Goal: Connect with others: Connect with others

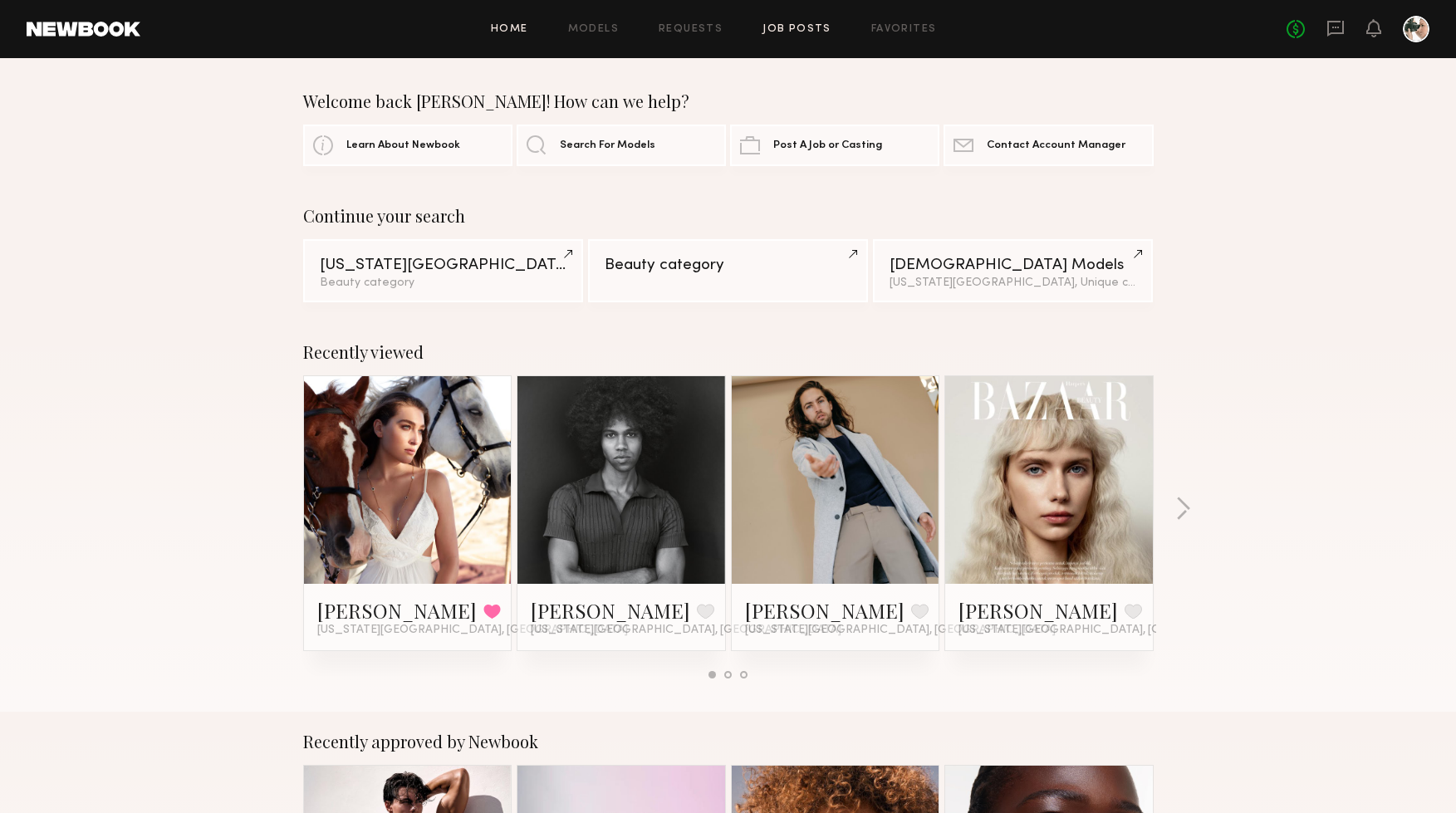
click at [786, 26] on link "Job Posts" at bounding box center [796, 29] width 69 height 11
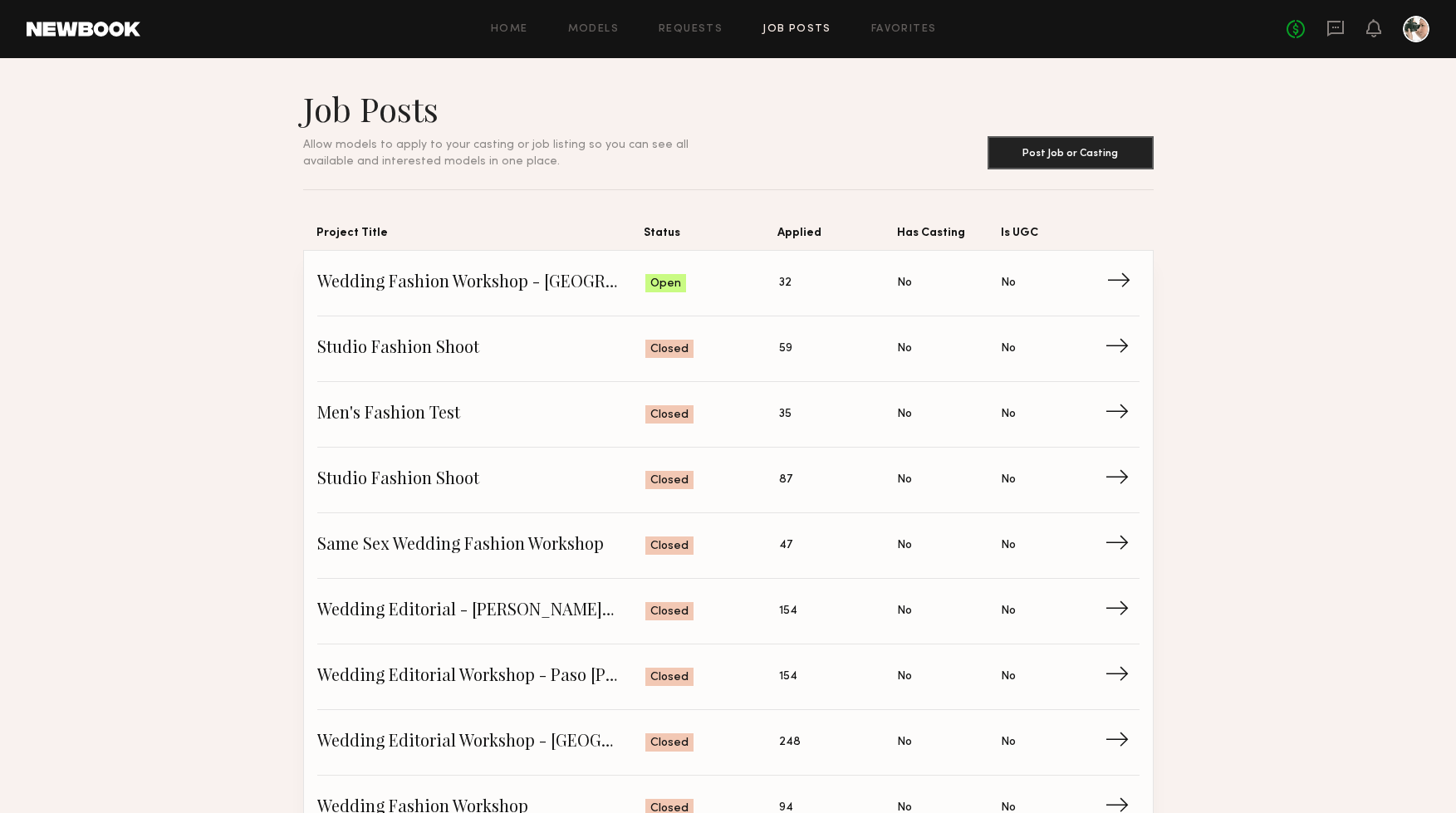
click at [827, 278] on span "Applied: 32" at bounding box center [838, 283] width 118 height 25
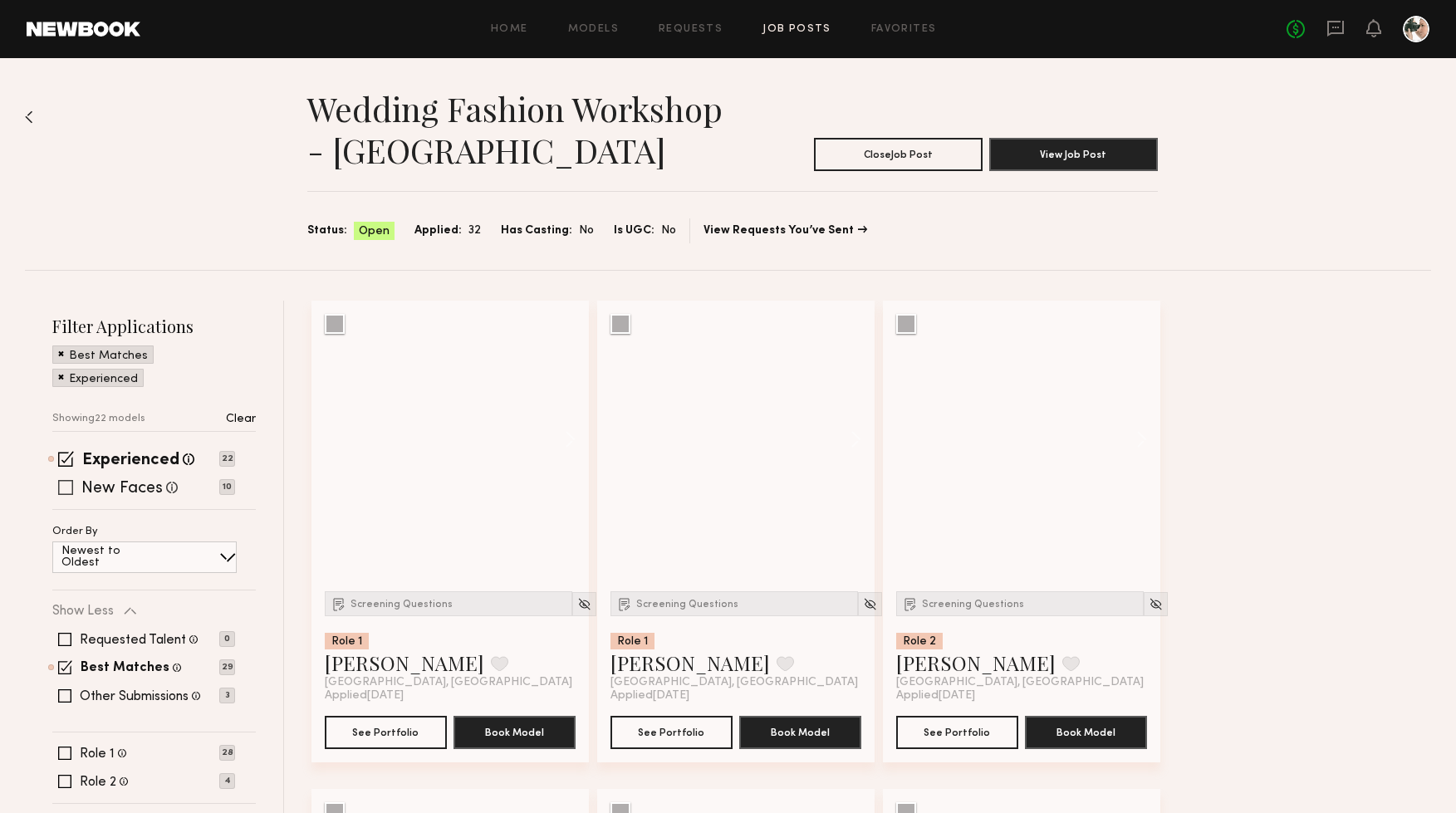
click at [138, 491] on label "New Faces" at bounding box center [122, 489] width 82 height 17
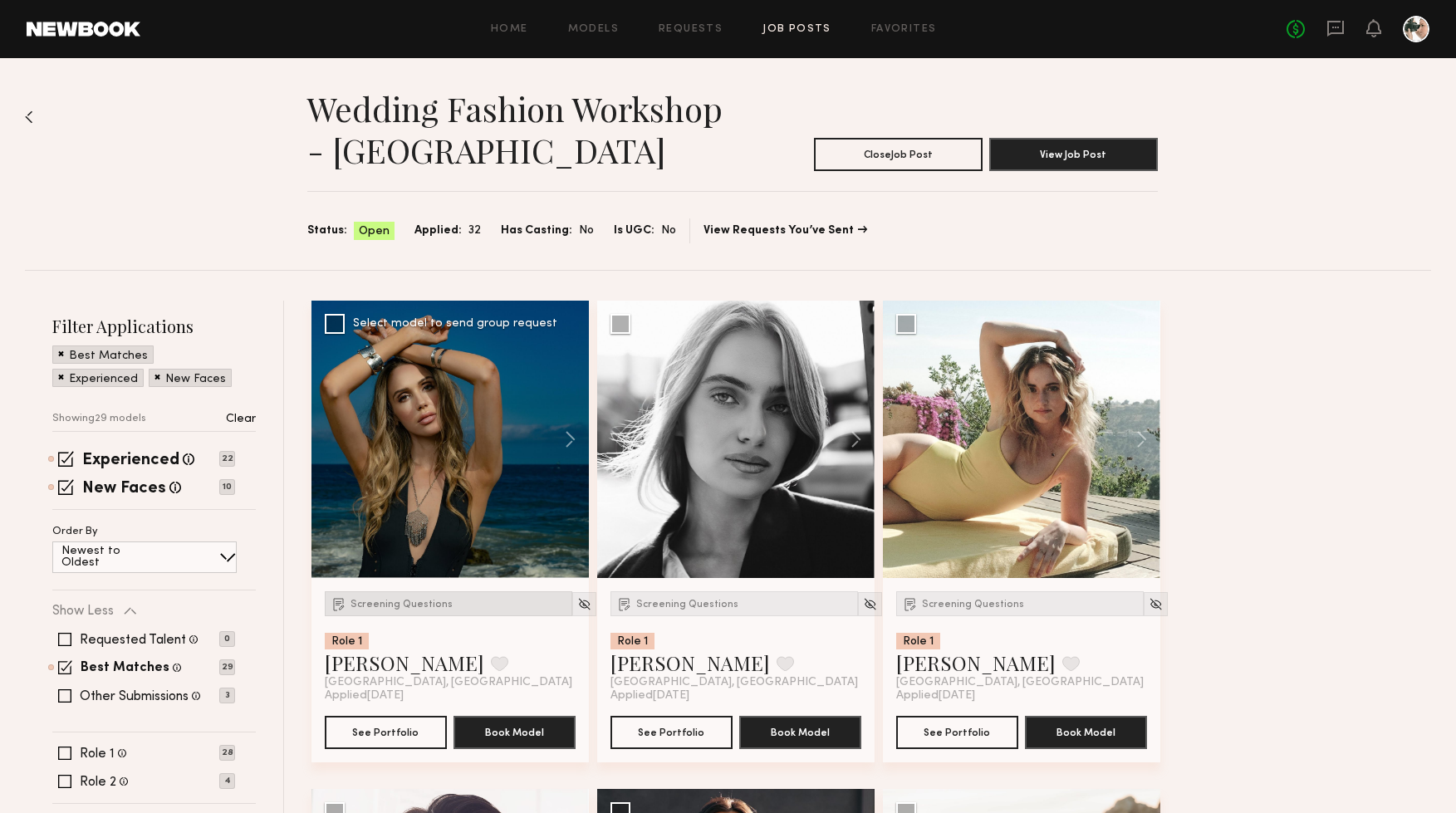
click at [392, 607] on span "Screening Questions" at bounding box center [402, 604] width 102 height 10
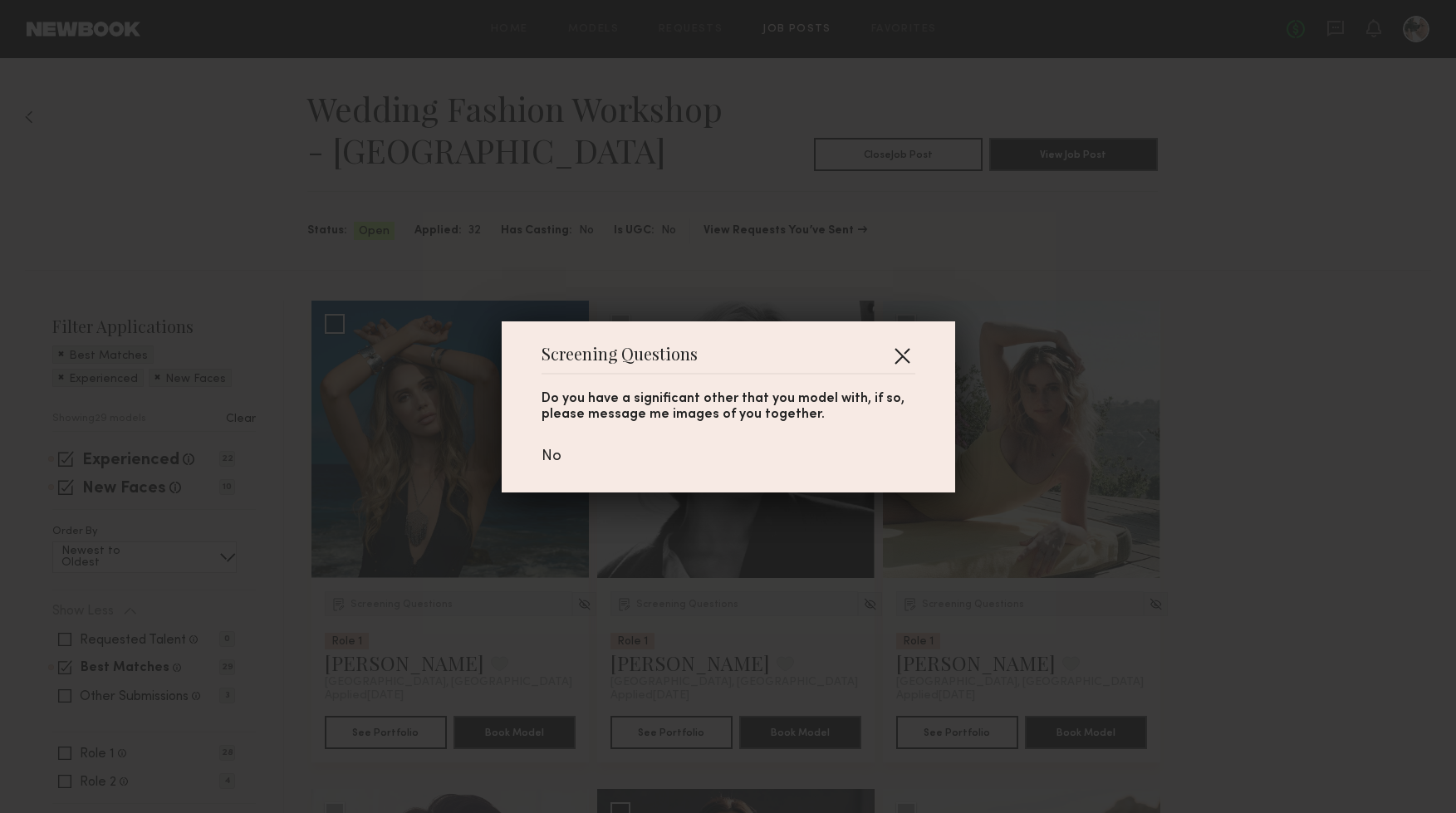
click at [905, 353] on button "button" at bounding box center [902, 355] width 26 height 26
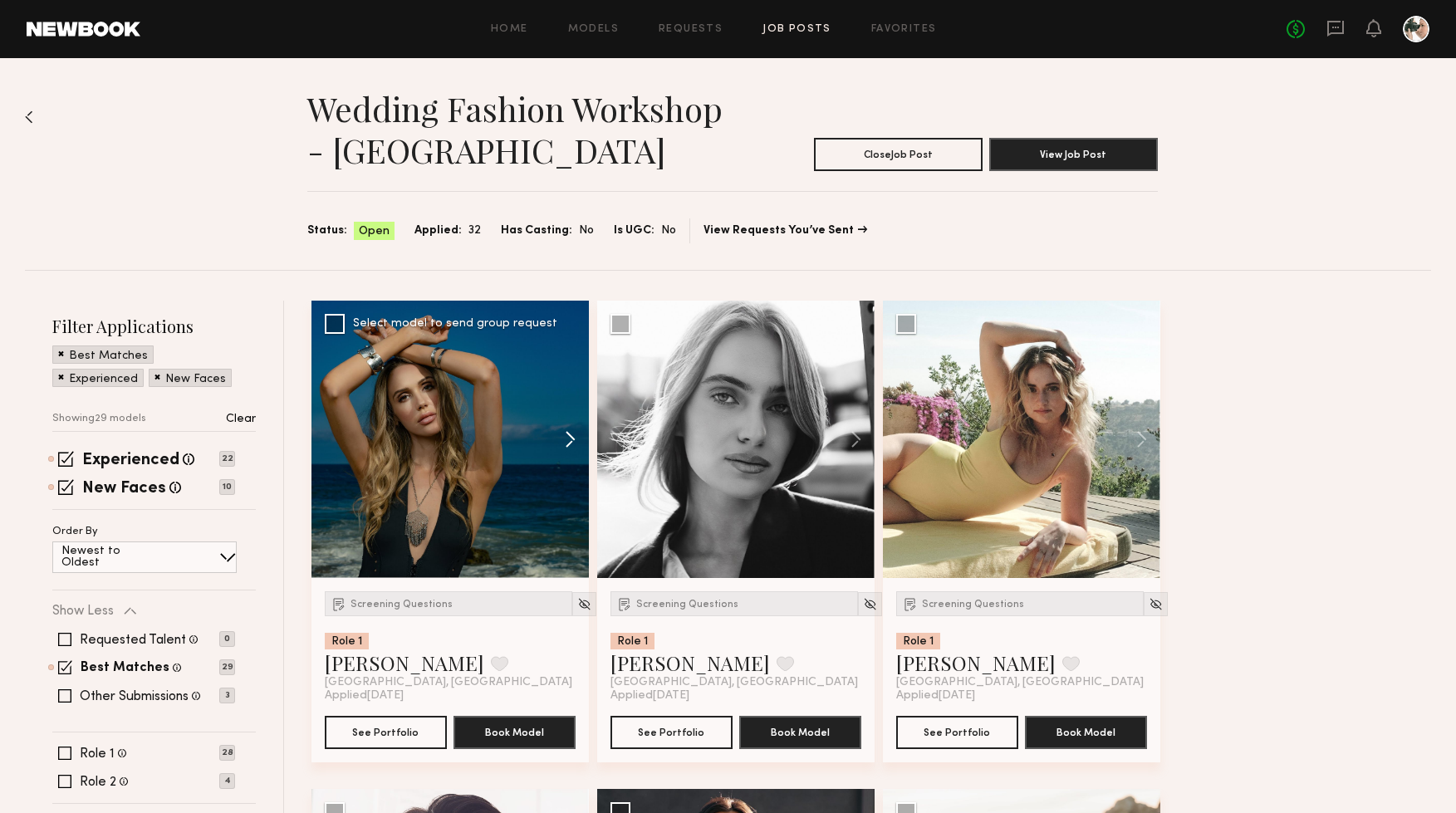
click at [572, 437] on button at bounding box center [562, 439] width 54 height 277
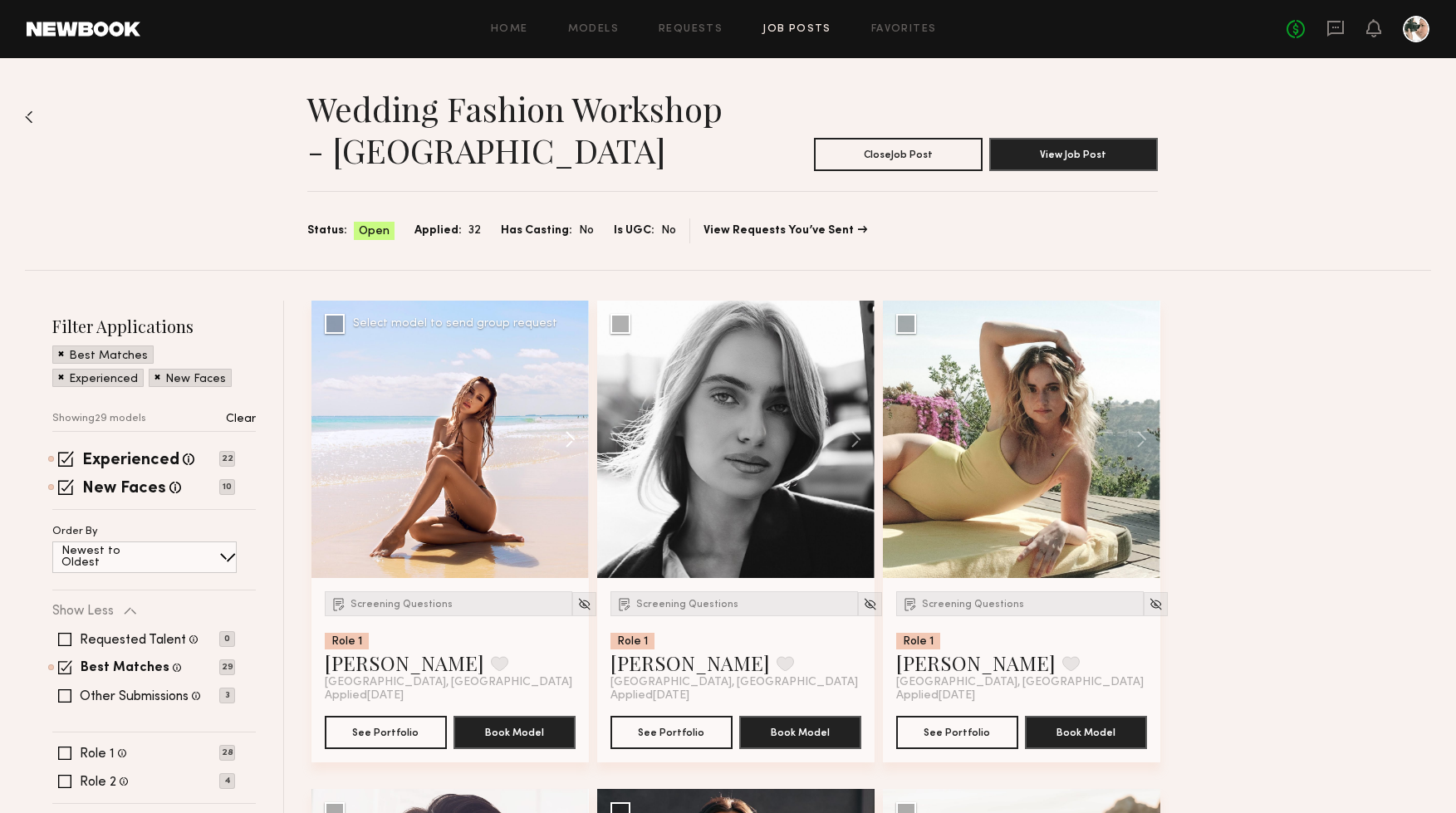
click at [572, 437] on button at bounding box center [562, 439] width 54 height 277
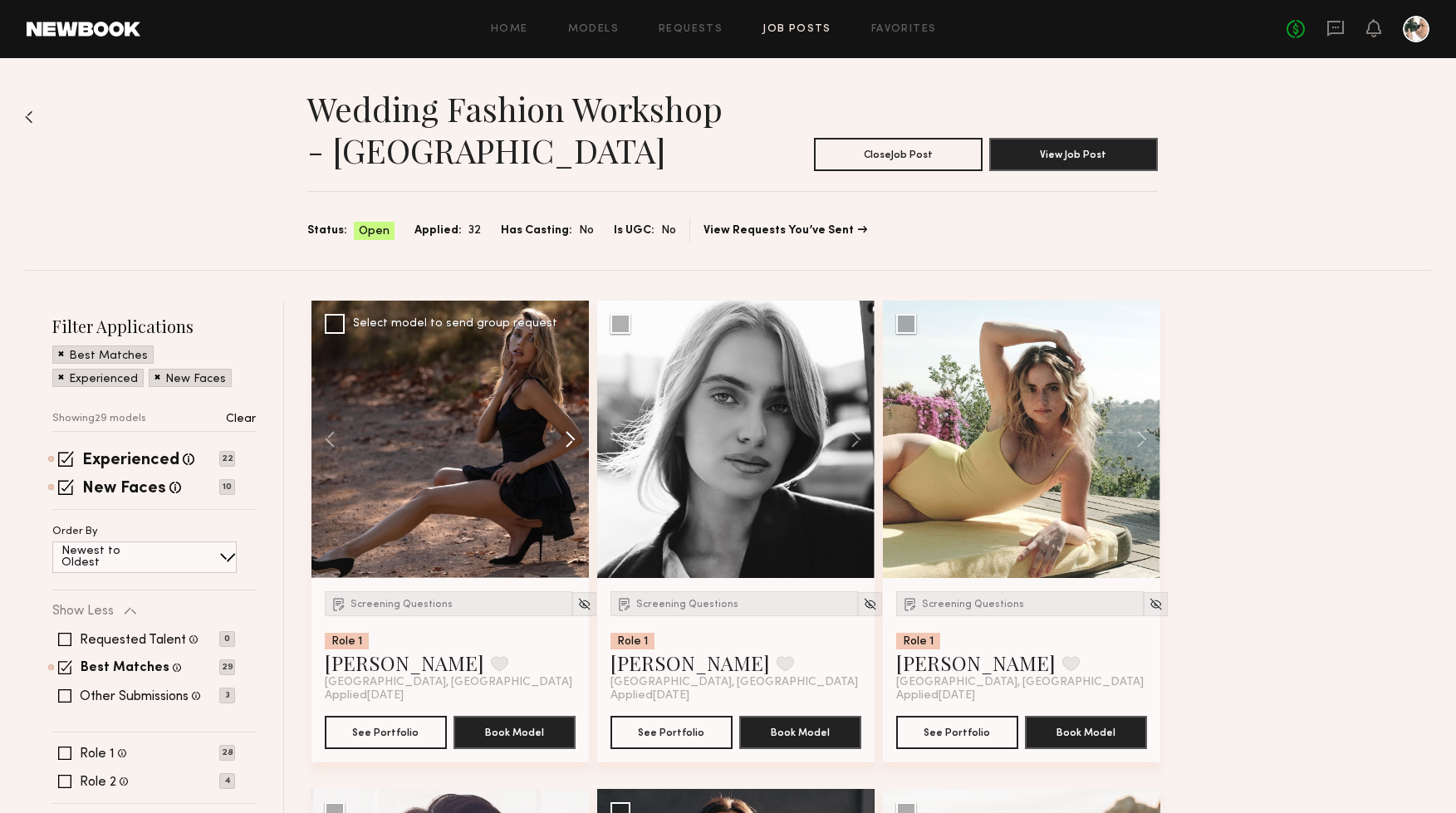
click at [572, 437] on button at bounding box center [562, 439] width 54 height 277
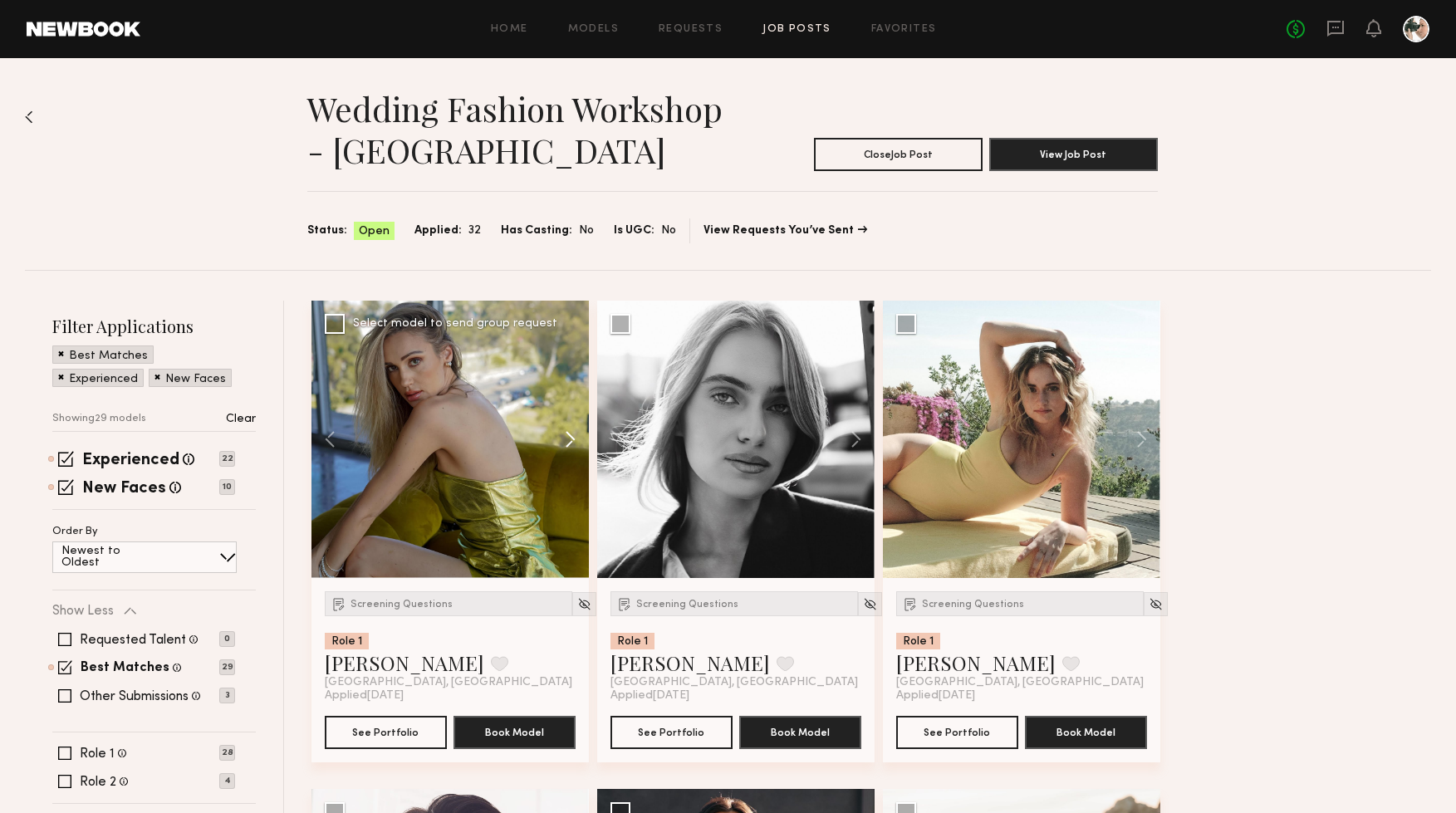
click at [572, 437] on button at bounding box center [562, 439] width 54 height 277
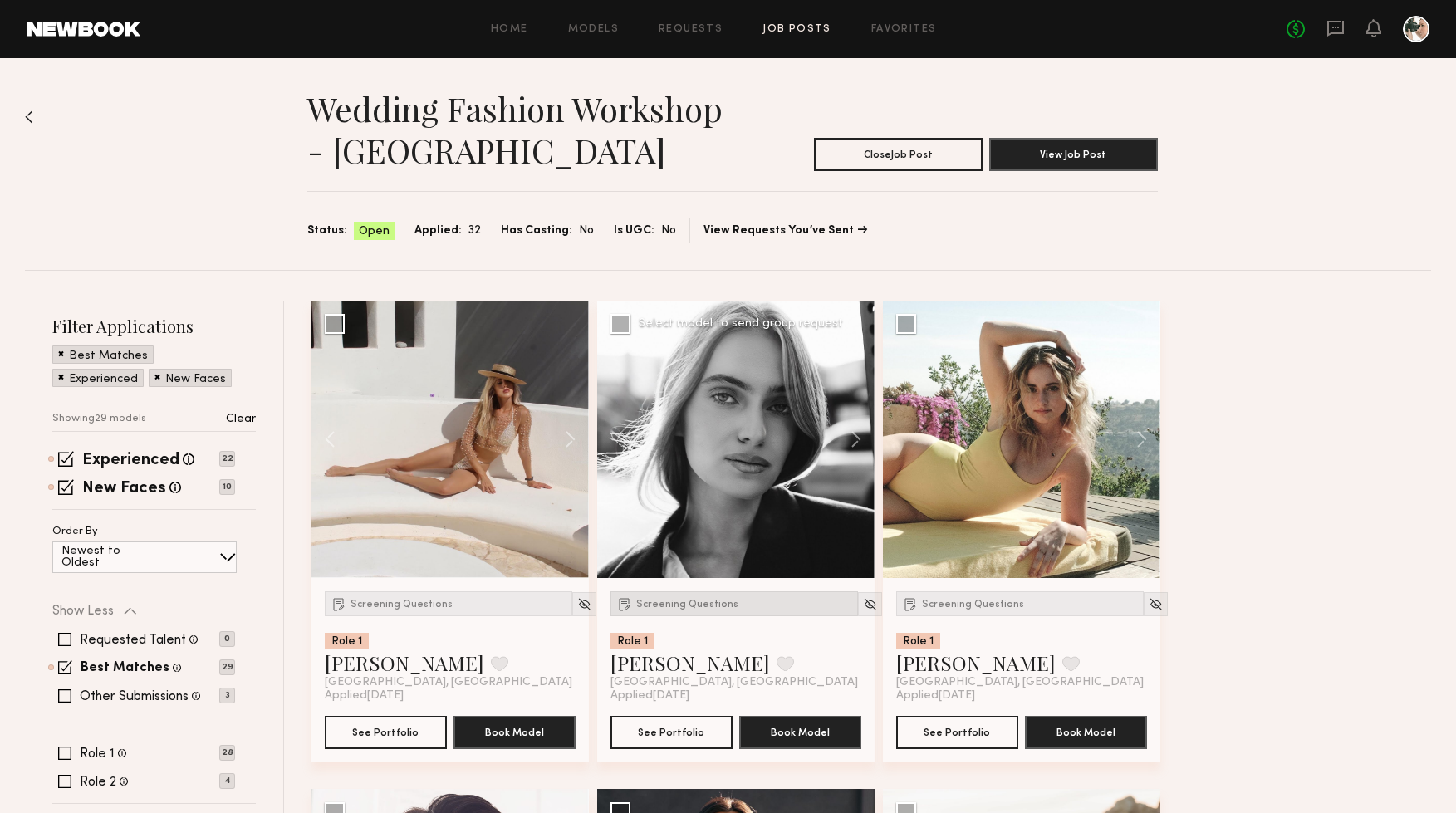
click at [685, 601] on span "Screening Questions" at bounding box center [687, 604] width 102 height 10
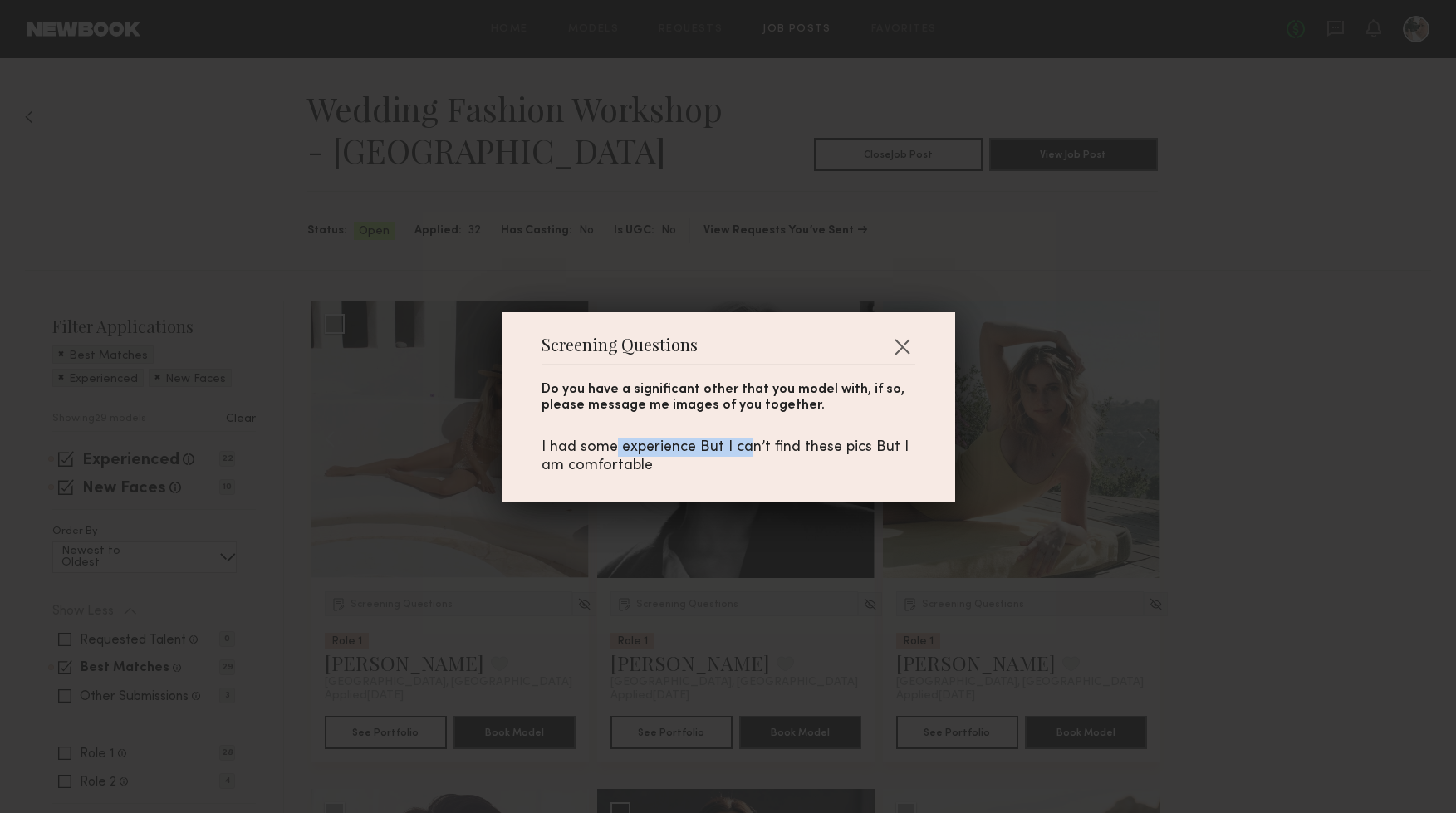
drag, startPoint x: 639, startPoint y: 448, endPoint x: 760, endPoint y: 448, distance: 121.0
click at [759, 448] on div "I had some experience But I can’t find these pics But I am comfortable" at bounding box center [729, 457] width 374 height 37
drag, startPoint x: 792, startPoint y: 446, endPoint x: 856, endPoint y: 446, distance: 64.0
click at [856, 446] on div "I had some experience But I can’t find these pics But I am comfortable" at bounding box center [729, 457] width 374 height 37
click at [589, 462] on div "I had some experience But I can’t find these pics But I am comfortable" at bounding box center [729, 457] width 374 height 37
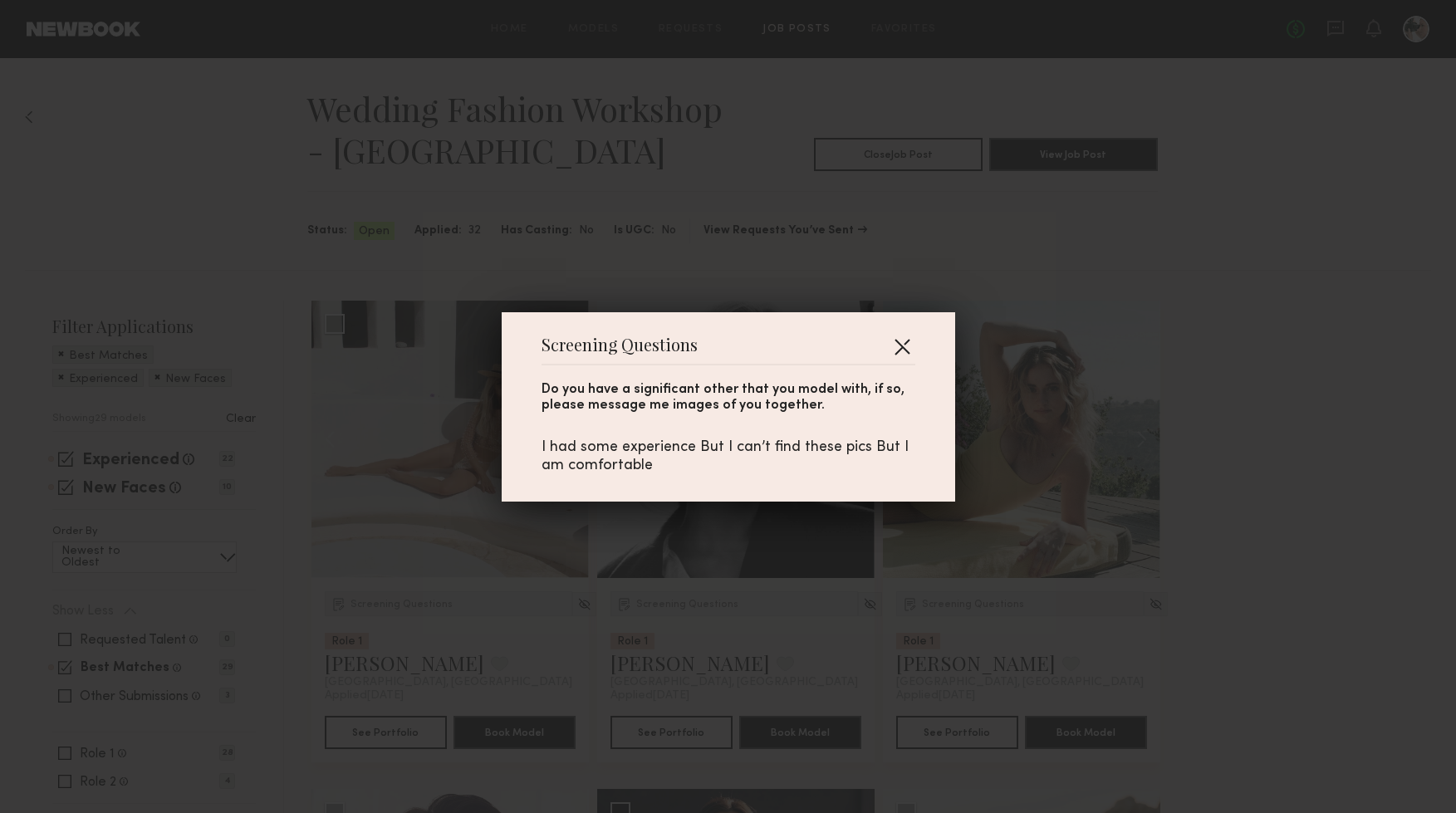
click at [906, 343] on button "button" at bounding box center [902, 346] width 26 height 26
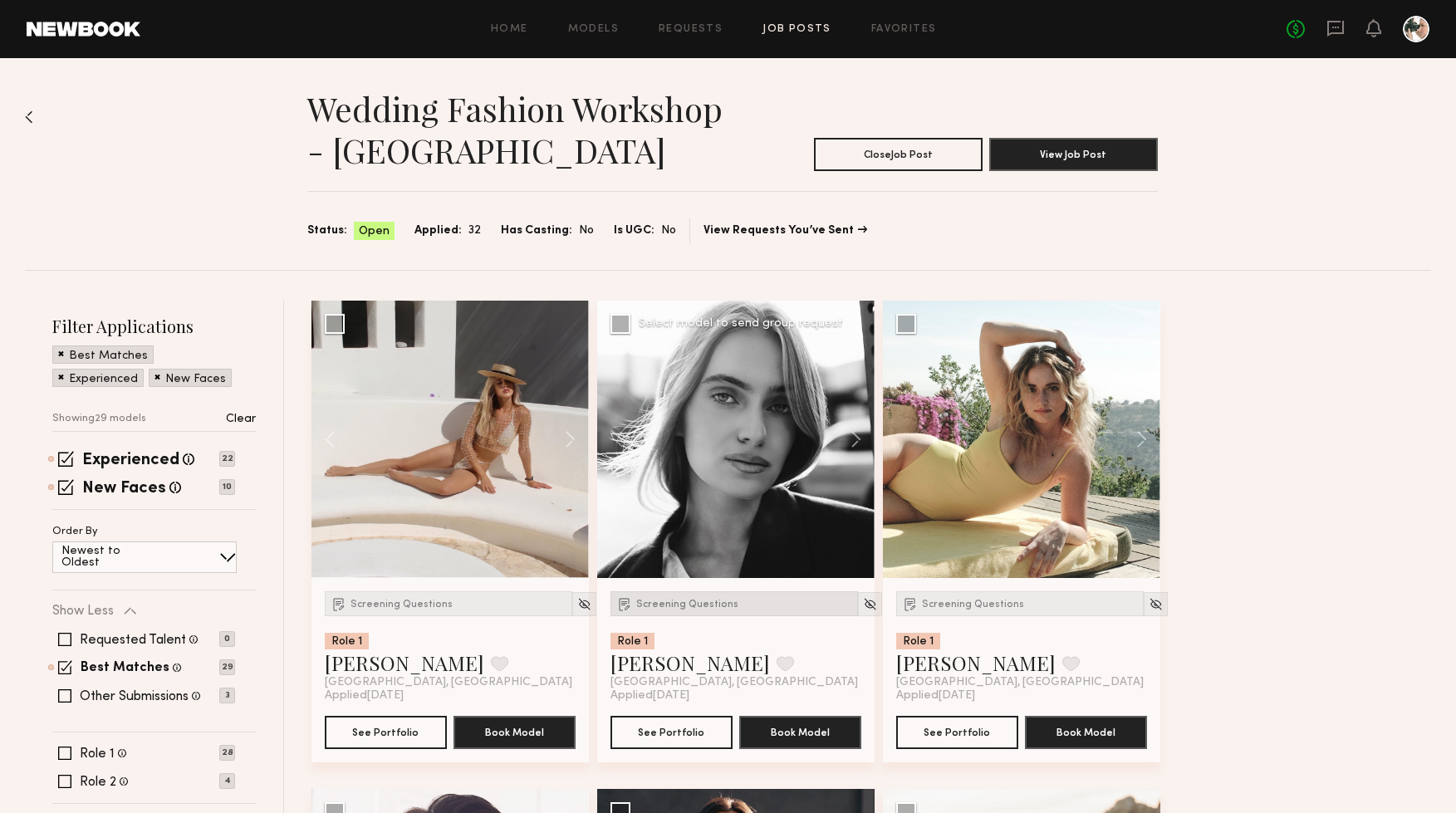
click at [723, 605] on span "Screening Questions" at bounding box center [687, 604] width 102 height 10
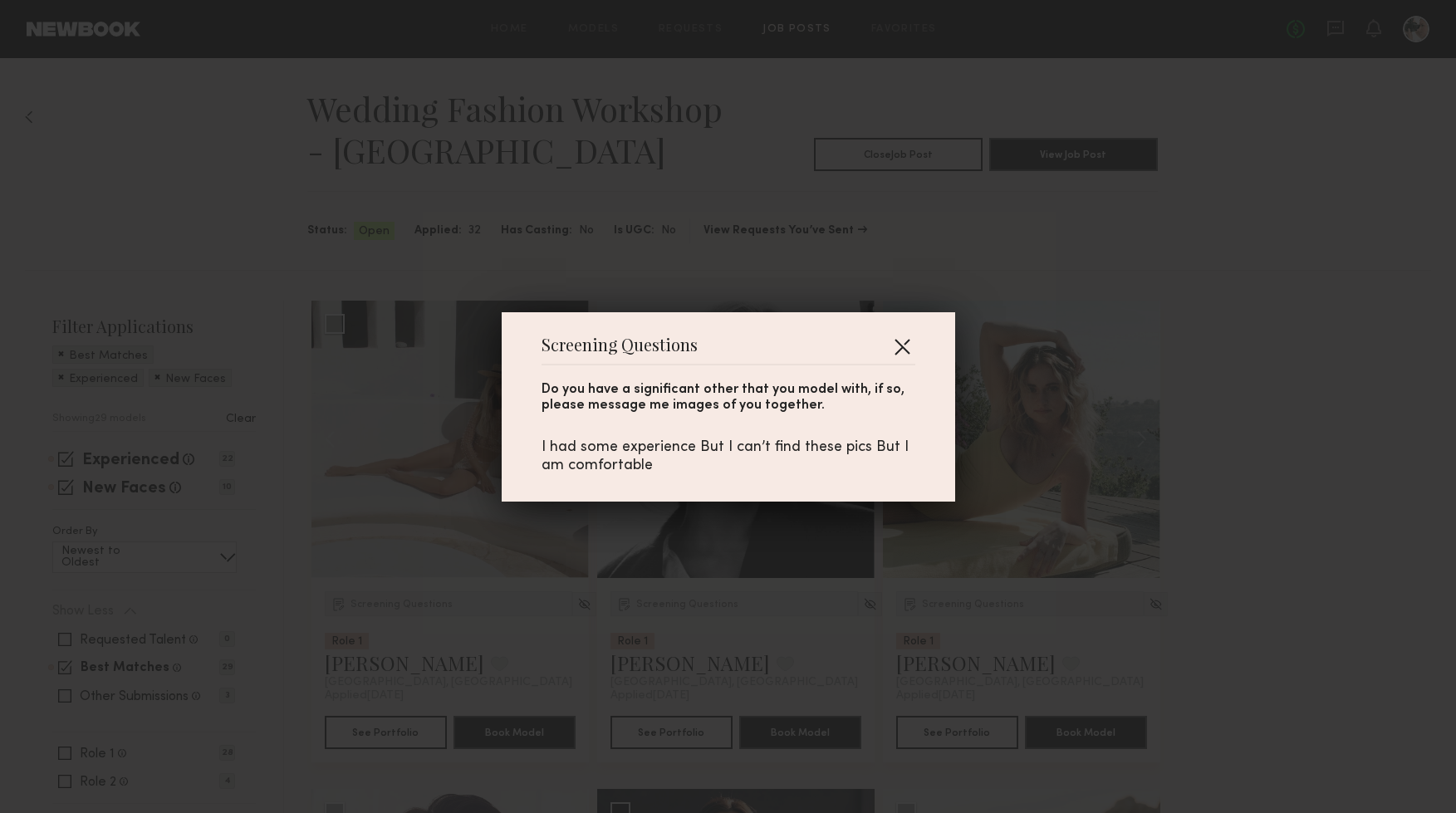
click at [902, 350] on button "button" at bounding box center [902, 346] width 26 height 26
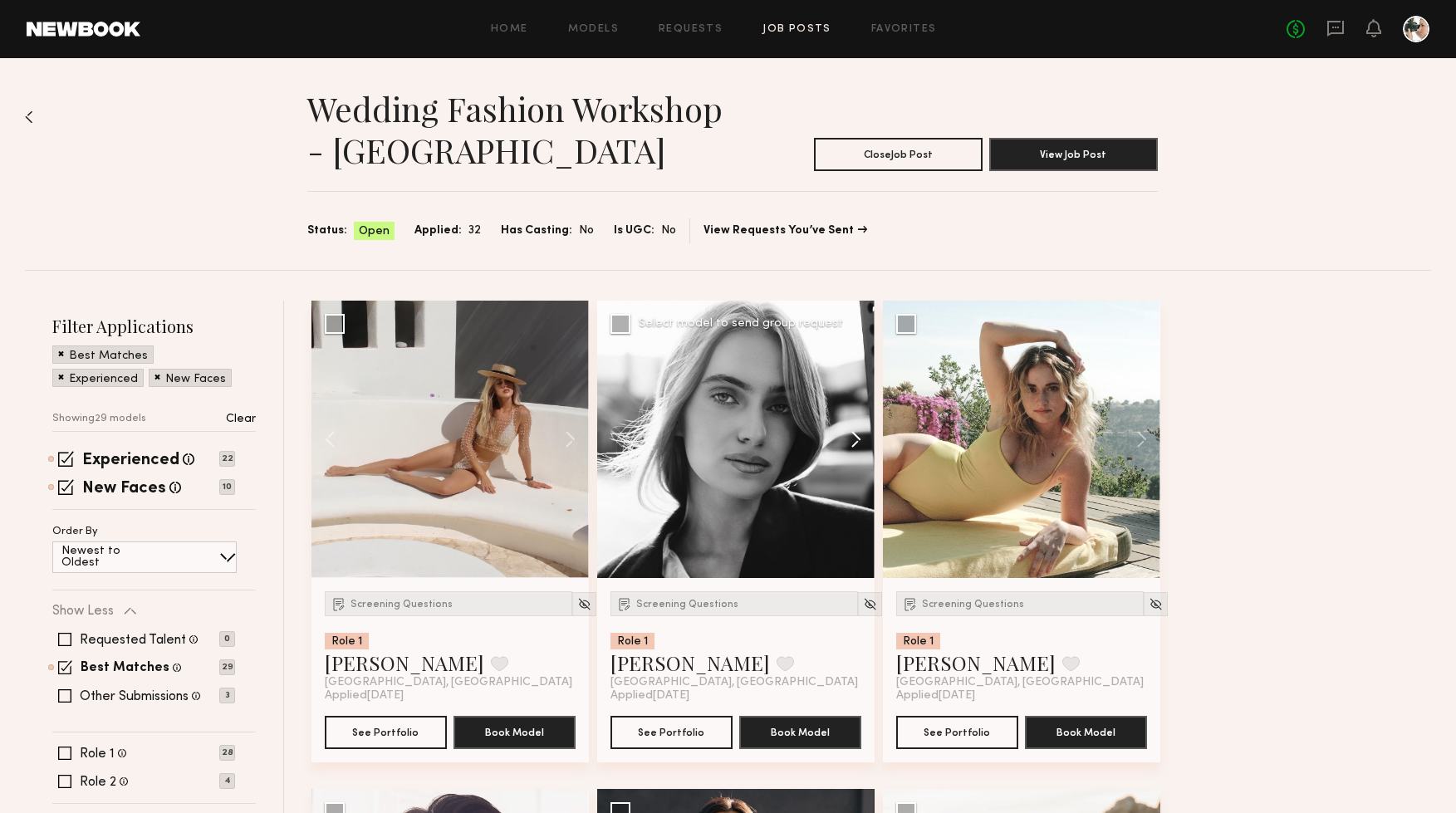
click at [854, 432] on button at bounding box center [848, 439] width 54 height 277
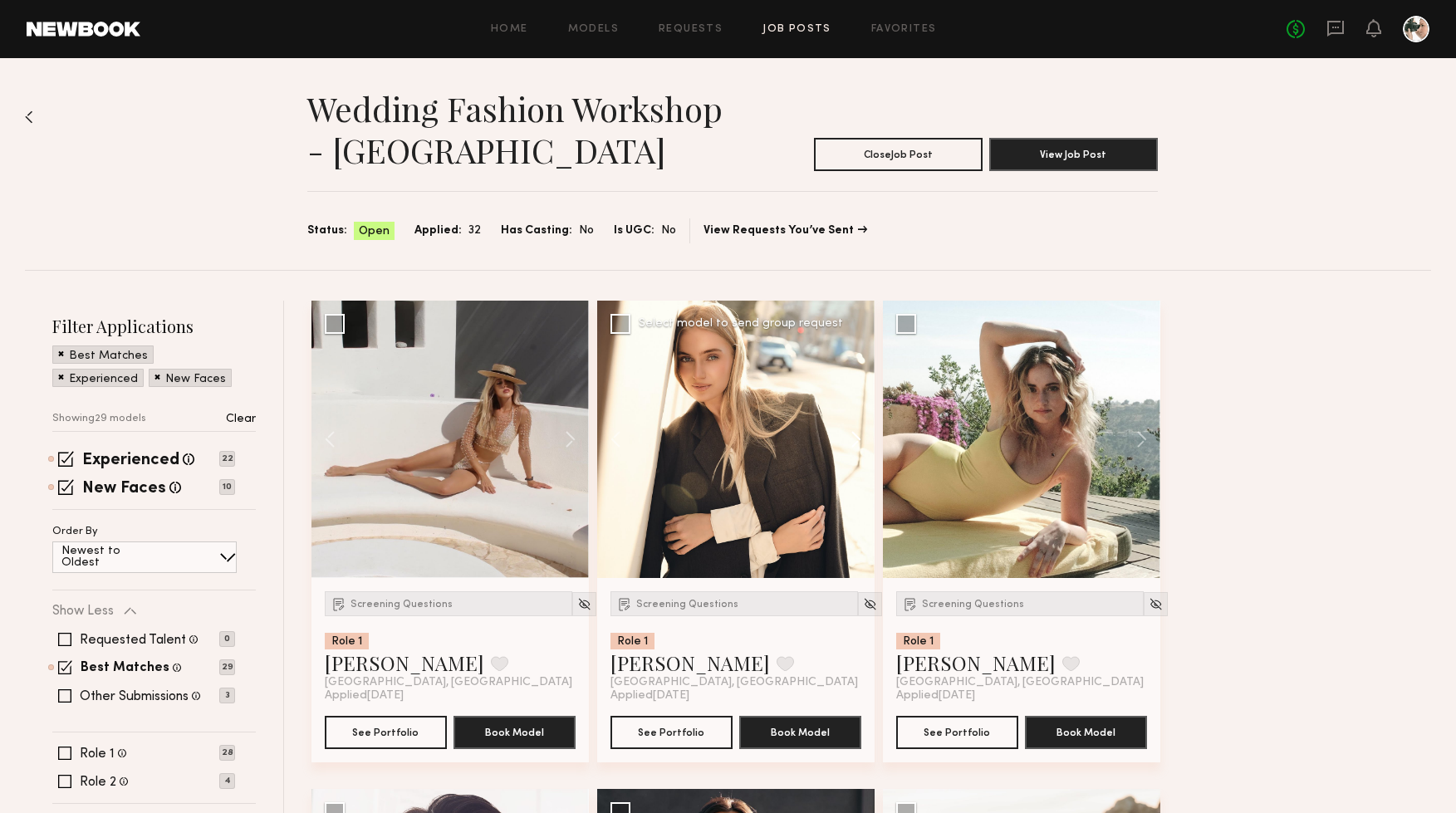
click at [854, 432] on button at bounding box center [848, 439] width 54 height 277
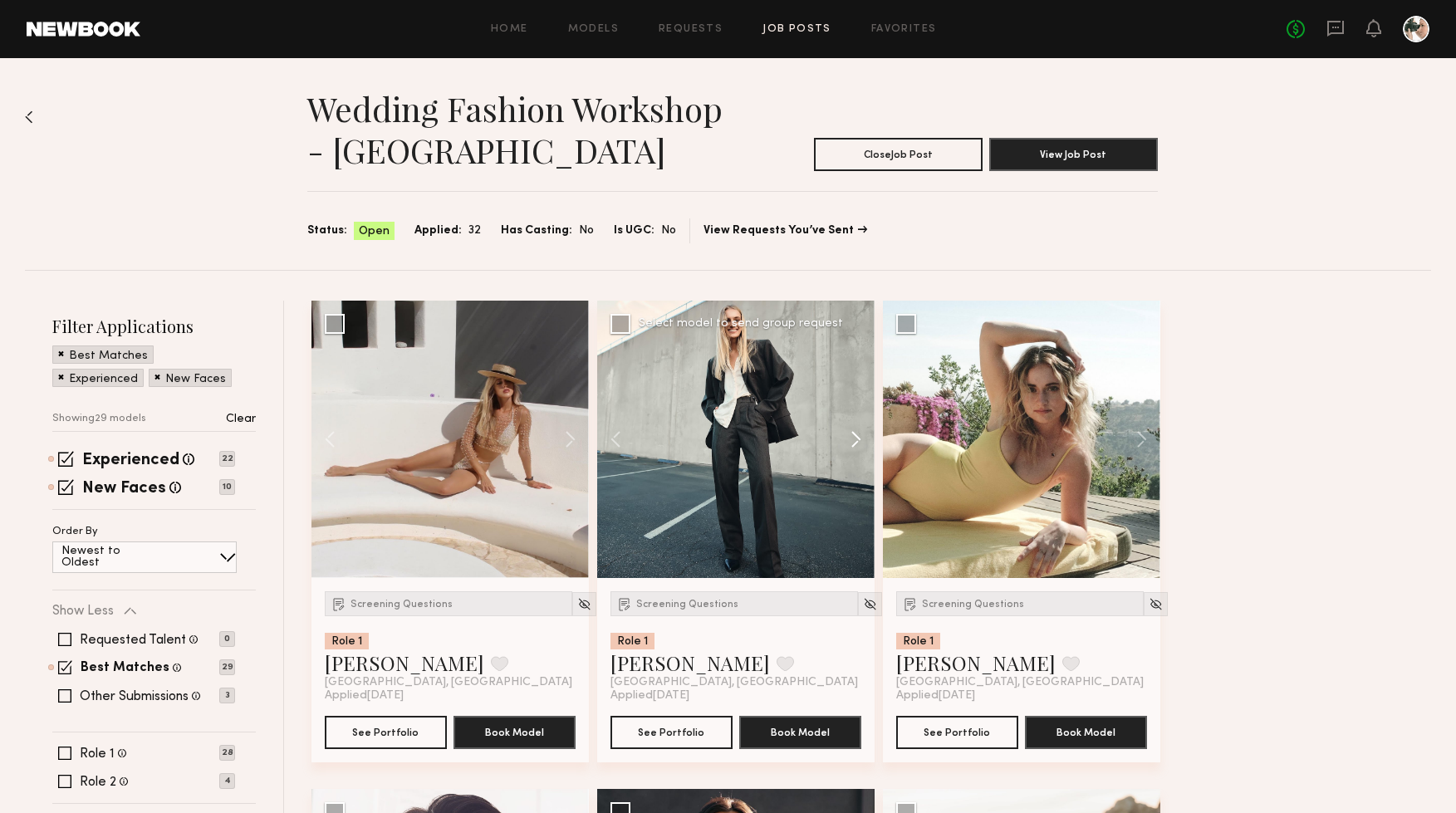
click at [854, 432] on button at bounding box center [848, 439] width 54 height 277
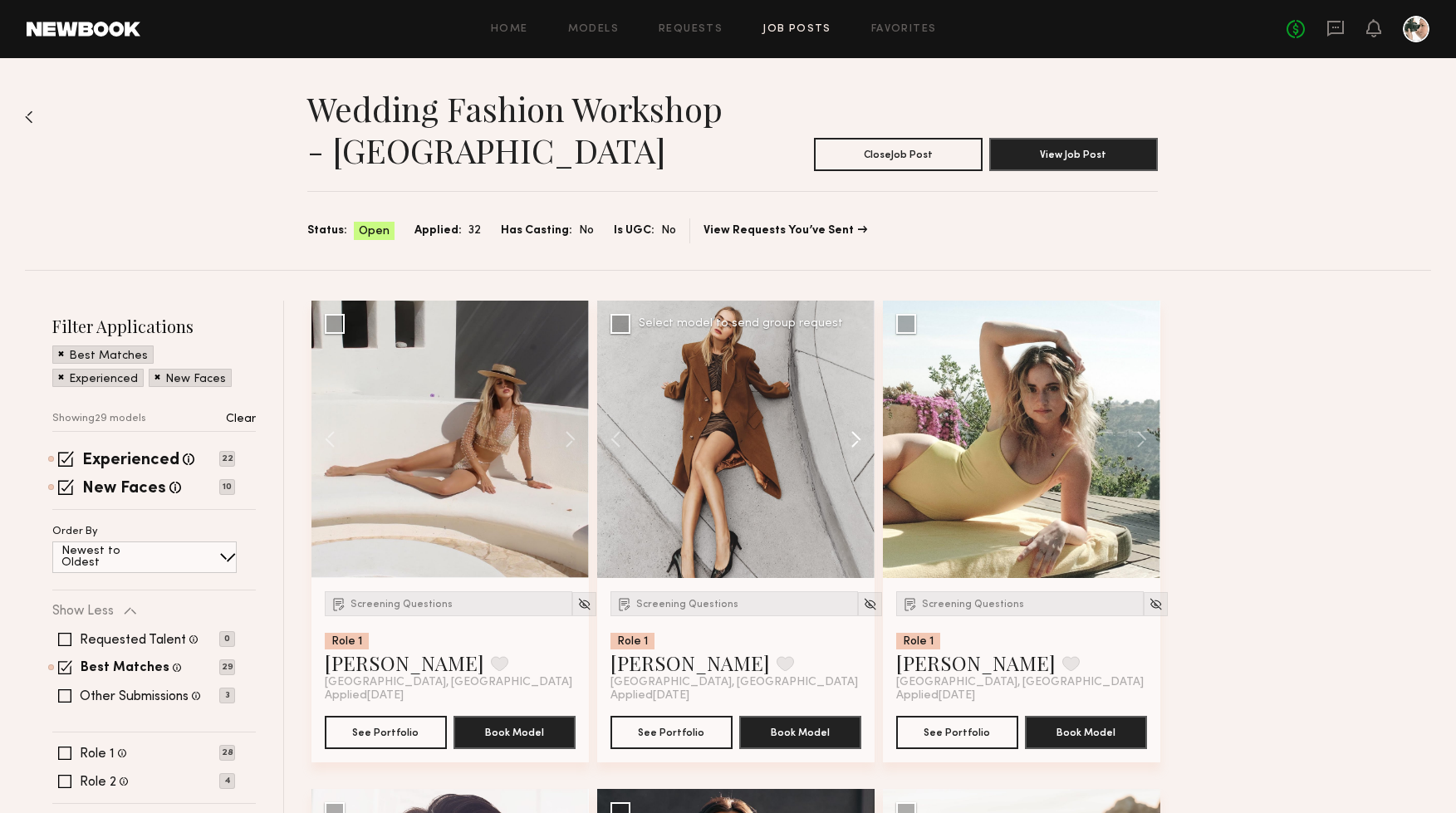
click at [854, 432] on button at bounding box center [848, 439] width 54 height 277
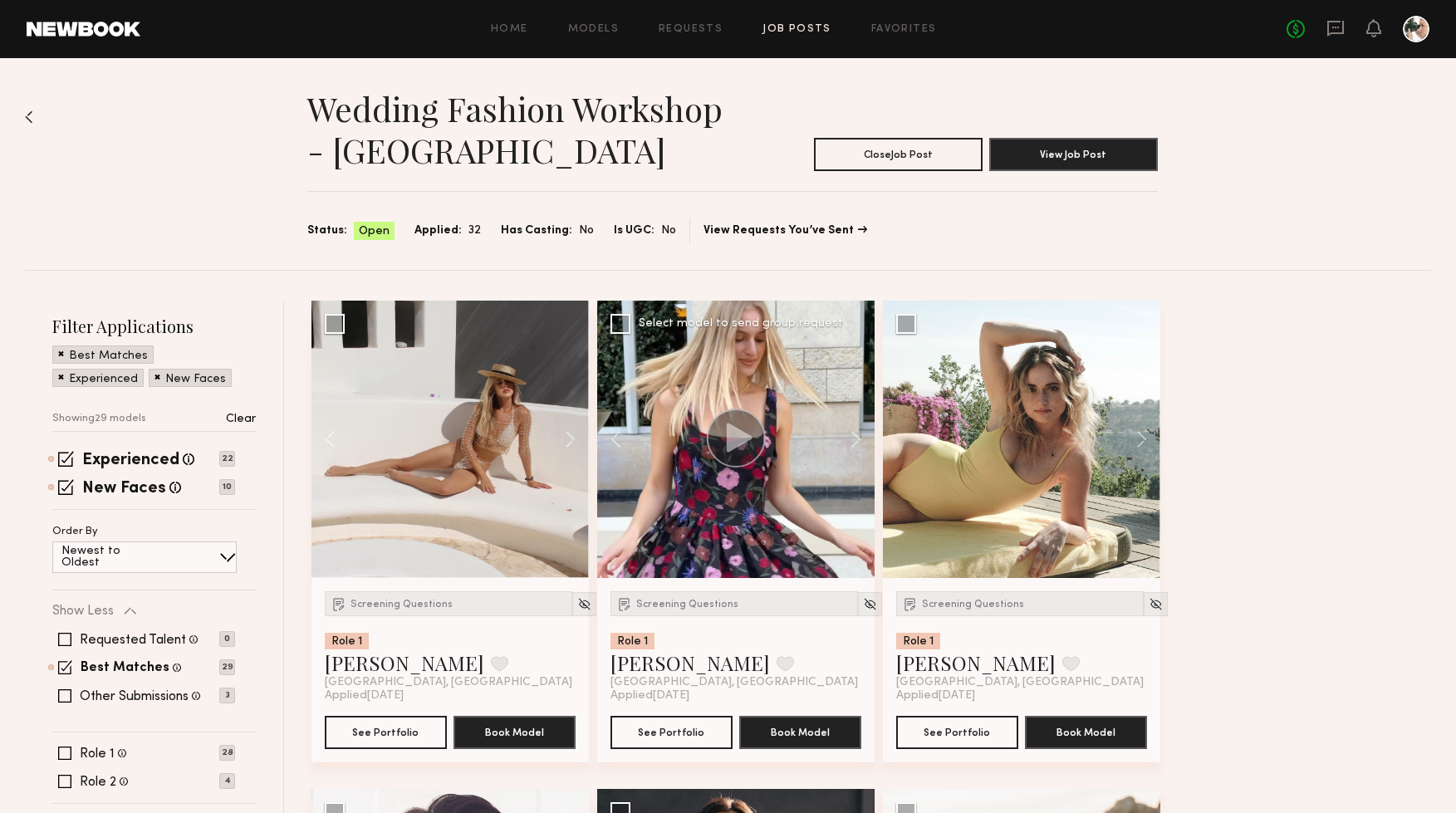
scroll to position [83, 0]
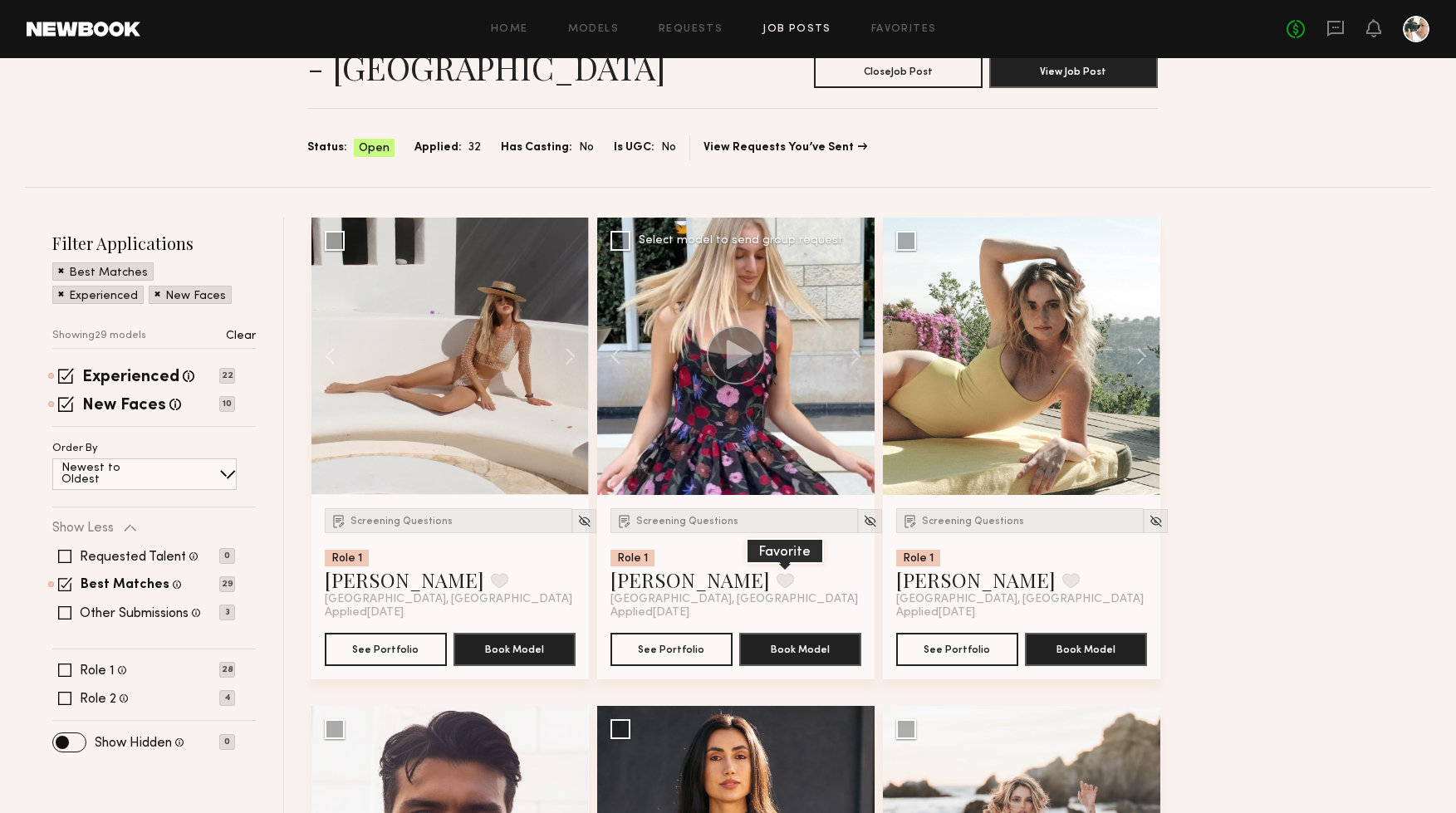
click at [777, 584] on button at bounding box center [786, 581] width 18 height 15
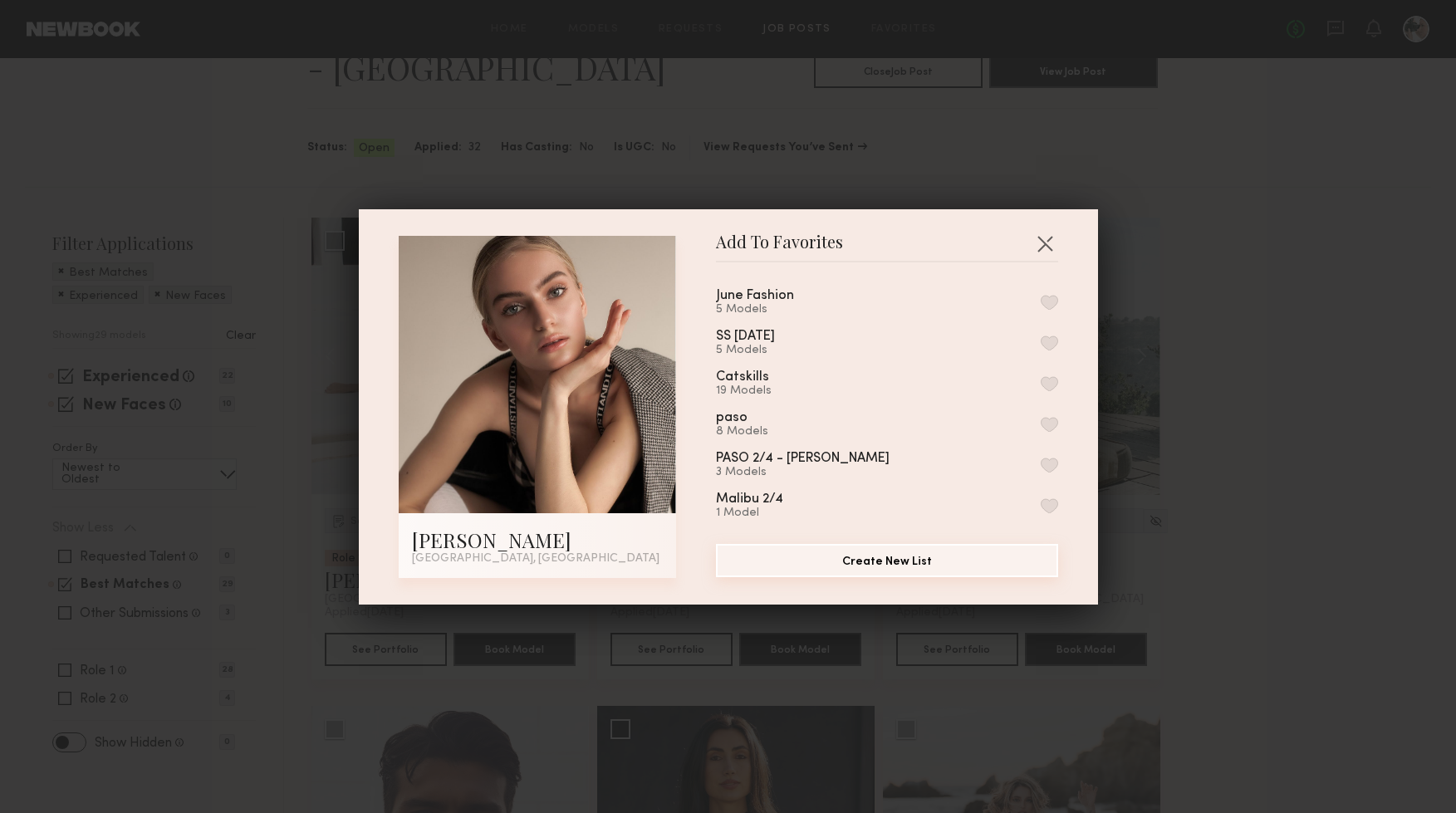
click at [869, 565] on button "Create New List" at bounding box center [887, 560] width 342 height 33
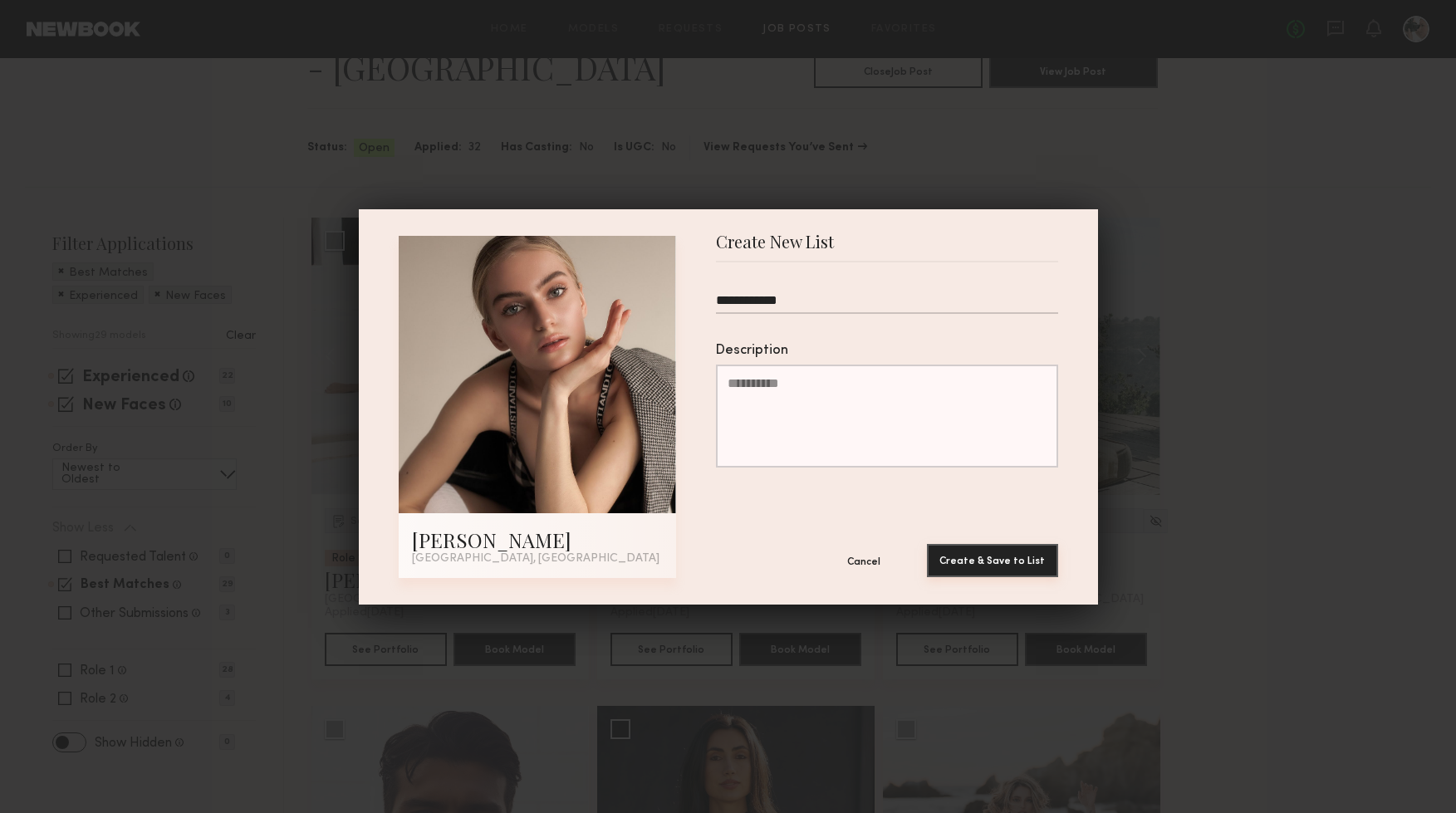
type input "**********"
click at [1029, 564] on button "Create & Save to List" at bounding box center [993, 560] width 132 height 33
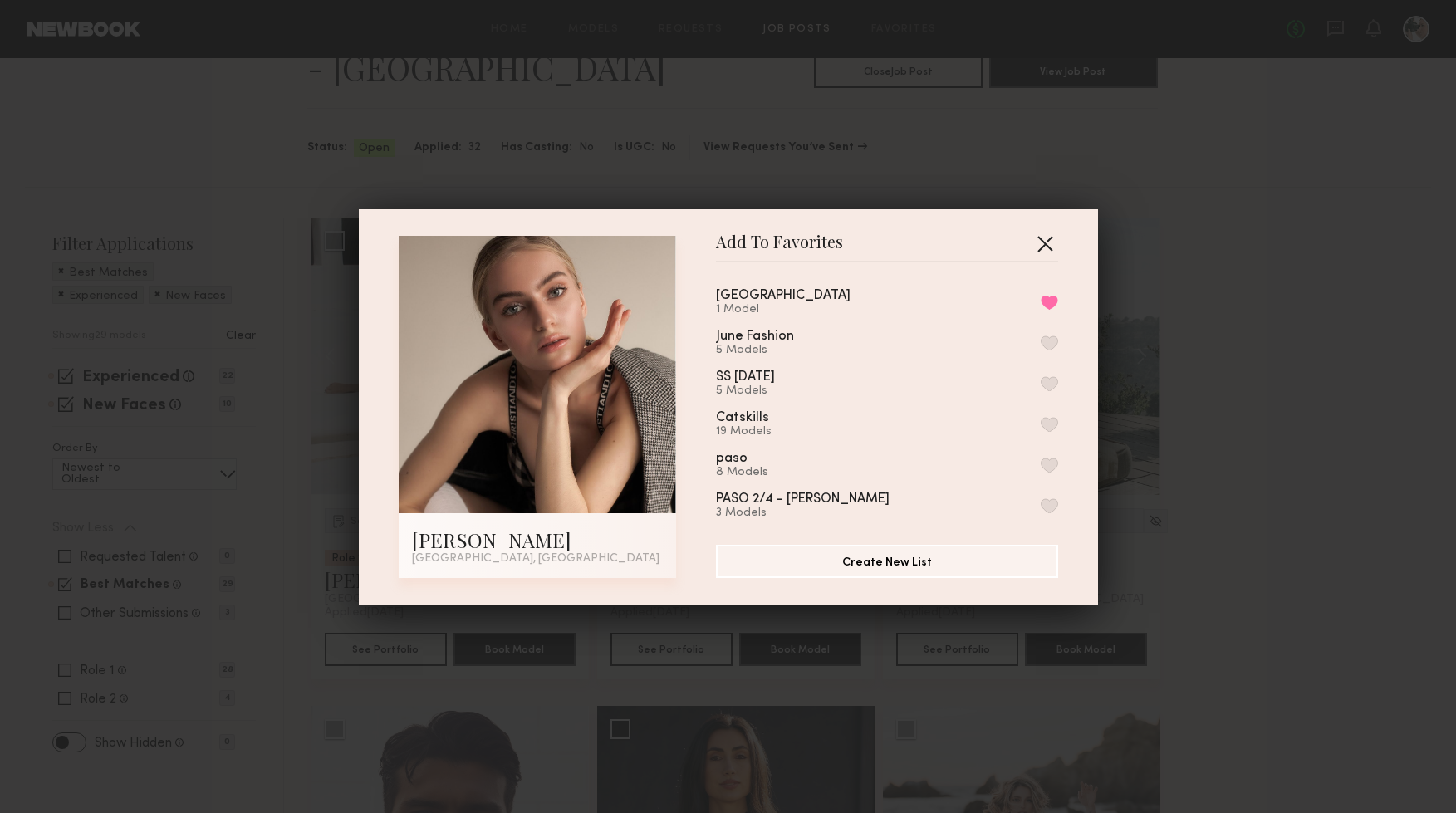
click at [1045, 244] on button "button" at bounding box center [1045, 243] width 26 height 26
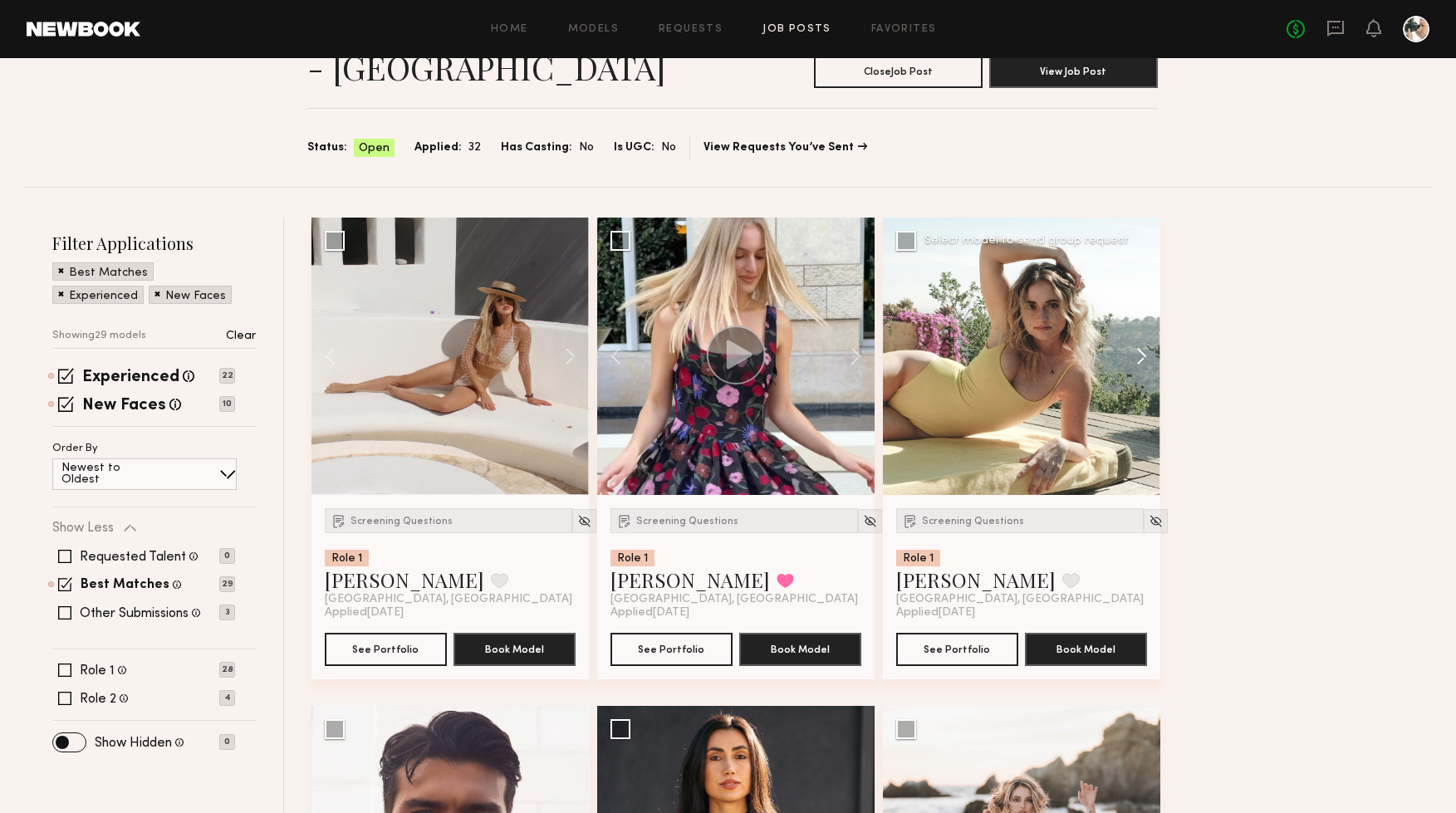
click at [1139, 361] on button at bounding box center [1134, 356] width 54 height 277
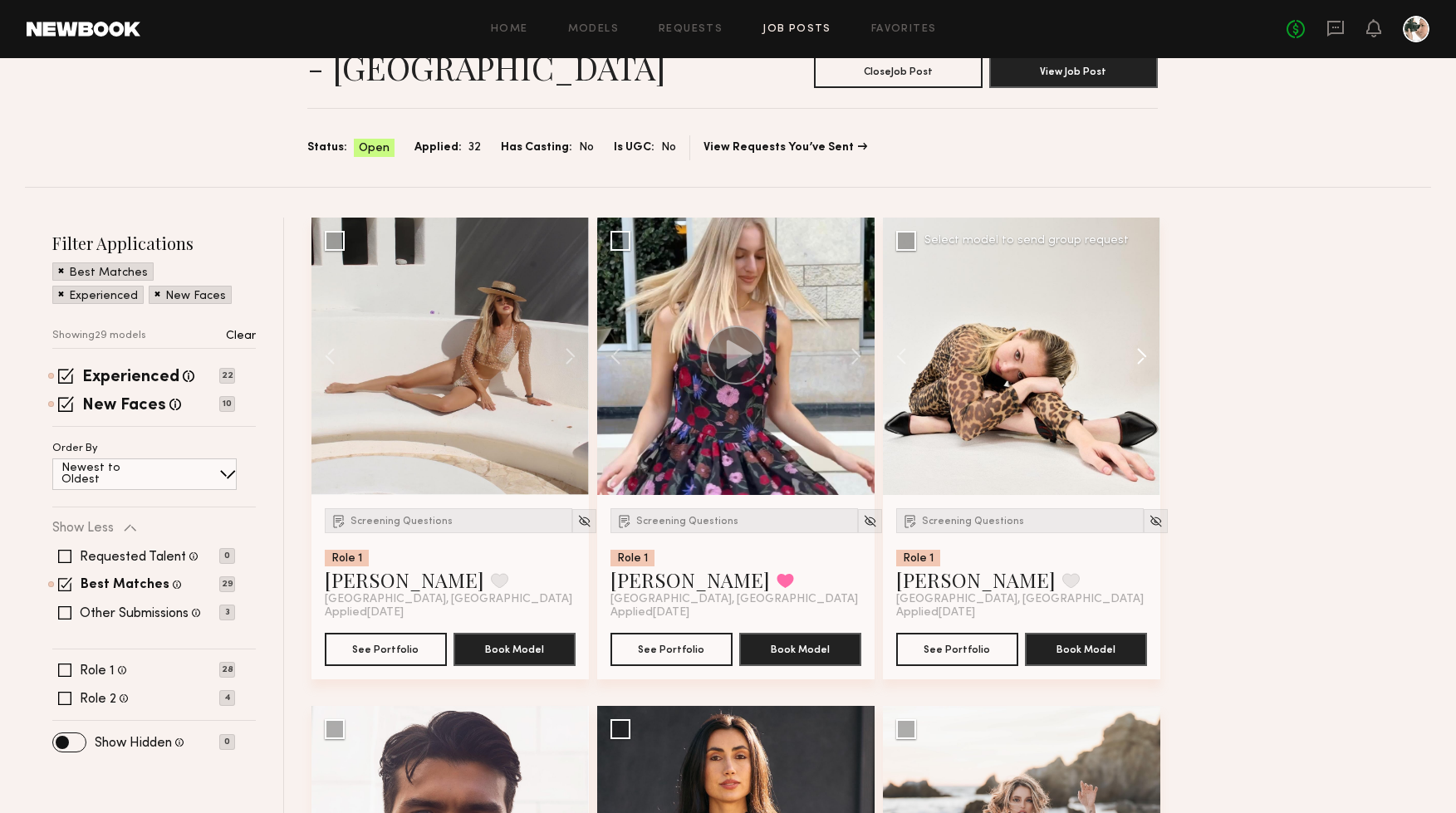
click at [1139, 361] on button at bounding box center [1134, 356] width 54 height 277
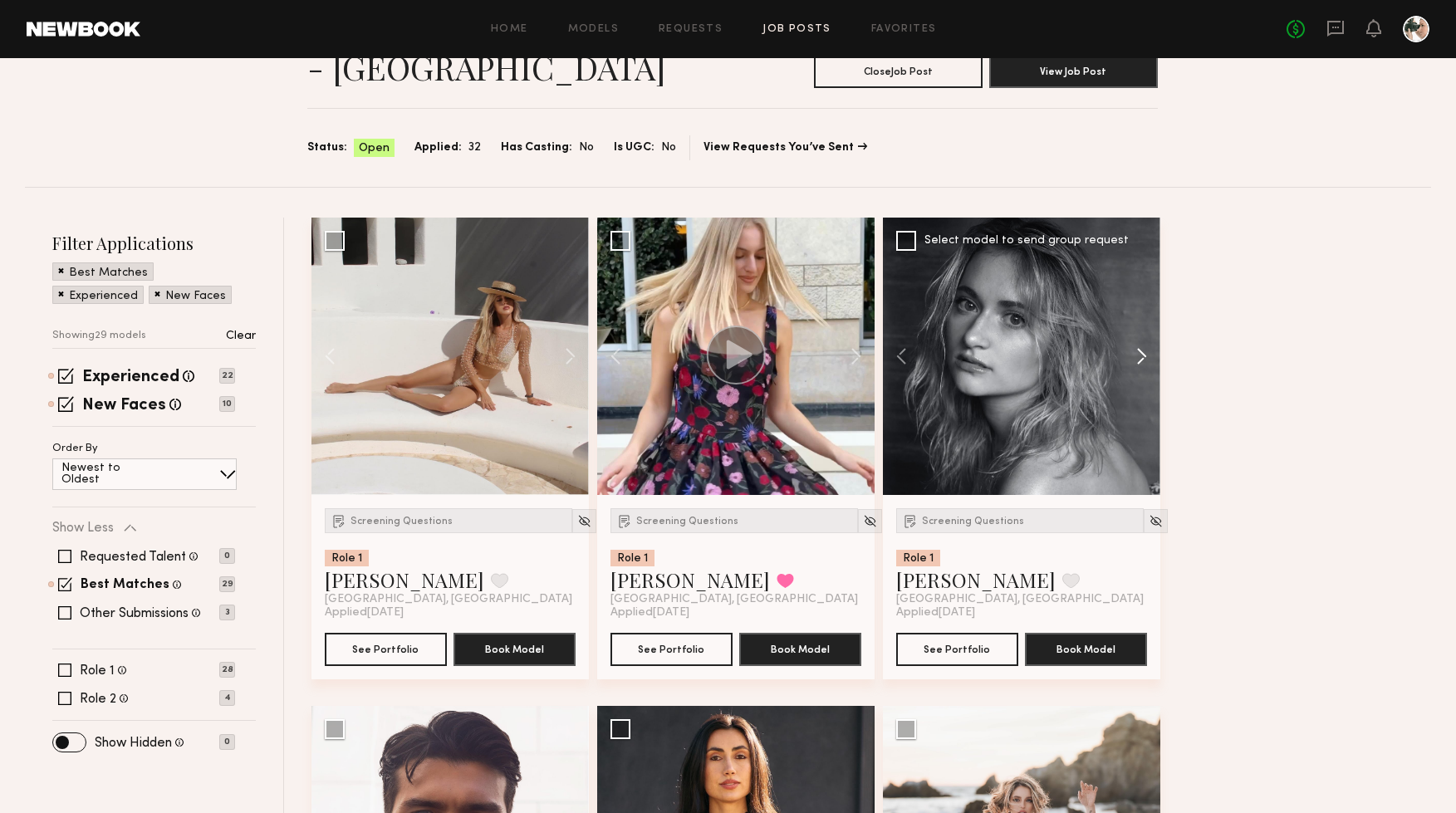
click at [1139, 361] on button at bounding box center [1134, 356] width 54 height 277
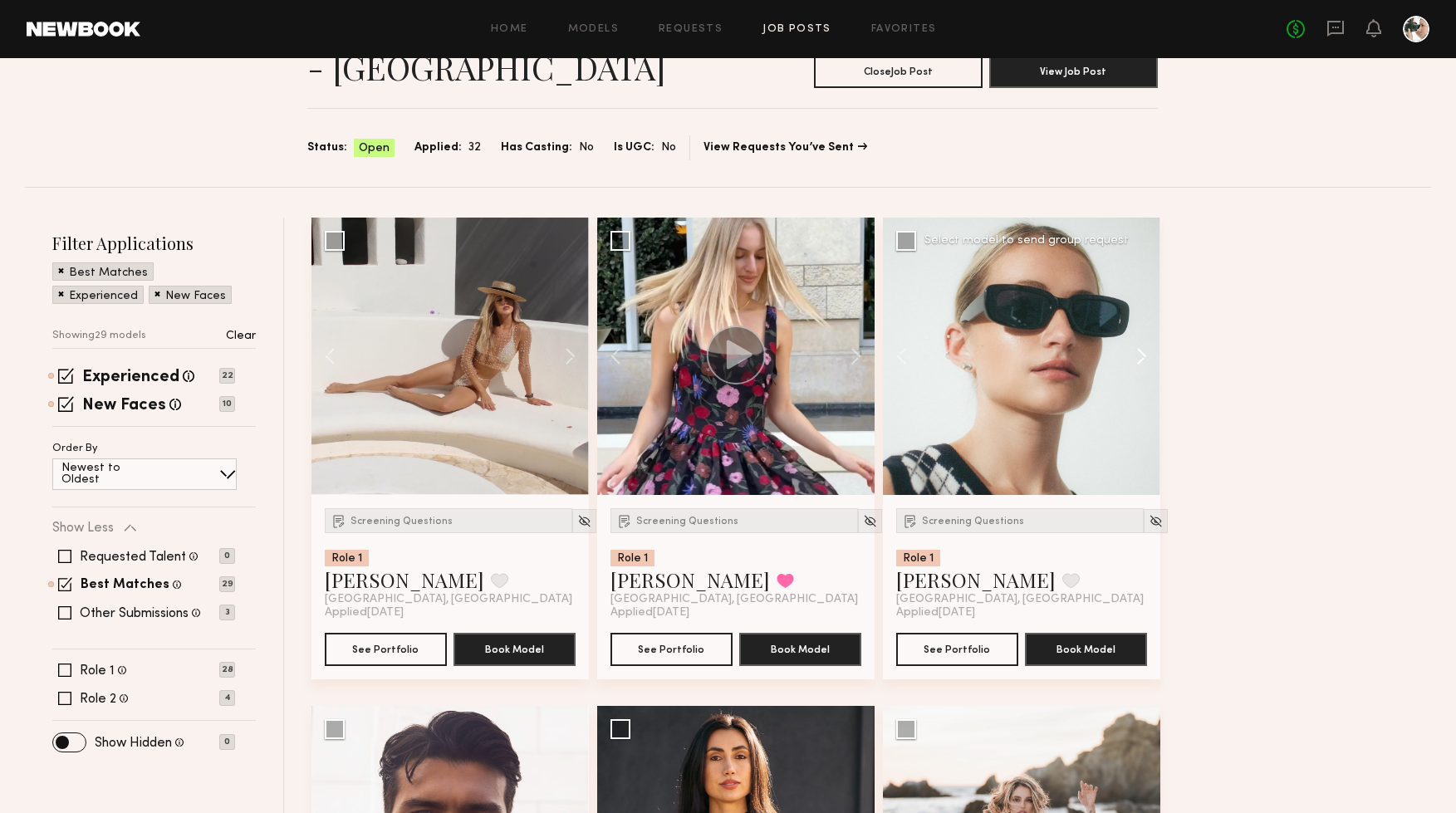
click at [1139, 361] on button at bounding box center [1134, 356] width 54 height 277
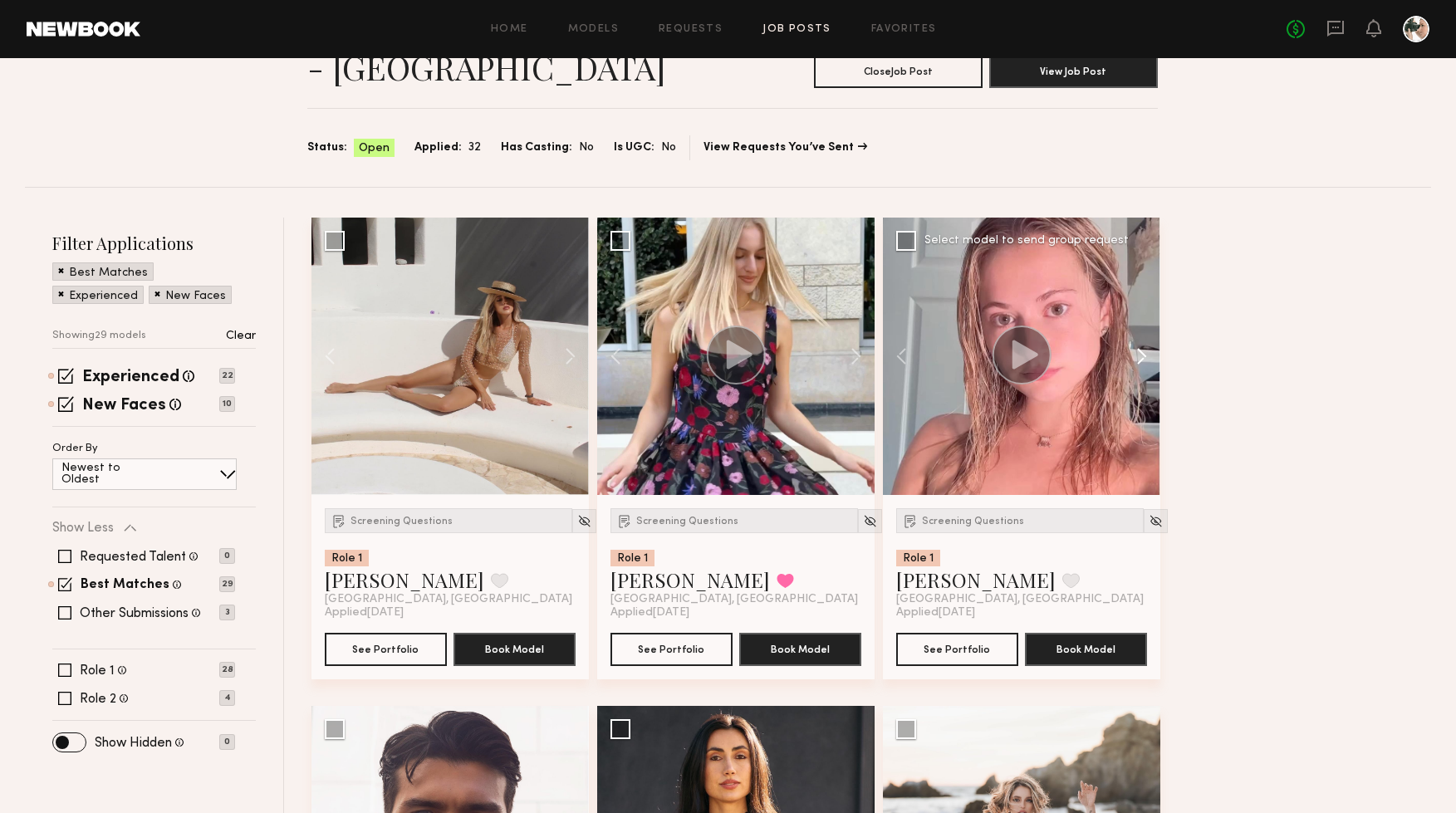
click at [1139, 361] on button at bounding box center [1134, 356] width 54 height 277
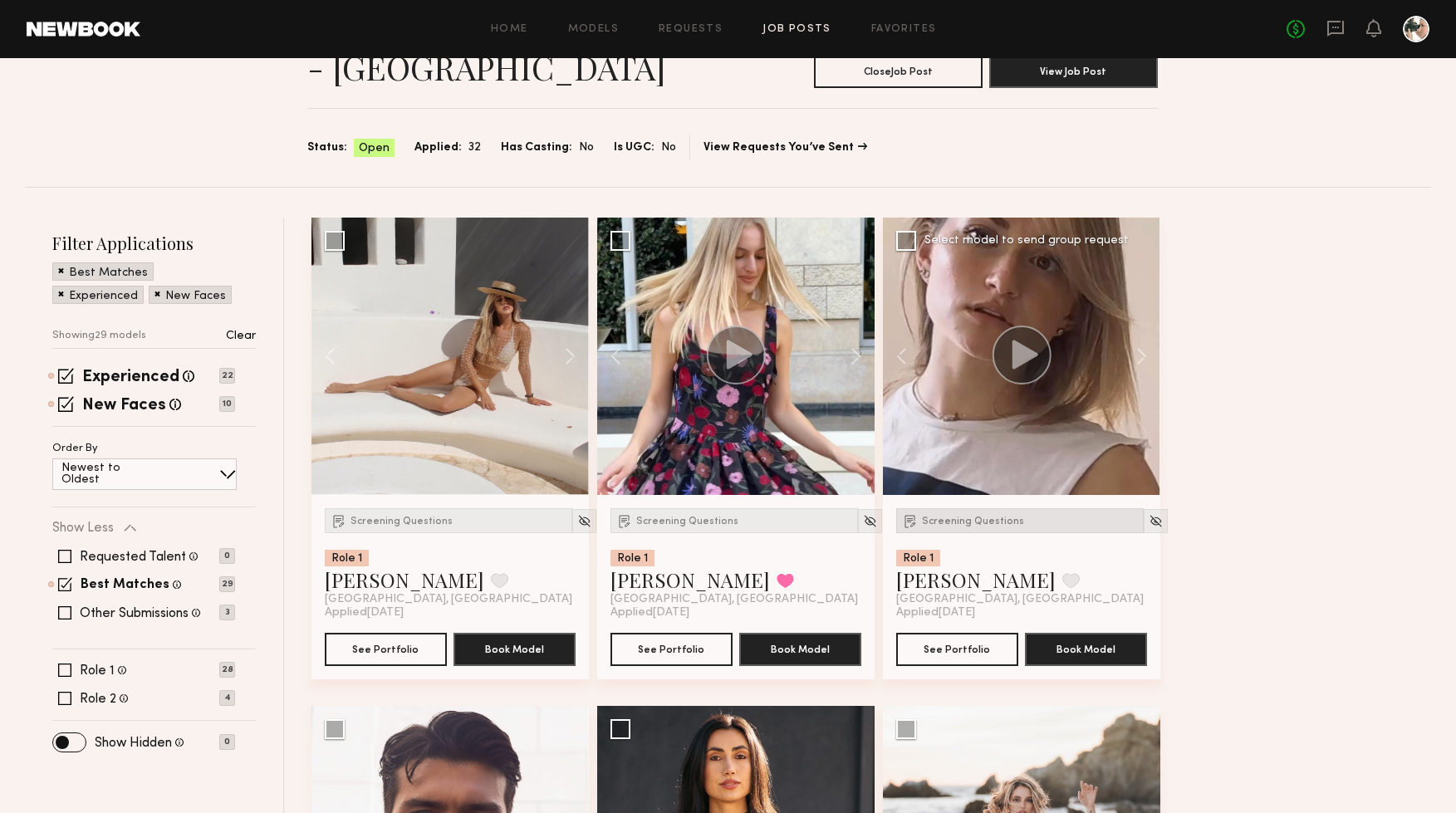
click at [982, 523] on span "Screening Questions" at bounding box center [973, 521] width 102 height 10
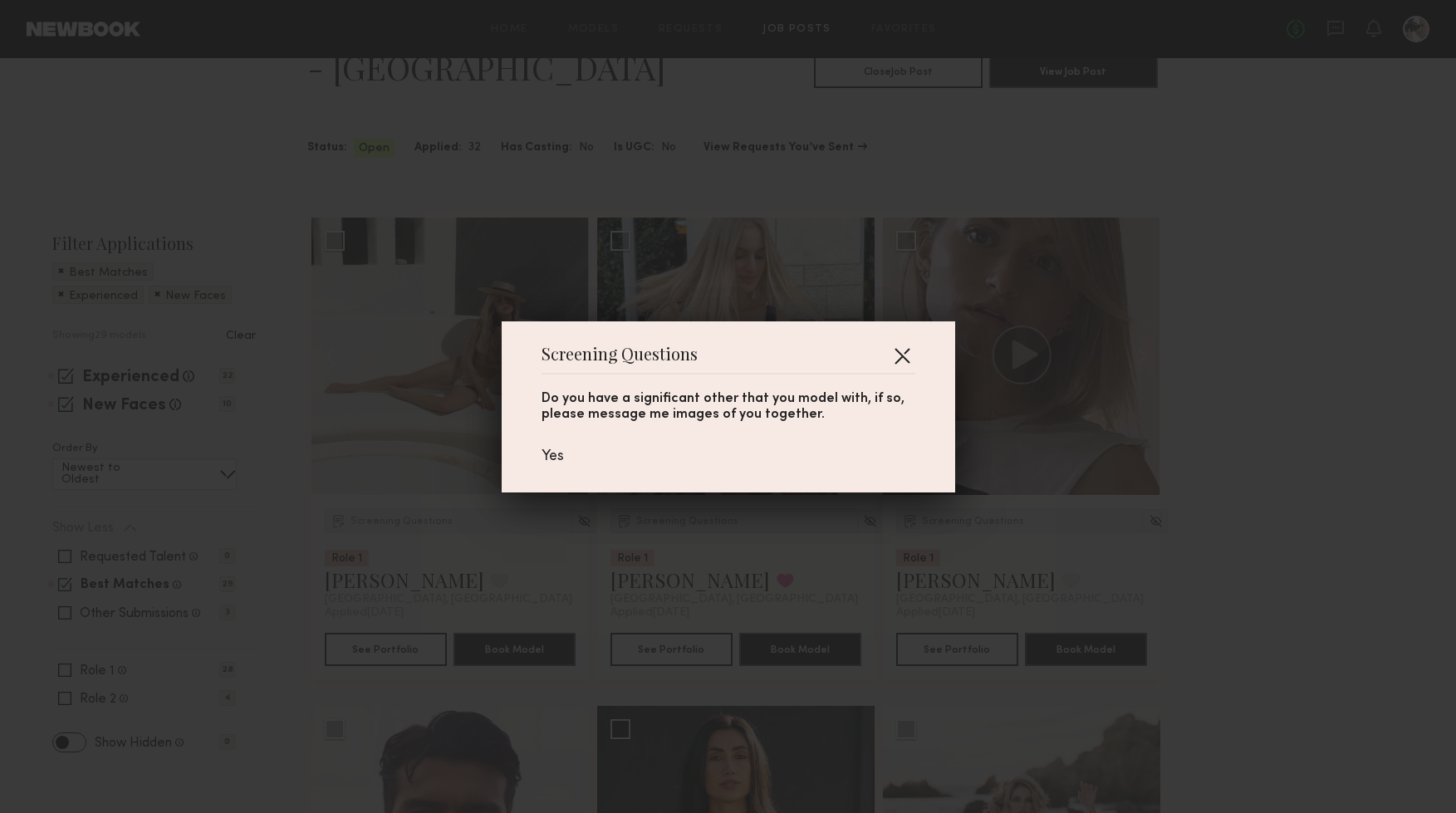
click at [899, 356] on button "button" at bounding box center [902, 355] width 26 height 26
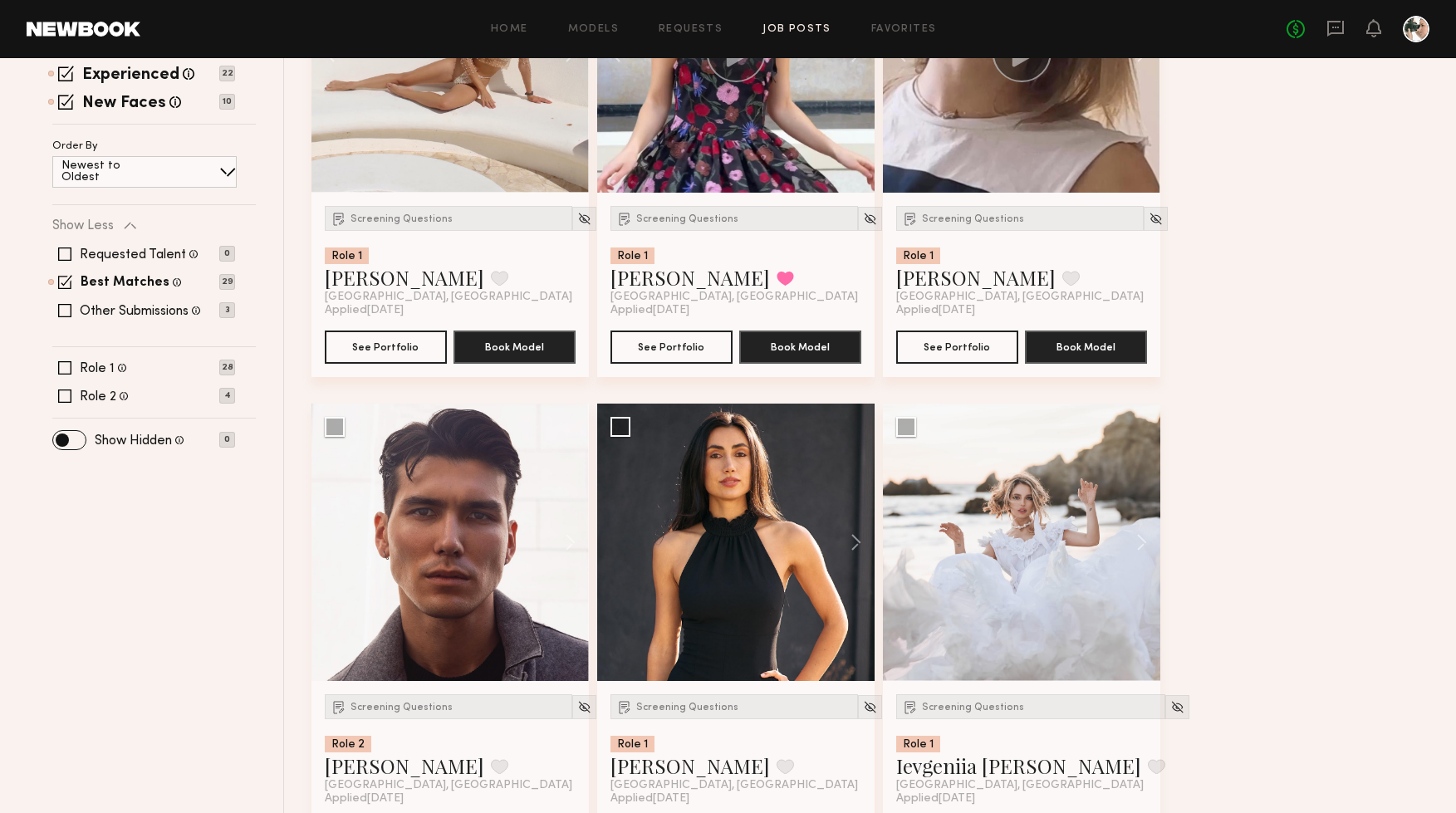
scroll to position [567, 0]
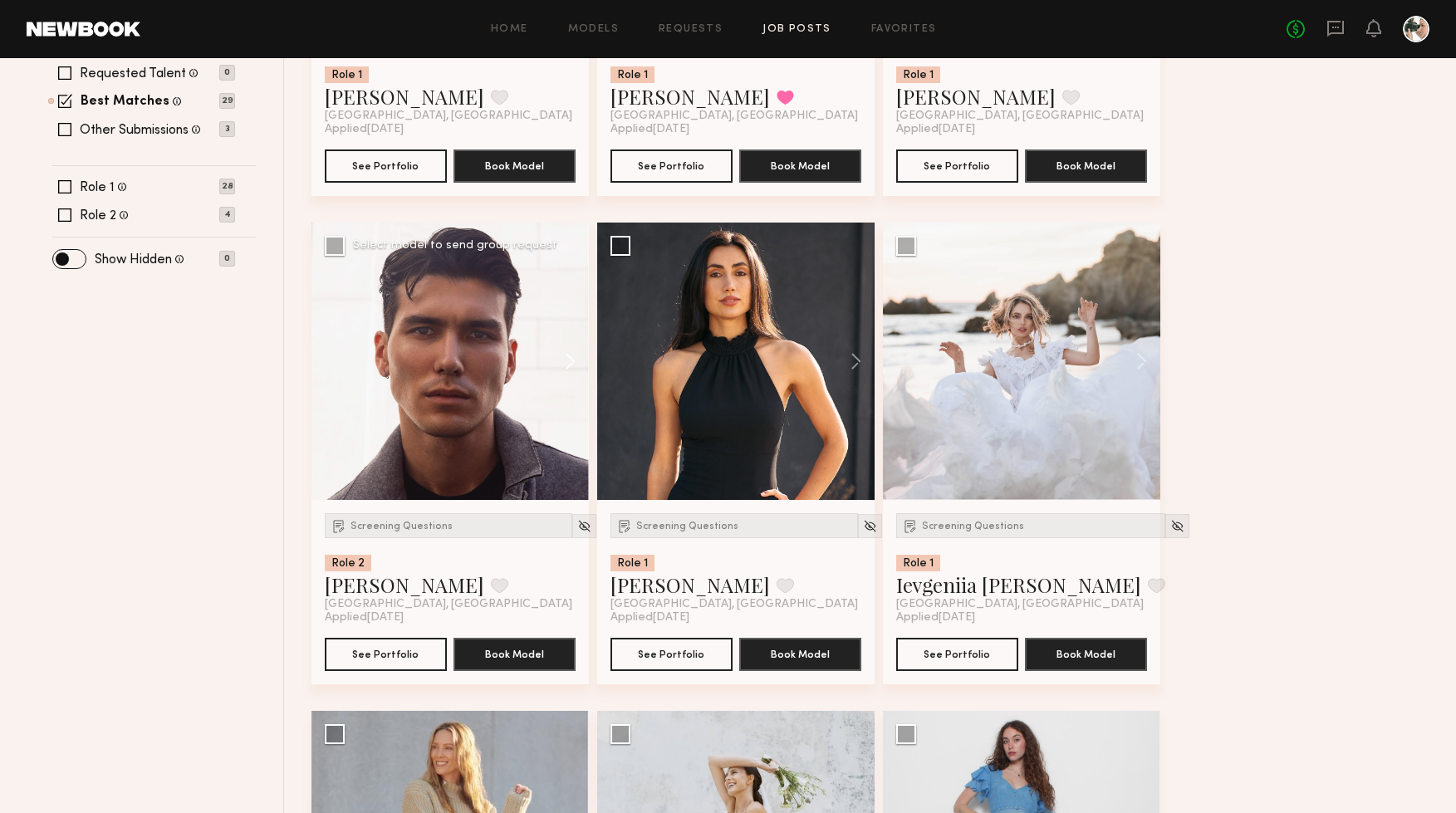
click at [567, 363] on button at bounding box center [562, 361] width 54 height 277
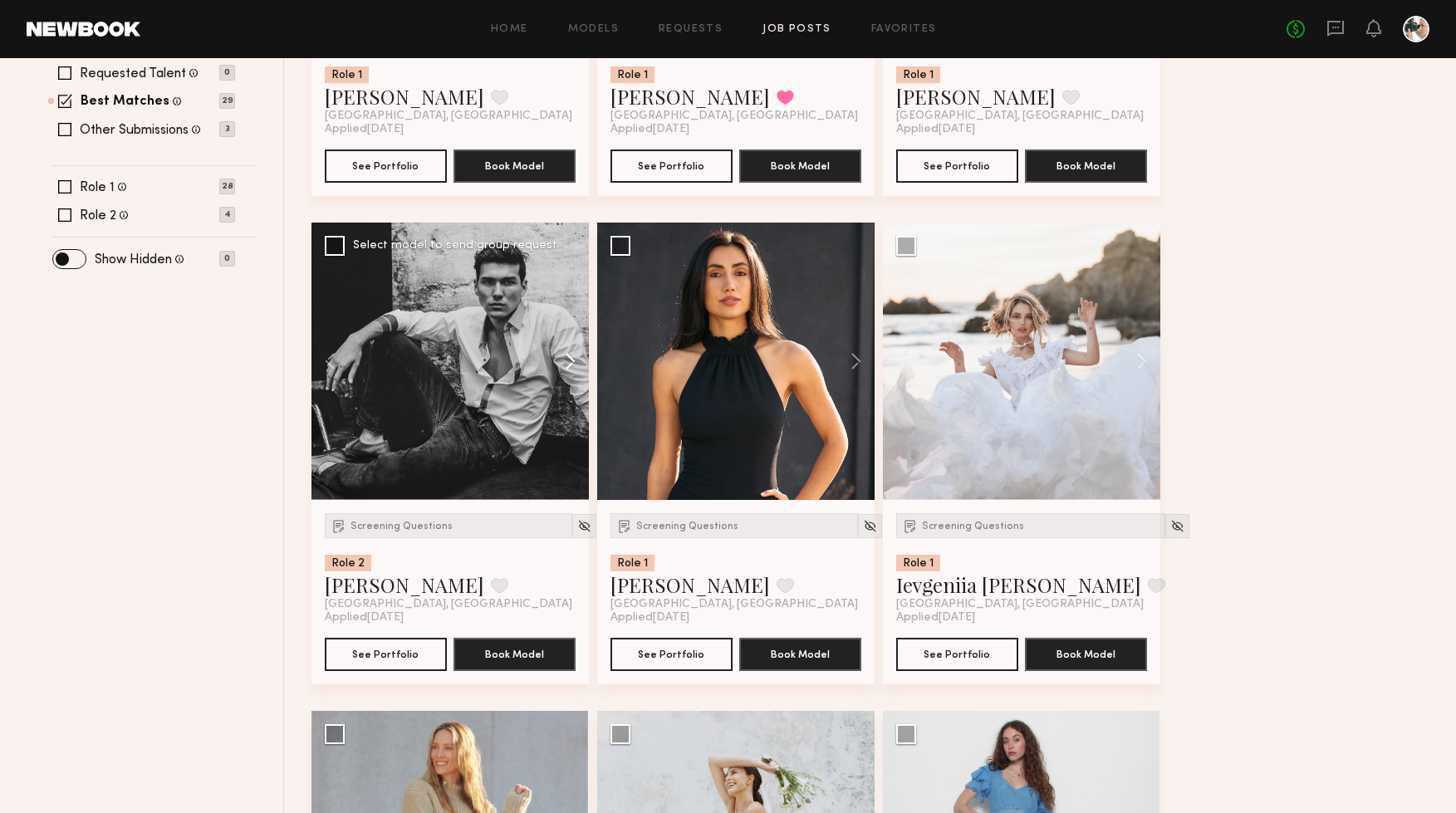
click at [567, 363] on button at bounding box center [562, 361] width 54 height 277
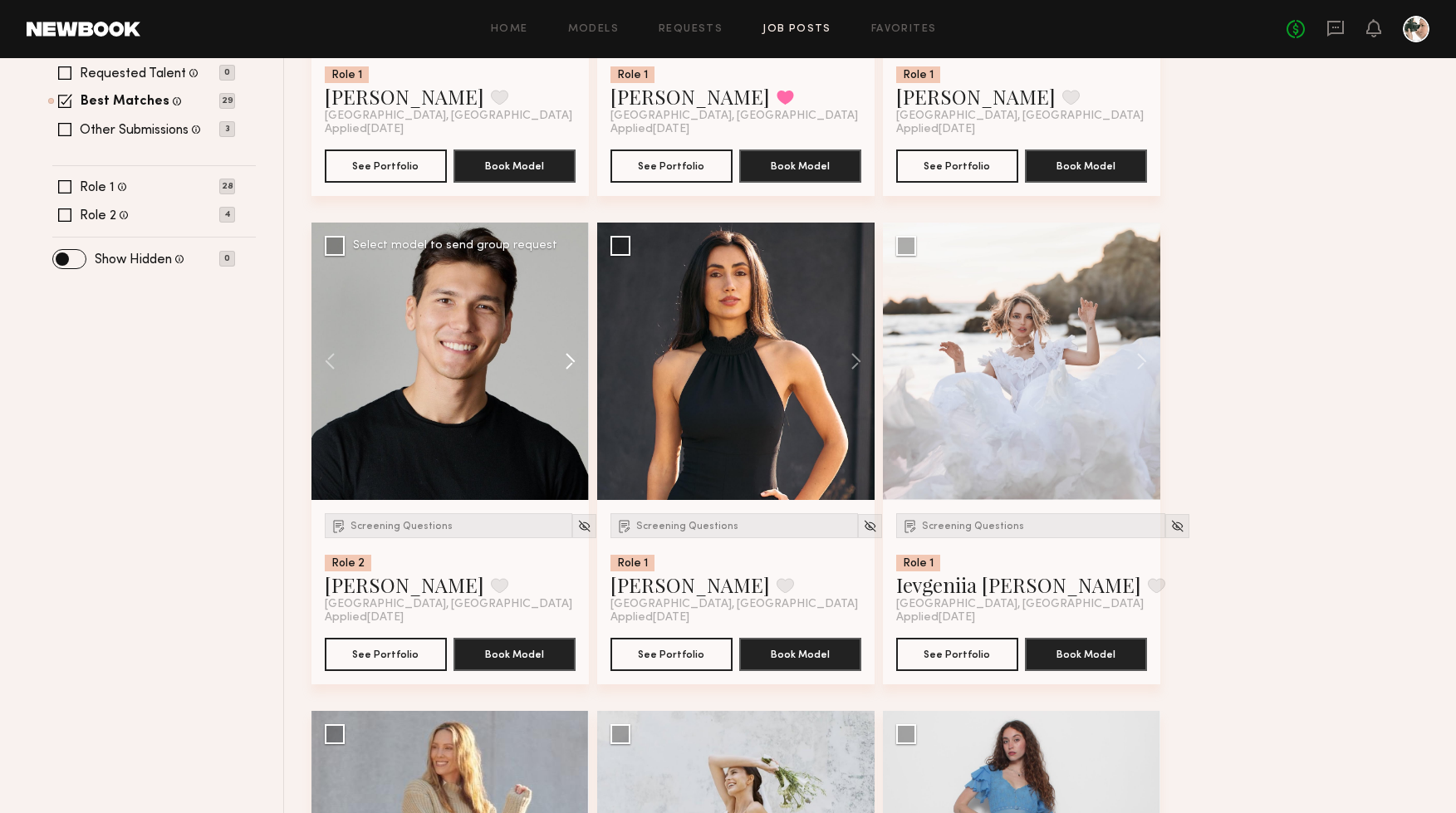
click at [567, 363] on button at bounding box center [562, 361] width 54 height 277
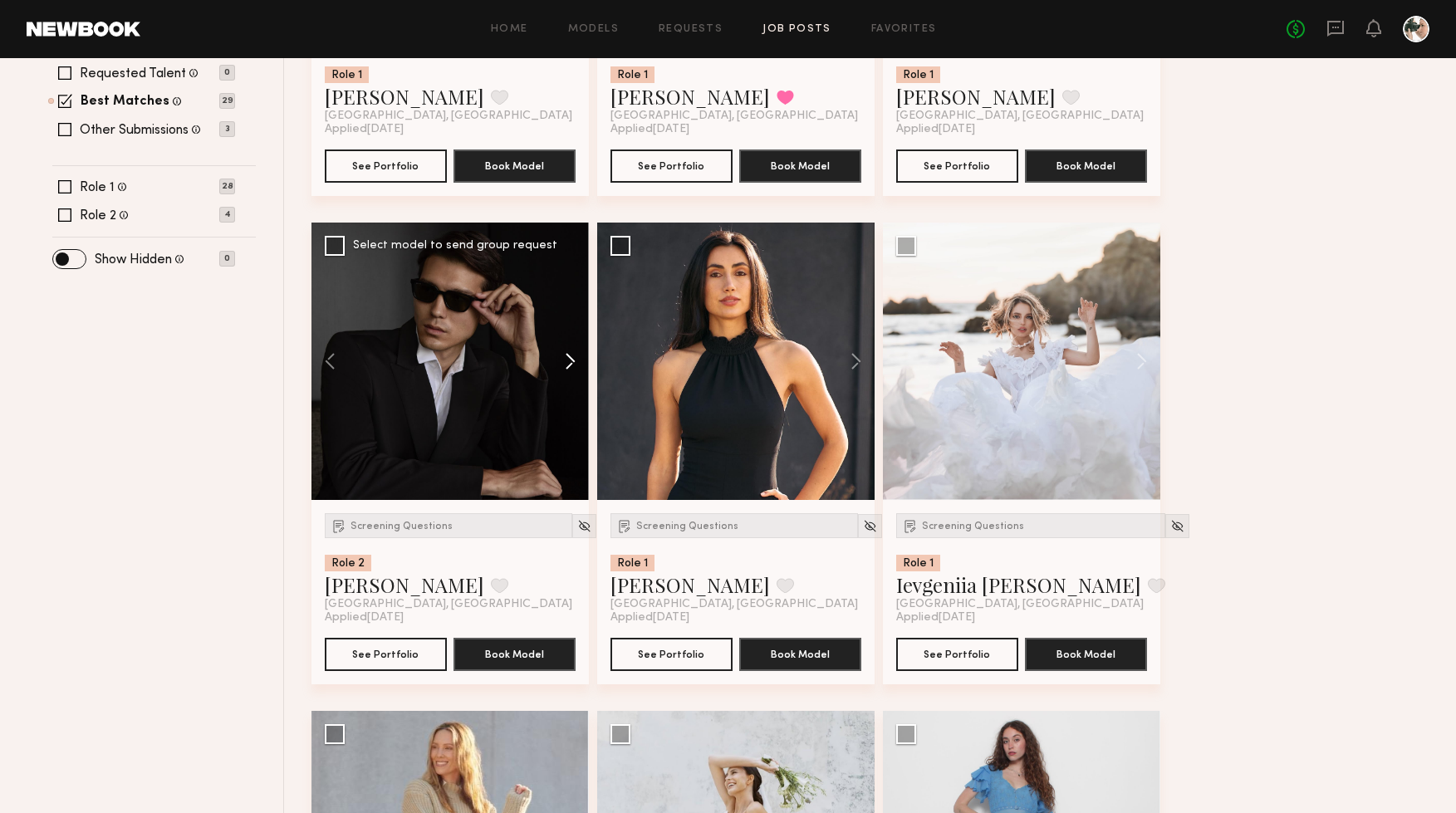
click at [567, 363] on button at bounding box center [562, 361] width 54 height 277
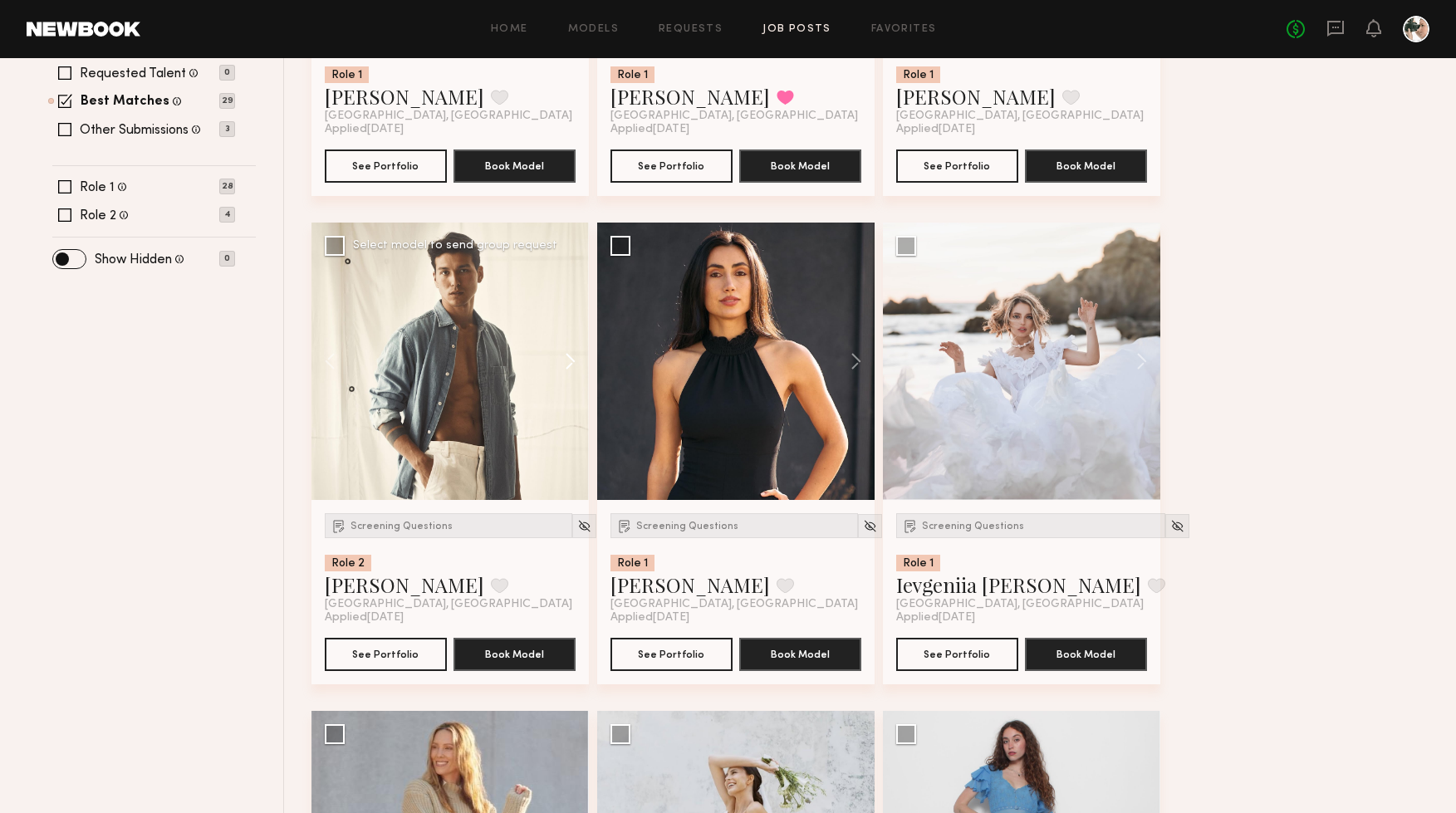
click at [567, 363] on button at bounding box center [562, 361] width 54 height 277
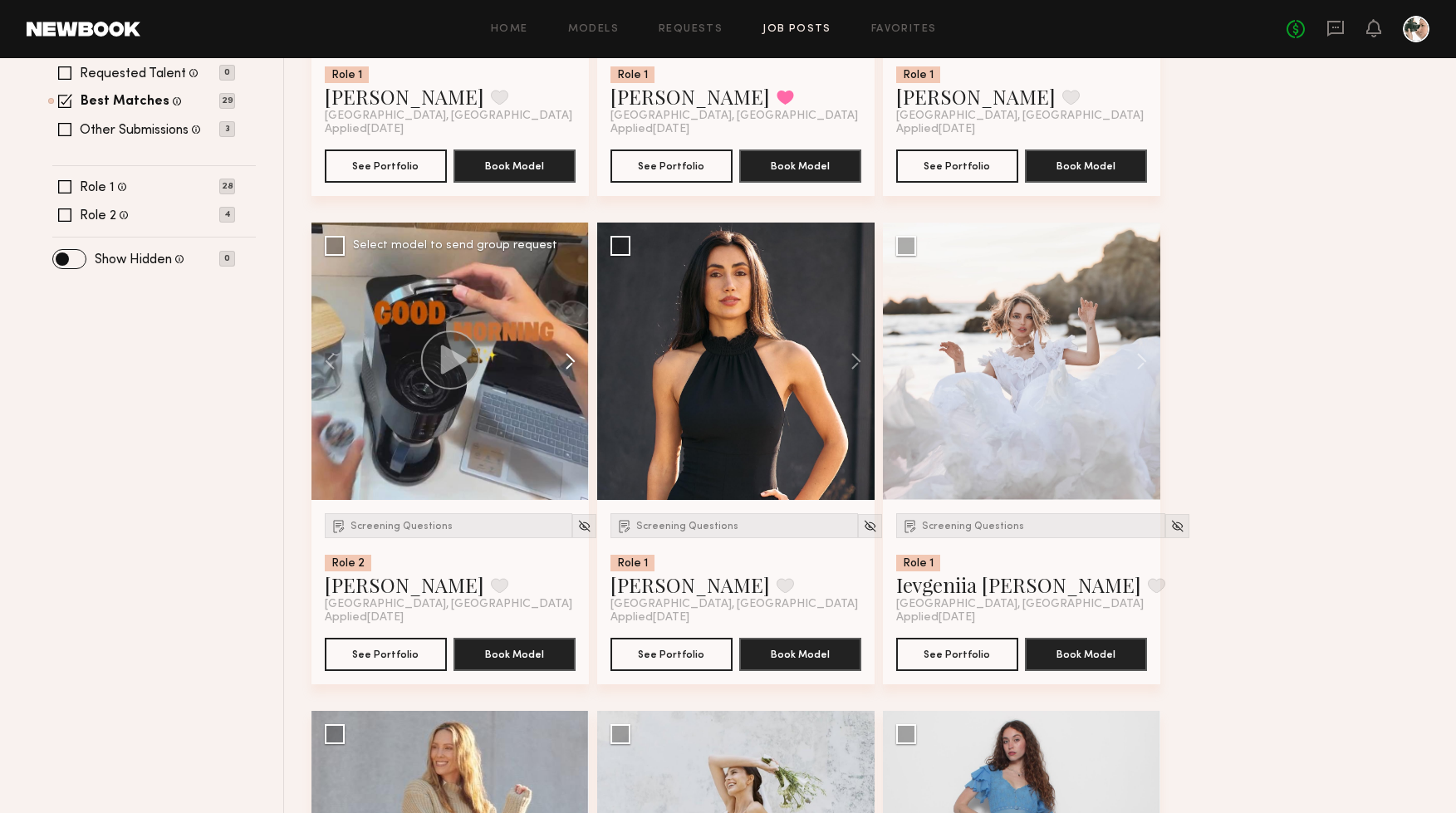
click at [567, 363] on button at bounding box center [562, 361] width 54 height 277
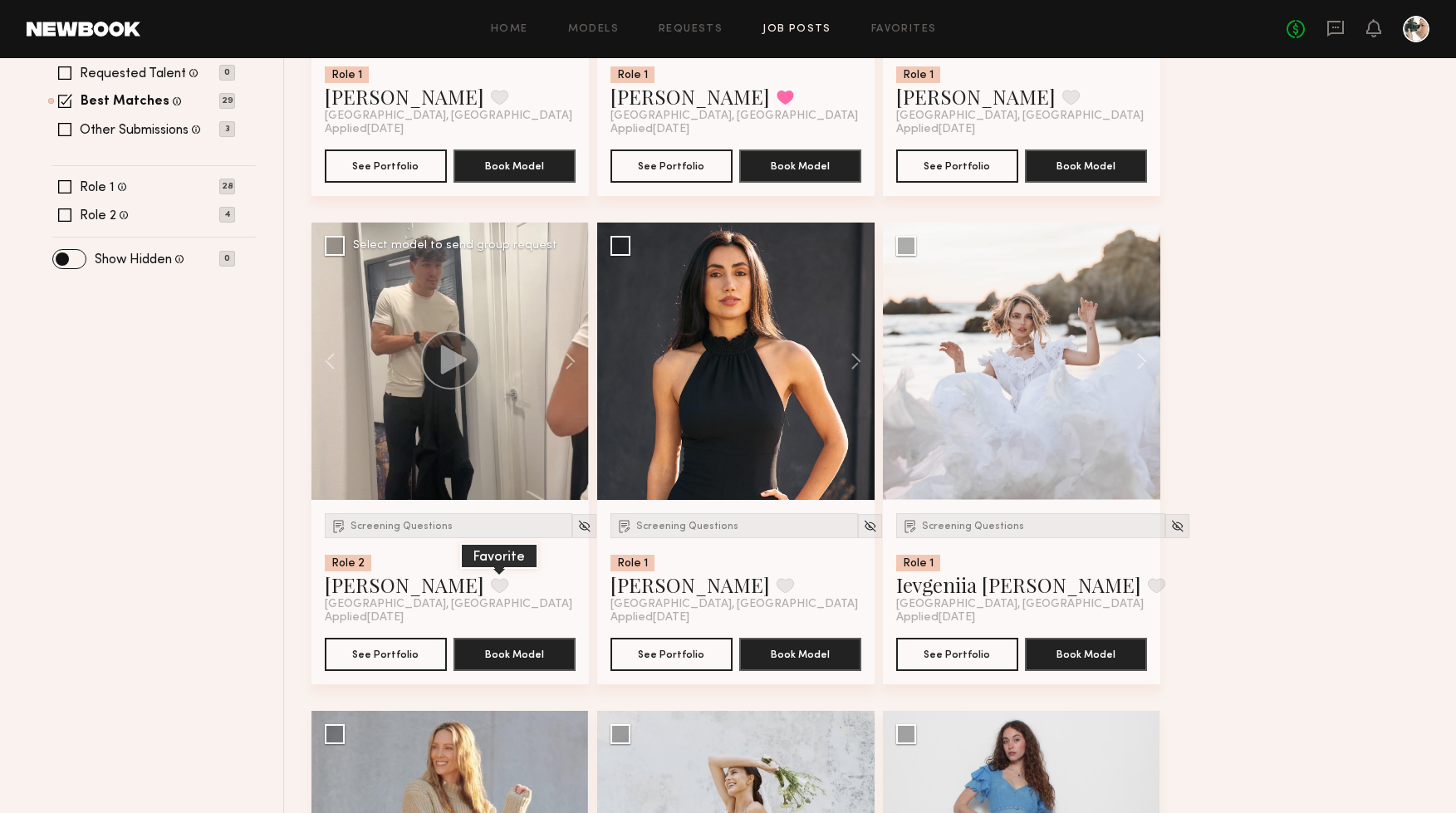
click at [491, 586] on button at bounding box center [500, 585] width 18 height 15
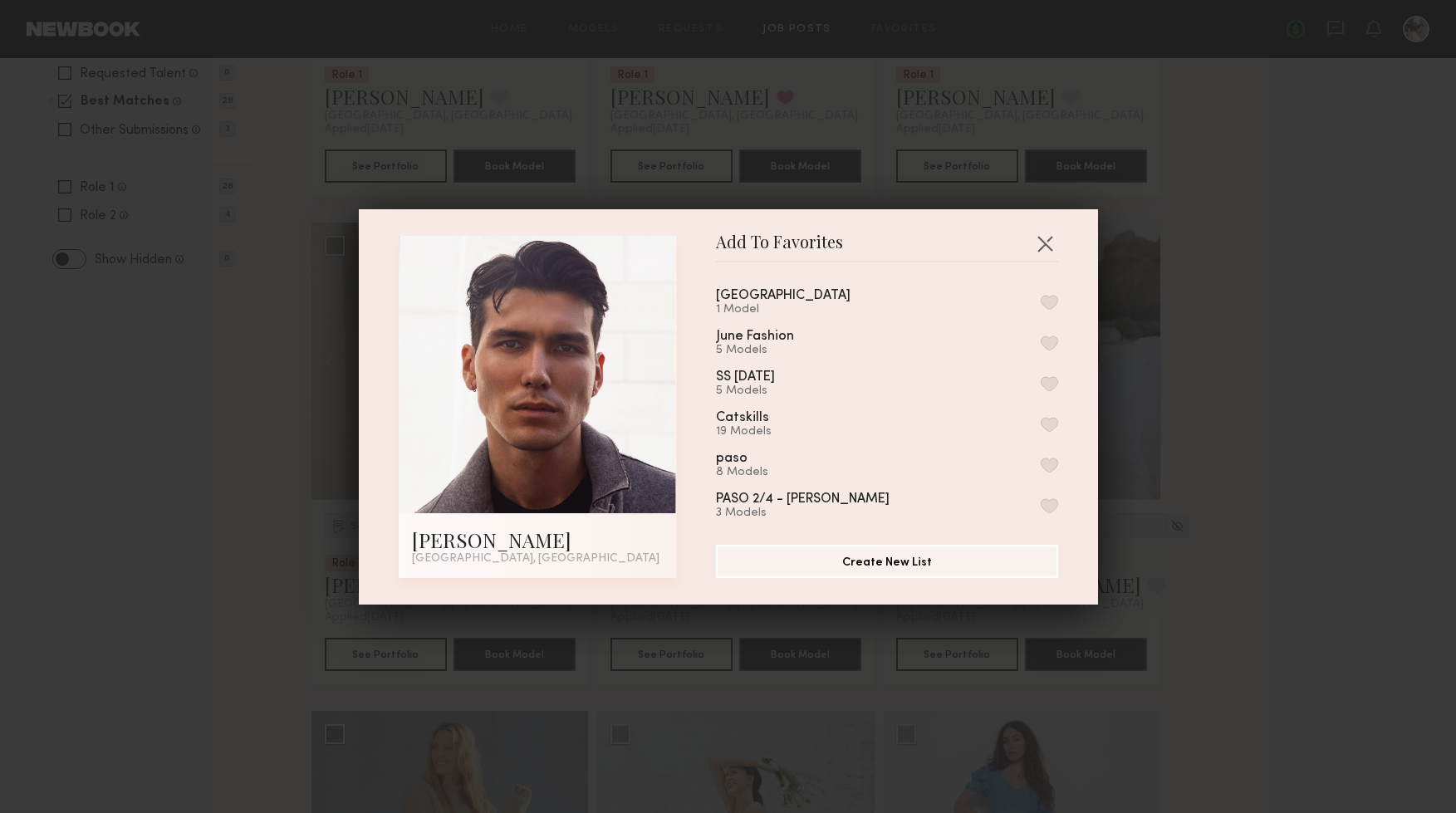
click at [765, 304] on div "1 Model" at bounding box center [803, 310] width 175 height 13
click at [1050, 301] on button "button" at bounding box center [1050, 302] width 18 height 15
click at [1046, 241] on button "button" at bounding box center [1045, 243] width 26 height 26
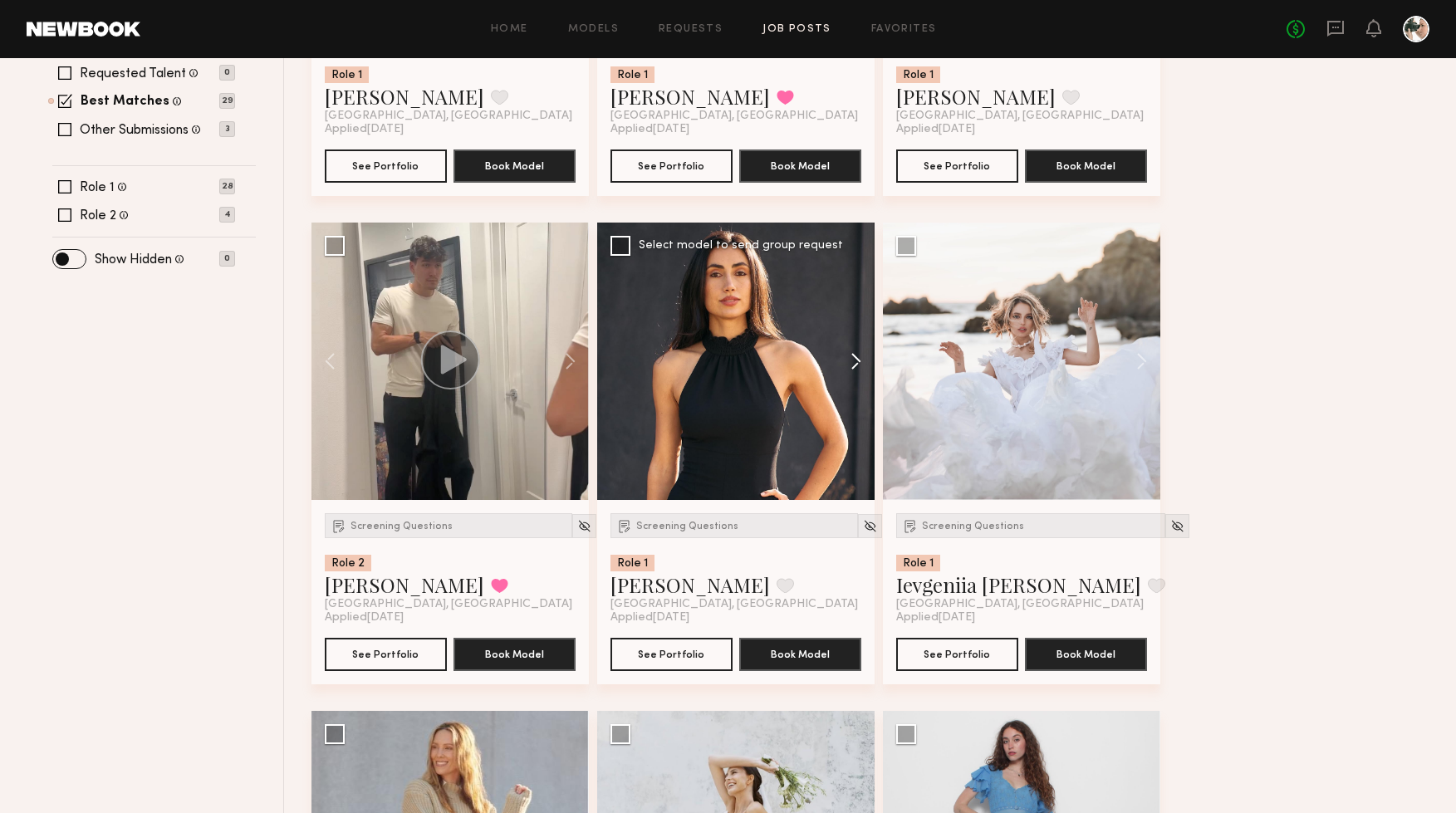
click at [860, 369] on button at bounding box center [848, 361] width 54 height 277
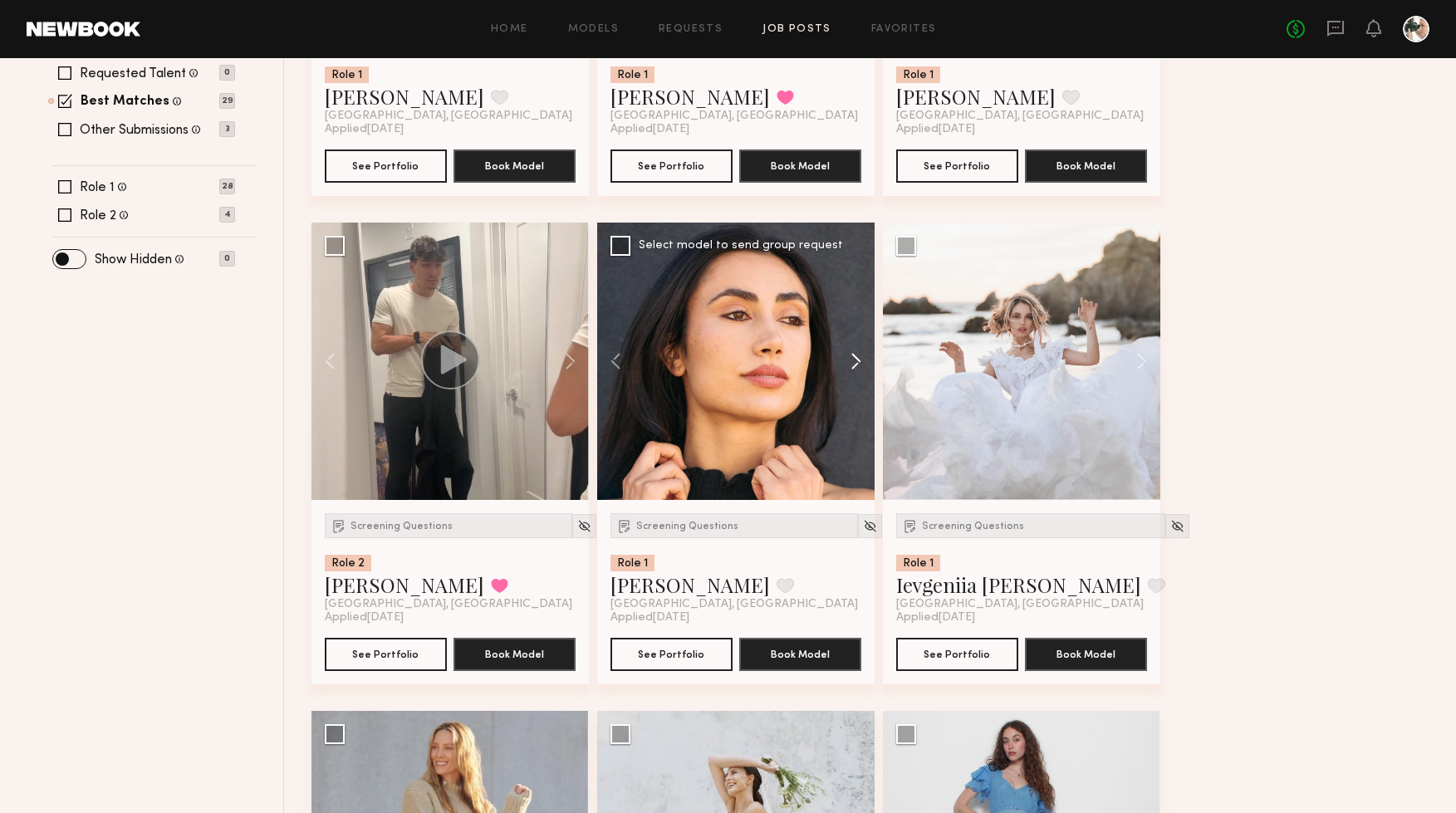
click at [860, 369] on button at bounding box center [848, 361] width 54 height 277
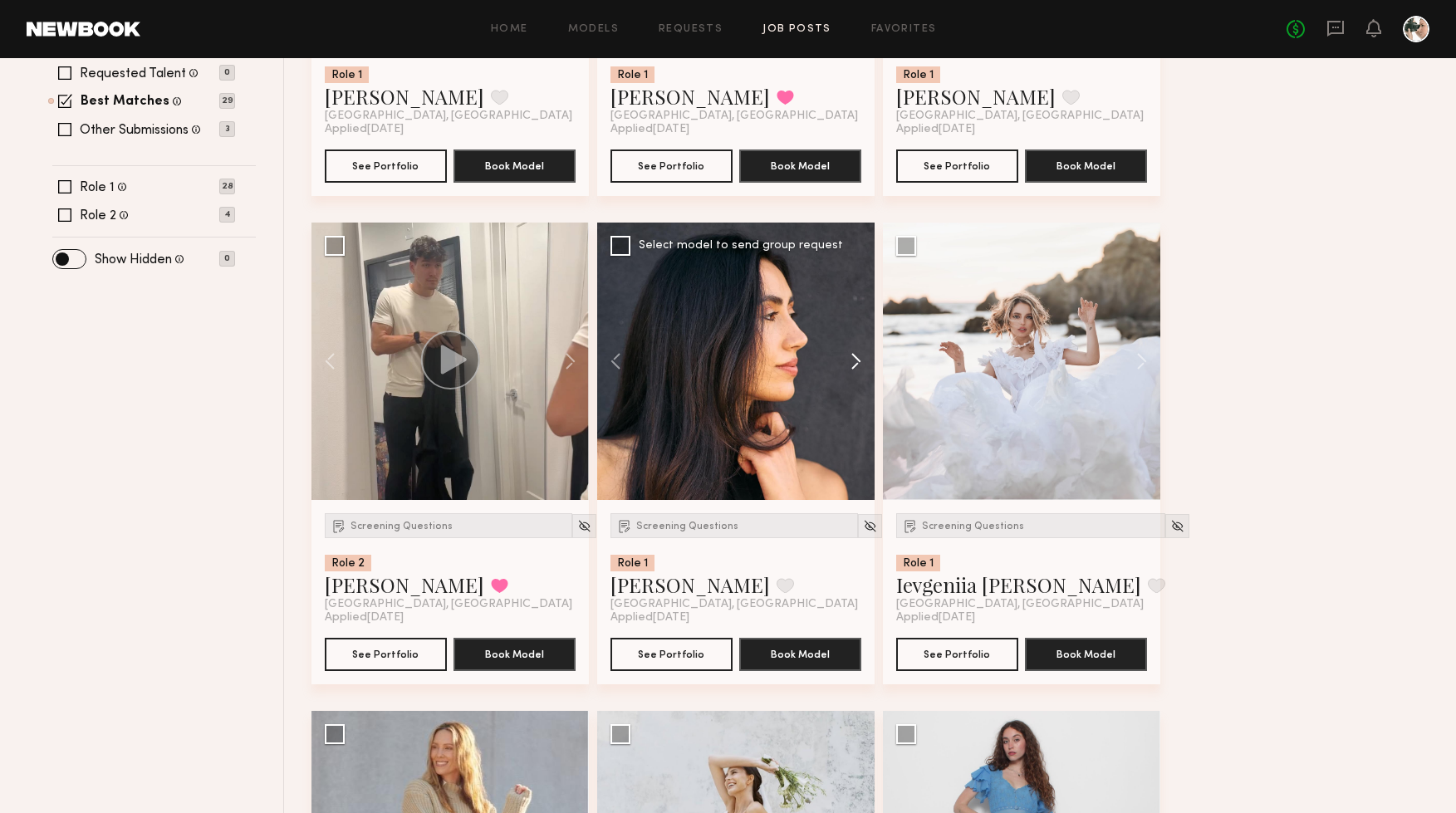
click at [860, 369] on button at bounding box center [848, 361] width 54 height 277
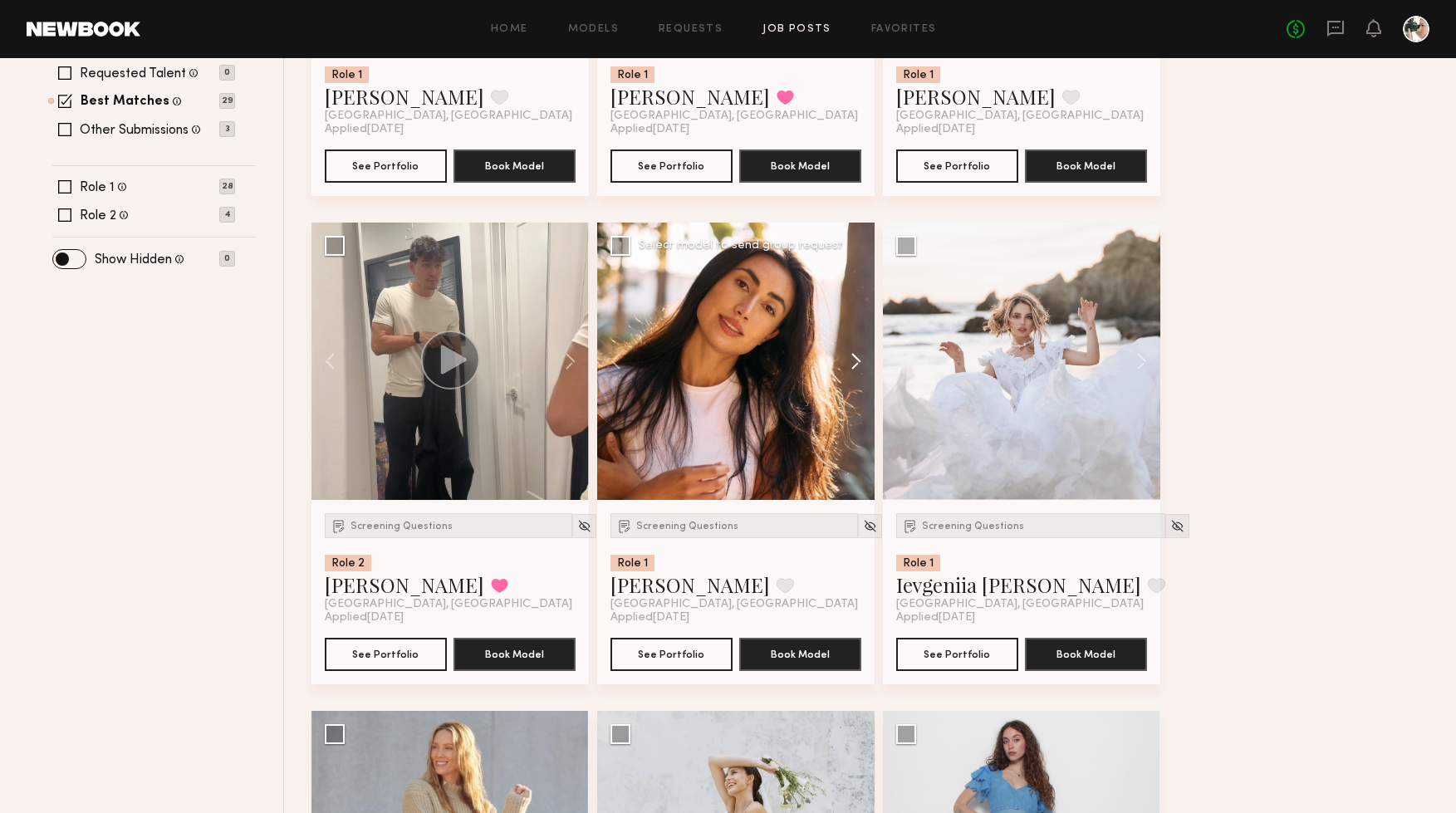
click at [860, 369] on button at bounding box center [848, 361] width 54 height 277
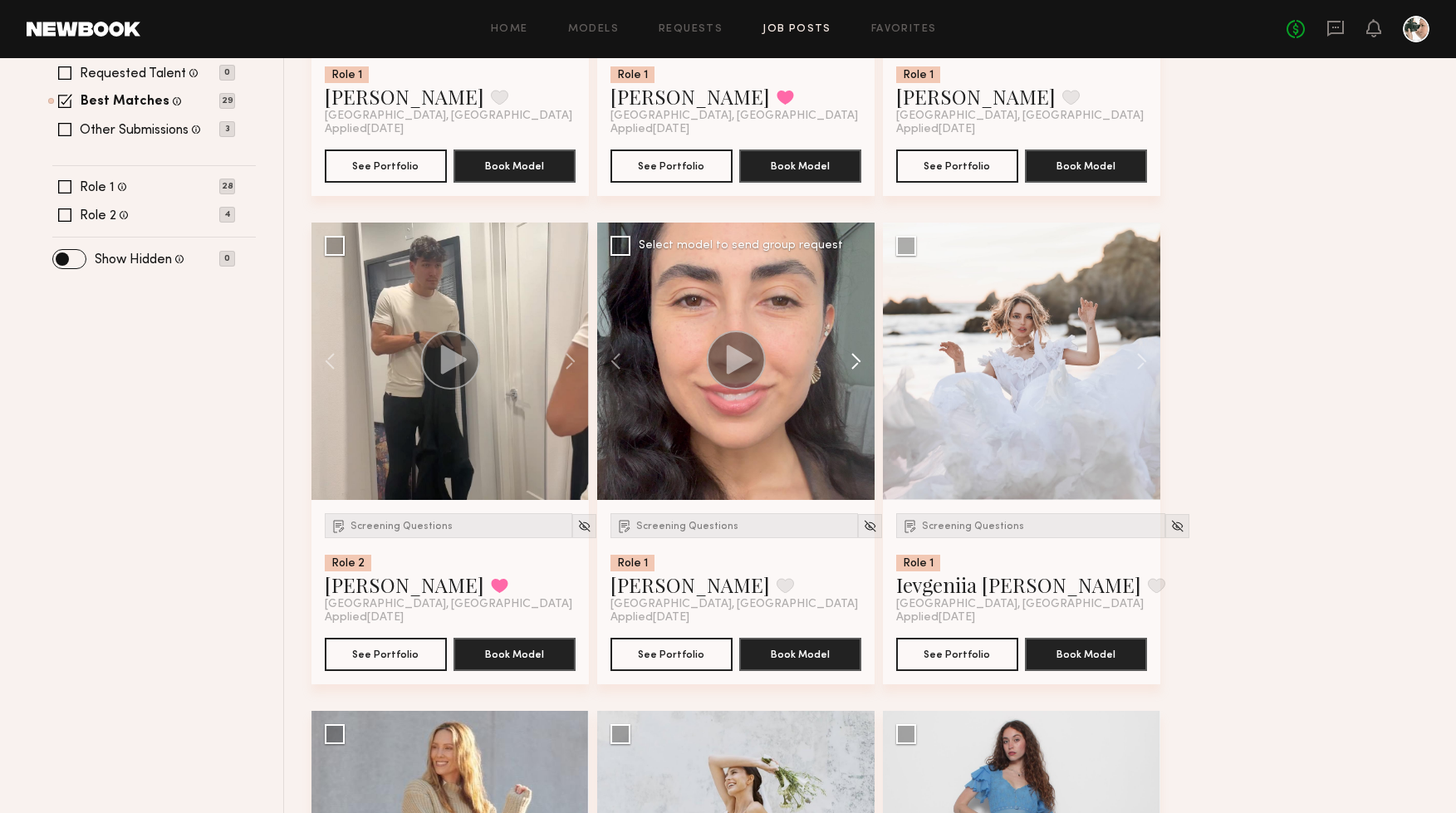
click at [860, 369] on button at bounding box center [848, 361] width 54 height 277
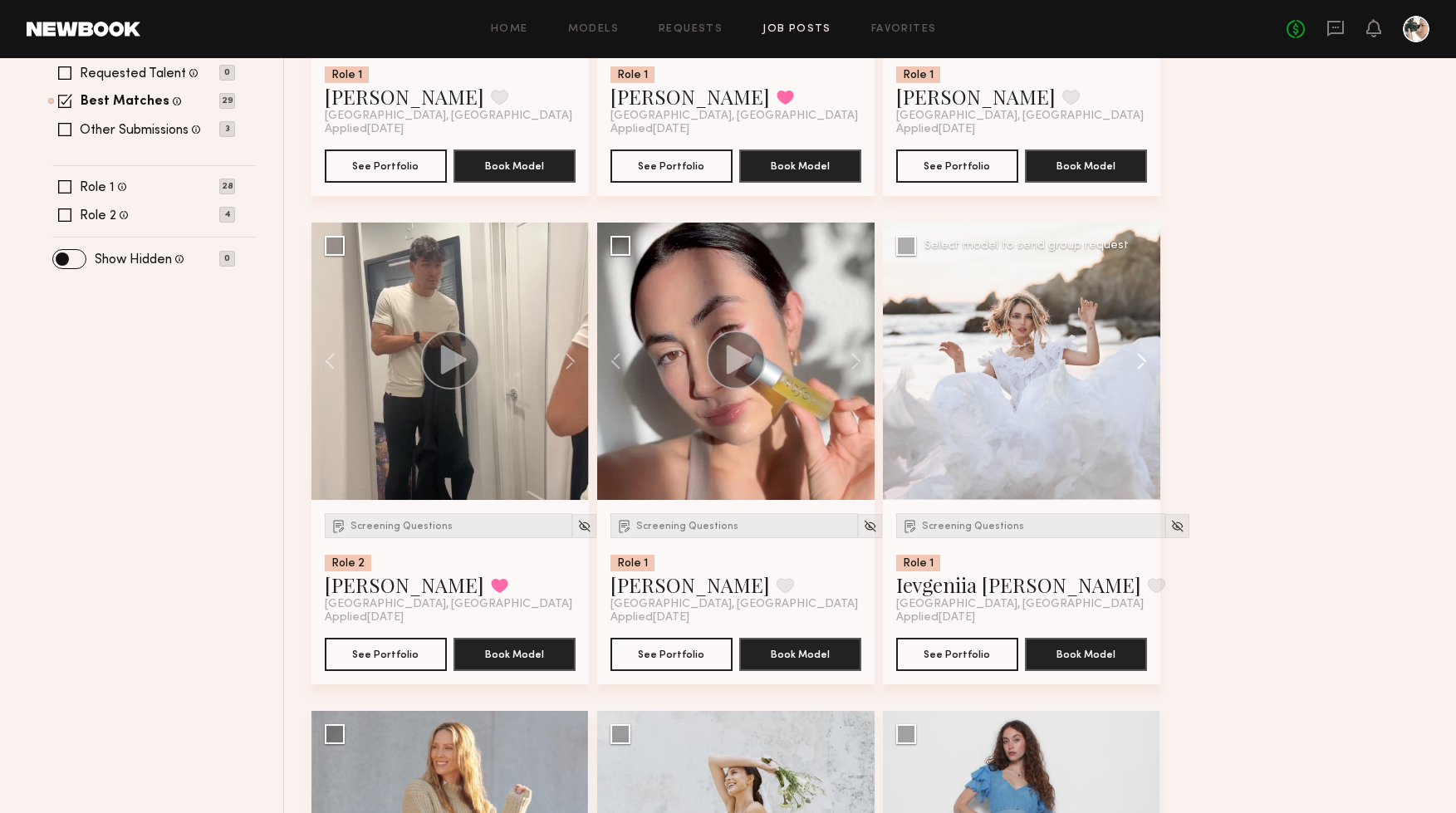
click at [1129, 356] on button at bounding box center [1134, 361] width 54 height 277
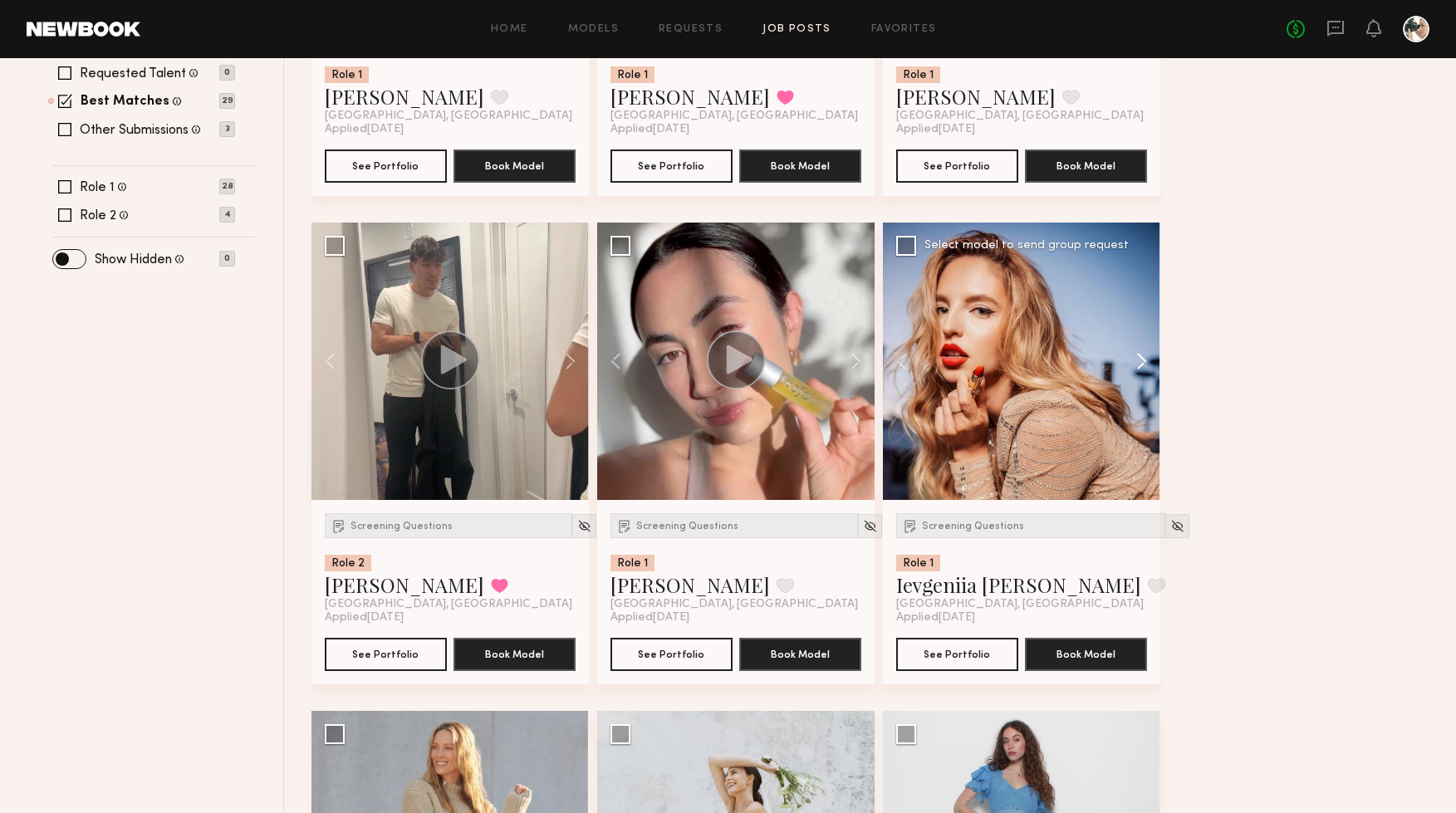
click at [1129, 356] on button at bounding box center [1134, 361] width 54 height 277
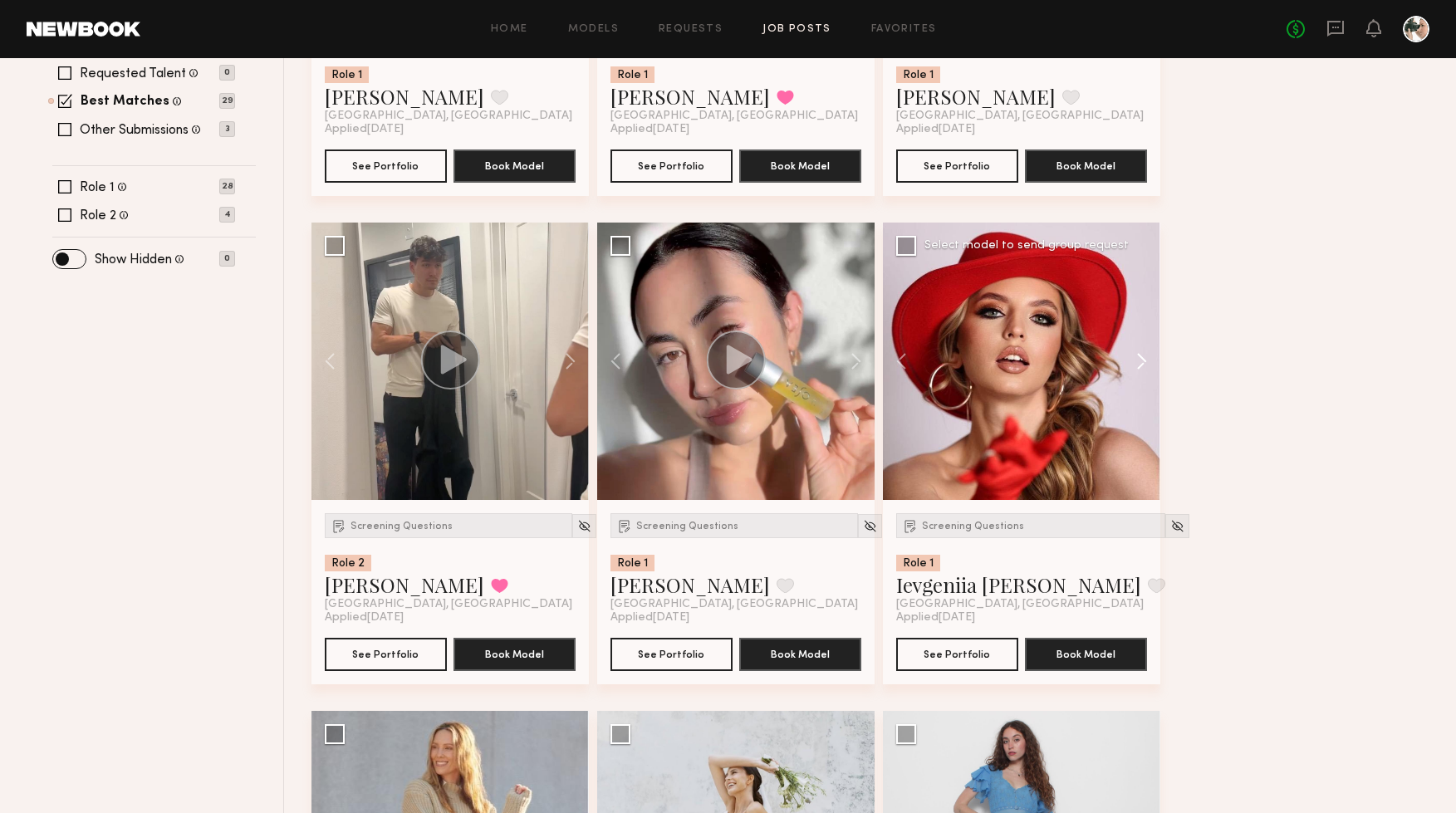
click at [1129, 356] on button at bounding box center [1134, 361] width 54 height 277
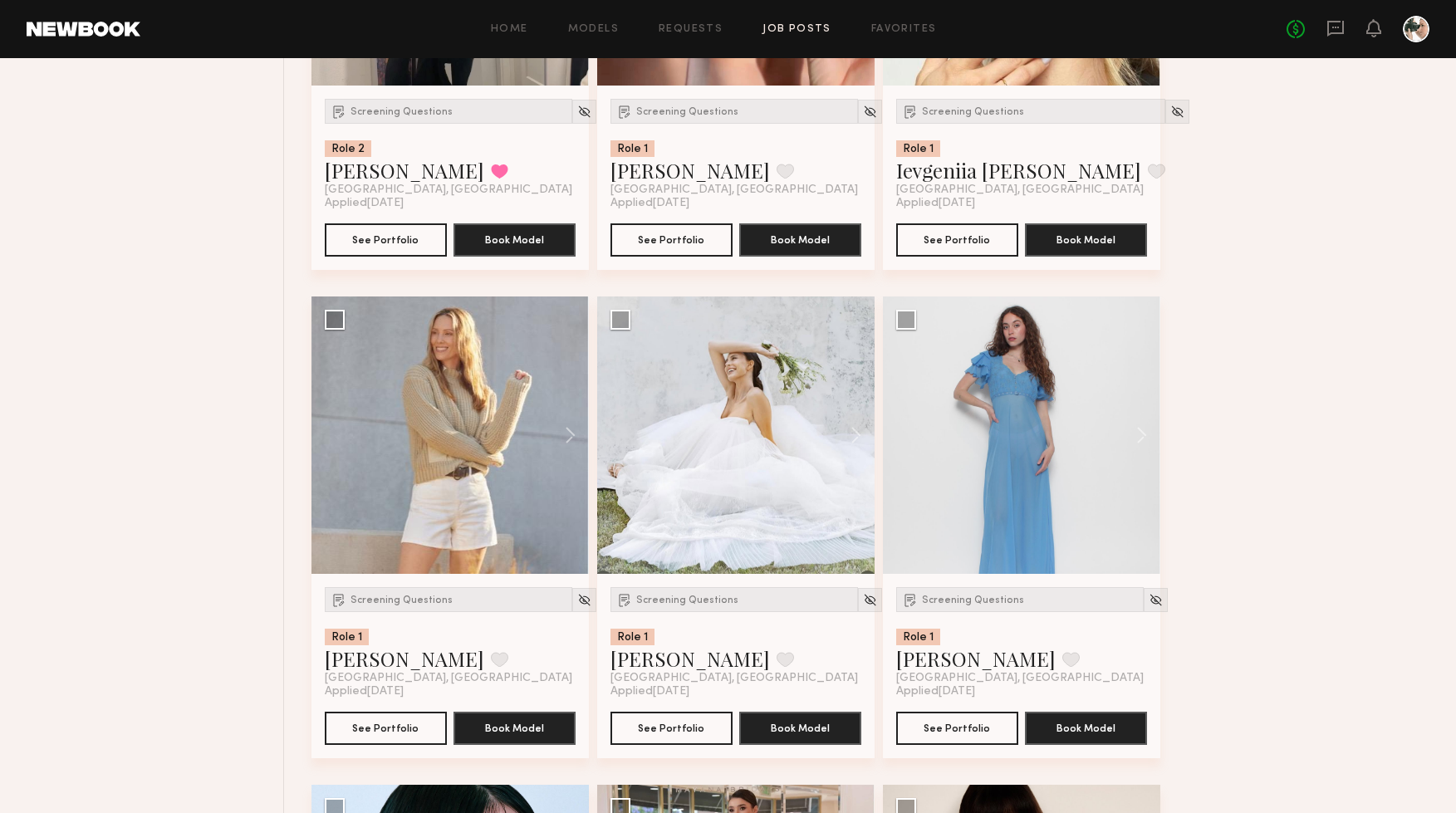
scroll to position [995, 0]
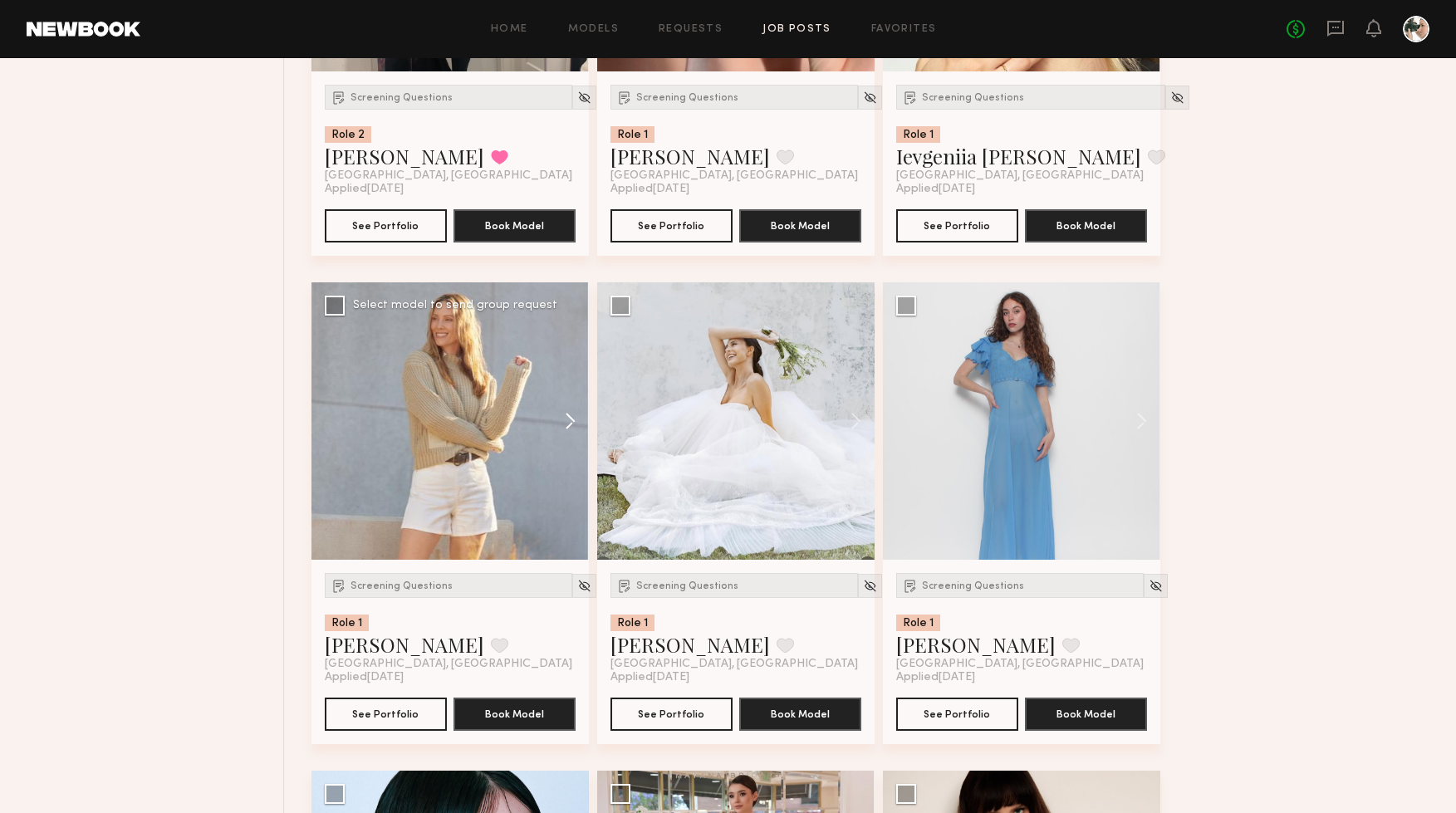
click at [561, 417] on button at bounding box center [562, 421] width 54 height 277
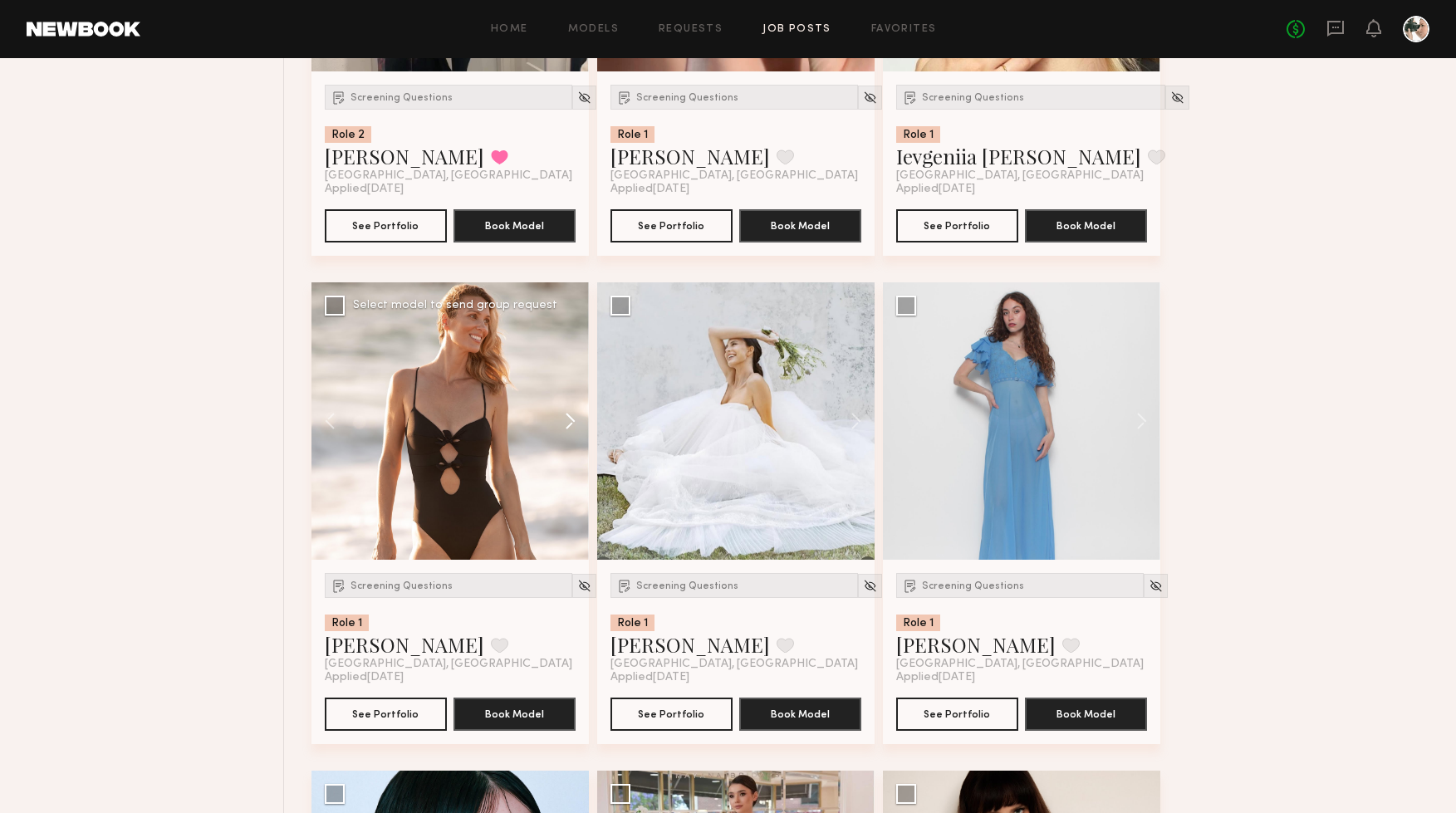
click at [561, 417] on button at bounding box center [562, 421] width 54 height 277
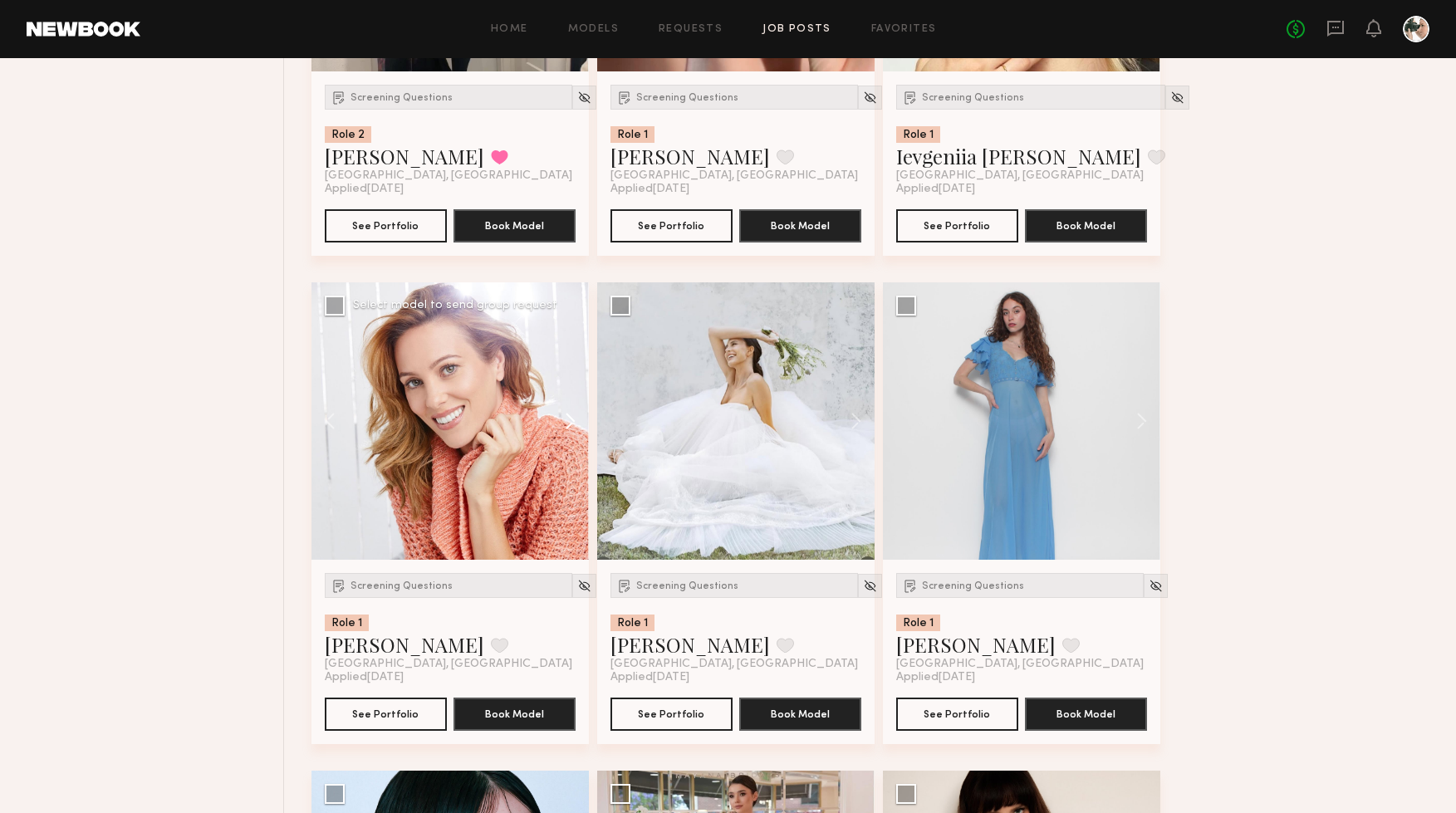
click at [561, 417] on button at bounding box center [562, 421] width 54 height 277
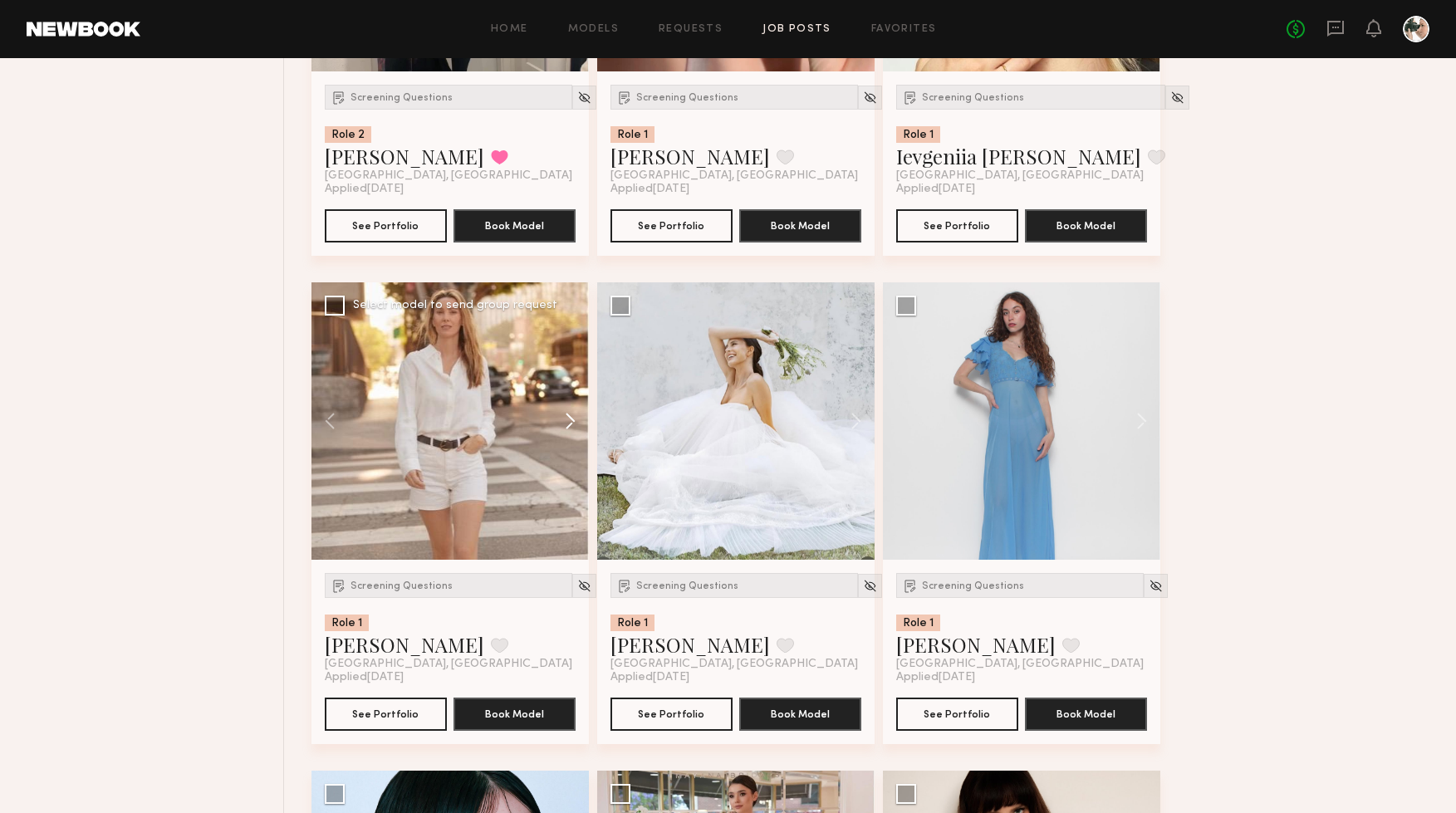
click at [561, 417] on button at bounding box center [562, 421] width 54 height 277
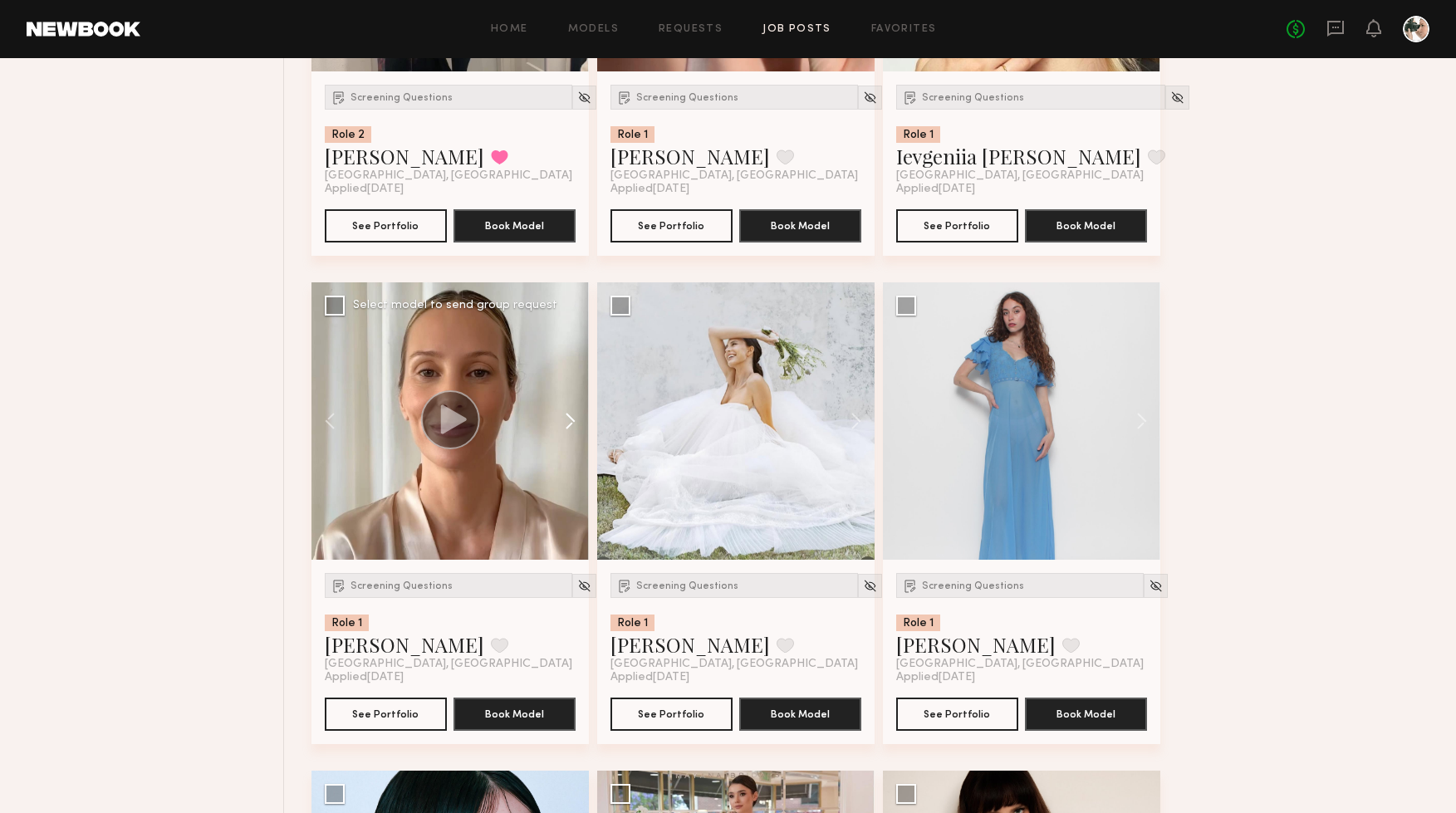
click at [561, 417] on button at bounding box center [562, 421] width 54 height 277
click at [851, 417] on button at bounding box center [848, 421] width 54 height 277
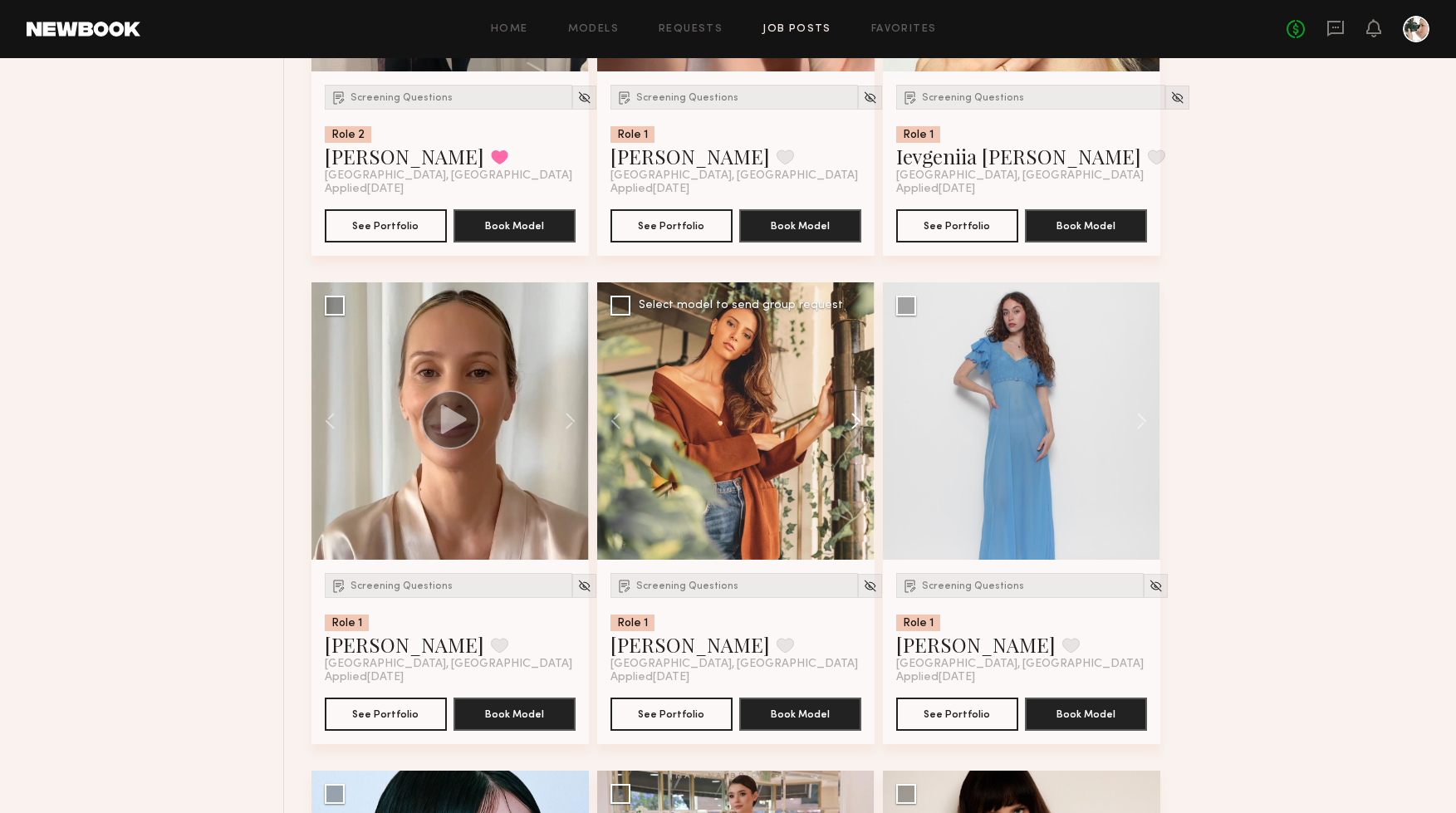
click at [851, 417] on button at bounding box center [848, 421] width 54 height 277
click at [857, 417] on button at bounding box center [848, 421] width 54 height 277
click at [856, 417] on button at bounding box center [848, 421] width 54 height 277
click at [618, 424] on button at bounding box center [624, 421] width 54 height 277
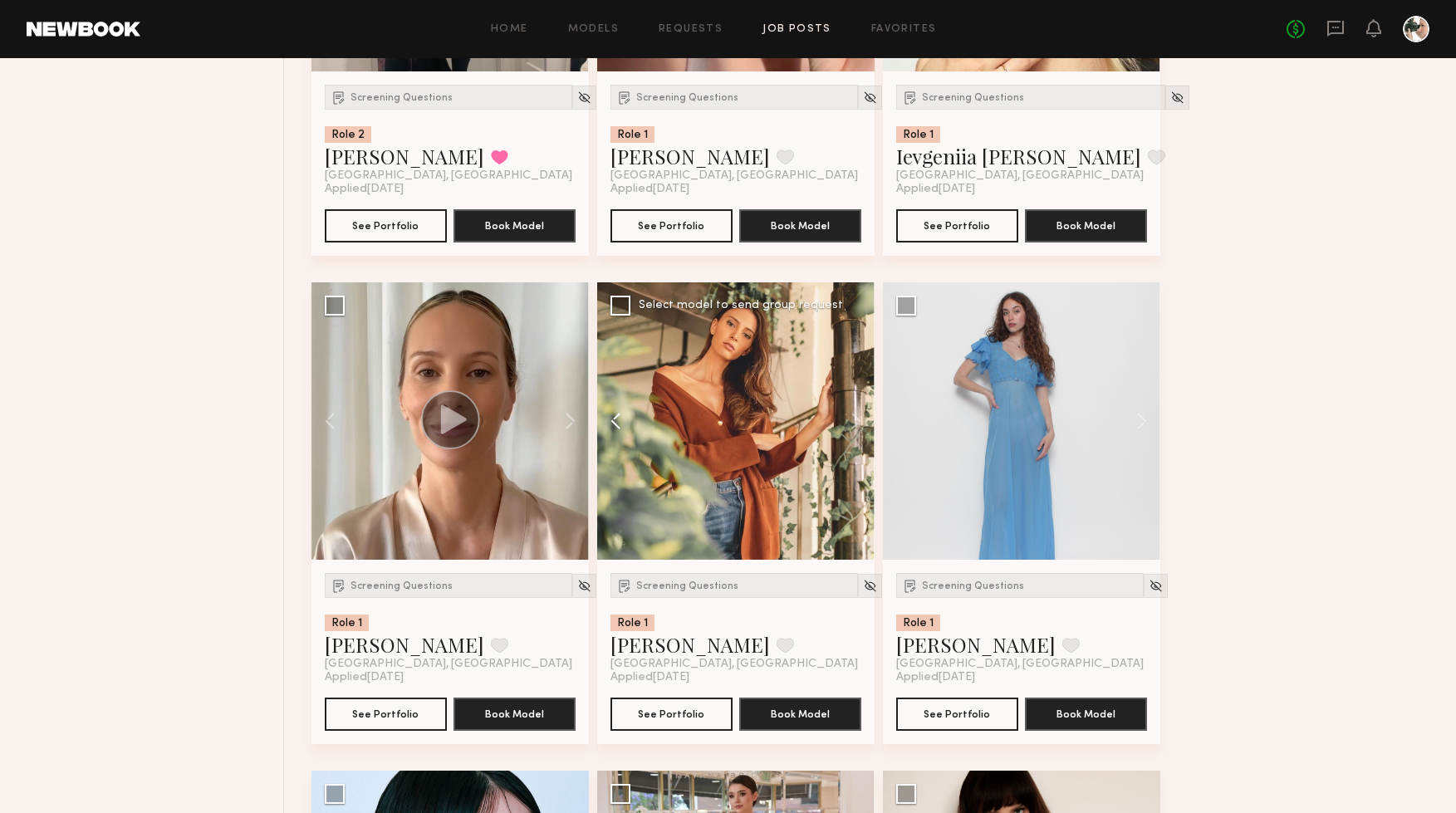
click at [615, 424] on button at bounding box center [624, 421] width 54 height 277
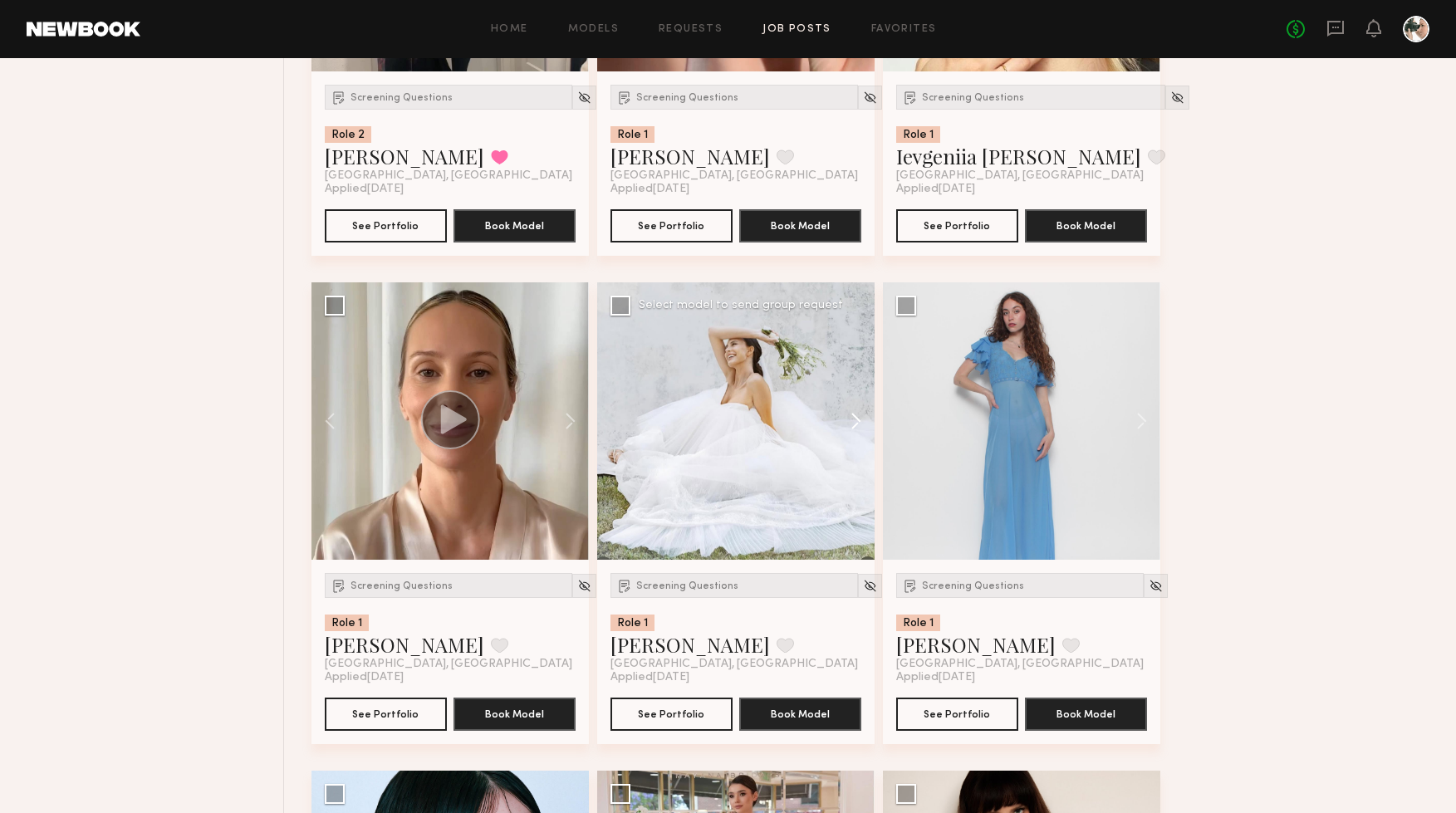
click at [853, 419] on button at bounding box center [848, 421] width 54 height 277
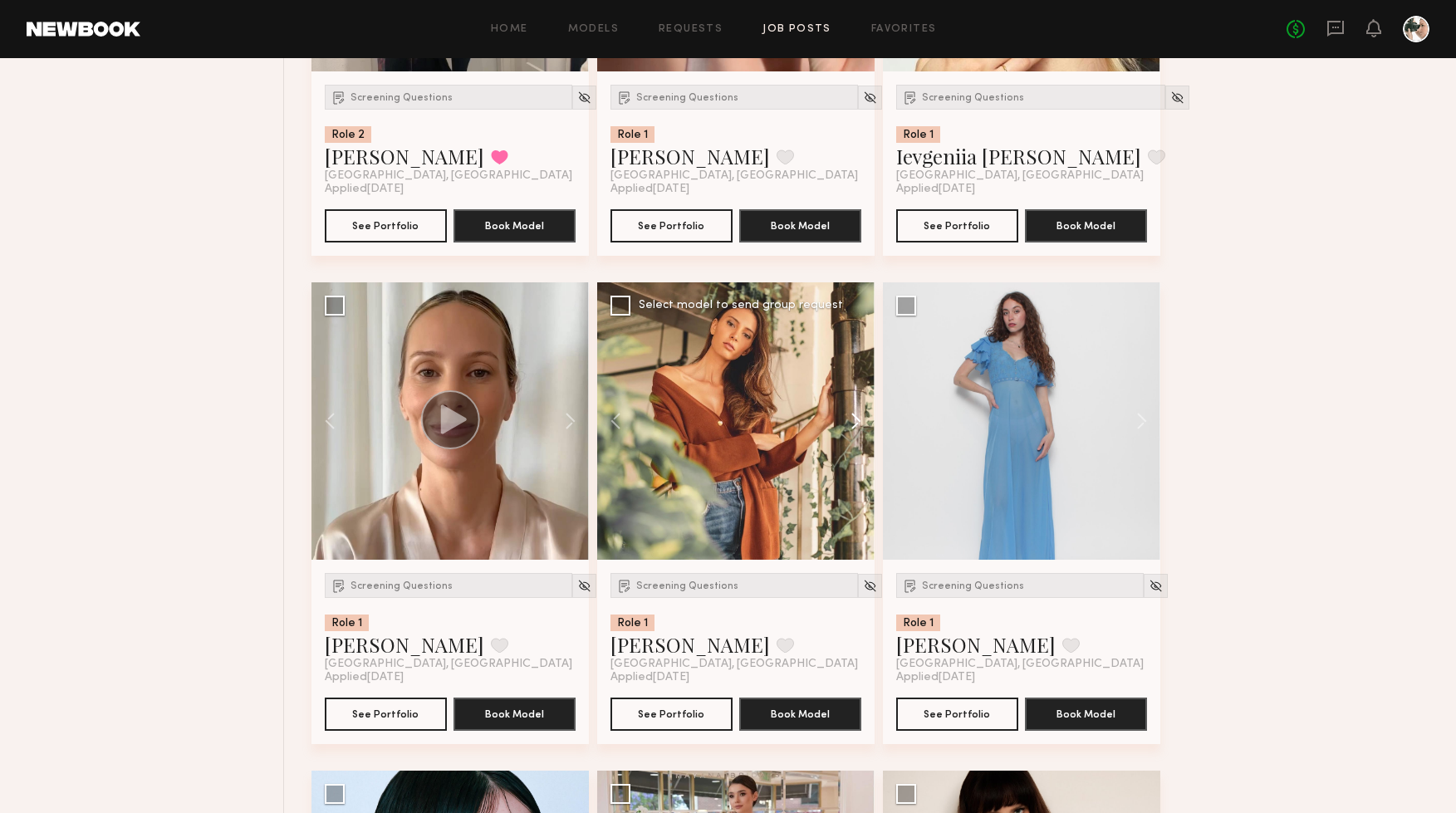
click at [853, 419] on button at bounding box center [848, 421] width 54 height 277
click at [857, 421] on button at bounding box center [848, 421] width 54 height 277
click at [853, 423] on button at bounding box center [848, 421] width 54 height 277
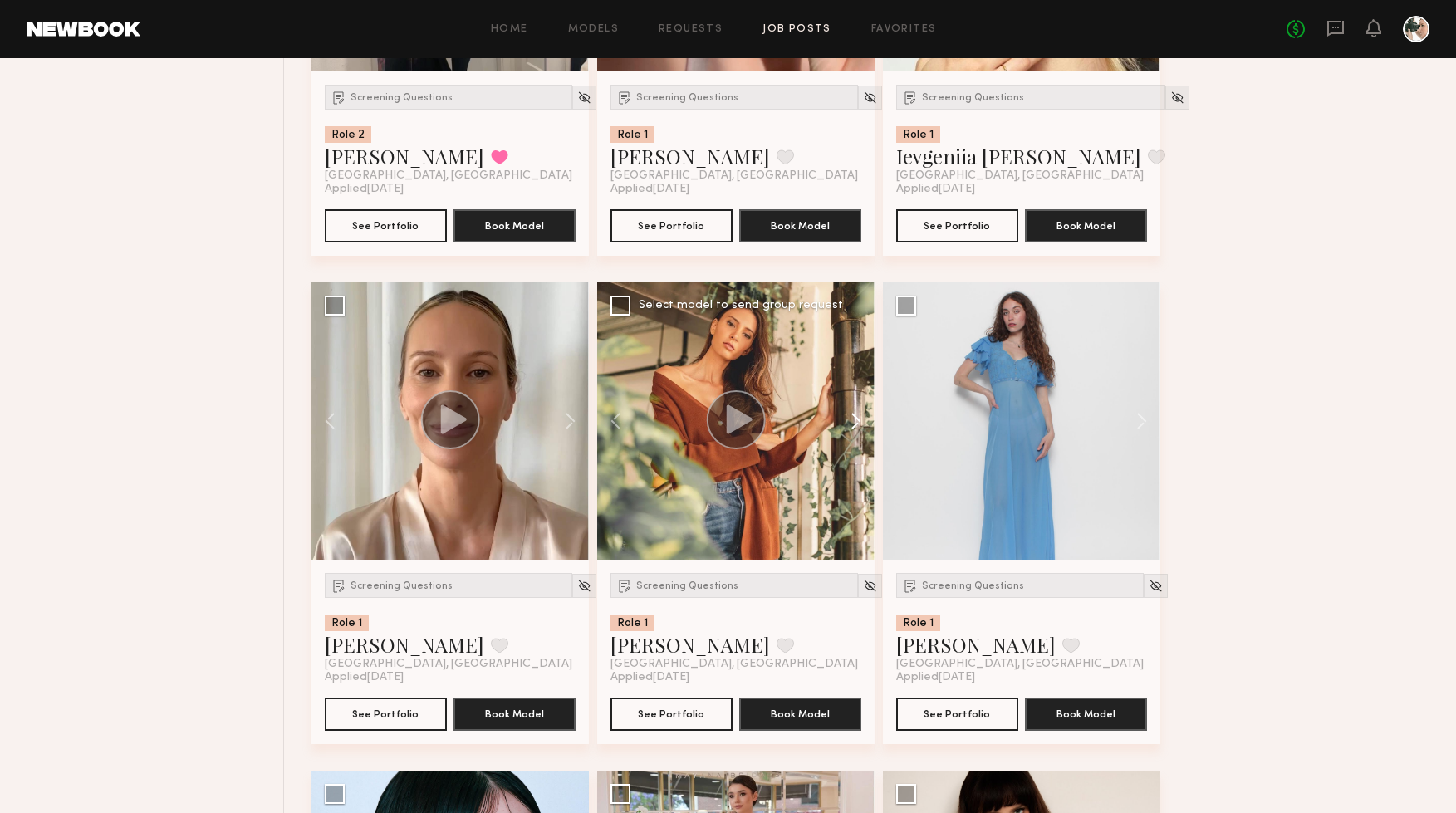
click at [853, 423] on button at bounding box center [848, 421] width 54 height 277
click at [682, 589] on span "Screening Questions" at bounding box center [687, 586] width 102 height 10
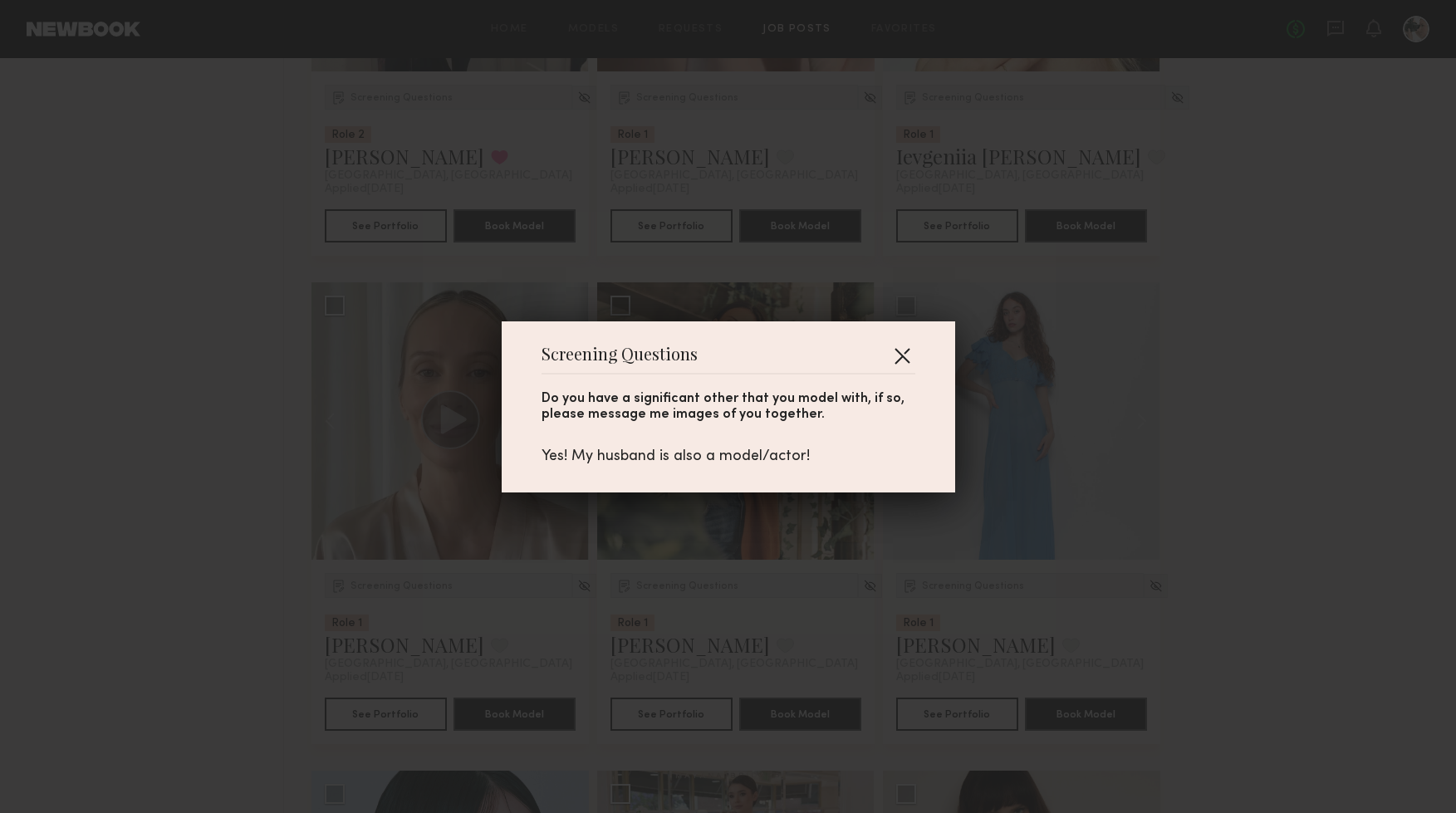
click at [906, 356] on button "button" at bounding box center [902, 355] width 26 height 26
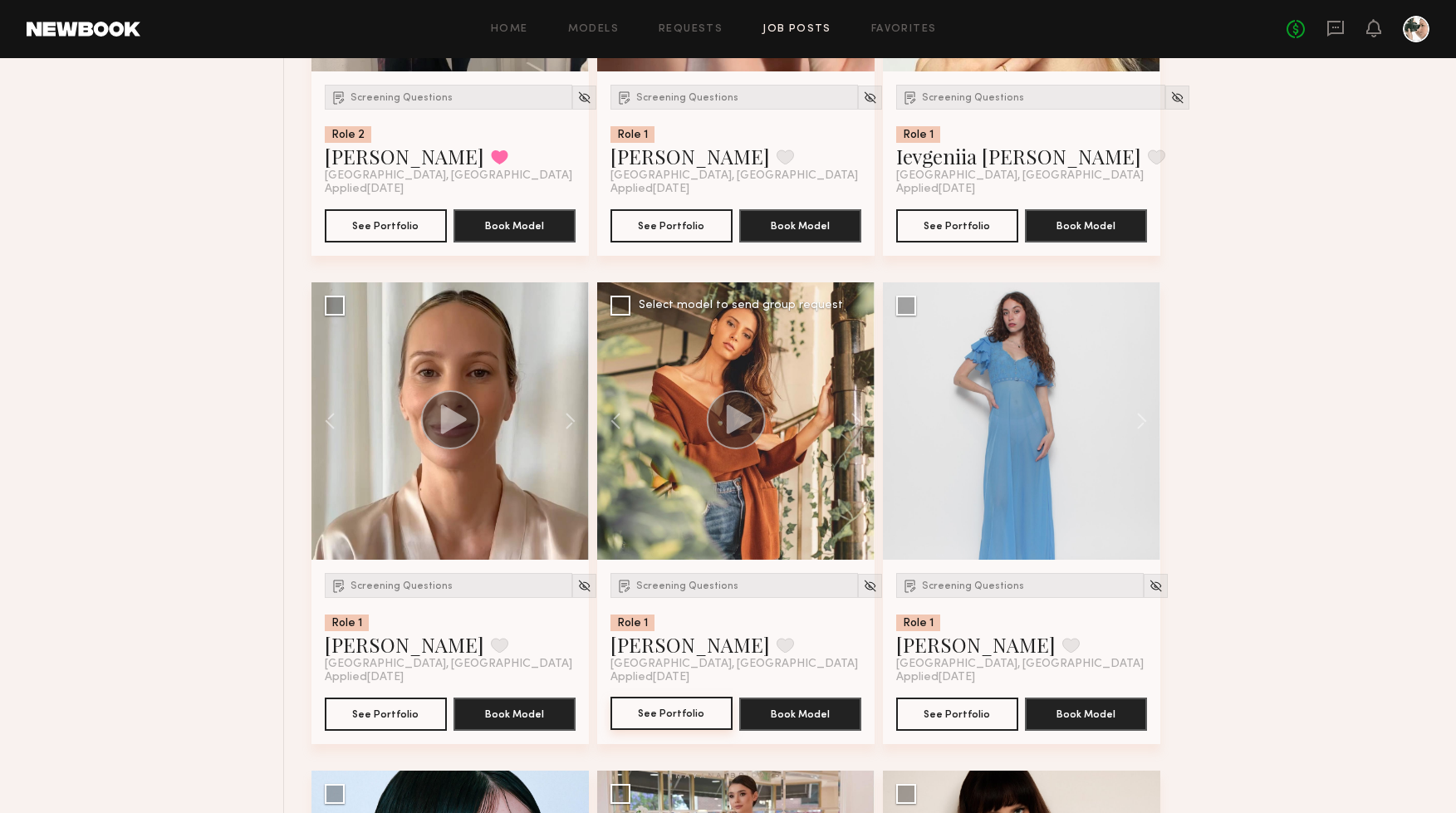
click at [682, 721] on button "See Portfolio" at bounding box center [671, 714] width 122 height 33
click at [1137, 418] on button at bounding box center [1134, 421] width 54 height 277
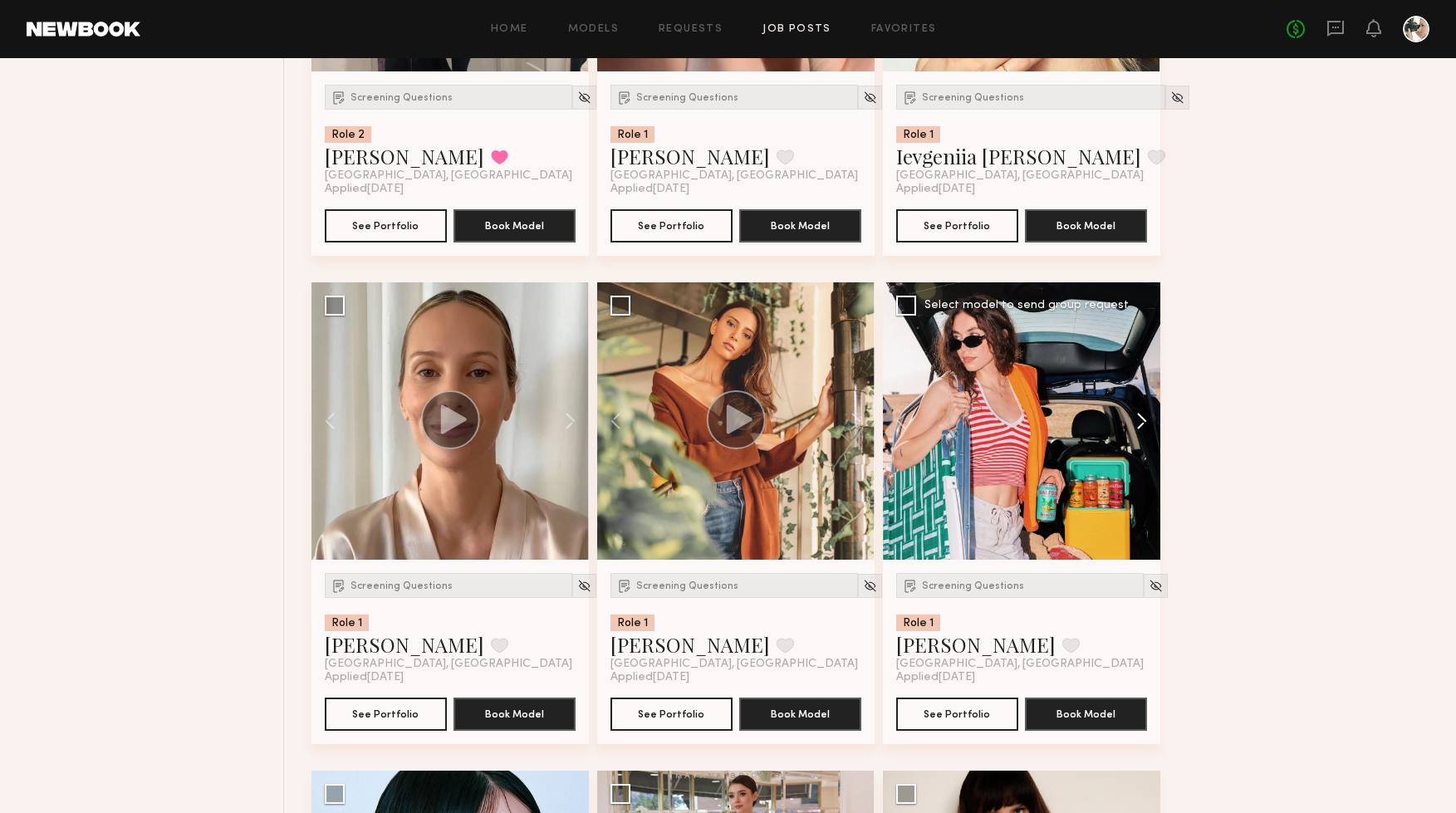
click at [1137, 418] on button at bounding box center [1134, 421] width 54 height 277
click at [1139, 421] on button at bounding box center [1134, 421] width 54 height 277
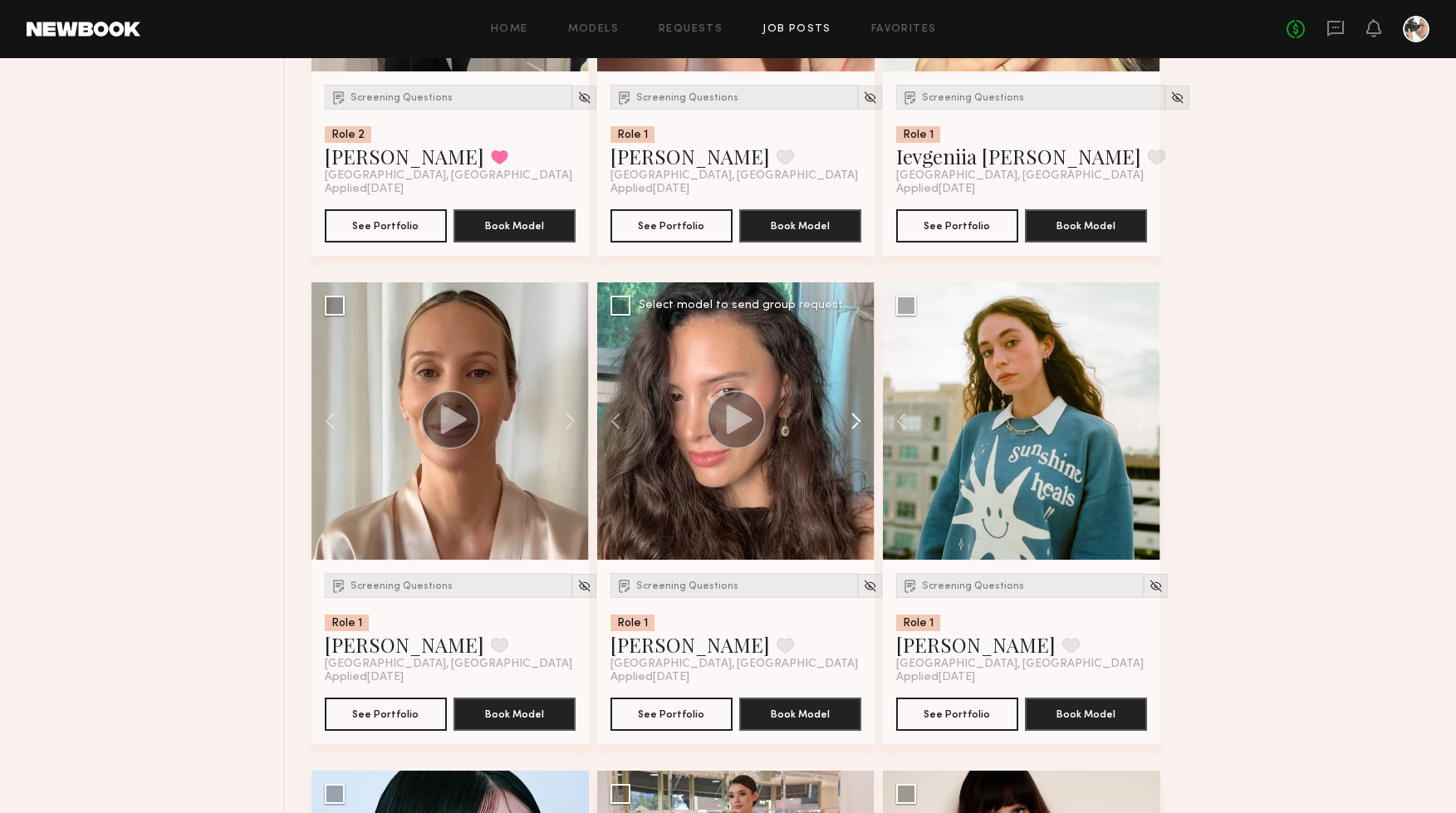
click at [853, 423] on button at bounding box center [848, 421] width 54 height 277
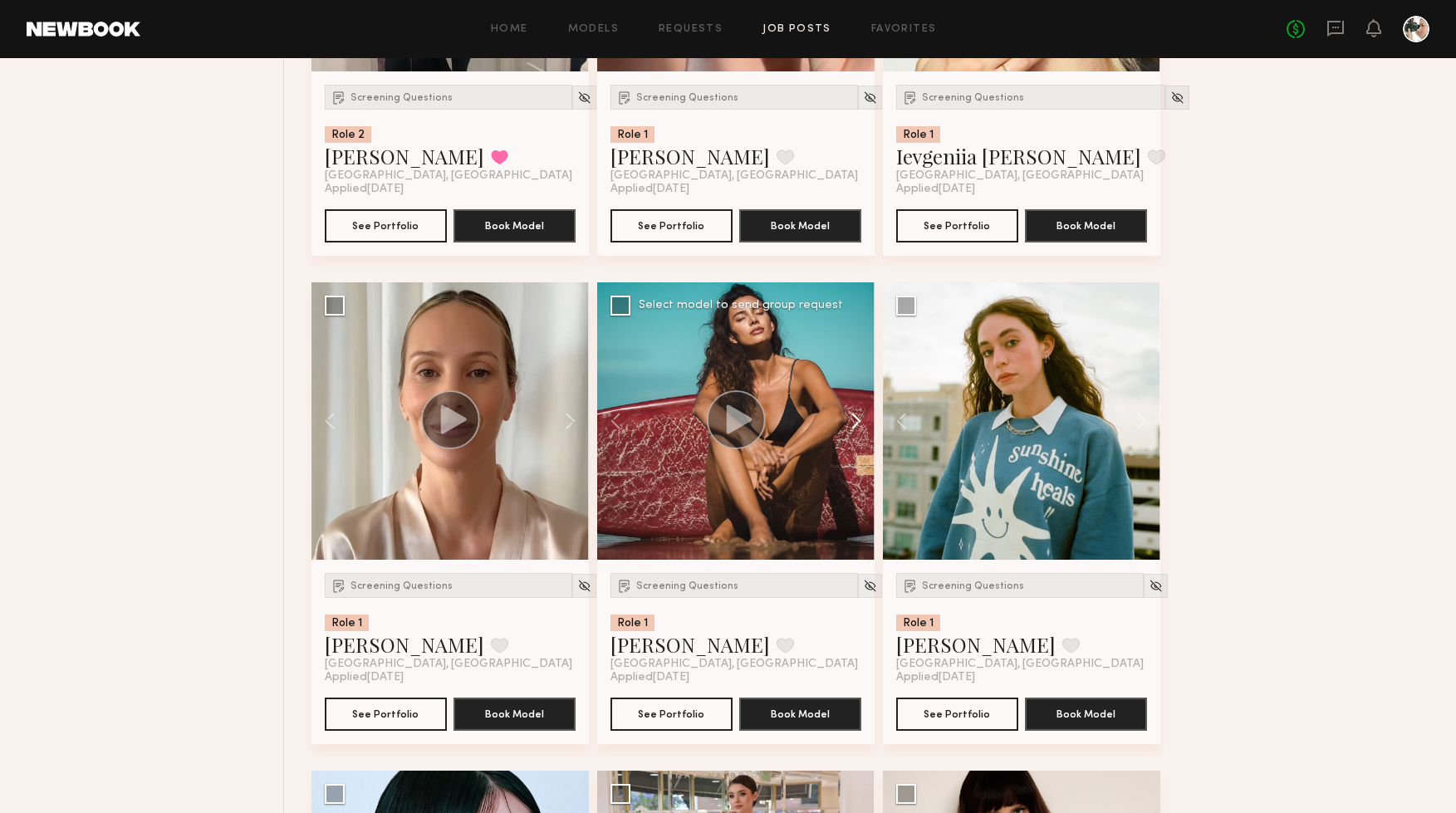
click at [853, 424] on button at bounding box center [848, 421] width 54 height 277
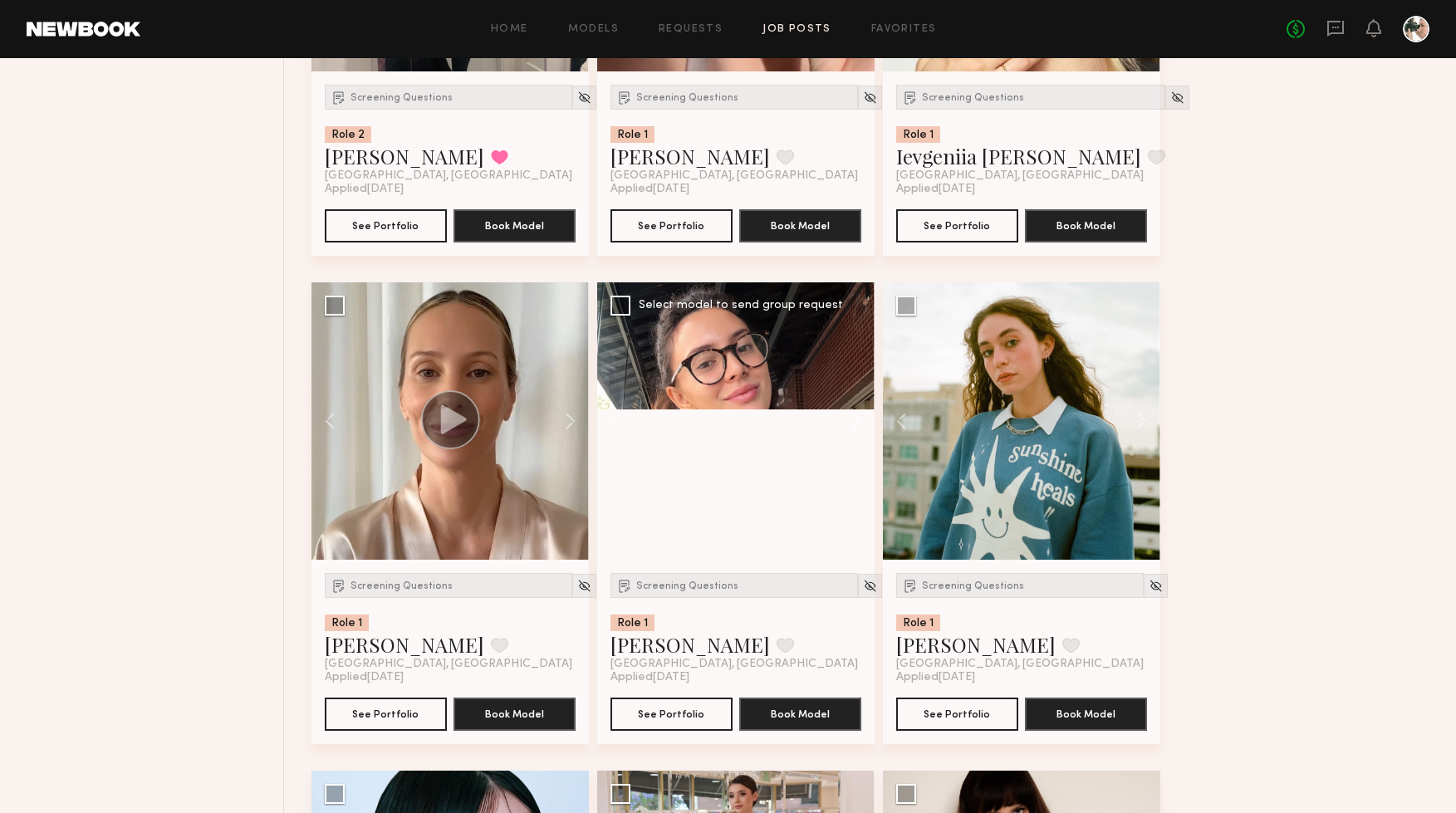
click at [853, 423] on button at bounding box center [848, 421] width 54 height 277
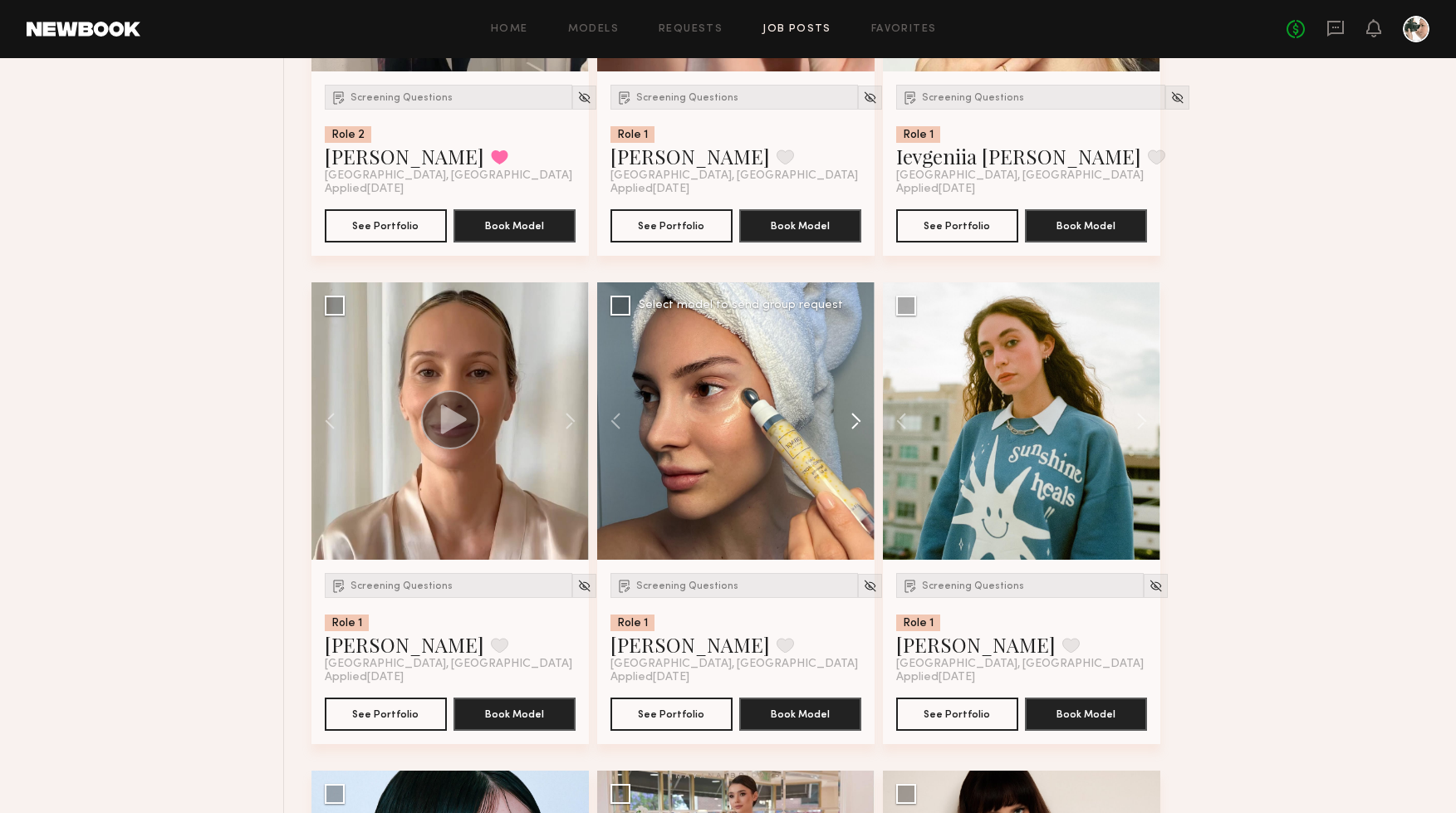
click at [853, 423] on button at bounding box center [848, 421] width 54 height 277
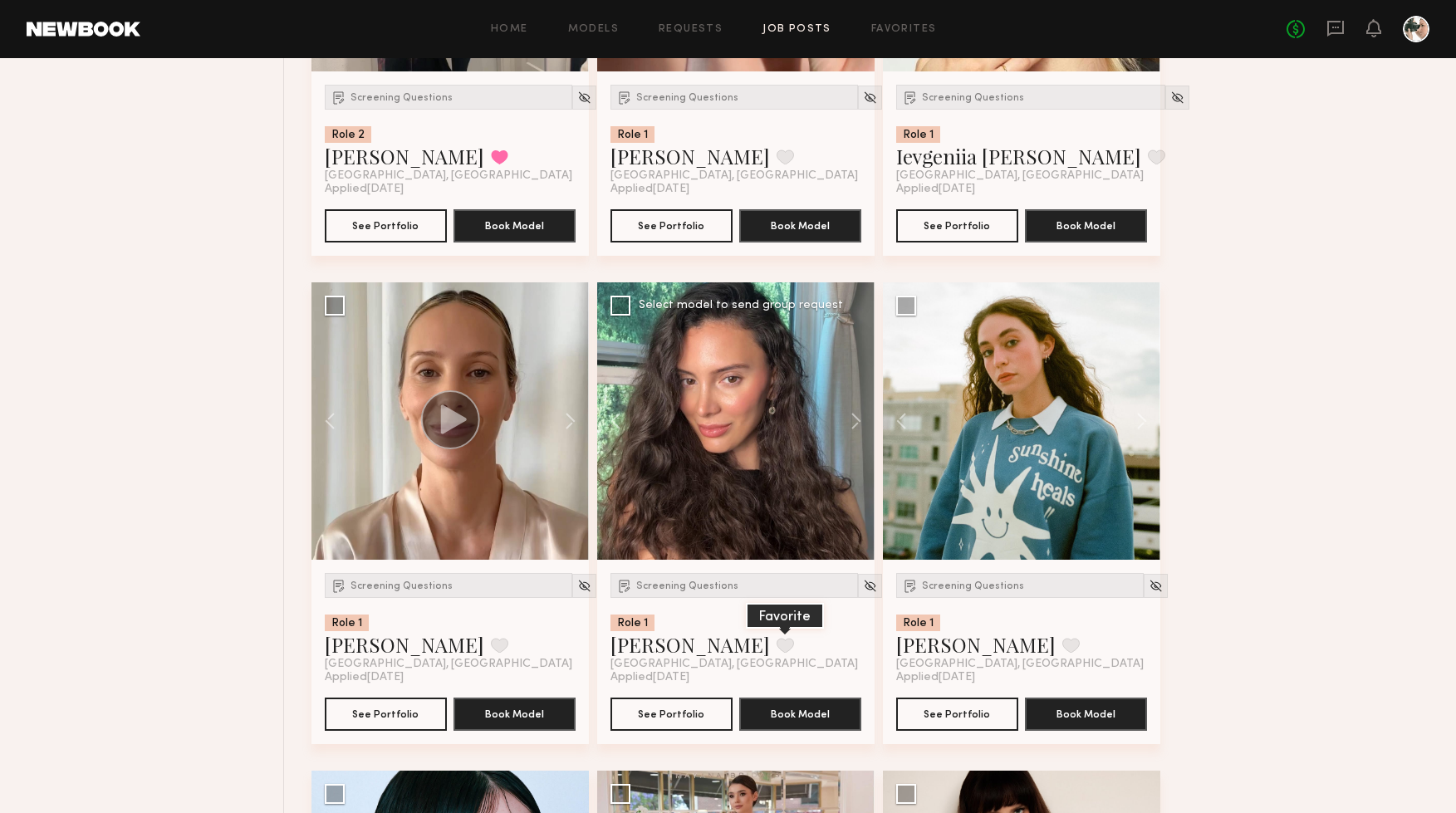
click at [777, 650] on button at bounding box center [786, 645] width 18 height 15
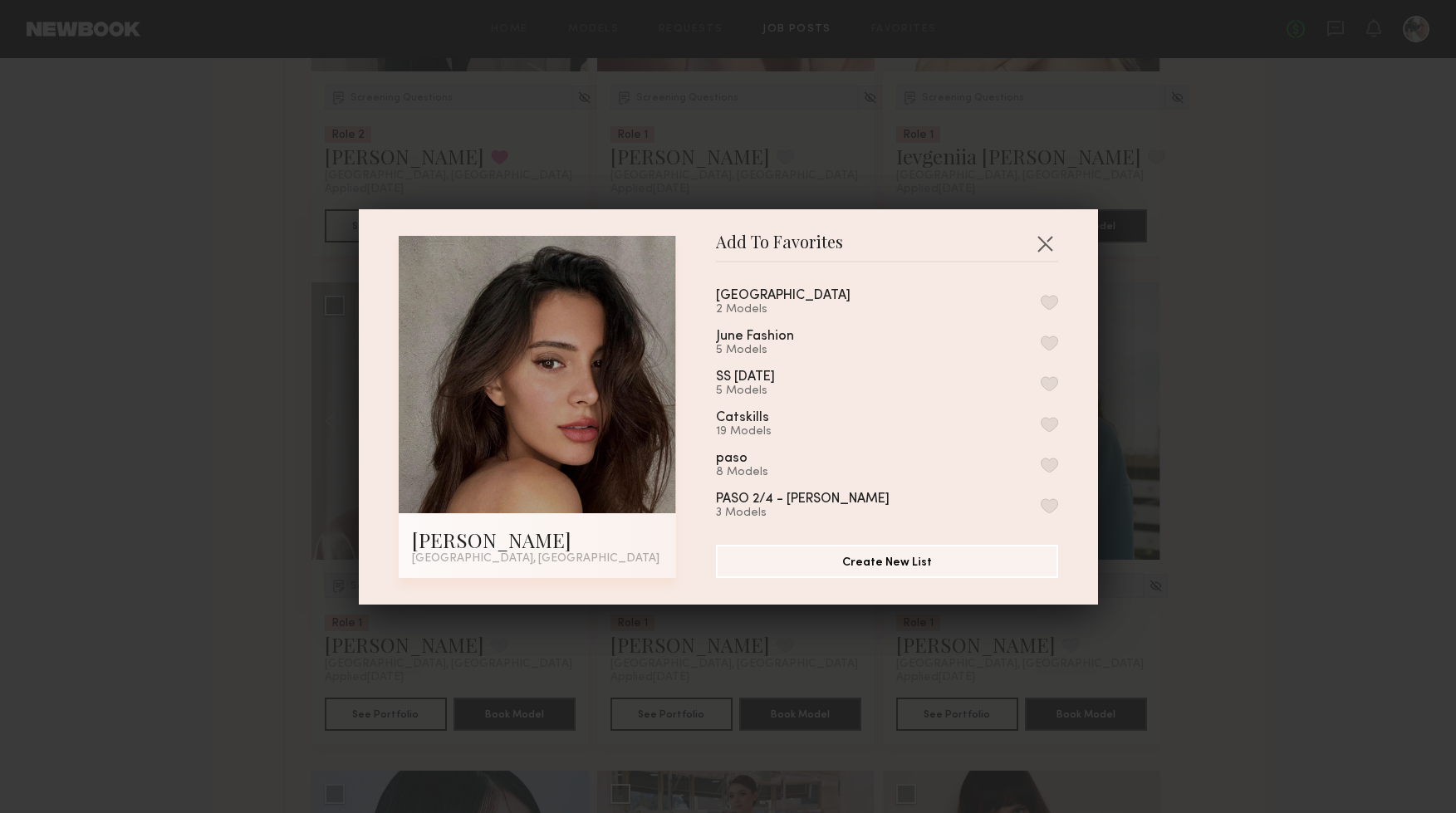
click at [1045, 301] on button "button" at bounding box center [1050, 302] width 18 height 15
click at [1044, 240] on button "button" at bounding box center [1045, 243] width 26 height 26
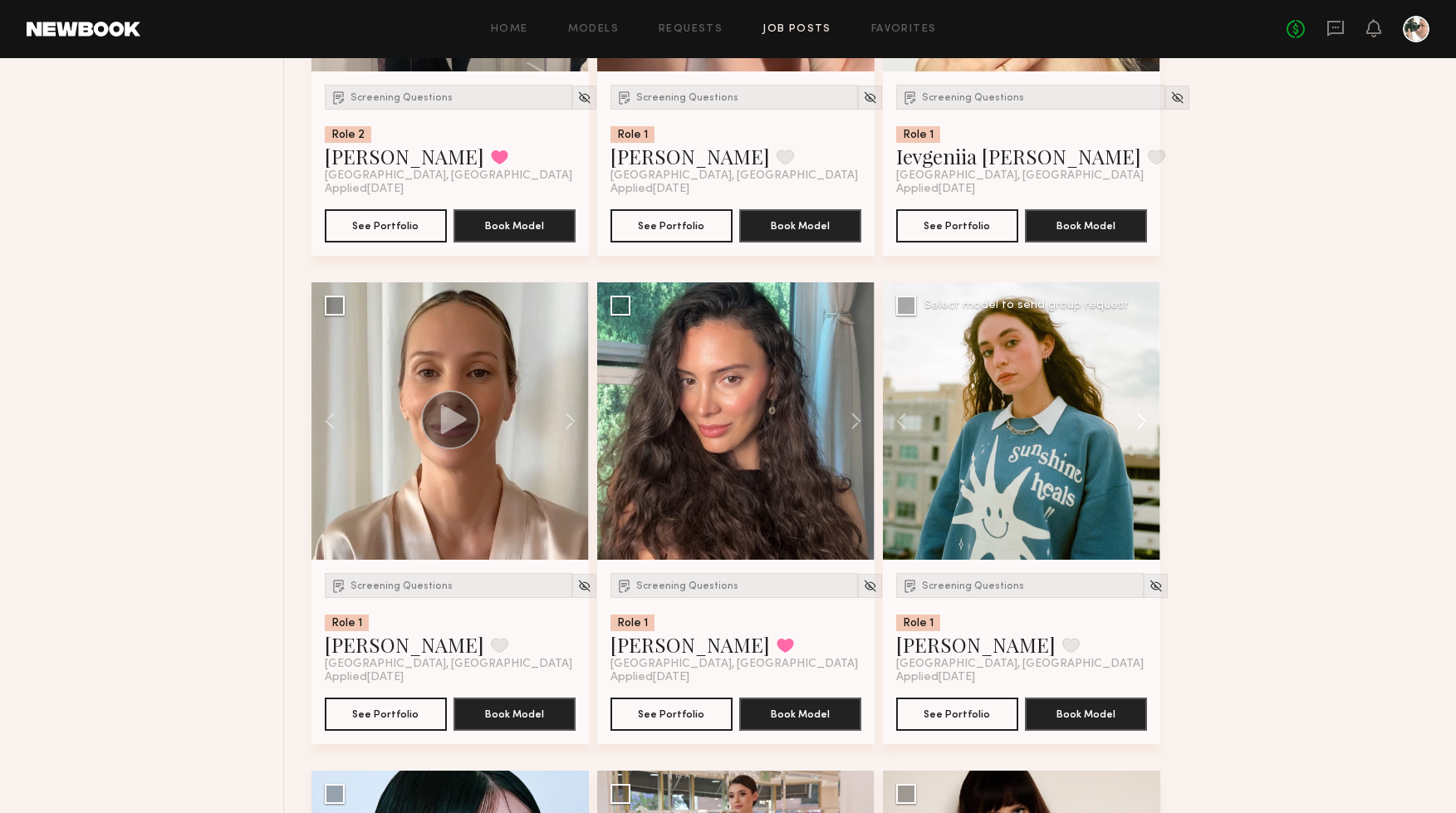
click at [1156, 428] on button at bounding box center [1134, 421] width 54 height 277
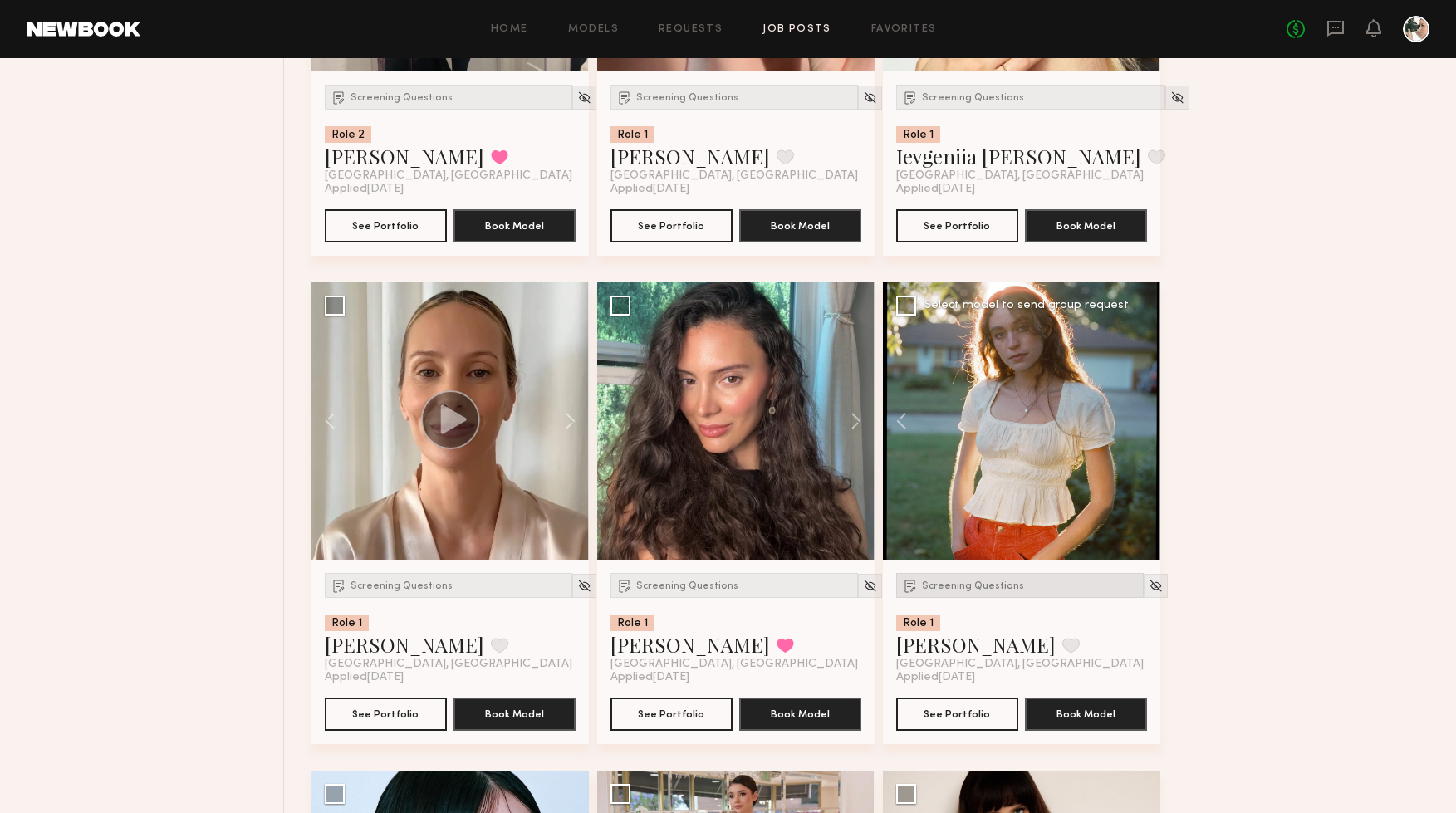
click at [982, 588] on span "Screening Questions" at bounding box center [973, 586] width 102 height 10
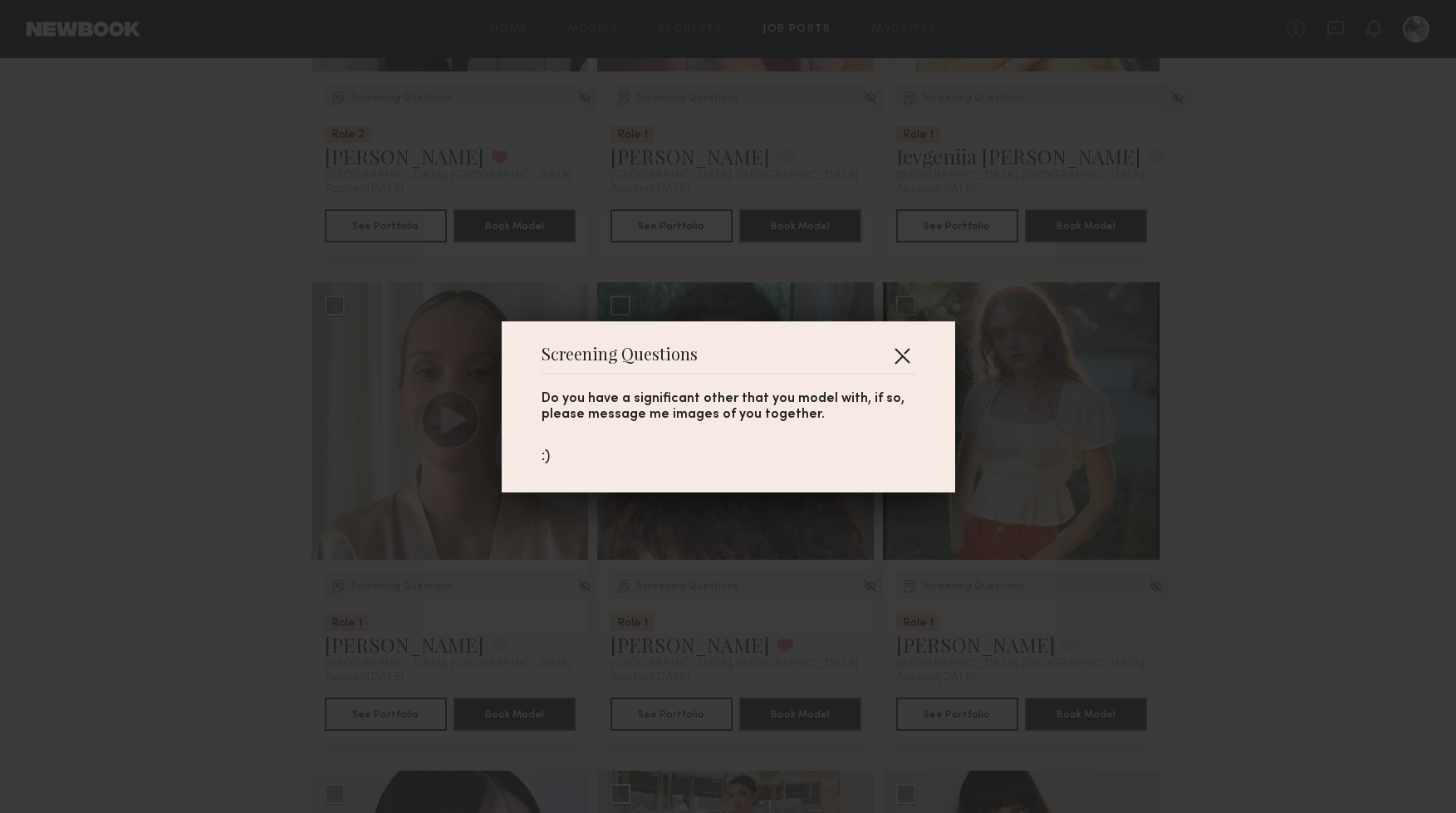
click at [903, 355] on button "button" at bounding box center [902, 355] width 26 height 26
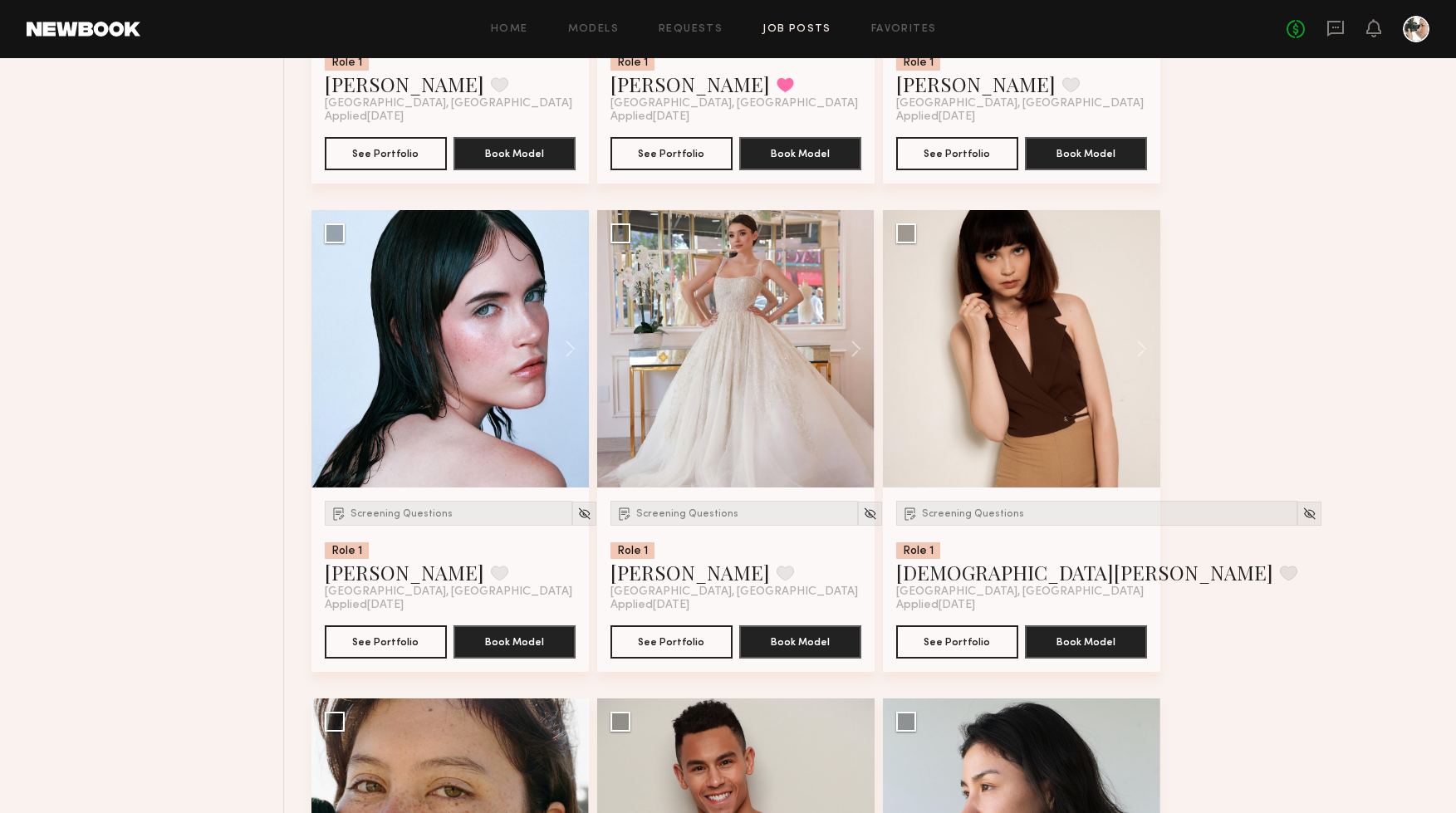
scroll to position [1587, 0]
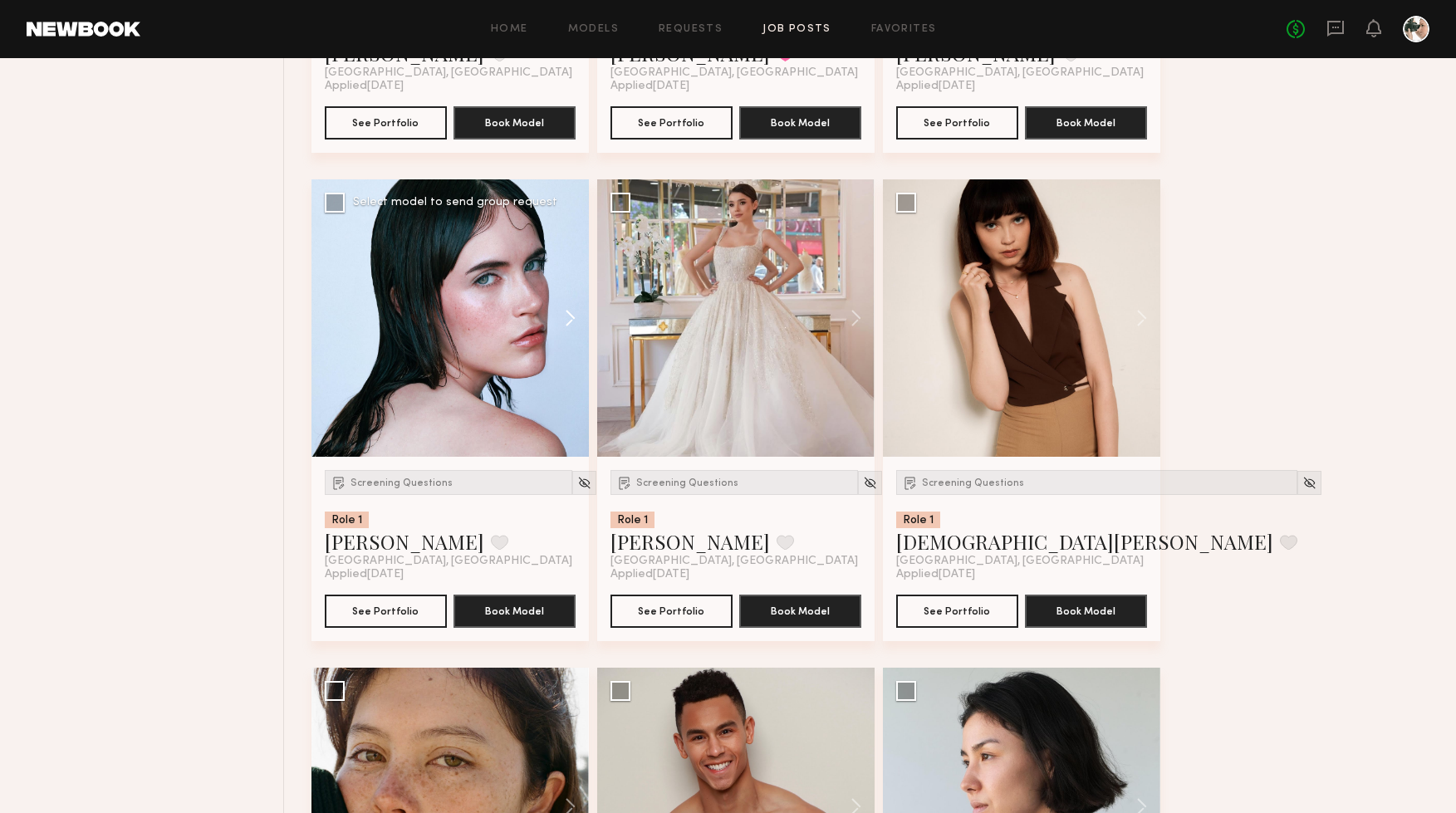
click at [573, 315] on button at bounding box center [562, 318] width 54 height 277
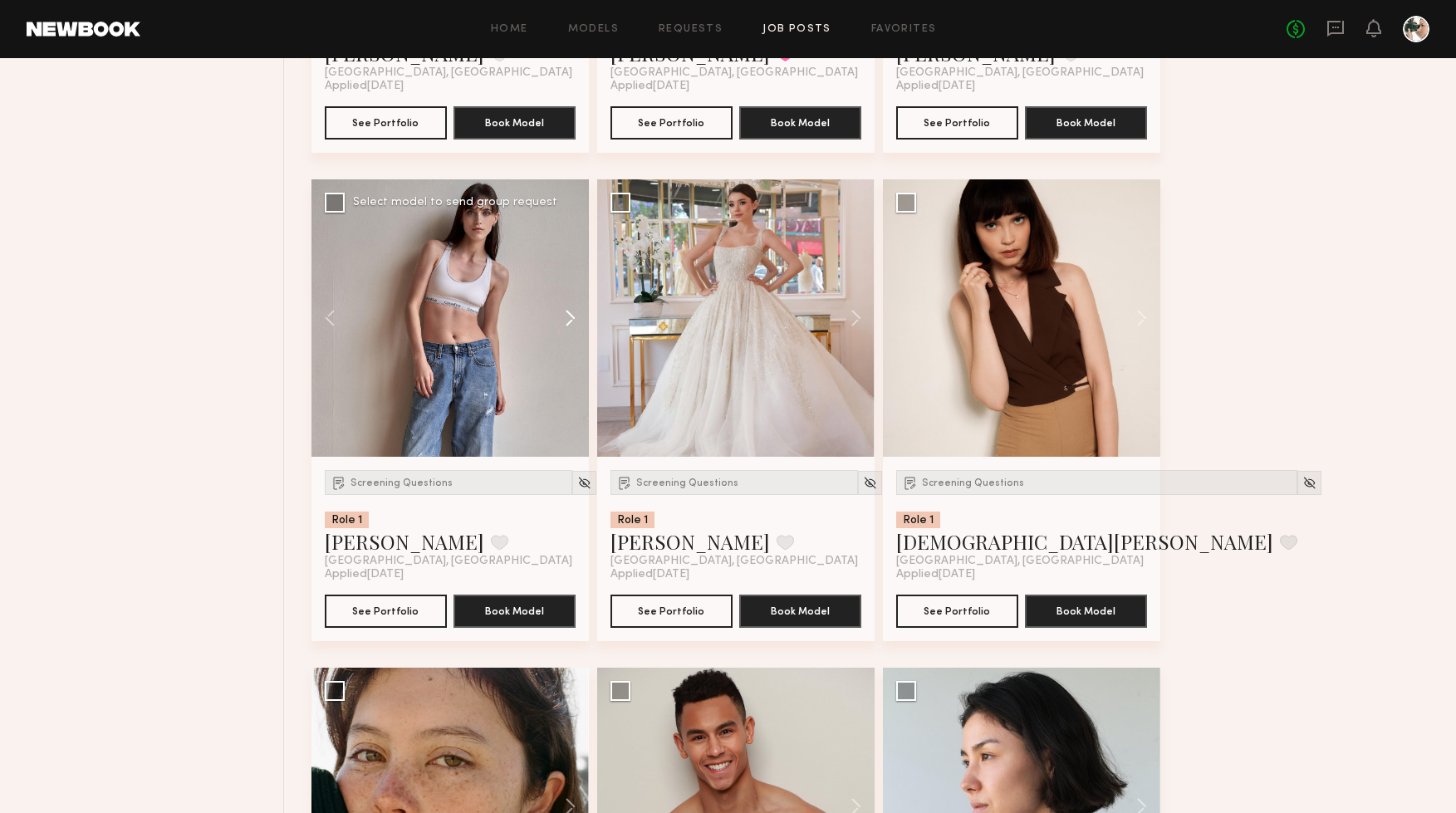
click at [573, 315] on button at bounding box center [562, 318] width 54 height 277
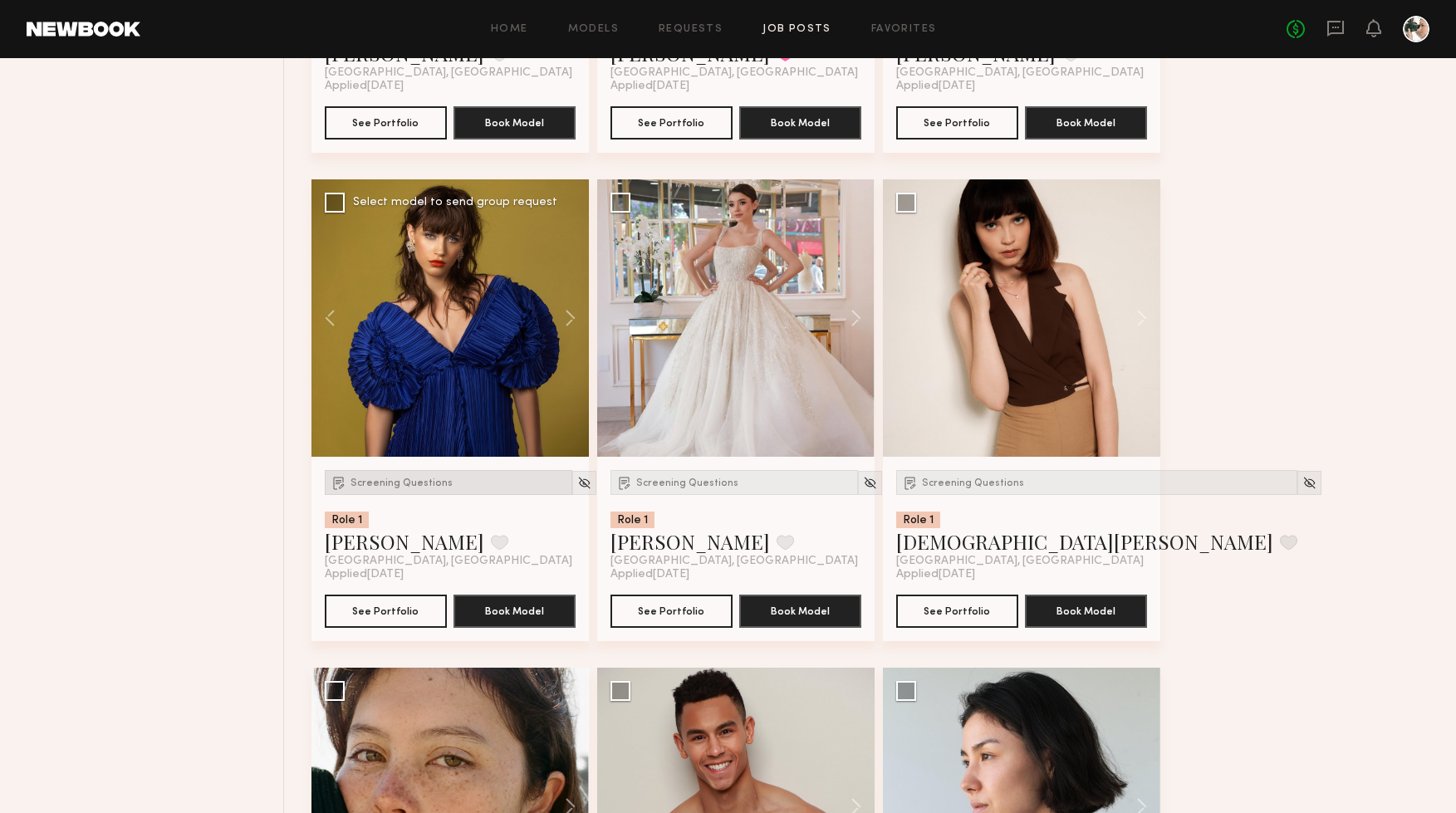
click at [400, 479] on div "Screening Questions" at bounding box center [448, 482] width 247 height 25
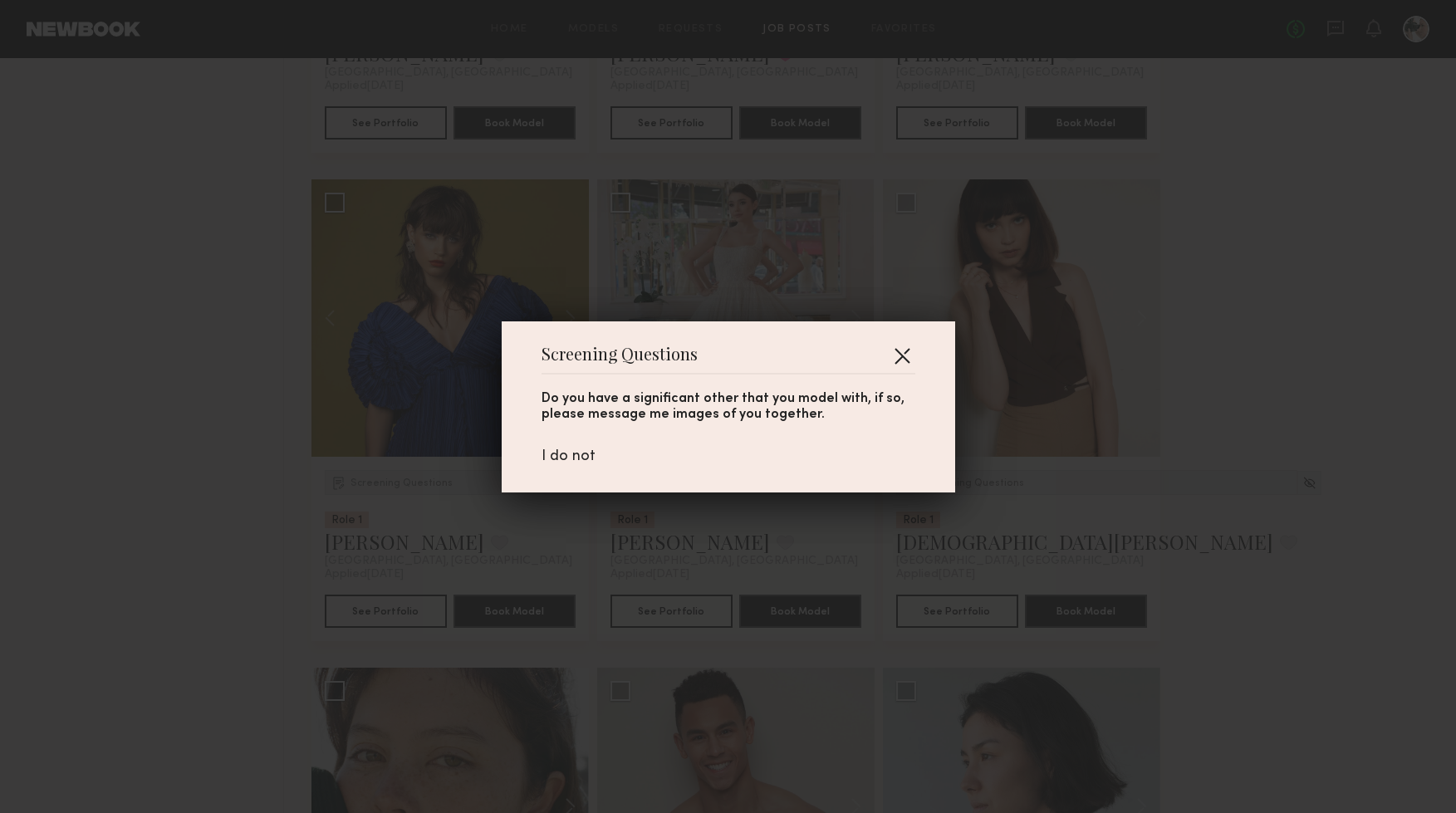
click at [899, 356] on button "button" at bounding box center [902, 355] width 26 height 26
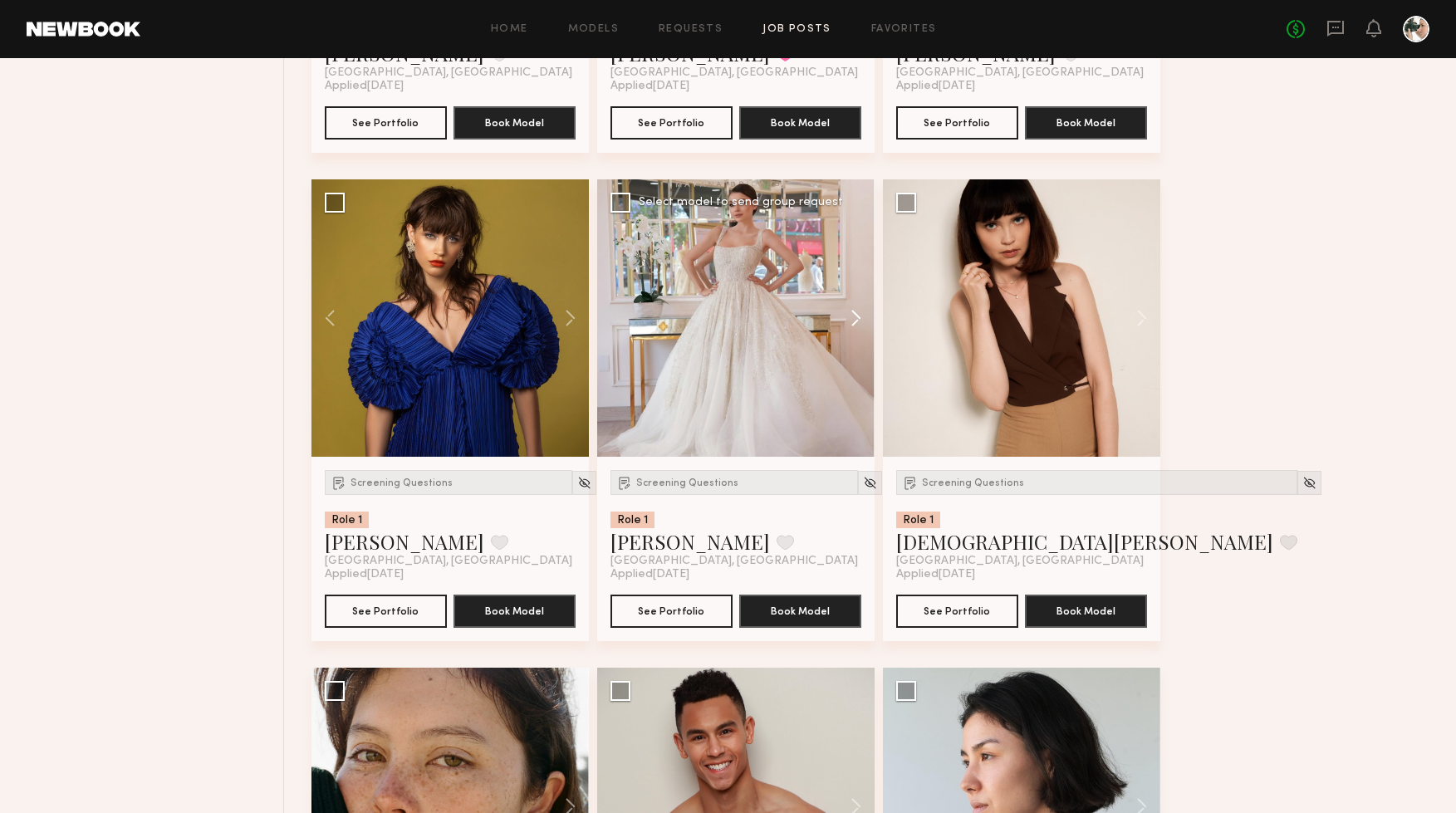
click at [846, 317] on button at bounding box center [848, 318] width 54 height 277
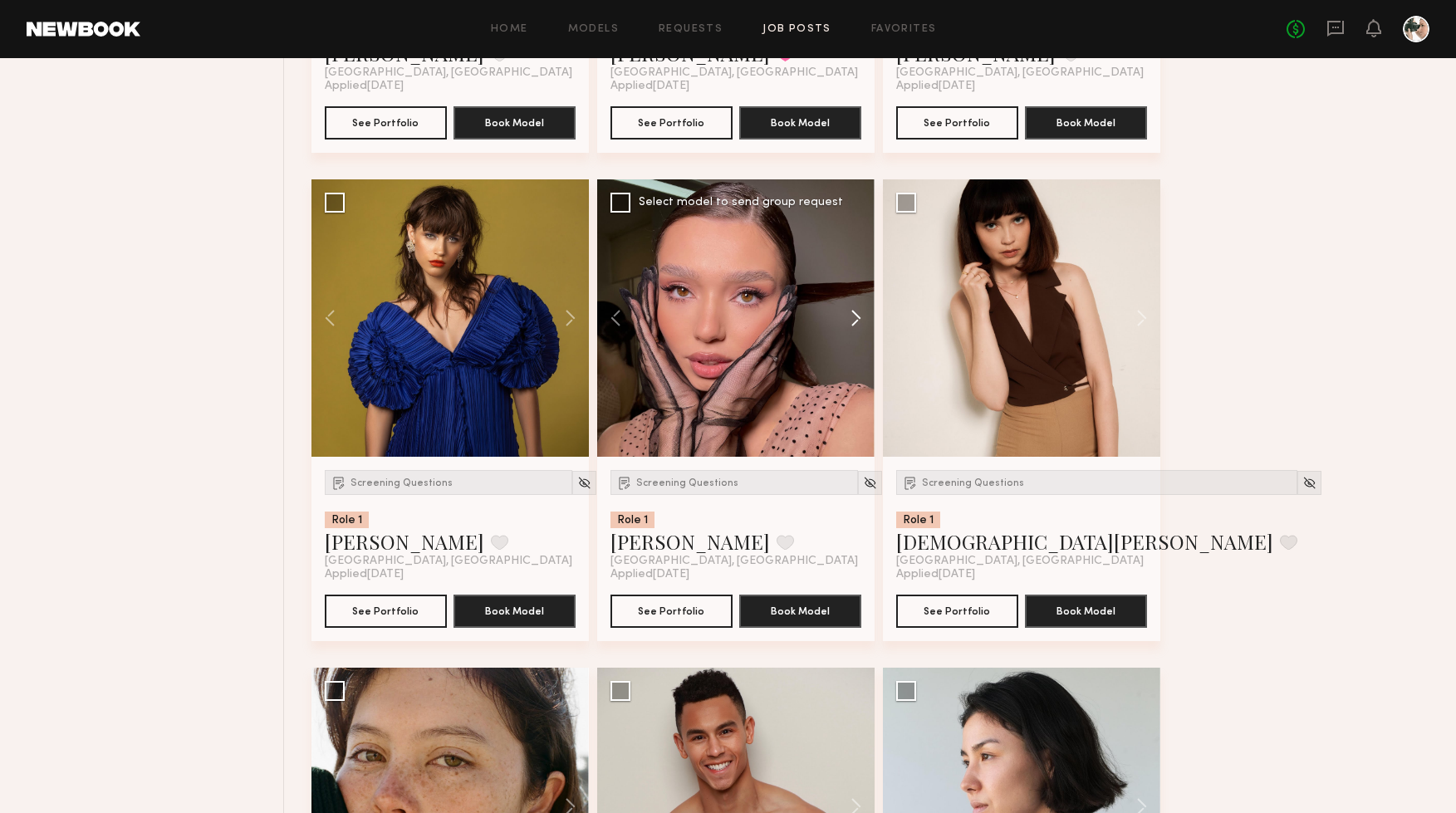
click at [846, 317] on button at bounding box center [848, 318] width 54 height 277
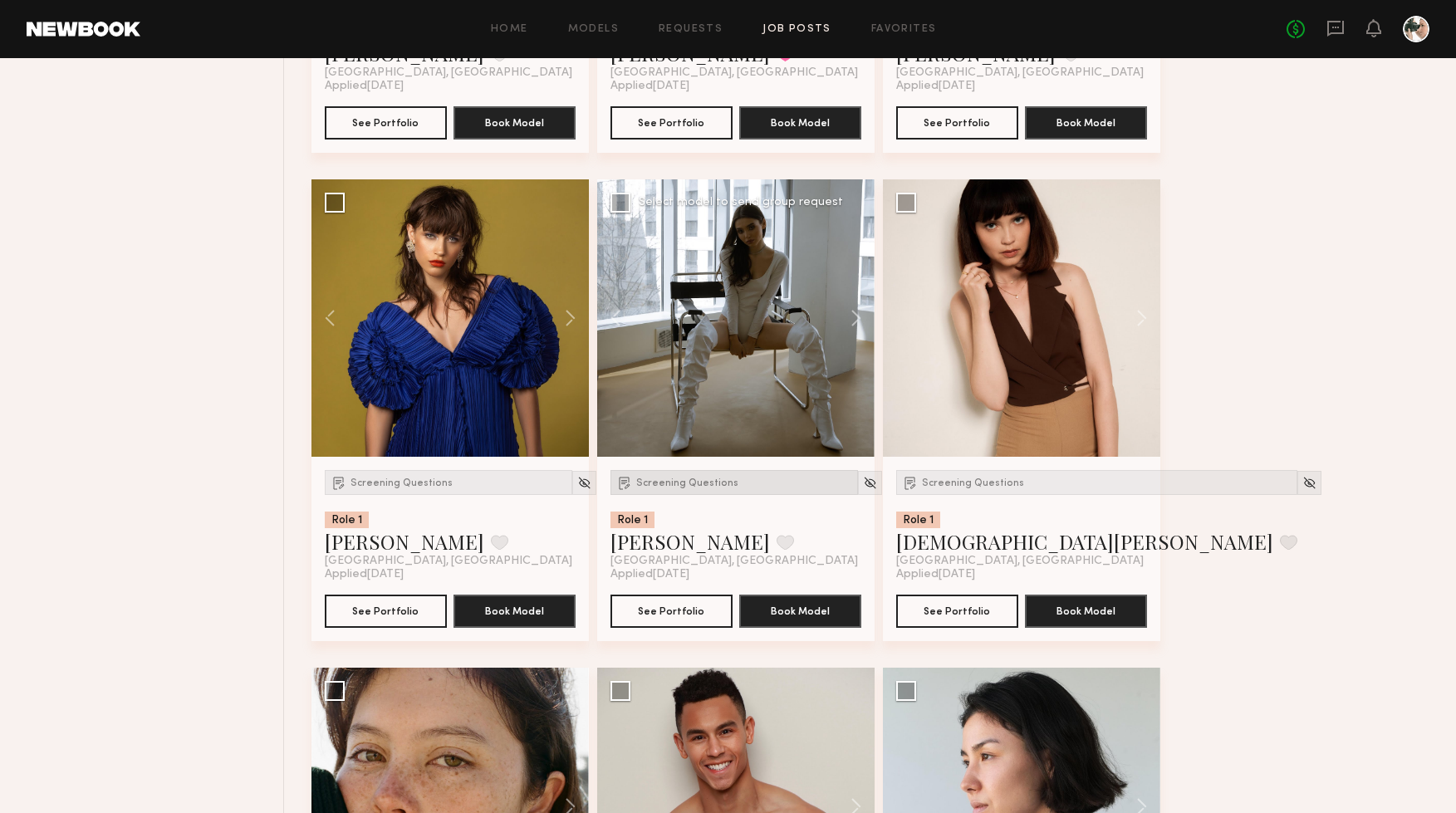
click at [692, 482] on span "Screening Questions" at bounding box center [687, 483] width 102 height 10
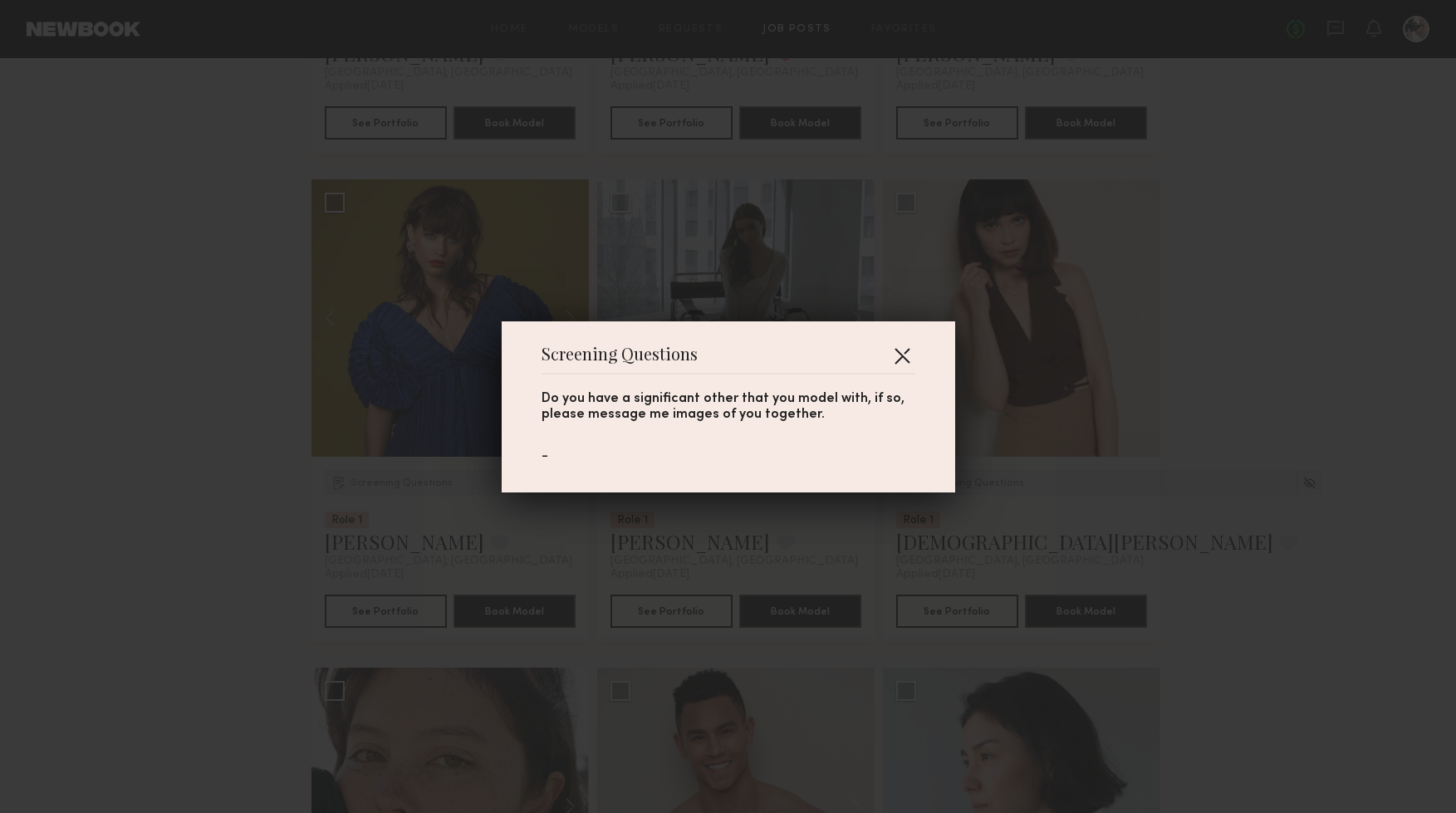
click at [903, 352] on button "button" at bounding box center [902, 355] width 26 height 26
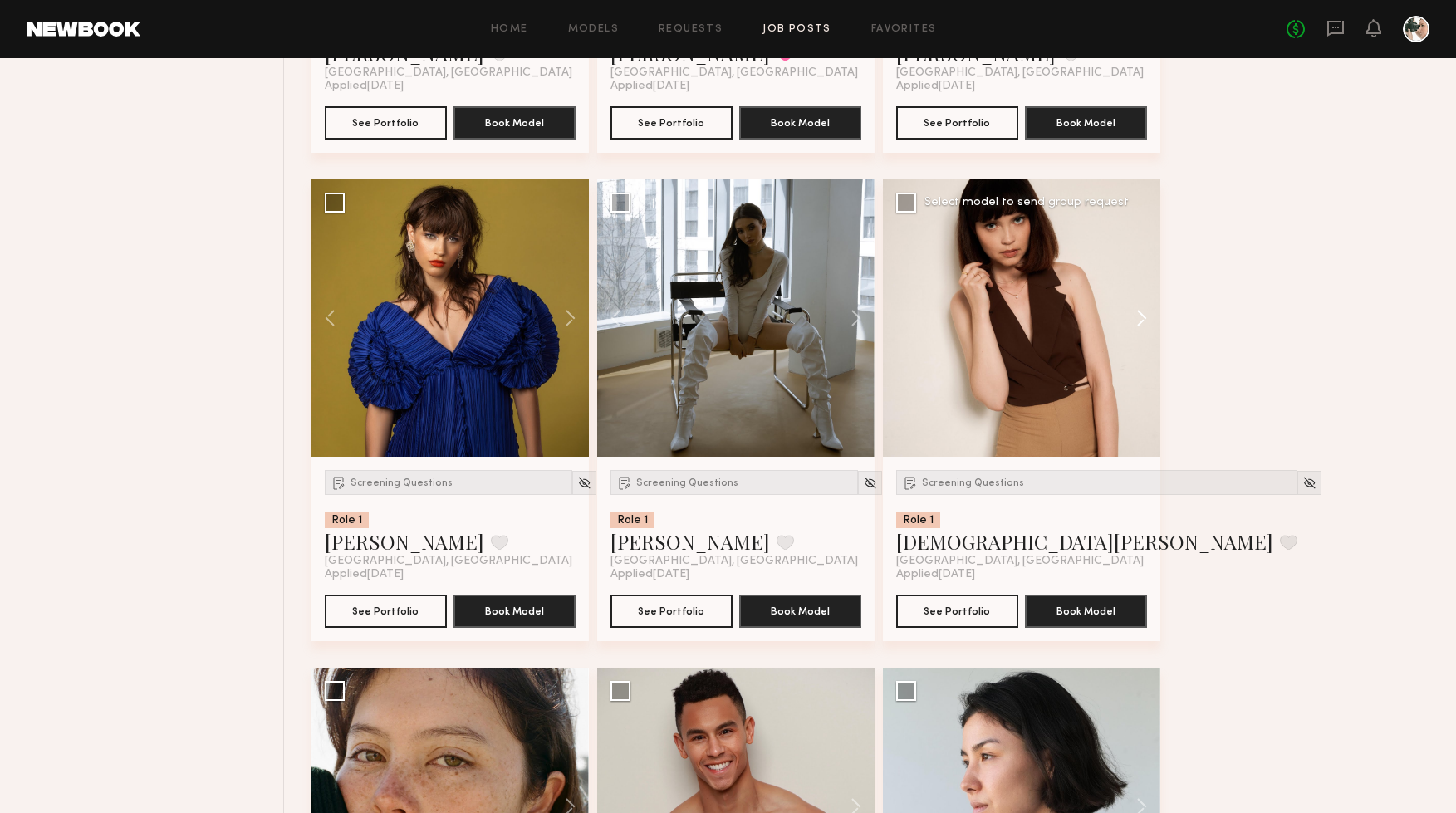
click at [1148, 315] on button at bounding box center [1134, 318] width 54 height 277
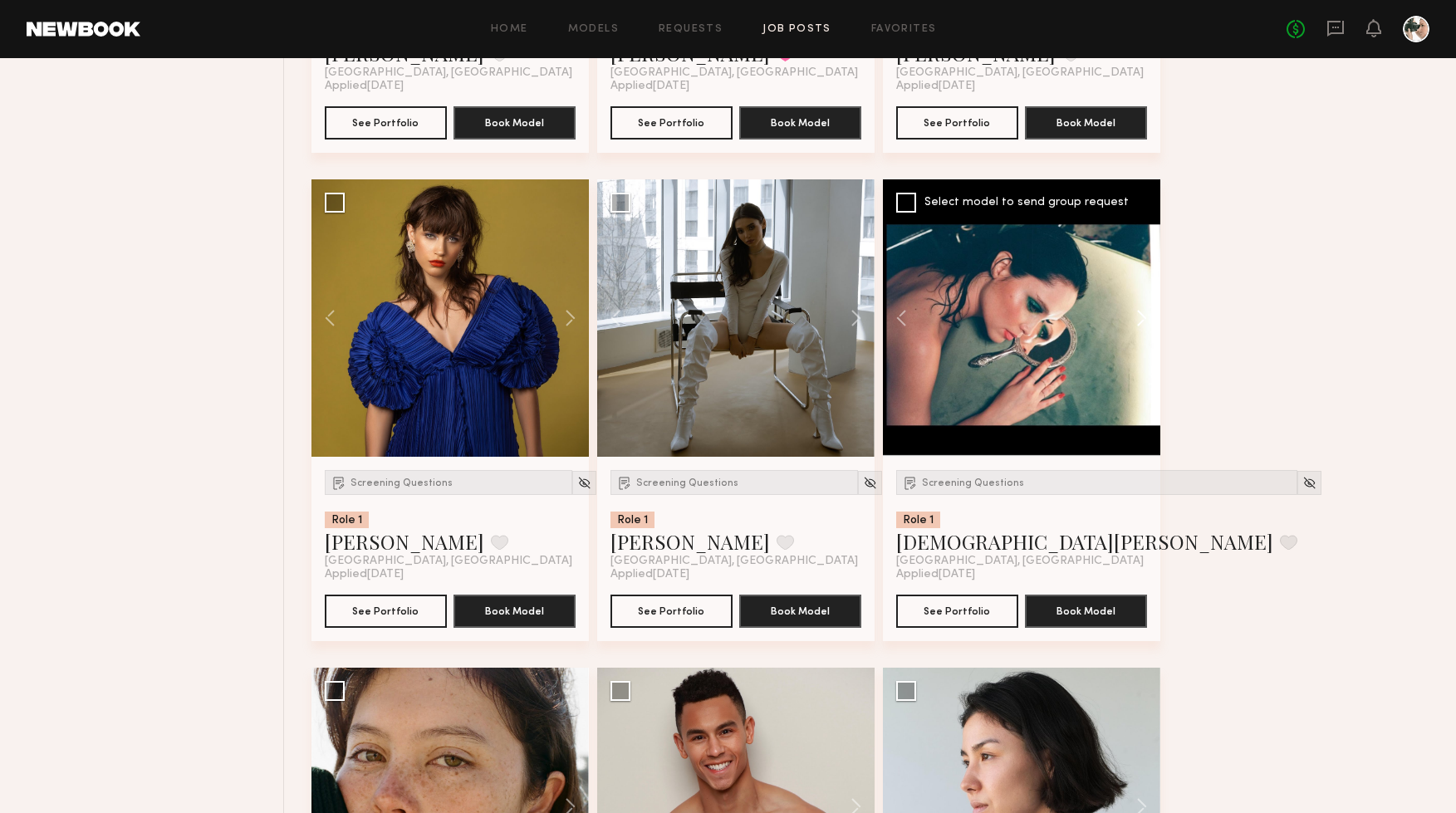
click at [1148, 315] on button at bounding box center [1134, 318] width 54 height 277
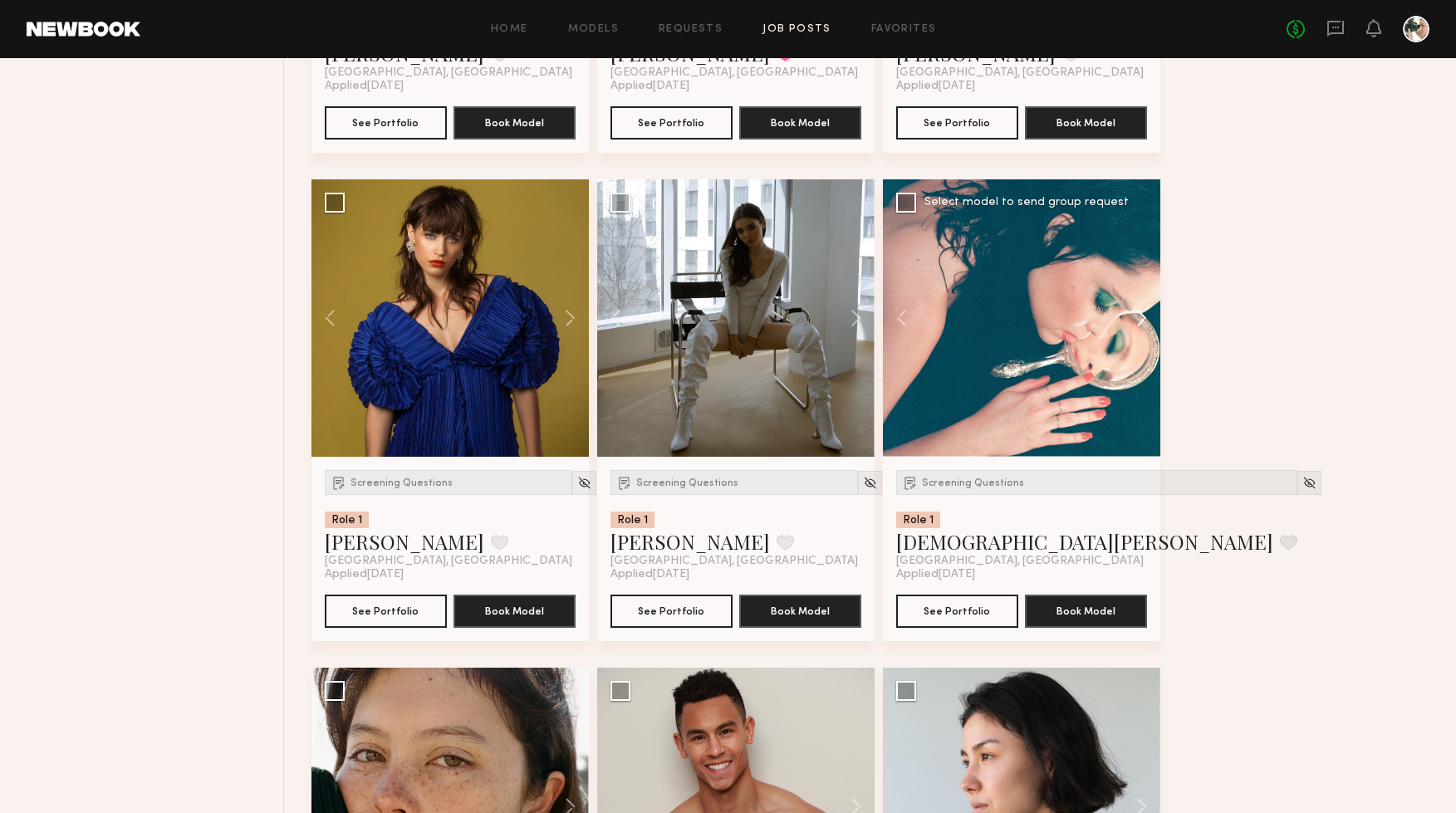
click at [1148, 315] on button at bounding box center [1134, 318] width 54 height 277
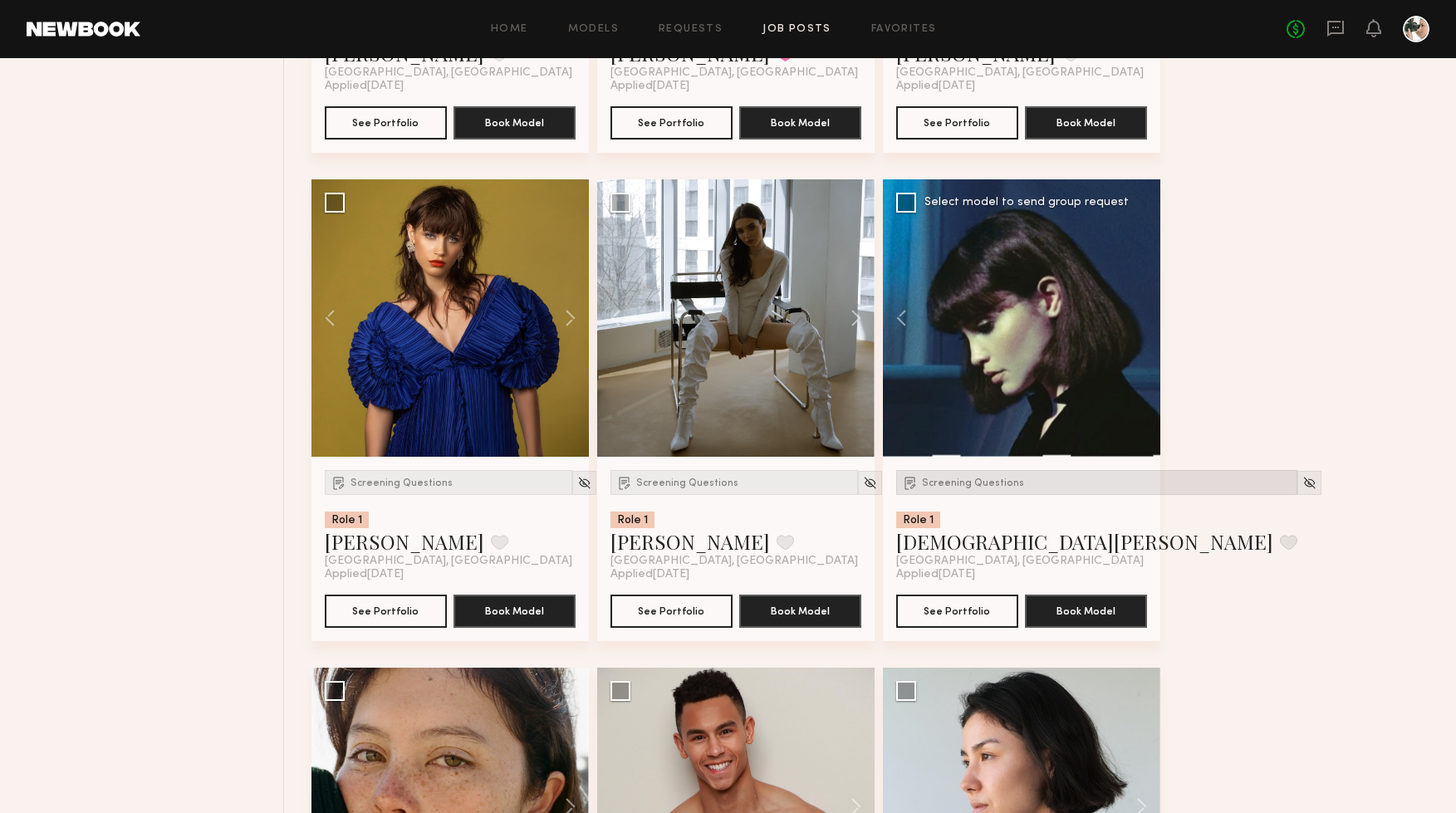
click at [970, 487] on span "Screening Questions" at bounding box center [973, 483] width 102 height 10
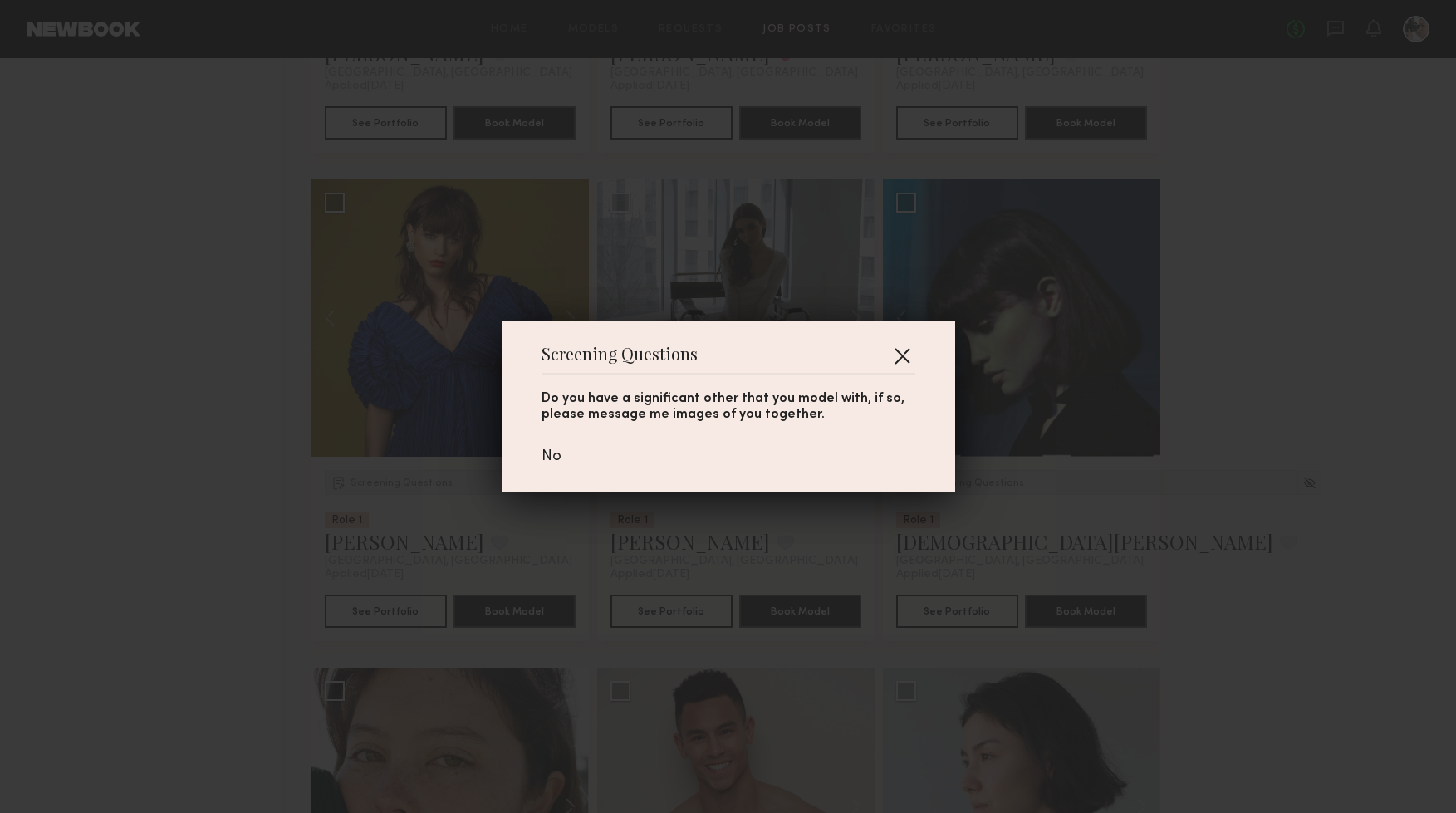
drag, startPoint x: 893, startPoint y: 353, endPoint x: 1070, endPoint y: 369, distance: 177.7
click at [894, 353] on button "button" at bounding box center [902, 355] width 26 height 26
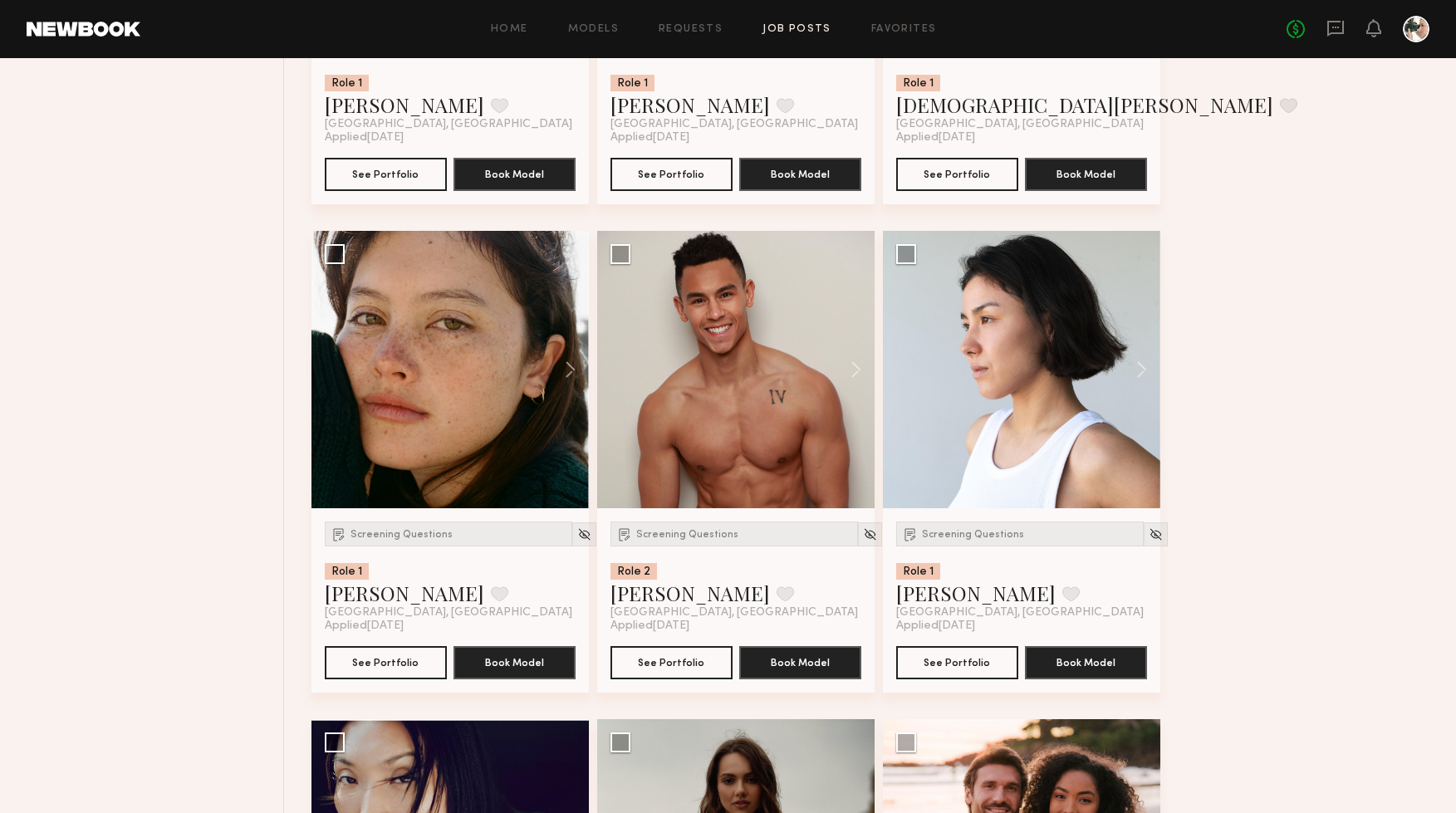
scroll to position [2112, 0]
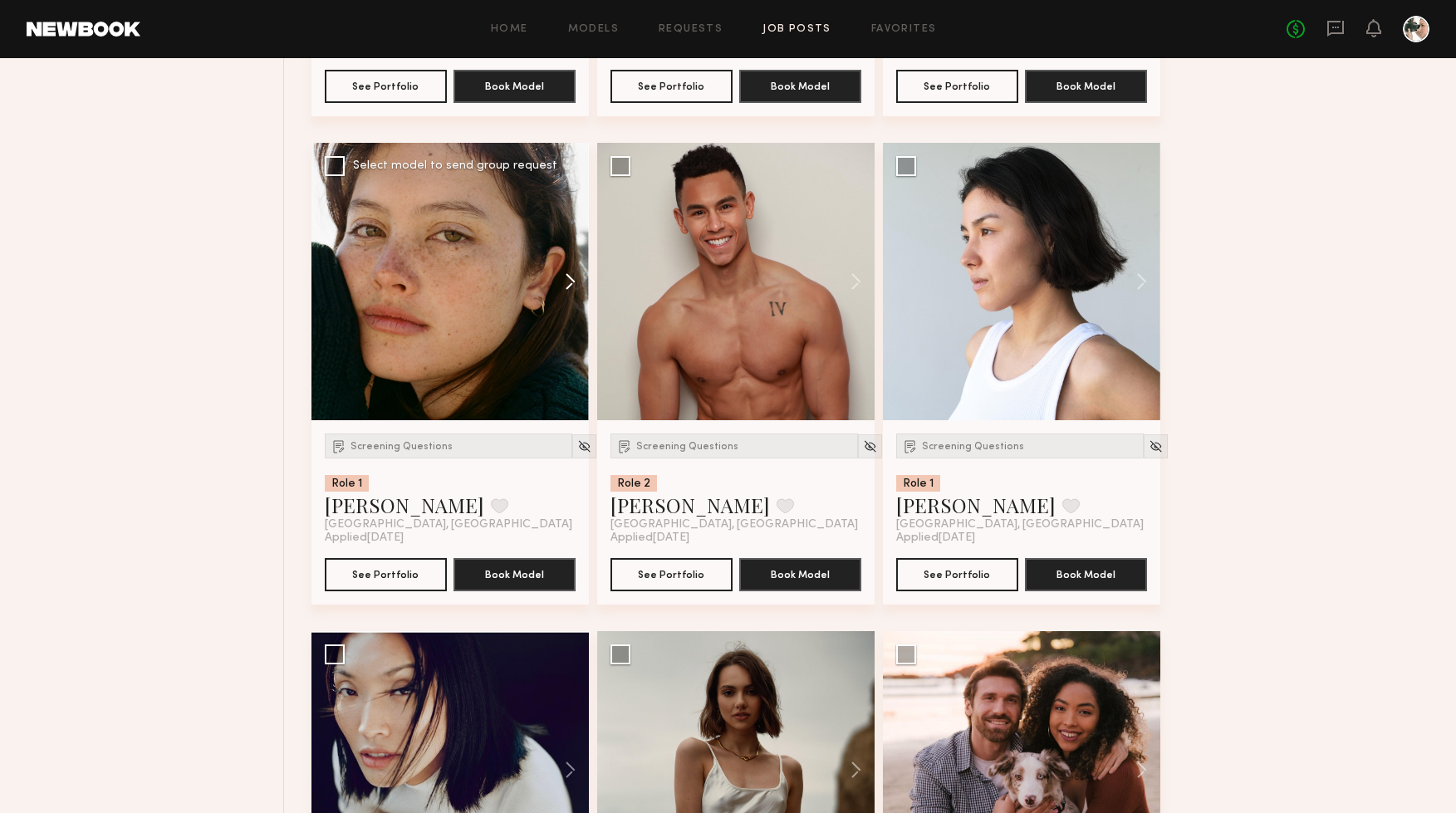
click at [573, 284] on button at bounding box center [562, 282] width 54 height 277
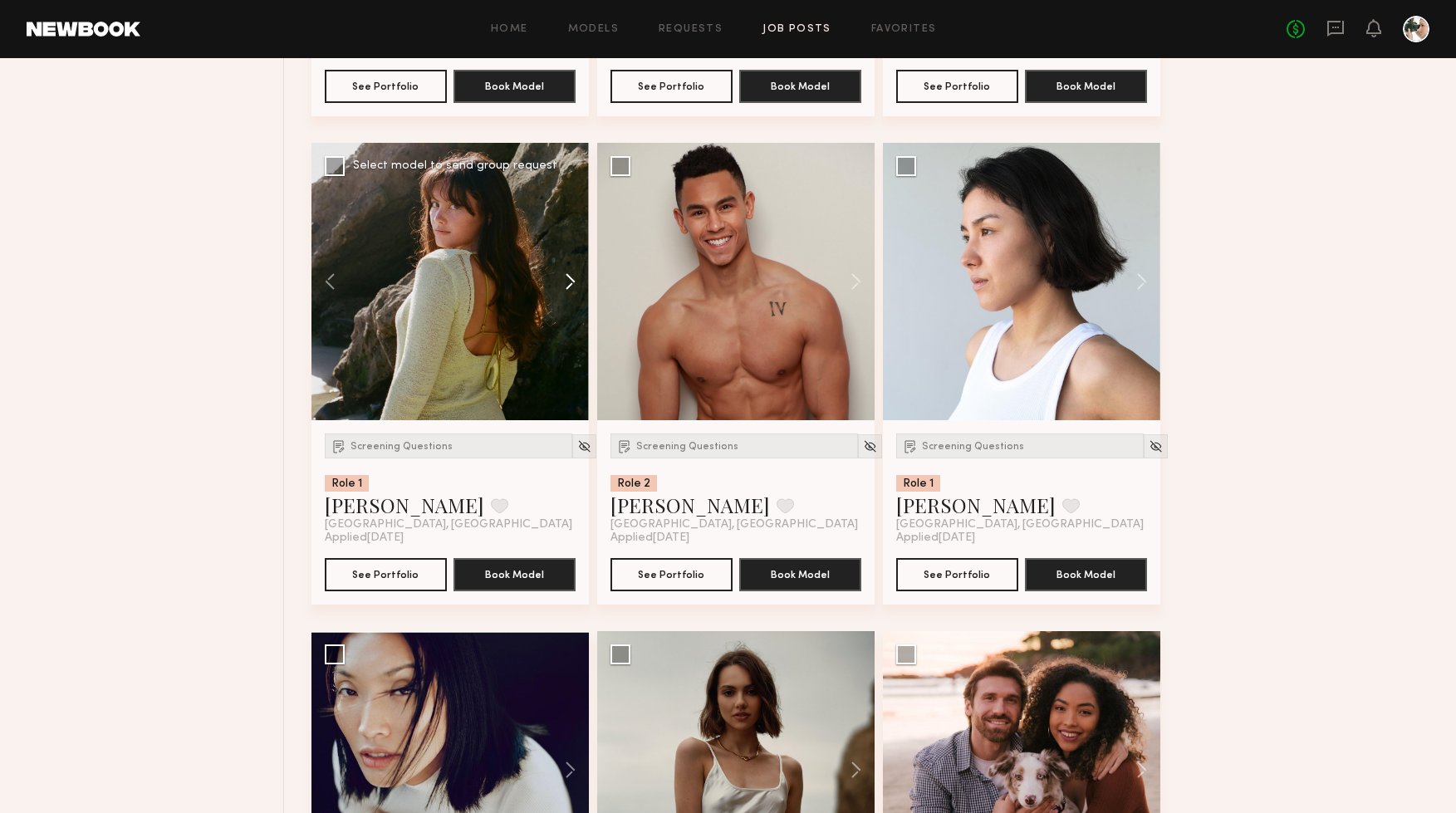
click at [573, 284] on button at bounding box center [562, 282] width 54 height 277
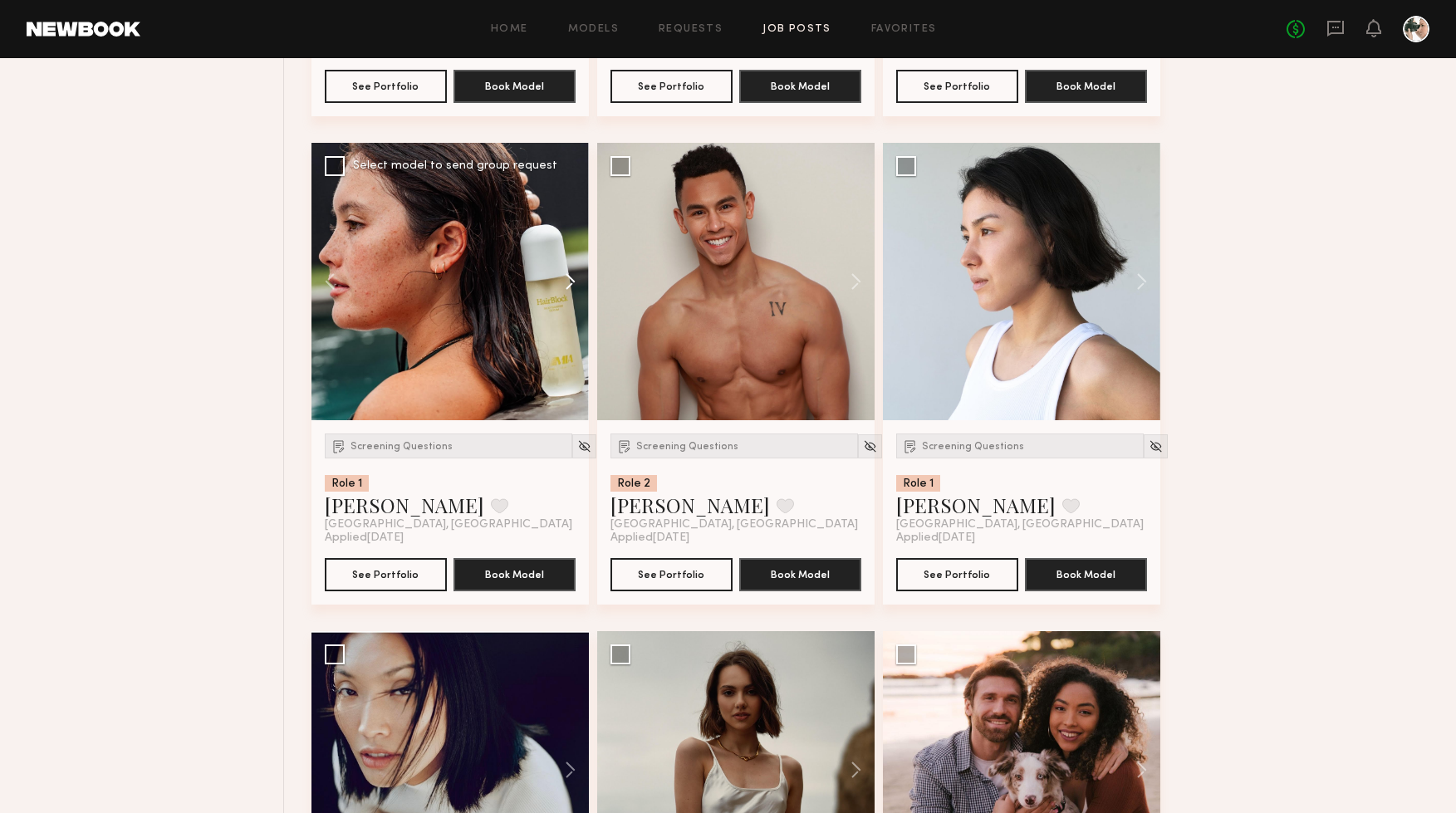
click at [573, 284] on button at bounding box center [562, 282] width 54 height 277
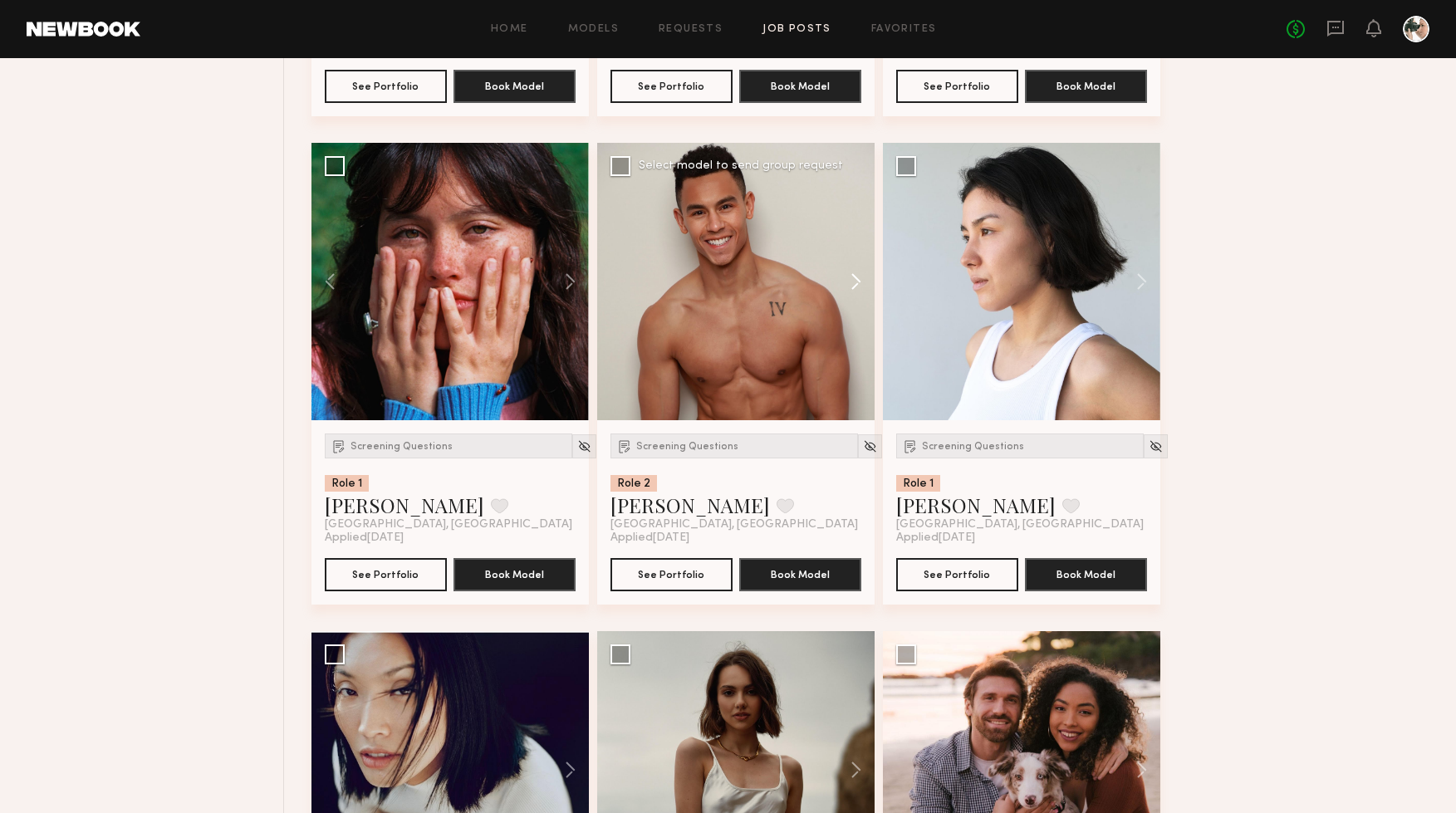
click at [856, 286] on button at bounding box center [848, 282] width 54 height 277
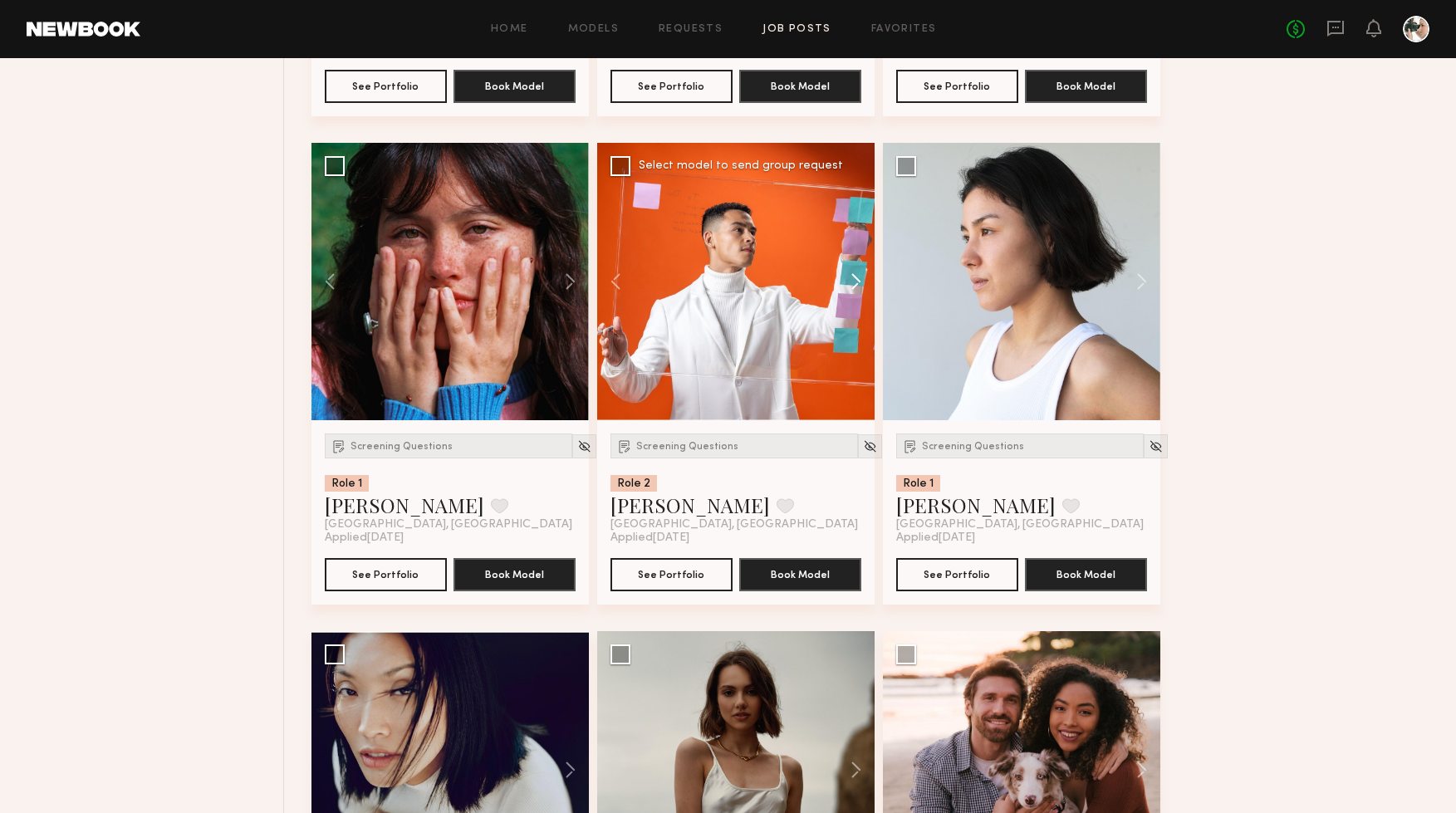
click at [856, 286] on button at bounding box center [848, 282] width 54 height 277
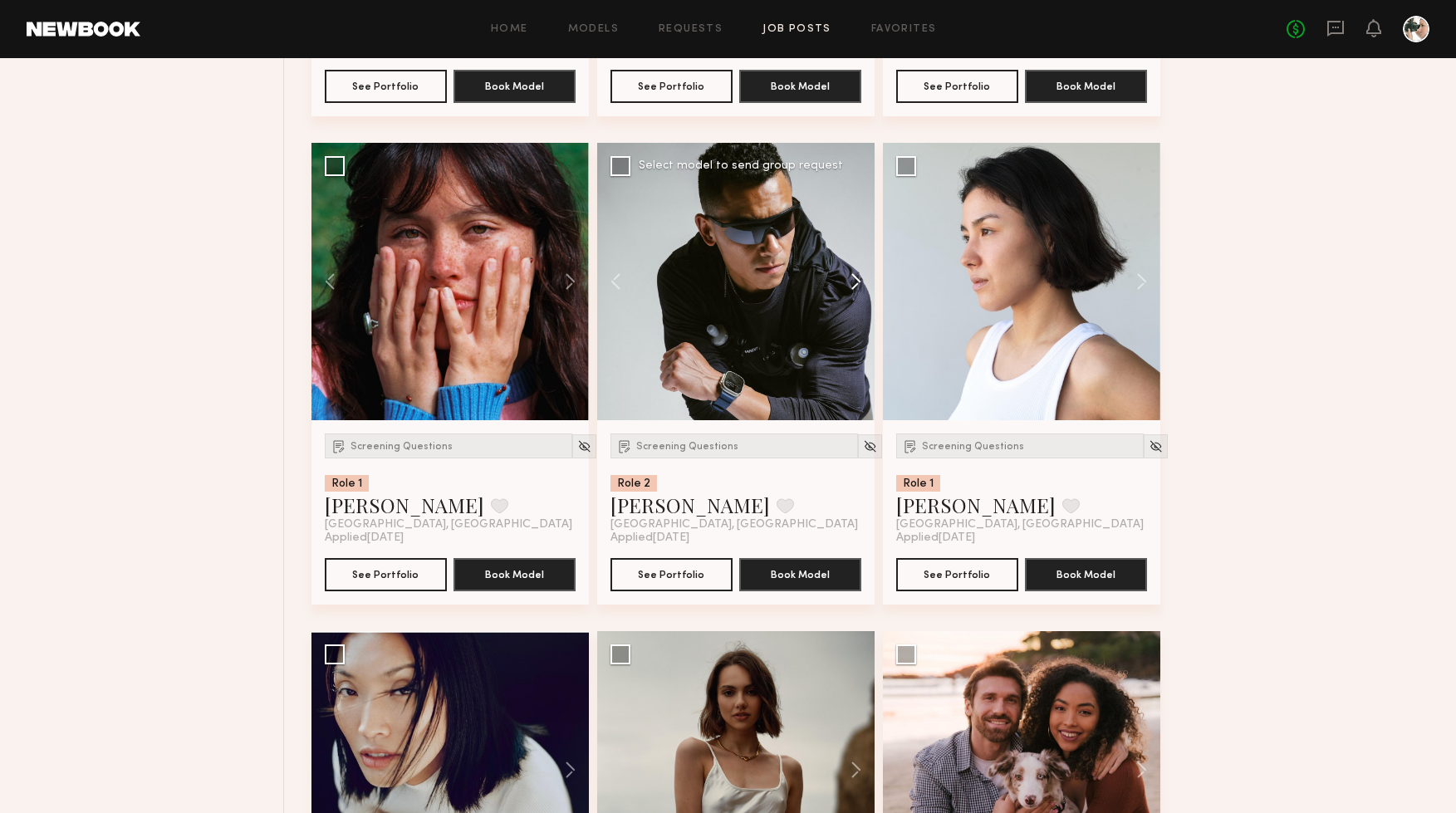
click at [856, 286] on button at bounding box center [848, 282] width 54 height 277
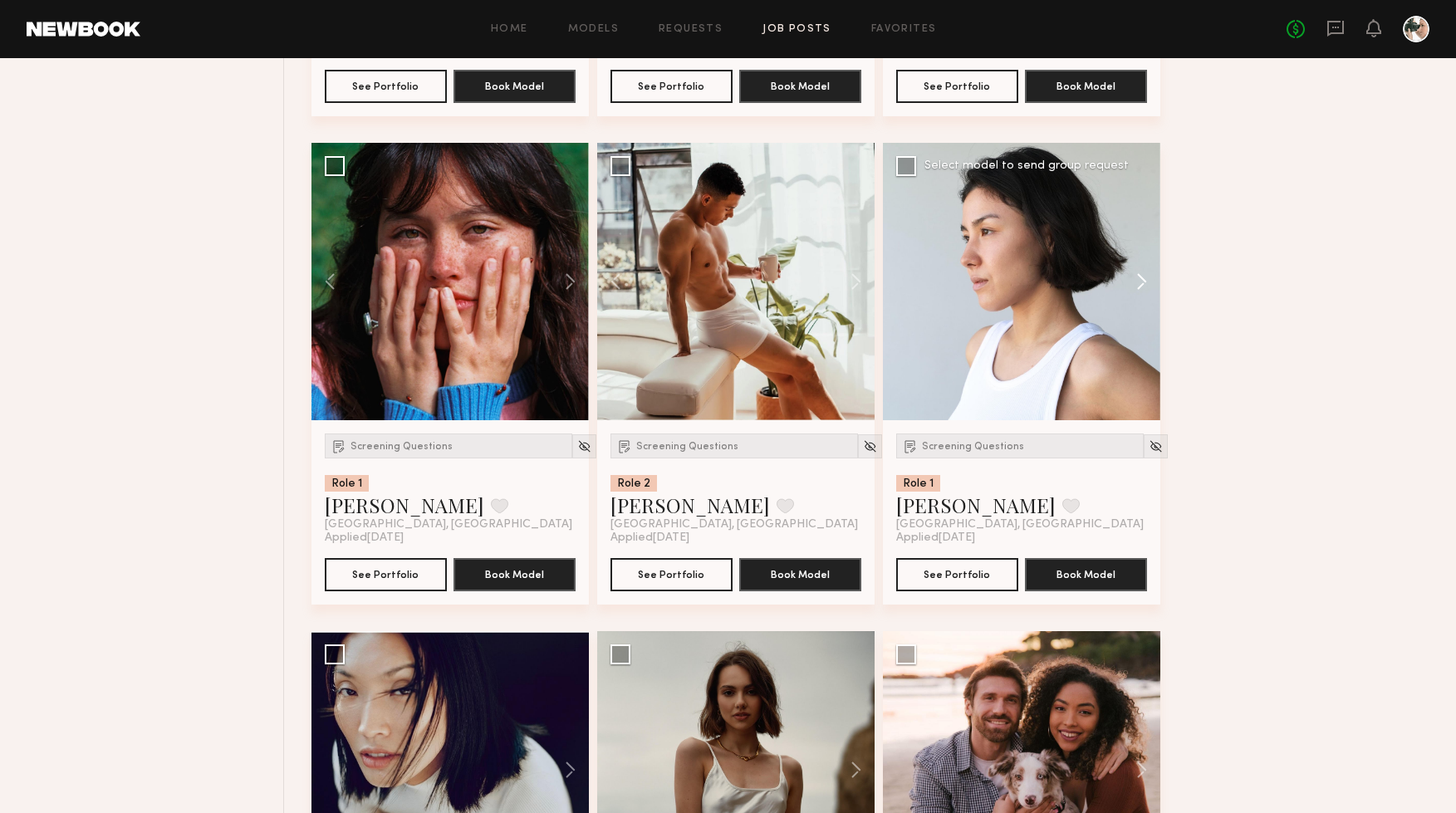
click at [1150, 275] on button at bounding box center [1134, 282] width 54 height 277
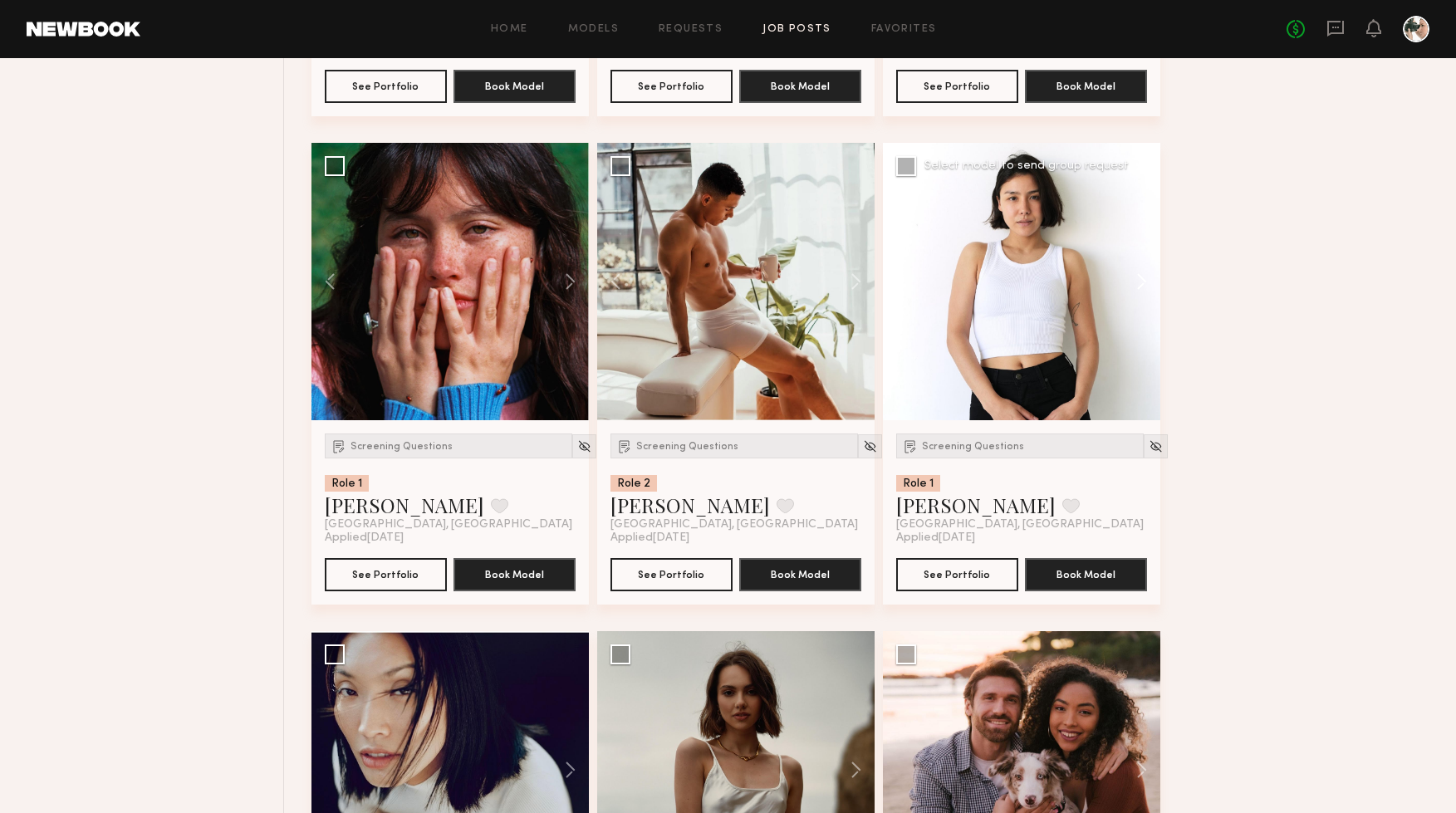
click at [1150, 275] on button at bounding box center [1134, 282] width 54 height 277
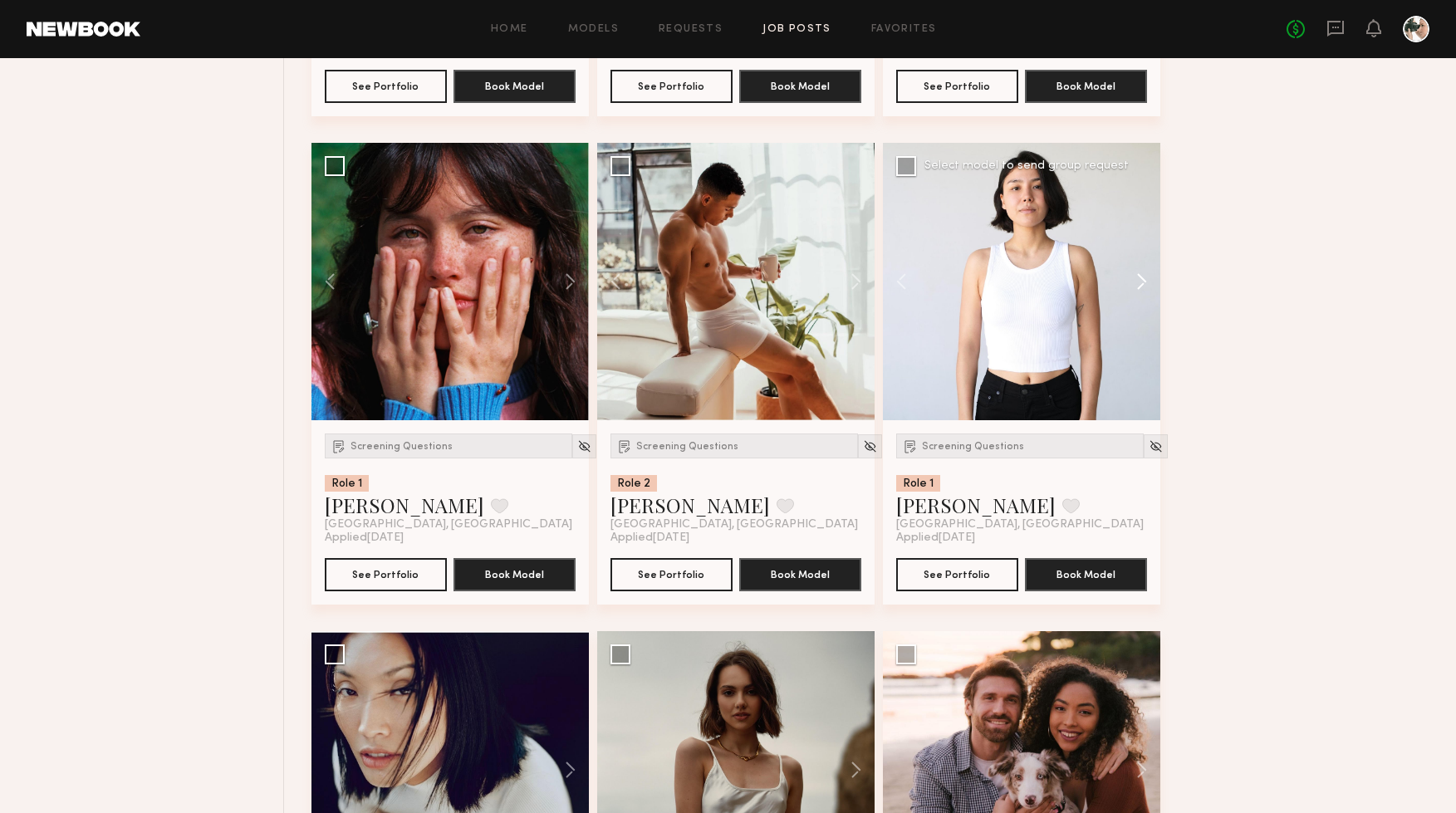
click at [1150, 275] on button at bounding box center [1134, 282] width 54 height 277
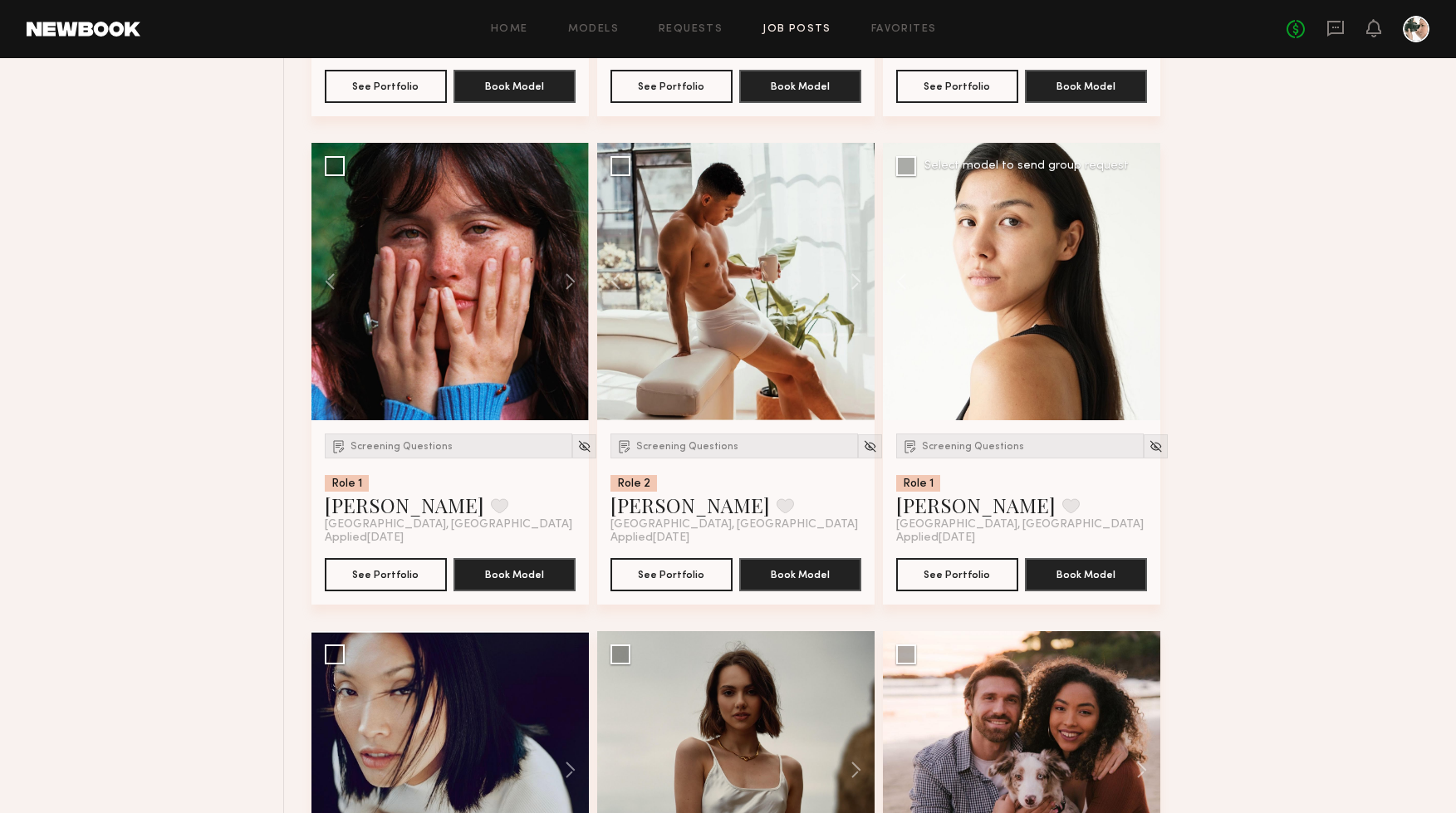
click at [1150, 275] on div at bounding box center [1022, 282] width 277 height 277
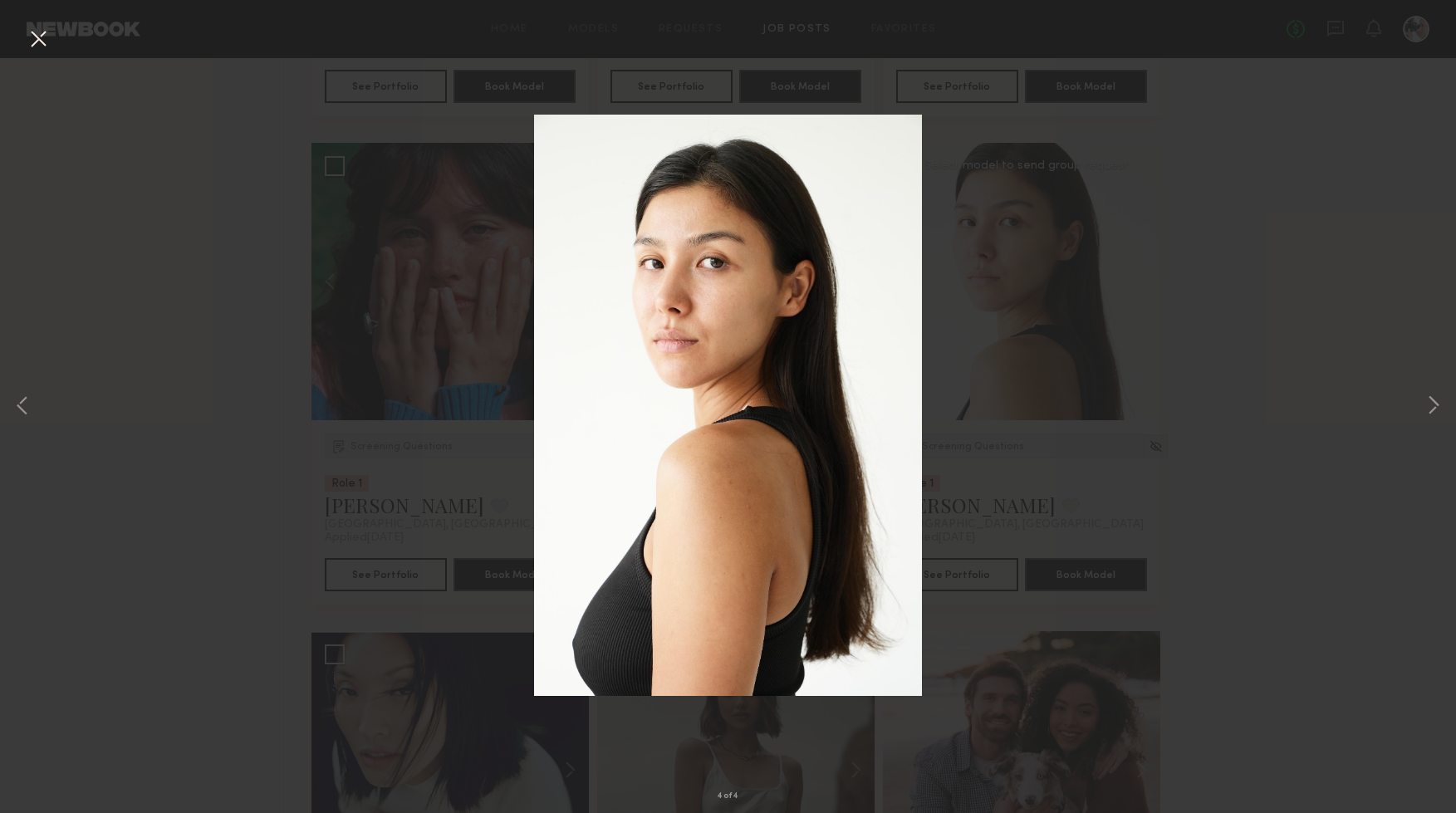
click at [53, 54] on div "4 of 4" at bounding box center [728, 406] width 1456 height 813
click at [44, 43] on button at bounding box center [38, 39] width 26 height 30
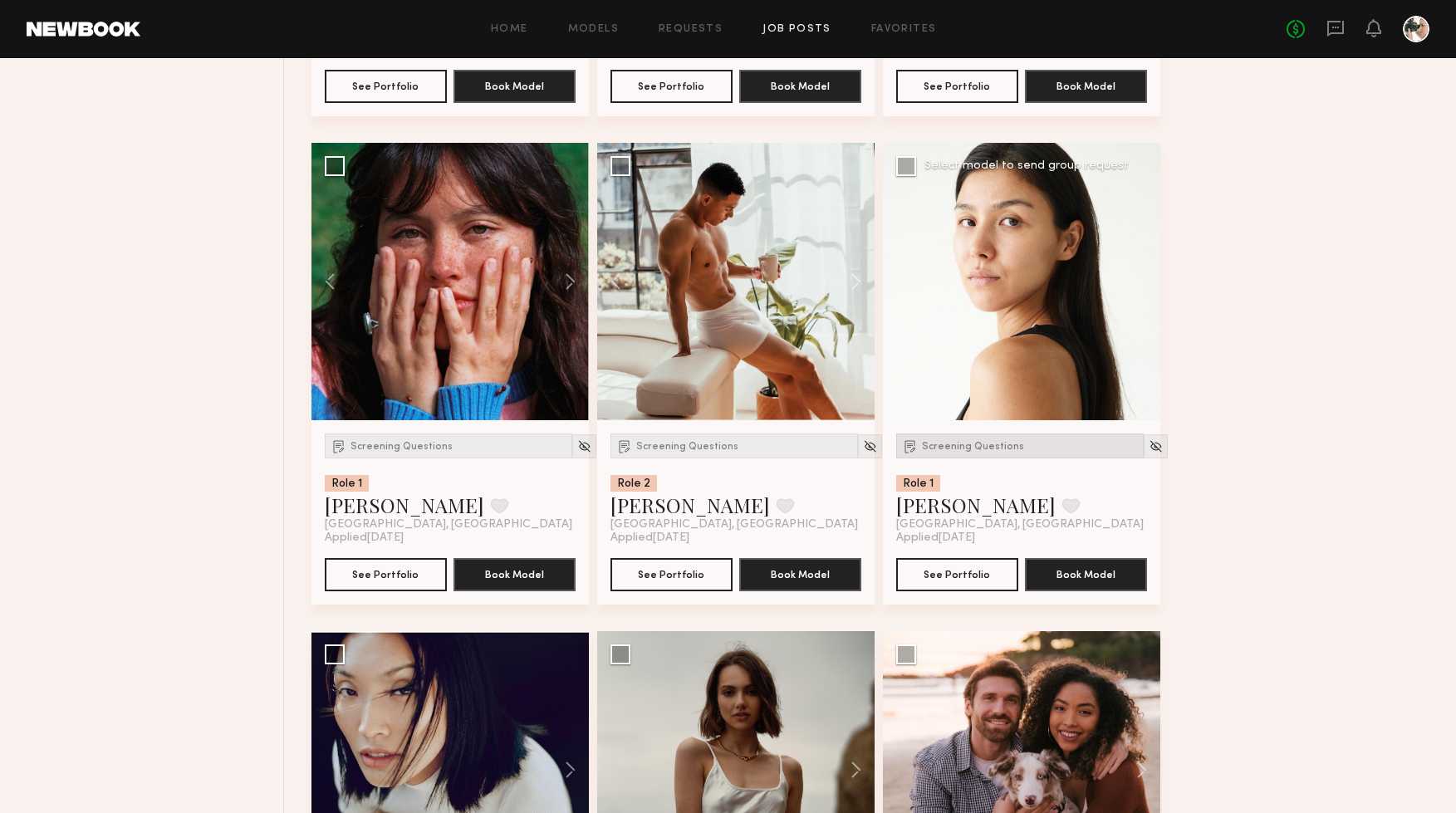
click at [907, 444] on img at bounding box center [910, 446] width 17 height 17
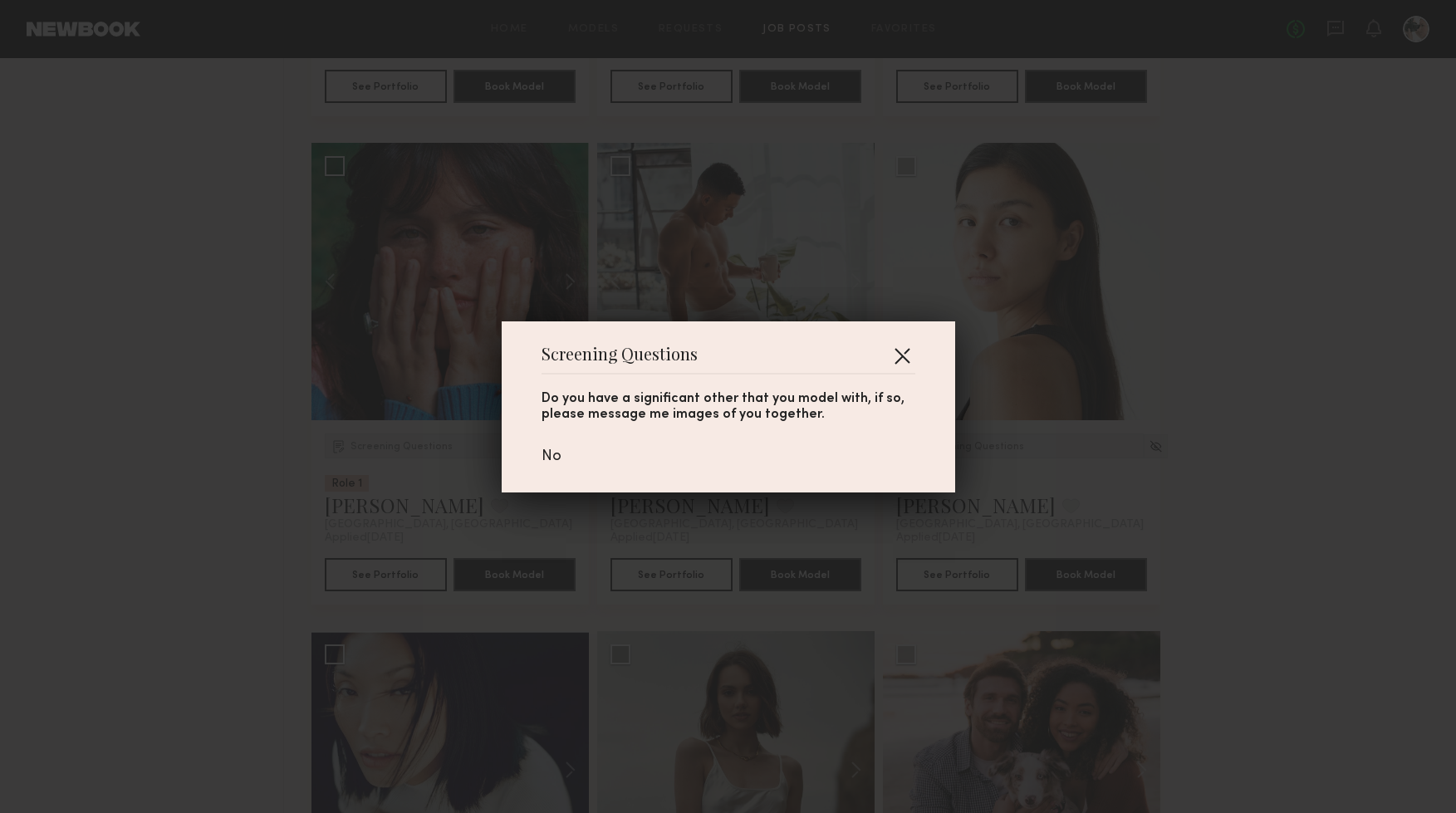
click at [901, 350] on button "button" at bounding box center [902, 355] width 26 height 26
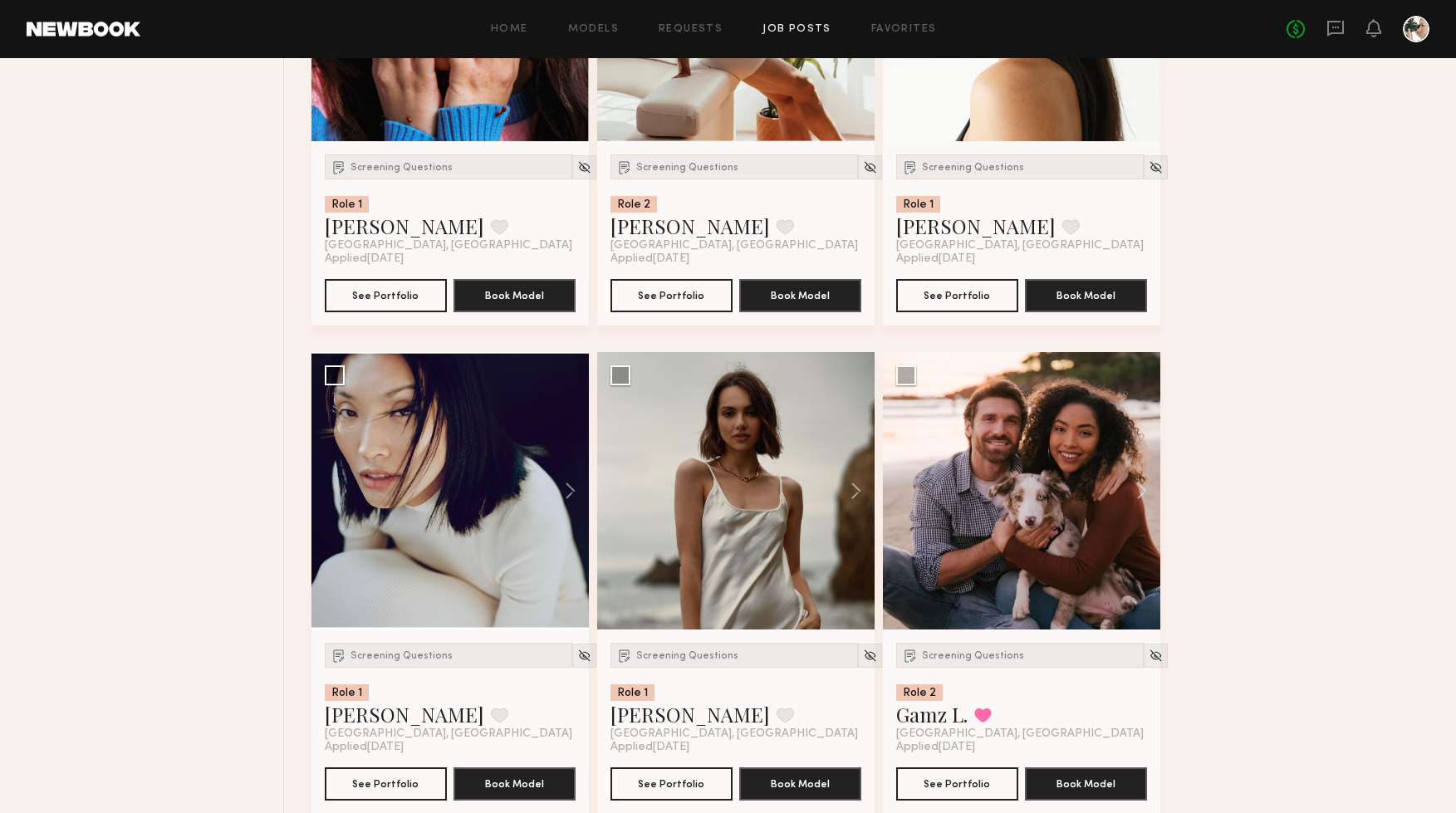
scroll to position [2396, 0]
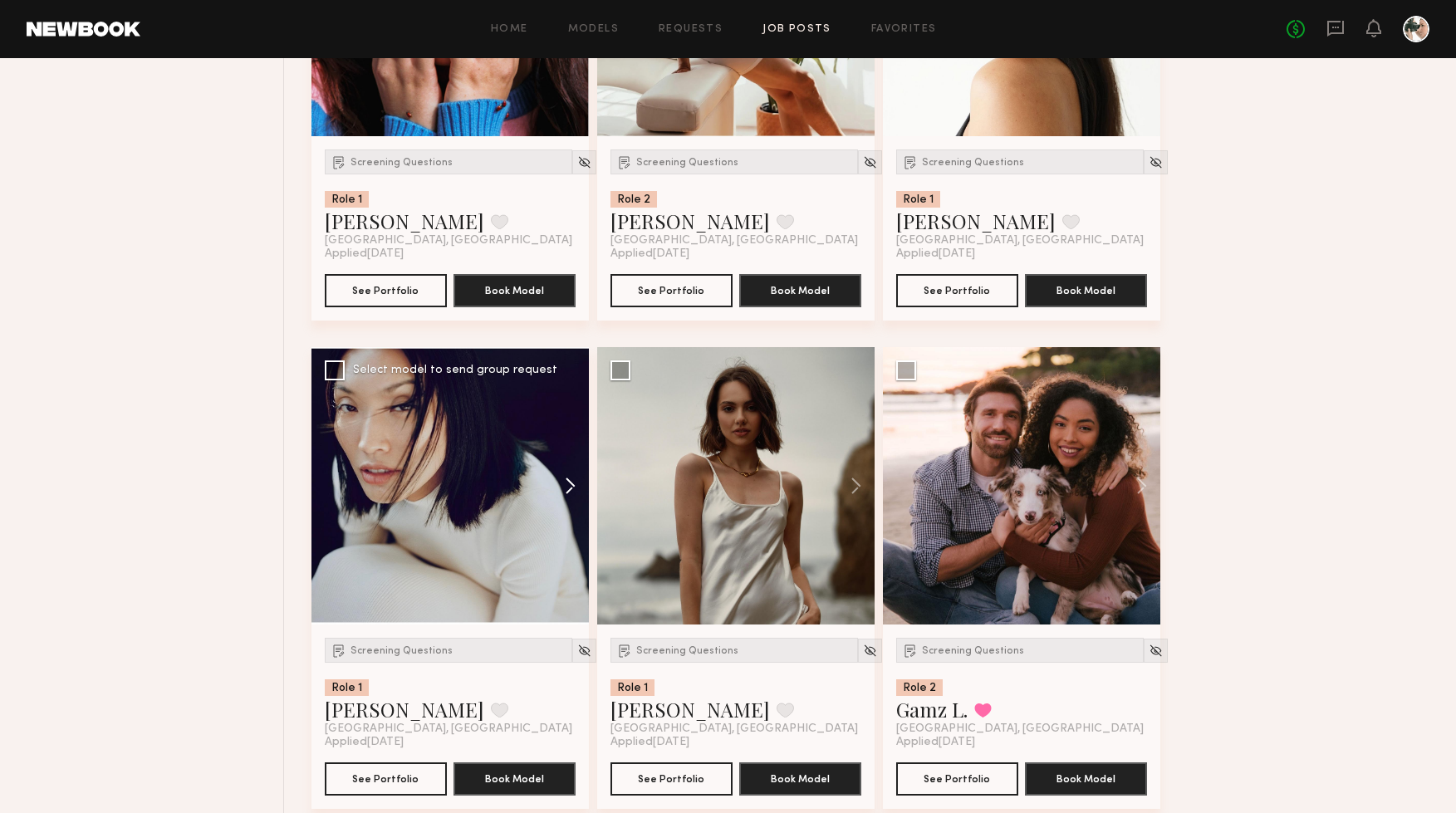
click at [567, 486] on button at bounding box center [562, 486] width 54 height 277
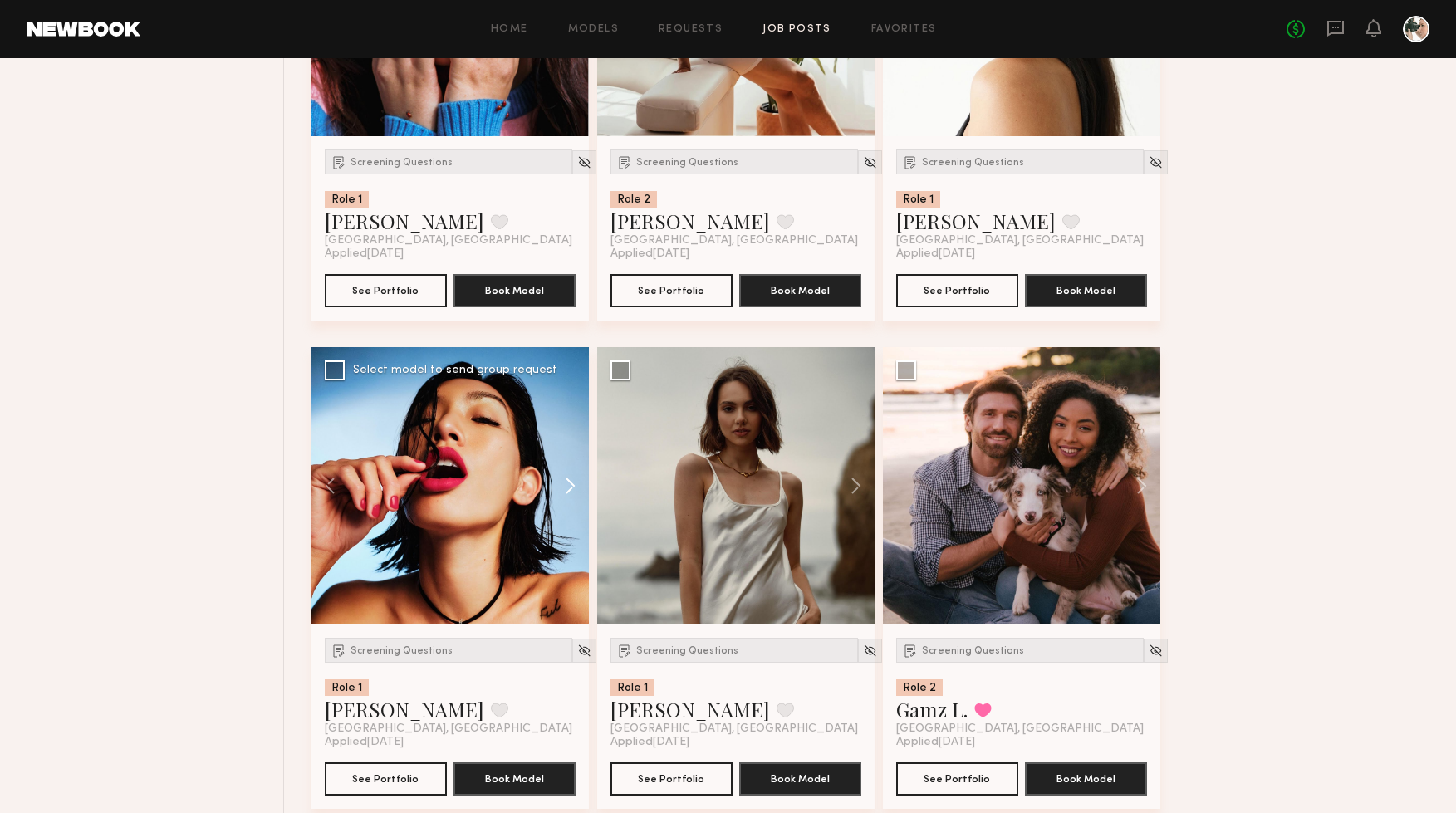
click at [567, 485] on button at bounding box center [562, 486] width 54 height 277
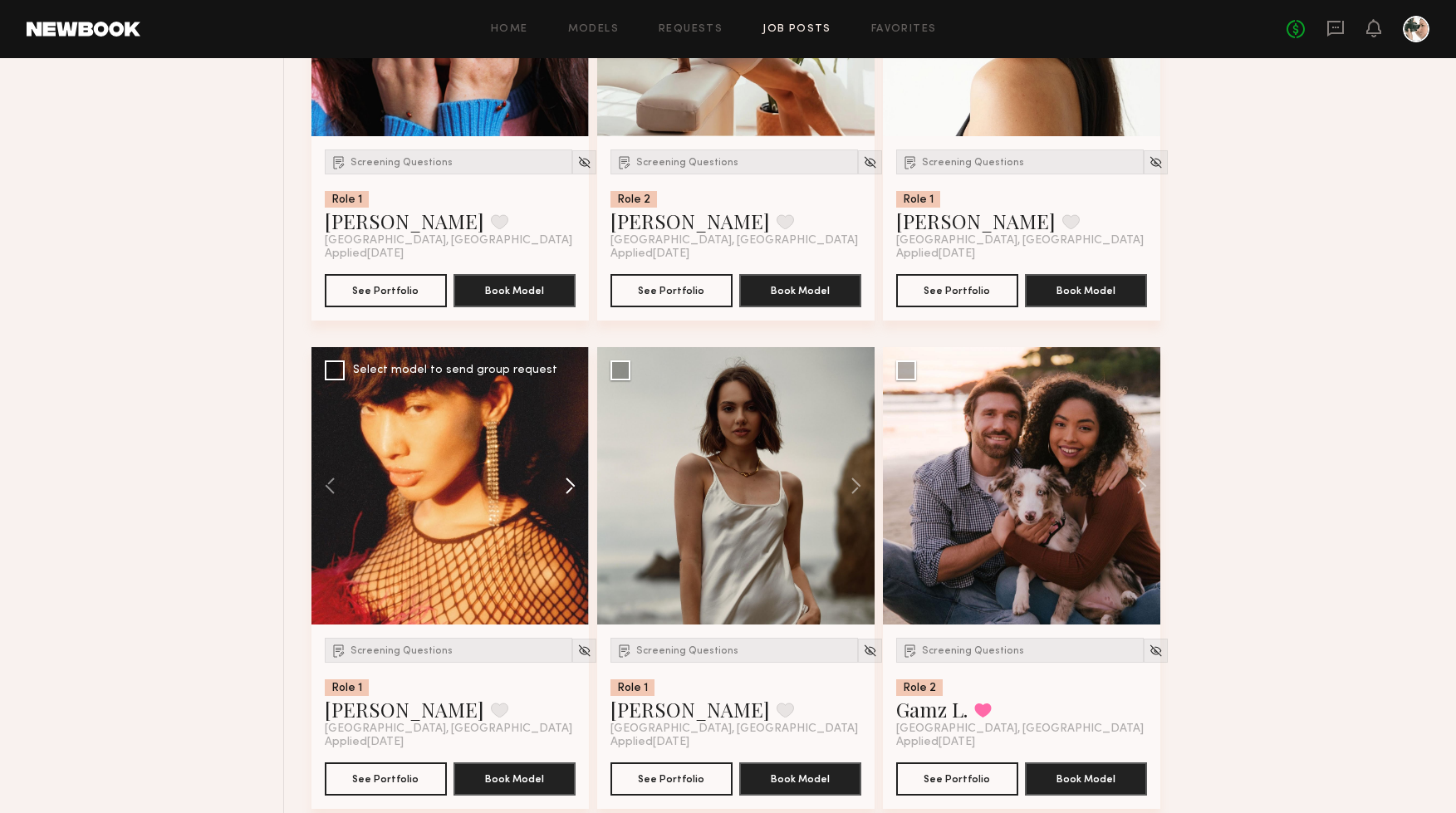
click at [567, 485] on button at bounding box center [562, 486] width 54 height 277
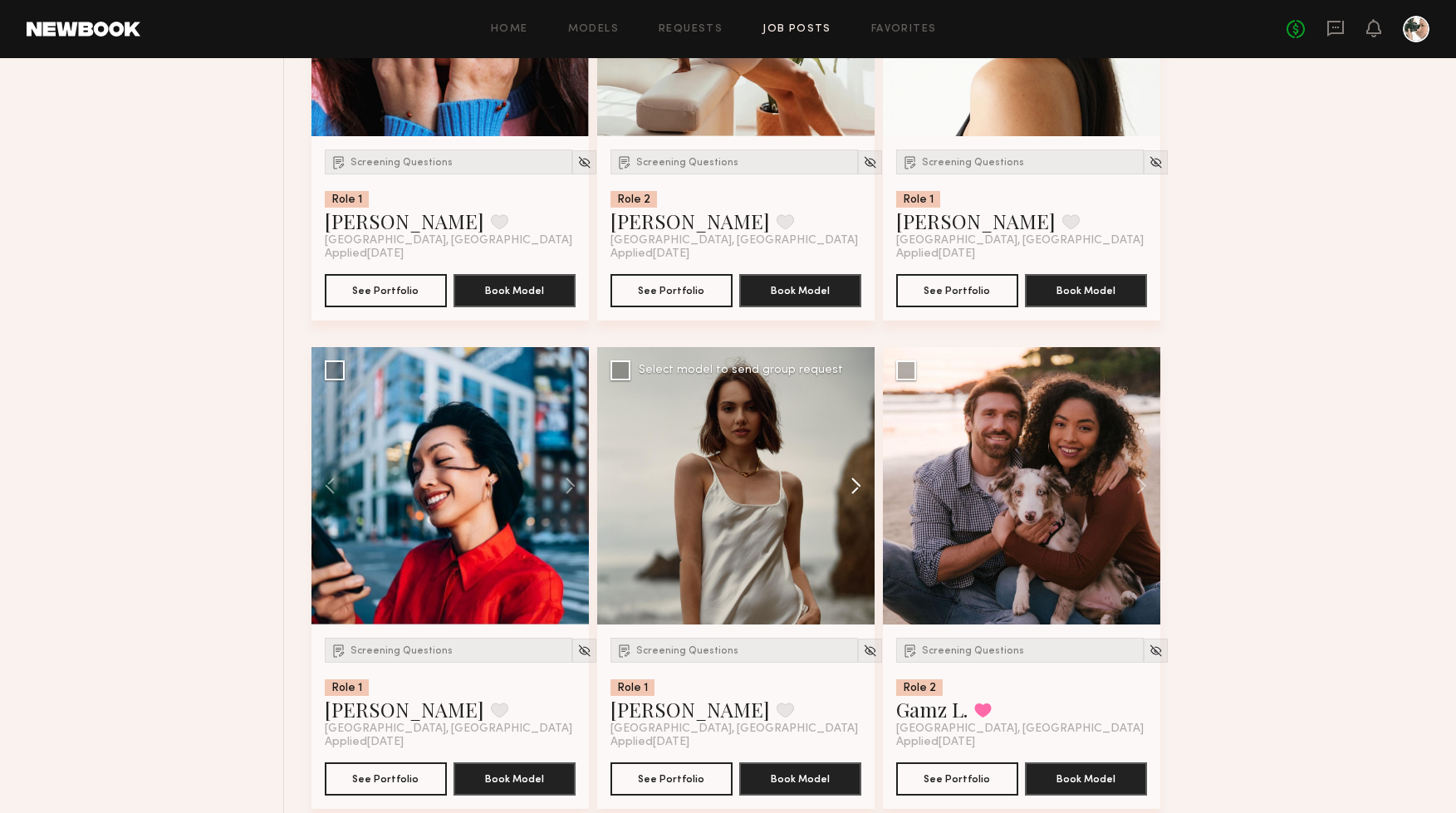
click at [850, 485] on button at bounding box center [848, 486] width 54 height 277
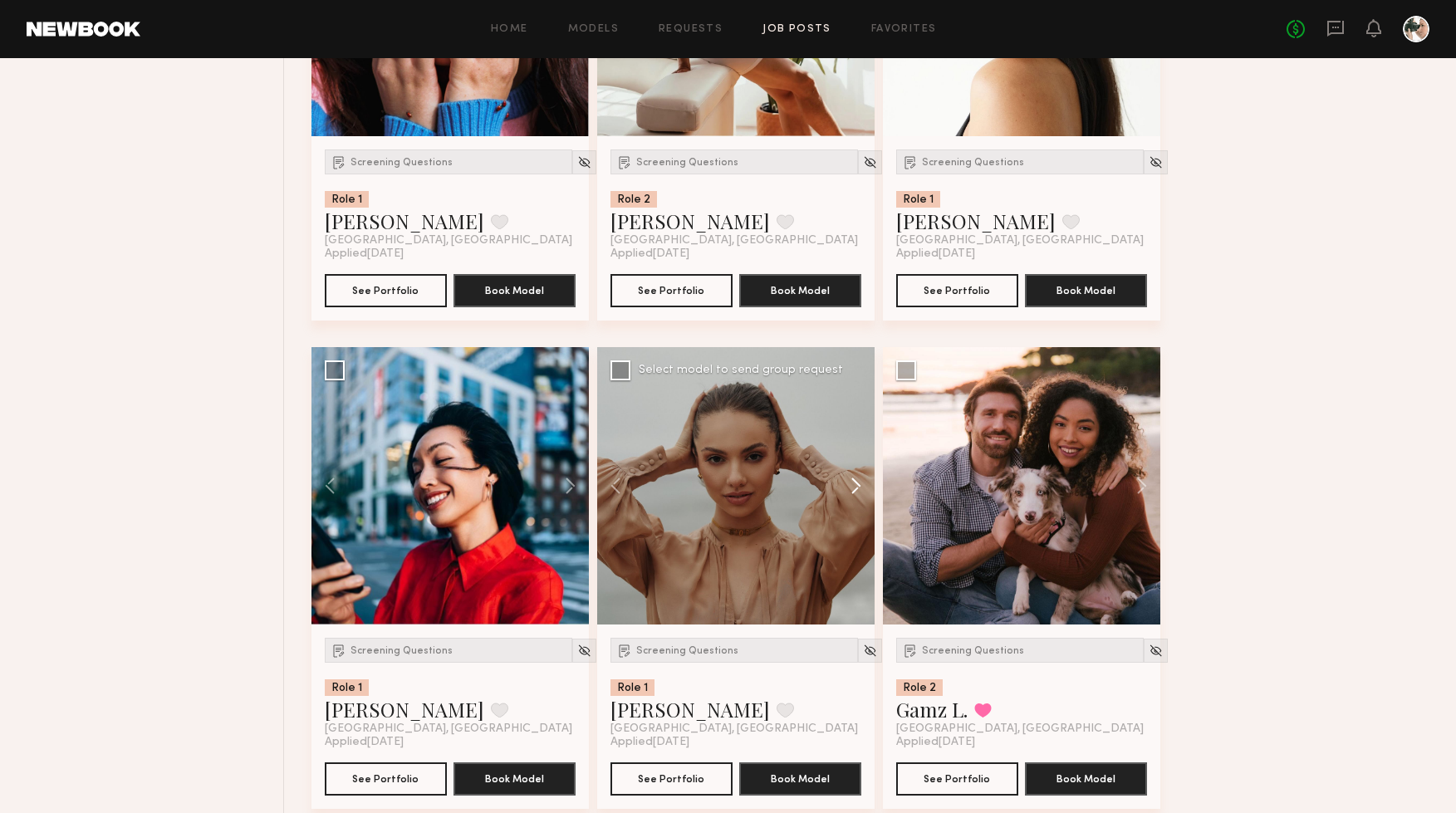
click at [850, 485] on button at bounding box center [848, 486] width 54 height 277
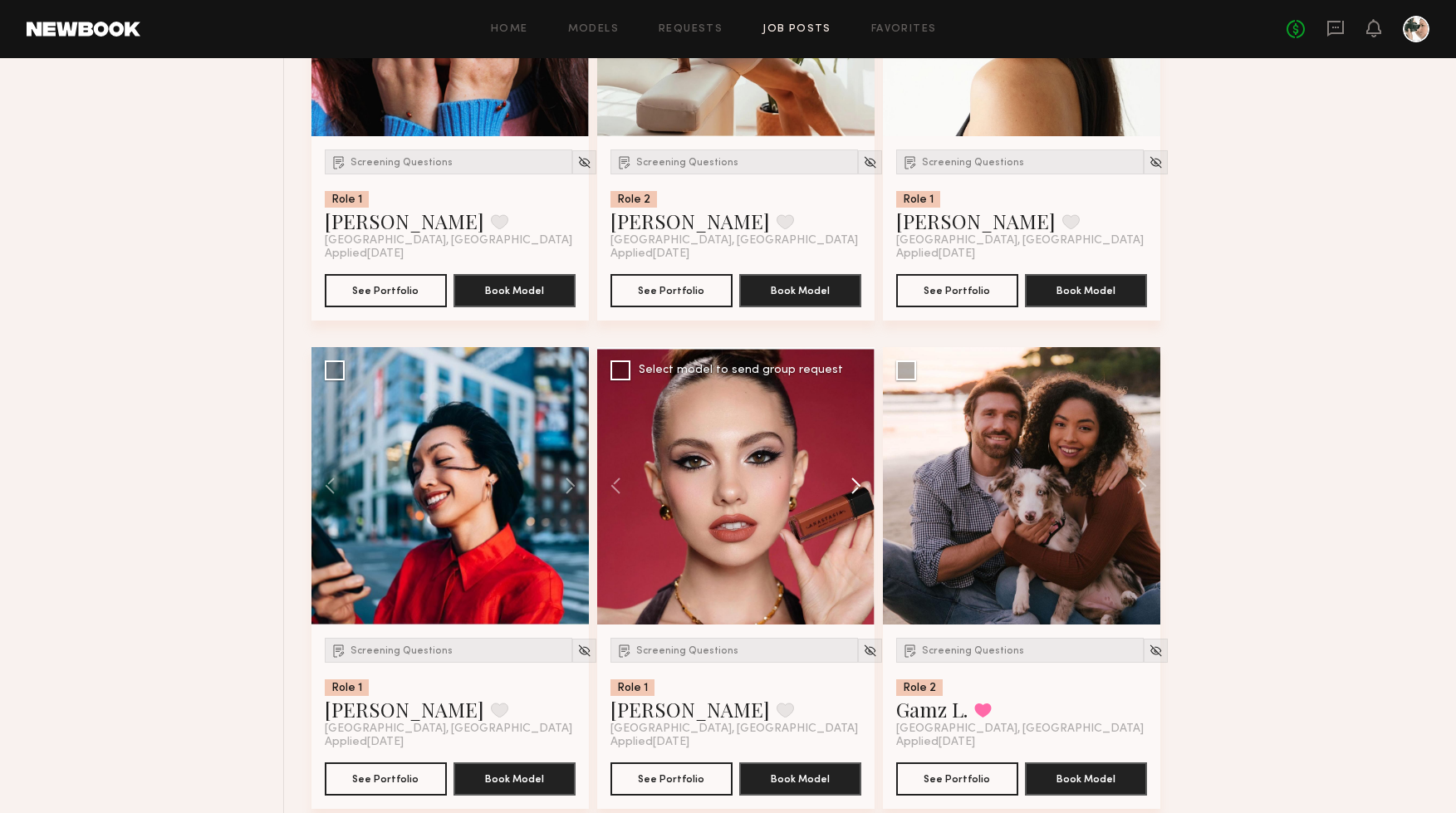
click at [850, 485] on button at bounding box center [848, 486] width 54 height 277
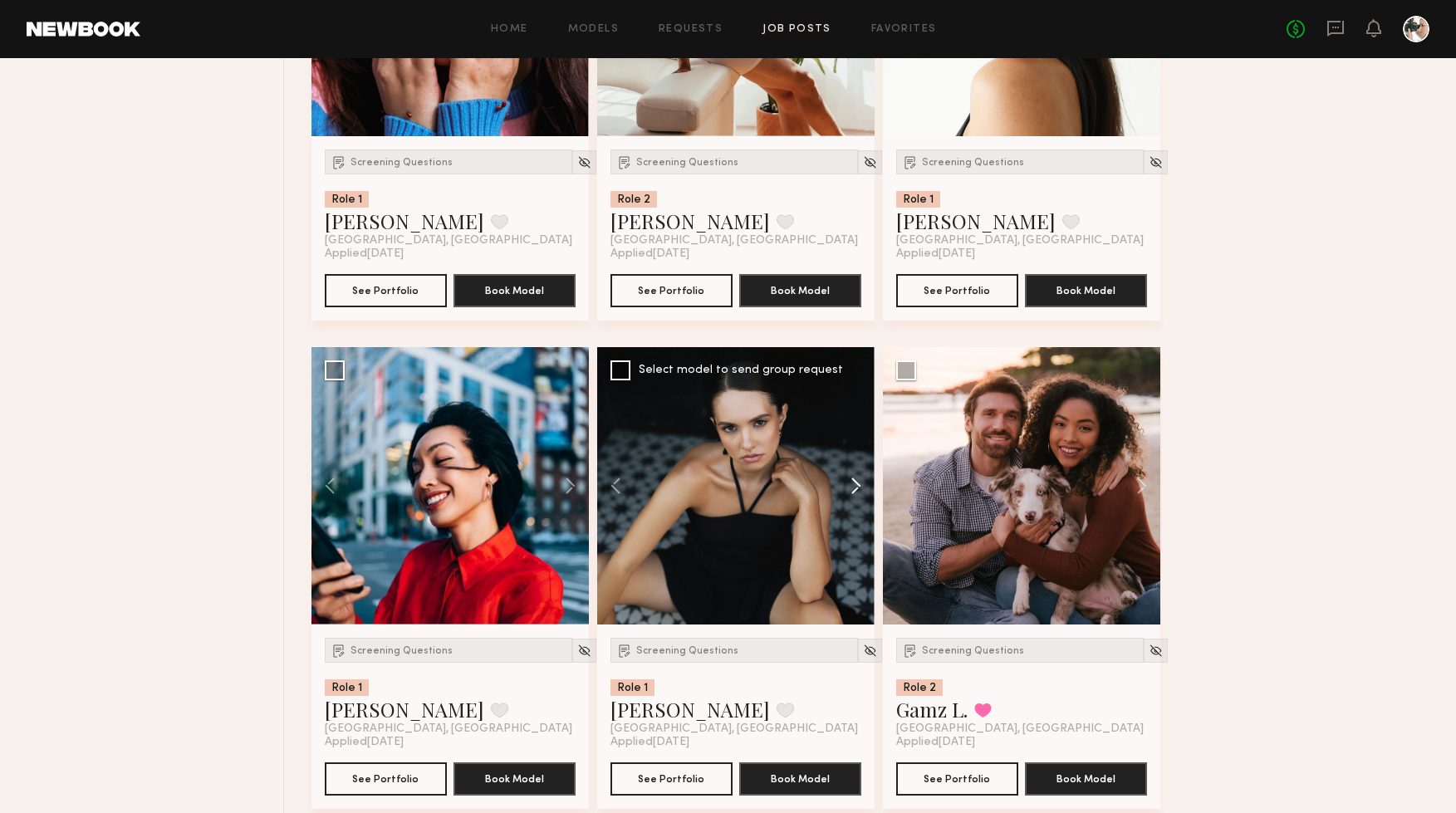
click at [850, 485] on button at bounding box center [848, 486] width 54 height 277
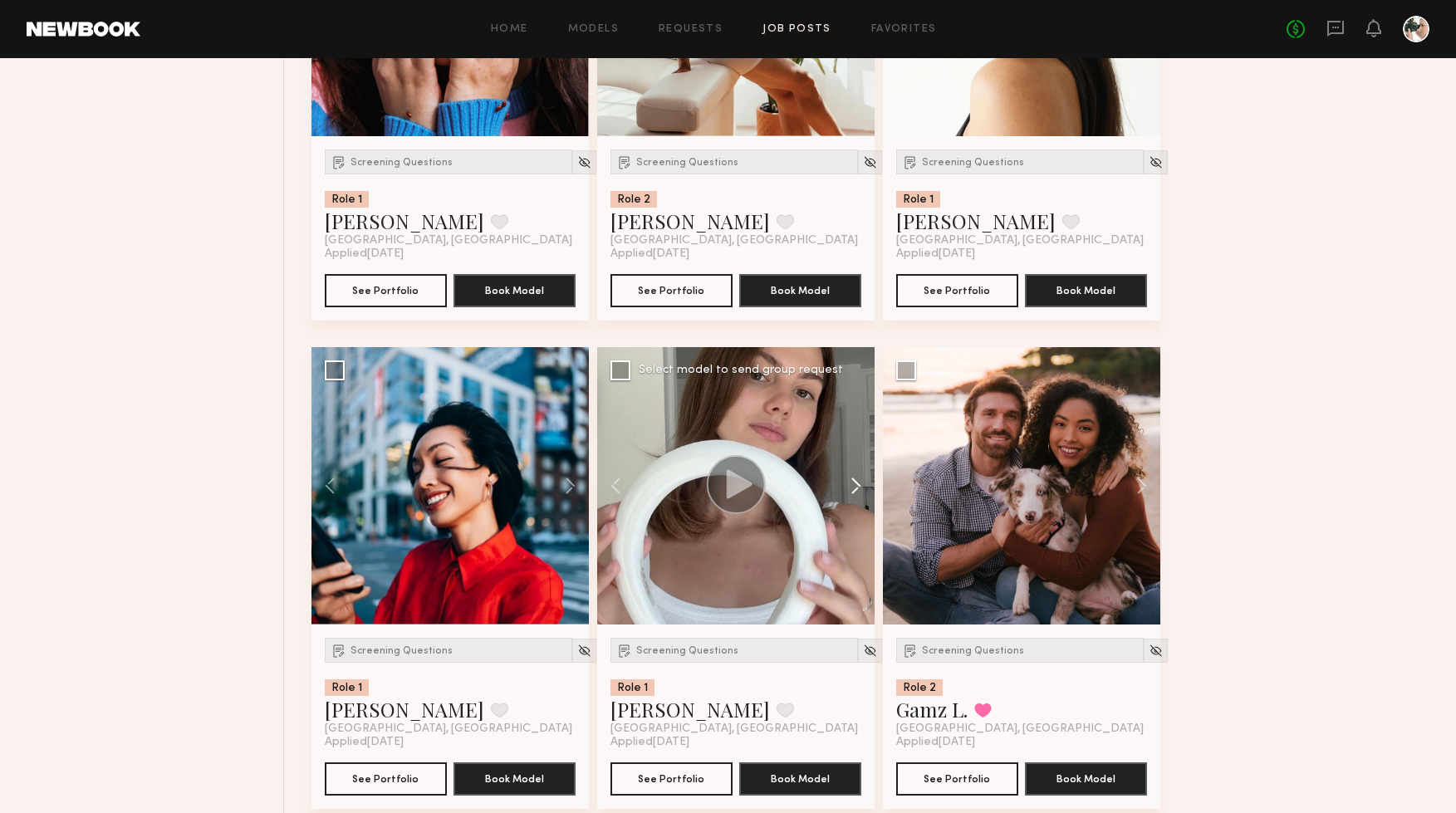
click at [846, 488] on button at bounding box center [848, 486] width 54 height 277
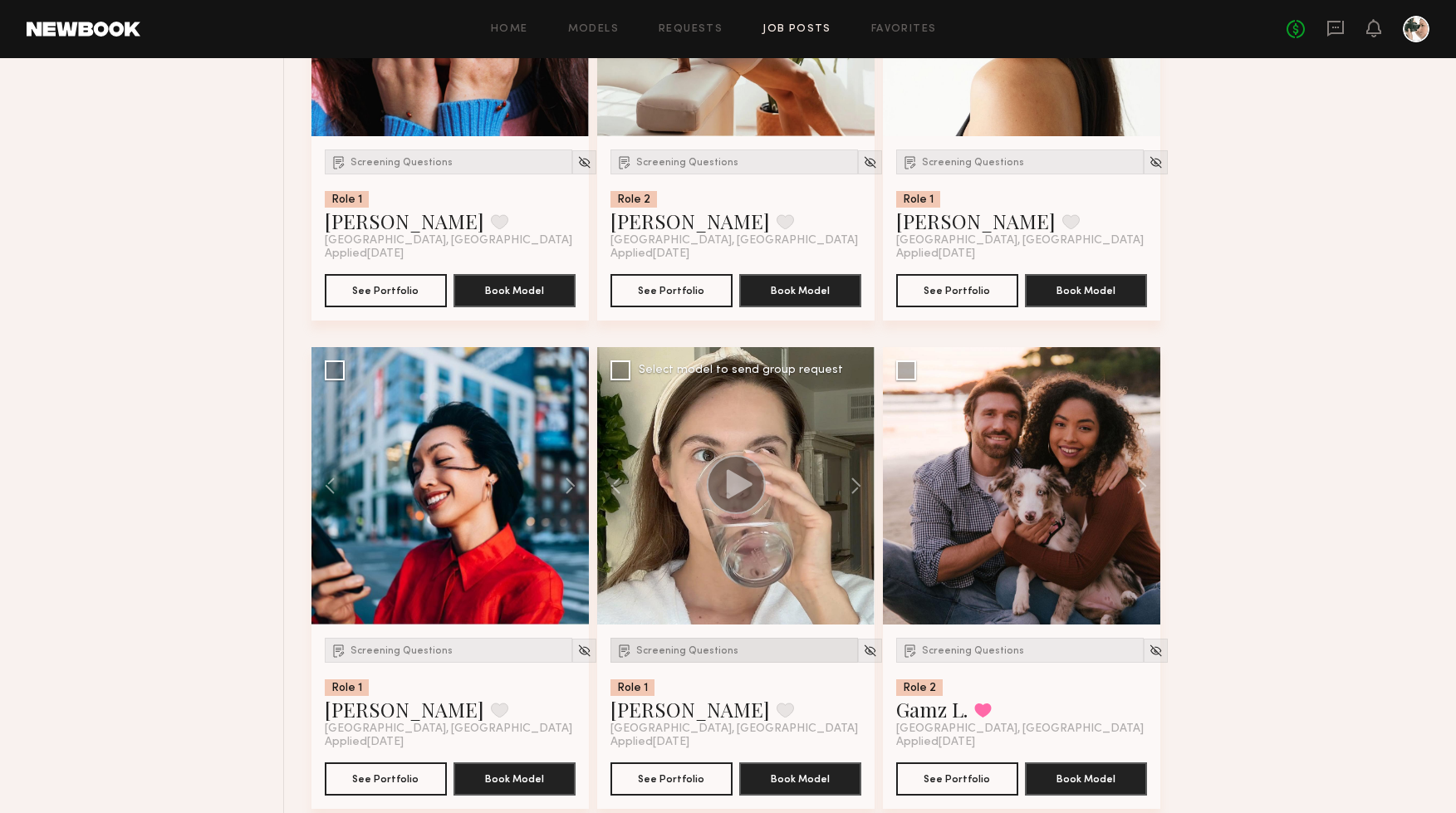
click at [676, 648] on span "Screening Questions" at bounding box center [687, 651] width 102 height 10
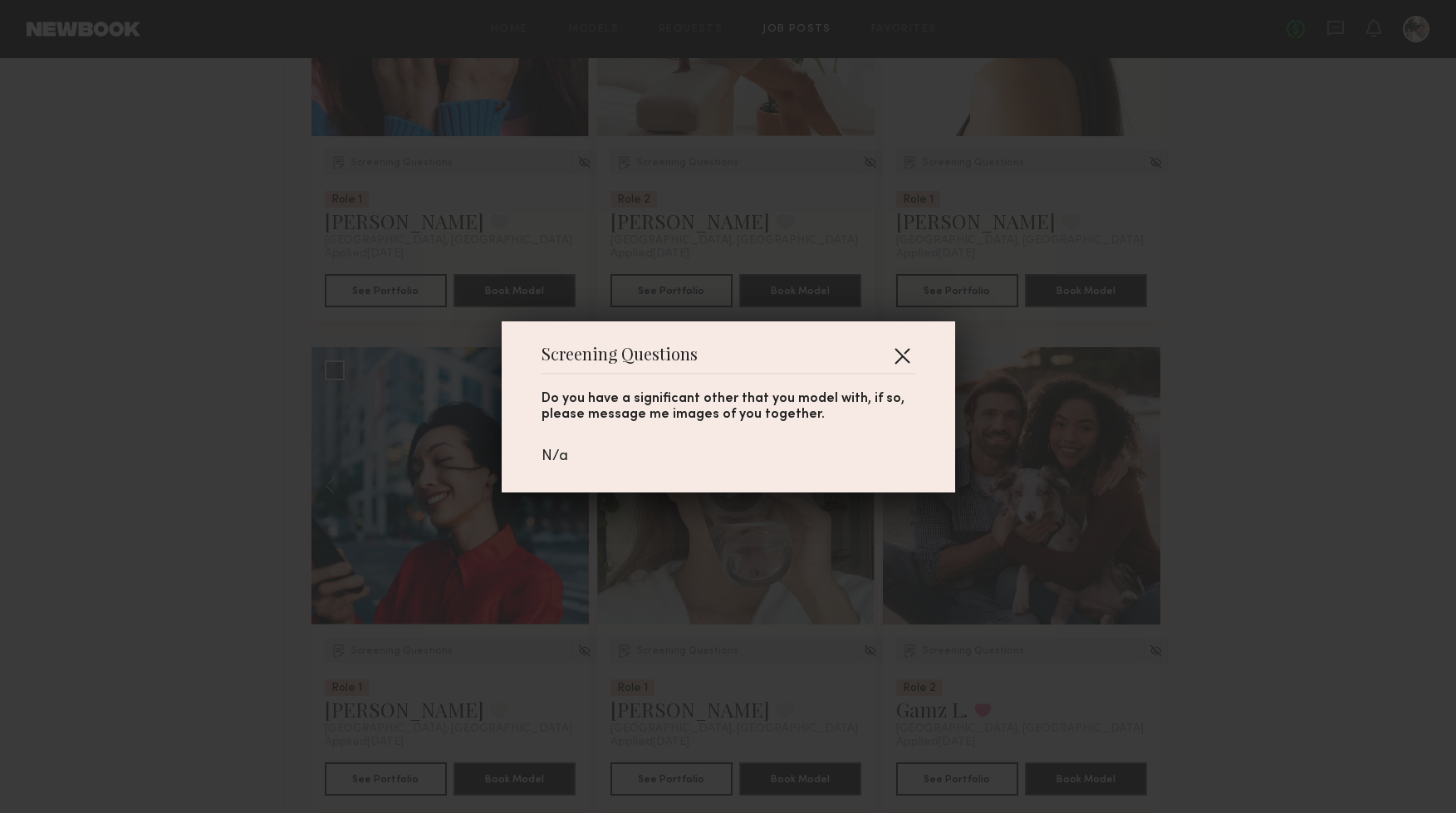
click at [904, 354] on button "button" at bounding box center [902, 355] width 26 height 26
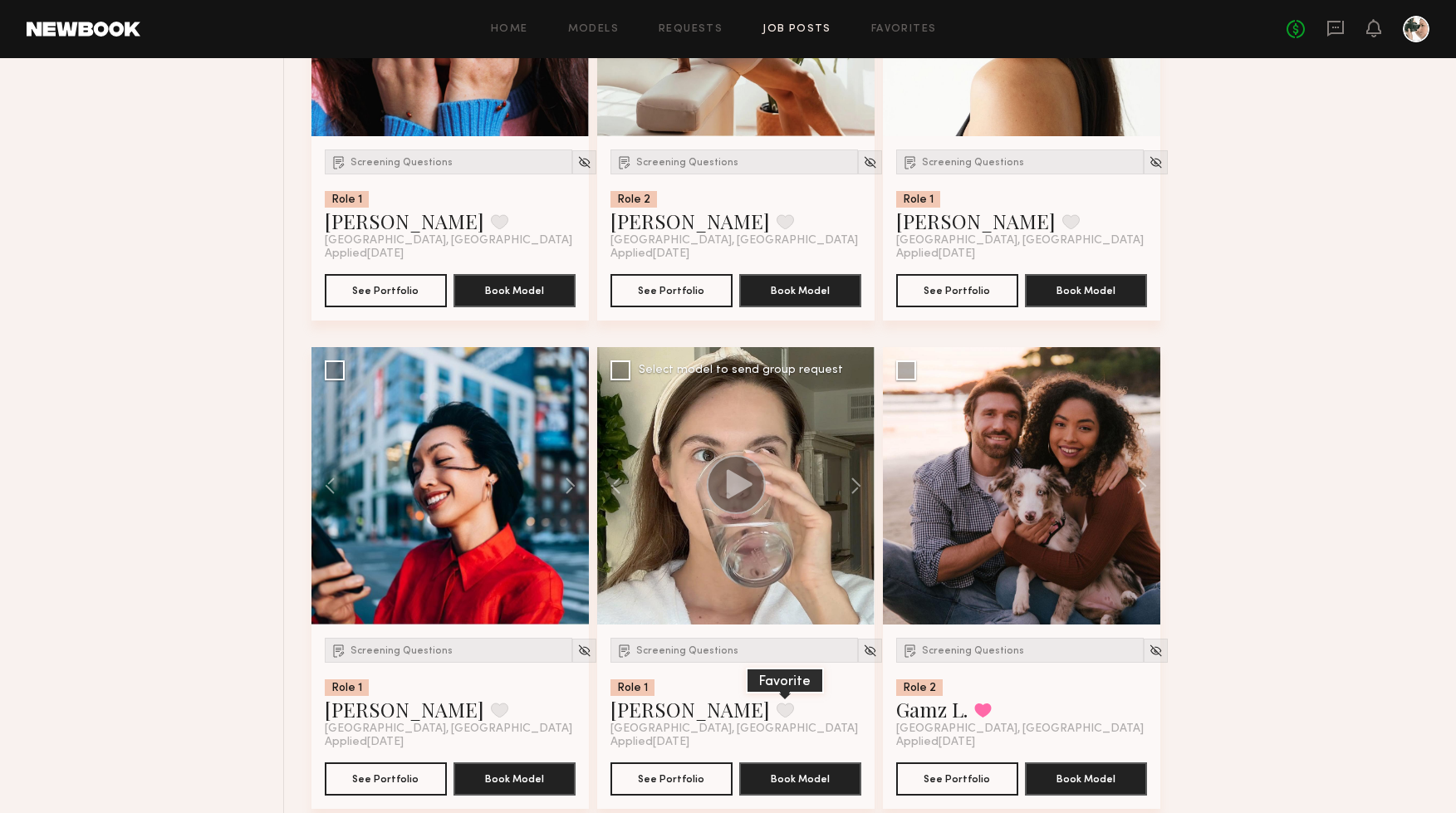
click at [777, 709] on button at bounding box center [786, 710] width 18 height 15
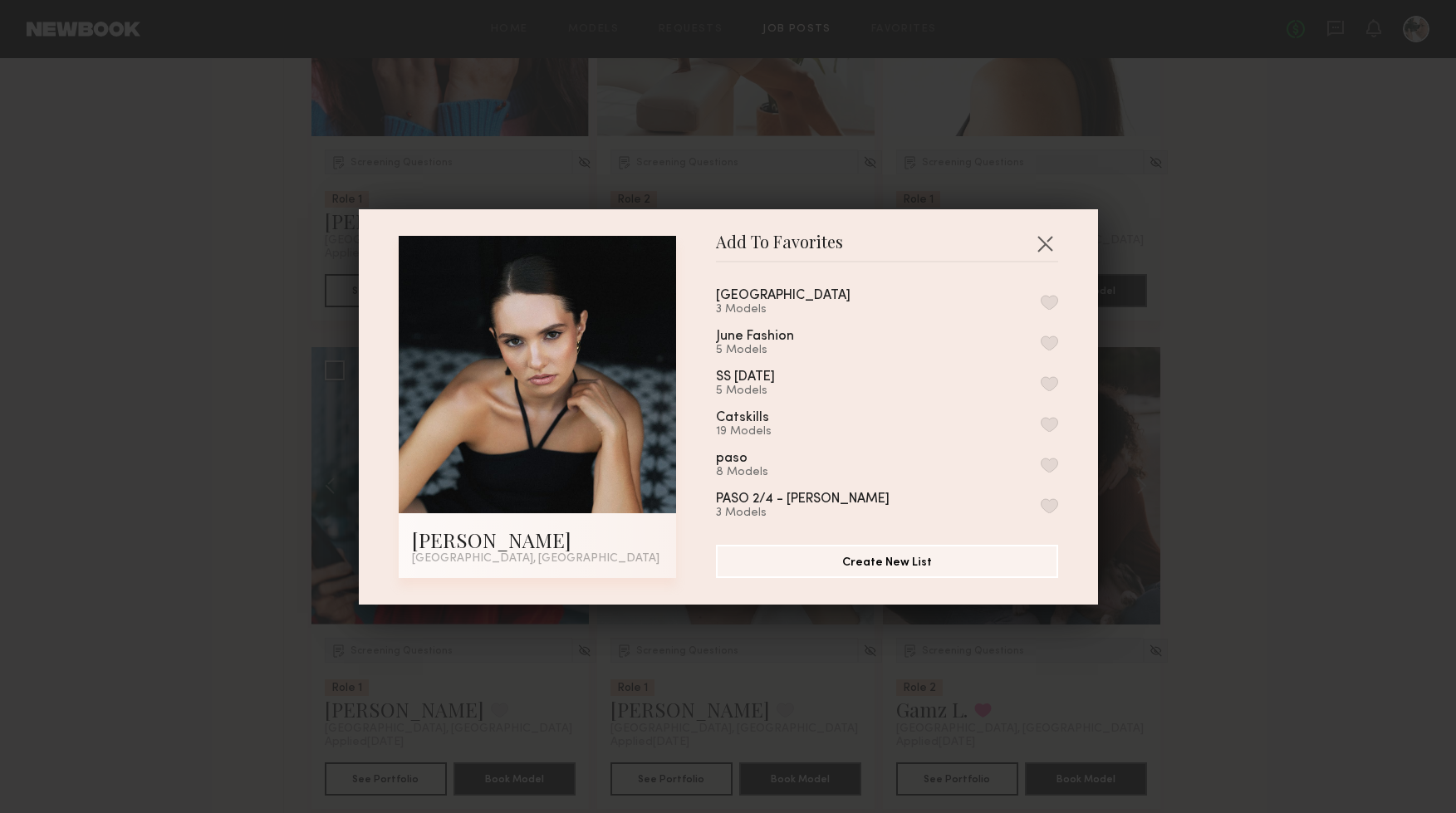
click at [1047, 303] on button "button" at bounding box center [1050, 302] width 18 height 15
click at [1044, 238] on button "button" at bounding box center [1045, 243] width 26 height 26
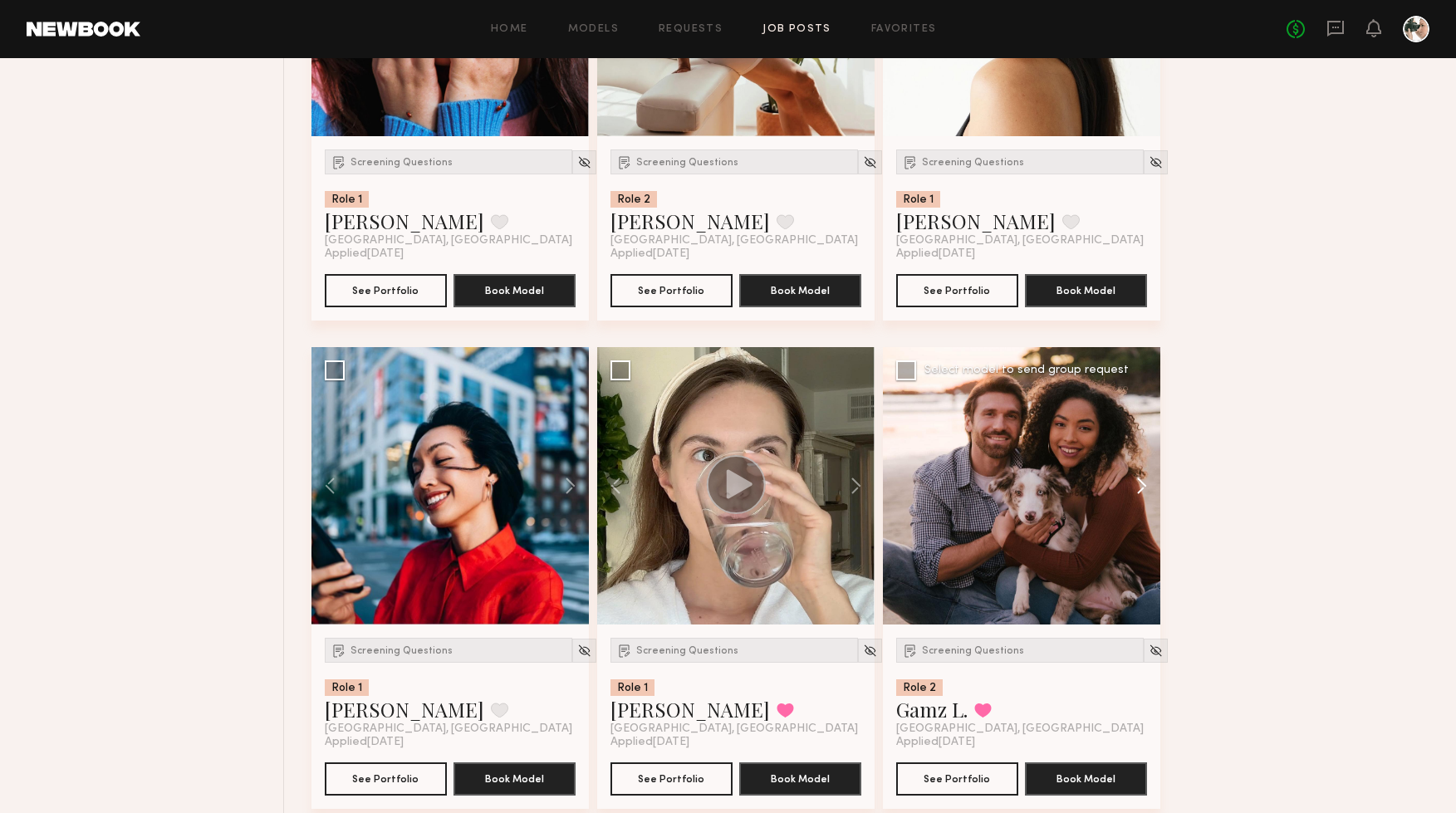
click at [1144, 486] on button at bounding box center [1134, 486] width 54 height 277
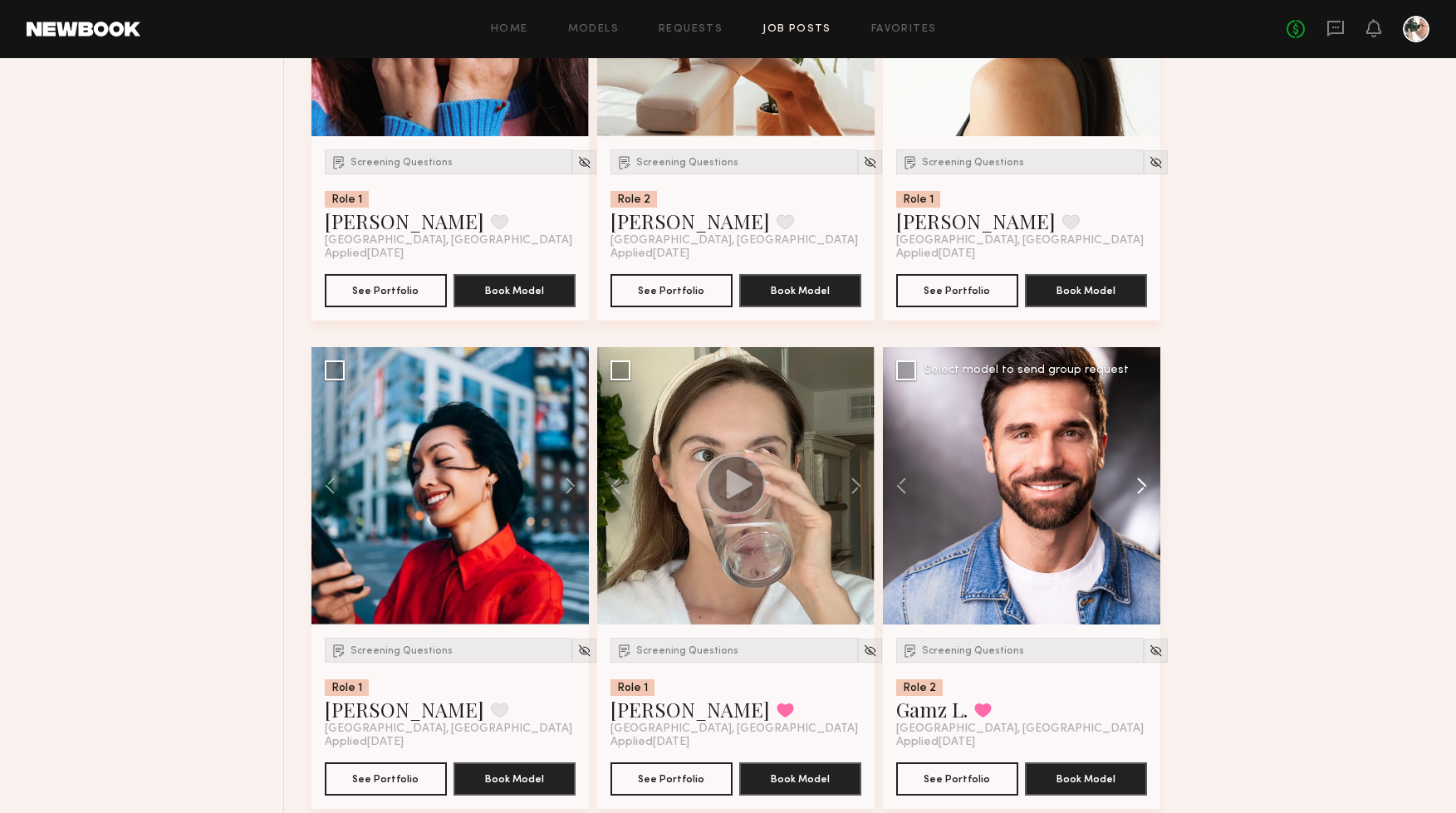
click at [1144, 486] on button at bounding box center [1134, 486] width 54 height 277
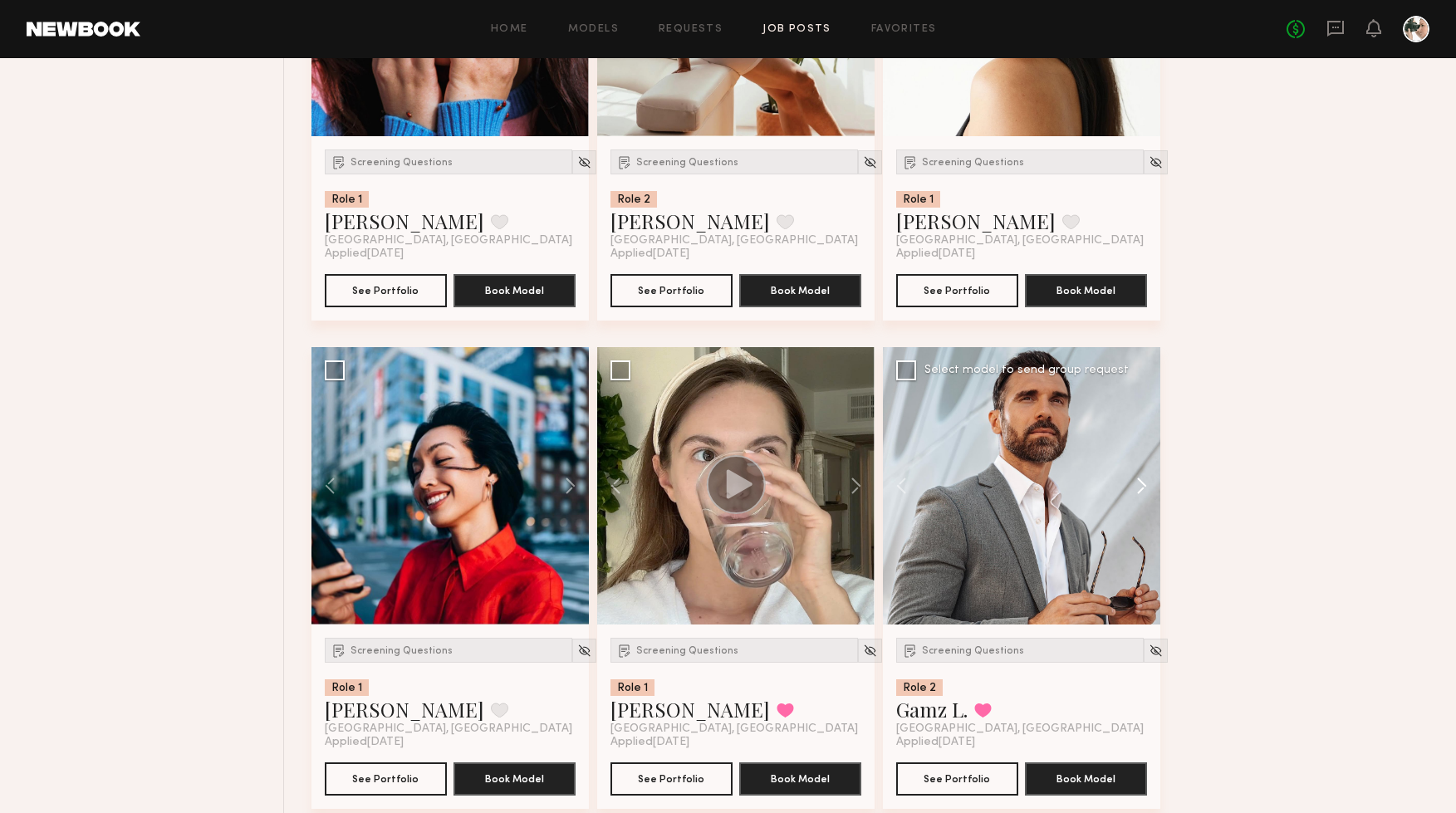
click at [1144, 486] on button at bounding box center [1134, 486] width 54 height 277
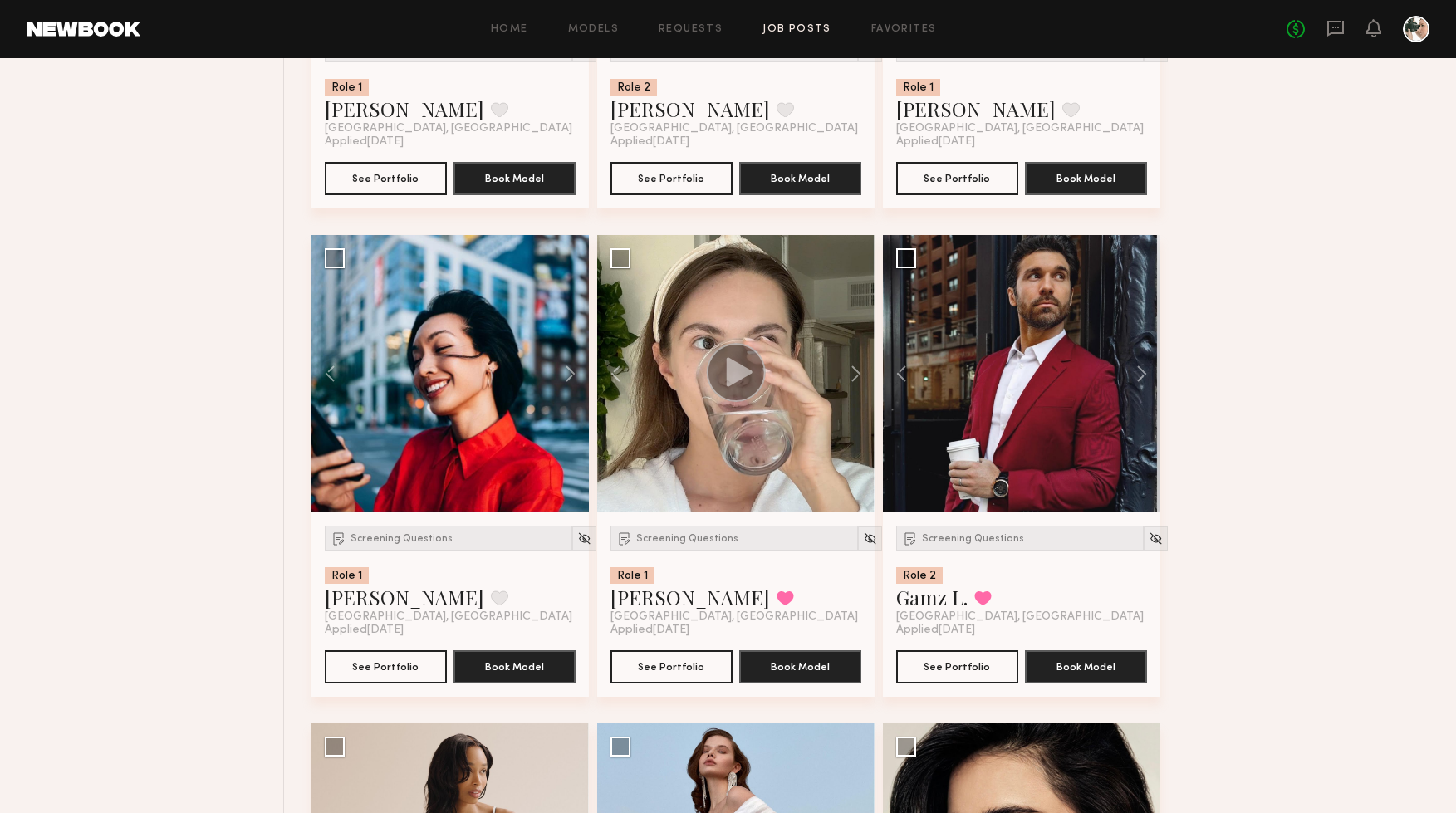
scroll to position [2553, 0]
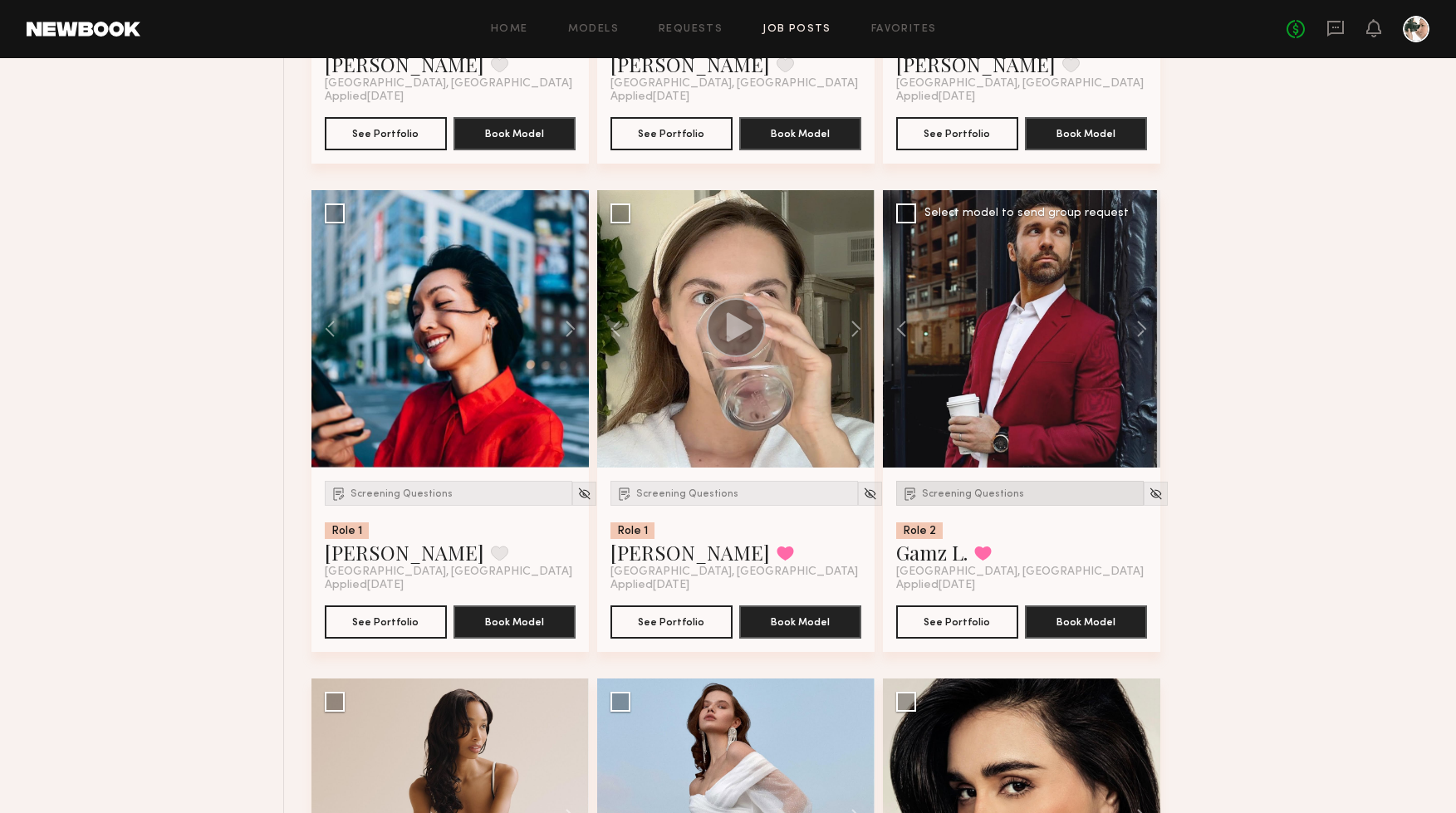
click at [957, 496] on span "Screening Questions" at bounding box center [973, 494] width 102 height 10
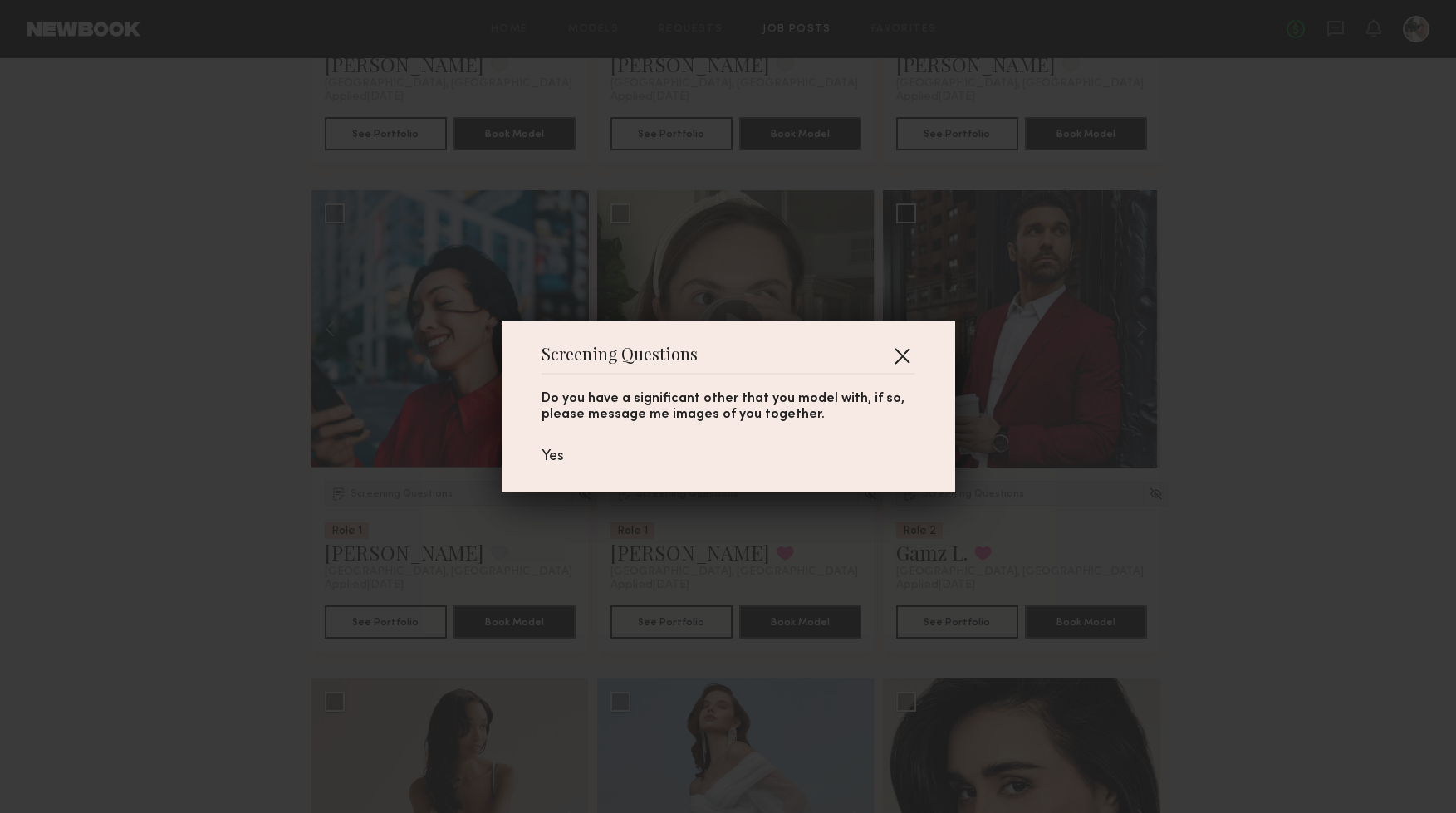
click at [908, 353] on button "button" at bounding box center [902, 355] width 26 height 26
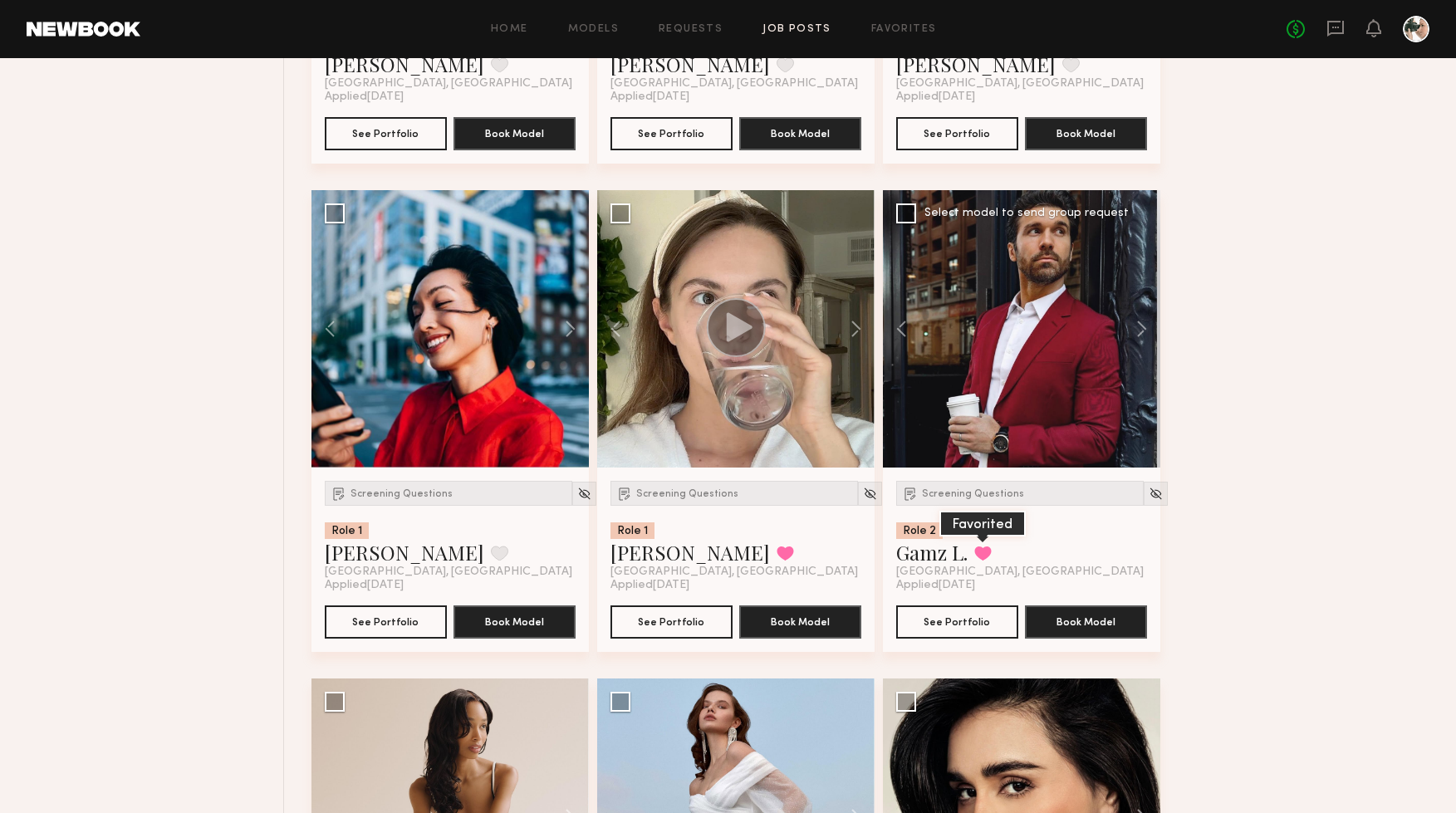
click at [984, 556] on button at bounding box center [983, 553] width 18 height 15
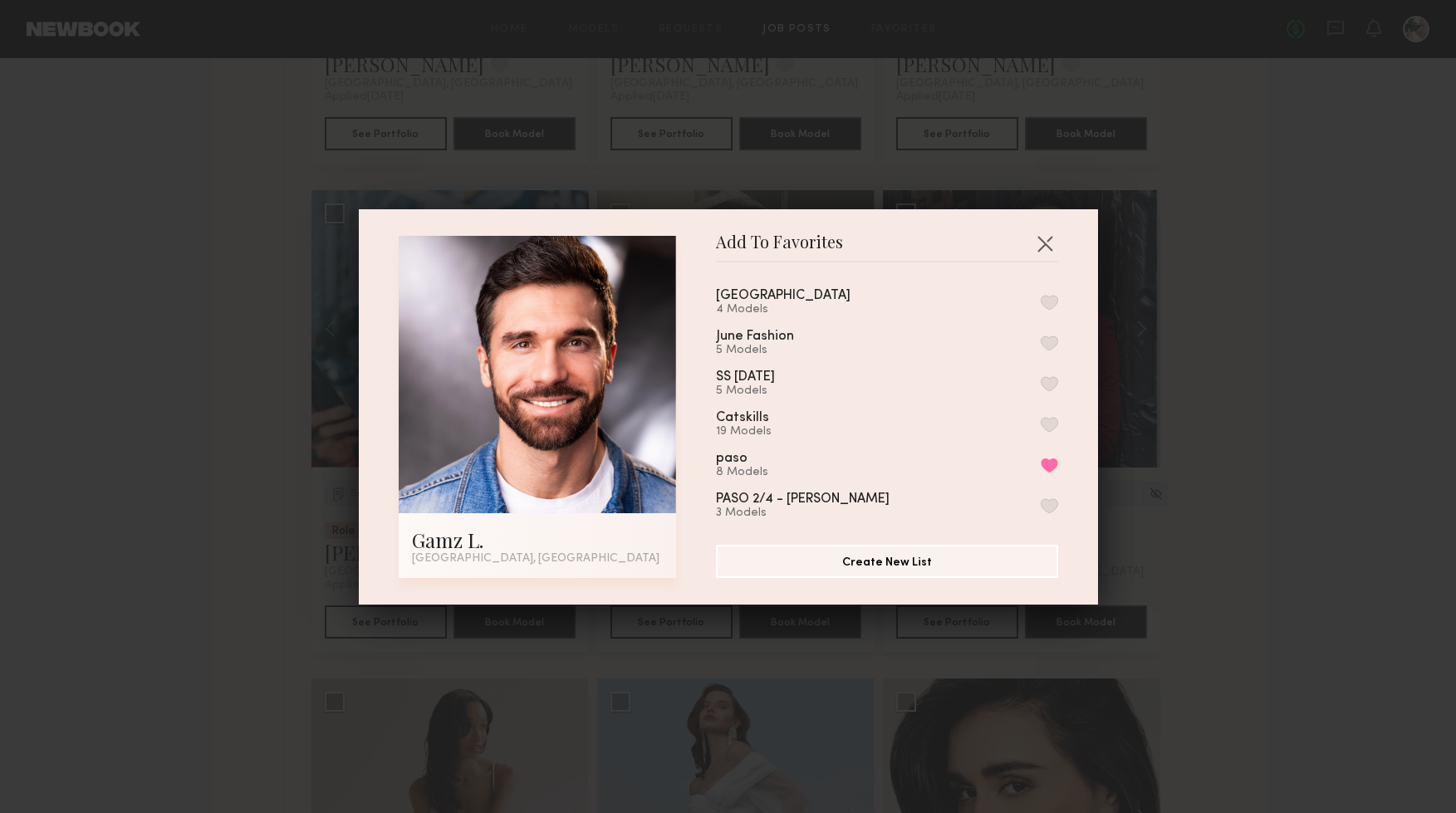
click at [1053, 299] on button "button" at bounding box center [1050, 302] width 18 height 15
click at [1051, 240] on button "button" at bounding box center [1045, 243] width 26 height 26
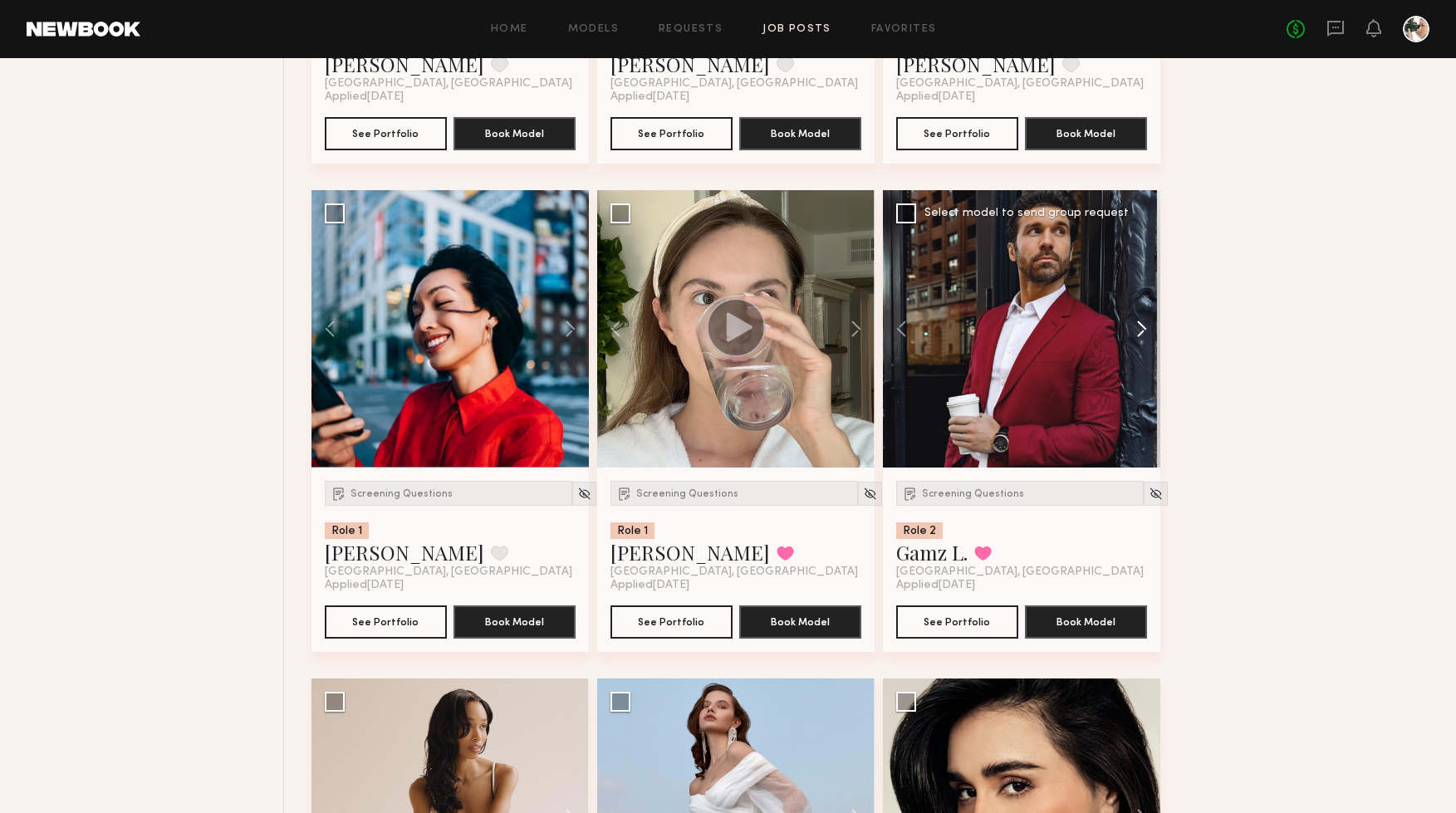
click at [1148, 322] on button at bounding box center [1134, 329] width 54 height 277
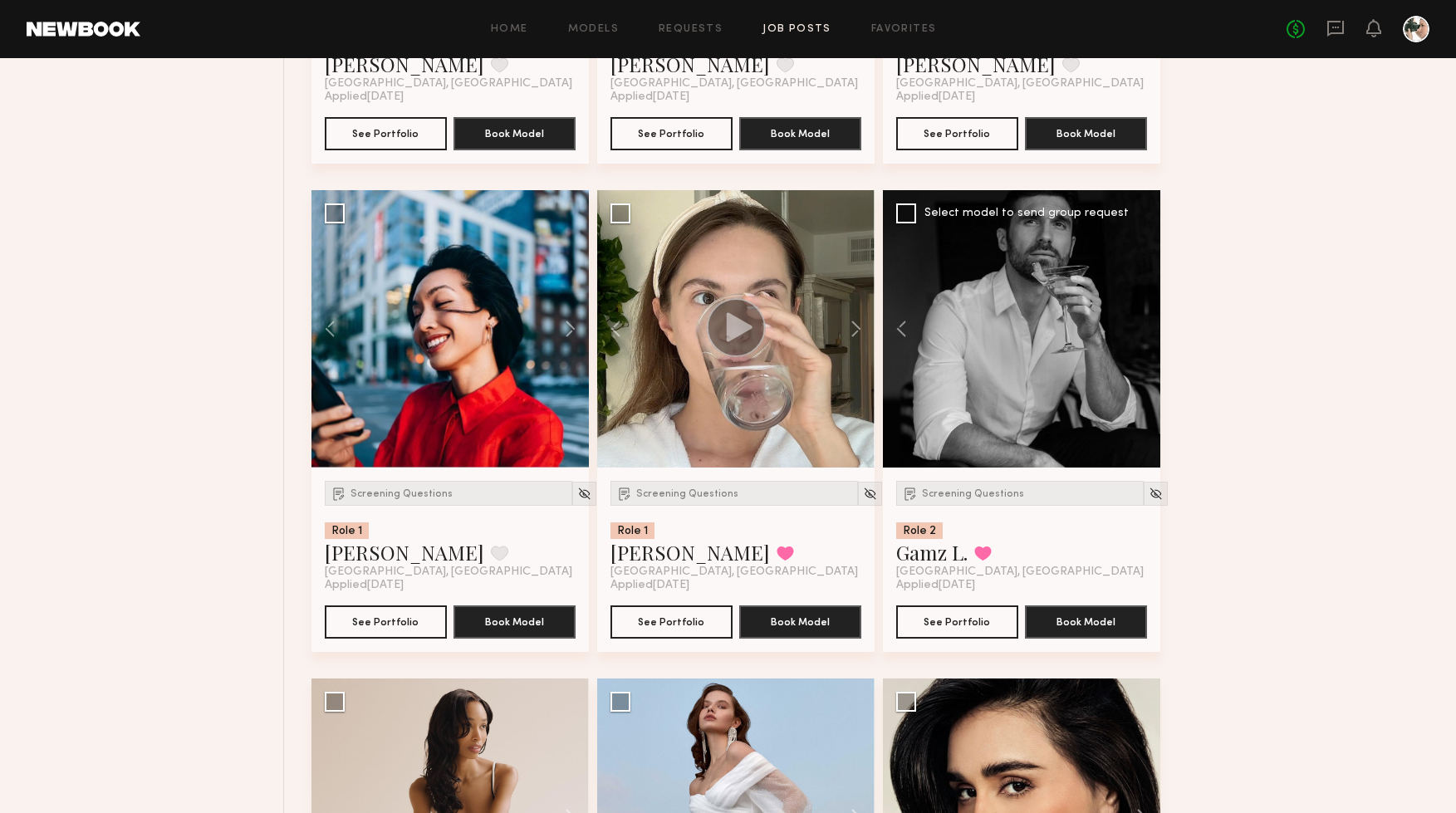
click at [1143, 323] on div at bounding box center [1022, 329] width 277 height 277
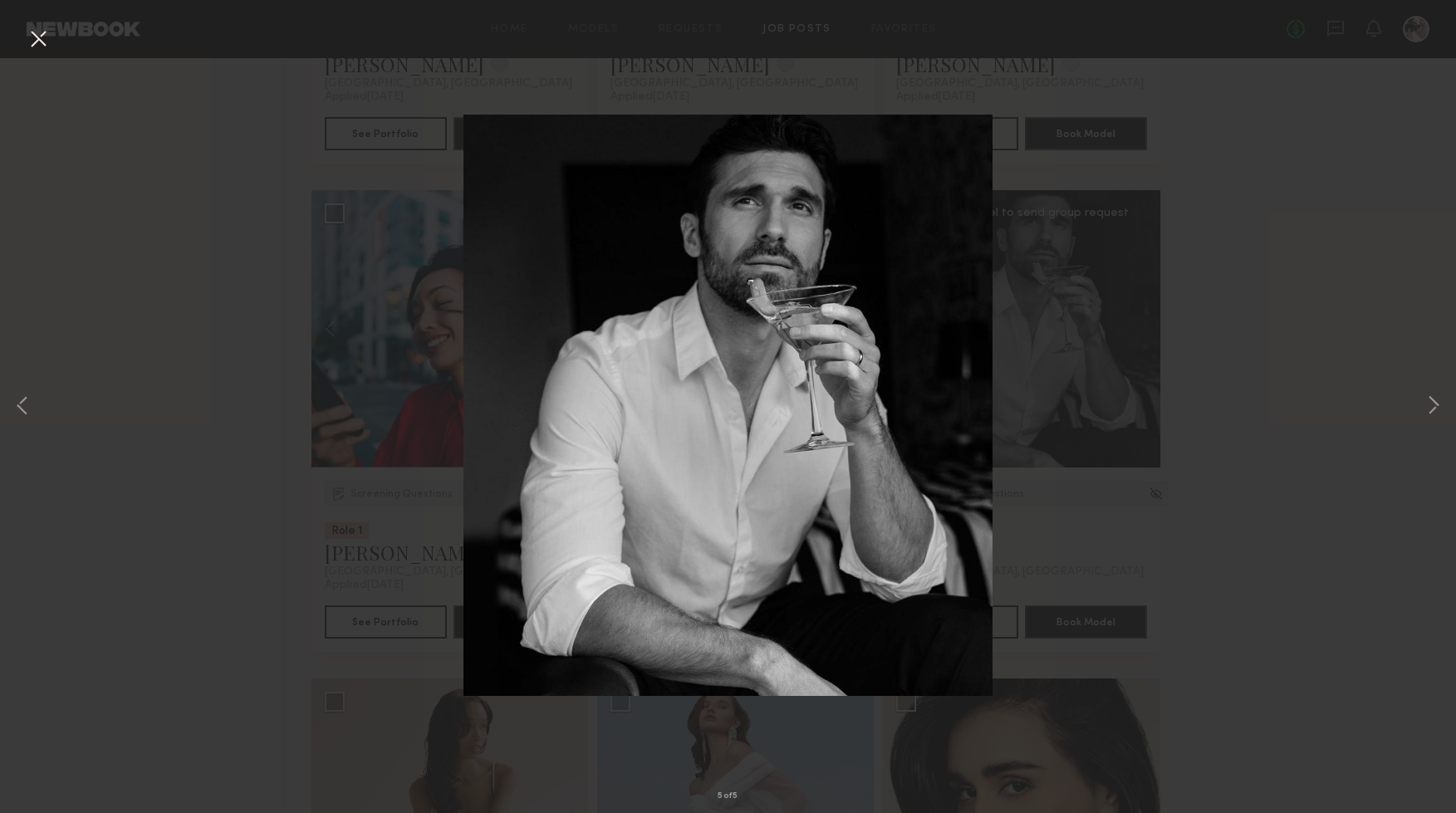
click at [1143, 323] on div "5 of 5" at bounding box center [728, 406] width 1456 height 813
click at [1424, 408] on button at bounding box center [1433, 407] width 20 height 651
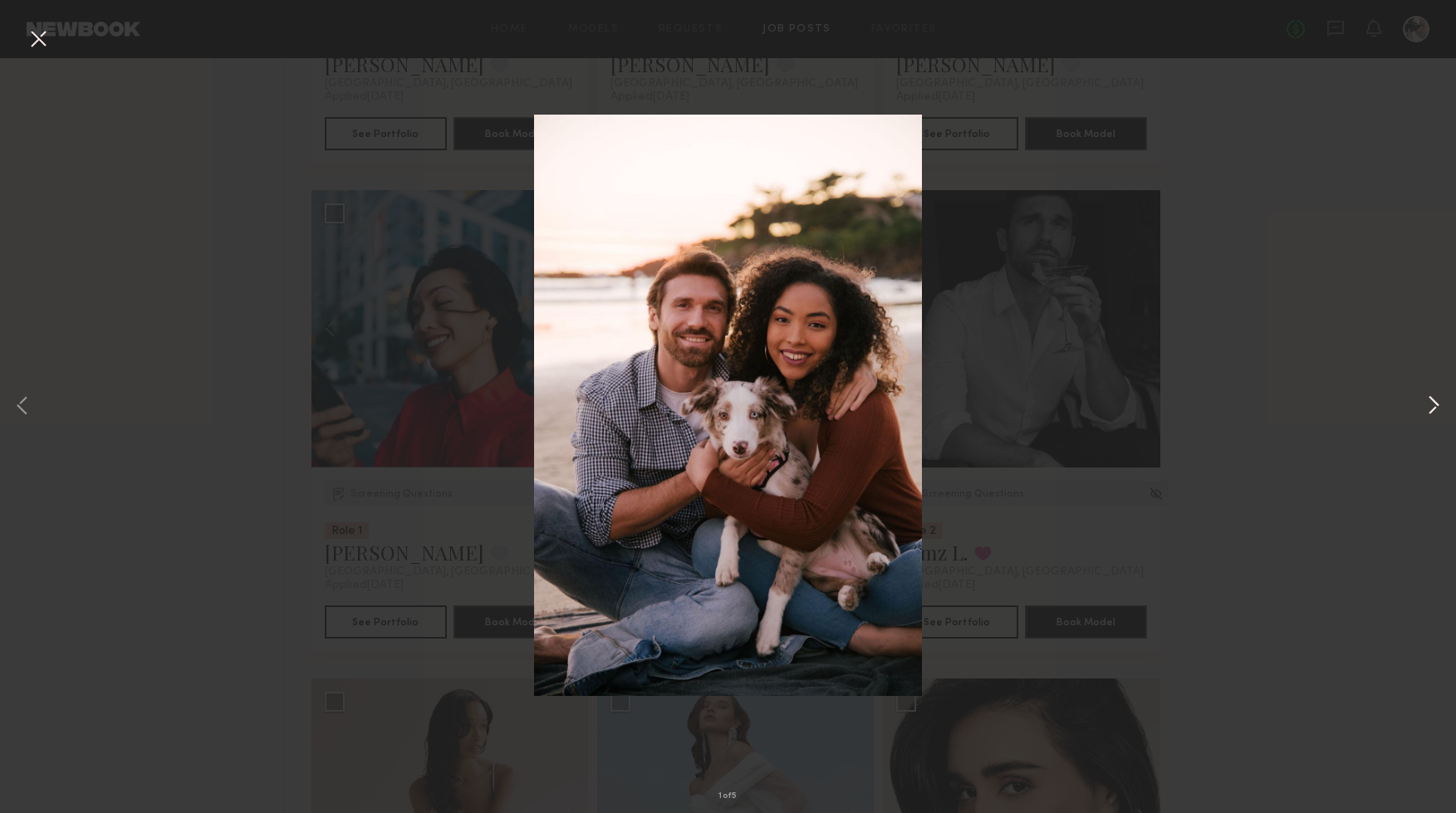
click at [1424, 407] on button at bounding box center [1433, 407] width 20 height 651
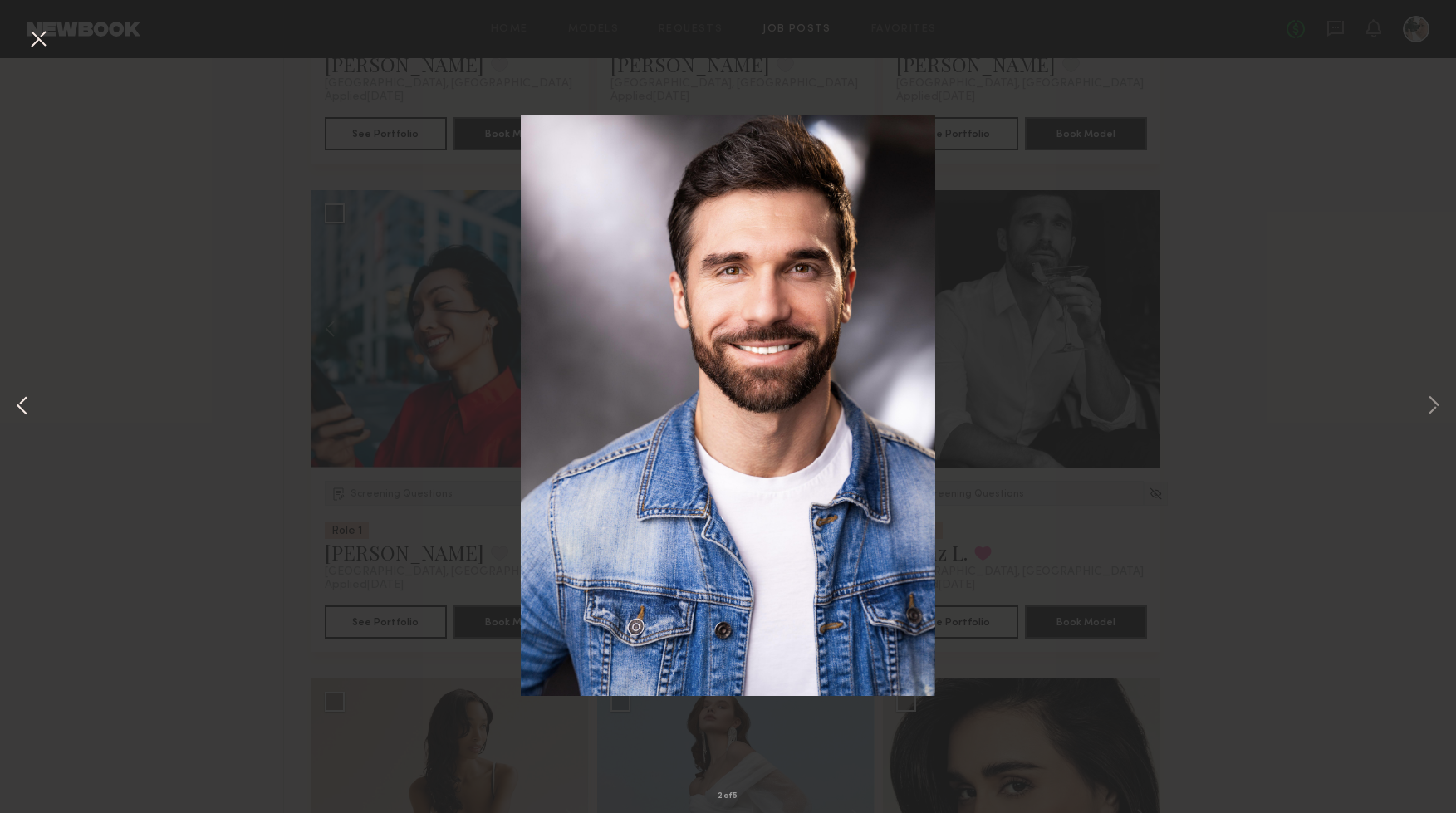
click at [28, 402] on button at bounding box center [22, 407] width 20 height 651
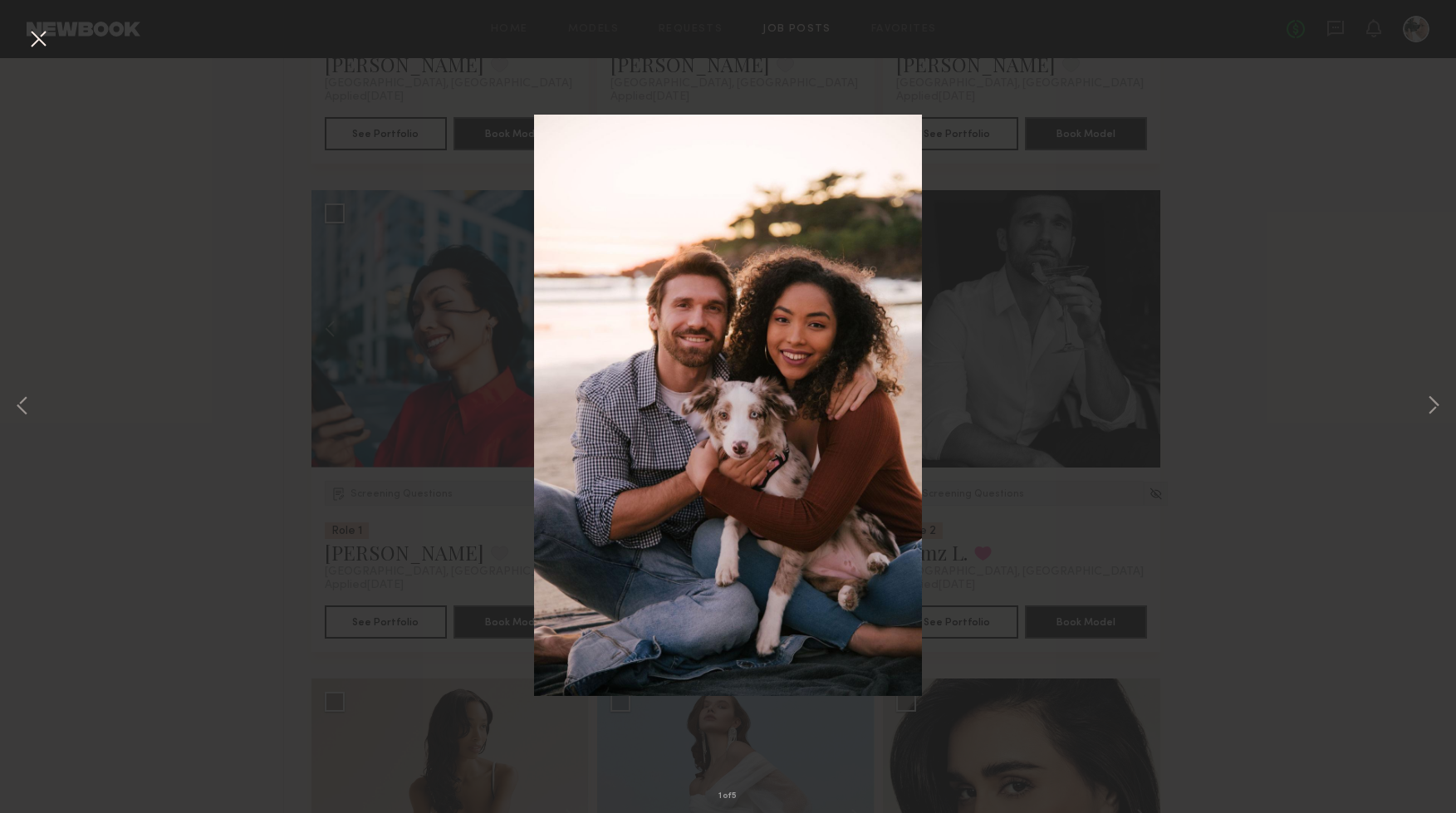
click at [38, 39] on button at bounding box center [38, 39] width 26 height 30
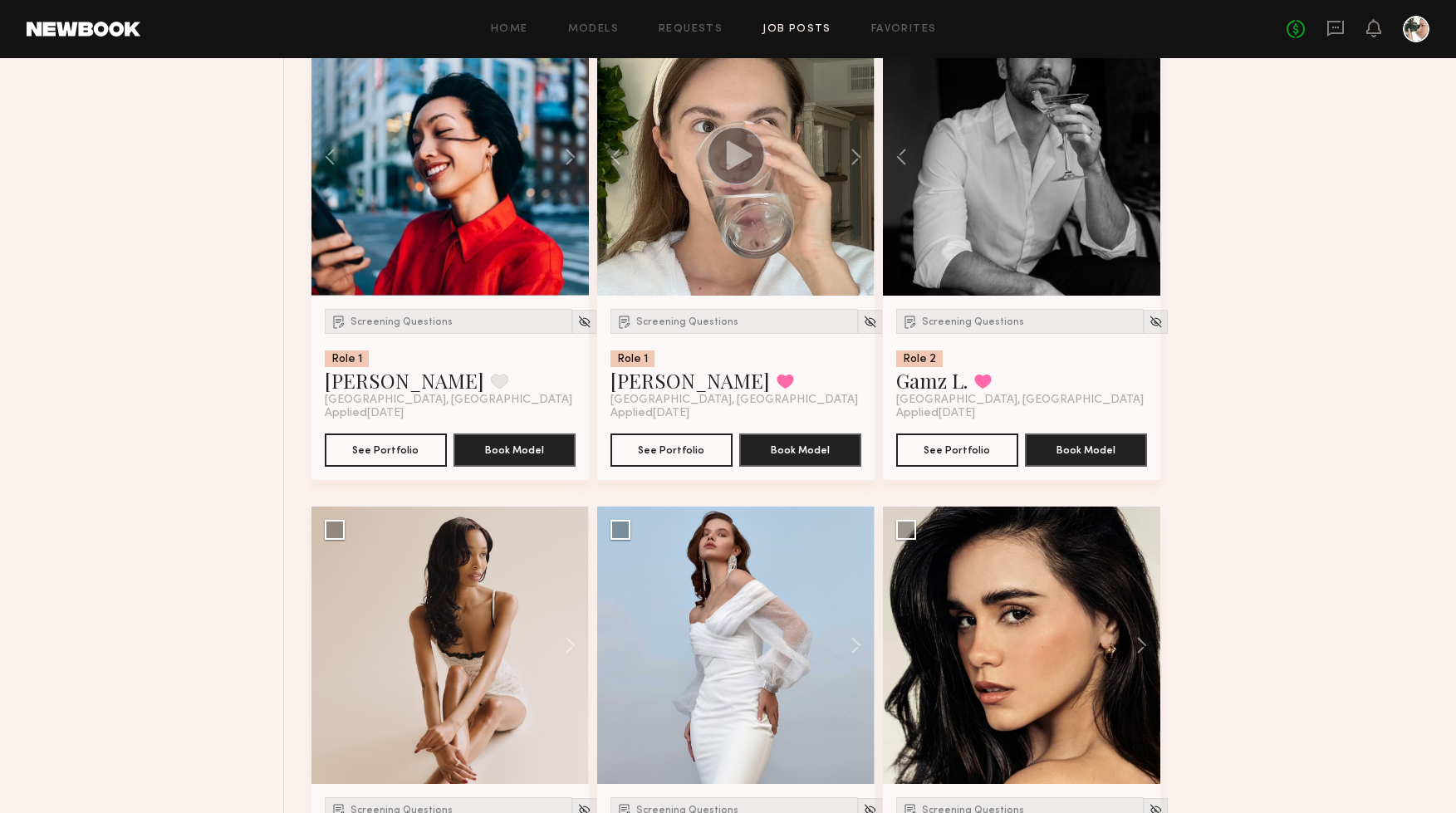
scroll to position [2993, 0]
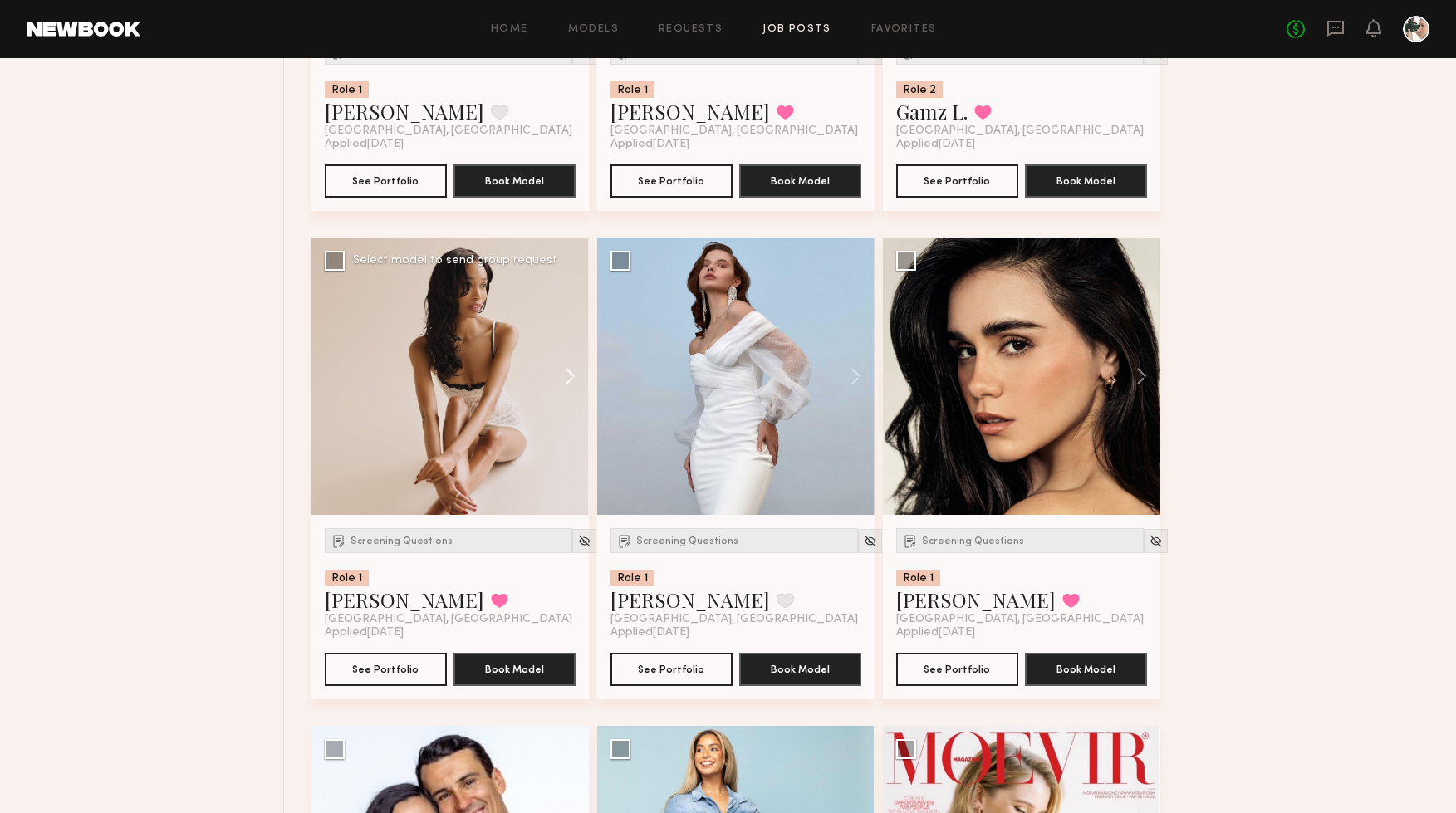
click at [567, 382] on button at bounding box center [562, 376] width 54 height 277
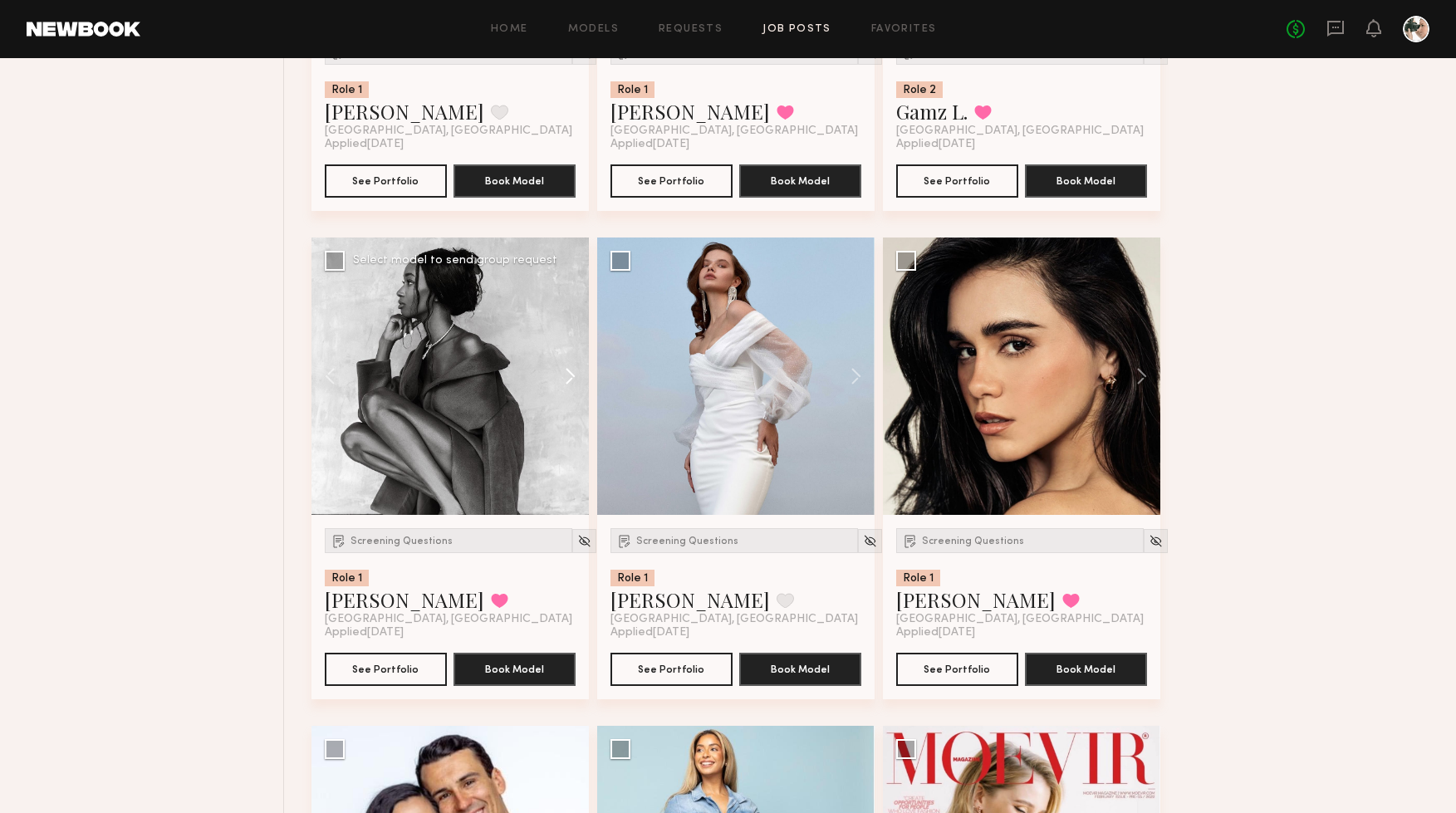
click at [567, 382] on button at bounding box center [562, 376] width 54 height 277
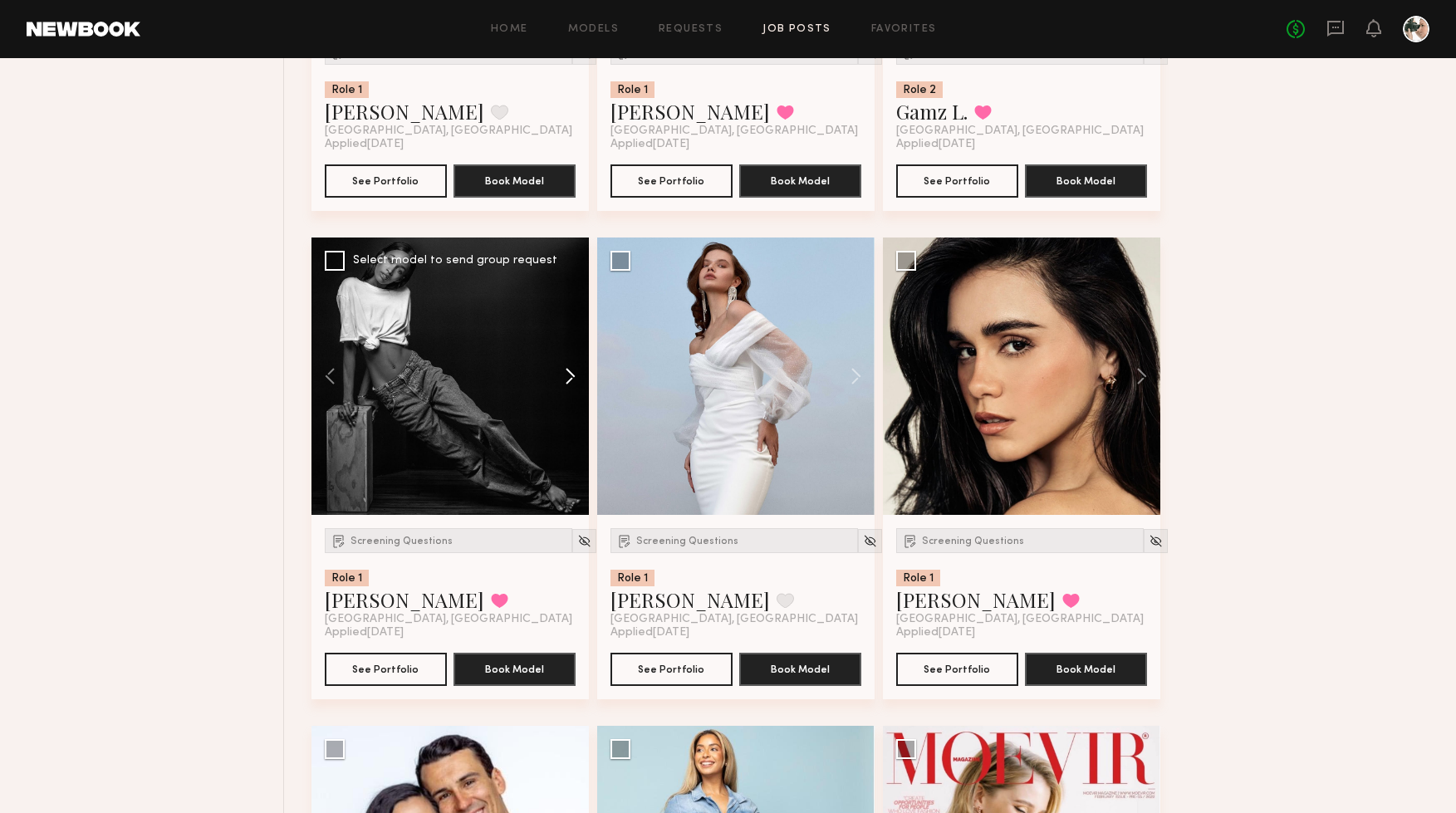
click at [567, 382] on button at bounding box center [562, 376] width 54 height 277
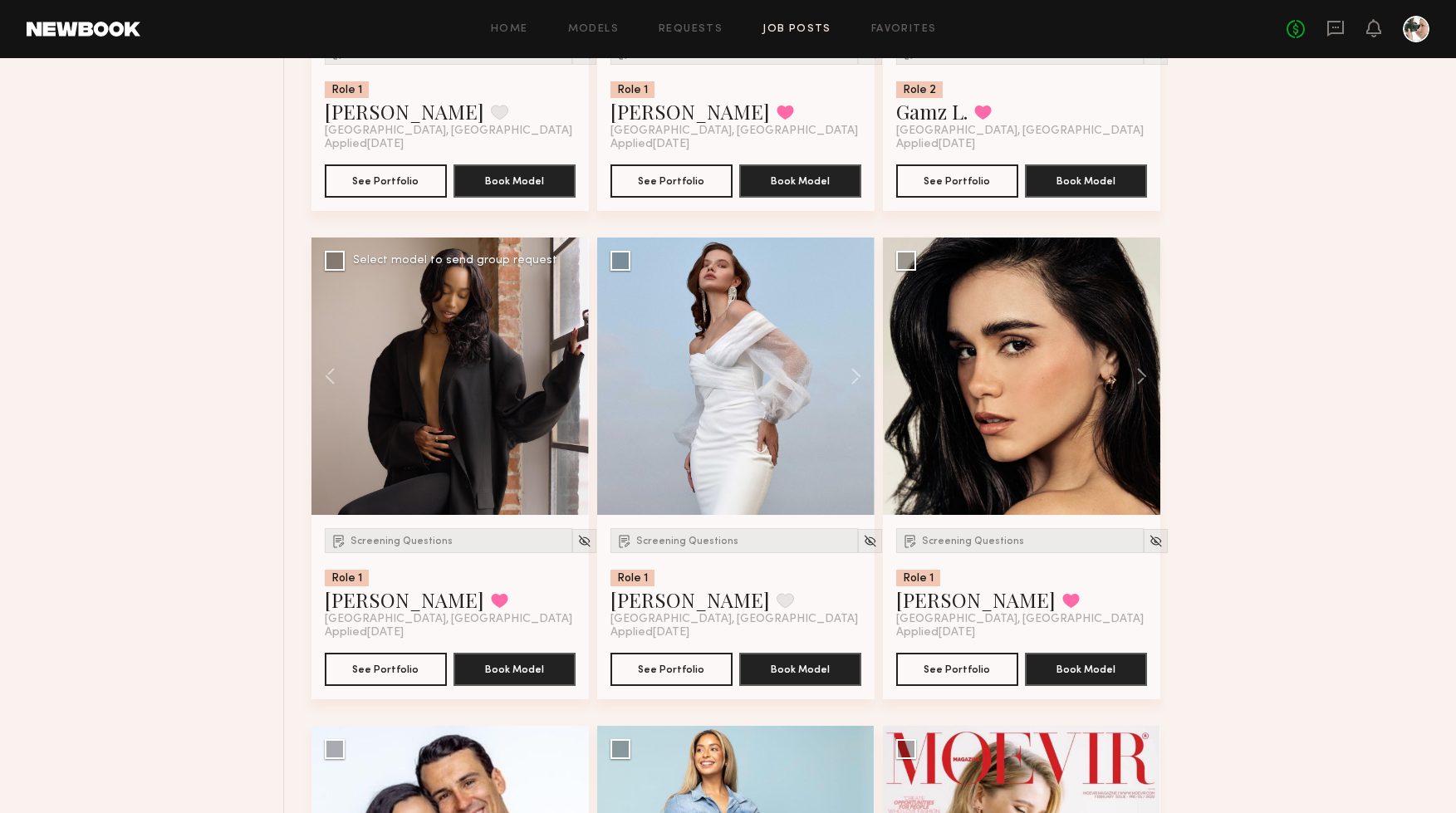
click at [569, 371] on div at bounding box center [450, 376] width 277 height 277
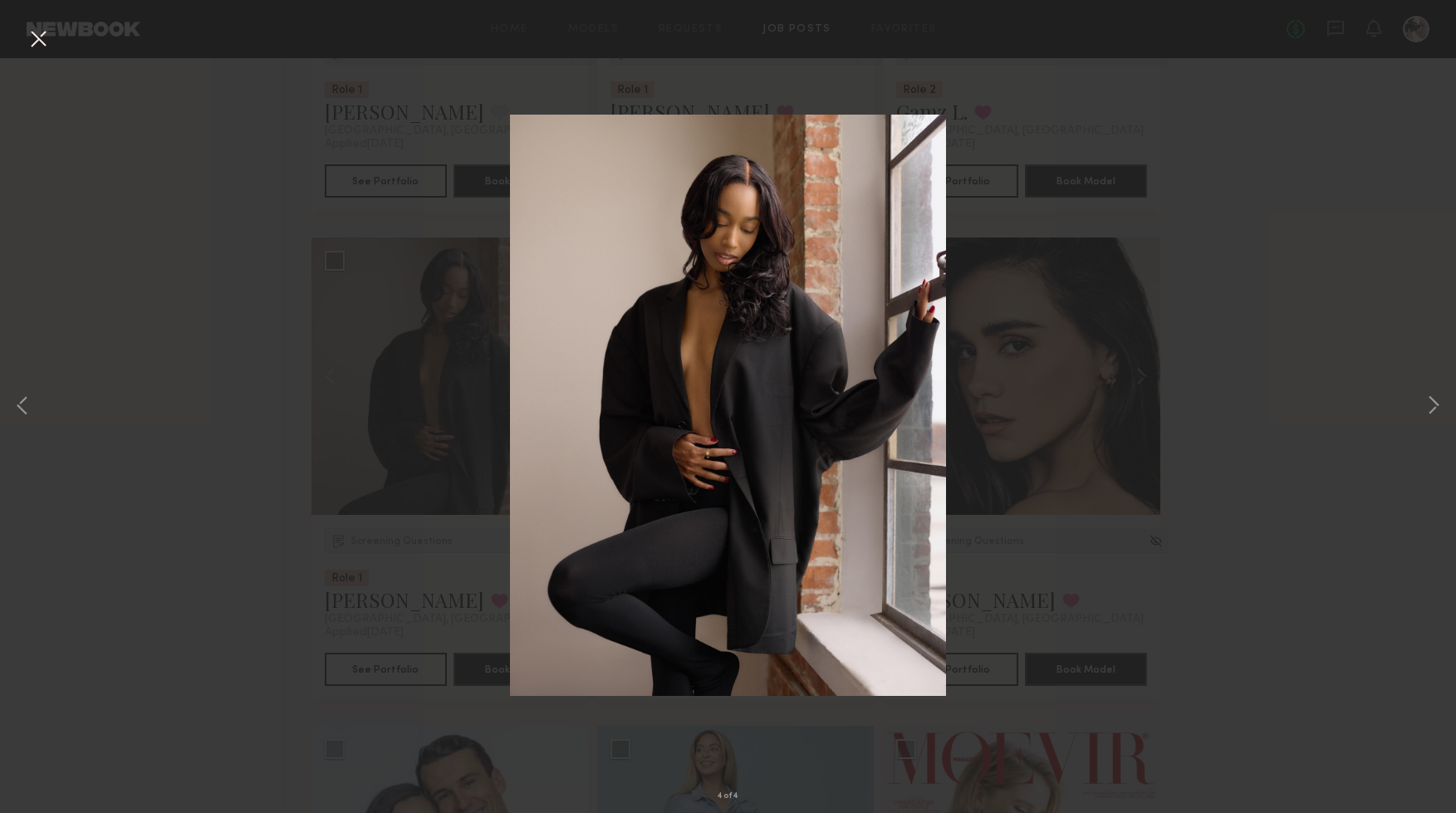
click at [37, 40] on button at bounding box center [38, 39] width 26 height 30
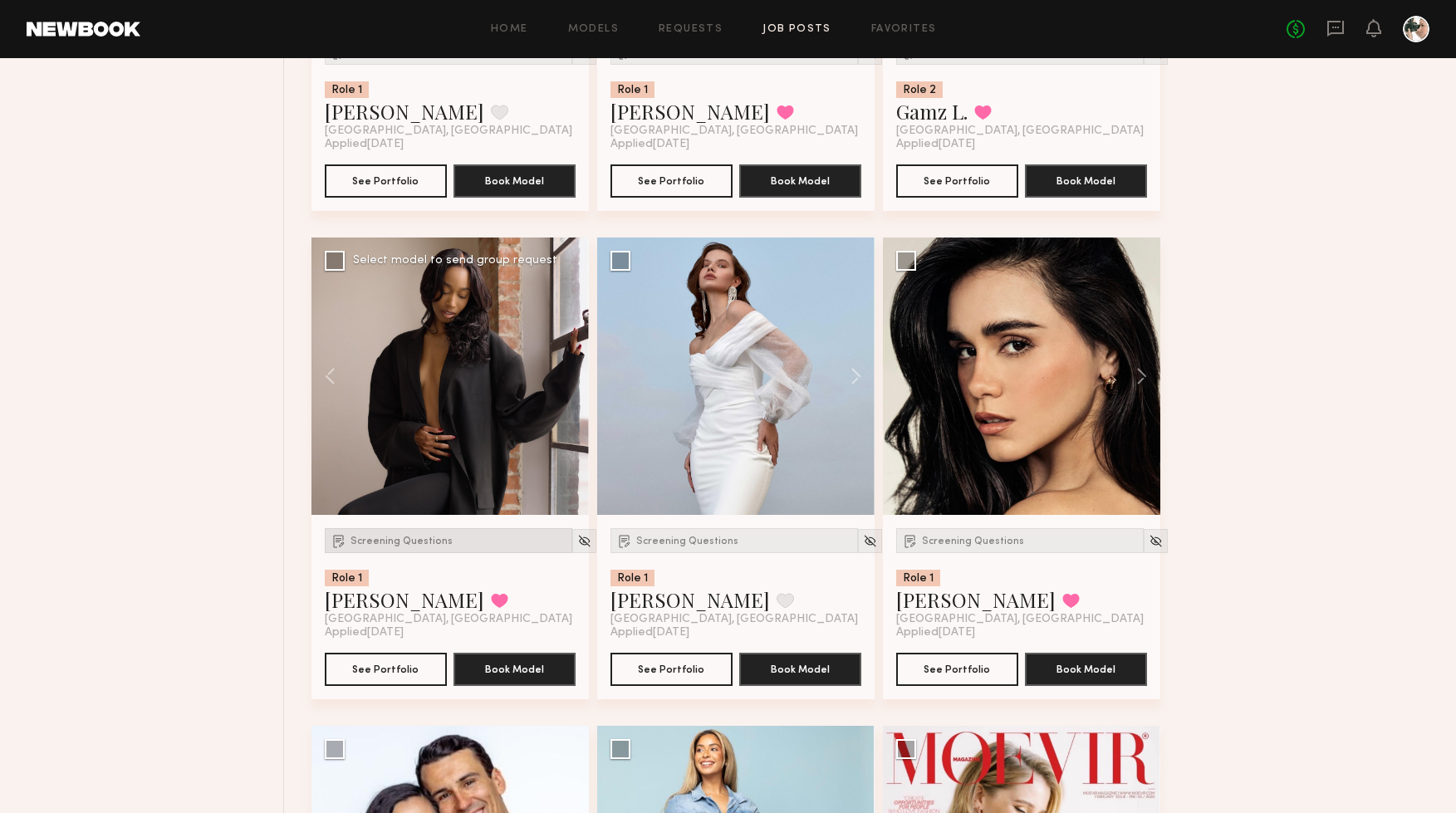
click at [399, 542] on span "Screening Questions" at bounding box center [402, 541] width 102 height 10
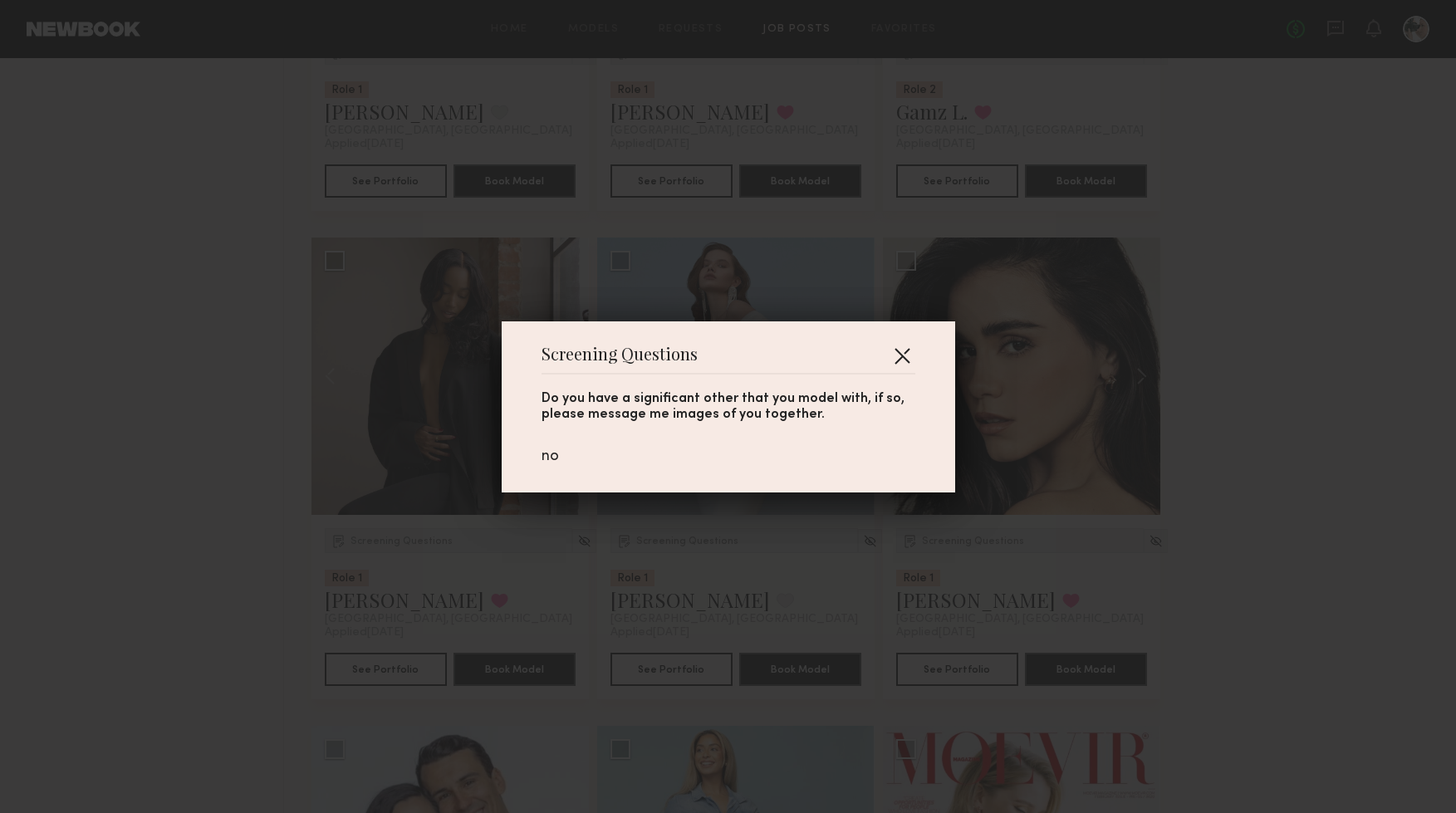
click at [902, 352] on button "button" at bounding box center [902, 355] width 26 height 26
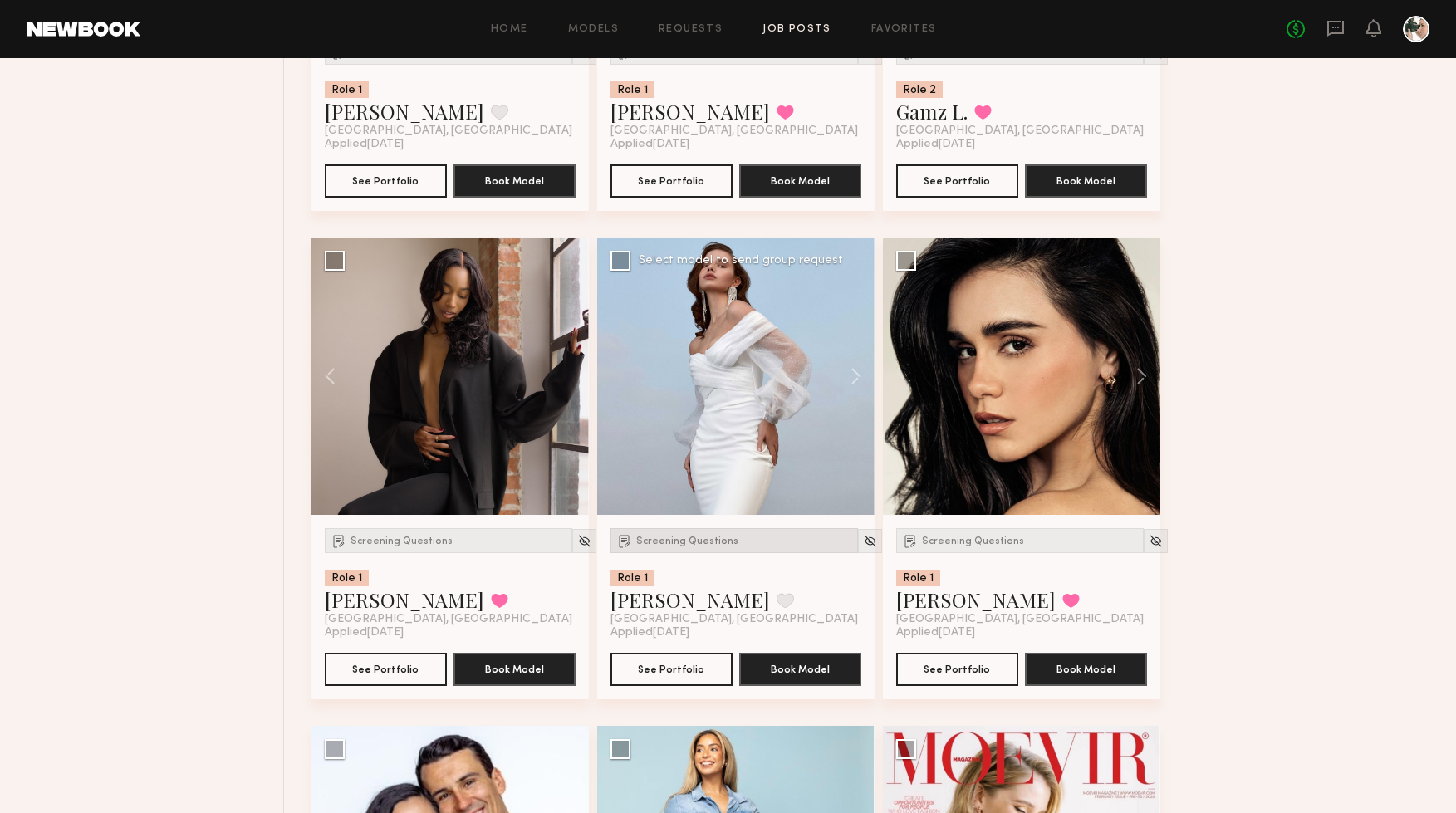
click at [689, 546] on span "Screening Questions" at bounding box center [687, 541] width 102 height 10
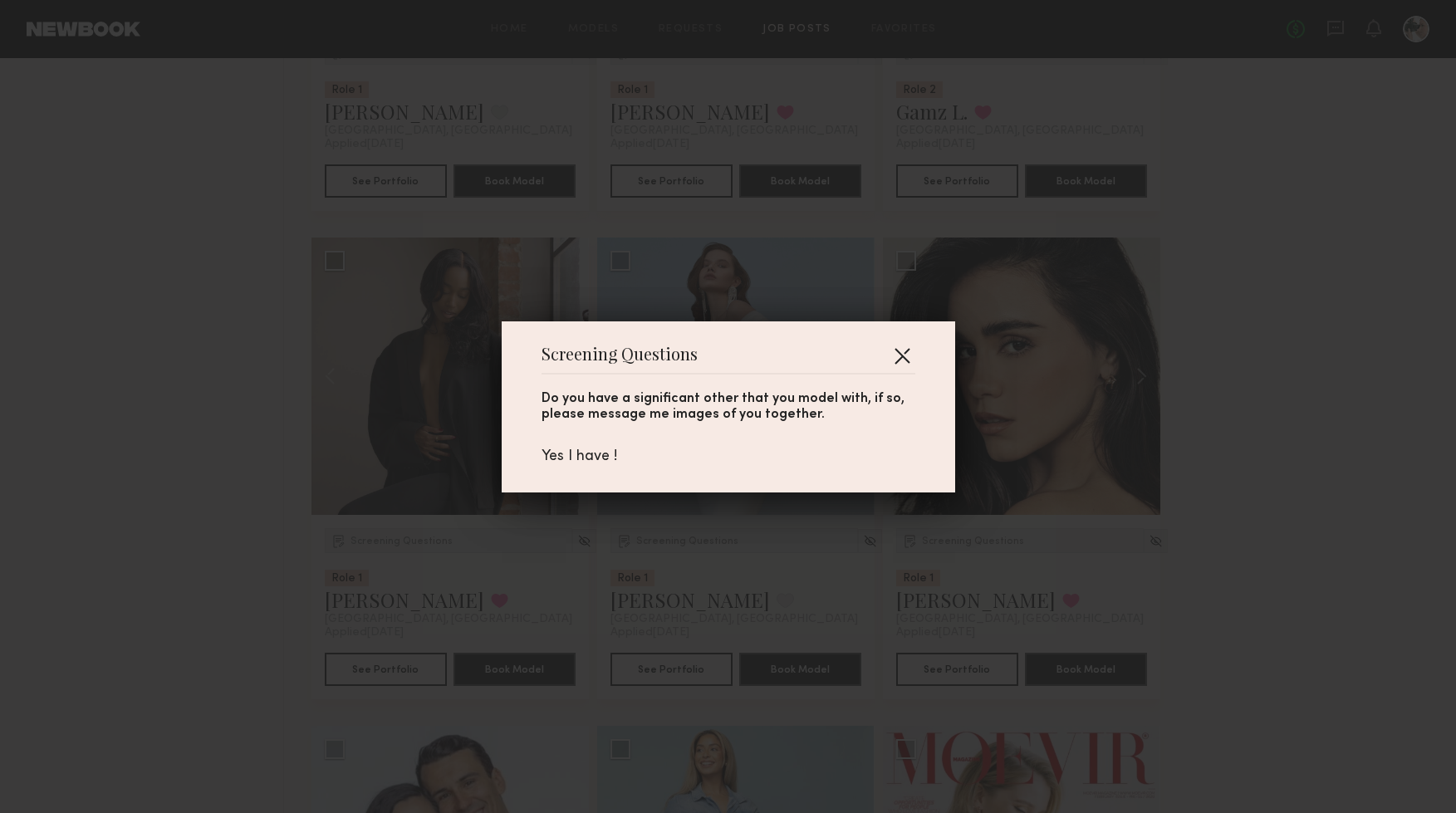
click at [900, 357] on button "button" at bounding box center [902, 355] width 26 height 26
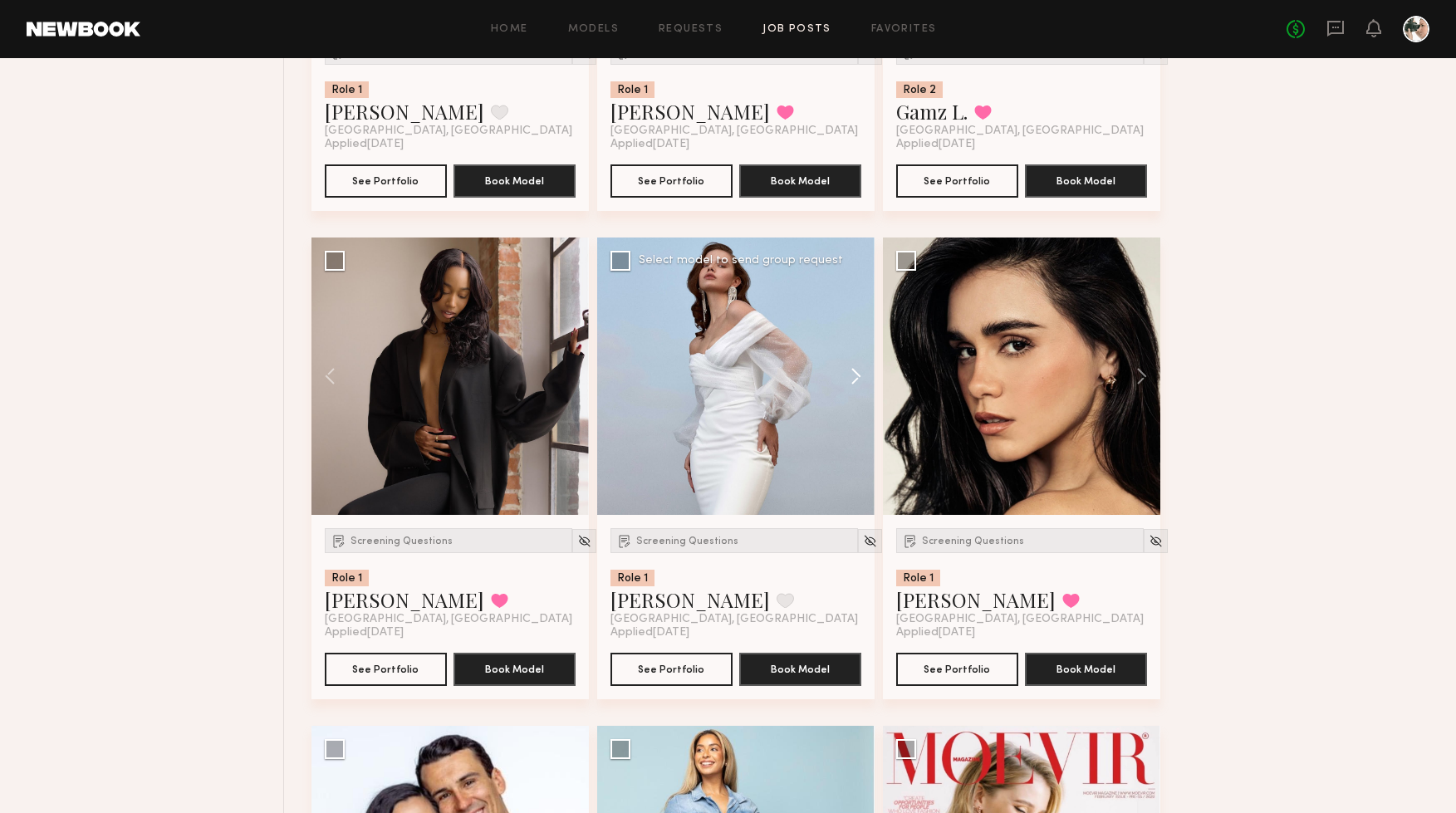
click at [861, 376] on button at bounding box center [848, 376] width 54 height 277
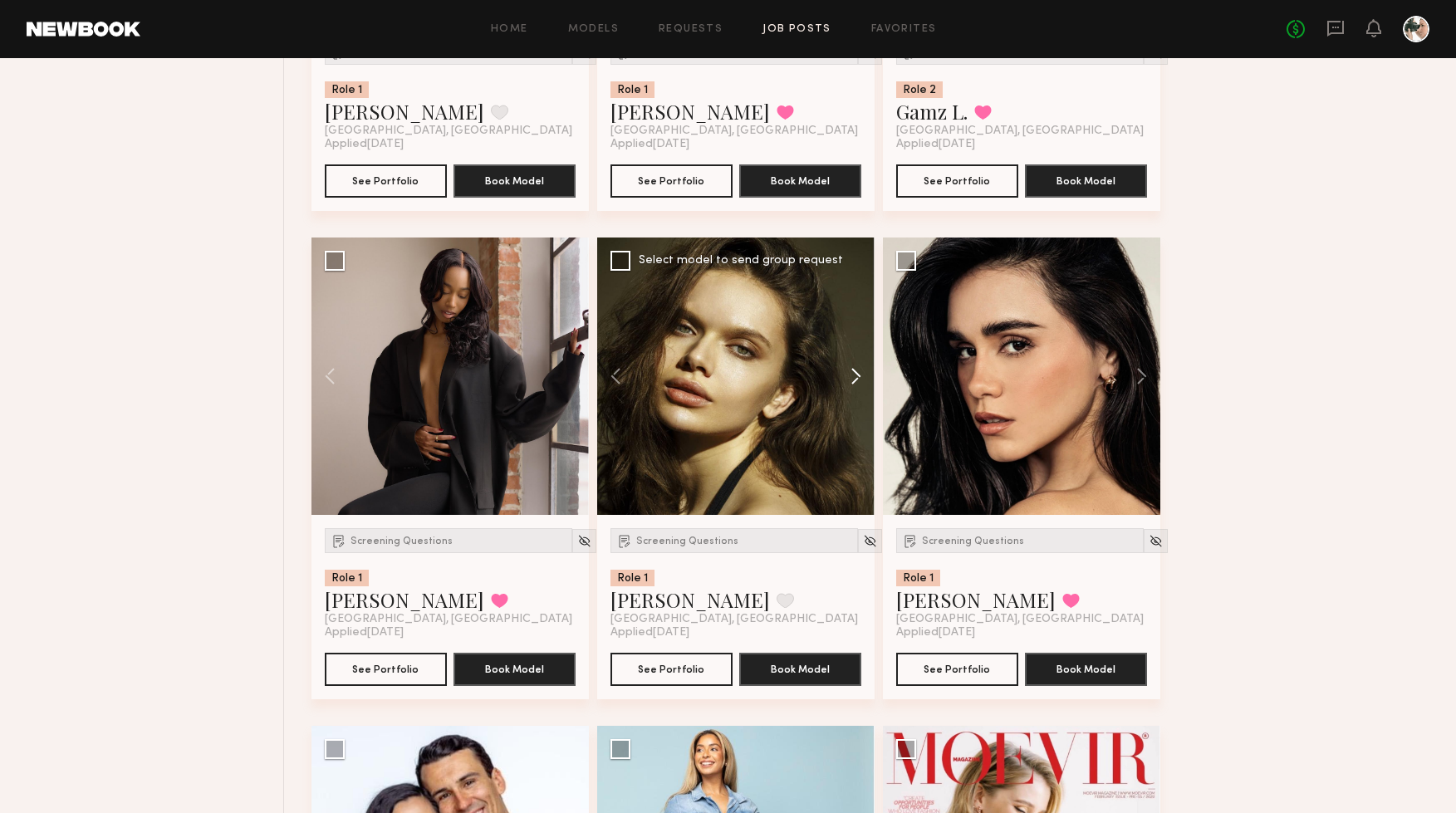
click at [861, 376] on button at bounding box center [848, 376] width 54 height 277
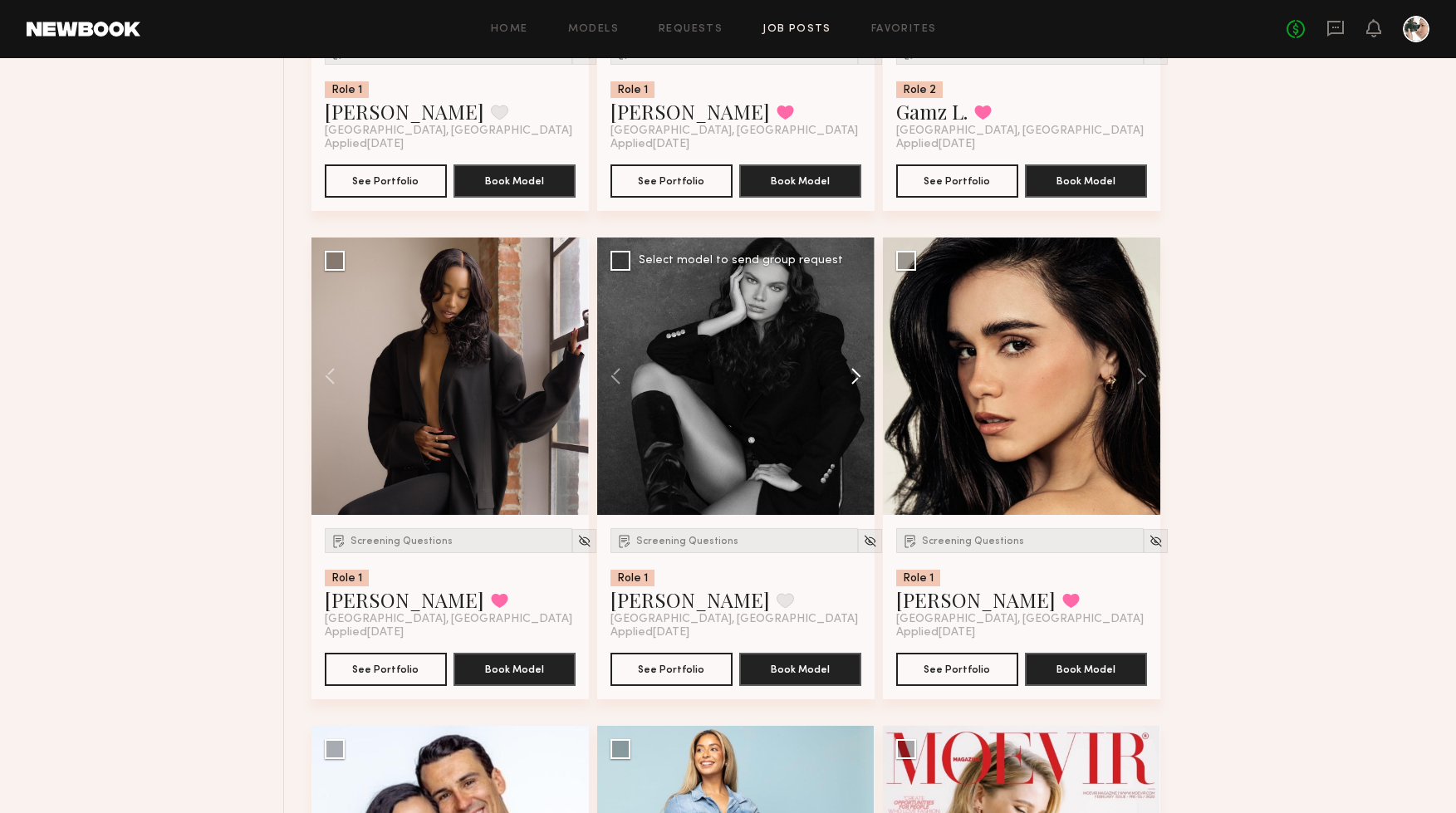
click at [861, 376] on button at bounding box center [848, 376] width 54 height 277
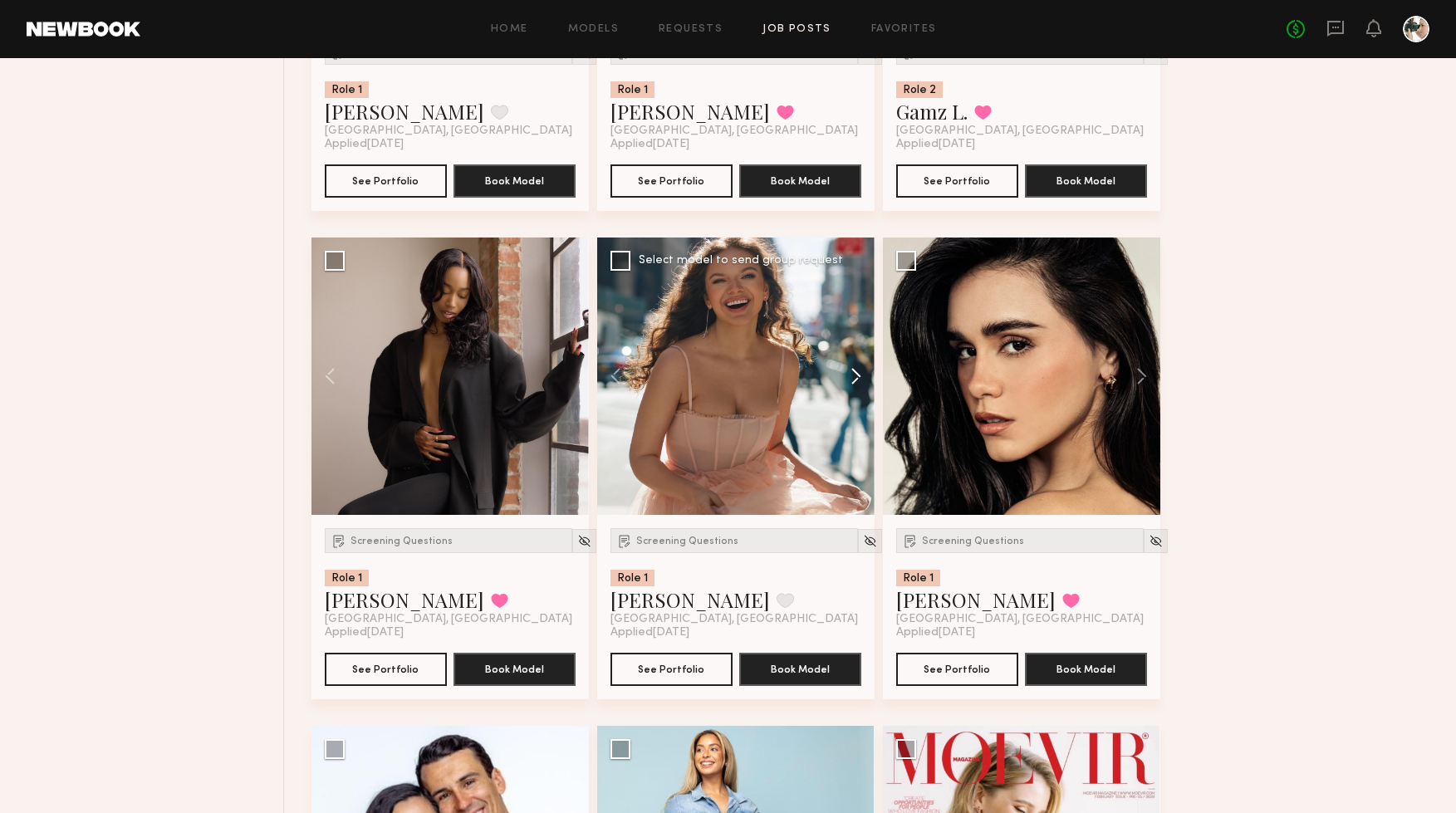
click at [861, 376] on button at bounding box center [848, 376] width 54 height 277
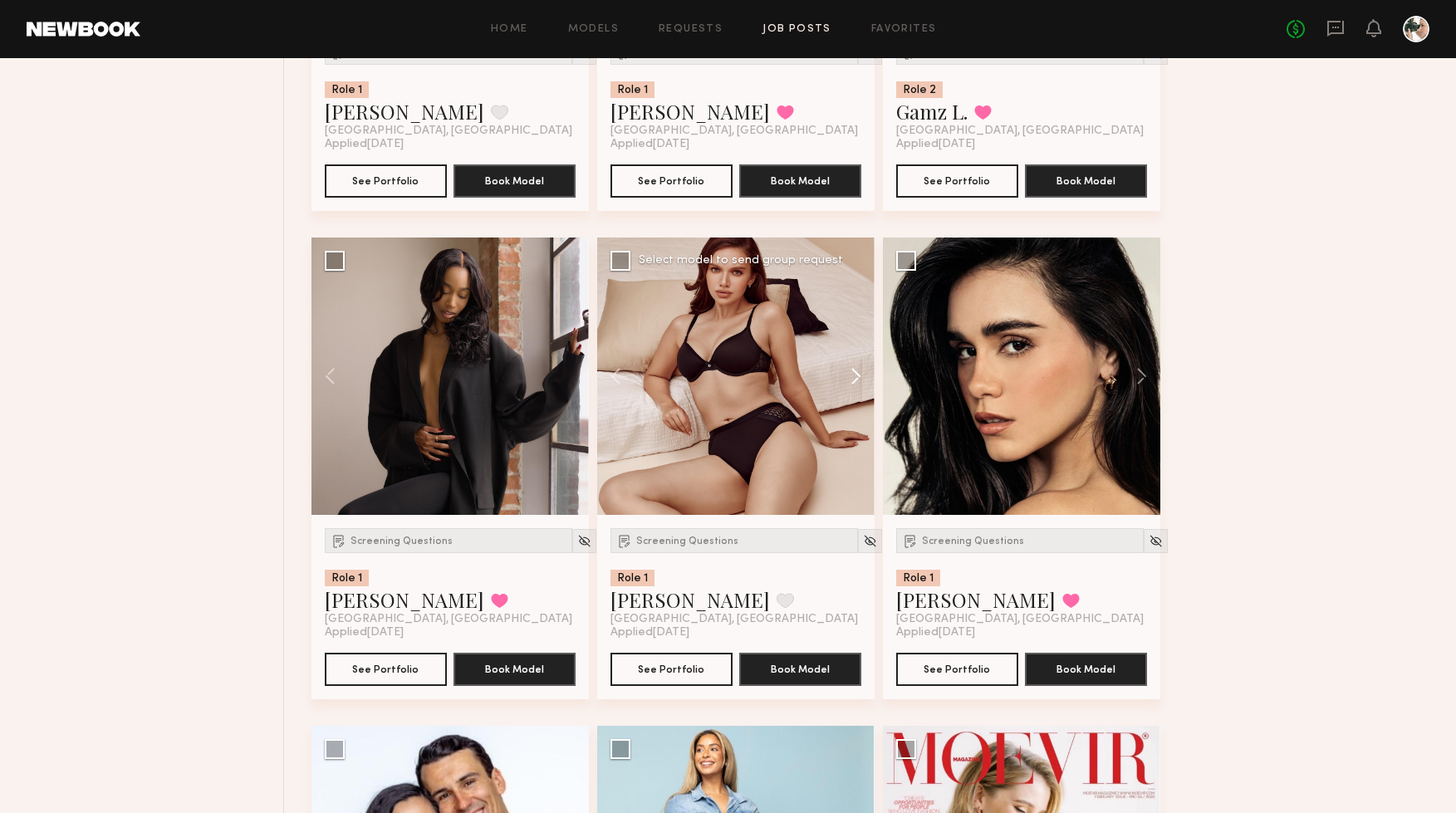
scroll to position [2990, 0]
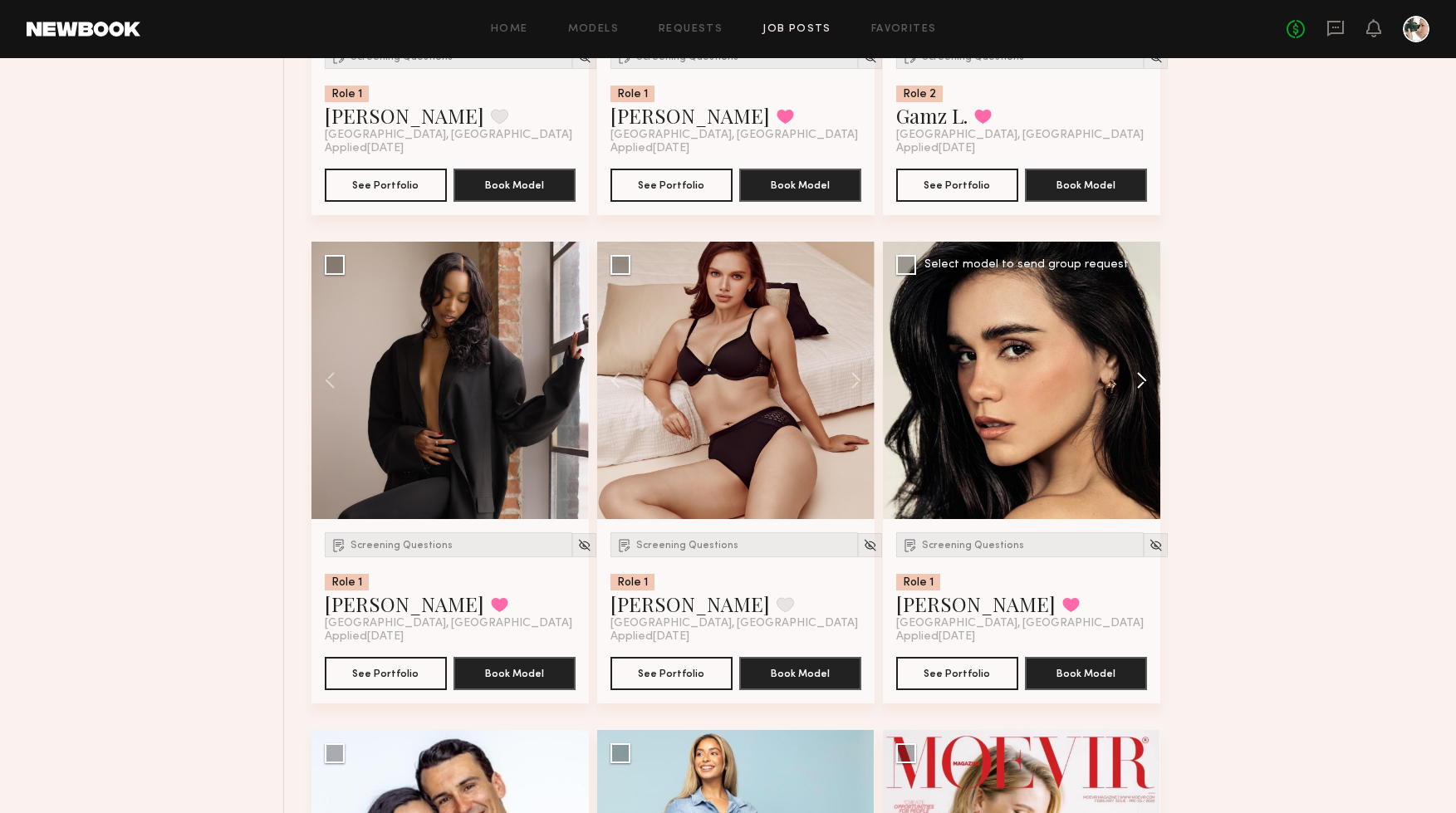
click at [1148, 390] on button at bounding box center [1134, 381] width 54 height 277
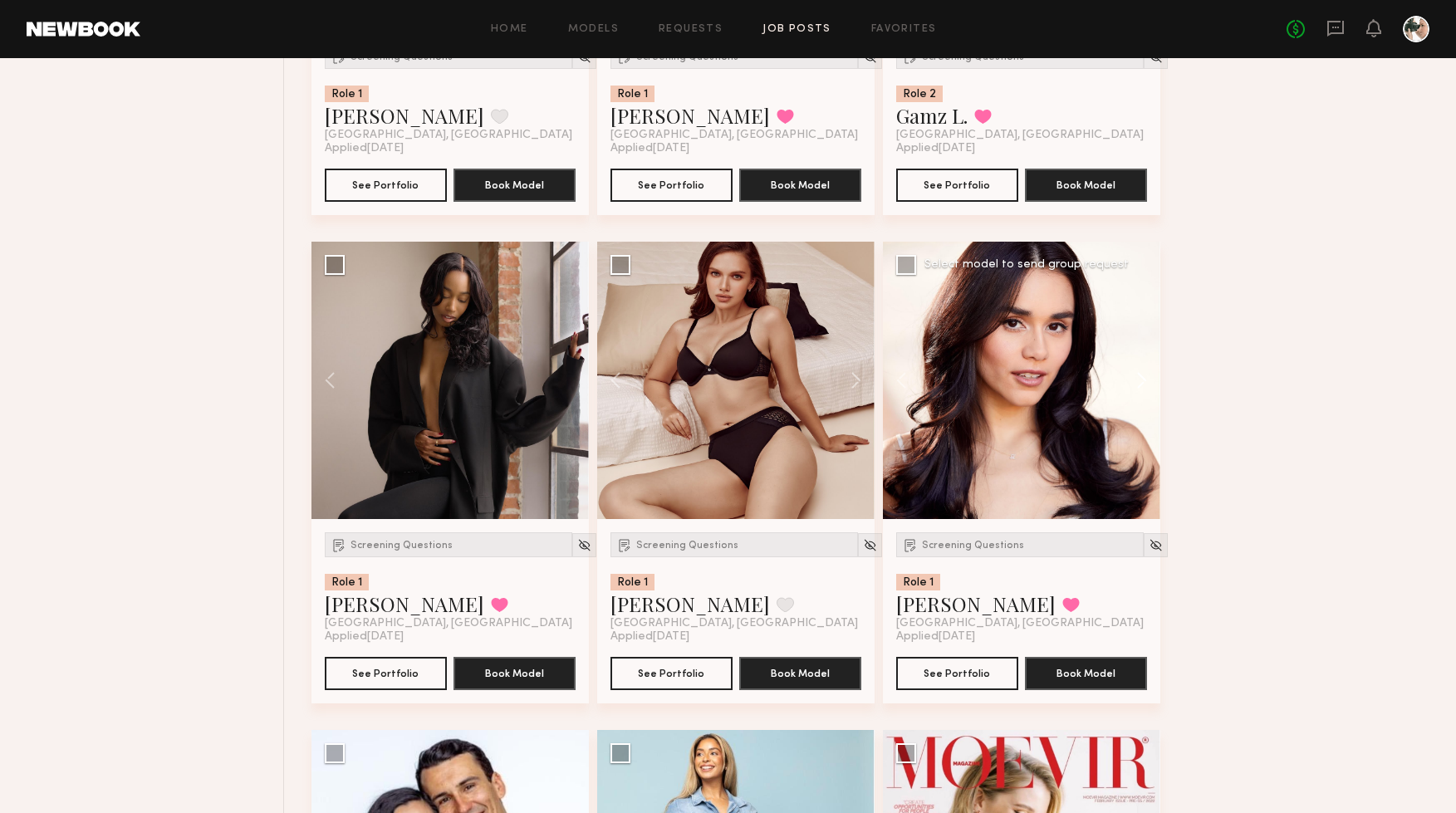
click at [1148, 390] on button at bounding box center [1134, 381] width 54 height 277
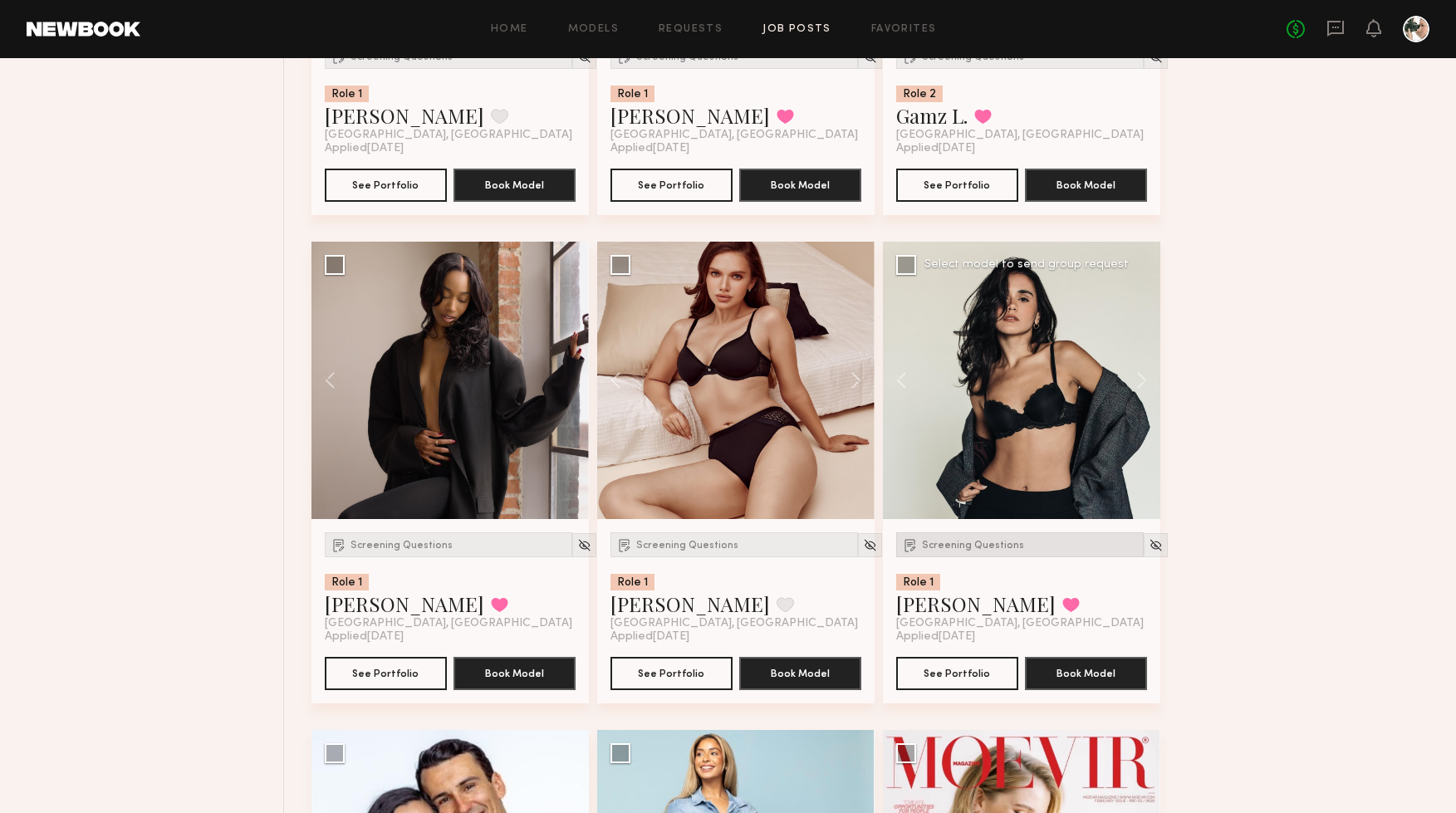
click at [974, 551] on span "Screening Questions" at bounding box center [973, 546] width 102 height 10
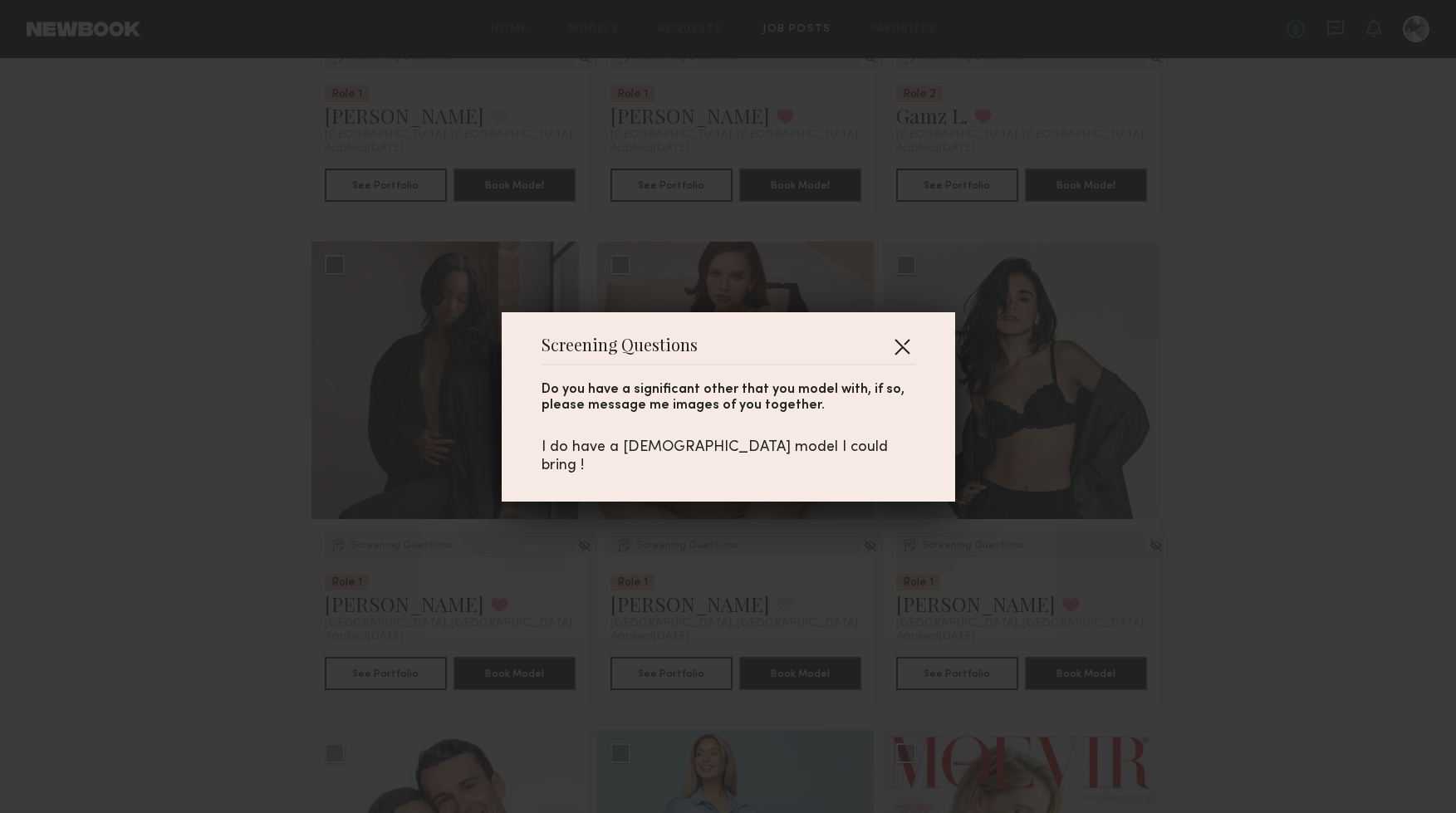
click at [899, 359] on button "button" at bounding box center [902, 346] width 26 height 26
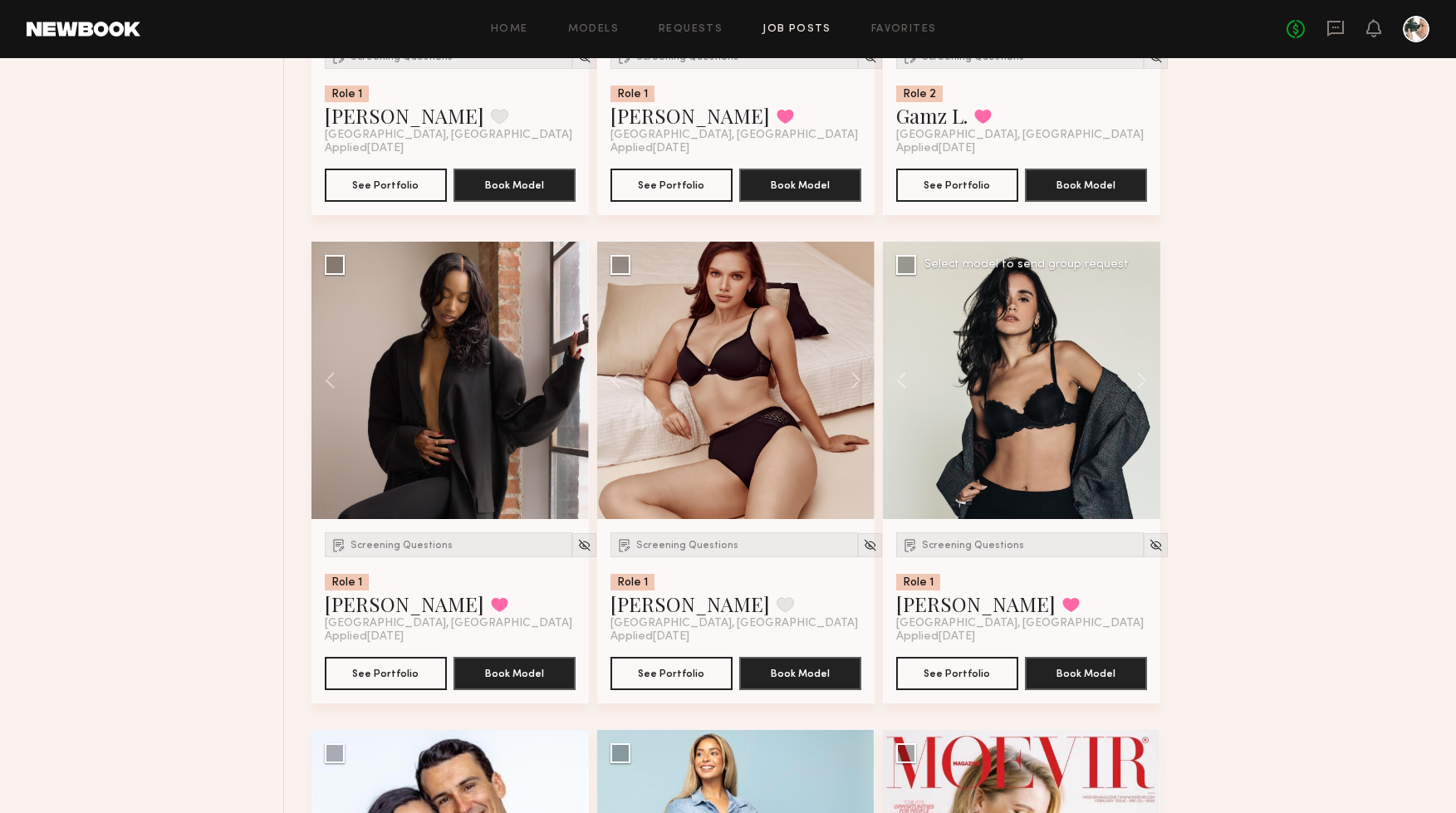
click at [996, 490] on div at bounding box center [1022, 381] width 277 height 277
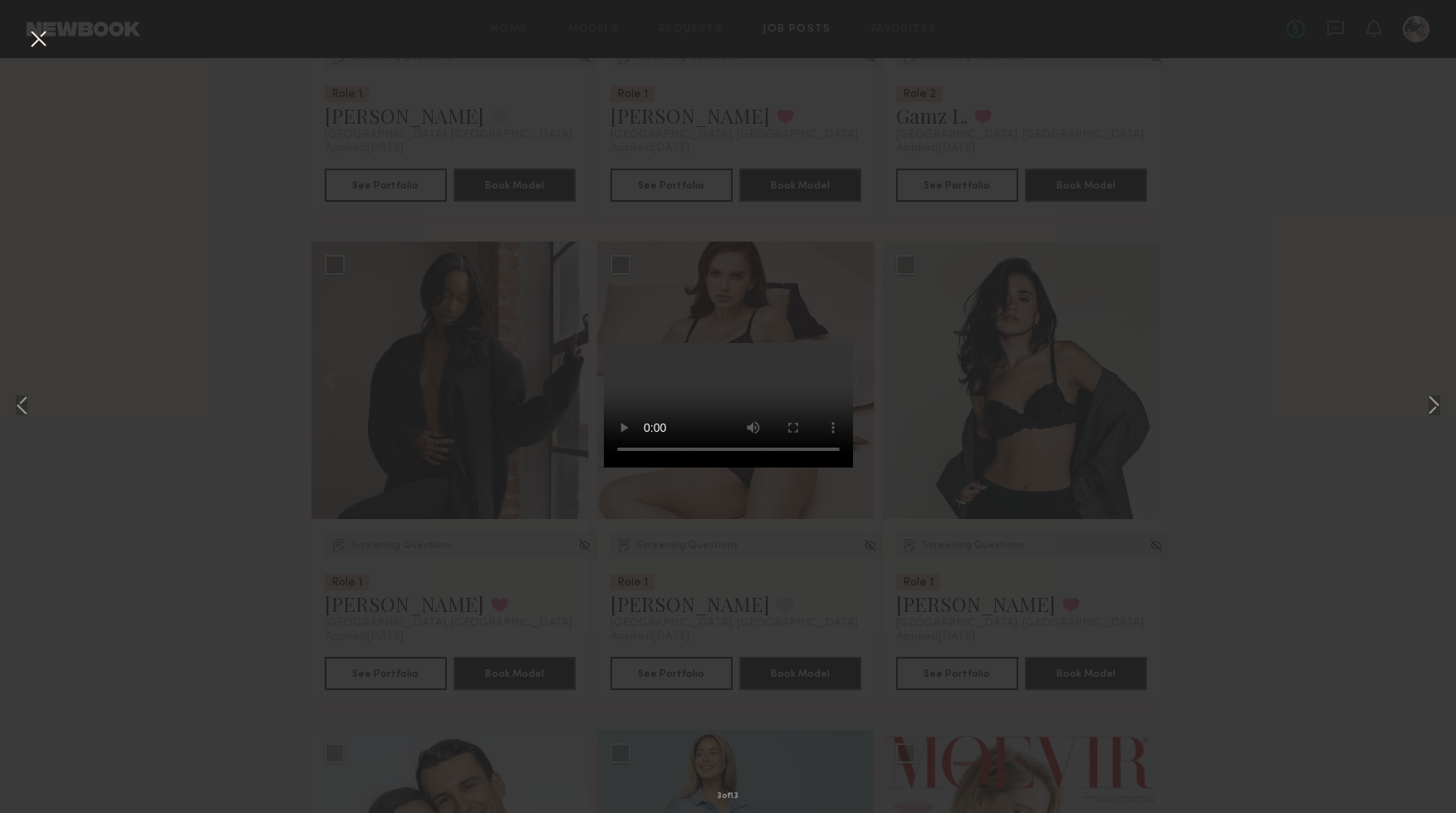
click at [1298, 270] on div "3 of 13" at bounding box center [728, 406] width 1456 height 813
click at [41, 42] on button at bounding box center [38, 39] width 26 height 30
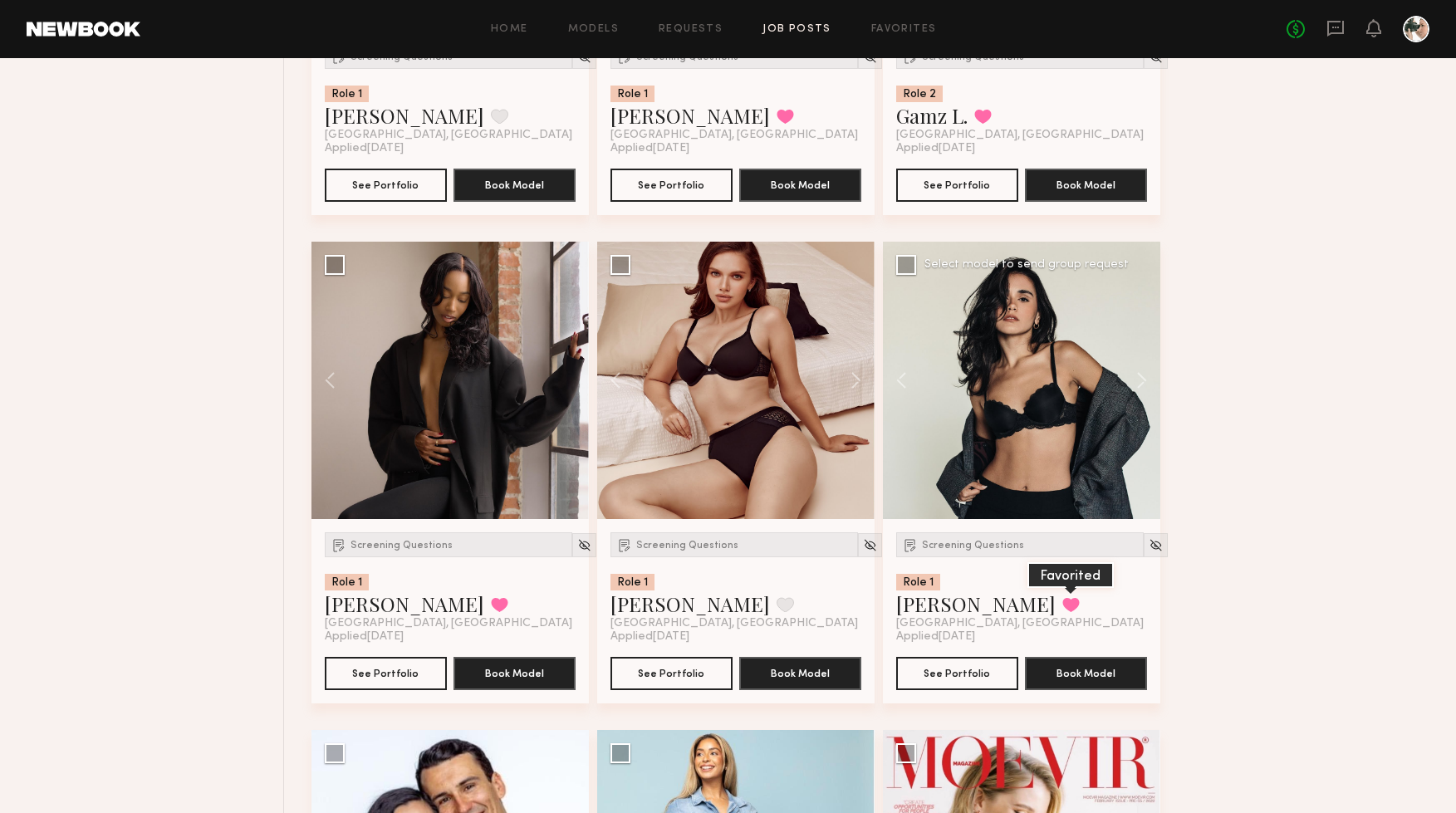
click at [1062, 610] on button at bounding box center [1071, 604] width 18 height 15
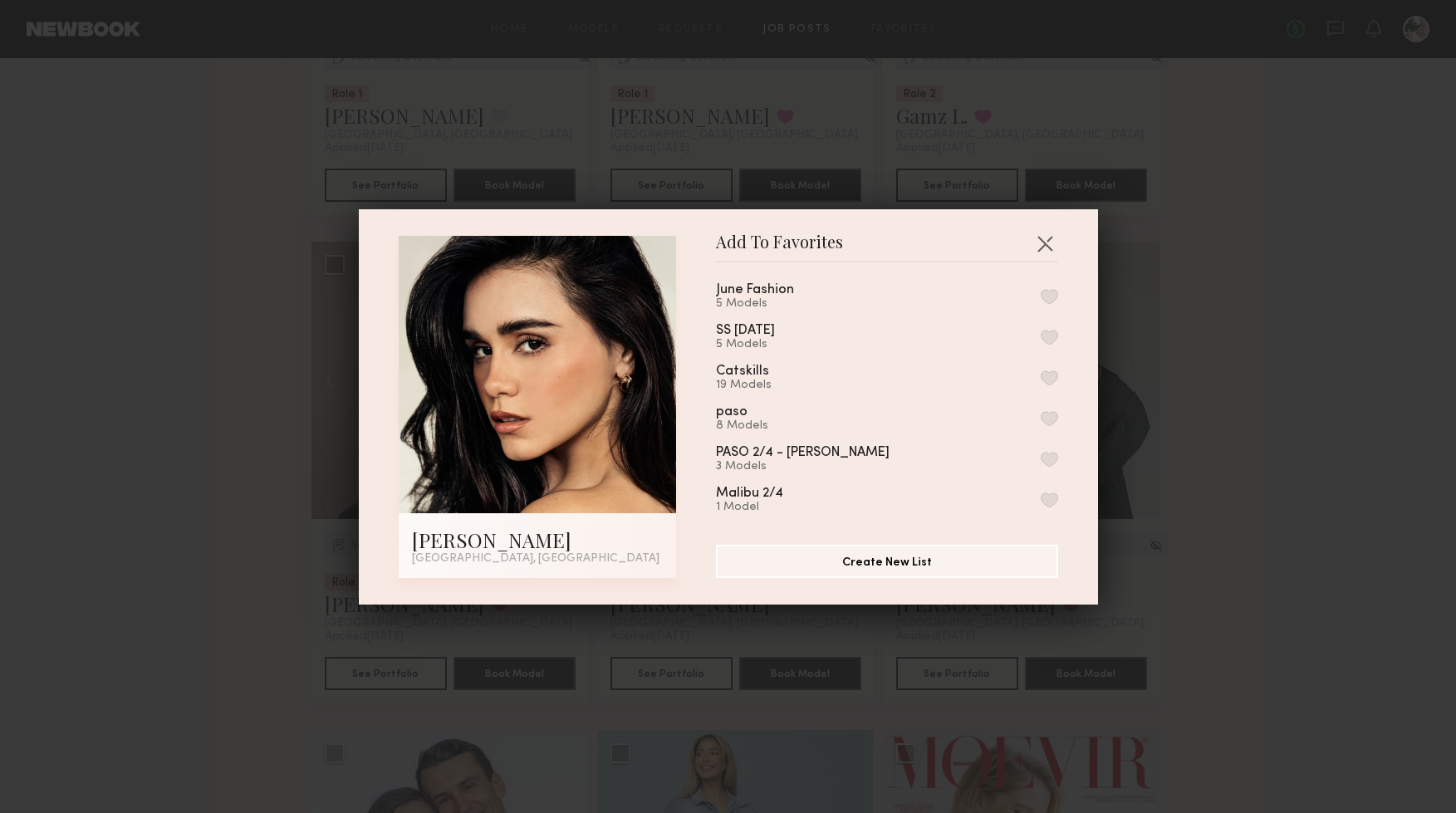
scroll to position [0, 0]
click at [1046, 300] on button "button" at bounding box center [1050, 302] width 18 height 15
click at [1045, 244] on button "button" at bounding box center [1045, 243] width 26 height 26
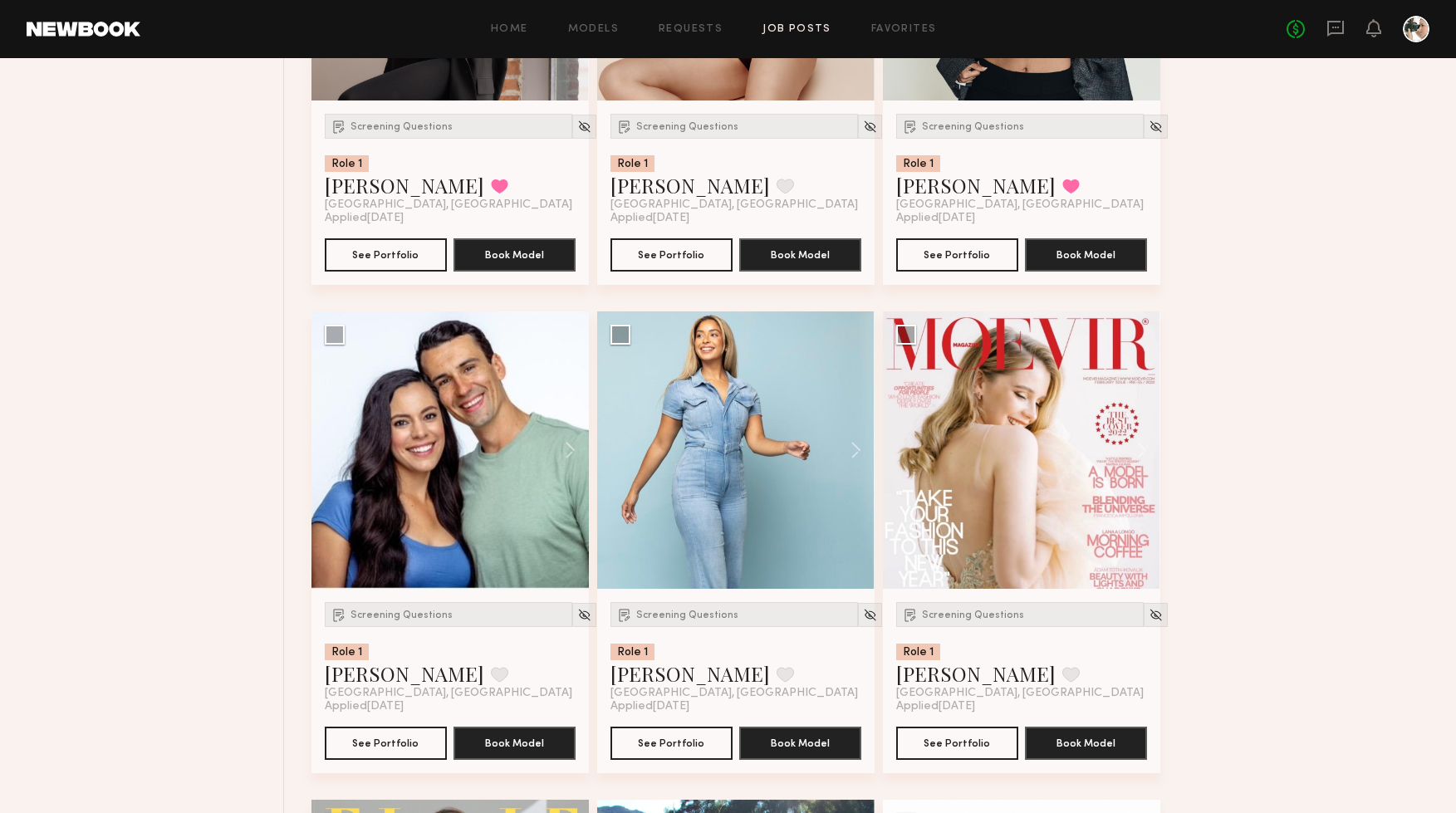
scroll to position [3417, 0]
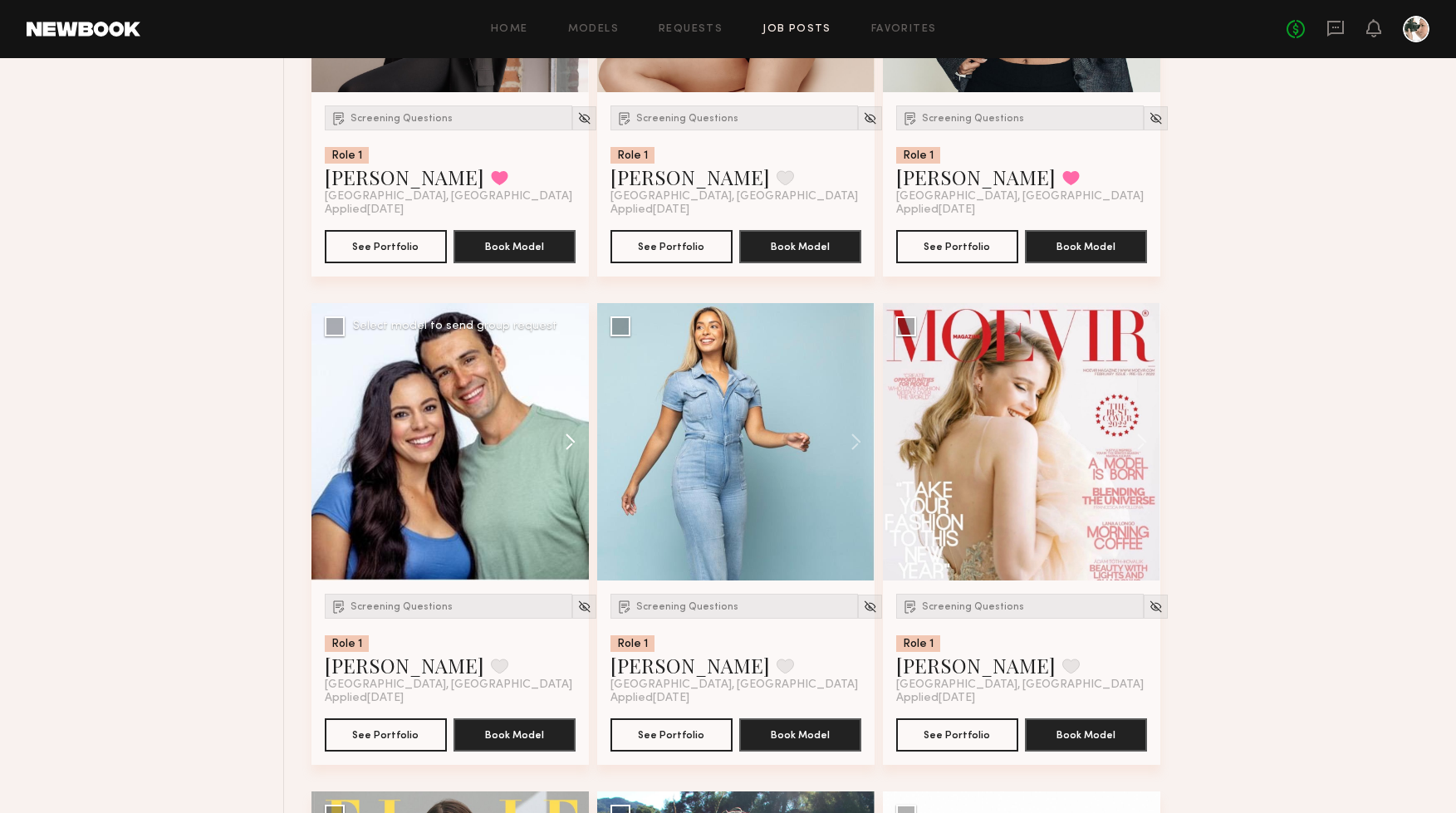
click at [558, 435] on button at bounding box center [562, 442] width 54 height 277
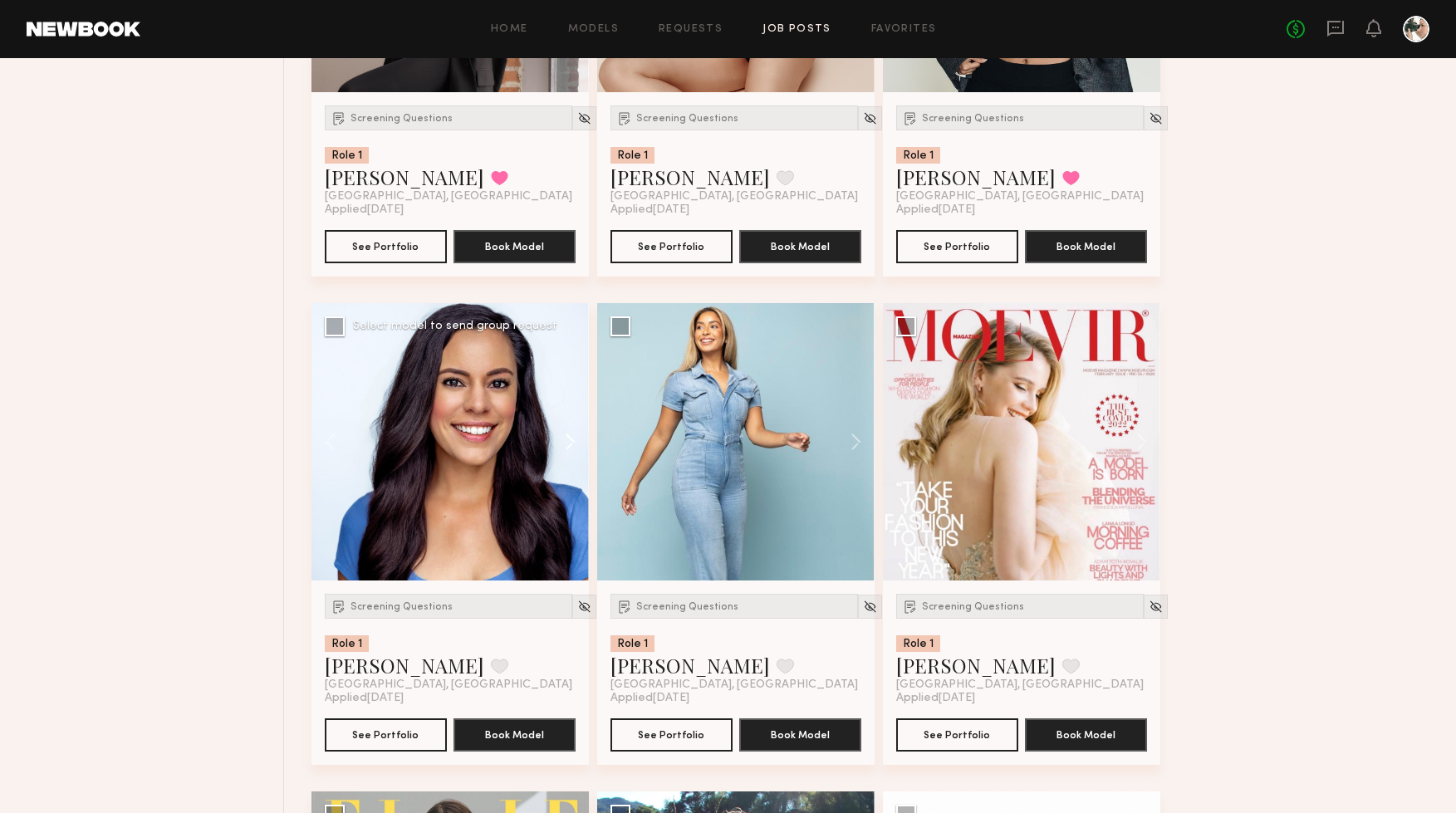
click at [558, 435] on button at bounding box center [562, 442] width 54 height 277
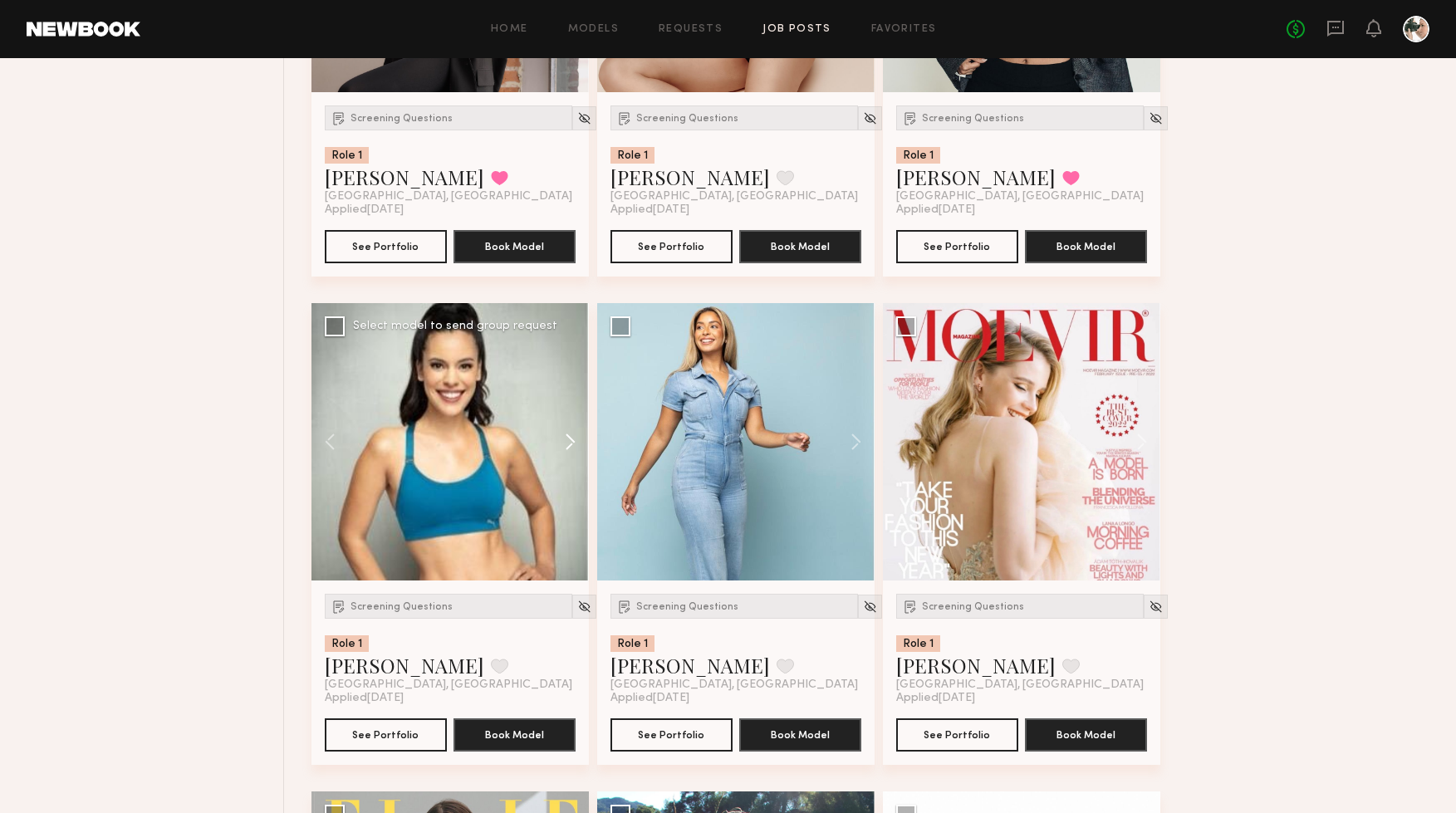
click at [558, 435] on button at bounding box center [562, 442] width 54 height 277
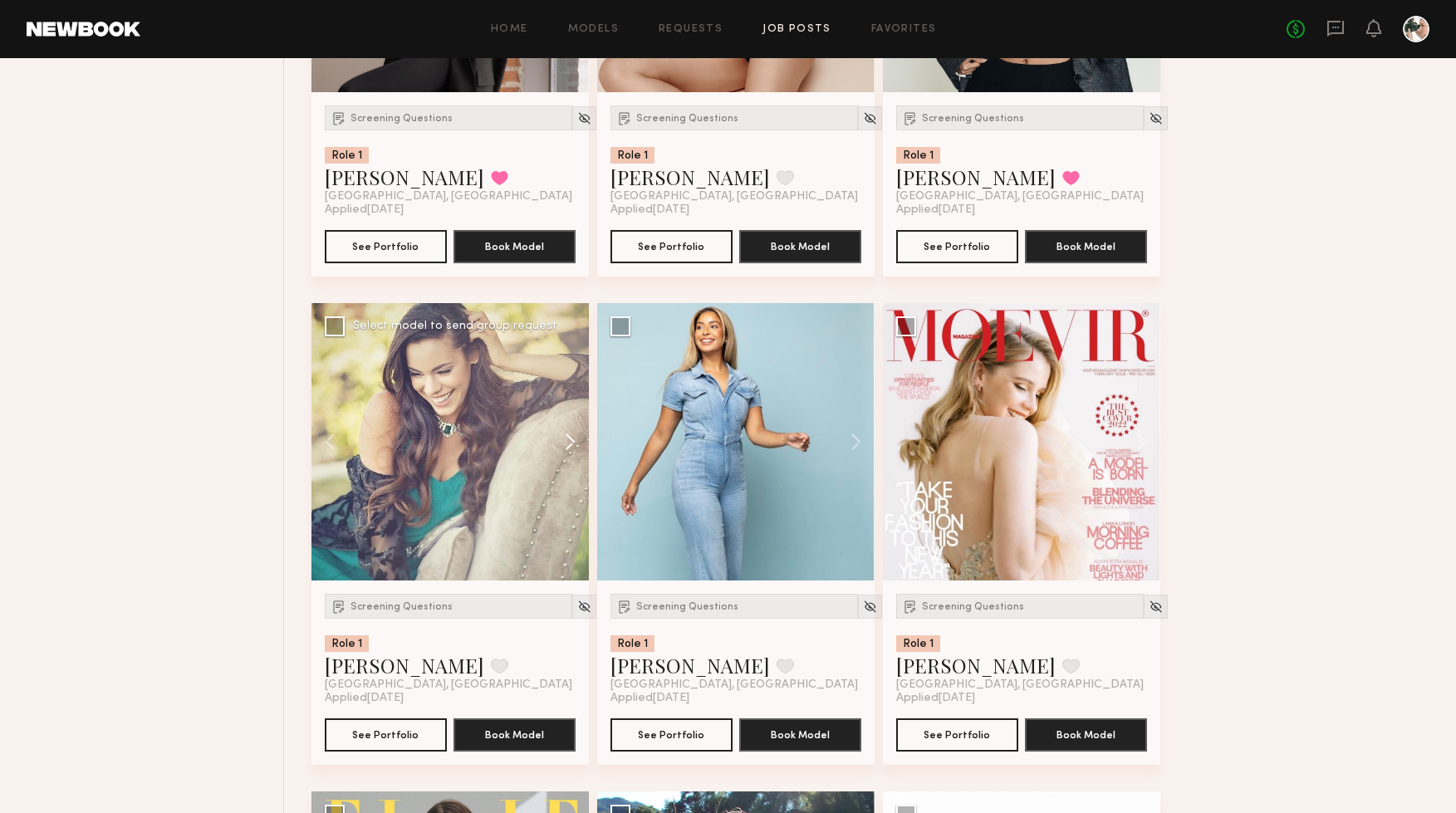
click at [558, 435] on button at bounding box center [562, 442] width 54 height 277
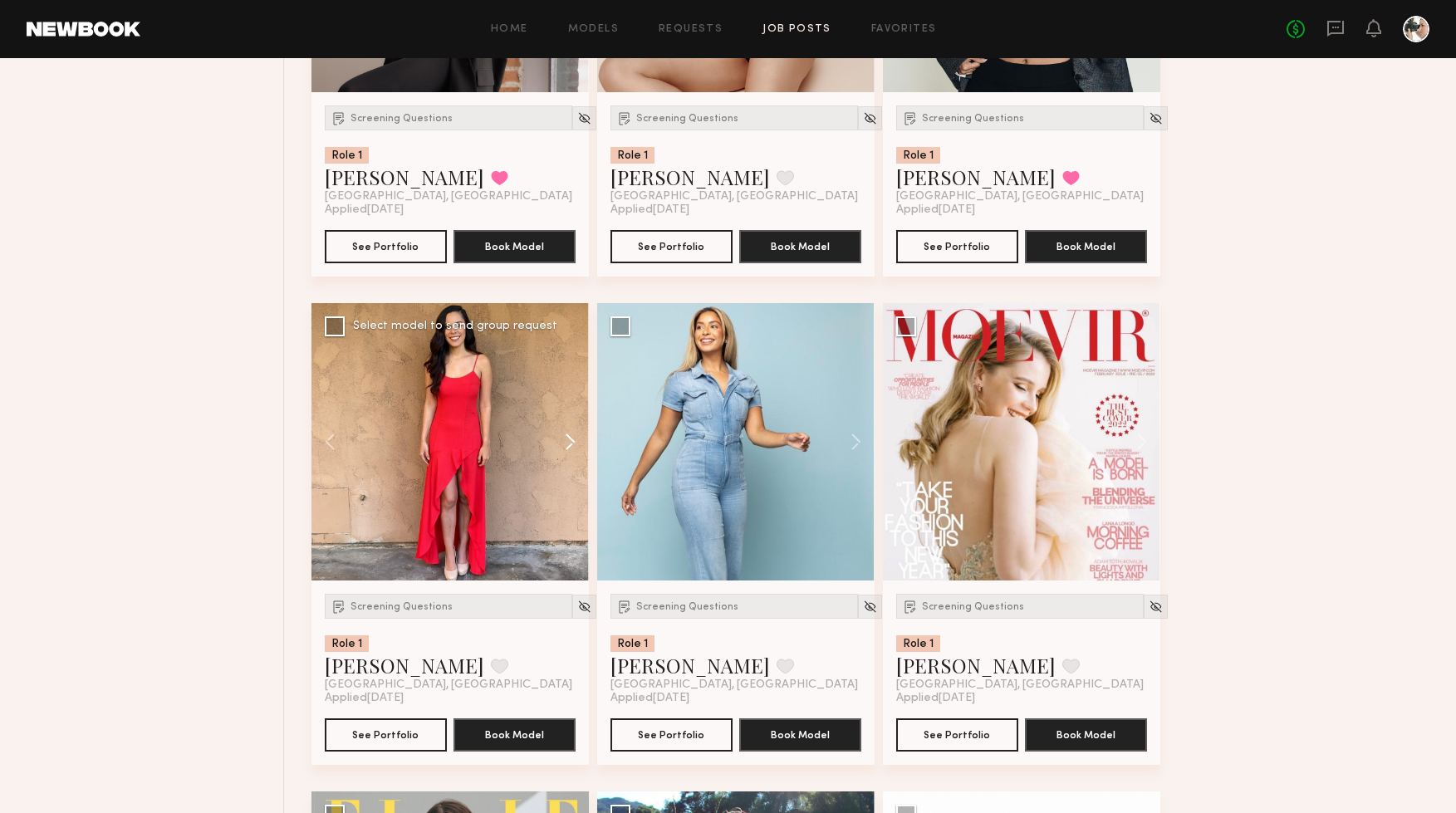
click at [558, 435] on button at bounding box center [562, 442] width 54 height 277
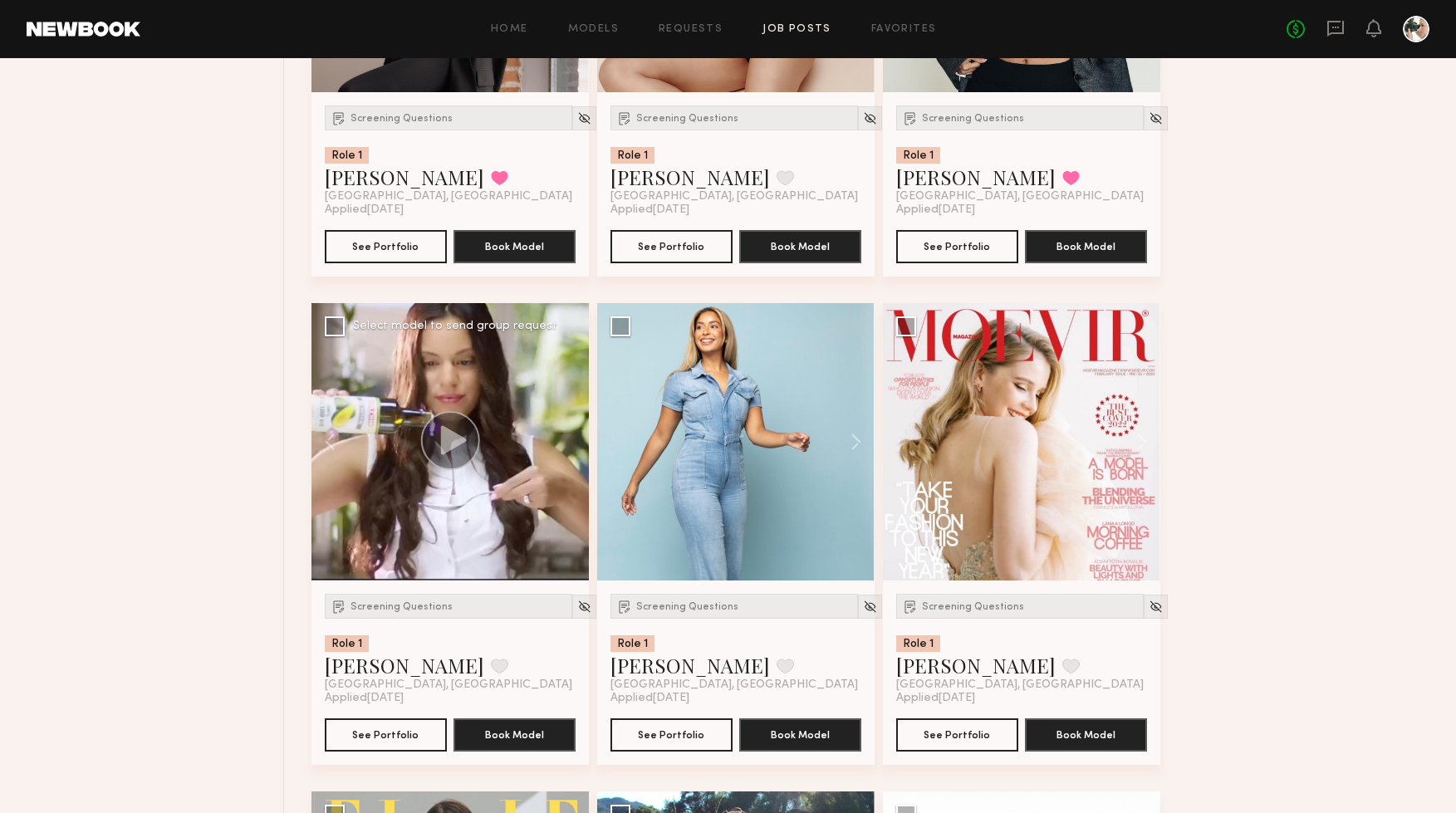
click at [558, 435] on div at bounding box center [450, 442] width 277 height 277
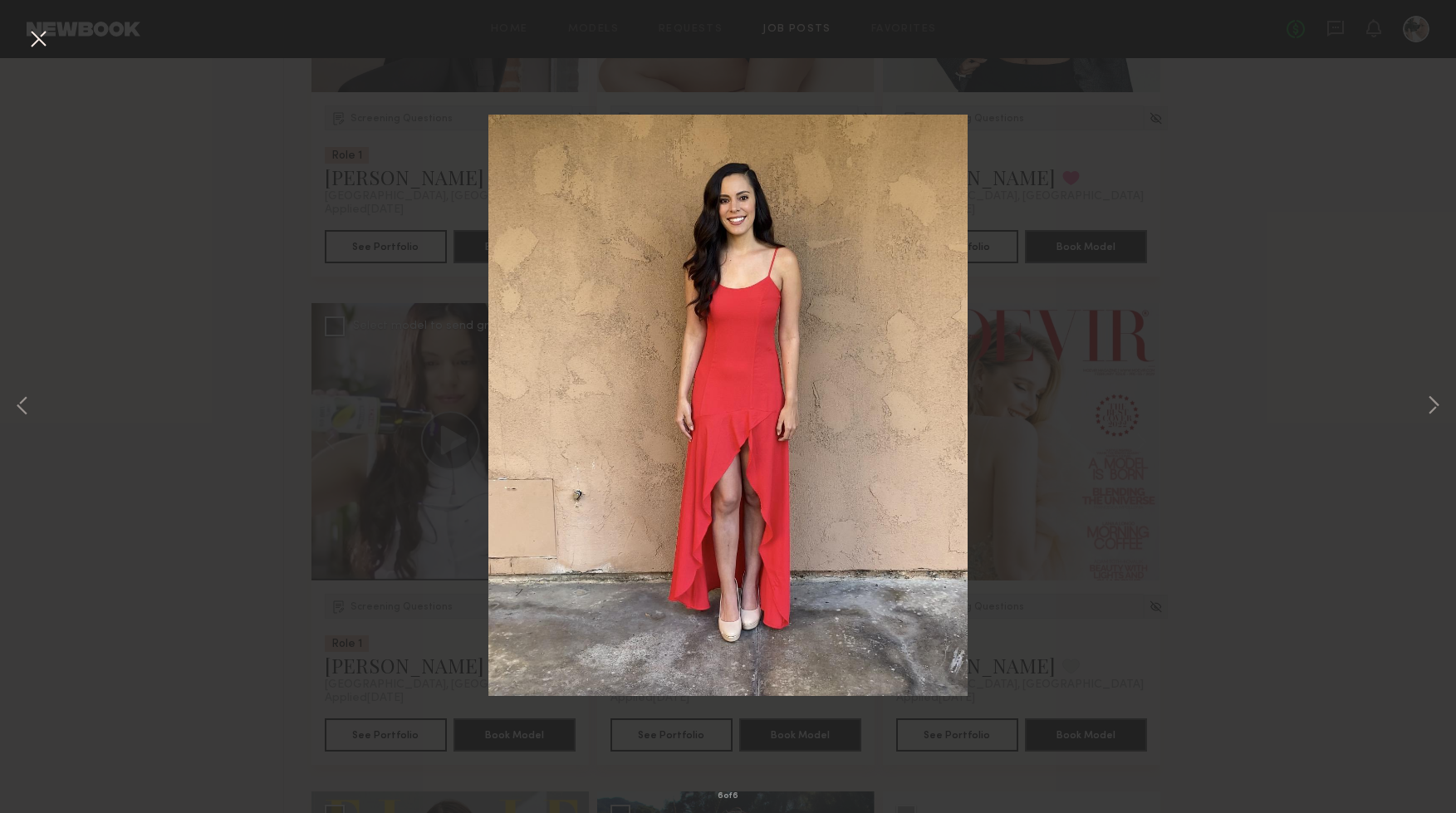
click at [1417, 397] on div "6 of 6" at bounding box center [728, 406] width 1456 height 813
click at [1424, 401] on button at bounding box center [1433, 407] width 20 height 651
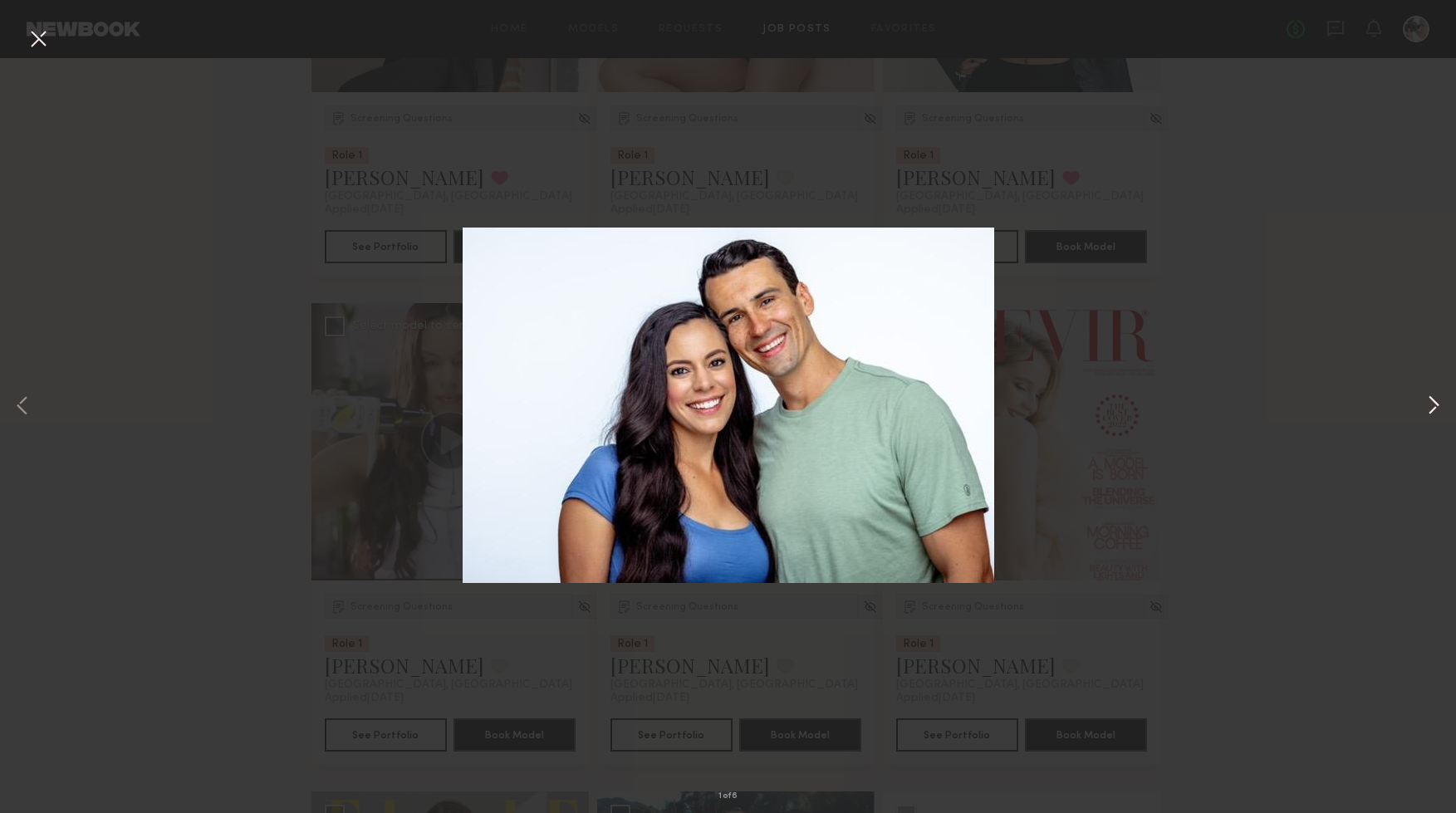
click at [1424, 405] on button at bounding box center [1433, 407] width 20 height 651
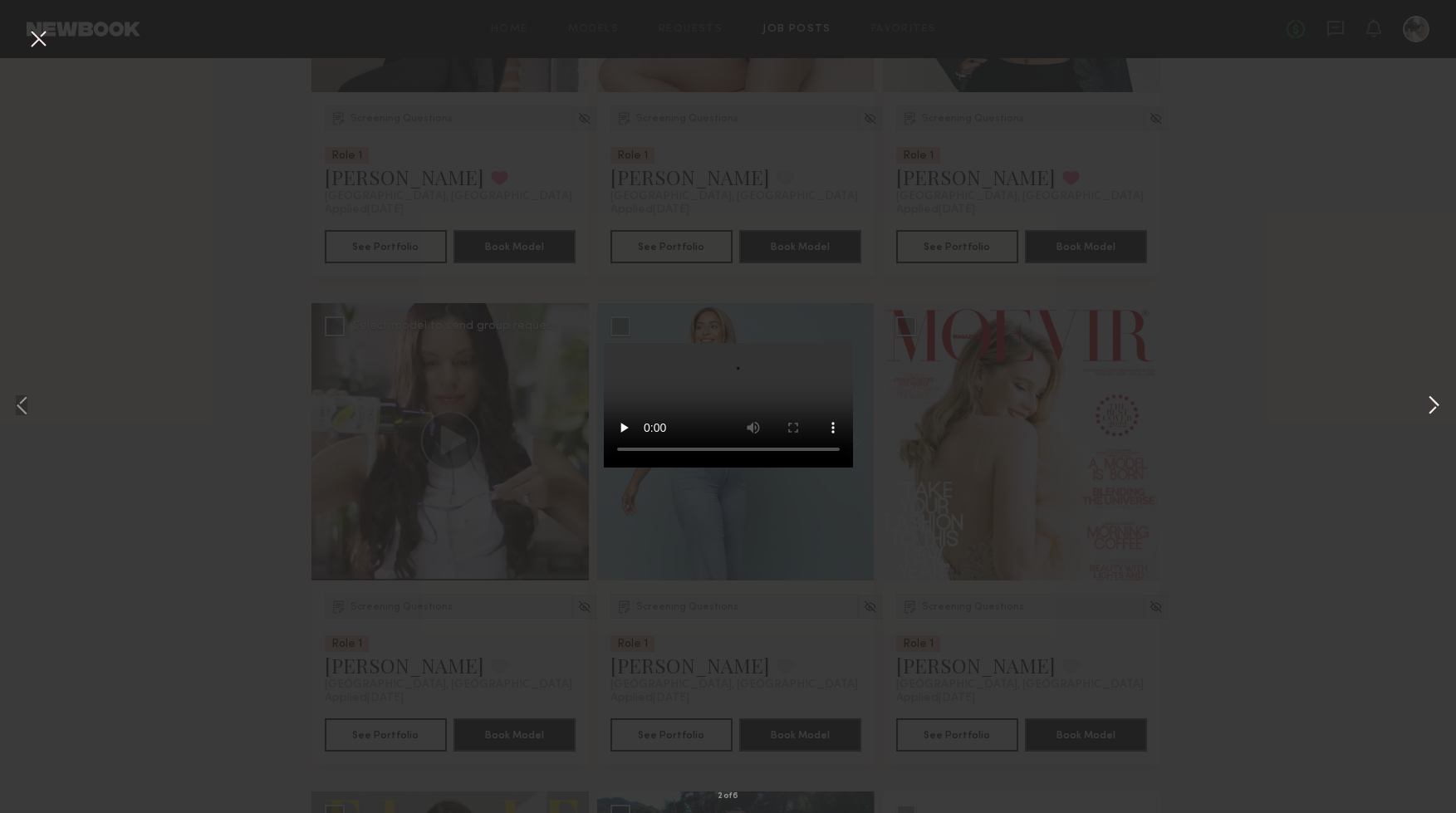
click at [1424, 405] on button at bounding box center [1433, 407] width 20 height 651
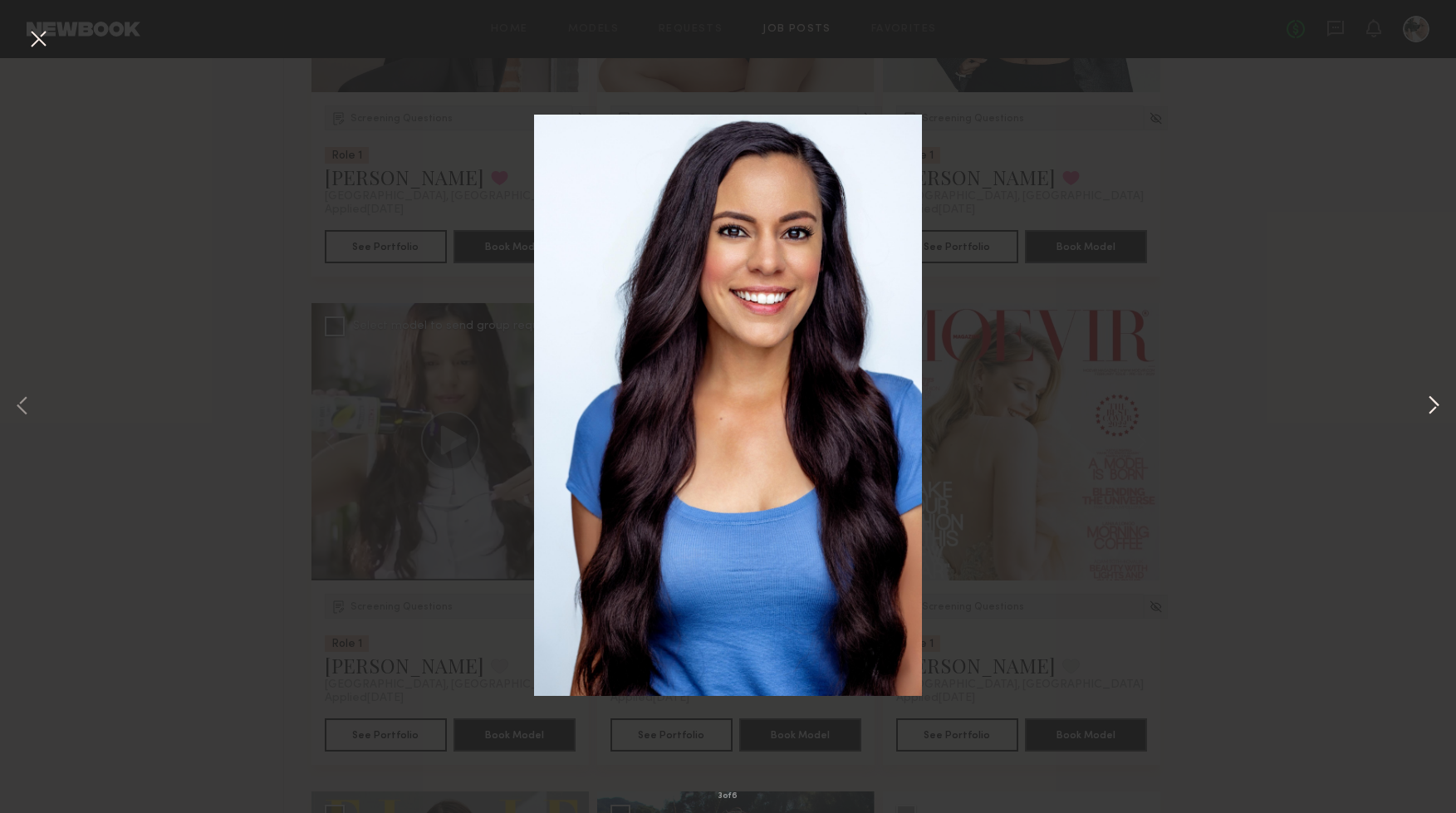
click at [1424, 405] on button at bounding box center [1433, 407] width 20 height 651
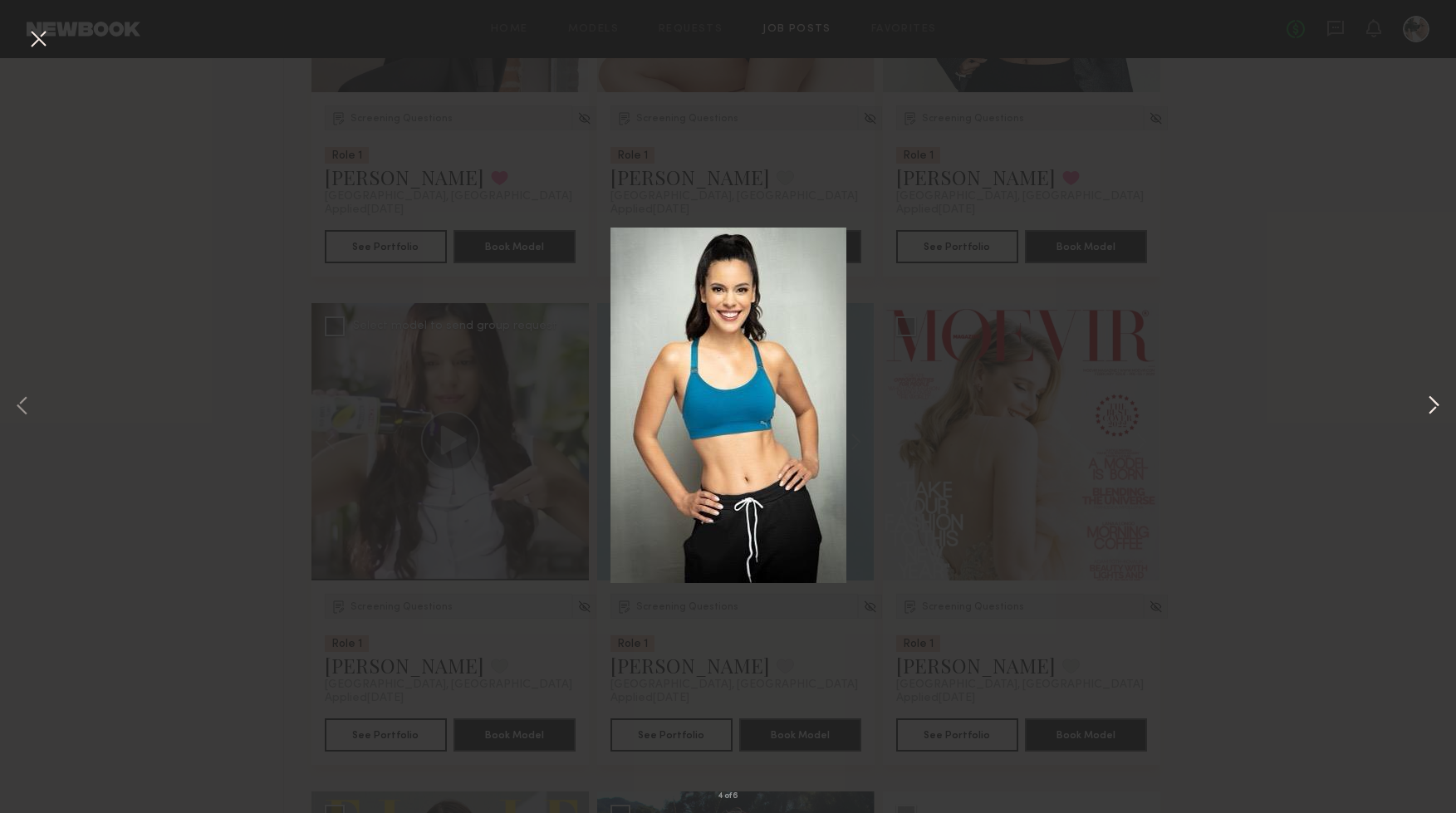
click at [1425, 405] on button at bounding box center [1433, 407] width 20 height 651
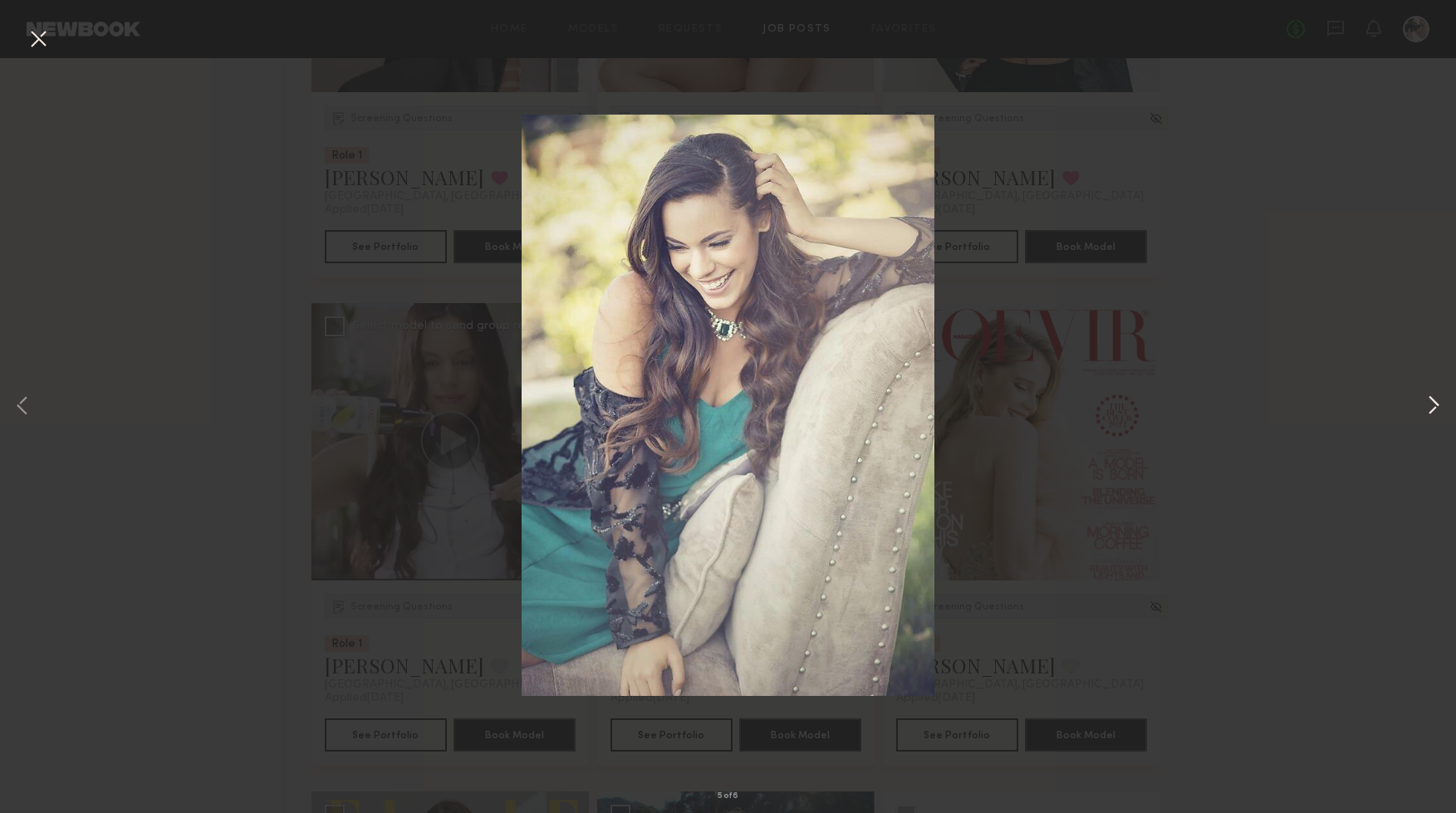
click at [1425, 405] on button at bounding box center [1433, 407] width 20 height 651
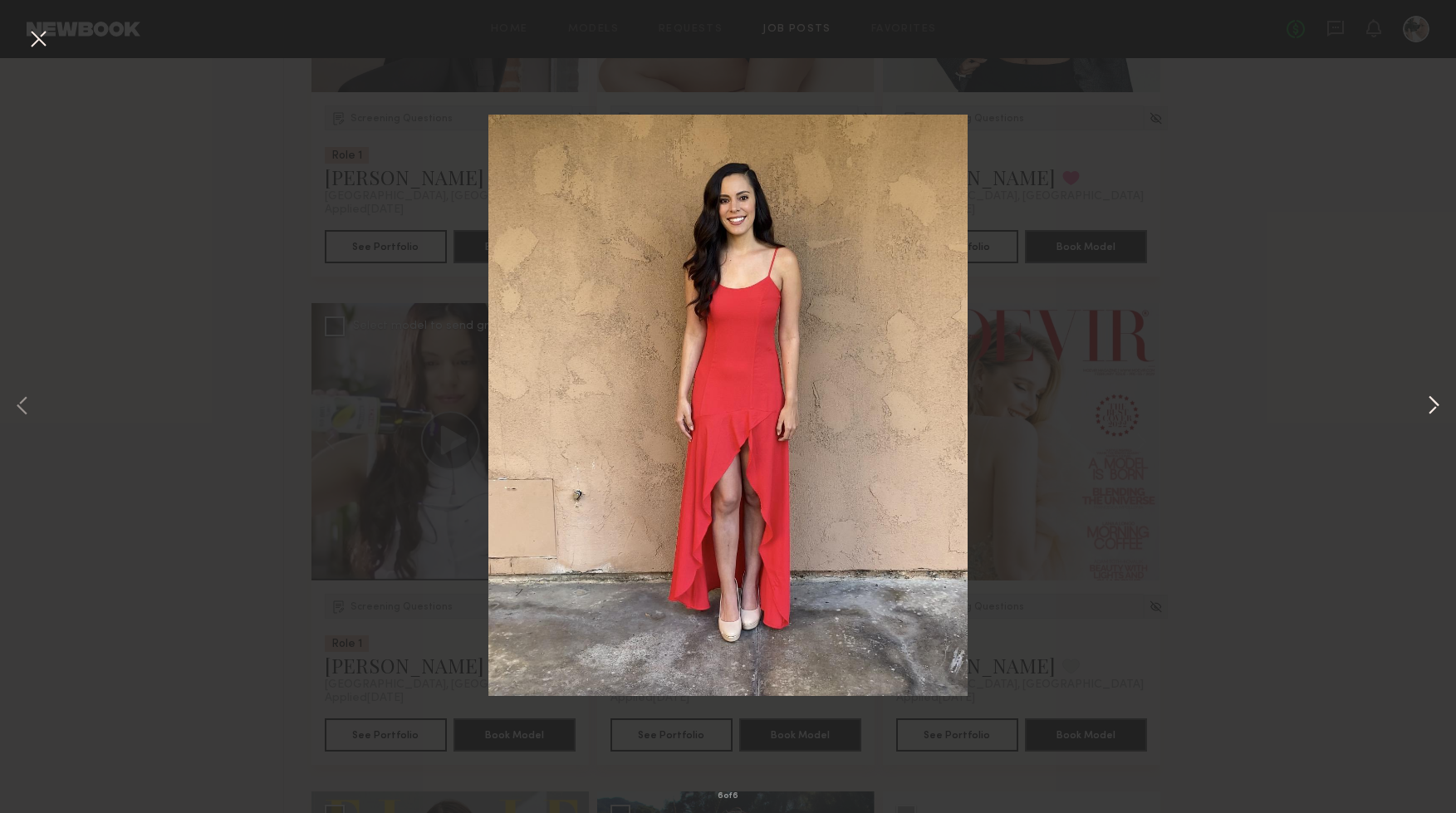
click at [1425, 405] on button at bounding box center [1433, 407] width 20 height 651
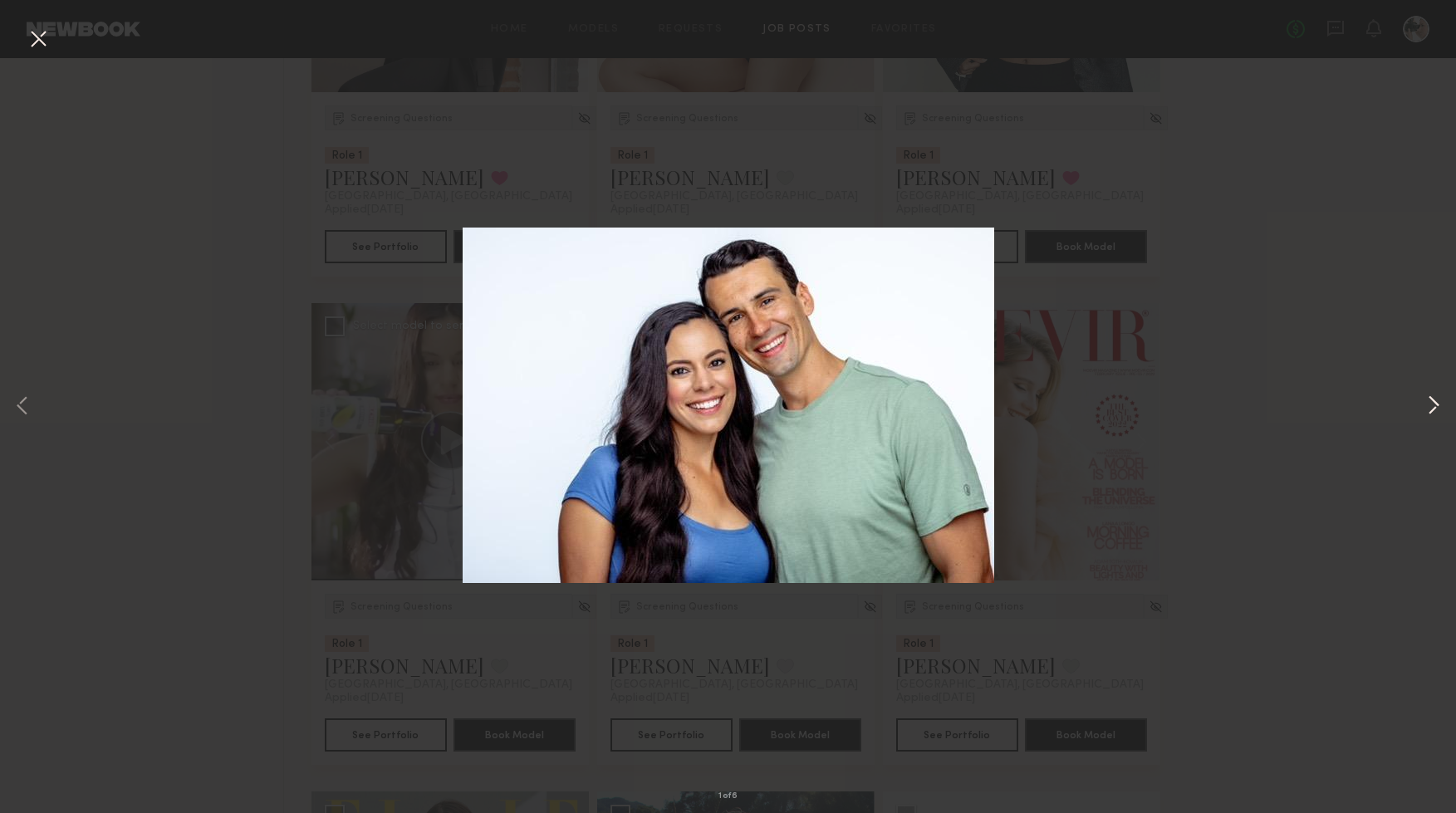
click at [1425, 405] on button at bounding box center [1433, 407] width 20 height 651
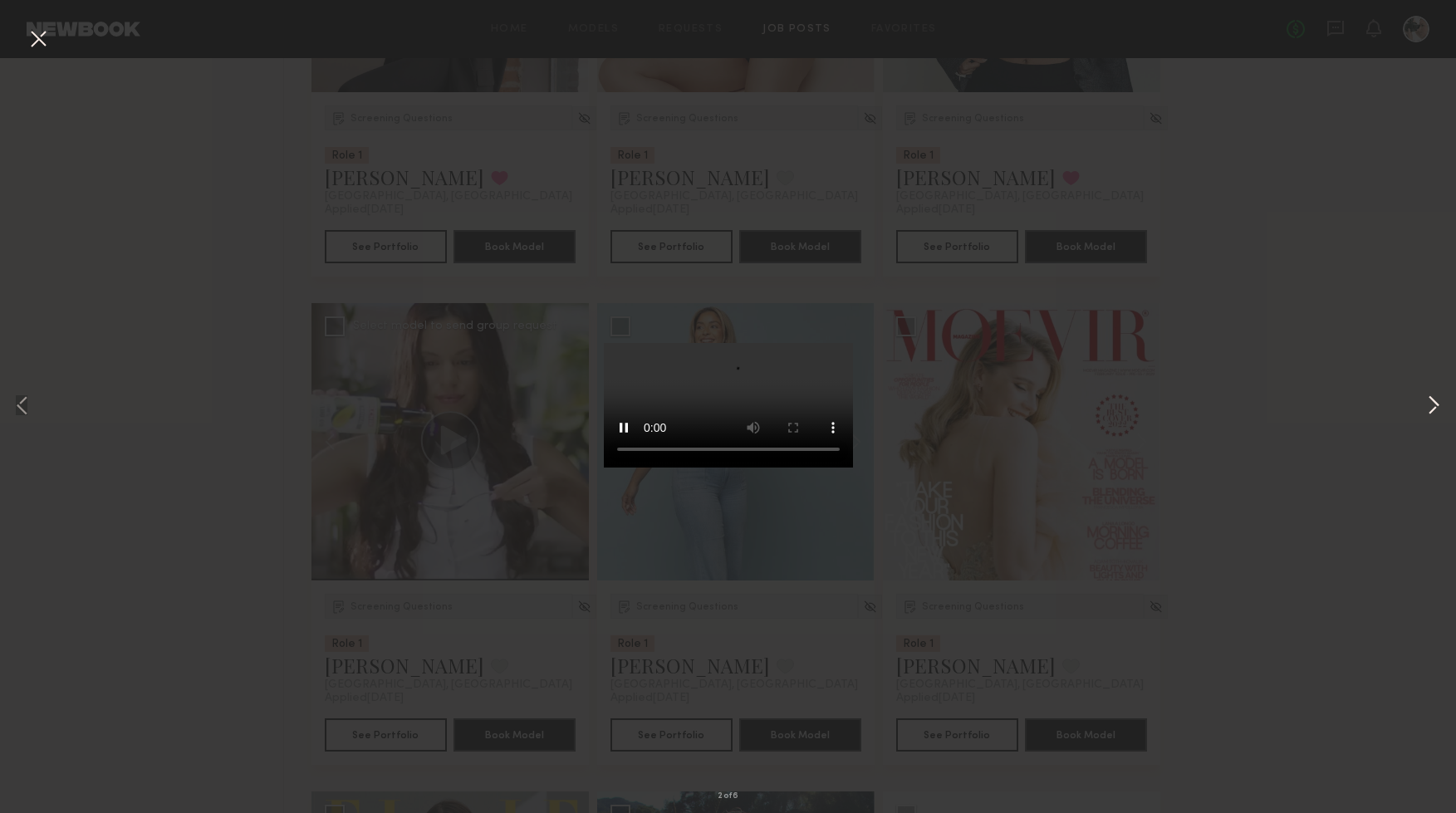
click at [1426, 405] on button at bounding box center [1433, 407] width 20 height 651
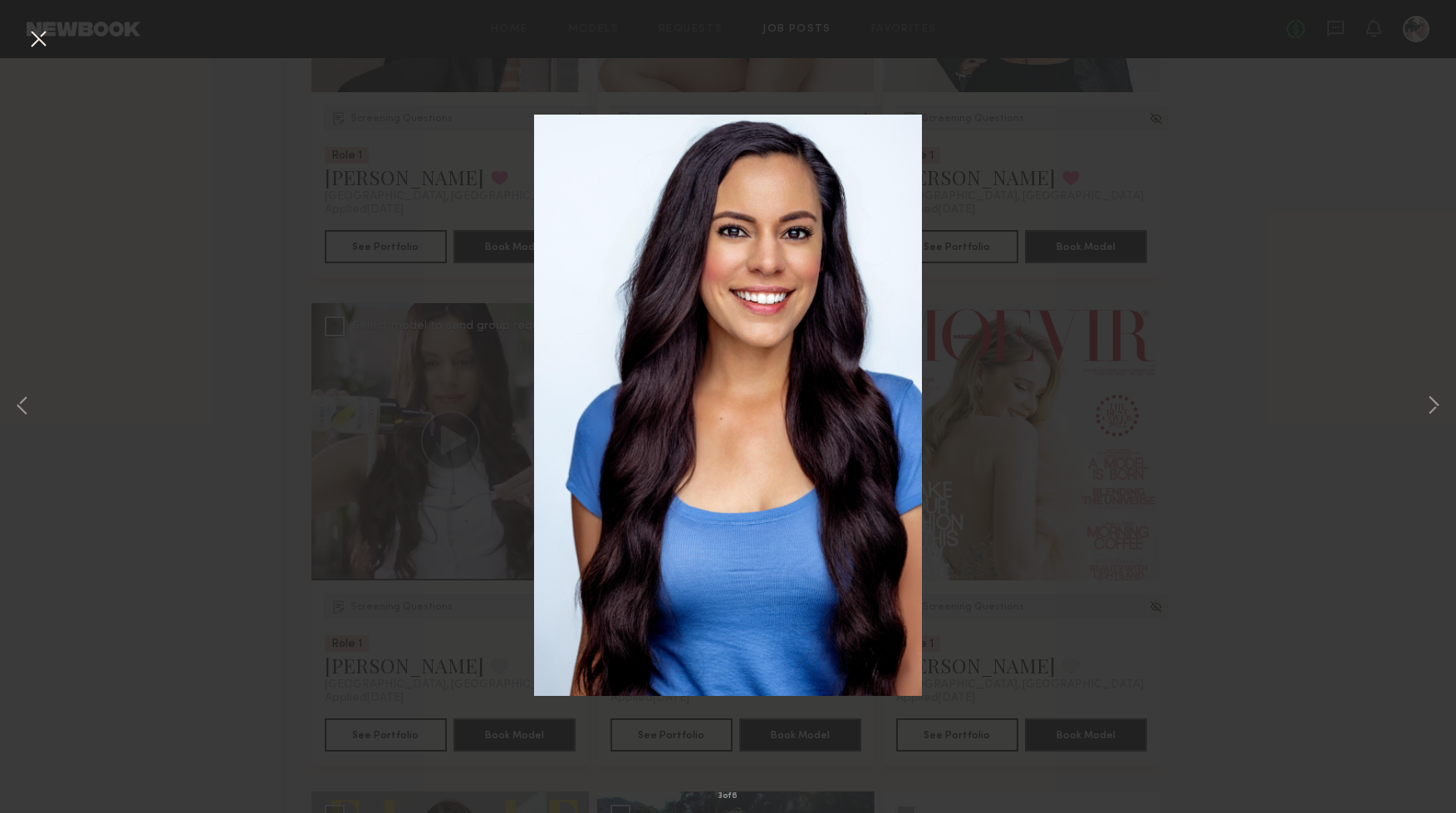
click at [34, 39] on button at bounding box center [38, 39] width 26 height 30
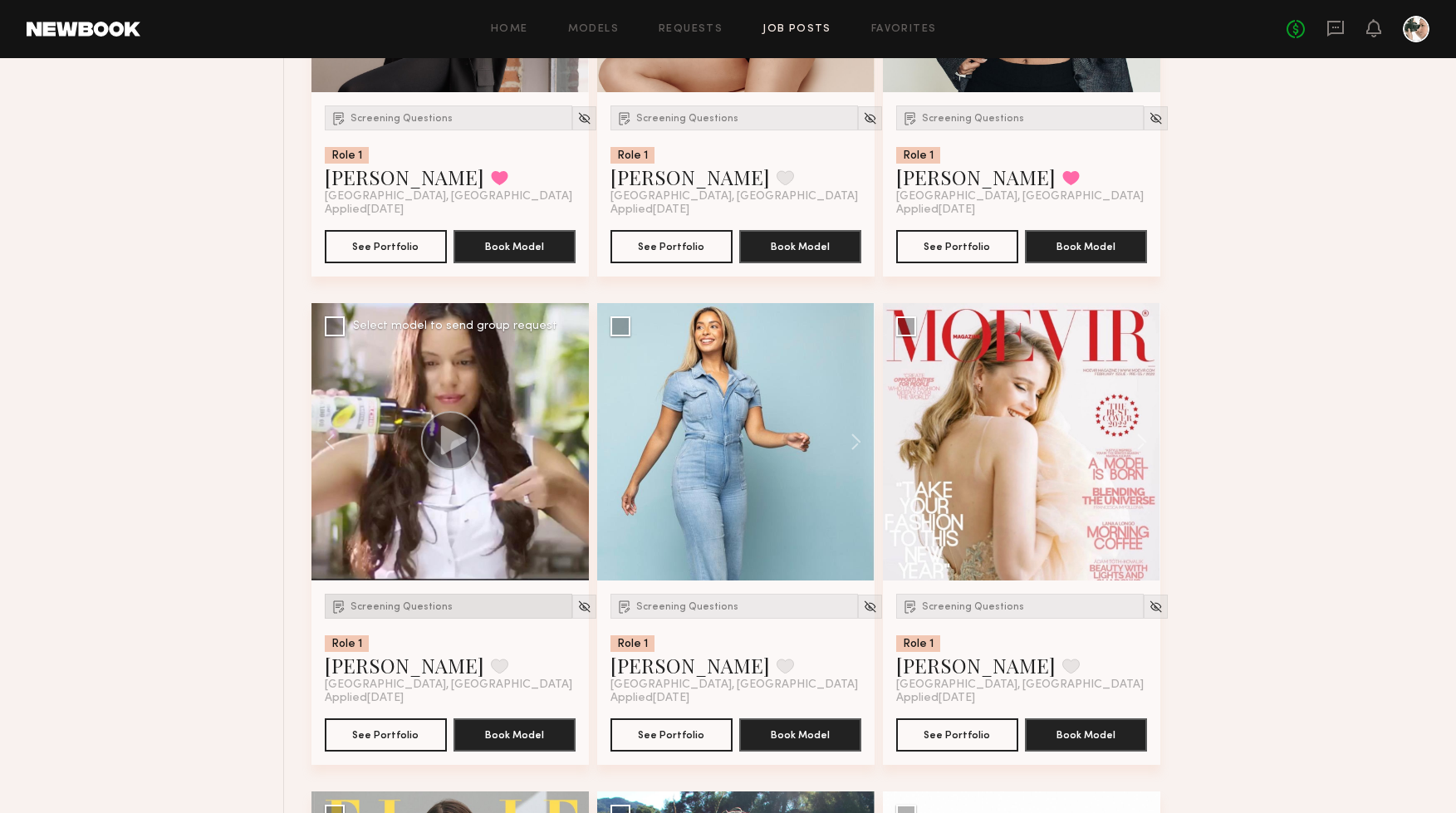
click at [373, 611] on span "Screening Questions" at bounding box center [402, 607] width 102 height 10
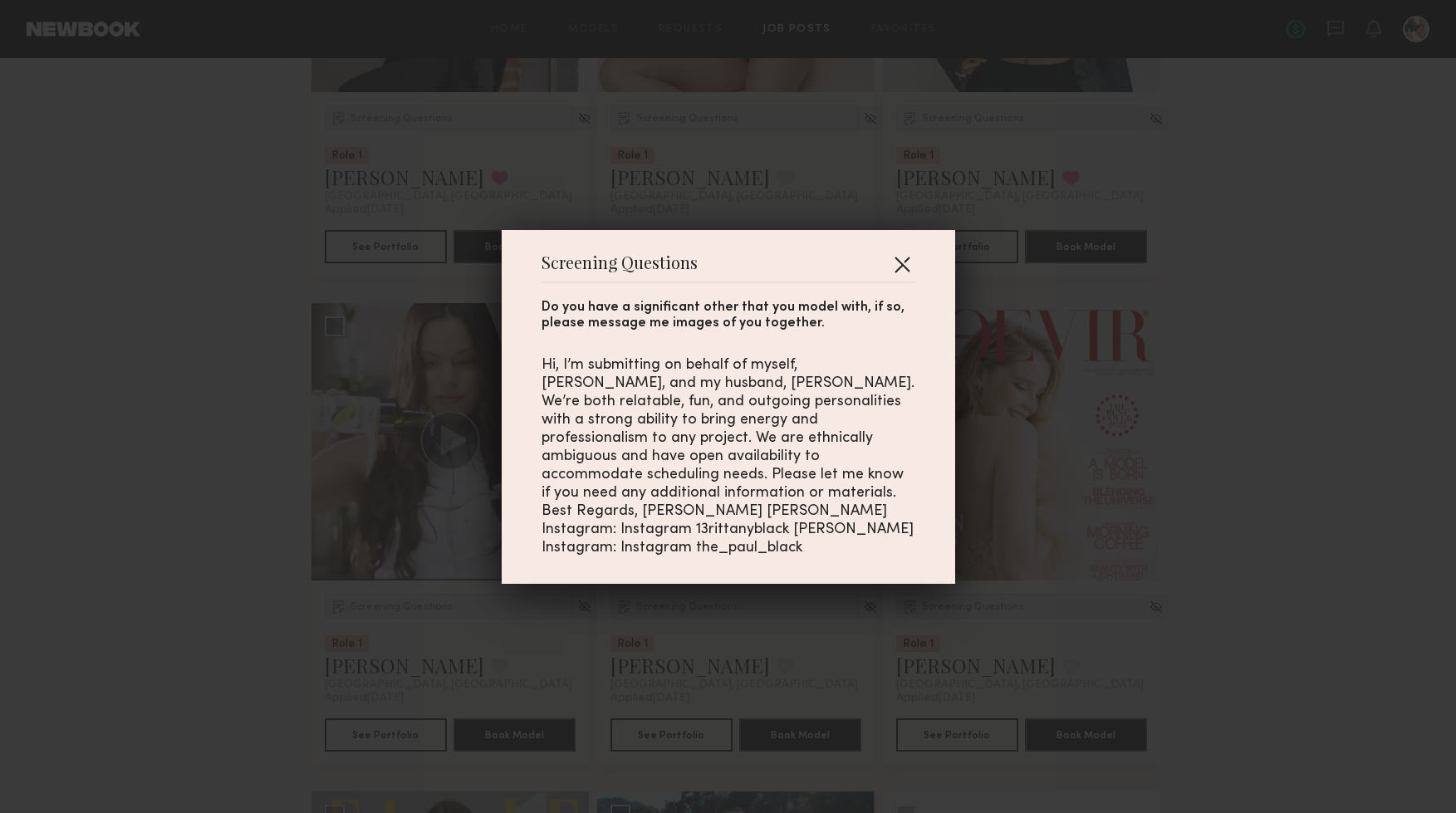
click at [903, 275] on button "button" at bounding box center [902, 264] width 26 height 26
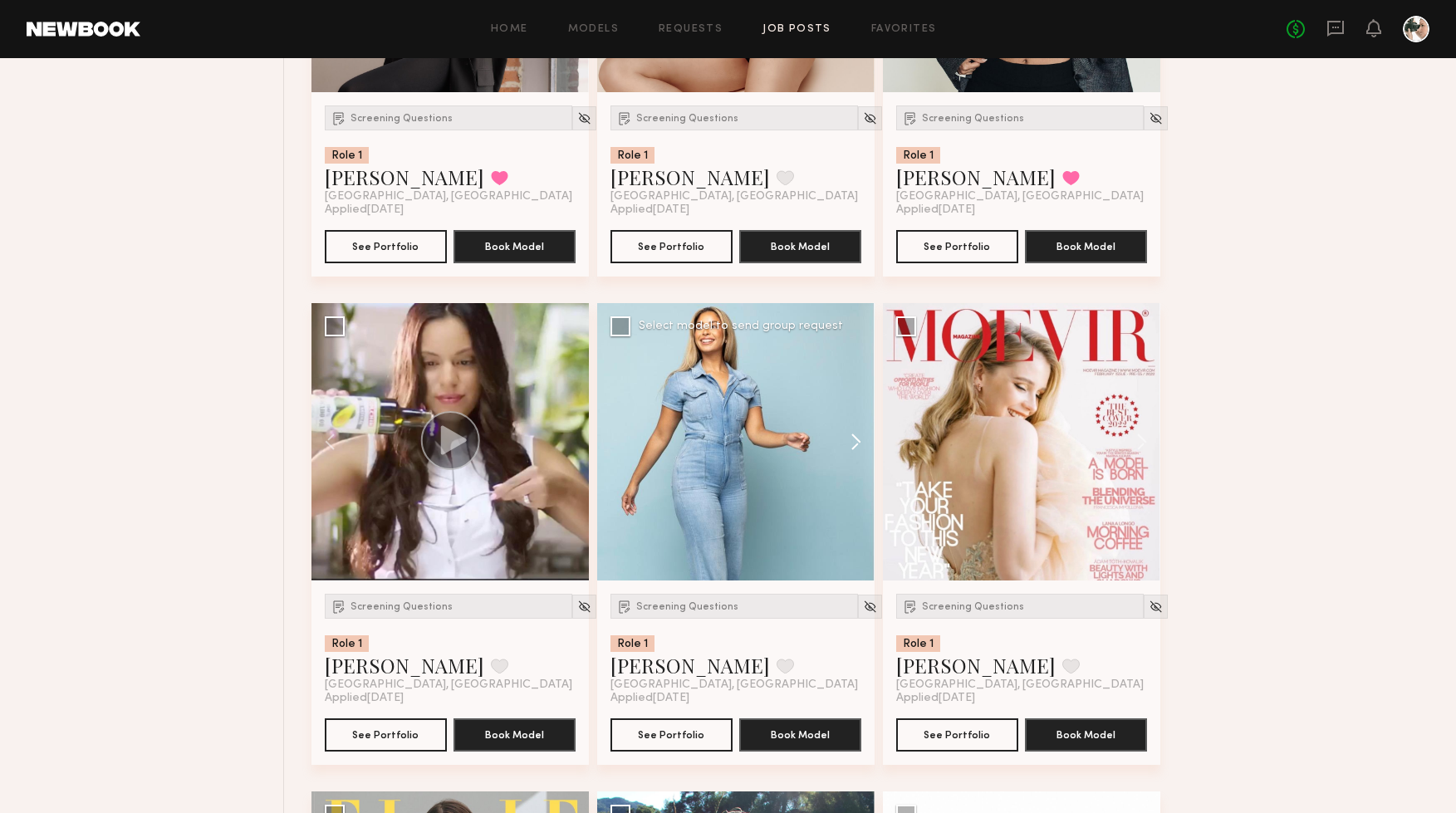
click at [859, 449] on button at bounding box center [848, 442] width 54 height 277
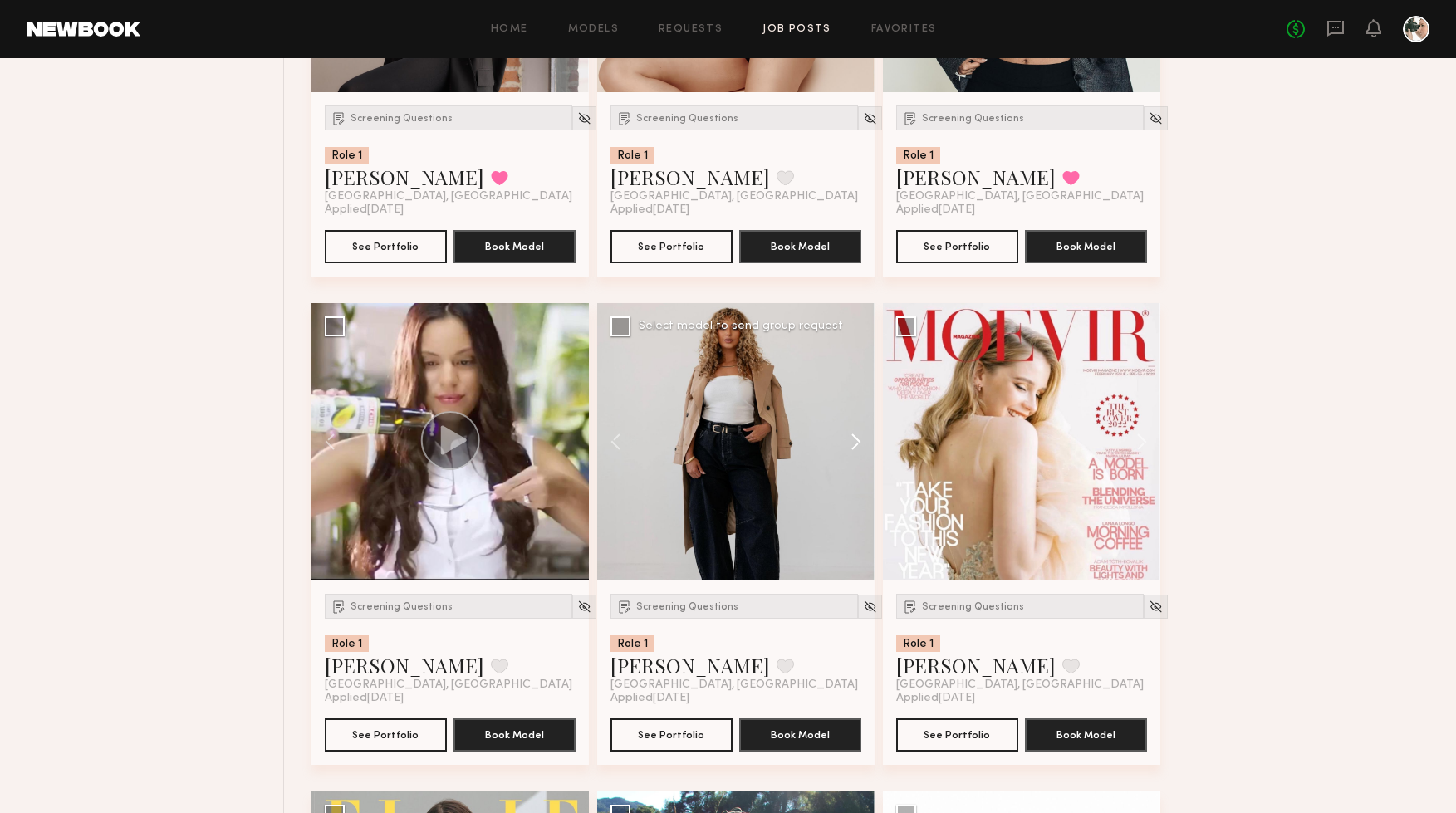
click at [859, 449] on button at bounding box center [848, 442] width 54 height 277
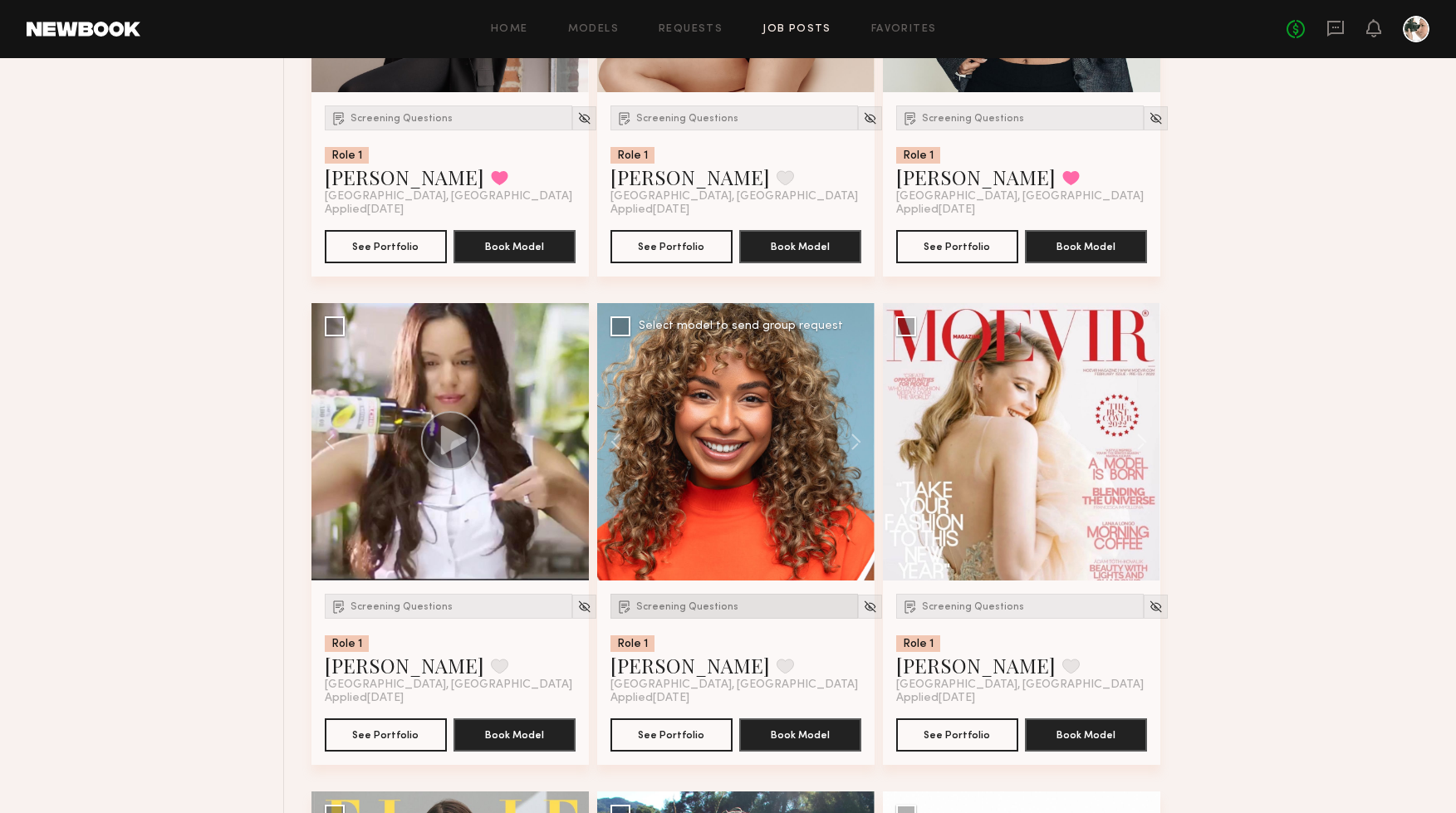
click at [696, 604] on div "Screening Questions" at bounding box center [734, 606] width 247 height 25
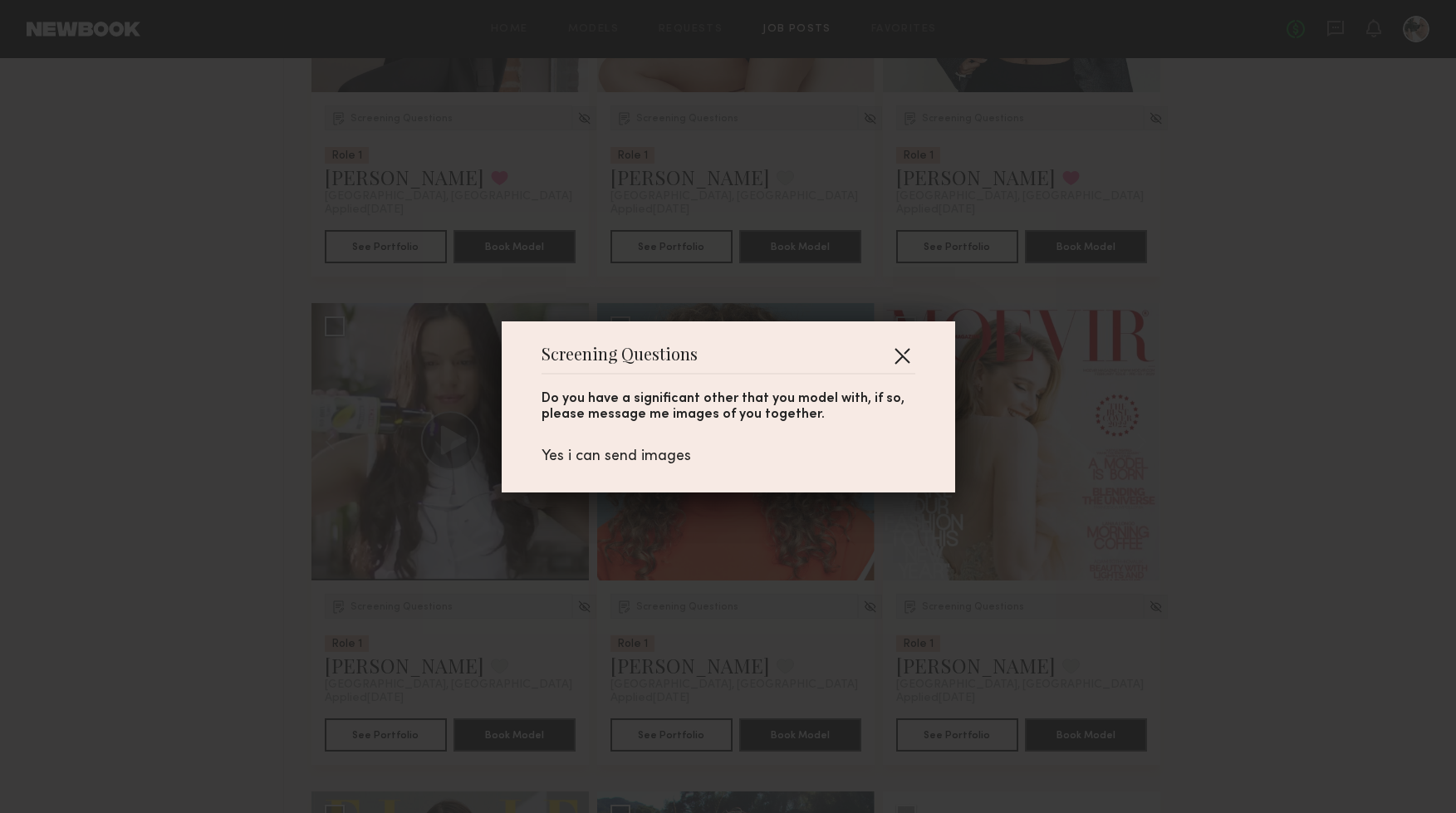
click at [901, 357] on button "button" at bounding box center [902, 355] width 26 height 26
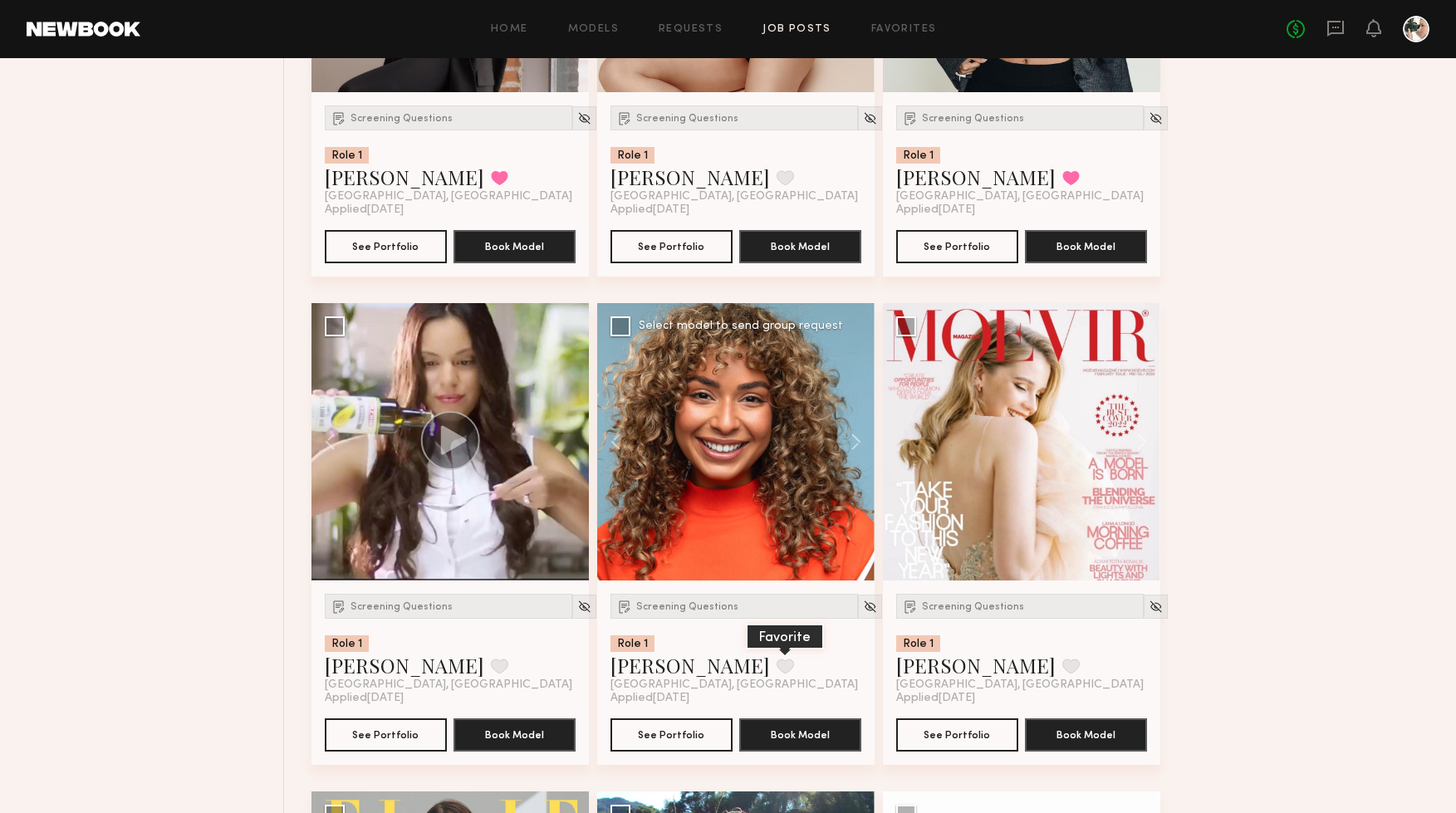
click at [777, 666] on button at bounding box center [786, 666] width 18 height 15
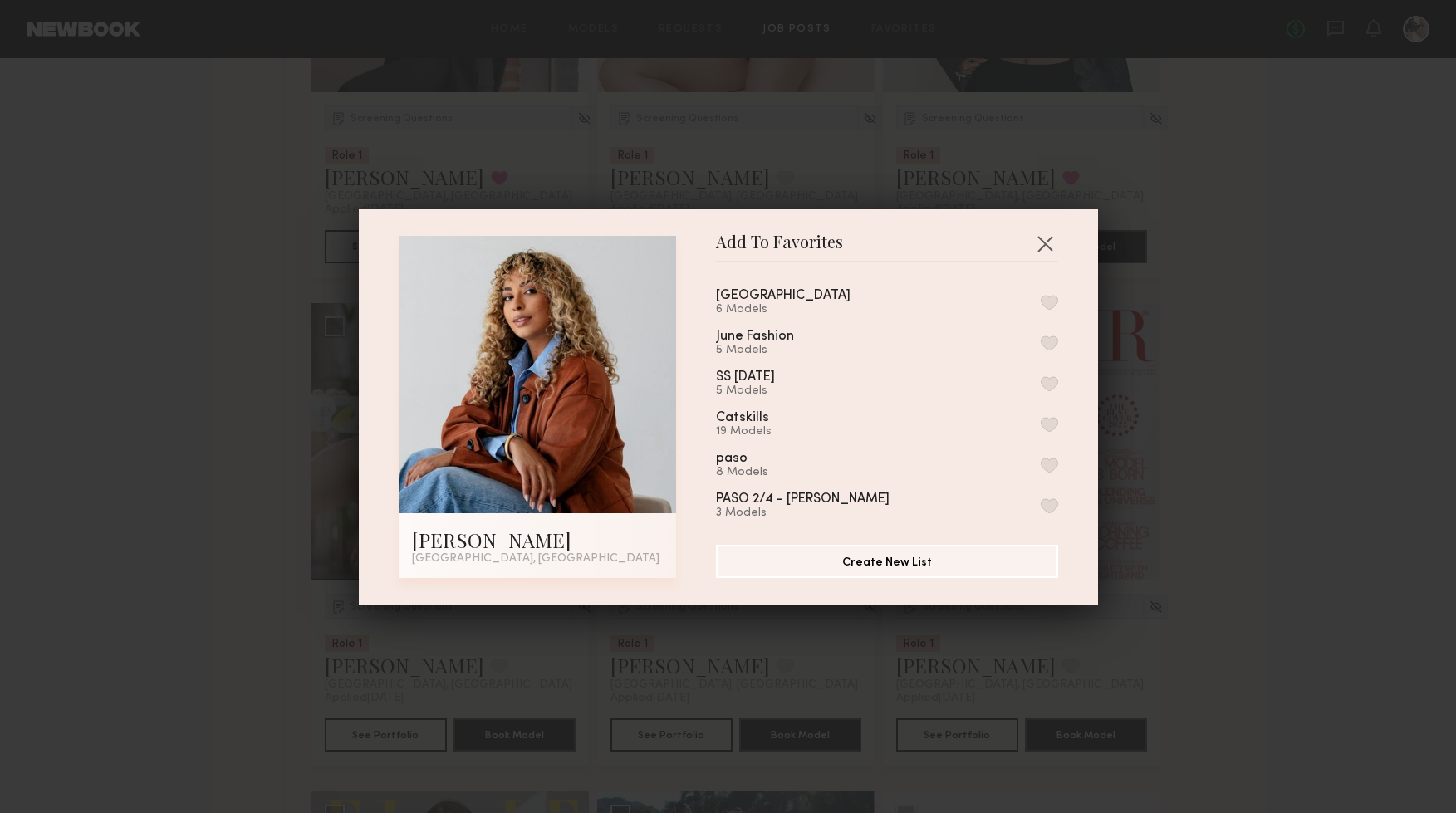
click at [1053, 303] on button "button" at bounding box center [1050, 302] width 18 height 15
click at [1048, 242] on button "button" at bounding box center [1045, 243] width 26 height 26
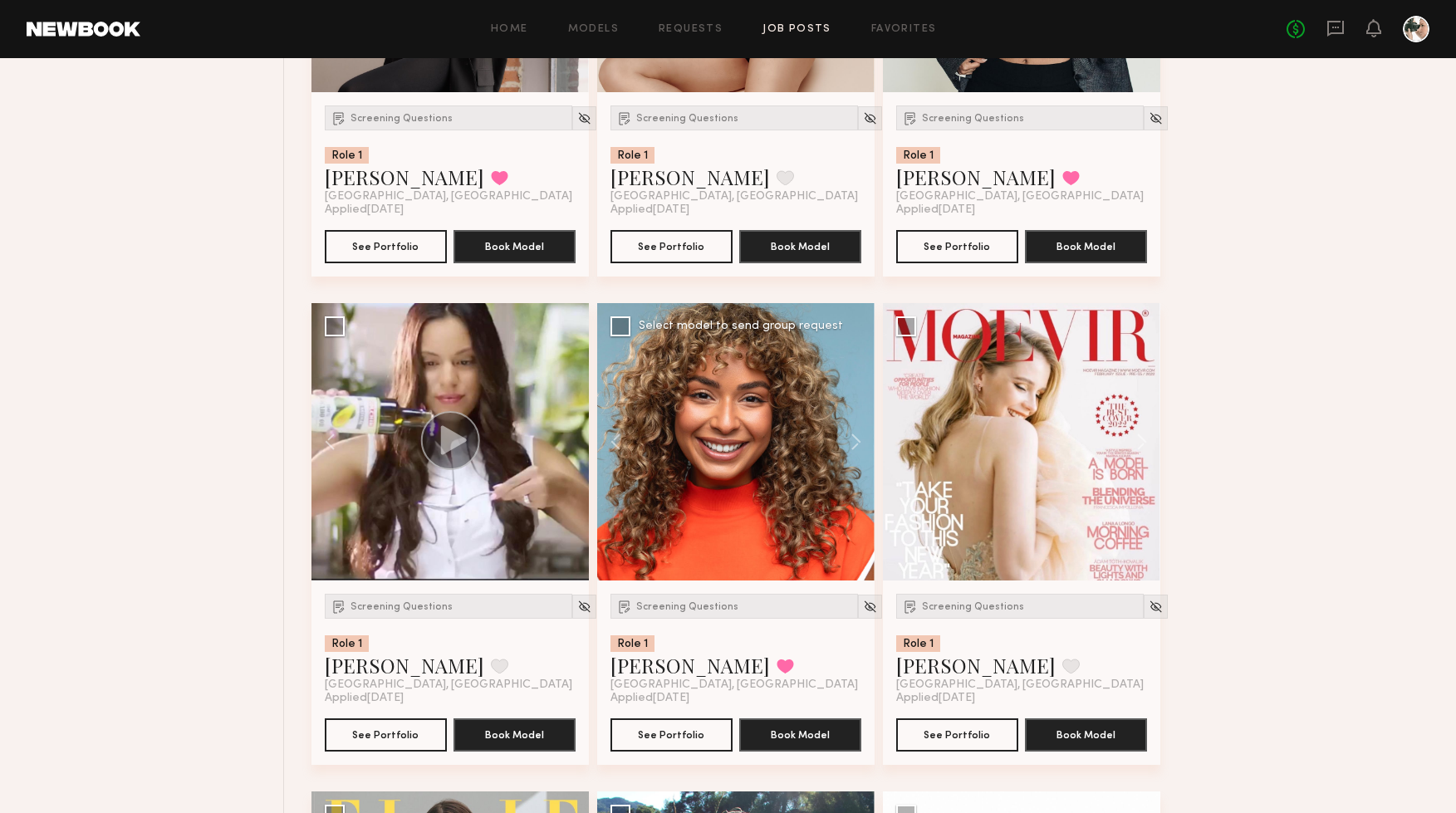
click at [815, 383] on div at bounding box center [736, 442] width 277 height 277
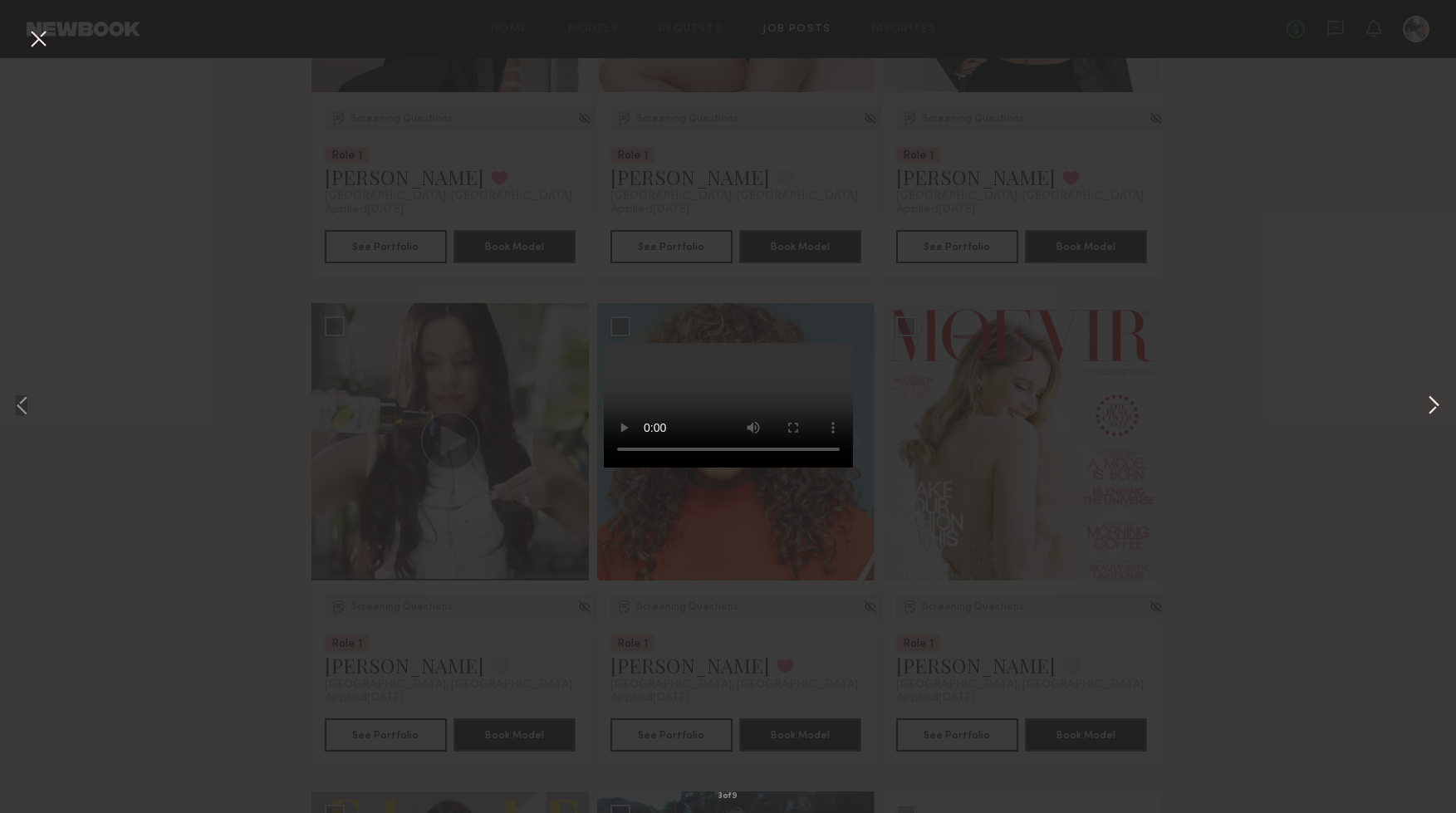
click at [1429, 400] on button at bounding box center [1433, 407] width 20 height 651
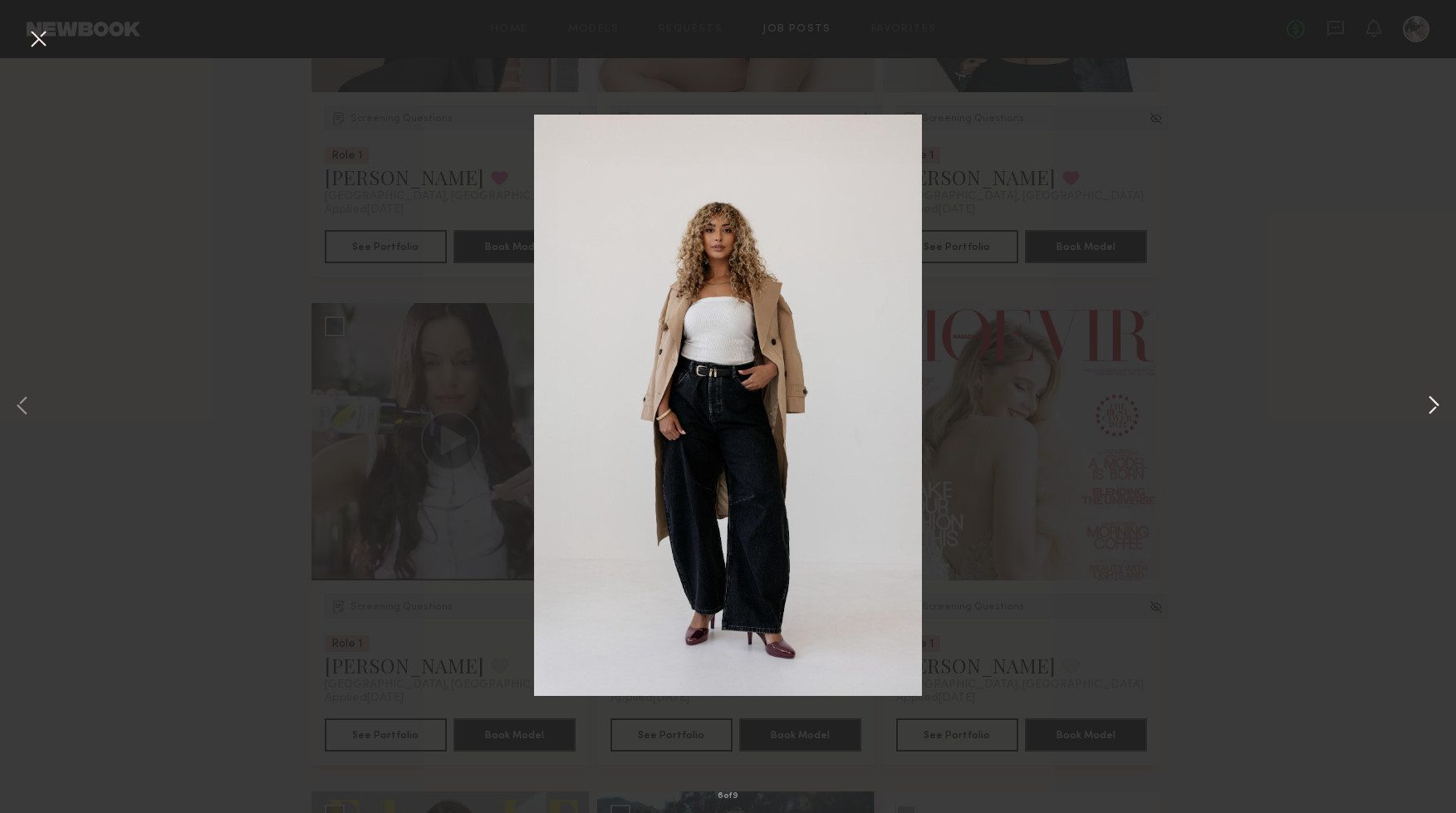
click at [1429, 400] on button at bounding box center [1433, 407] width 20 height 651
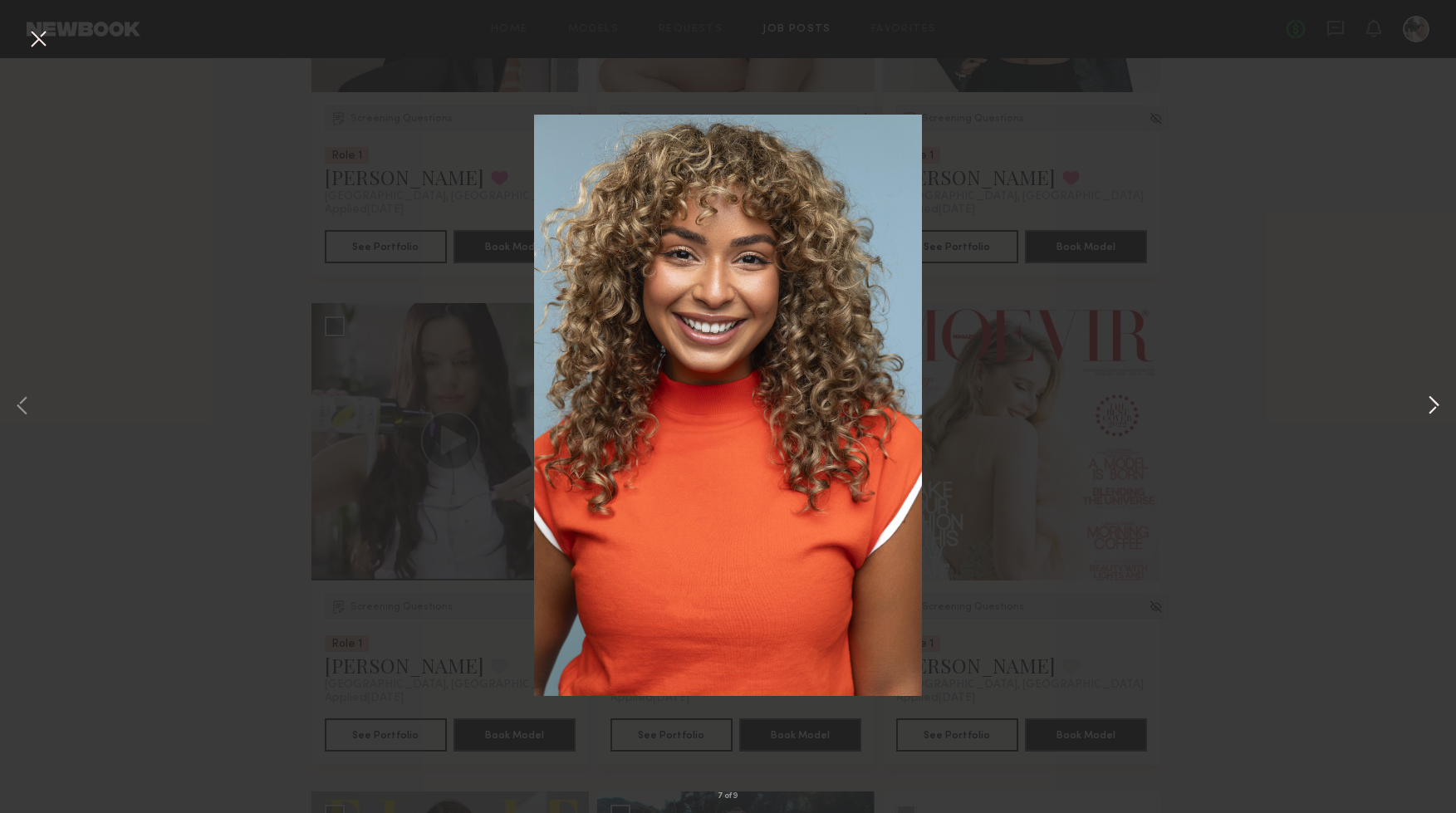
click at [1424, 402] on button at bounding box center [1433, 407] width 20 height 651
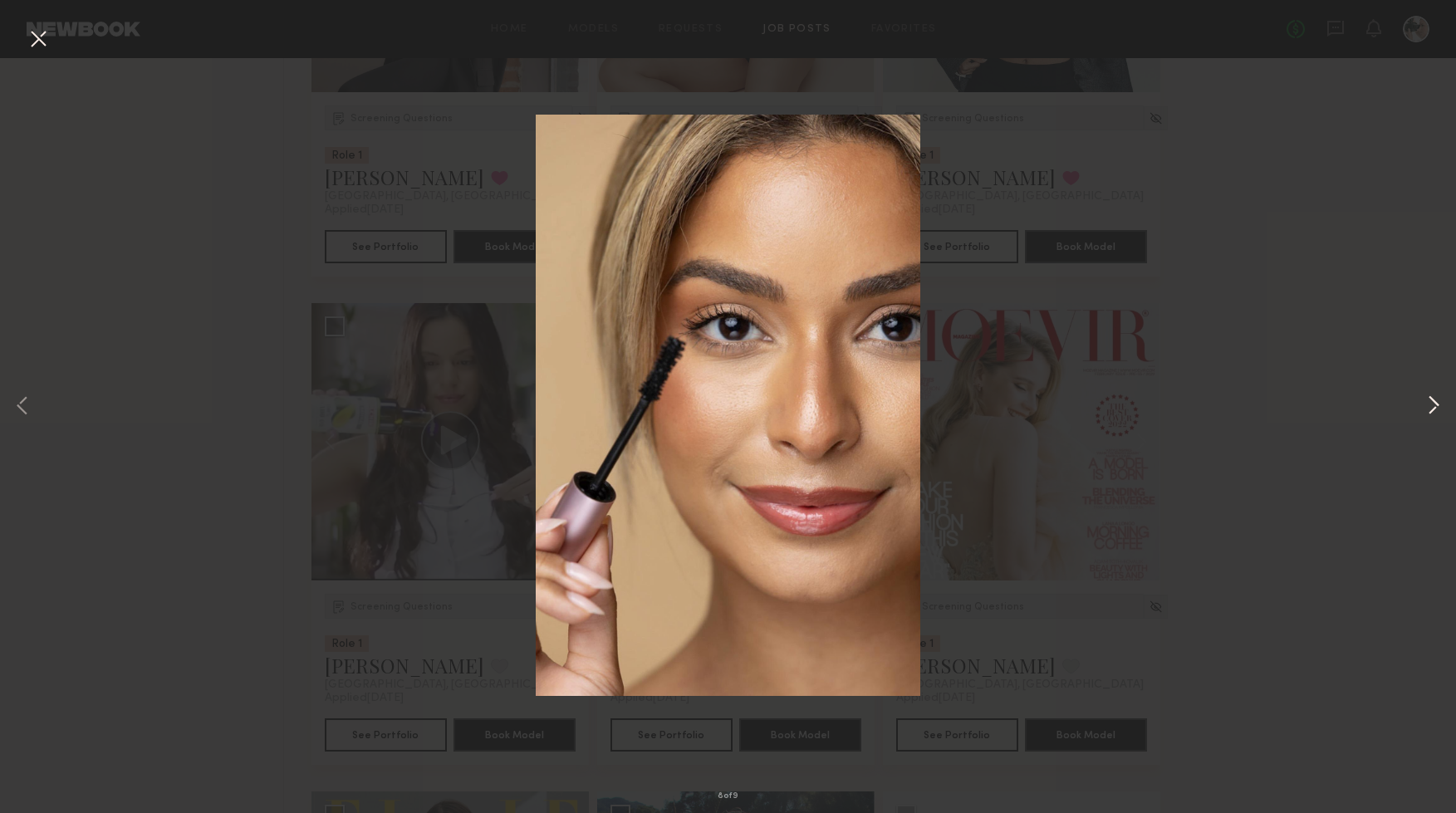
click at [1424, 402] on button at bounding box center [1433, 407] width 20 height 651
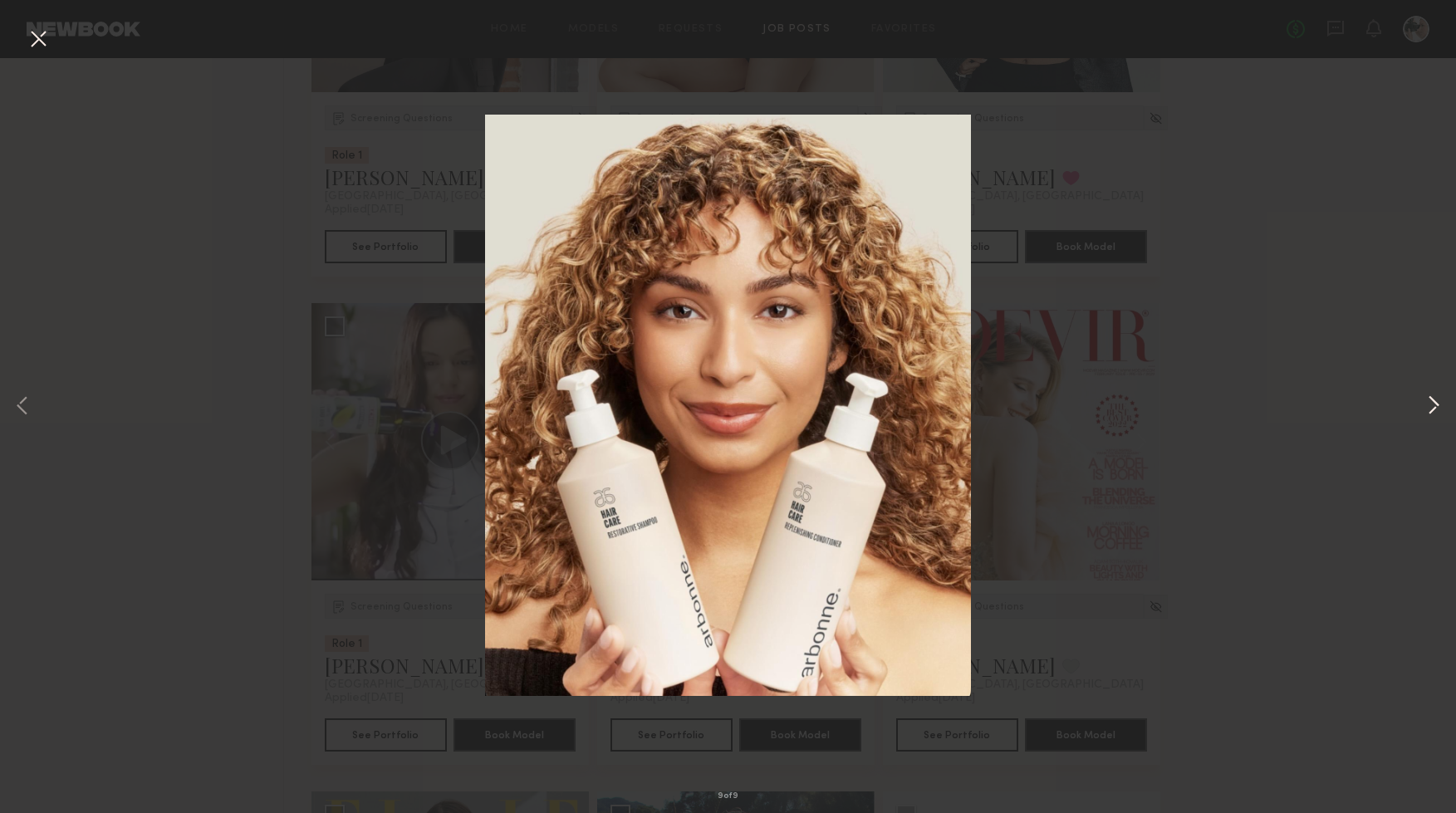
click at [1424, 402] on button at bounding box center [1433, 407] width 20 height 651
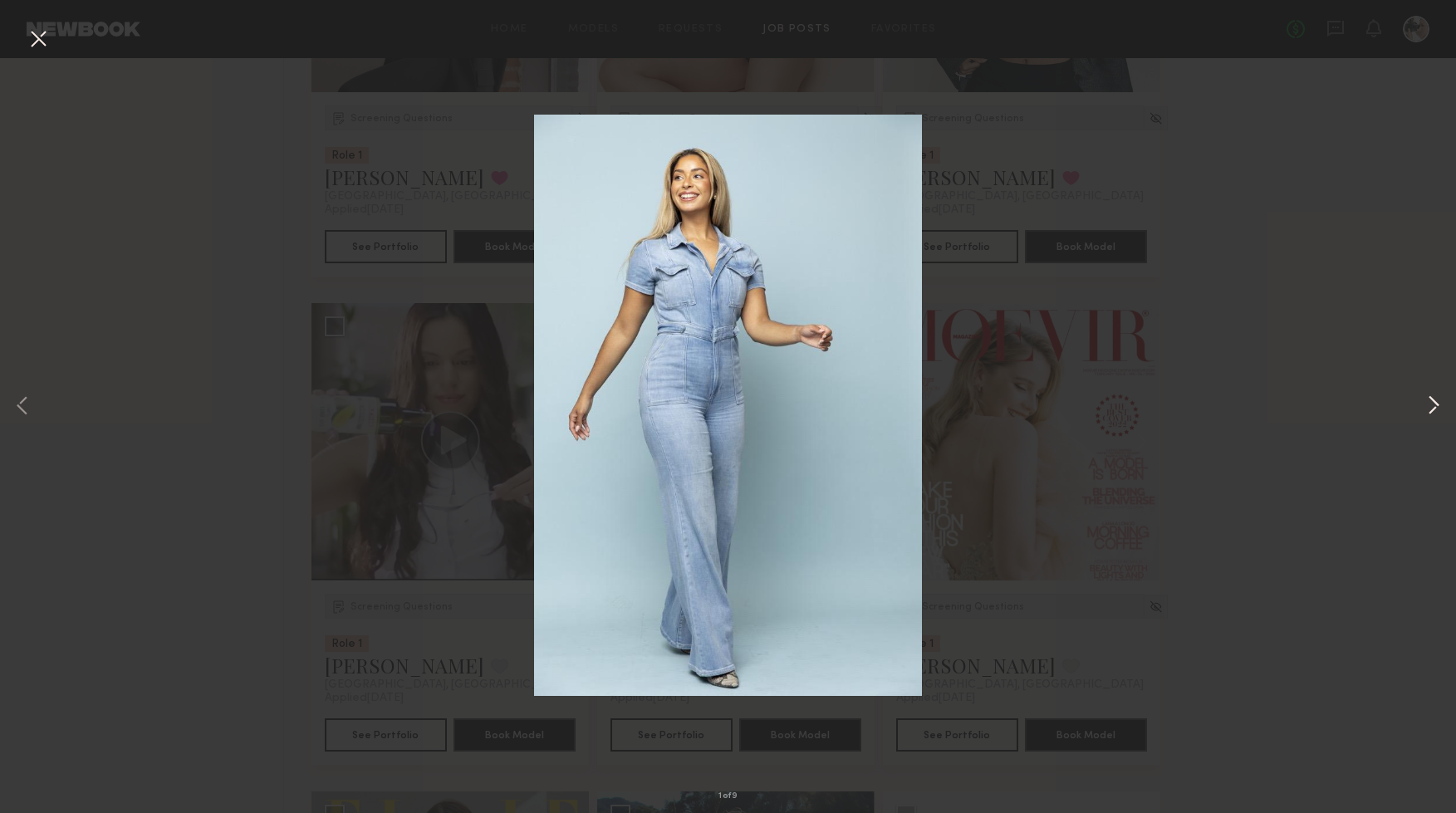
click at [1424, 402] on button at bounding box center [1433, 407] width 20 height 651
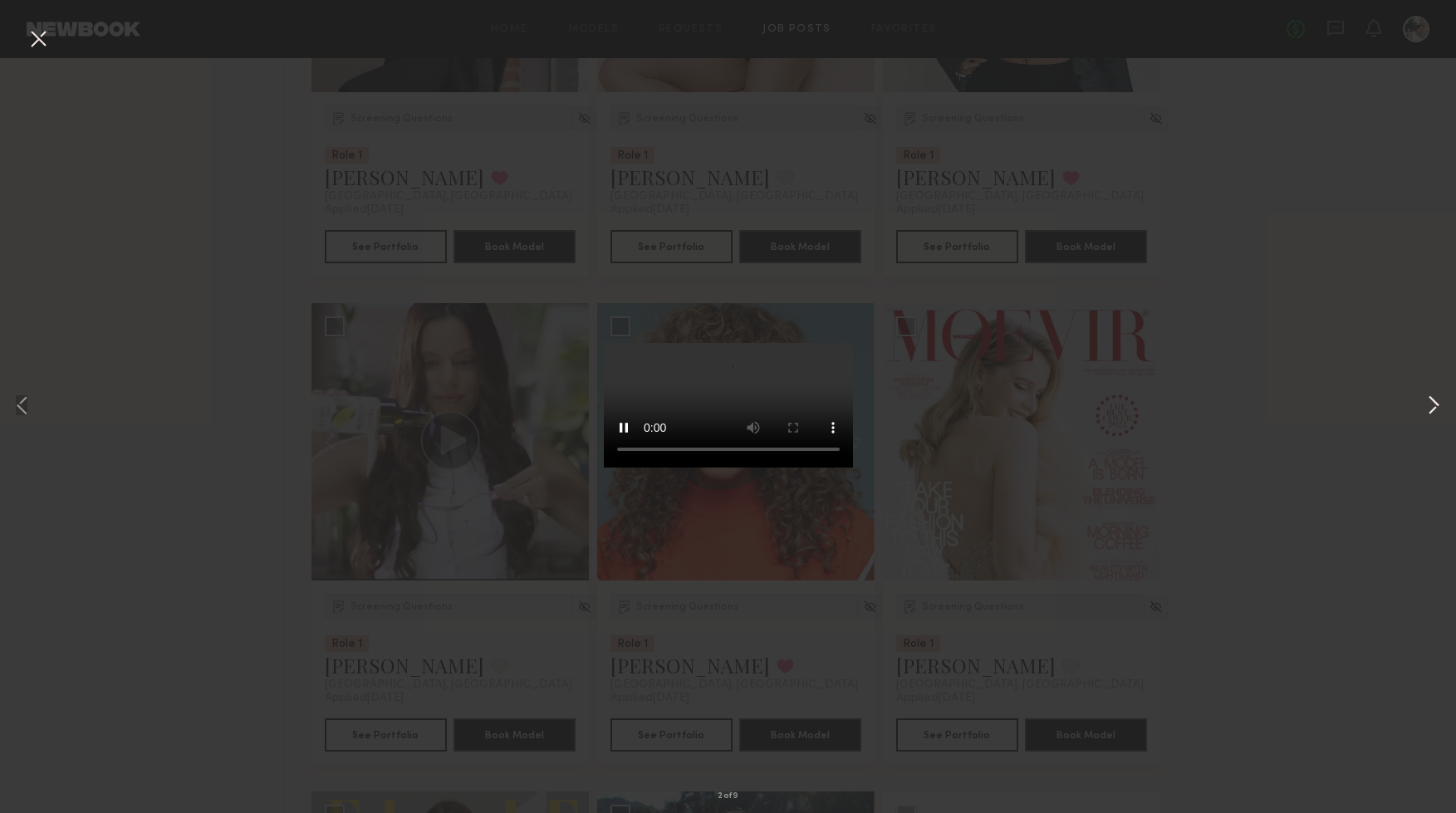
click at [1424, 402] on button at bounding box center [1433, 407] width 20 height 651
click at [37, 41] on button at bounding box center [38, 39] width 26 height 30
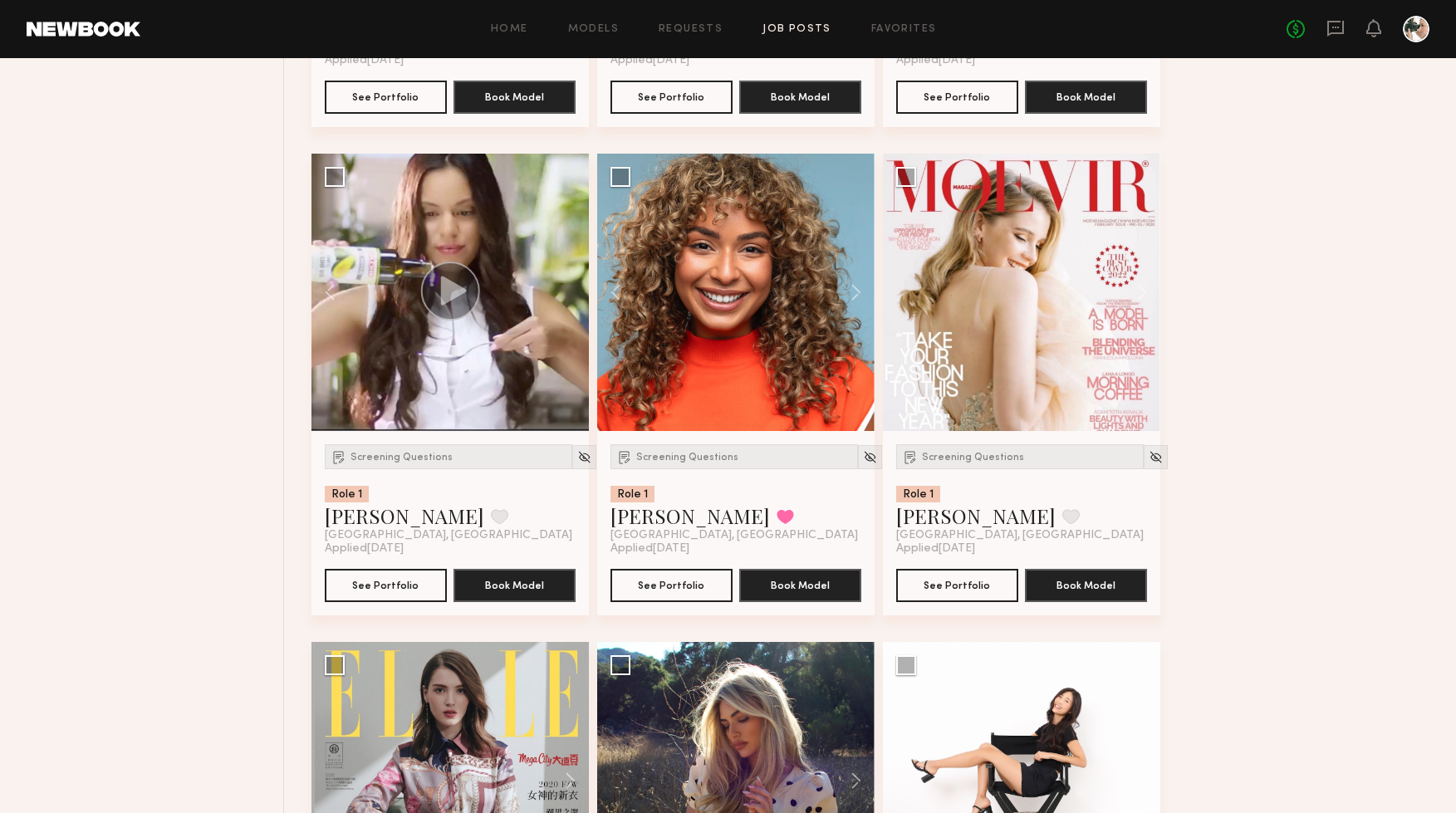
scroll to position [3567, 0]
click at [1138, 296] on button at bounding box center [1134, 291] width 54 height 277
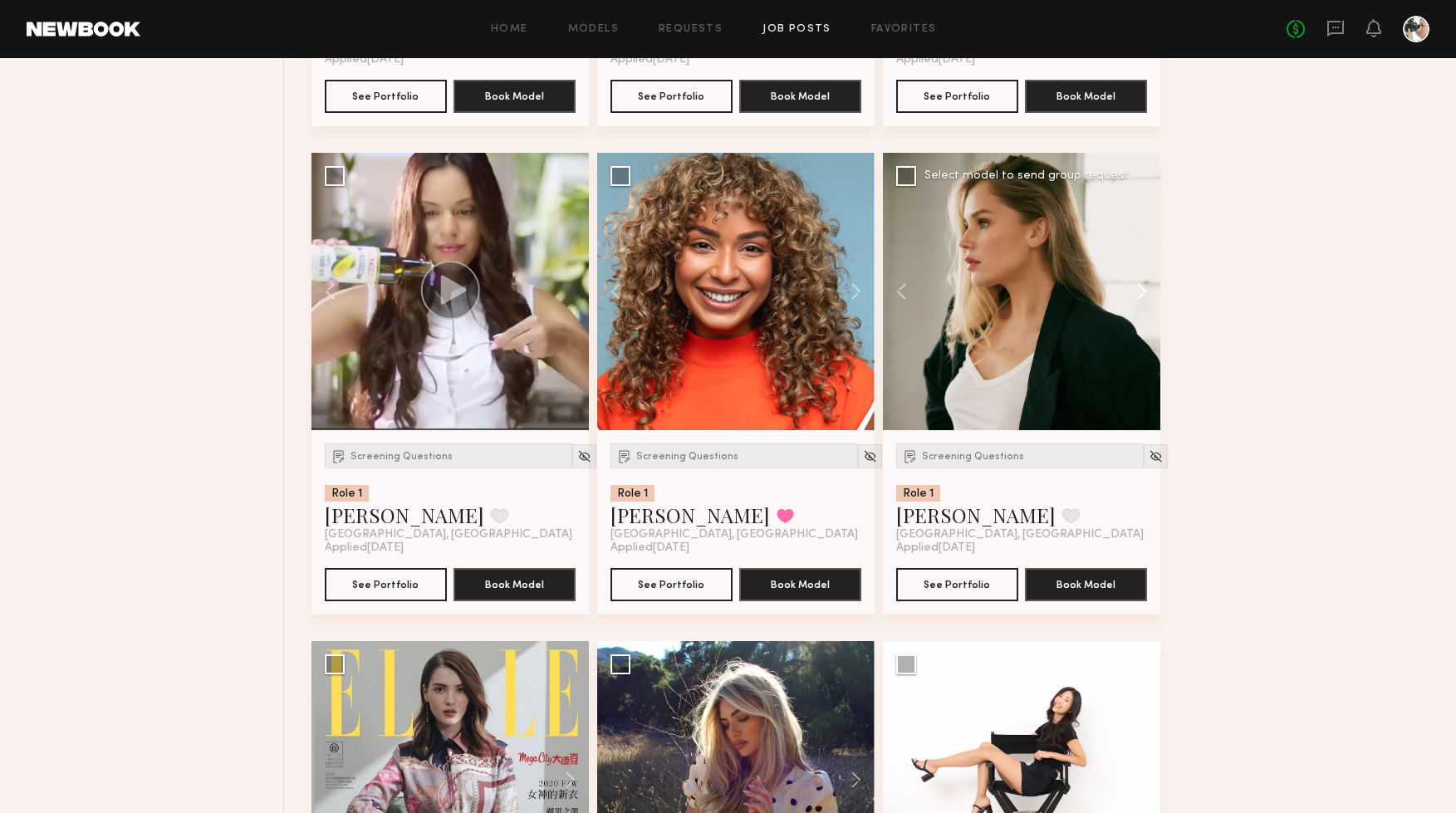
click at [1138, 296] on button at bounding box center [1134, 291] width 54 height 277
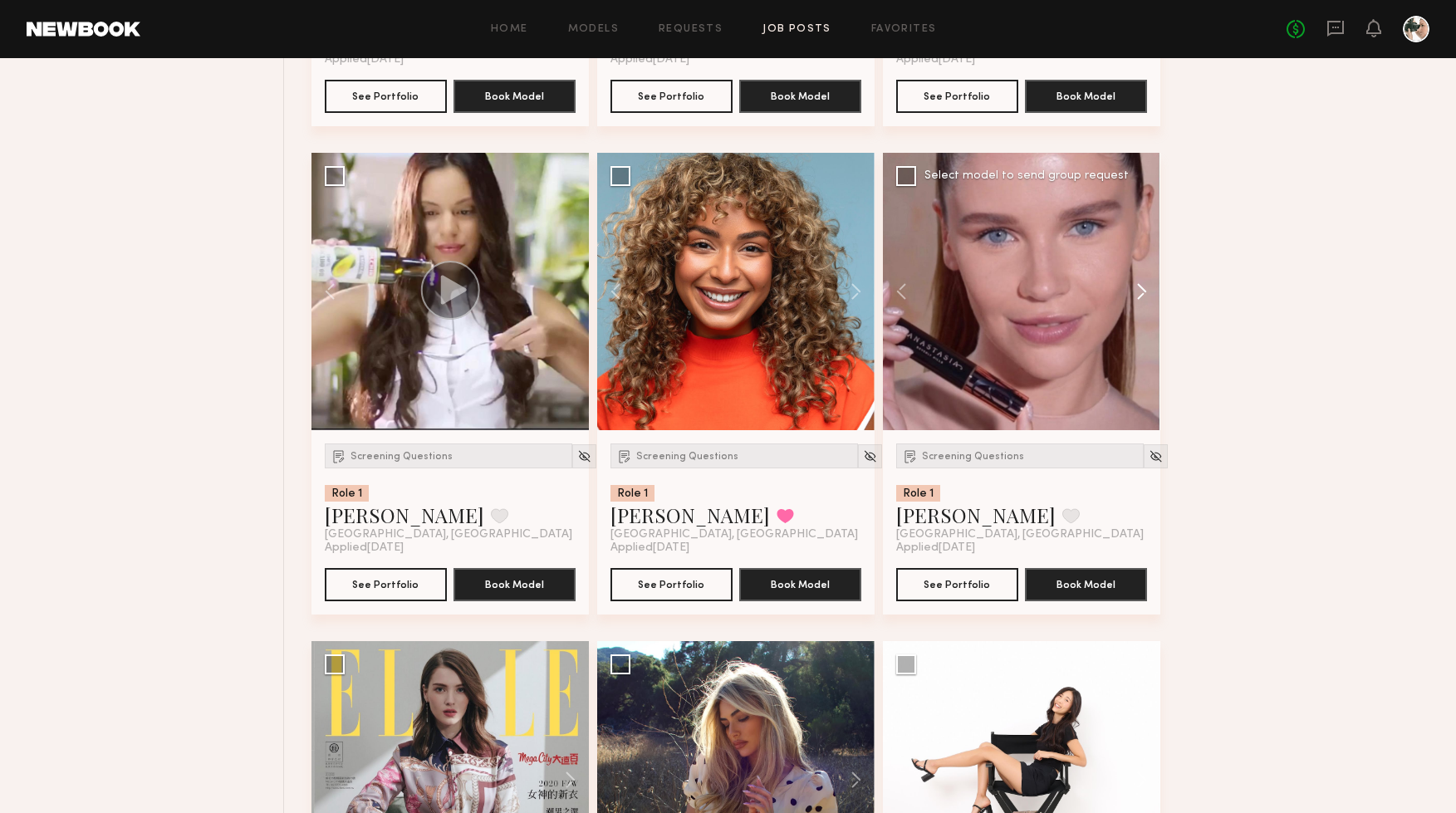
click at [1138, 296] on button at bounding box center [1134, 291] width 54 height 277
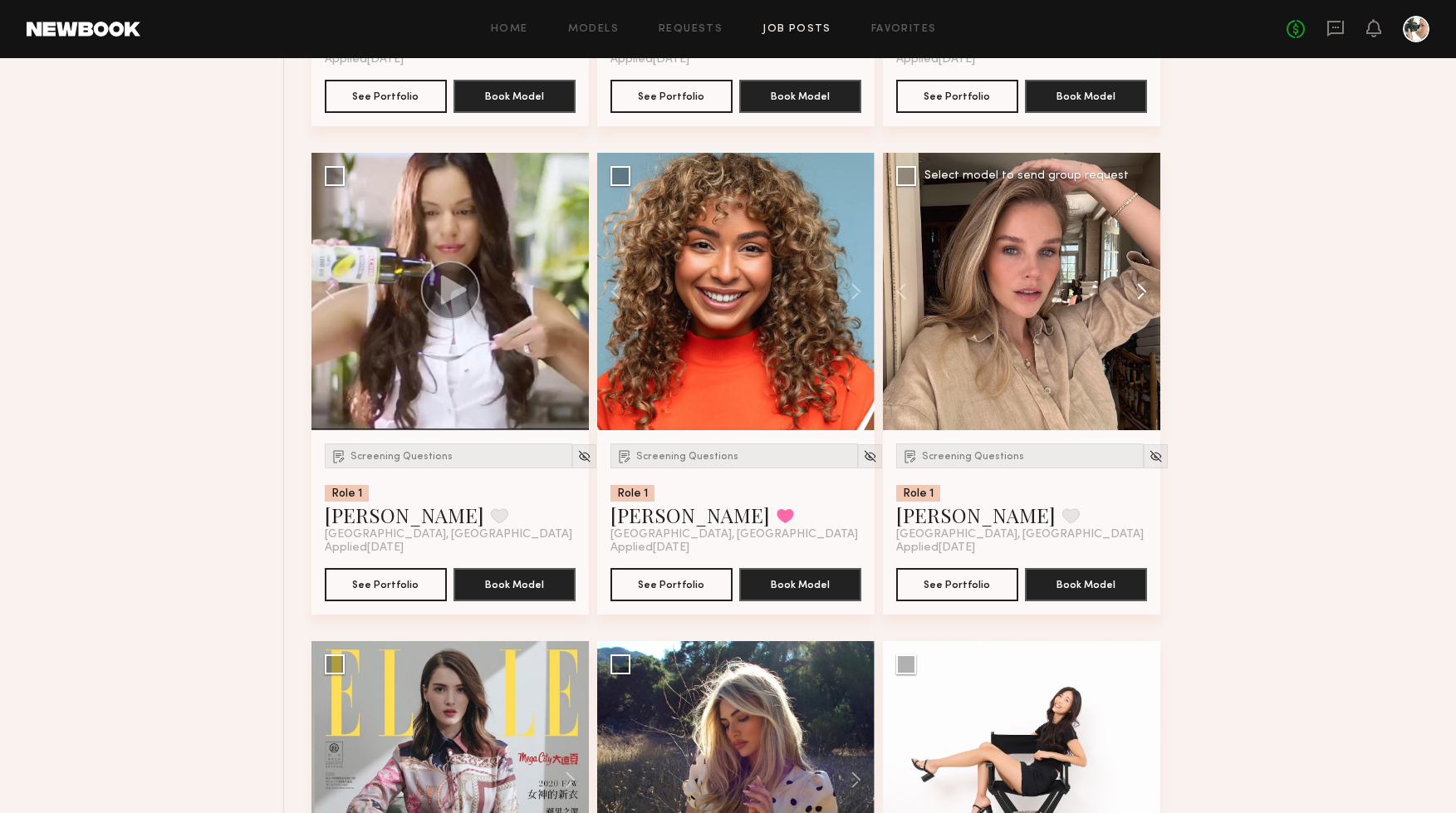
click at [1138, 296] on button at bounding box center [1134, 291] width 54 height 277
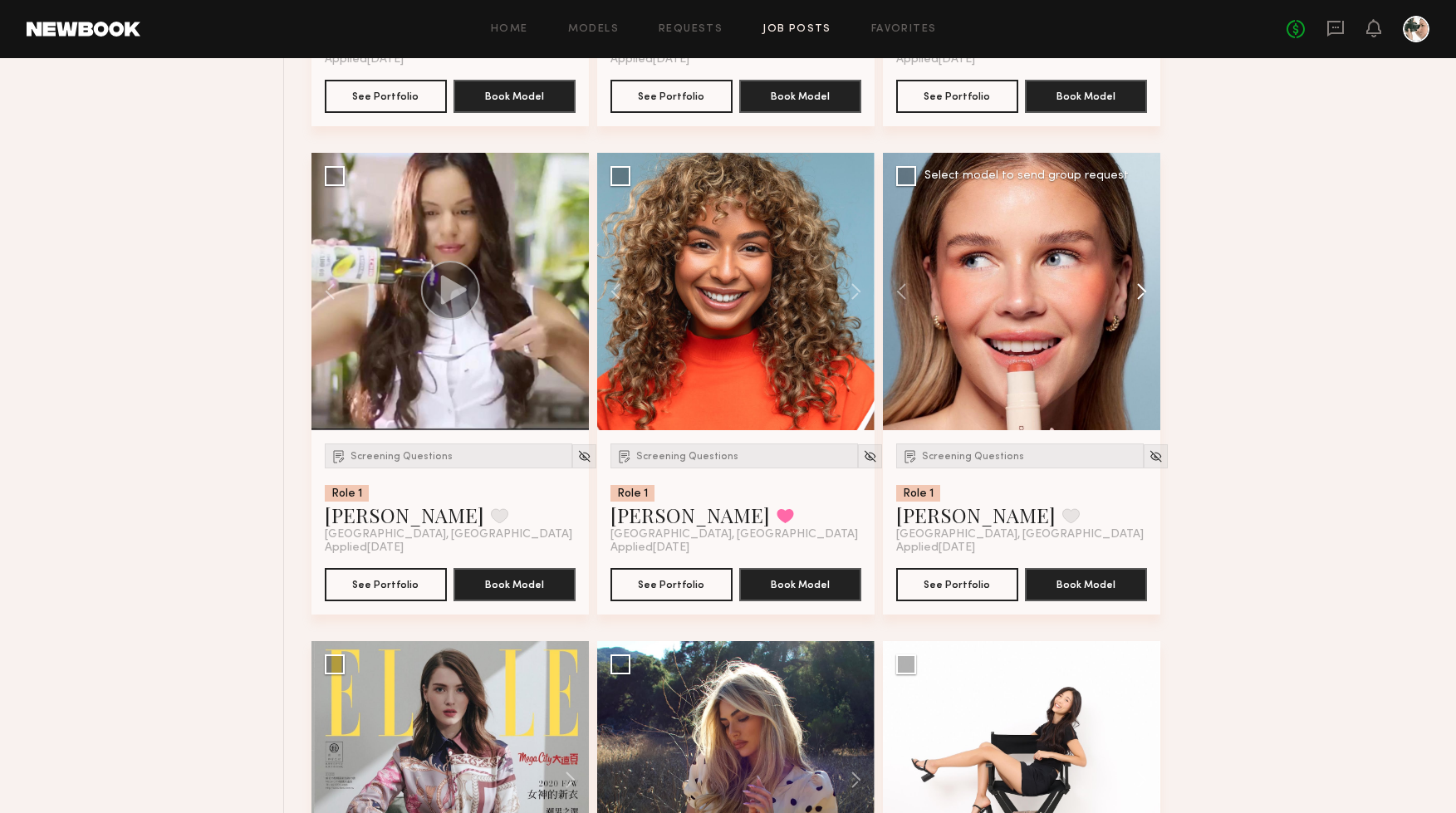
click at [1138, 296] on button at bounding box center [1134, 291] width 54 height 277
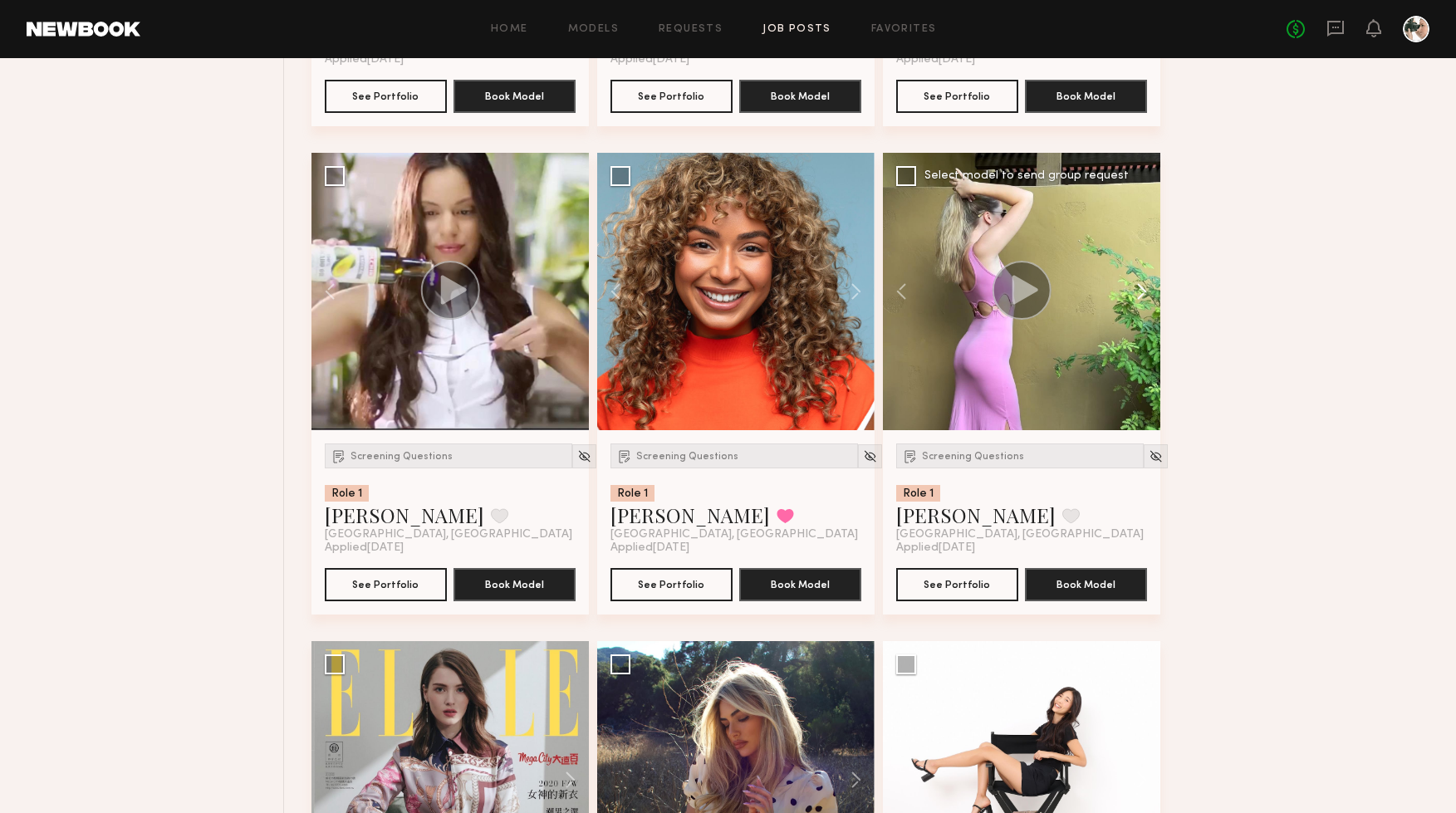
click at [1138, 296] on button at bounding box center [1134, 291] width 54 height 277
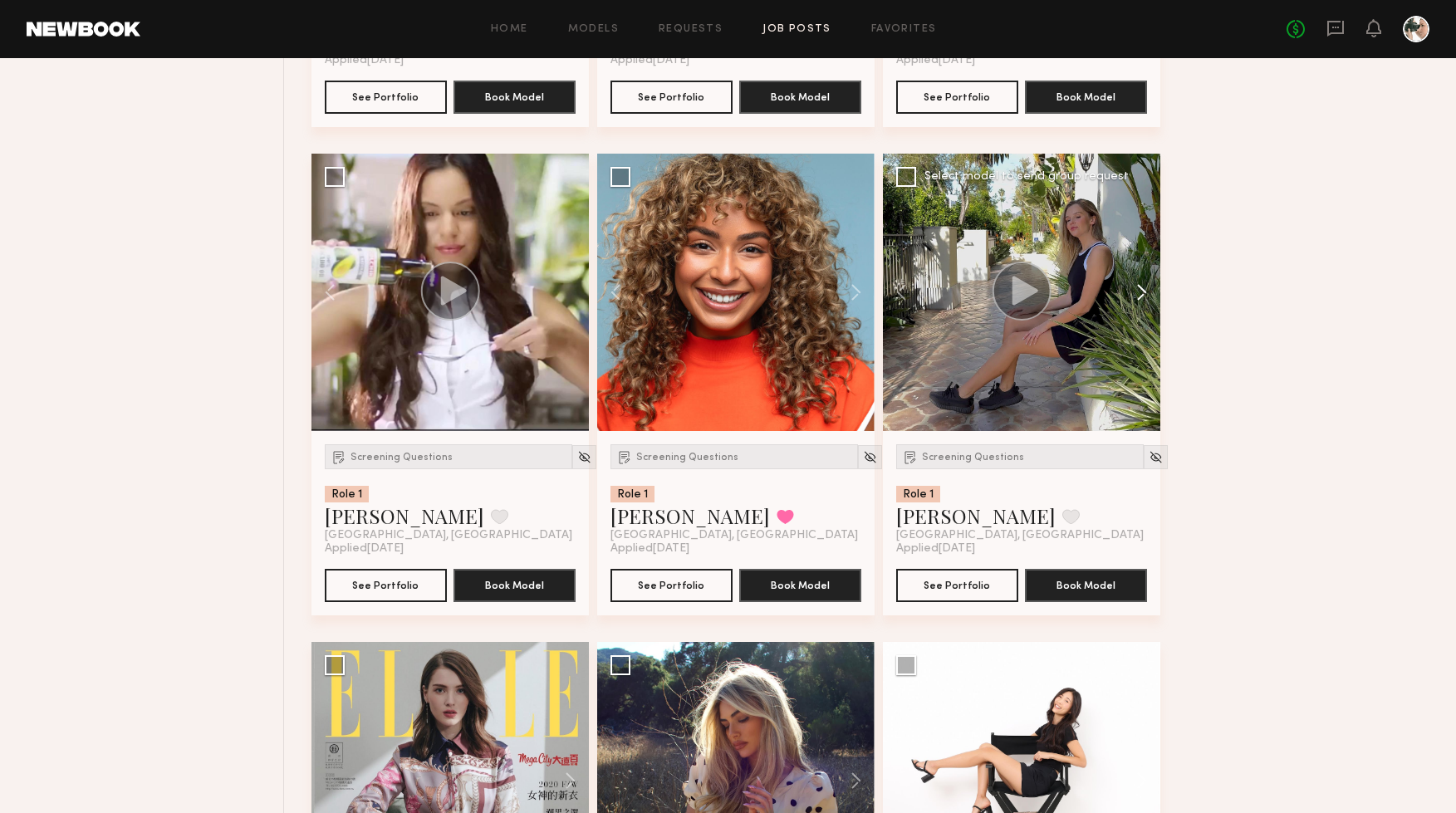
click at [1138, 296] on button at bounding box center [1134, 292] width 54 height 277
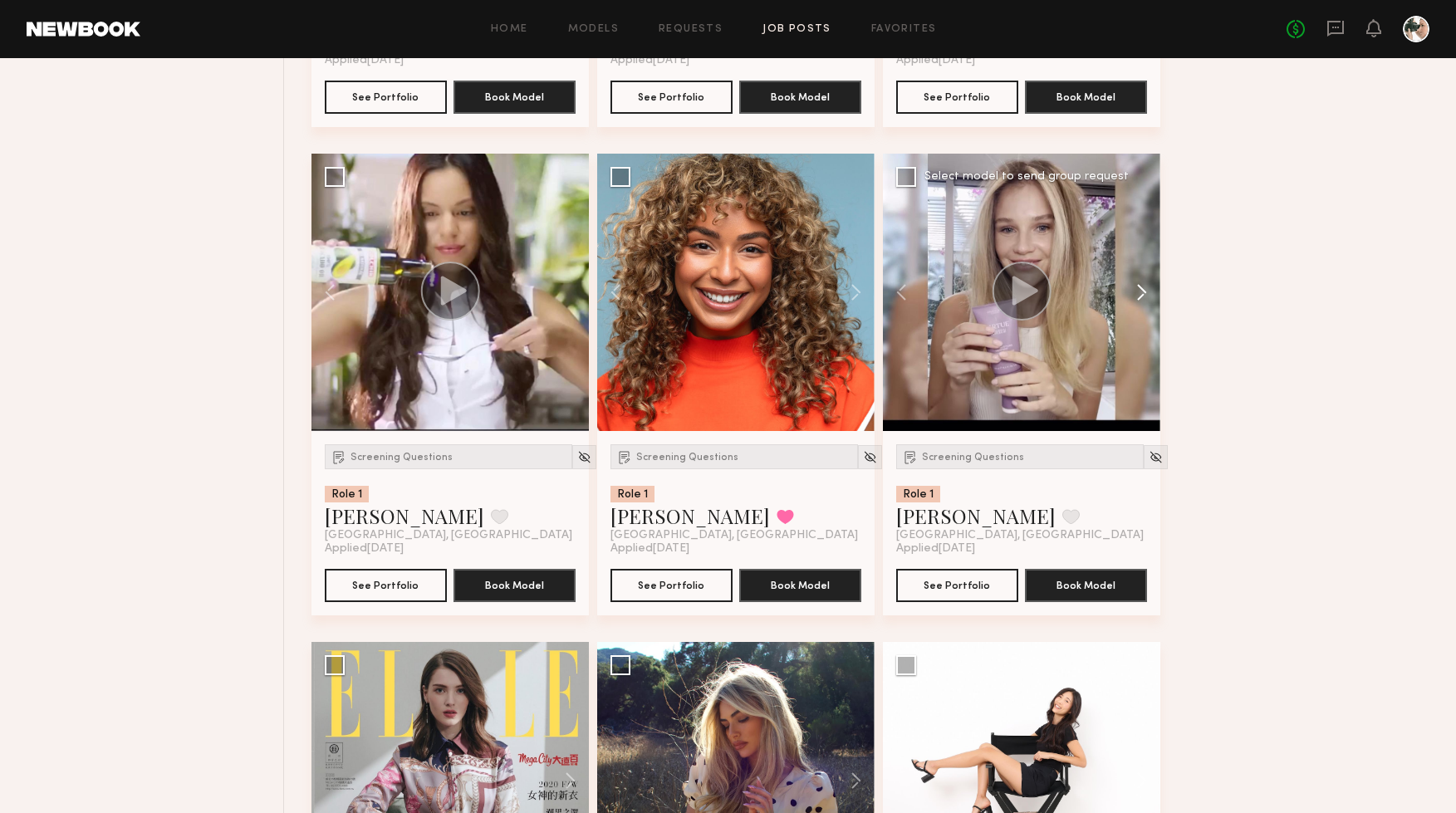
click at [1138, 296] on button at bounding box center [1134, 292] width 54 height 277
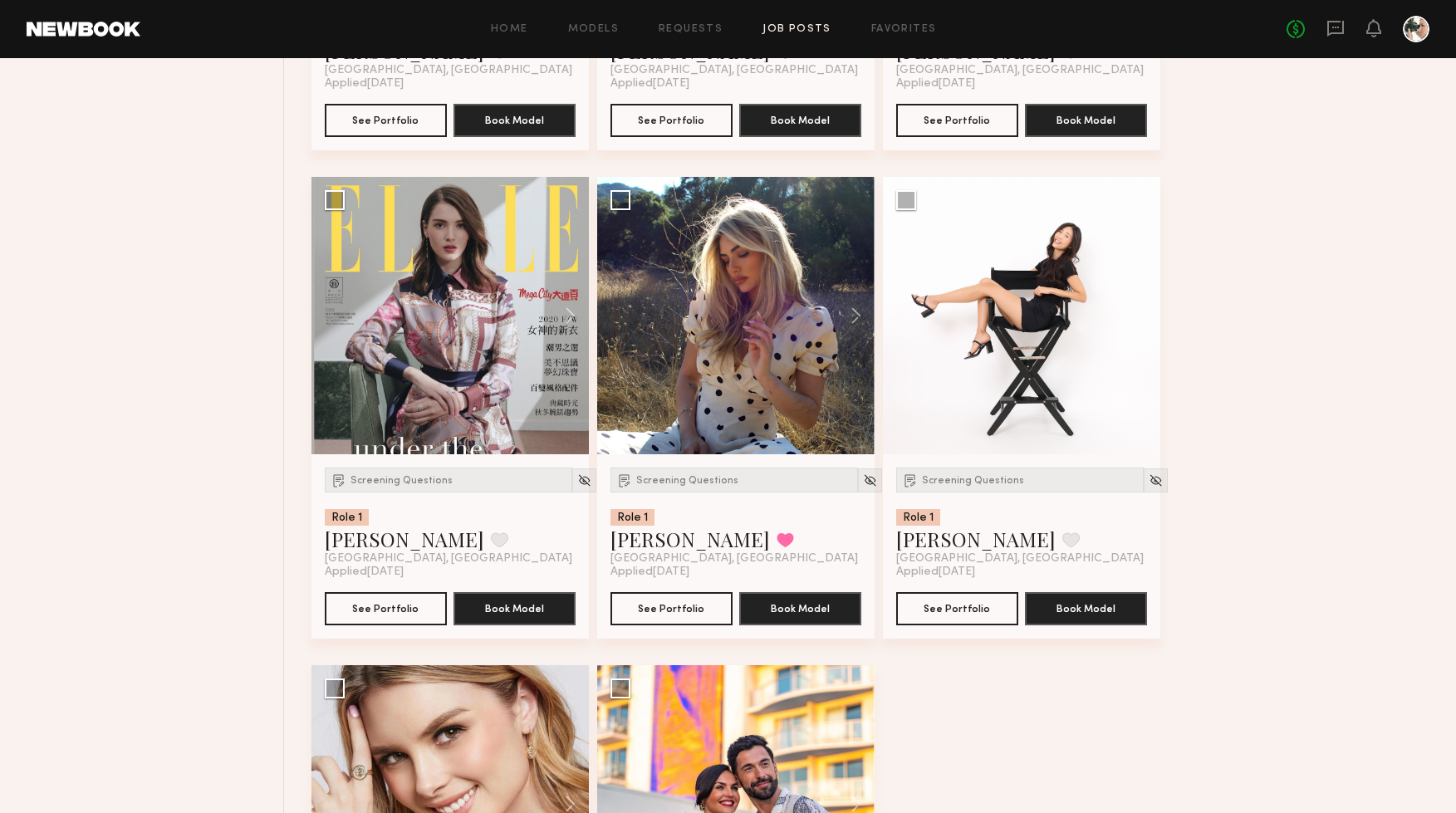
scroll to position [4062, 0]
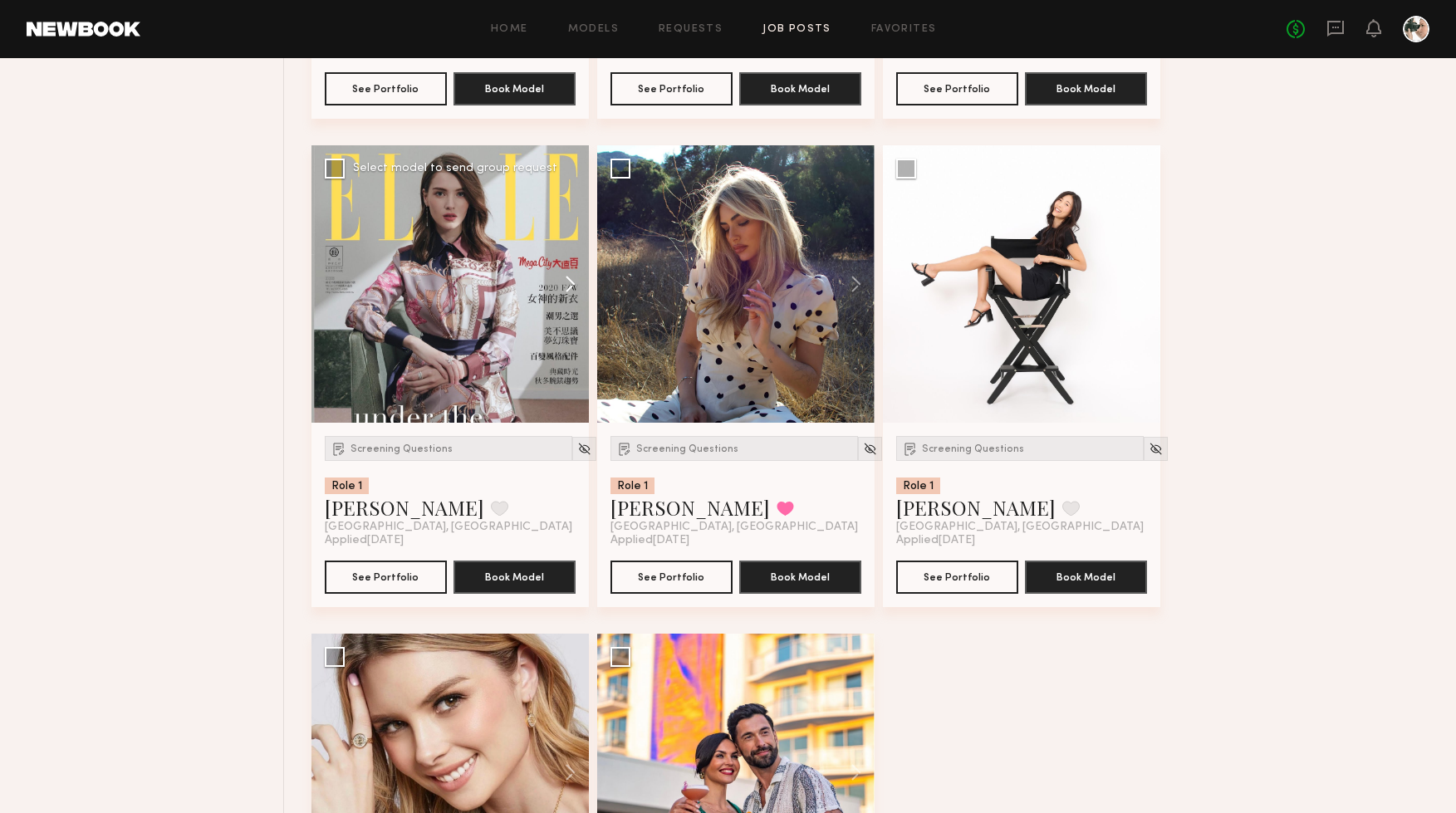
click at [551, 290] on button at bounding box center [562, 284] width 54 height 277
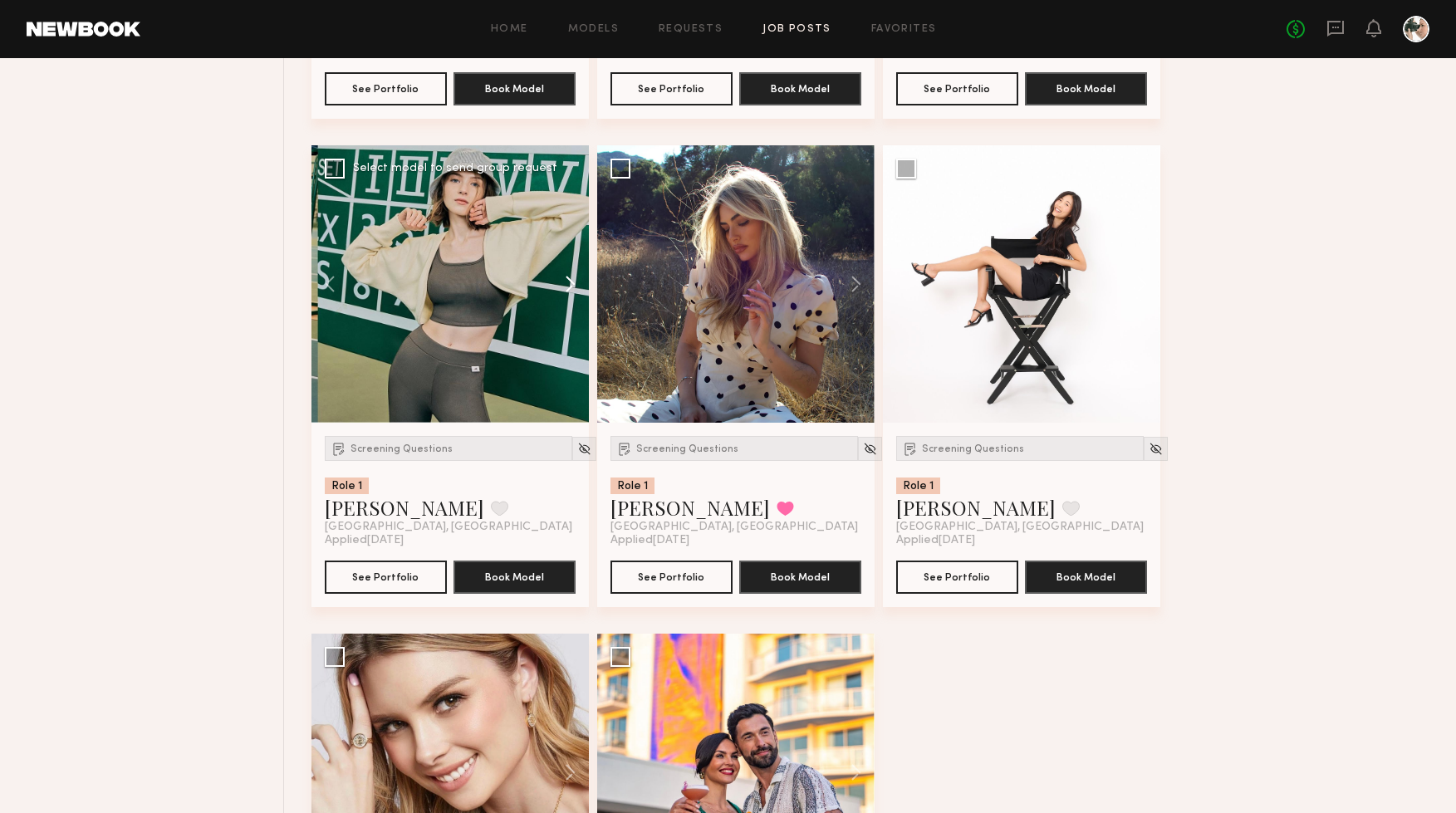
click at [551, 290] on button at bounding box center [562, 284] width 54 height 277
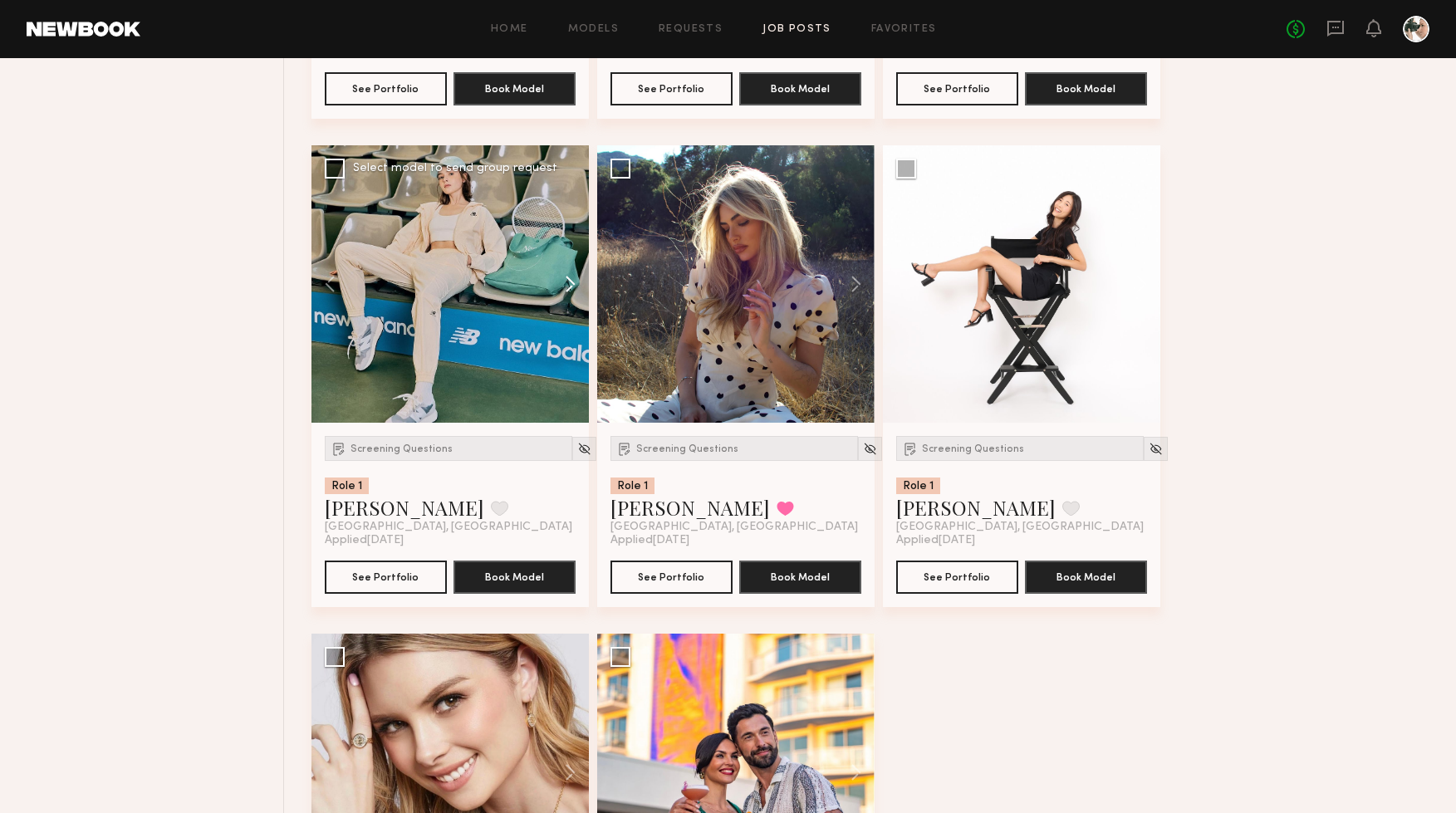
click at [551, 290] on button at bounding box center [562, 284] width 54 height 277
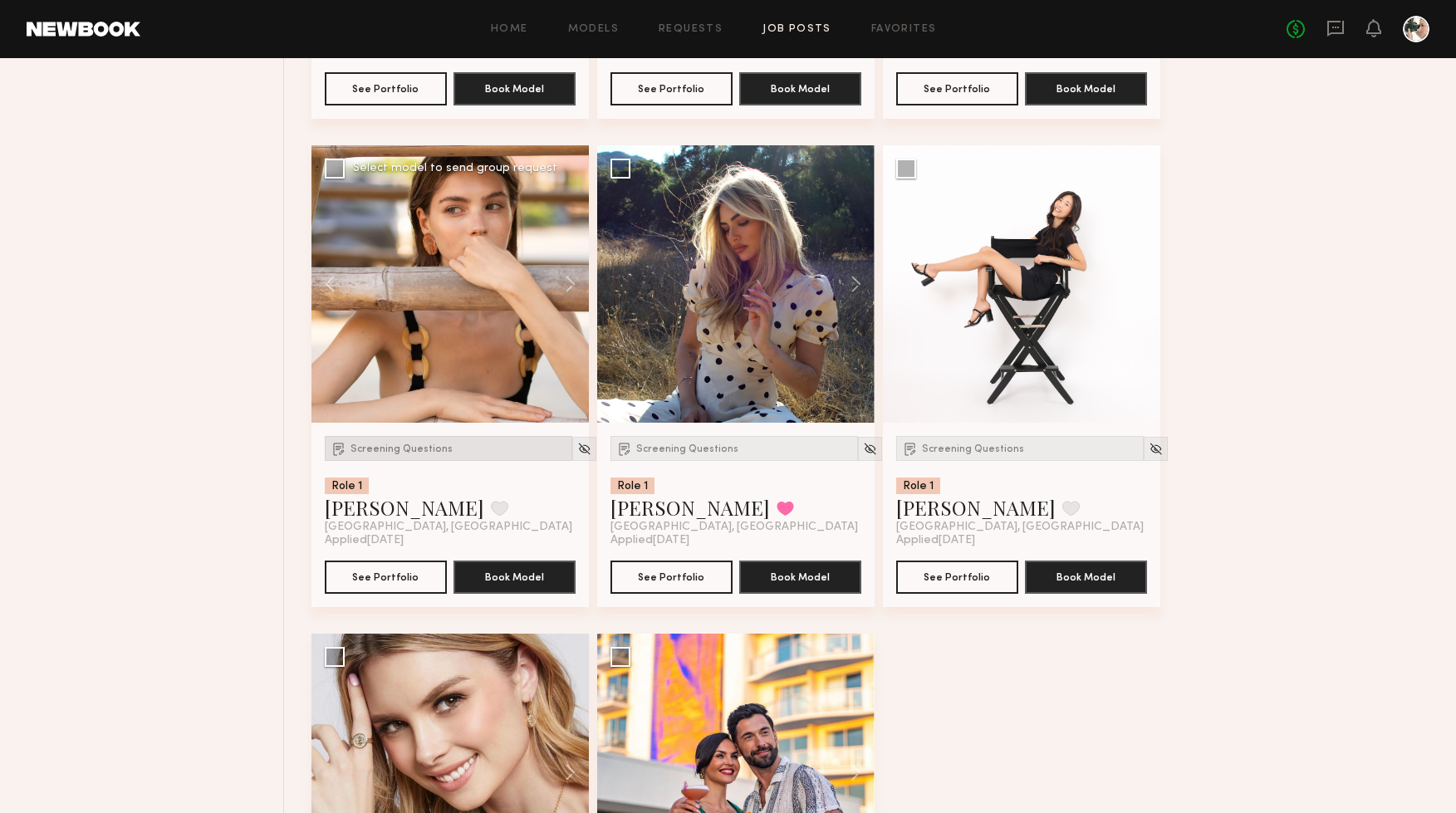
click at [385, 459] on div "Screening Questions" at bounding box center [448, 448] width 247 height 25
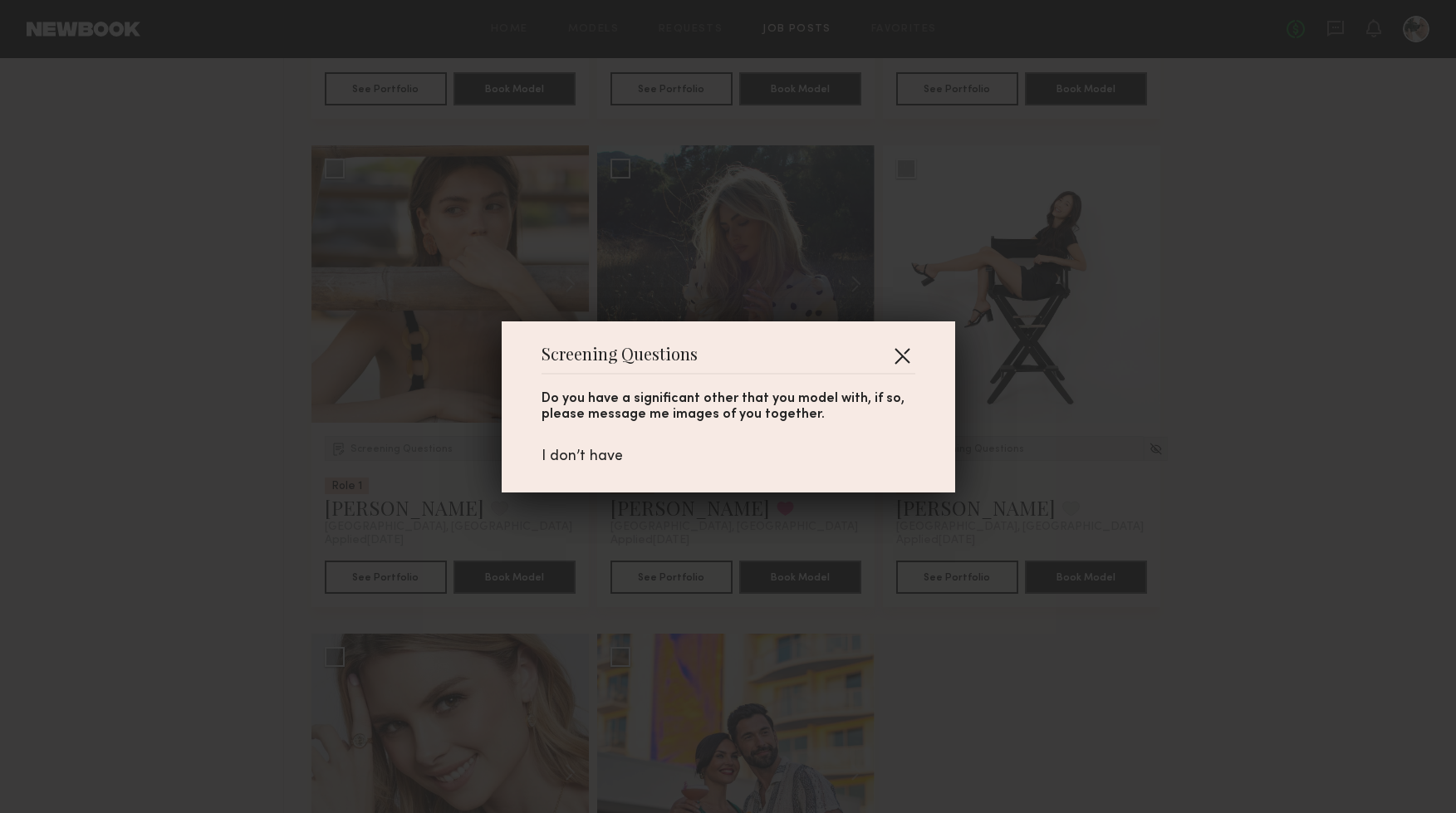
click at [905, 356] on button "button" at bounding box center [902, 355] width 26 height 26
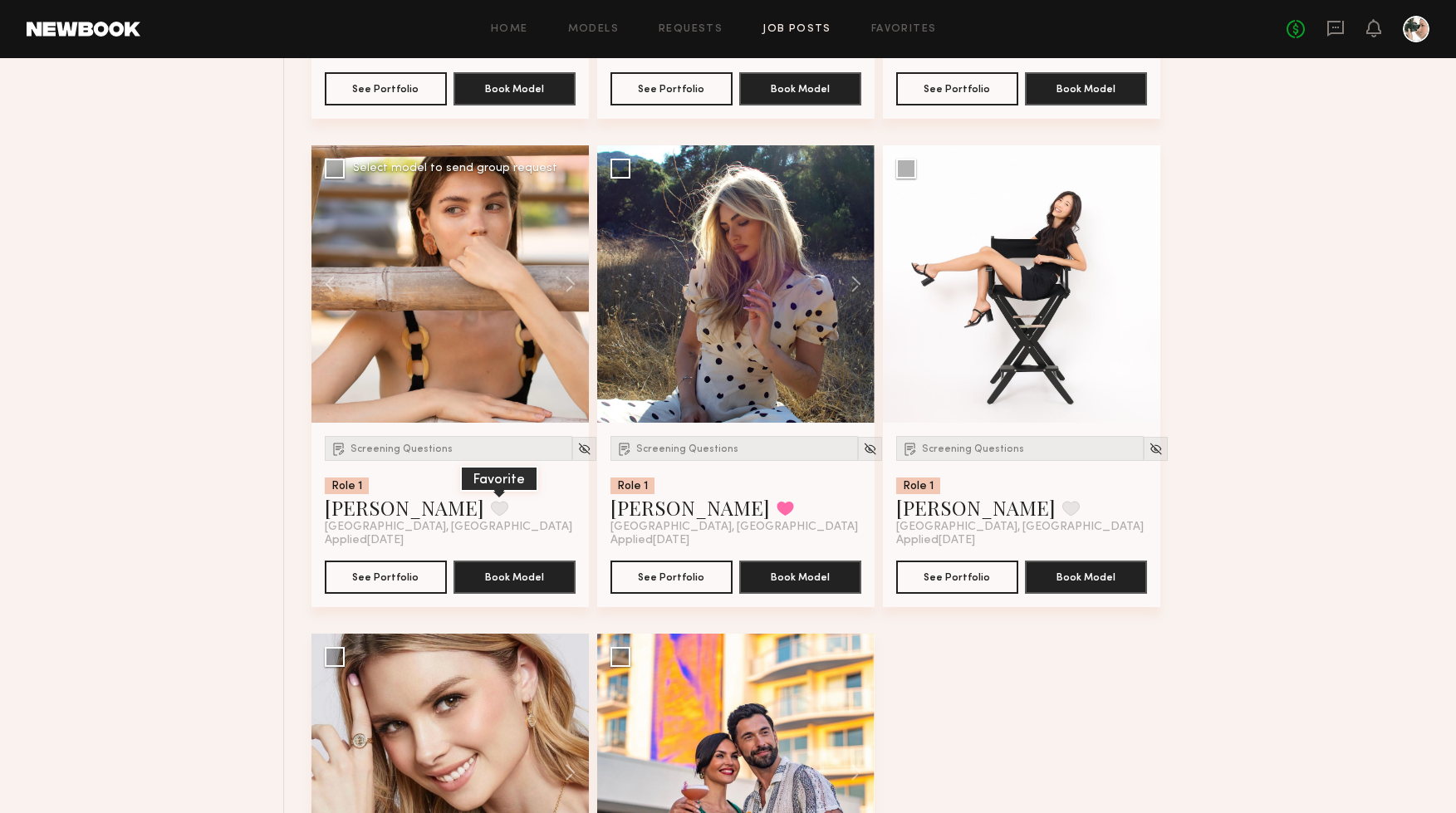
click at [491, 509] on button at bounding box center [500, 508] width 18 height 15
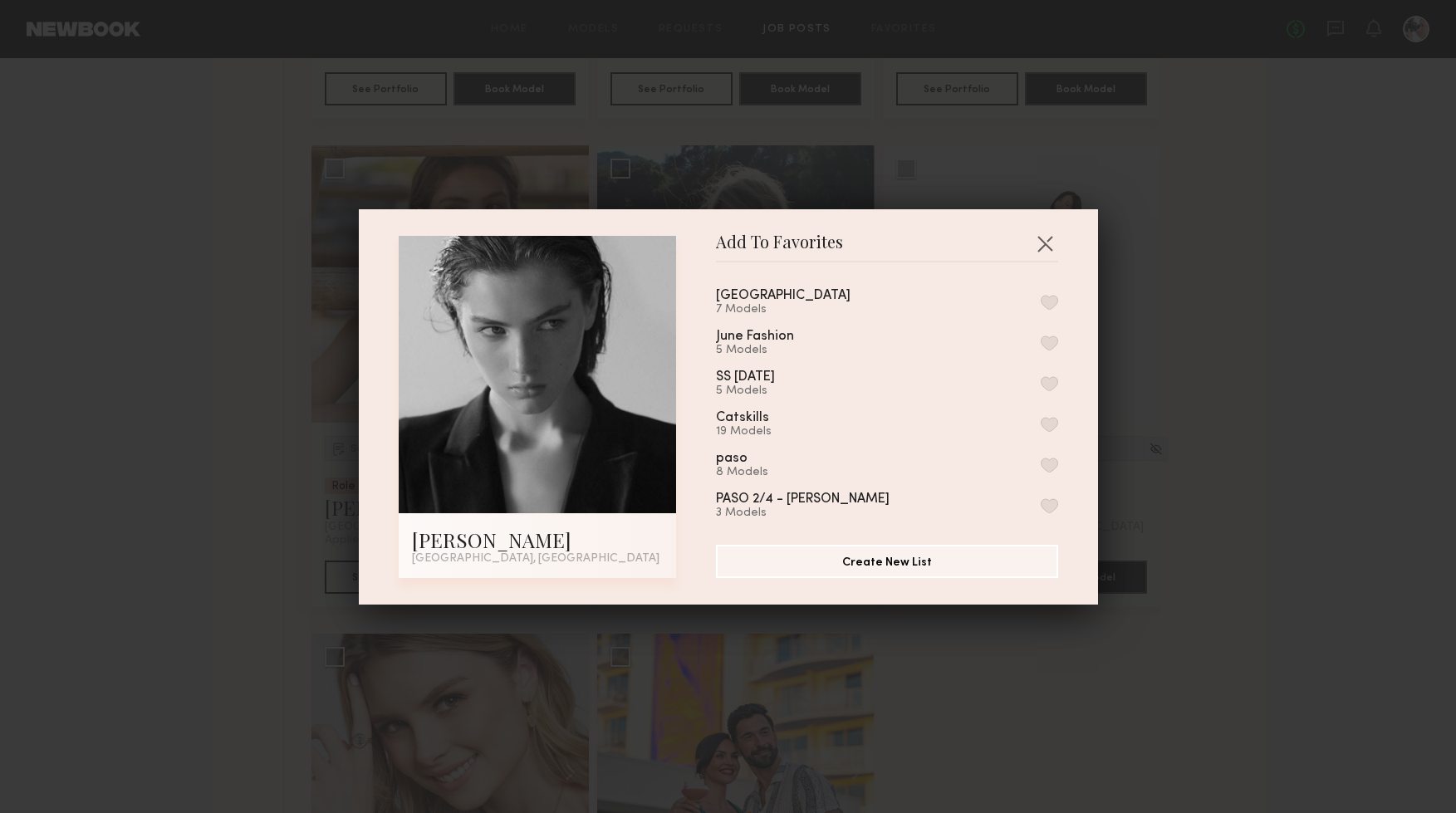
click at [1048, 302] on button "button" at bounding box center [1050, 302] width 18 height 15
click at [1046, 240] on button "button" at bounding box center [1045, 243] width 26 height 26
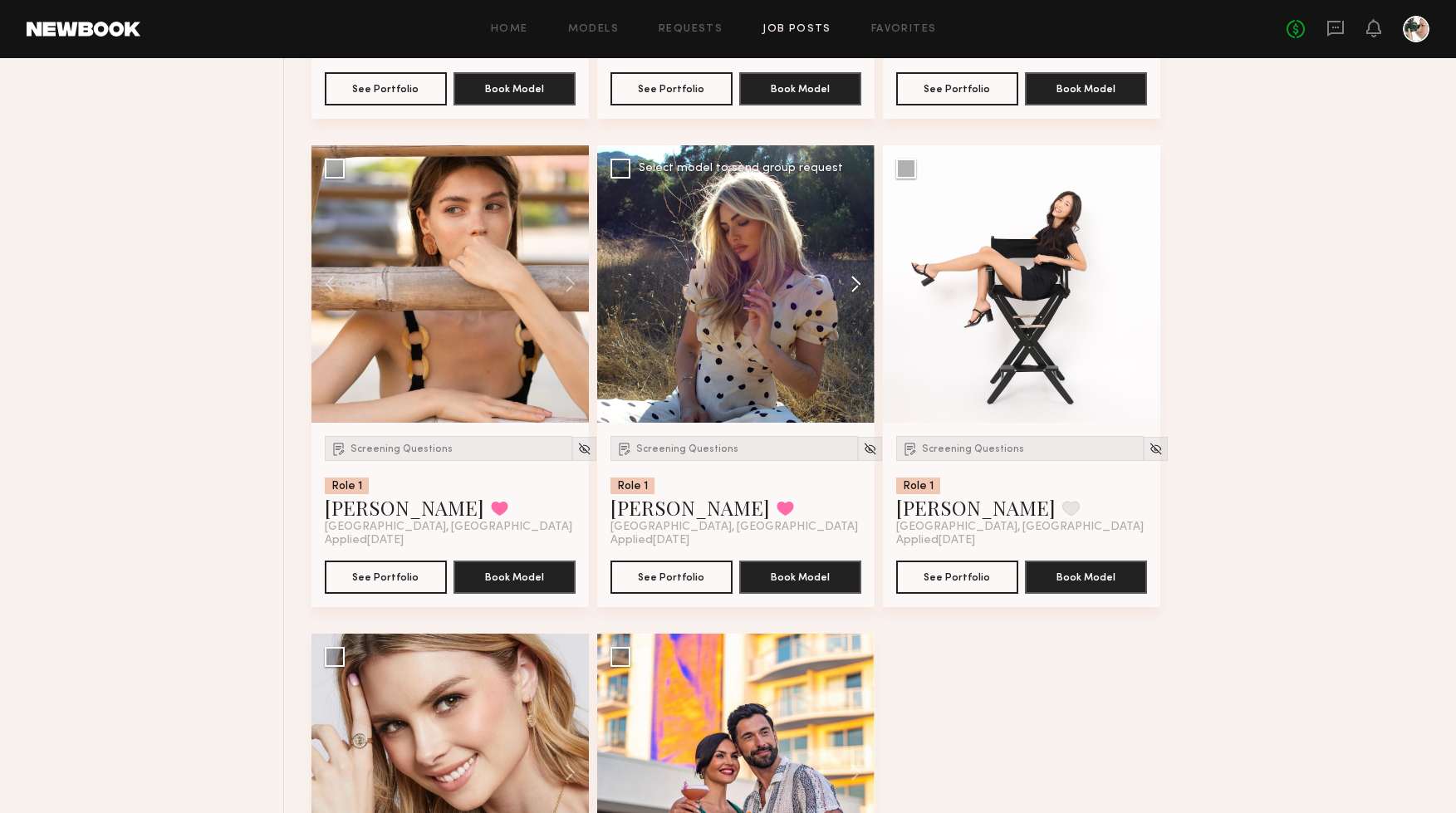
click at [854, 287] on button at bounding box center [848, 284] width 54 height 277
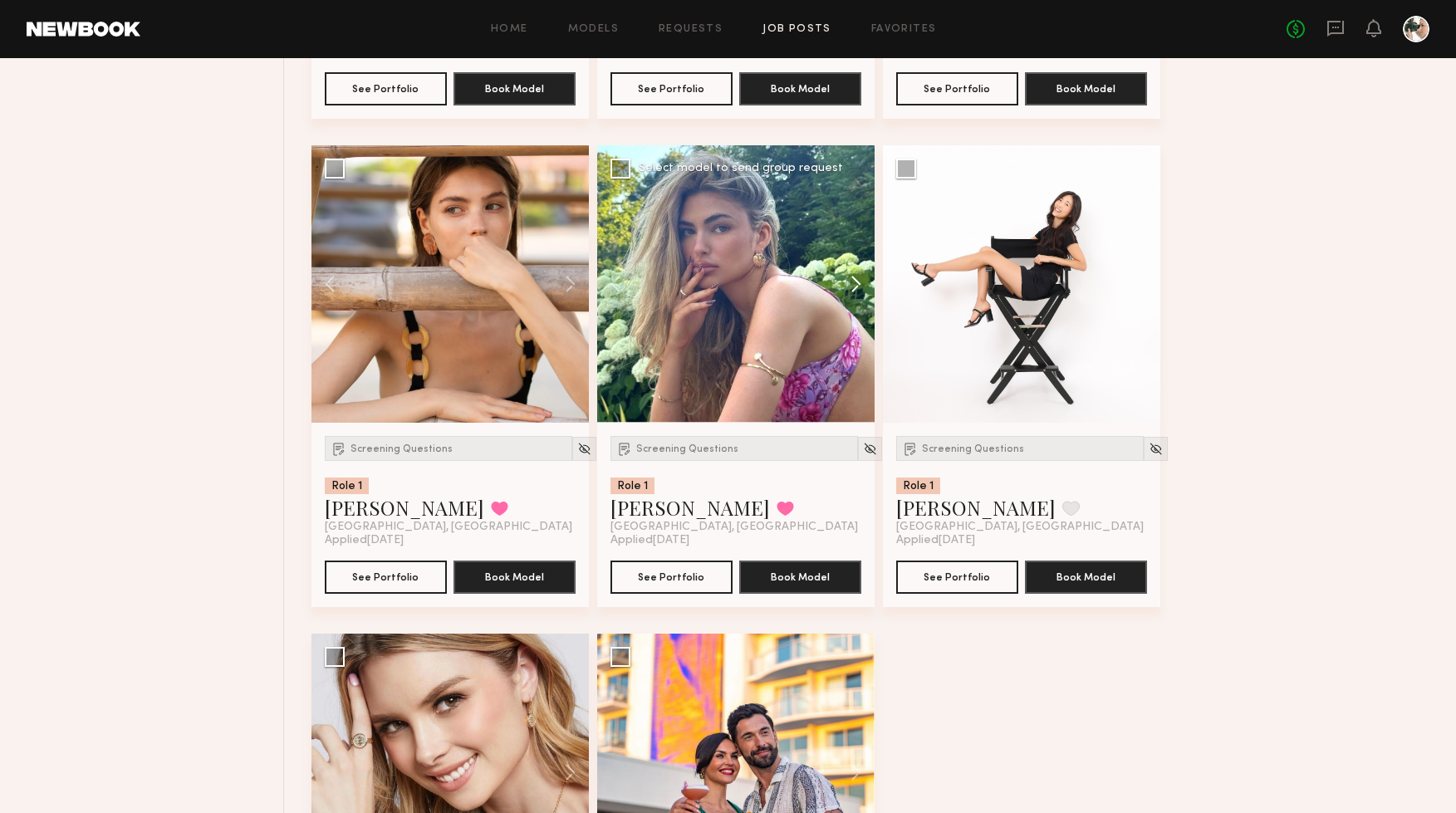
click at [854, 287] on button at bounding box center [848, 284] width 54 height 277
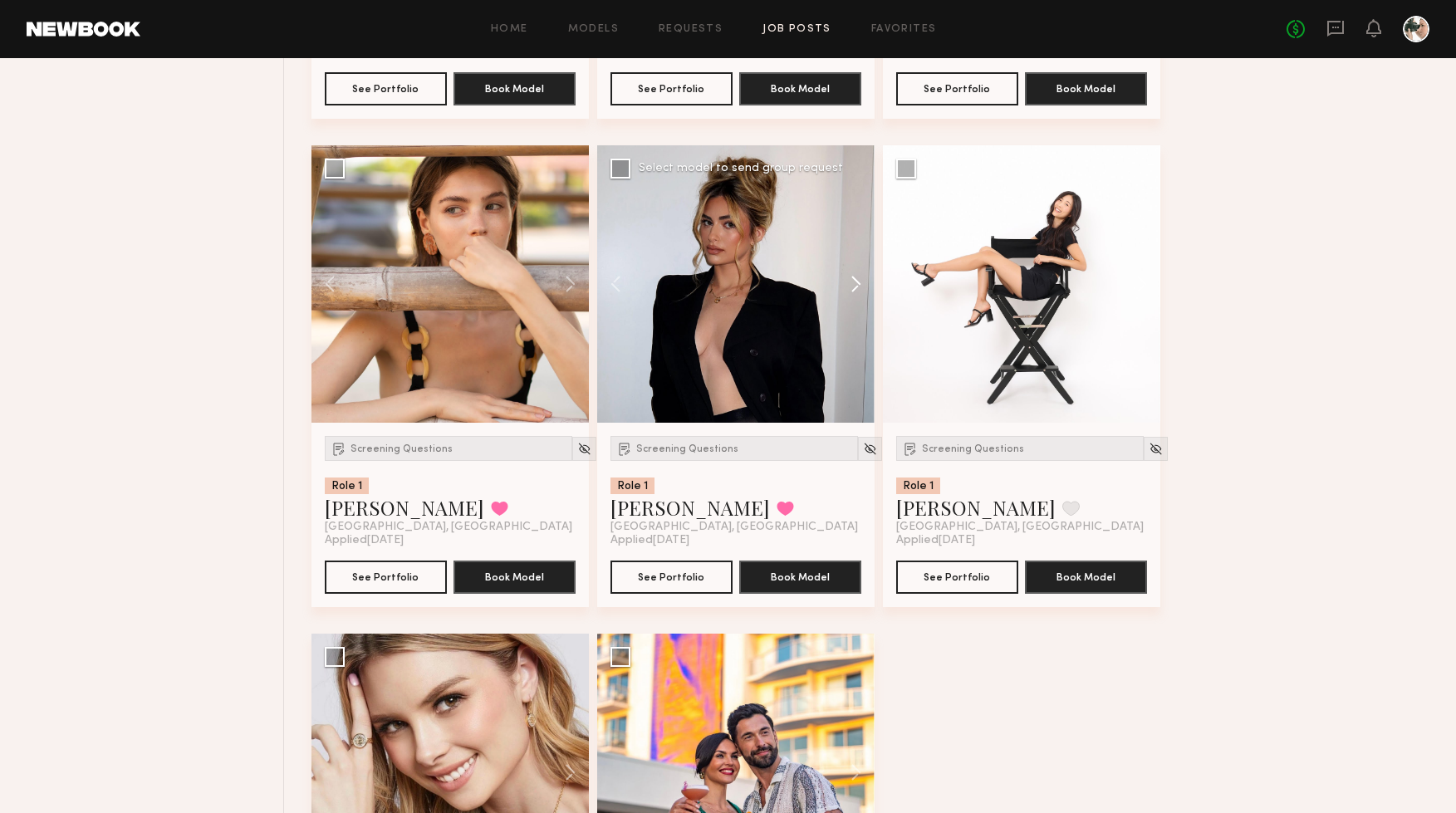
click at [854, 287] on button at bounding box center [848, 284] width 54 height 277
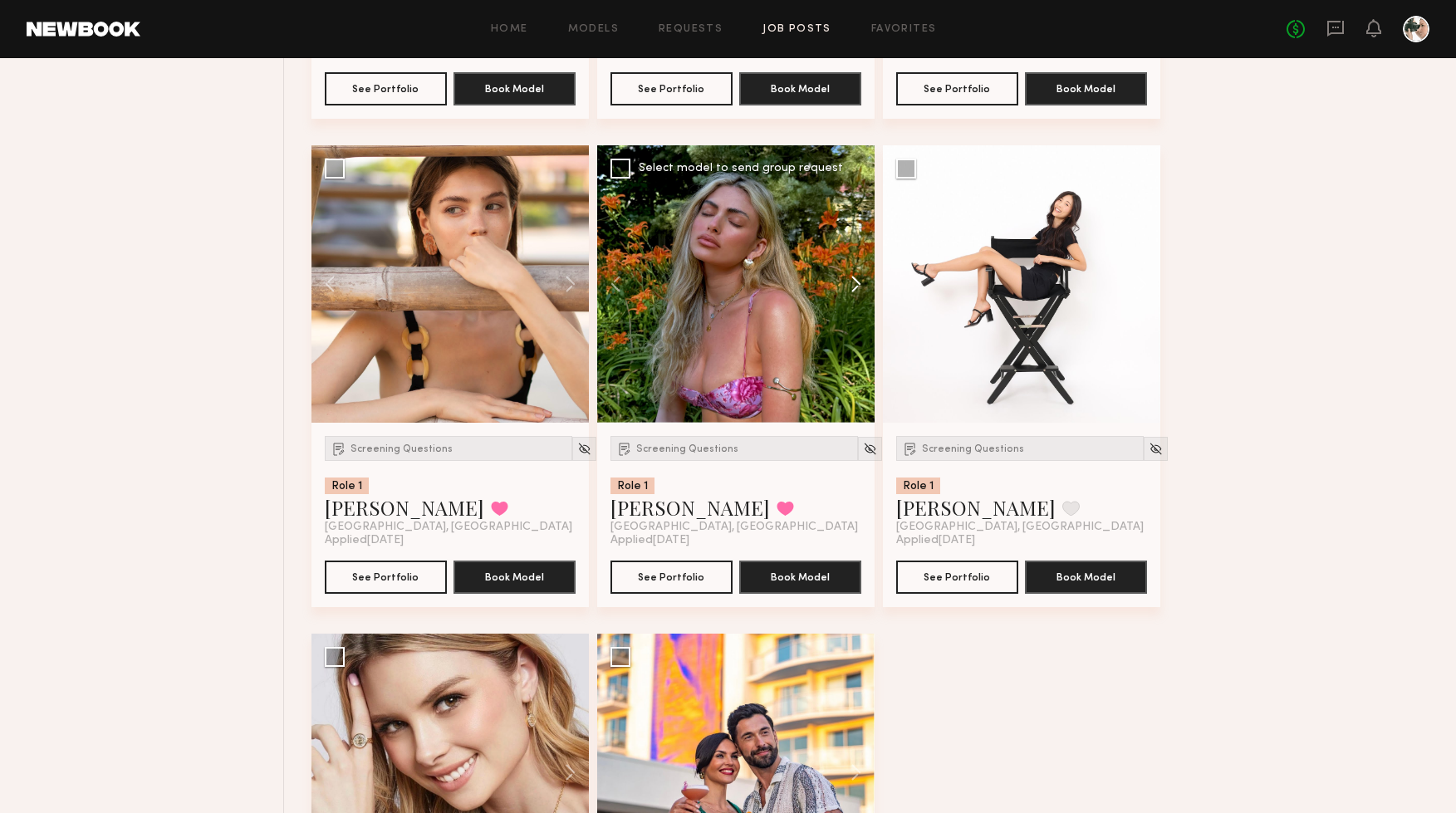
click at [854, 287] on button at bounding box center [848, 284] width 54 height 277
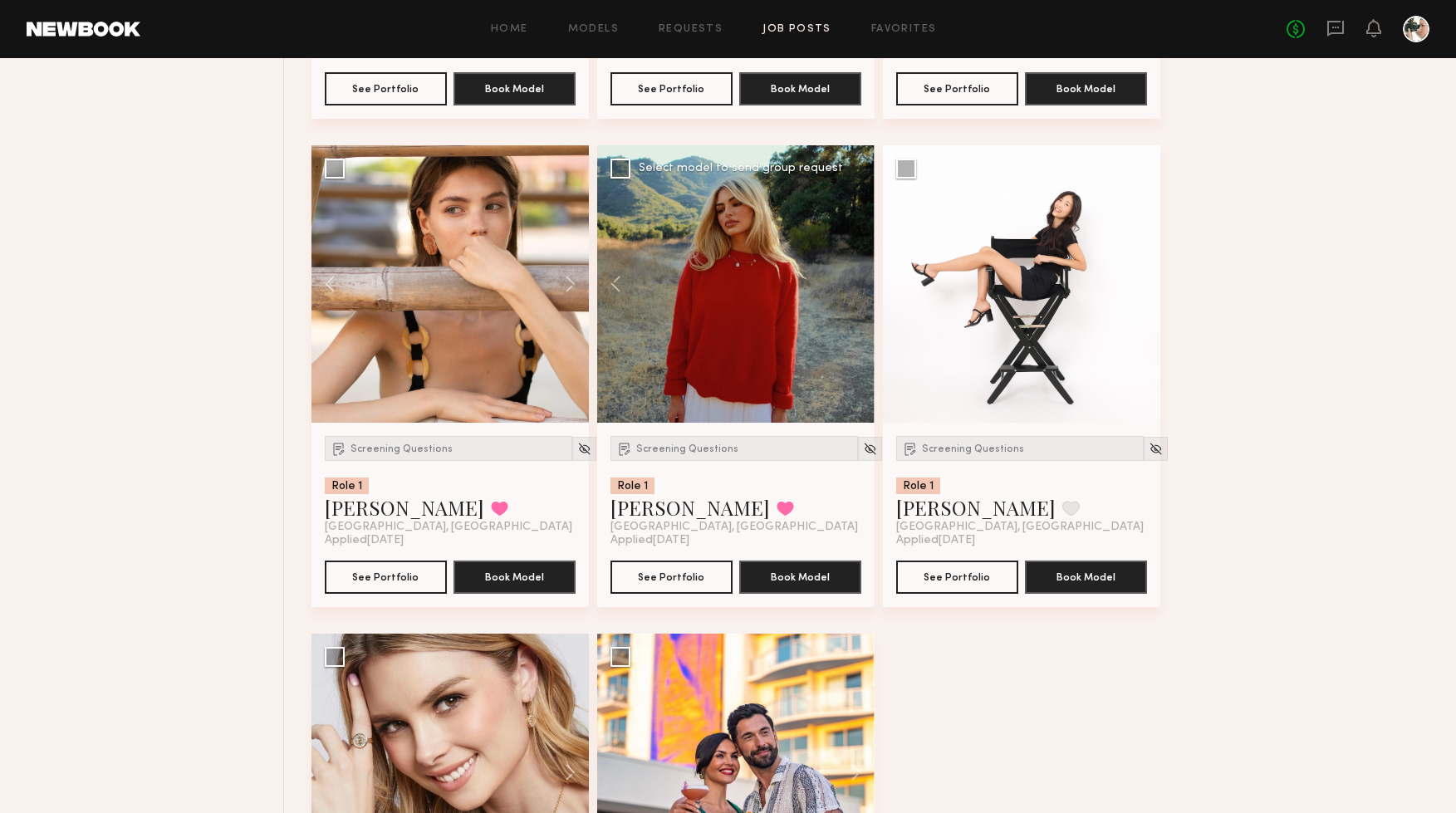
click at [854, 287] on div at bounding box center [736, 284] width 277 height 277
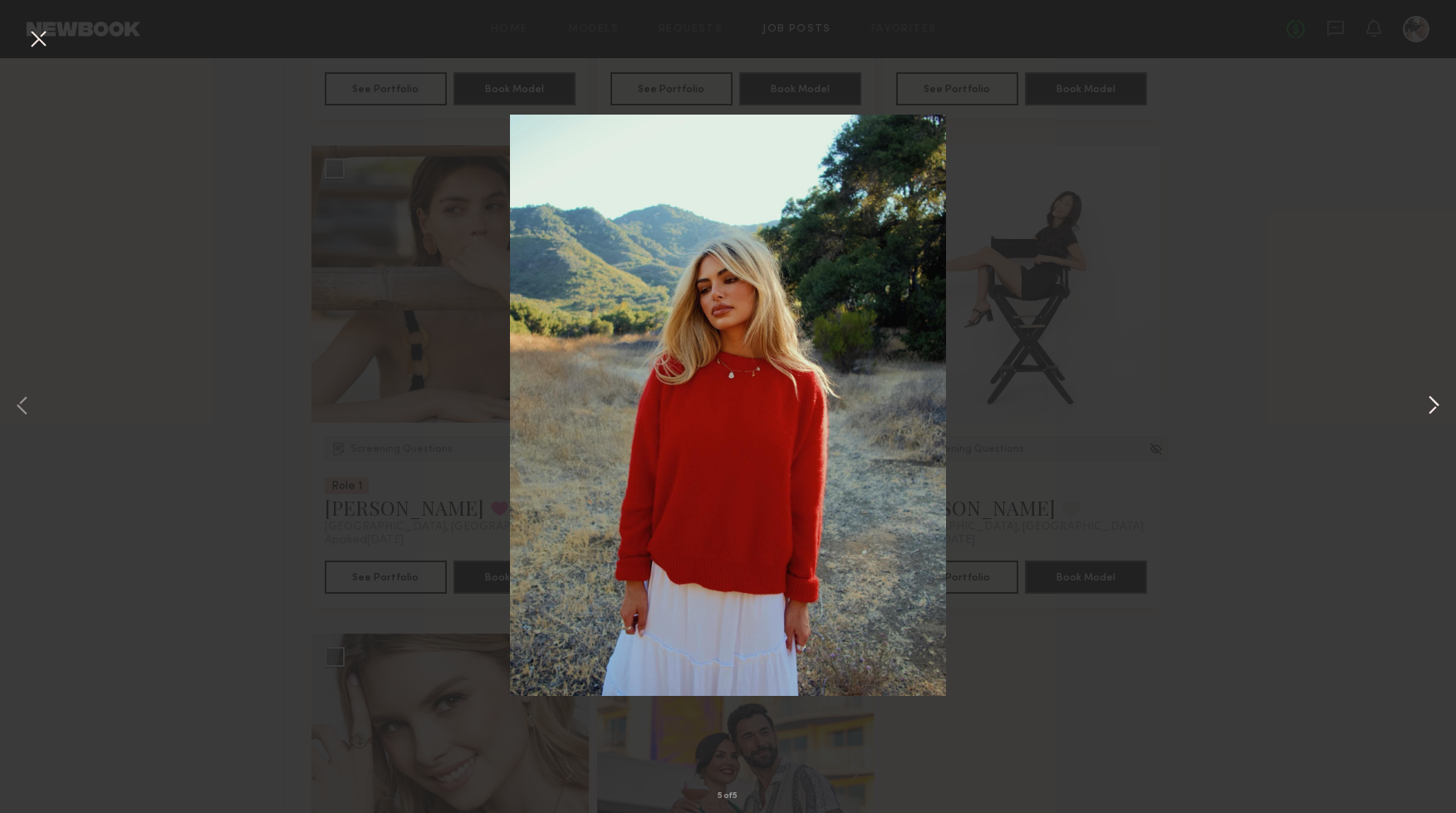
click at [1422, 403] on div "5 of 5" at bounding box center [728, 406] width 1456 height 813
click at [1431, 402] on button at bounding box center [1433, 407] width 20 height 651
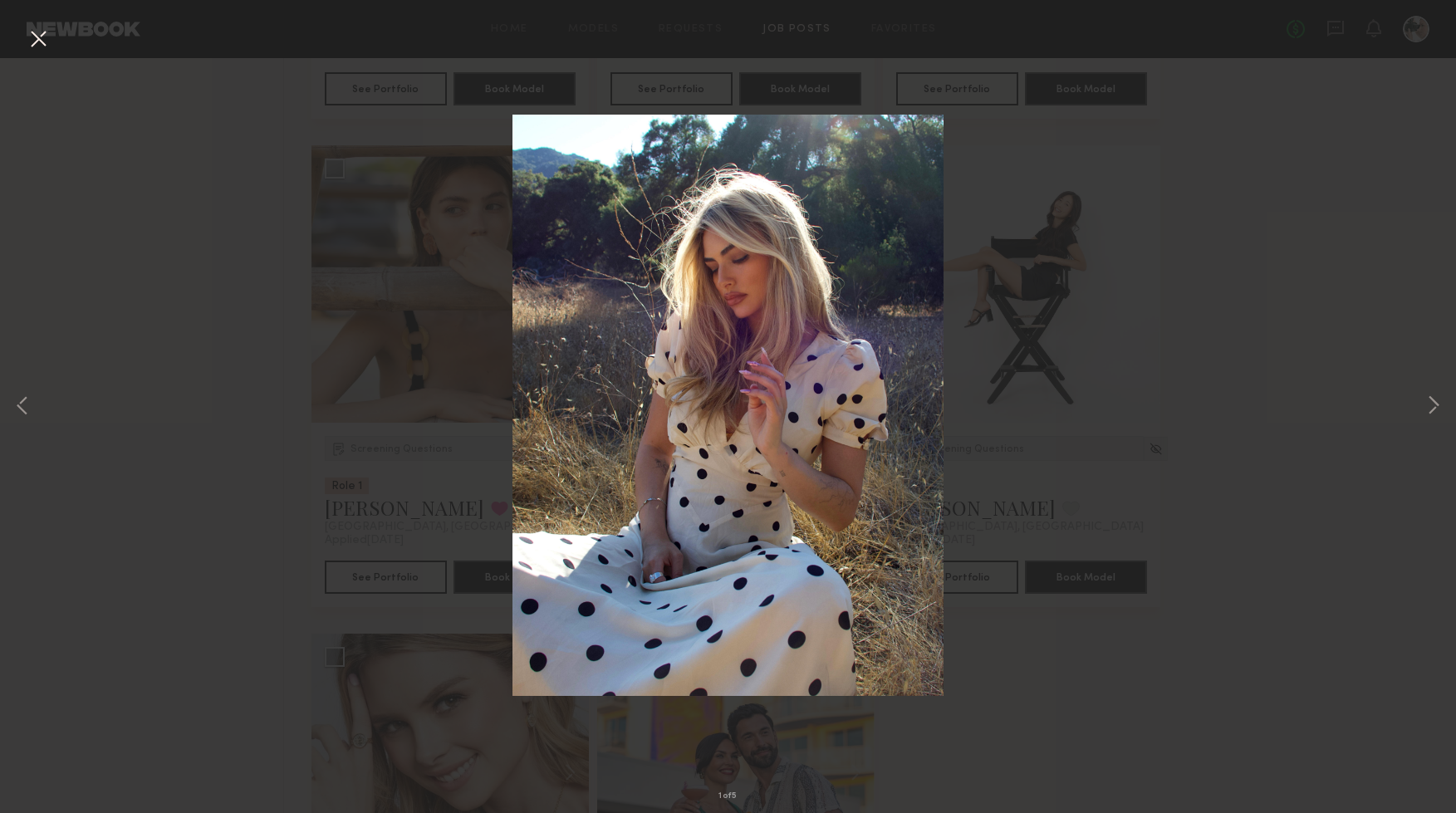
click at [32, 36] on button at bounding box center [38, 39] width 26 height 30
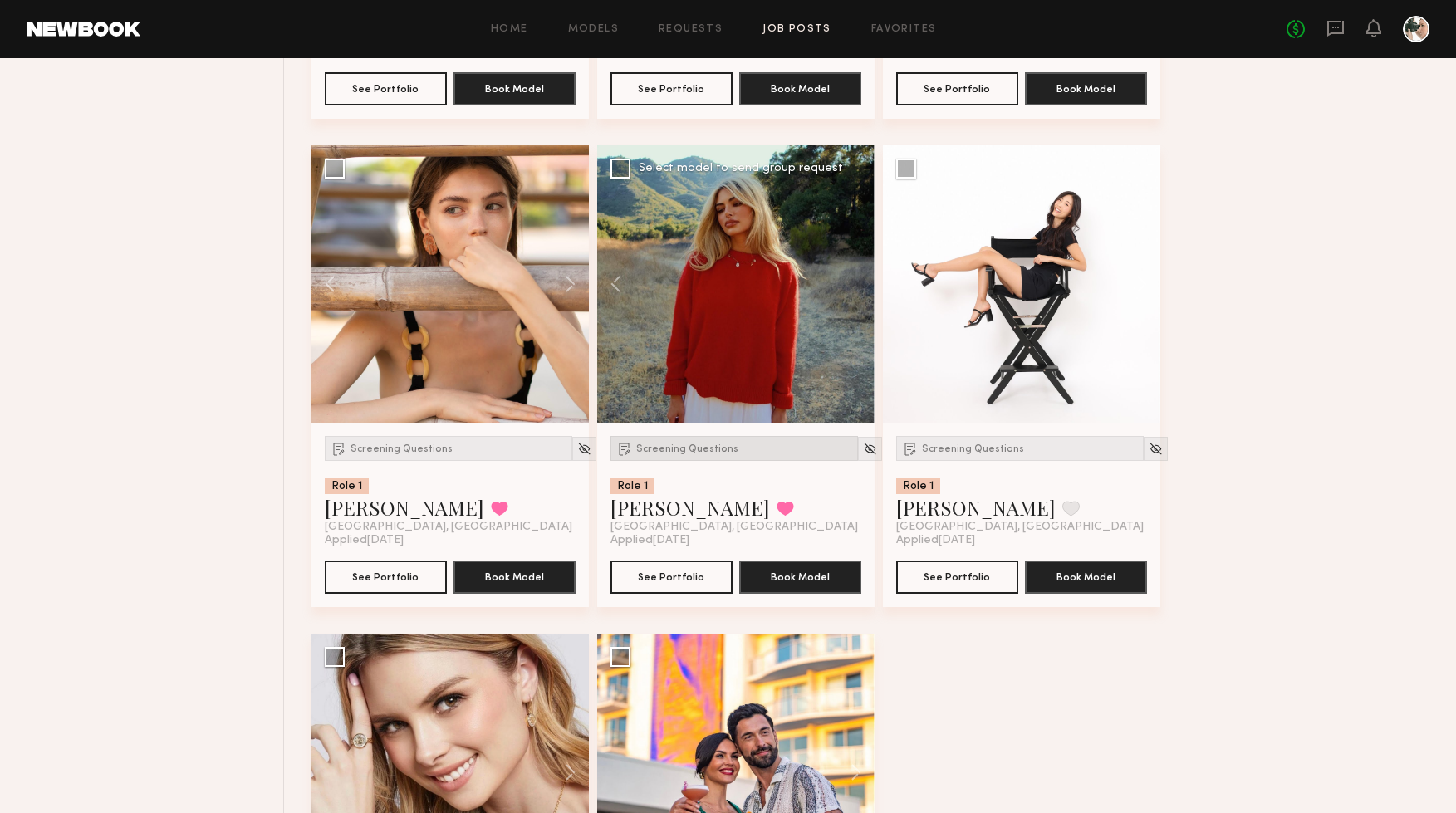
click at [657, 446] on div "Screening Questions" at bounding box center [734, 448] width 247 height 25
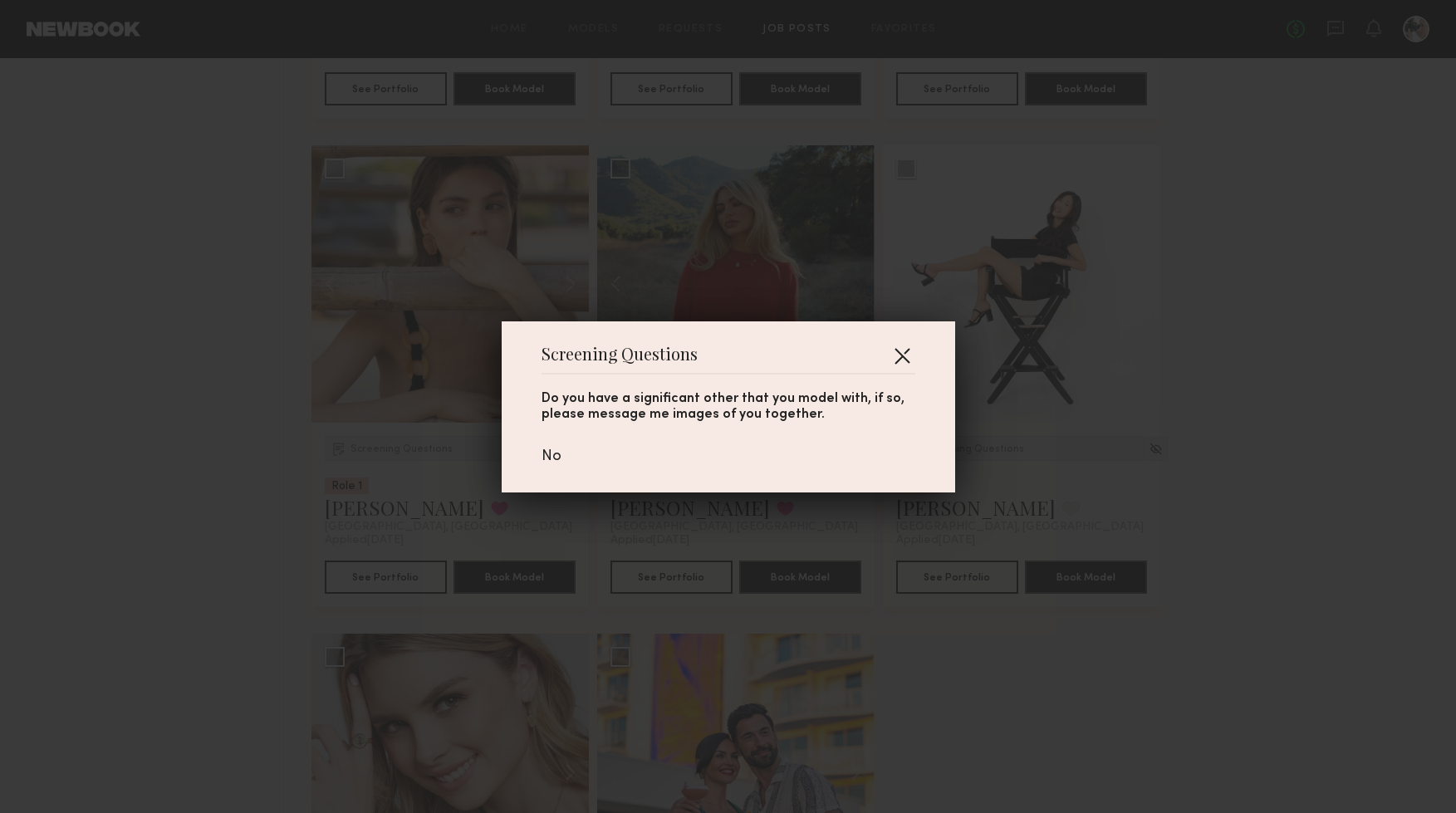
click at [896, 361] on button "button" at bounding box center [902, 355] width 26 height 26
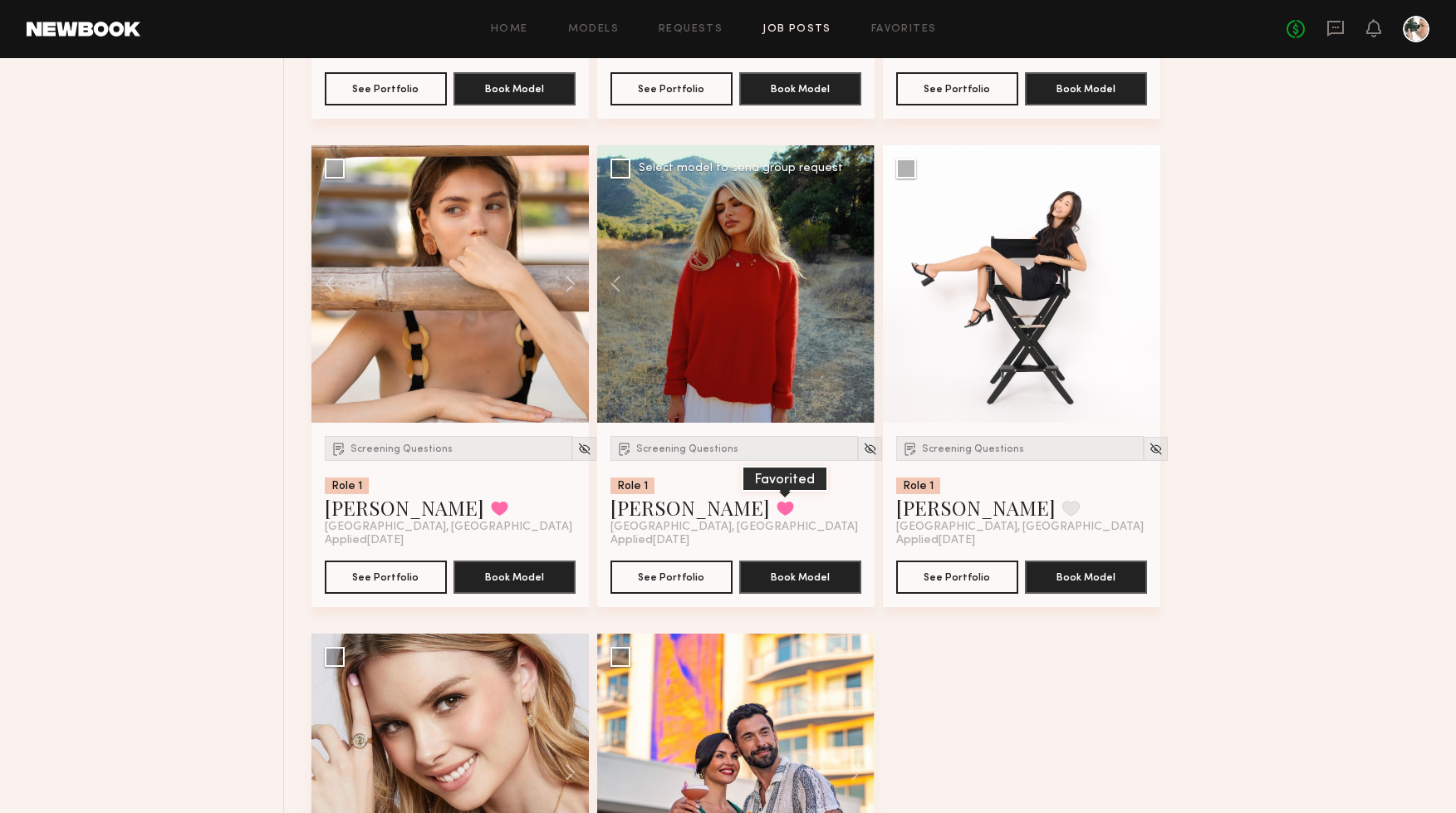
click at [777, 516] on button at bounding box center [786, 508] width 18 height 15
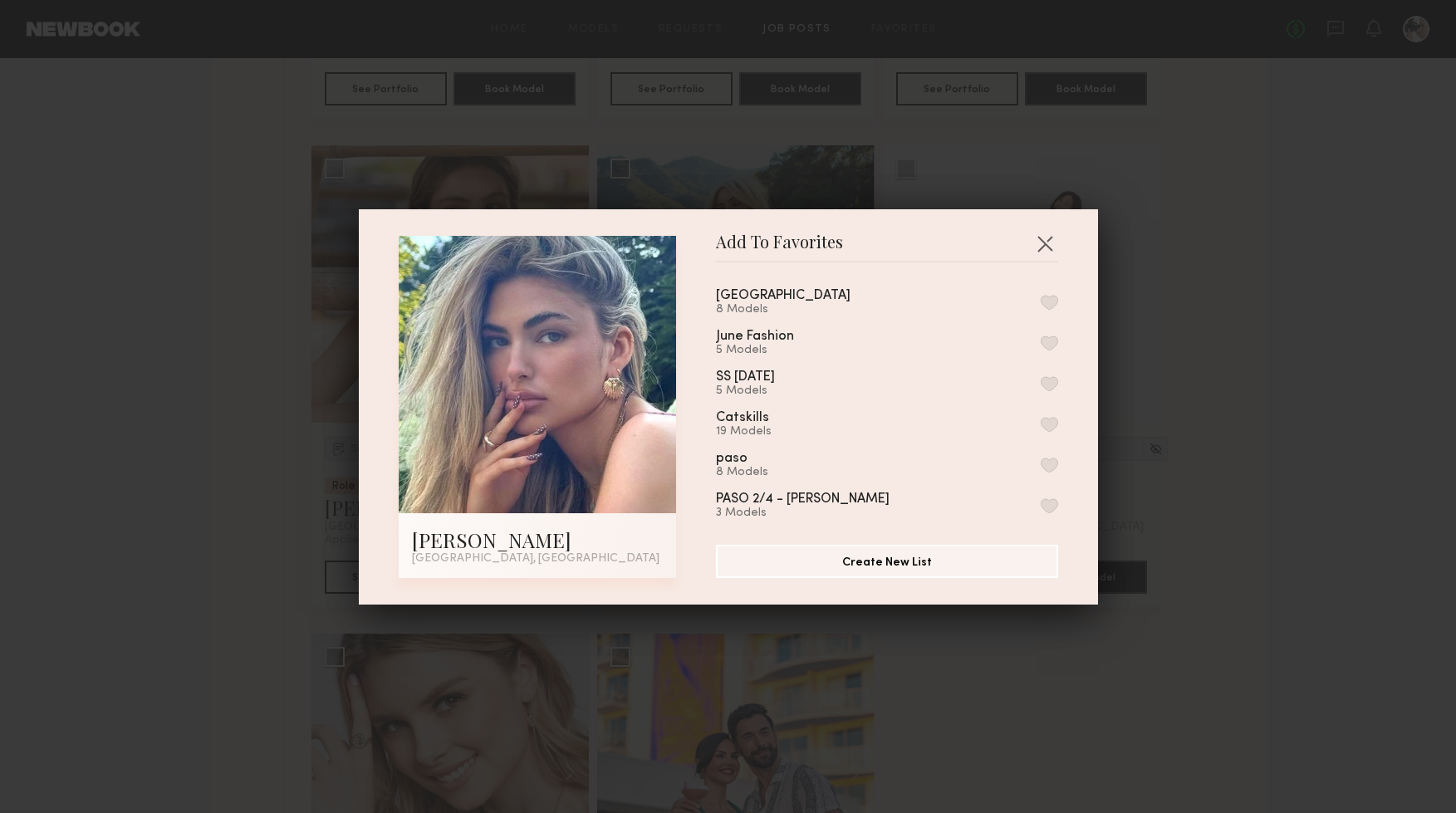
click at [1052, 296] on button "button" at bounding box center [1050, 302] width 18 height 15
click at [1046, 243] on button "button" at bounding box center [1045, 243] width 26 height 26
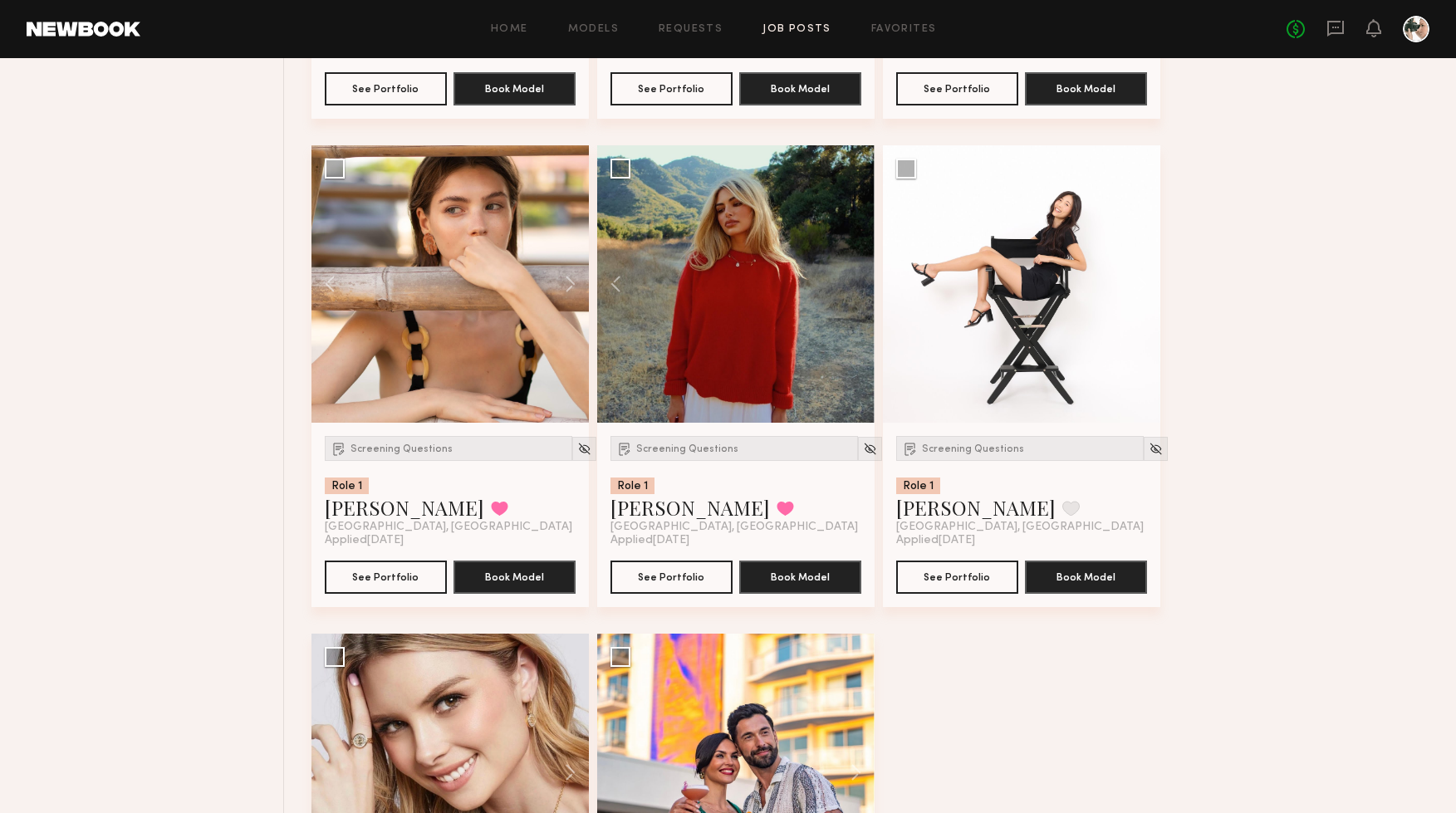
click at [1144, 286] on button at bounding box center [1134, 284] width 54 height 277
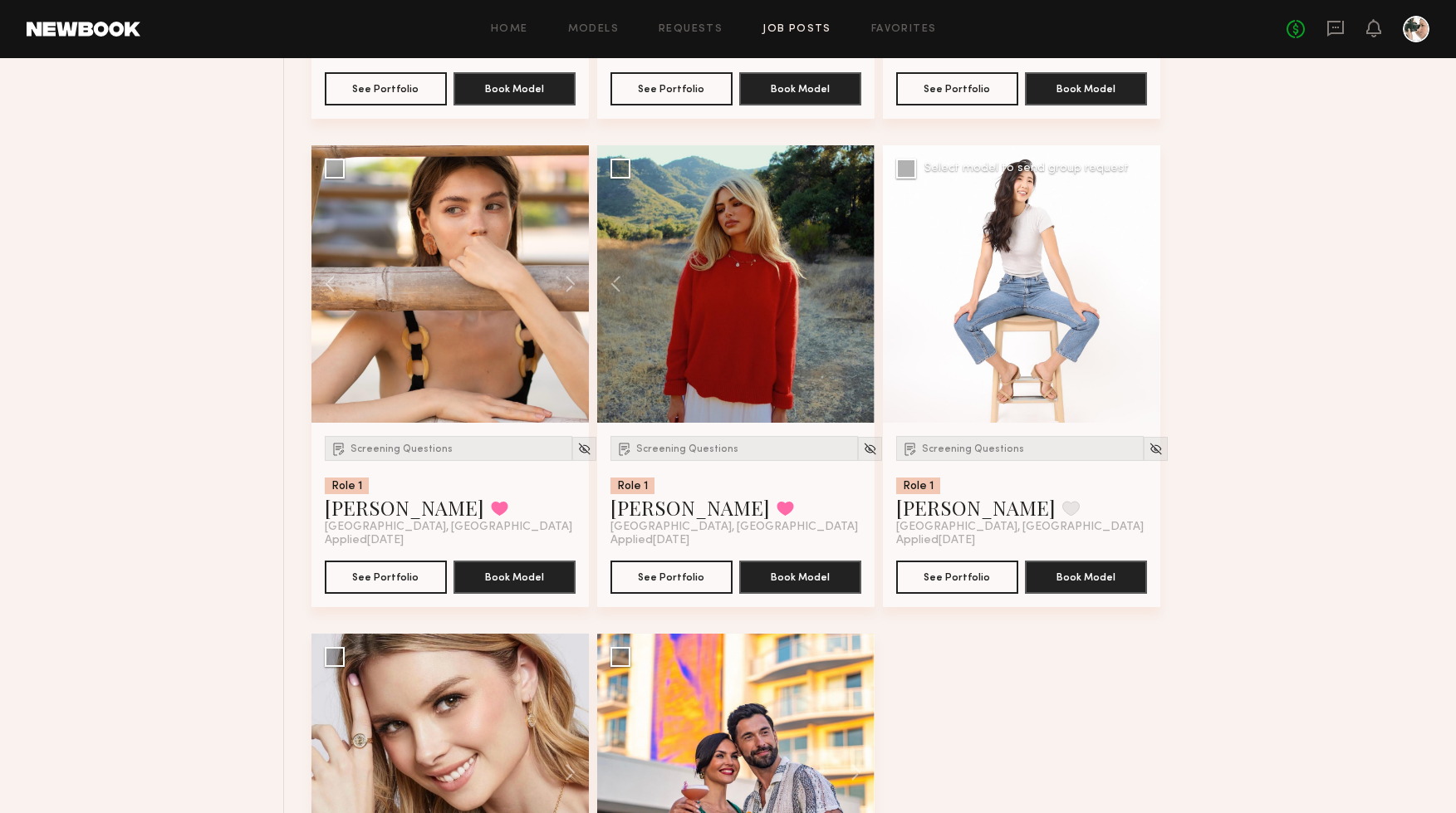
click at [1144, 286] on button at bounding box center [1134, 284] width 54 height 277
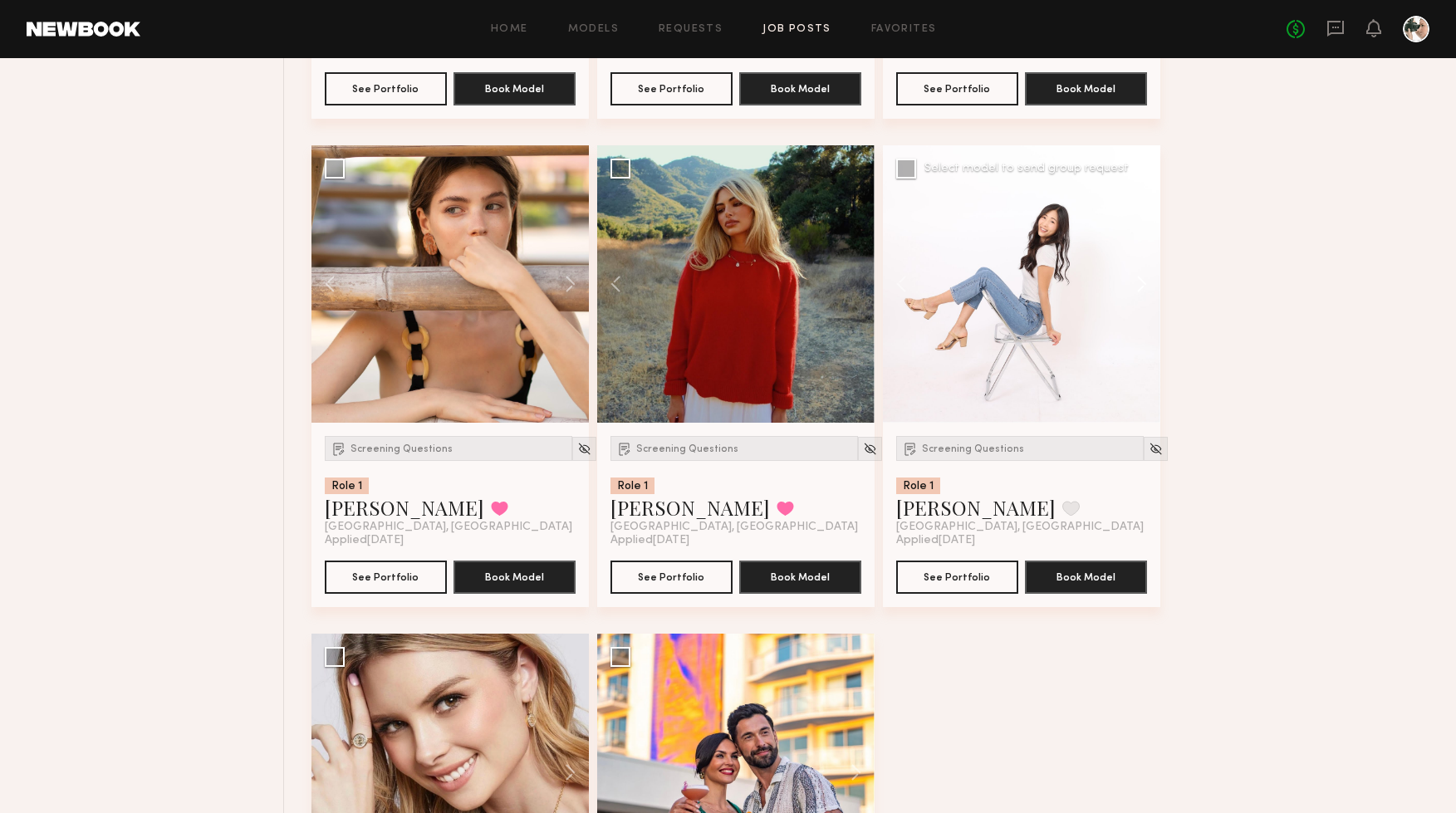
click at [1144, 286] on button at bounding box center [1134, 284] width 54 height 277
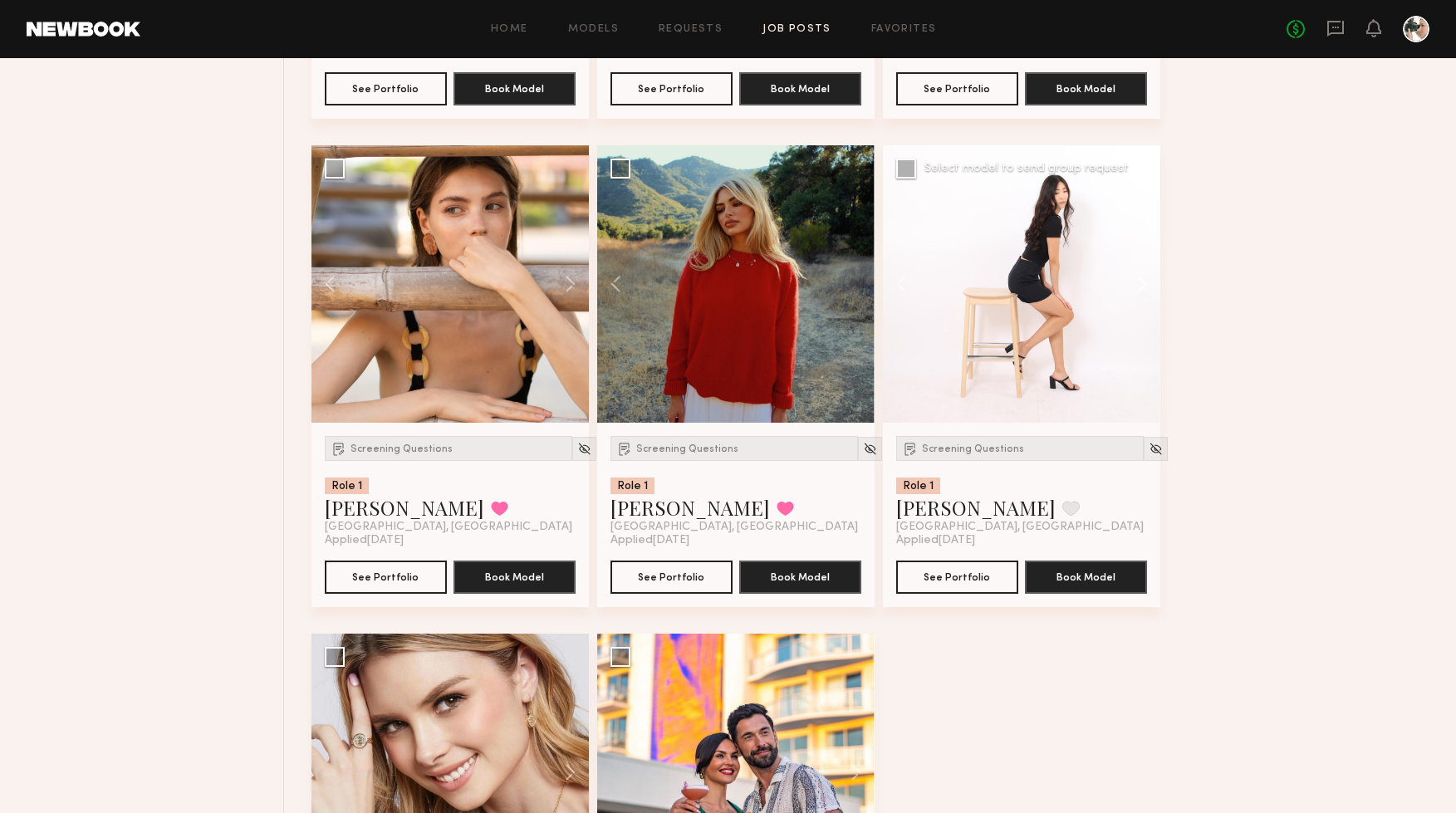
click at [1144, 286] on button at bounding box center [1134, 284] width 54 height 277
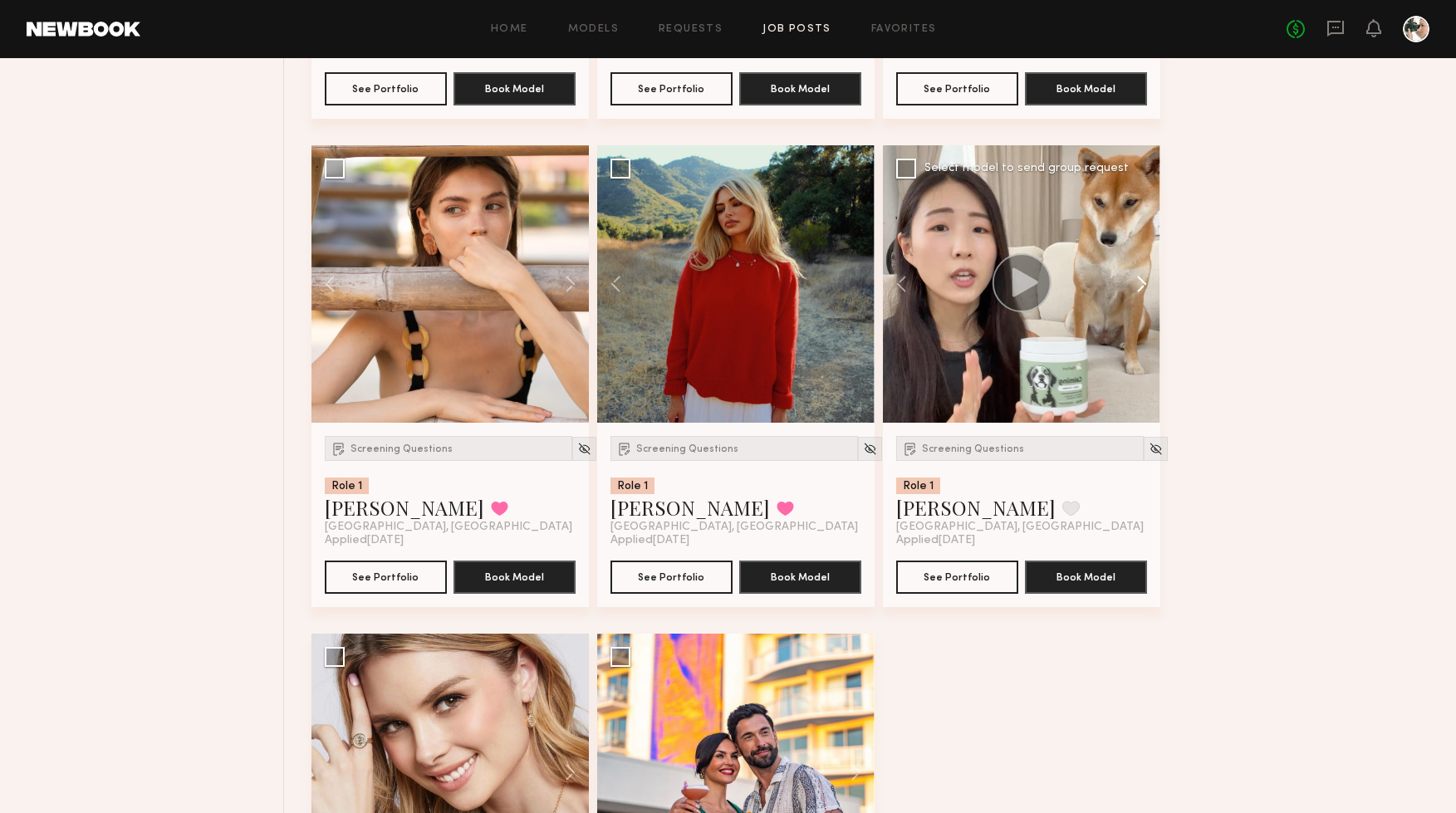
click at [1144, 286] on button at bounding box center [1134, 284] width 54 height 277
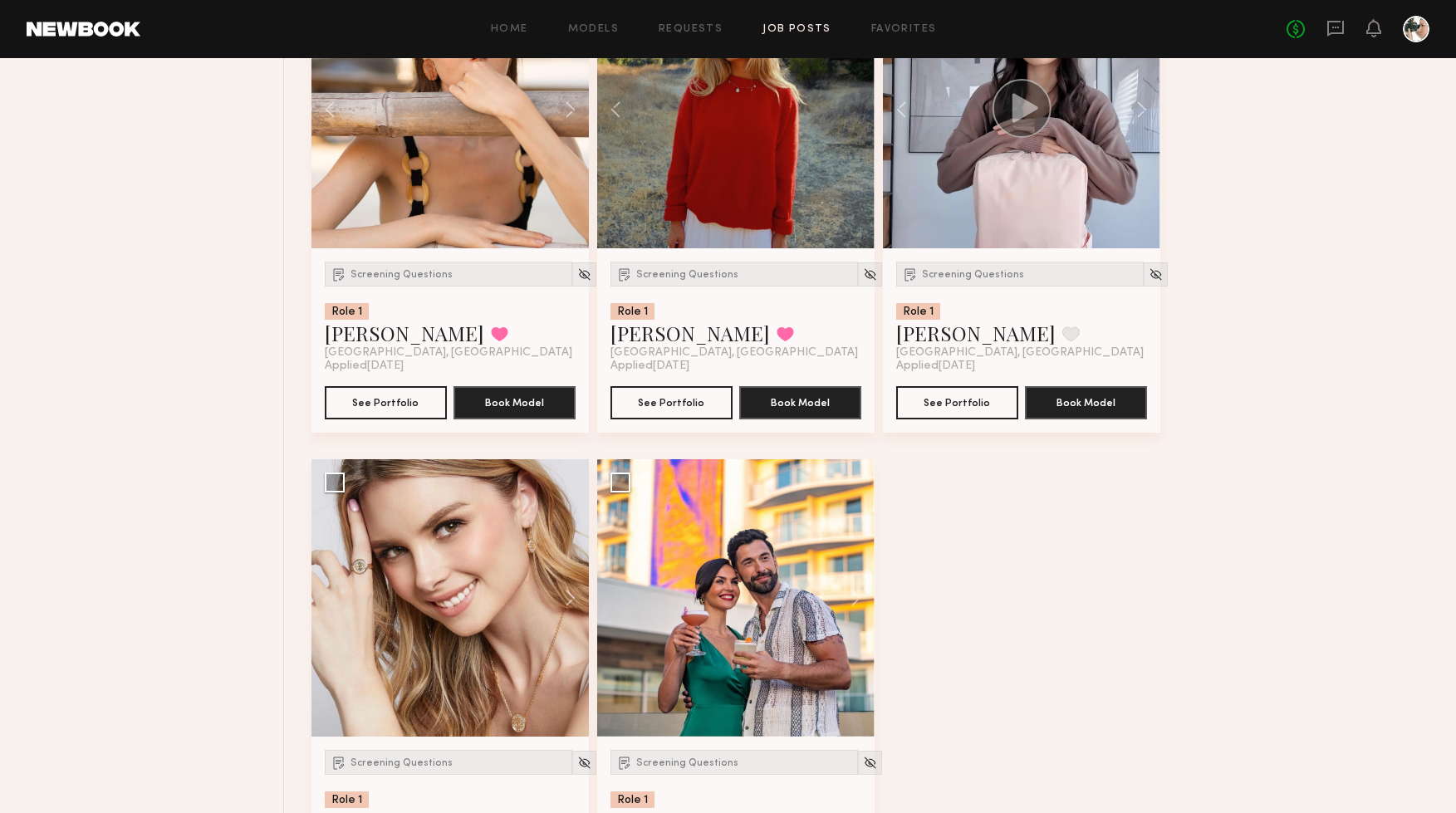
scroll to position [4375, 0]
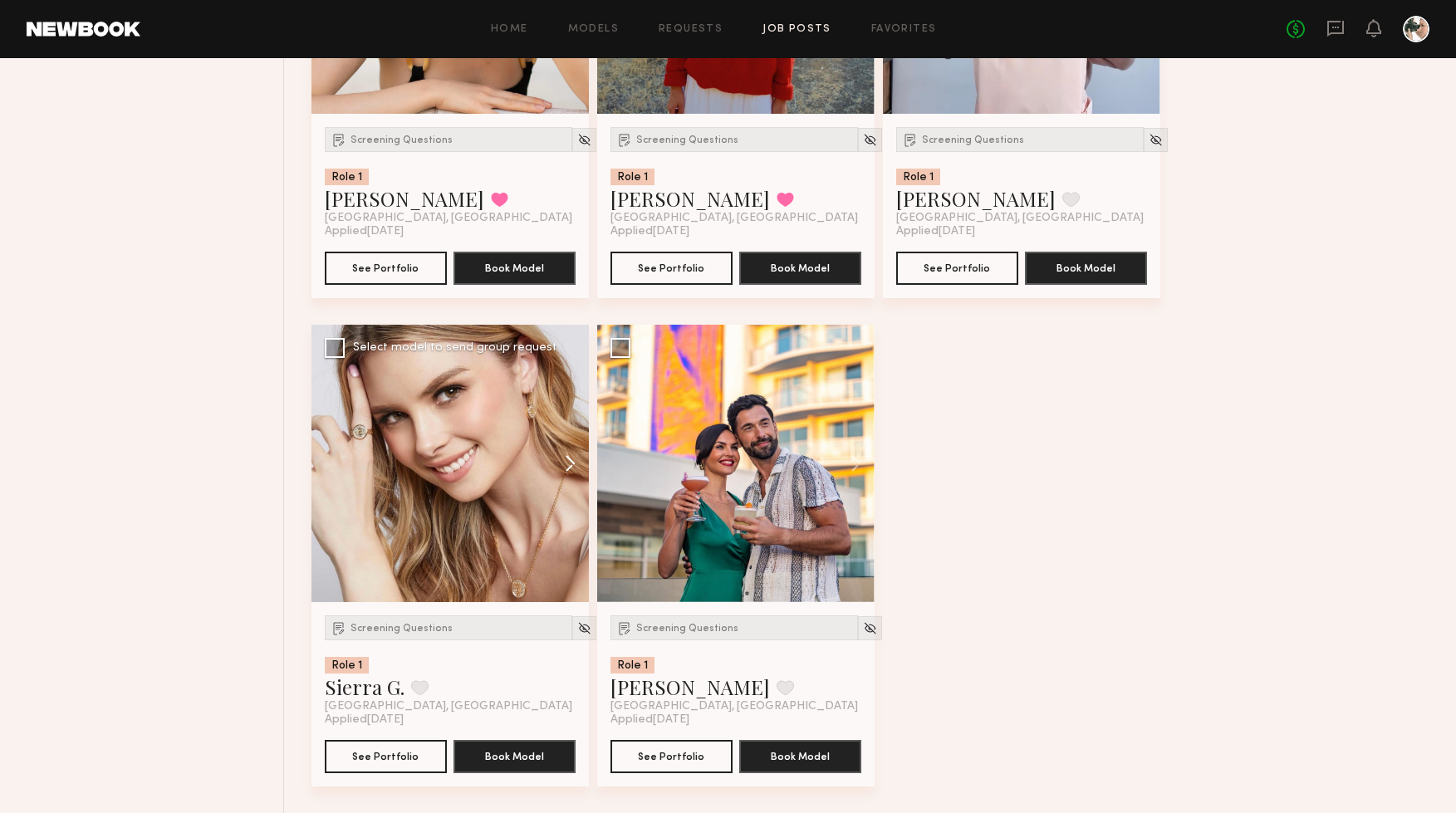
click at [562, 465] on button at bounding box center [562, 463] width 54 height 277
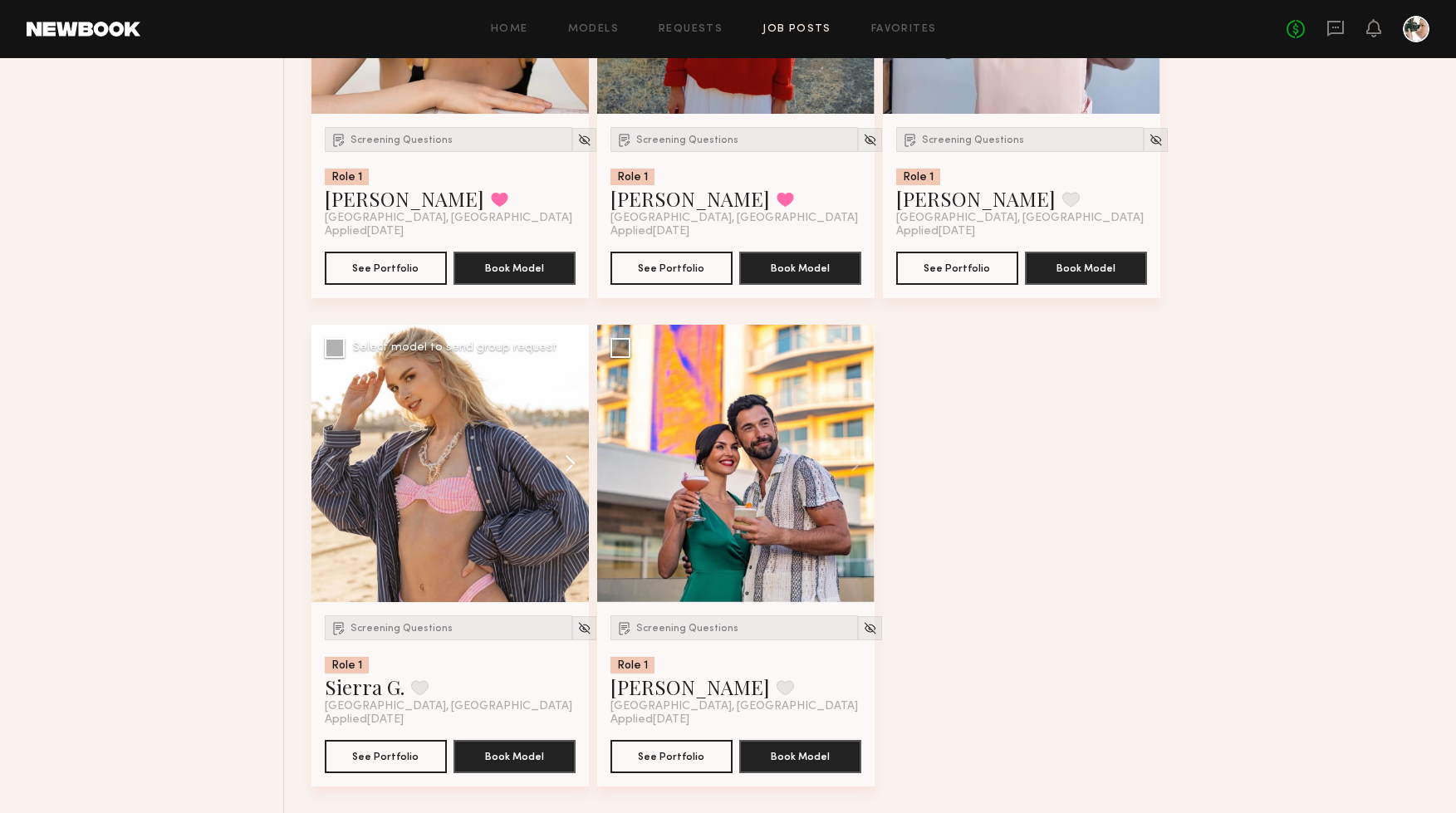
click at [562, 465] on button at bounding box center [562, 463] width 54 height 277
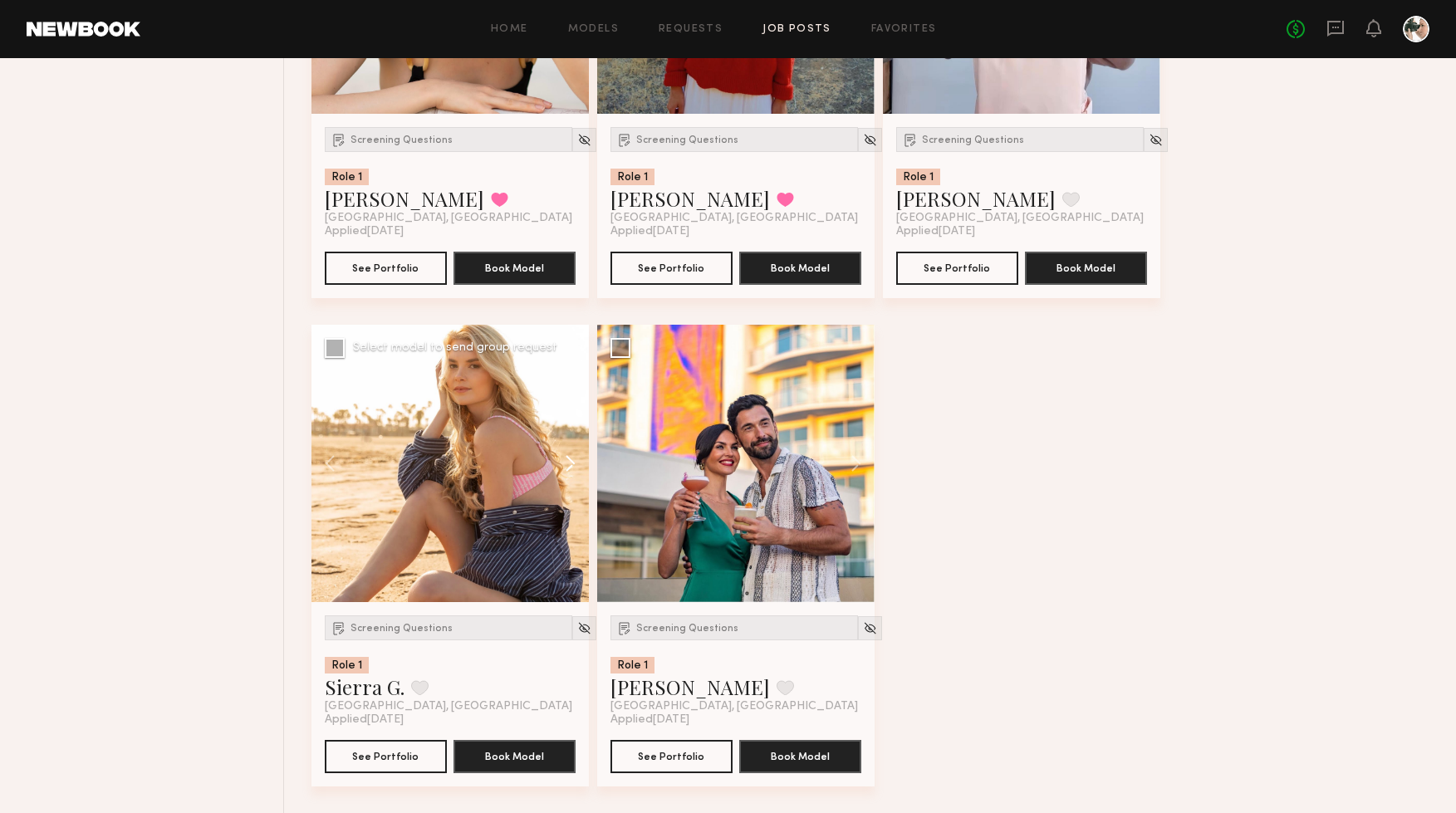
click at [562, 465] on button at bounding box center [562, 463] width 54 height 277
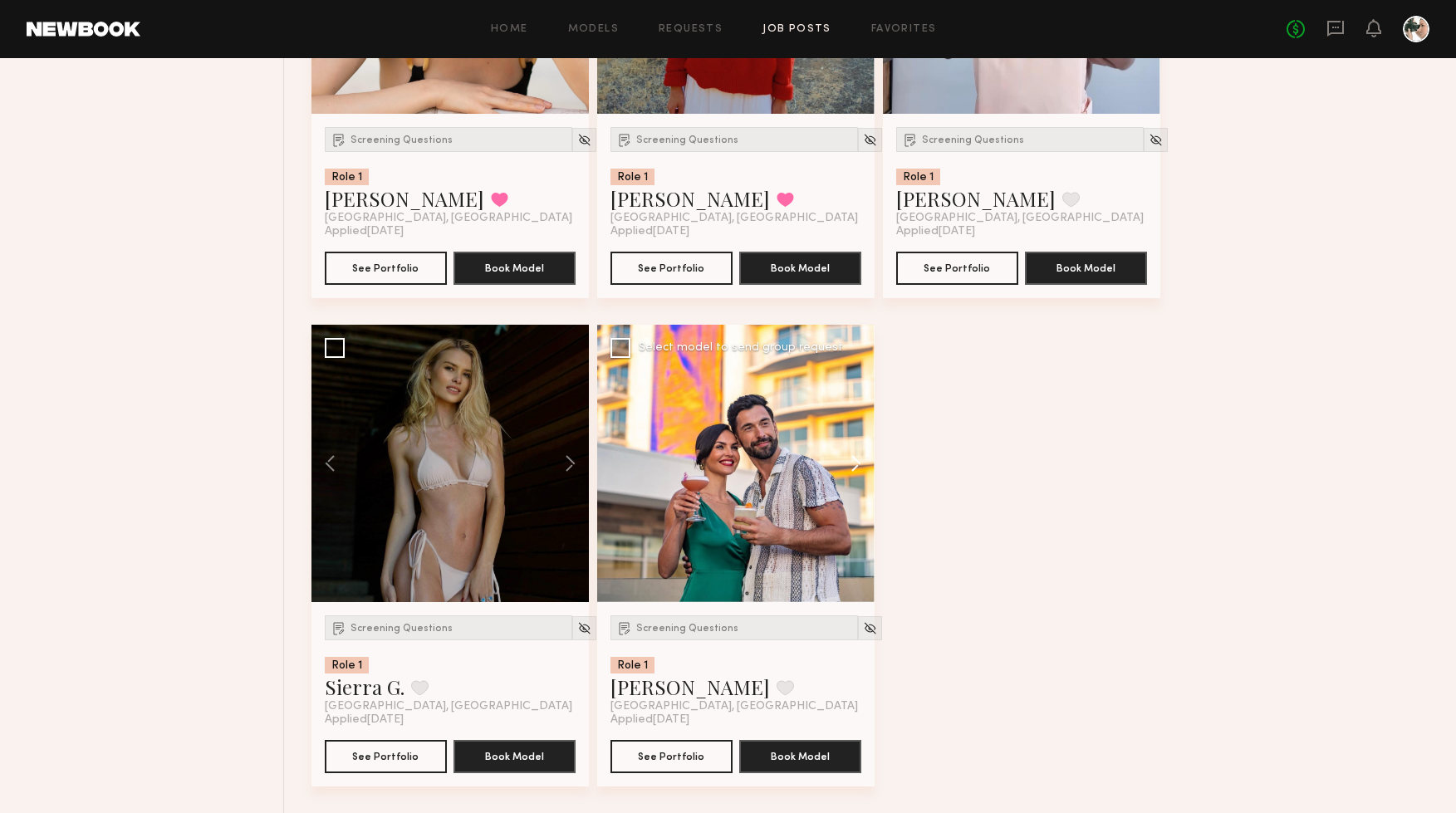
click at [867, 453] on button at bounding box center [848, 463] width 54 height 277
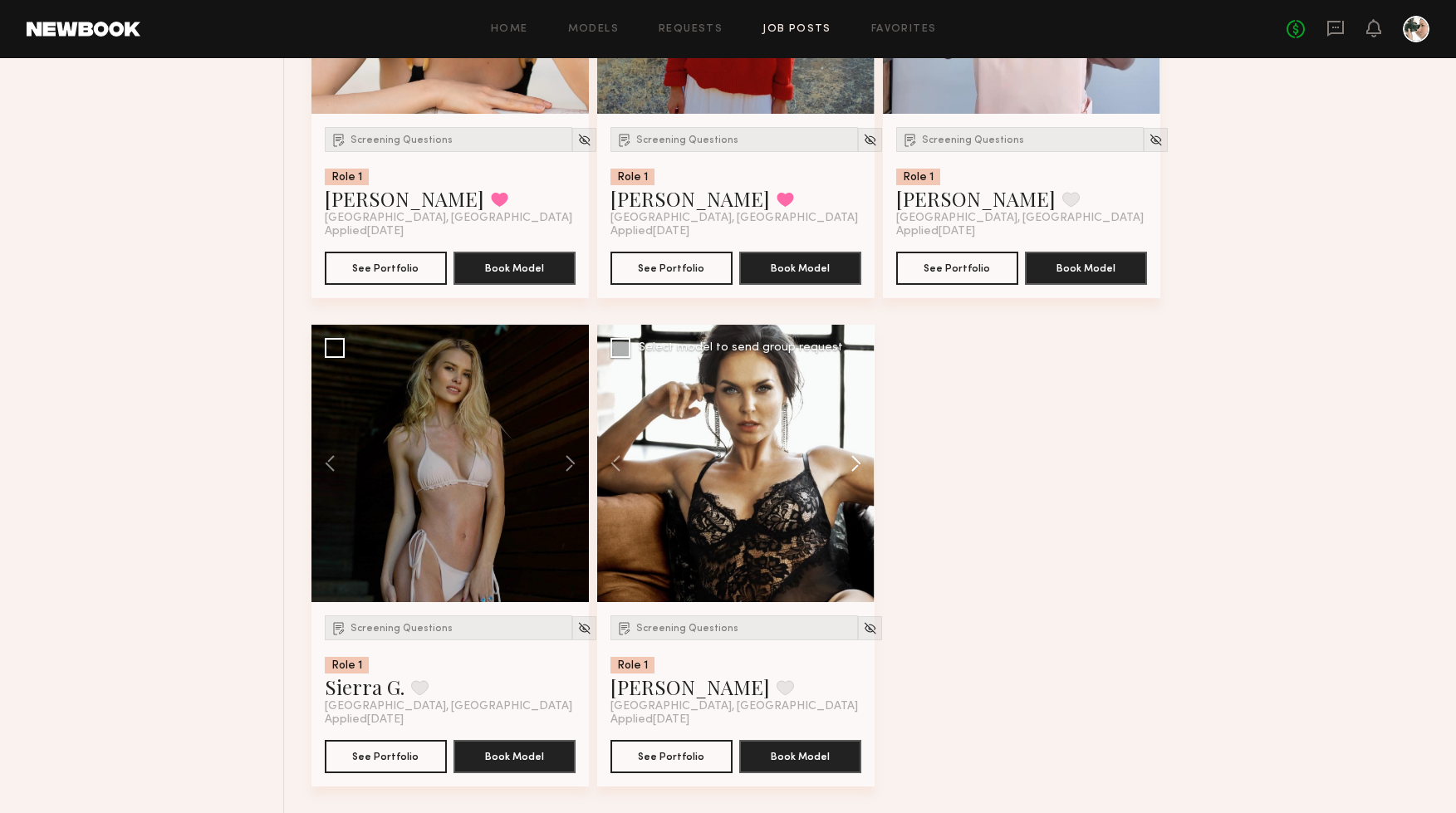
click at [867, 453] on button at bounding box center [848, 463] width 54 height 277
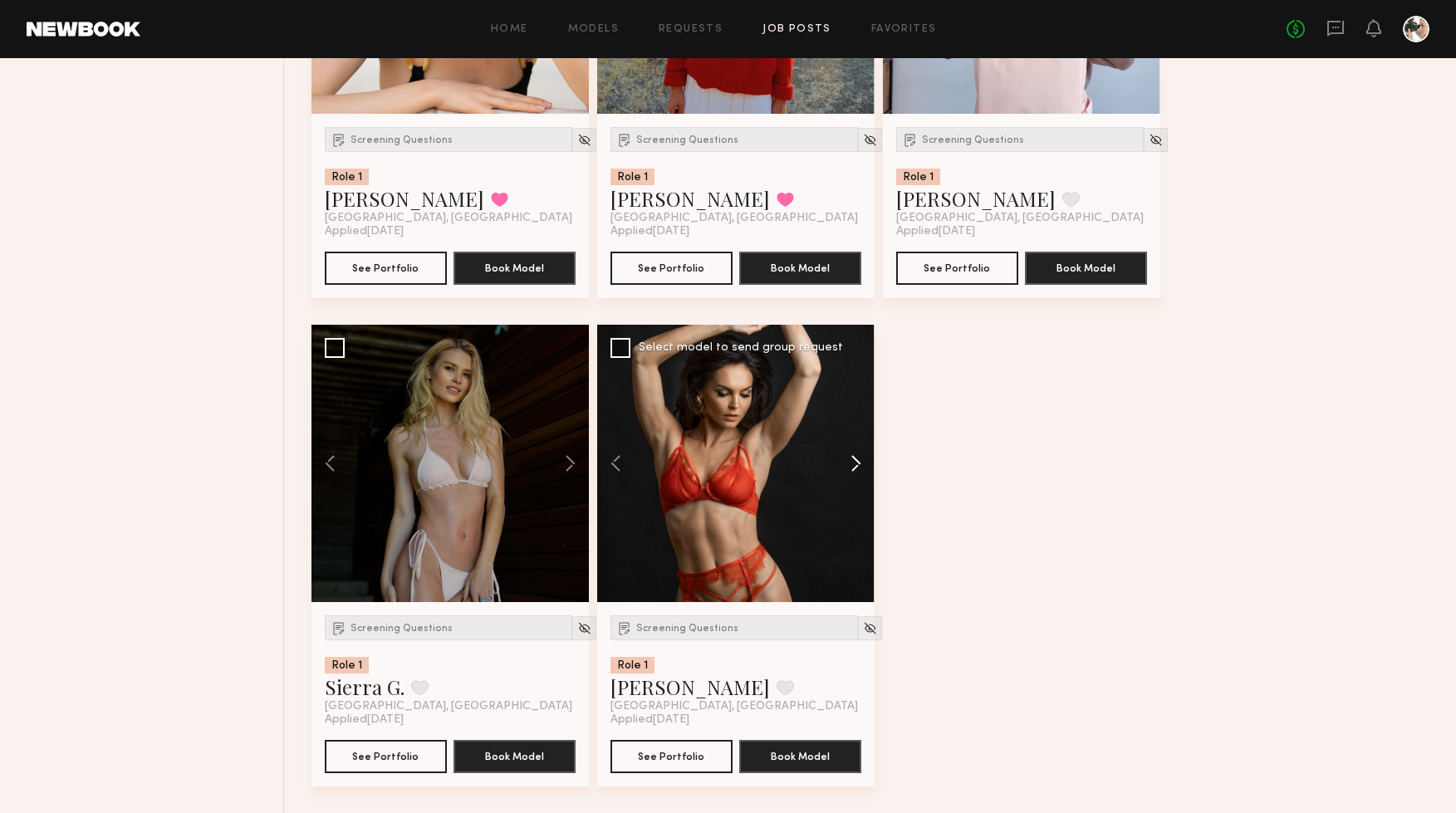
click at [867, 453] on button at bounding box center [848, 463] width 54 height 277
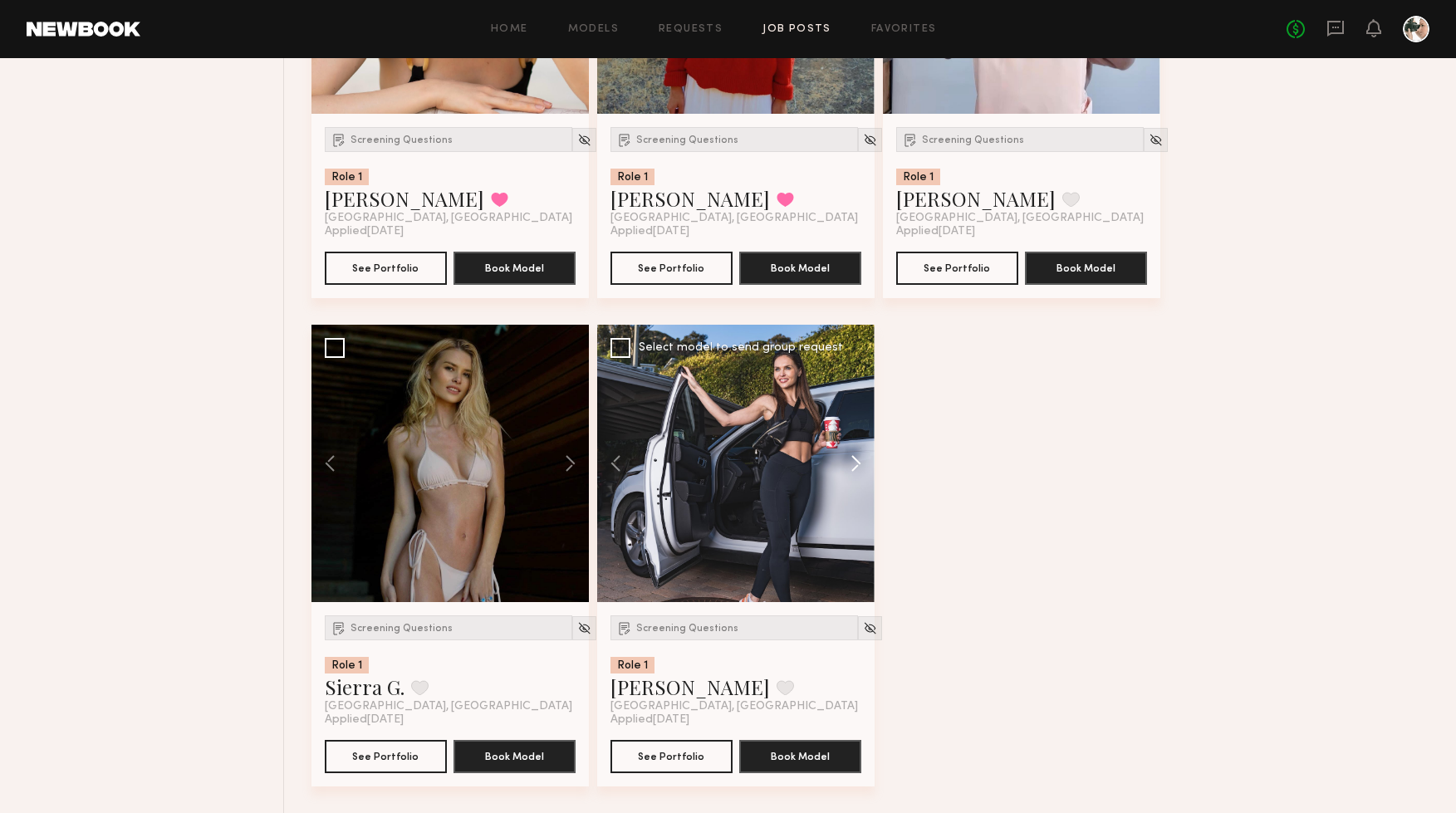
click at [867, 453] on button at bounding box center [848, 463] width 54 height 277
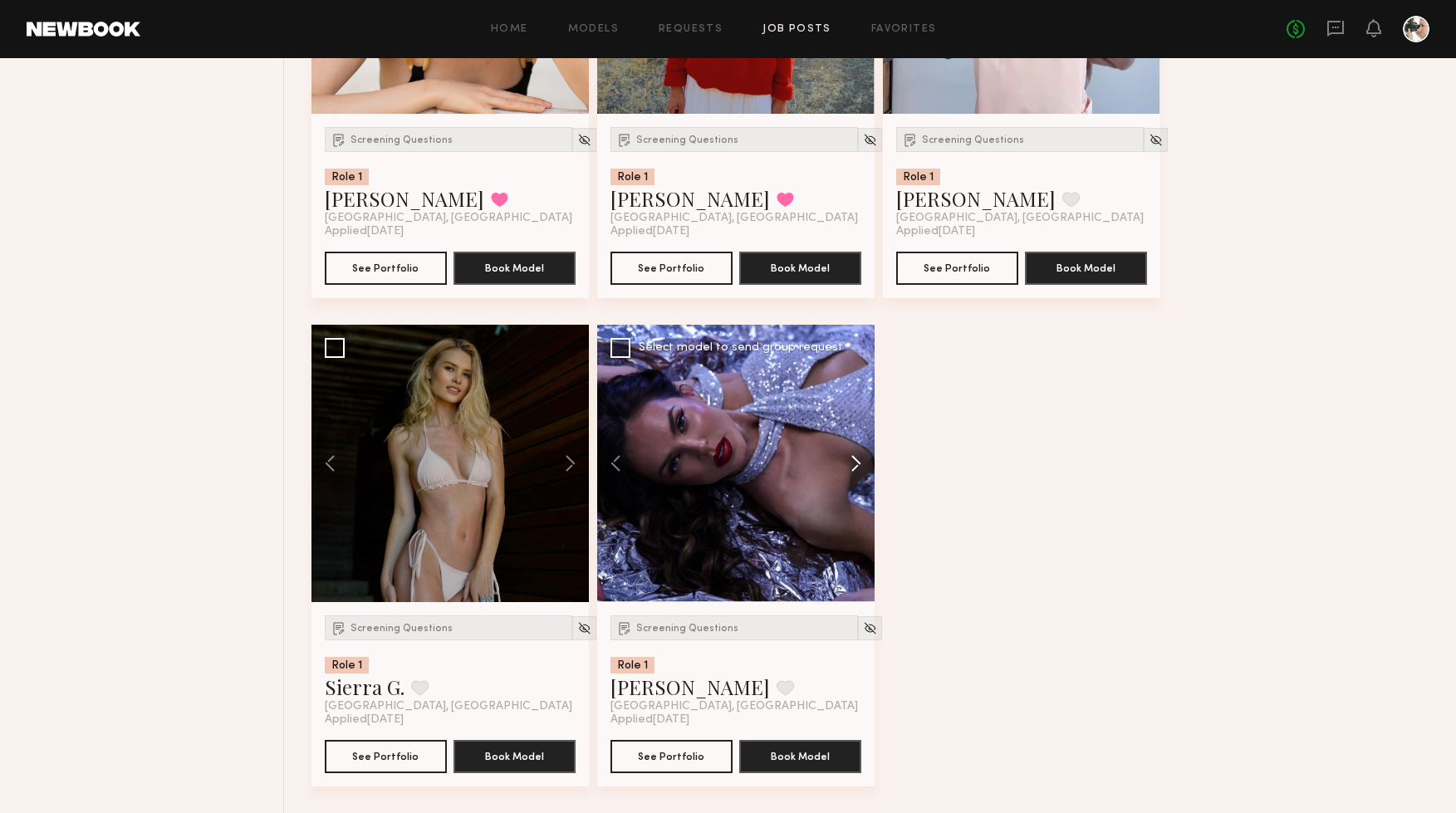
click at [867, 453] on button at bounding box center [848, 463] width 54 height 277
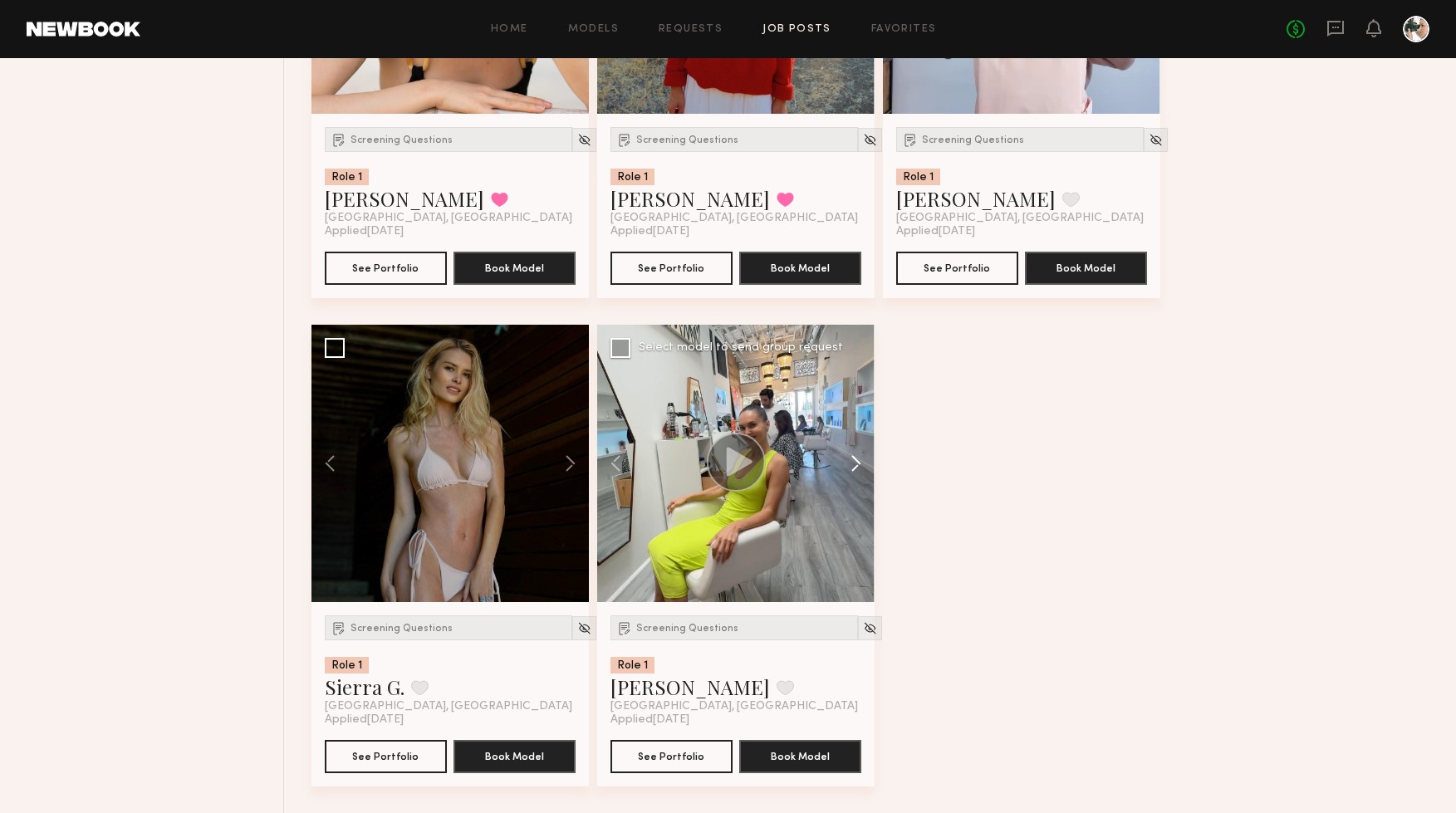
click at [867, 453] on button at bounding box center [848, 463] width 54 height 277
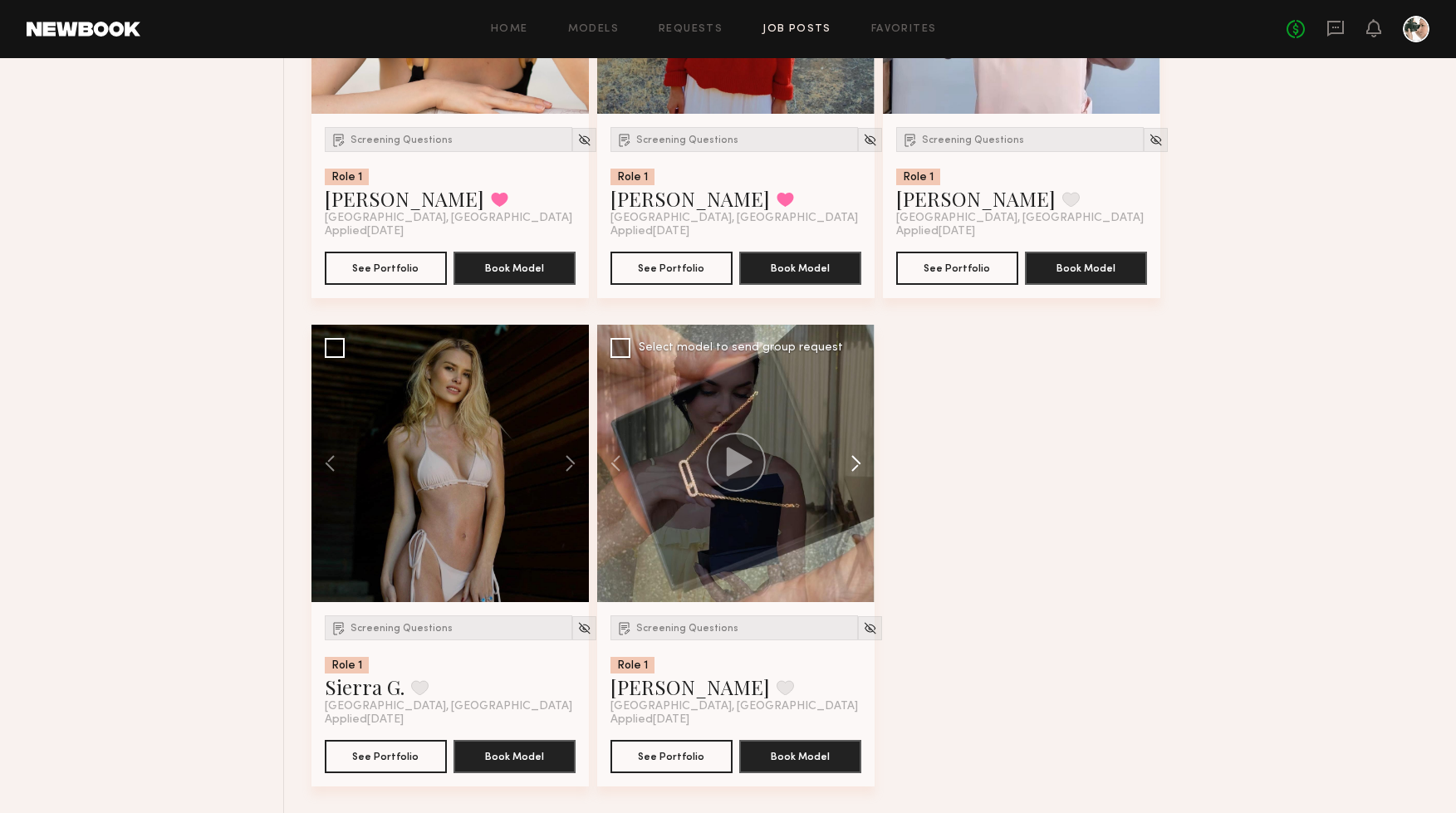
click at [867, 453] on button at bounding box center [848, 463] width 54 height 277
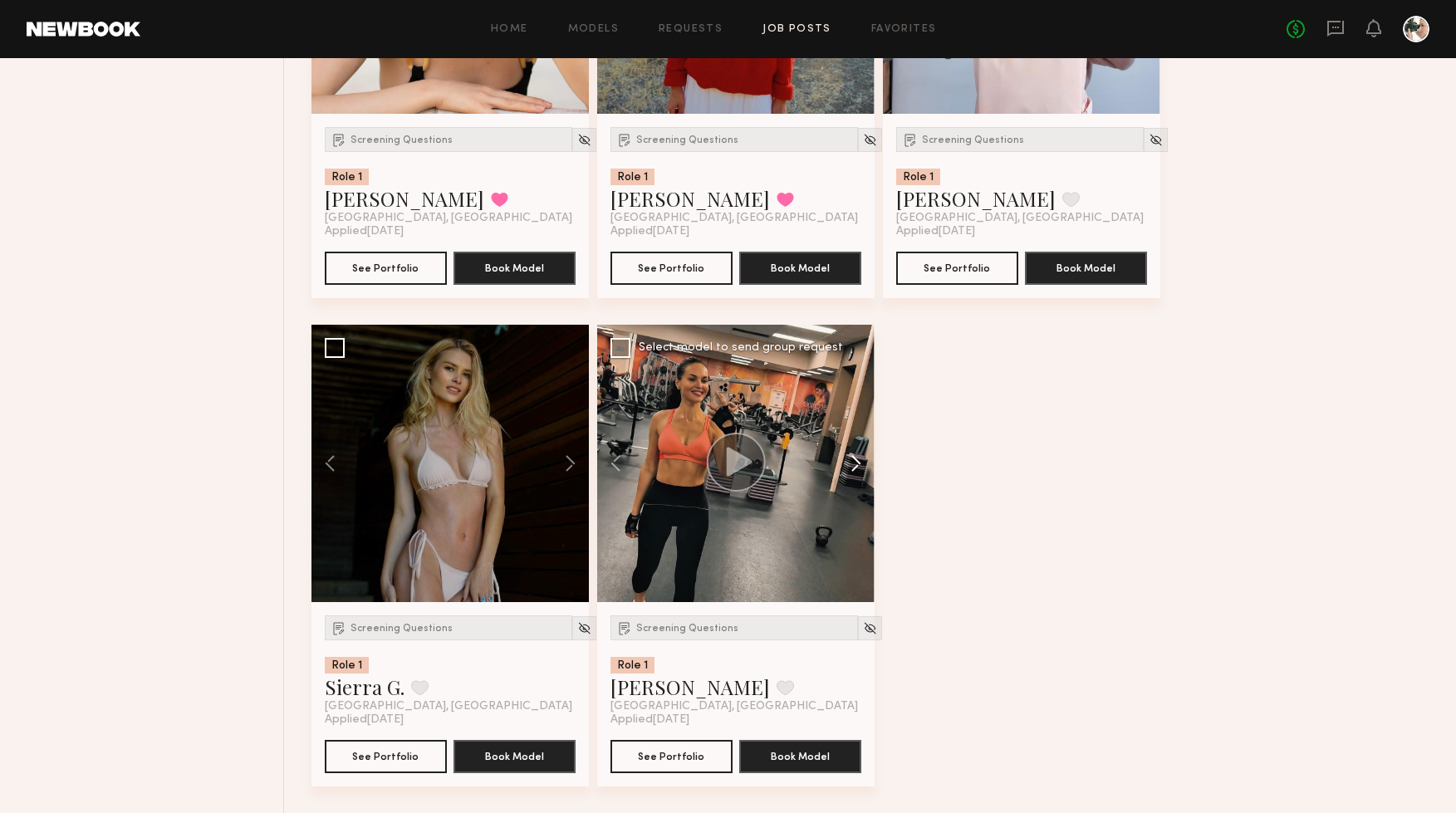
click at [867, 453] on button at bounding box center [848, 463] width 54 height 277
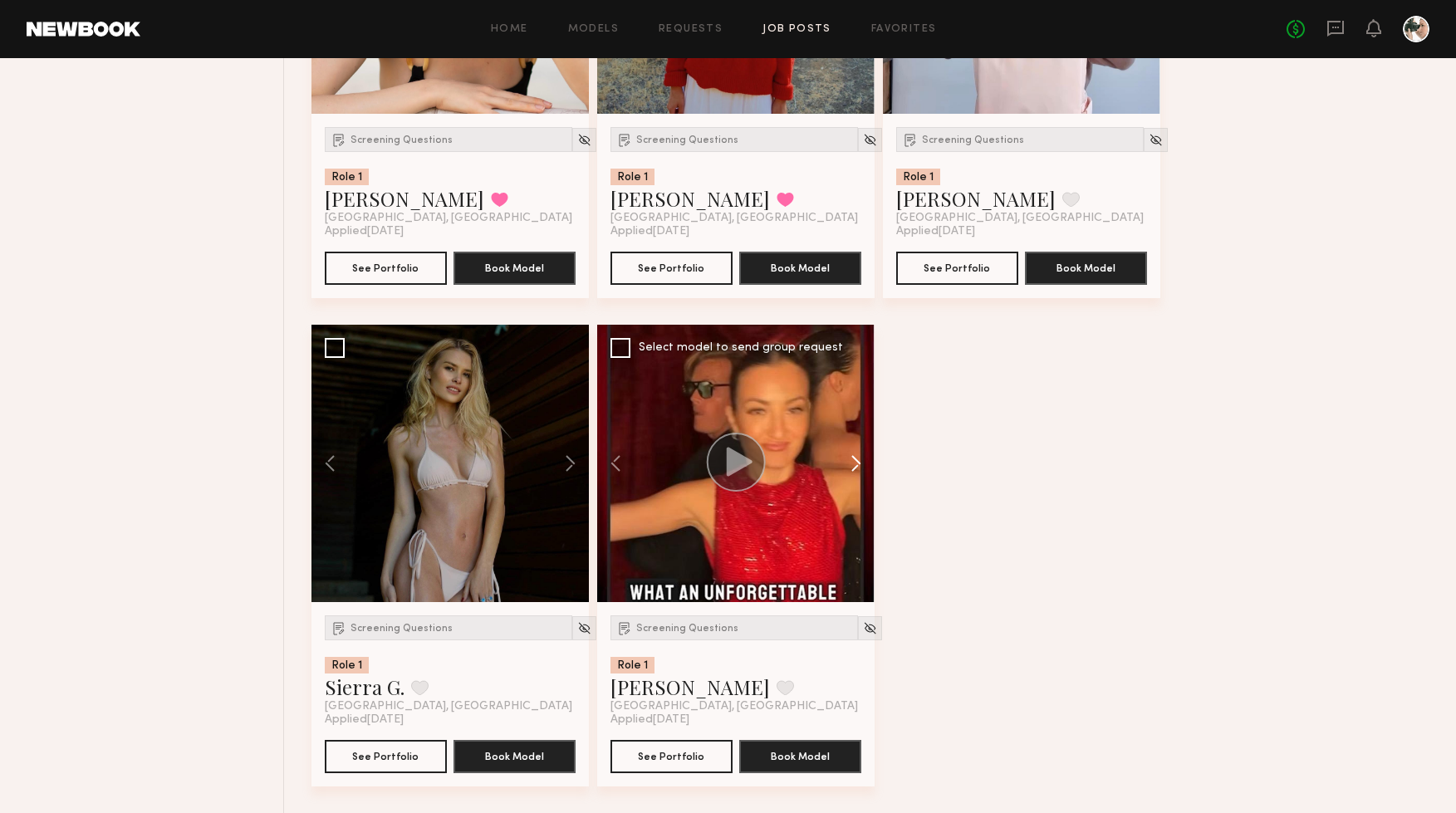
click at [867, 453] on button at bounding box center [848, 463] width 54 height 277
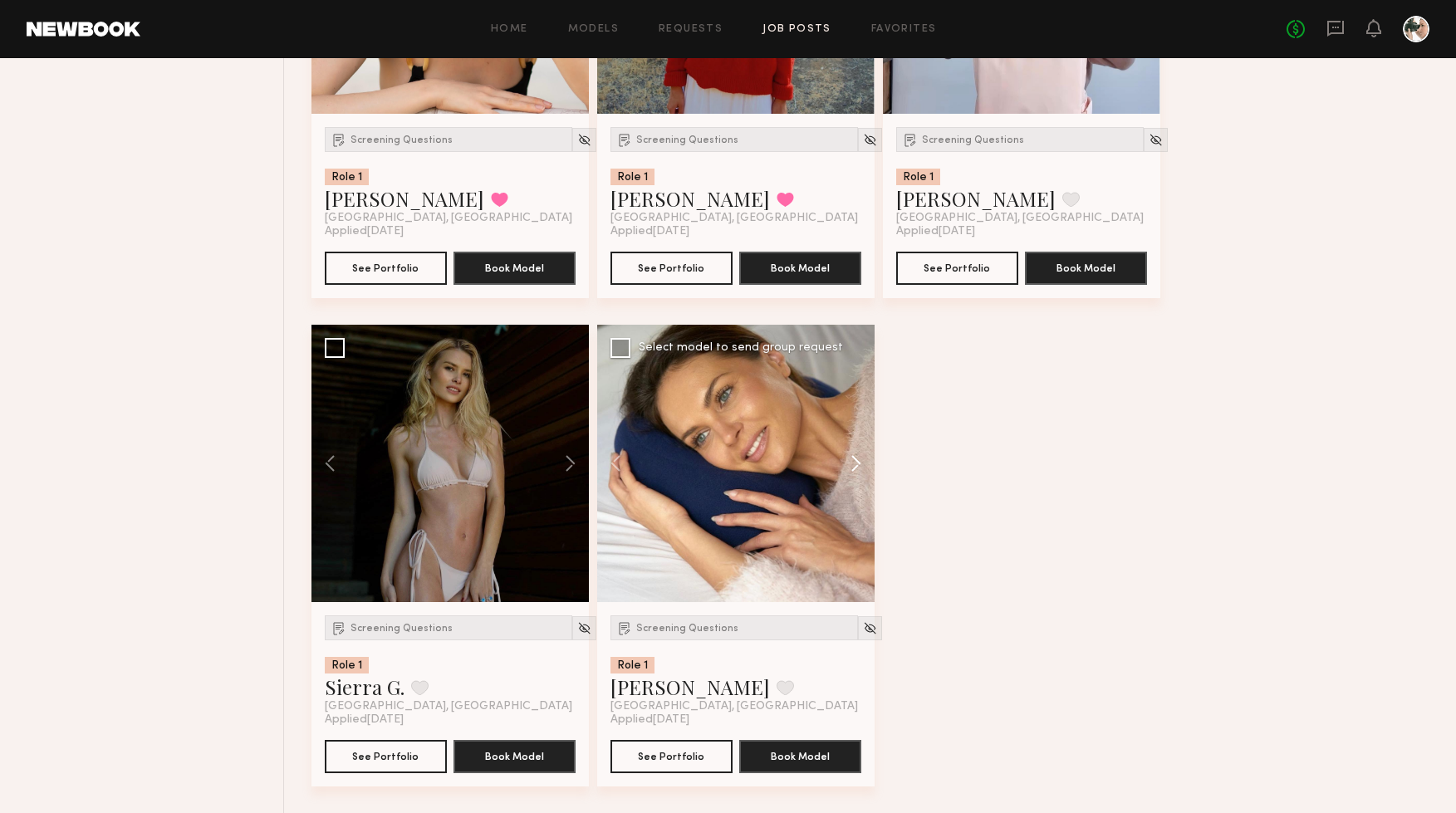
click at [867, 453] on button at bounding box center [848, 463] width 54 height 277
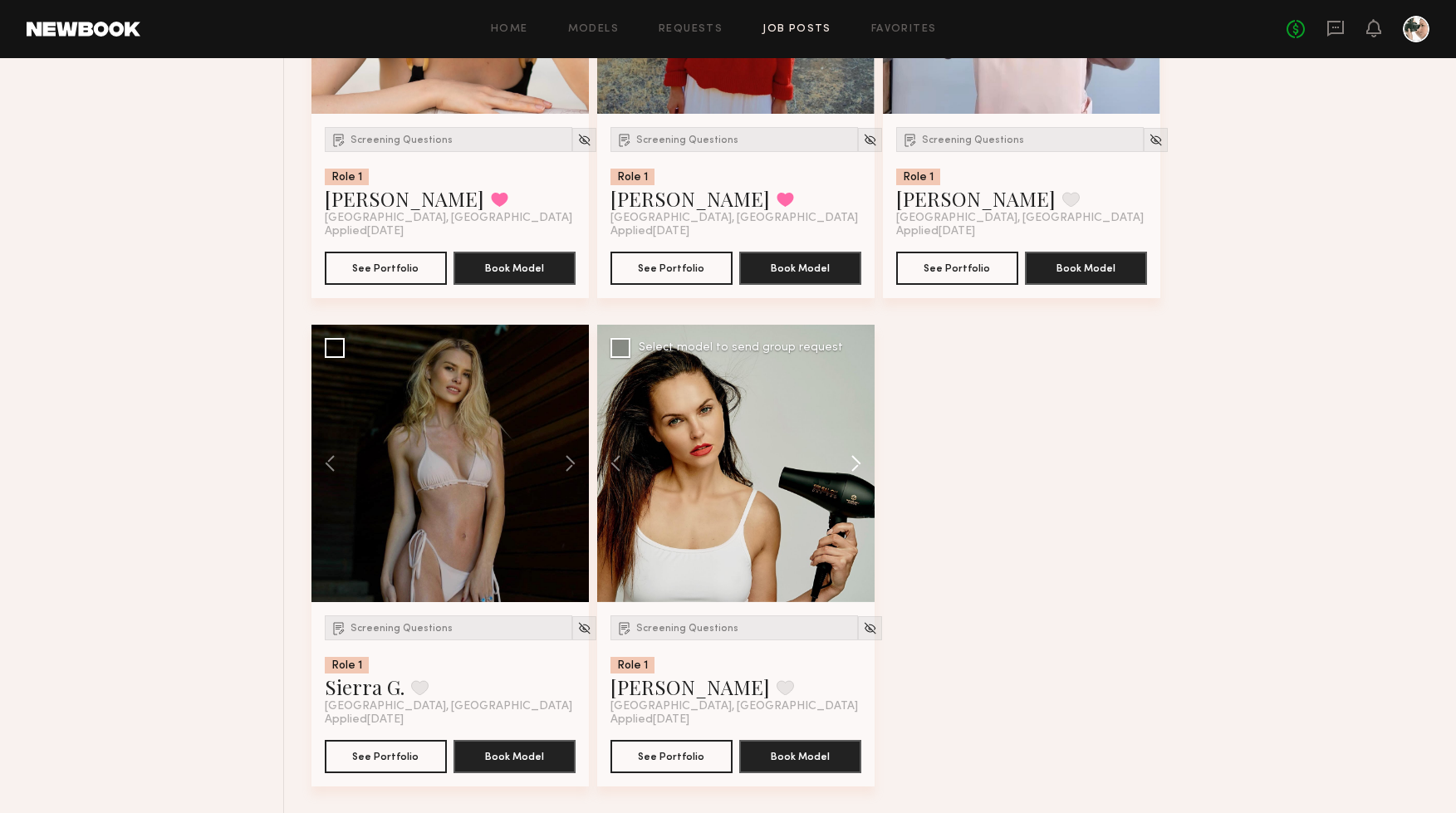
click at [867, 453] on button at bounding box center [848, 463] width 54 height 277
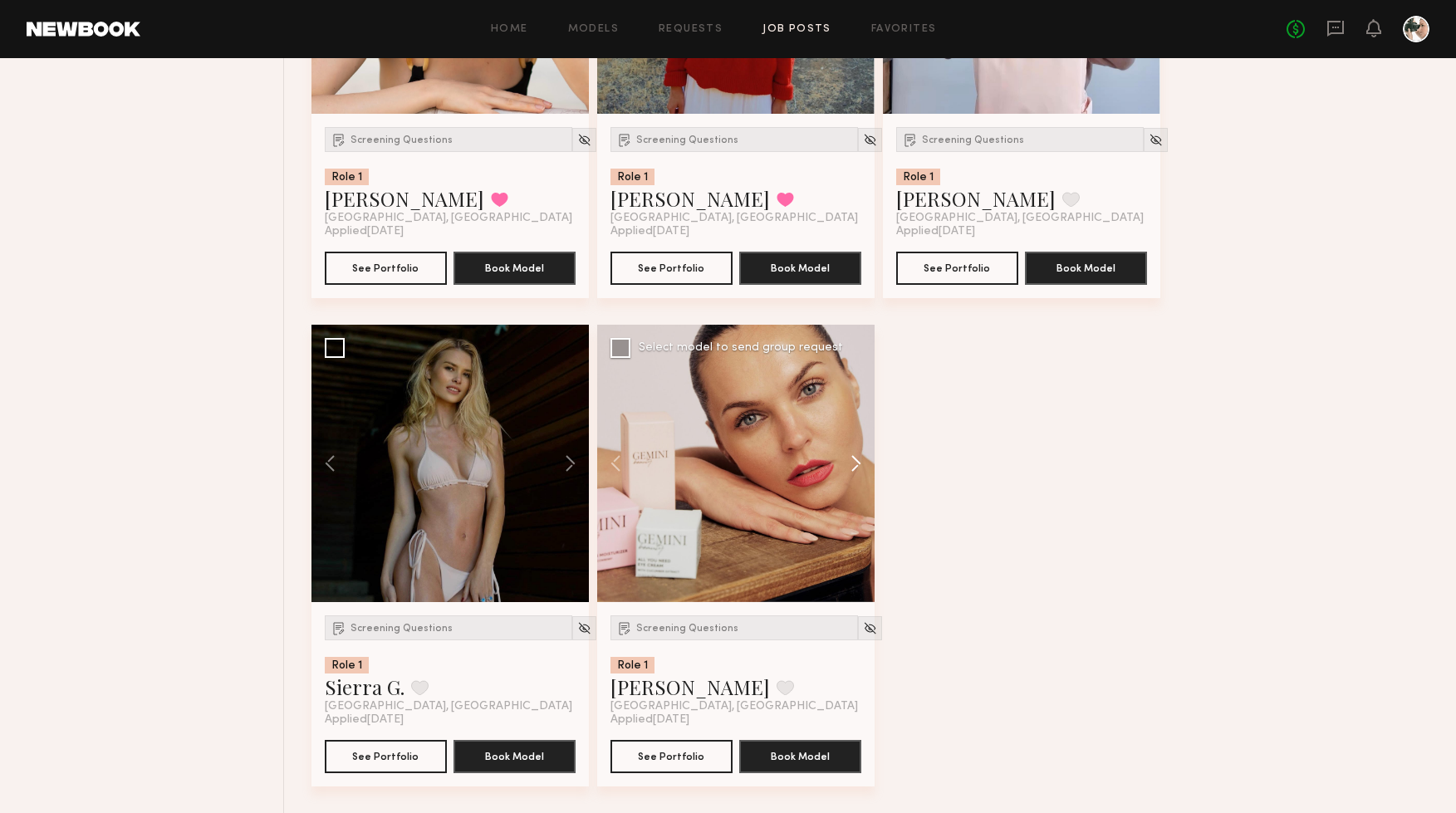
click at [867, 453] on button at bounding box center [848, 463] width 54 height 277
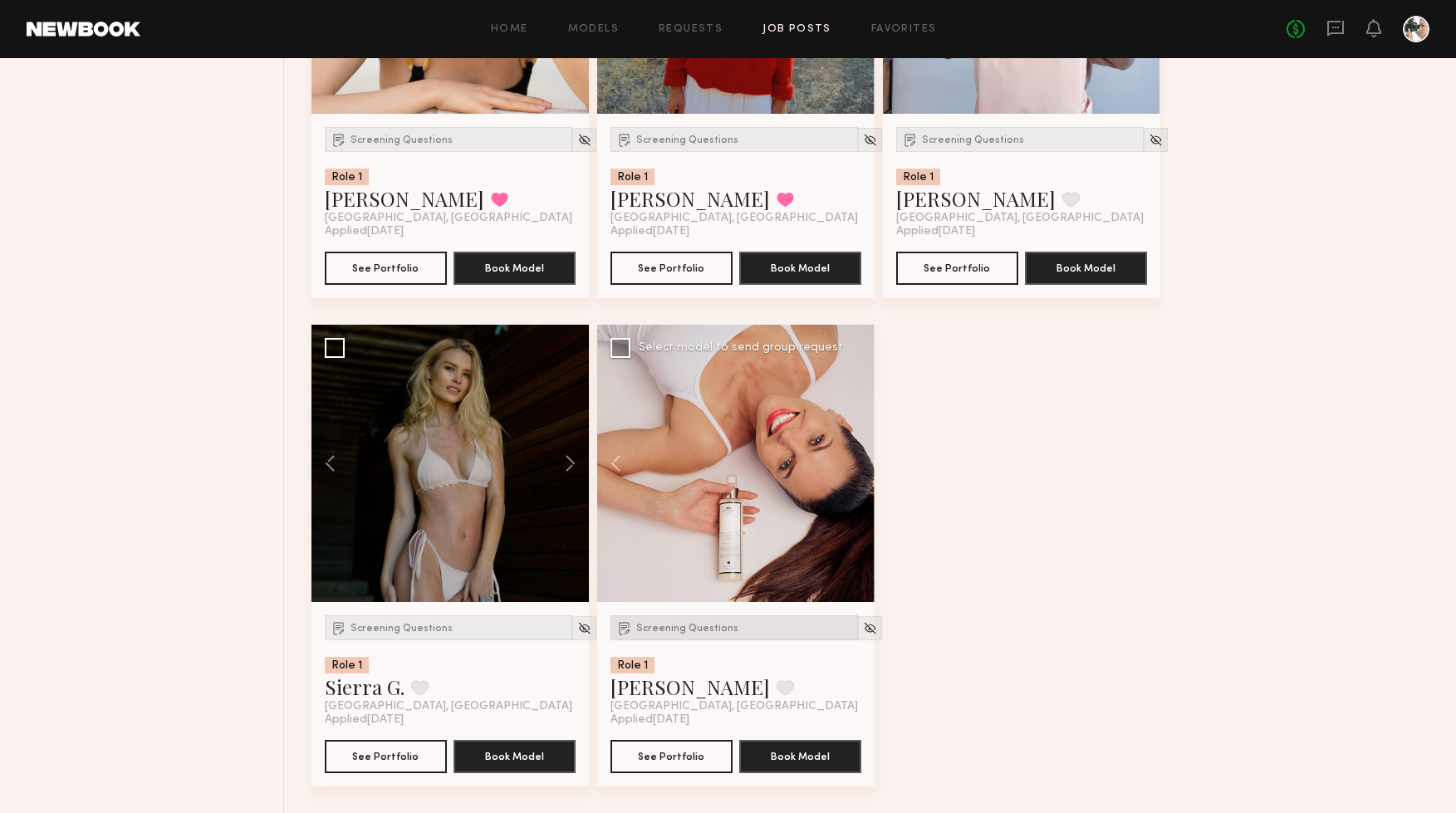
click at [693, 625] on span "Screening Questions" at bounding box center [687, 628] width 102 height 10
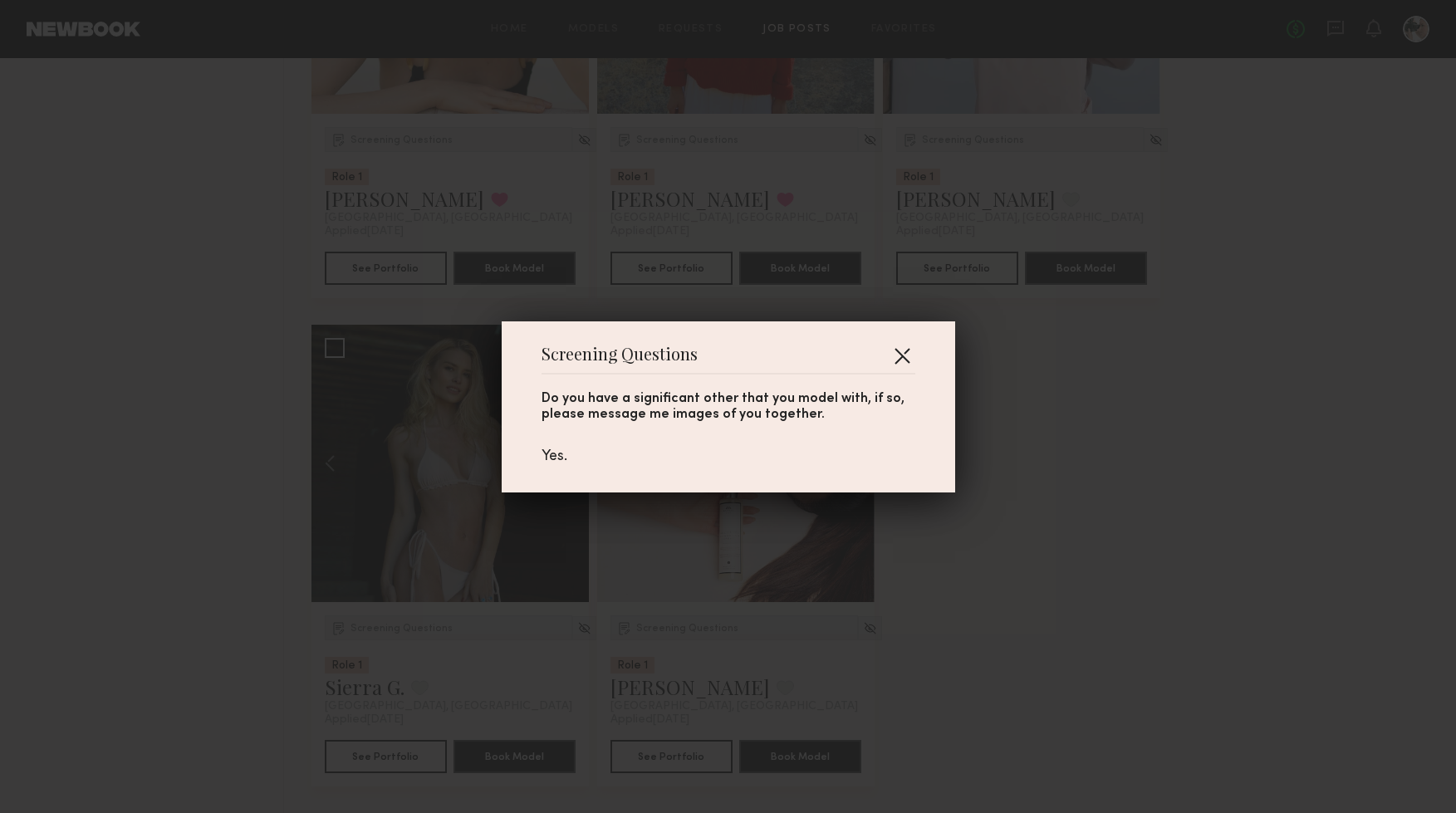
click at [896, 353] on button "button" at bounding box center [902, 355] width 26 height 26
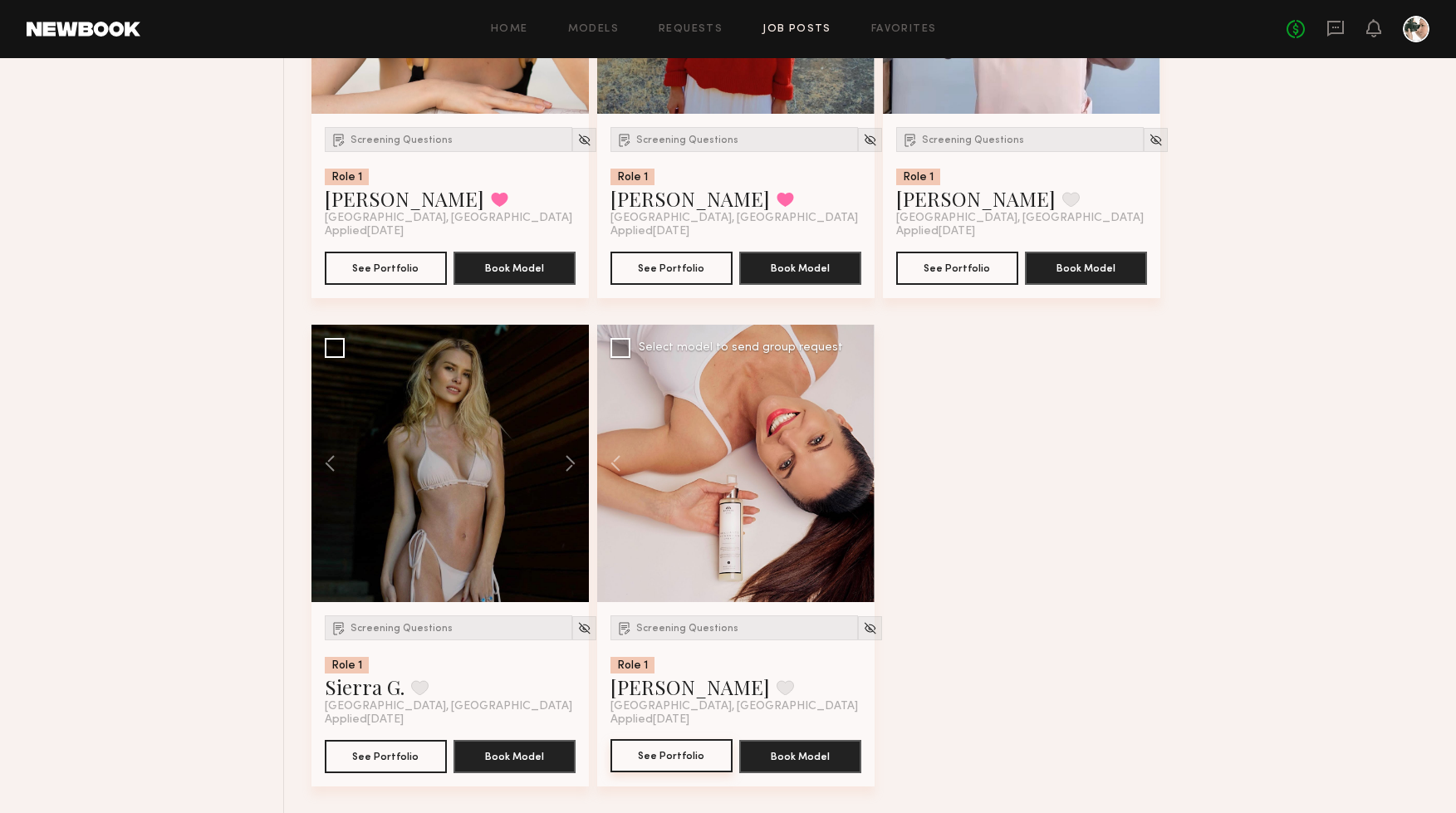
click at [671, 756] on button "See Portfolio" at bounding box center [671, 756] width 122 height 33
click at [684, 624] on span "Screening Questions" at bounding box center [687, 628] width 102 height 10
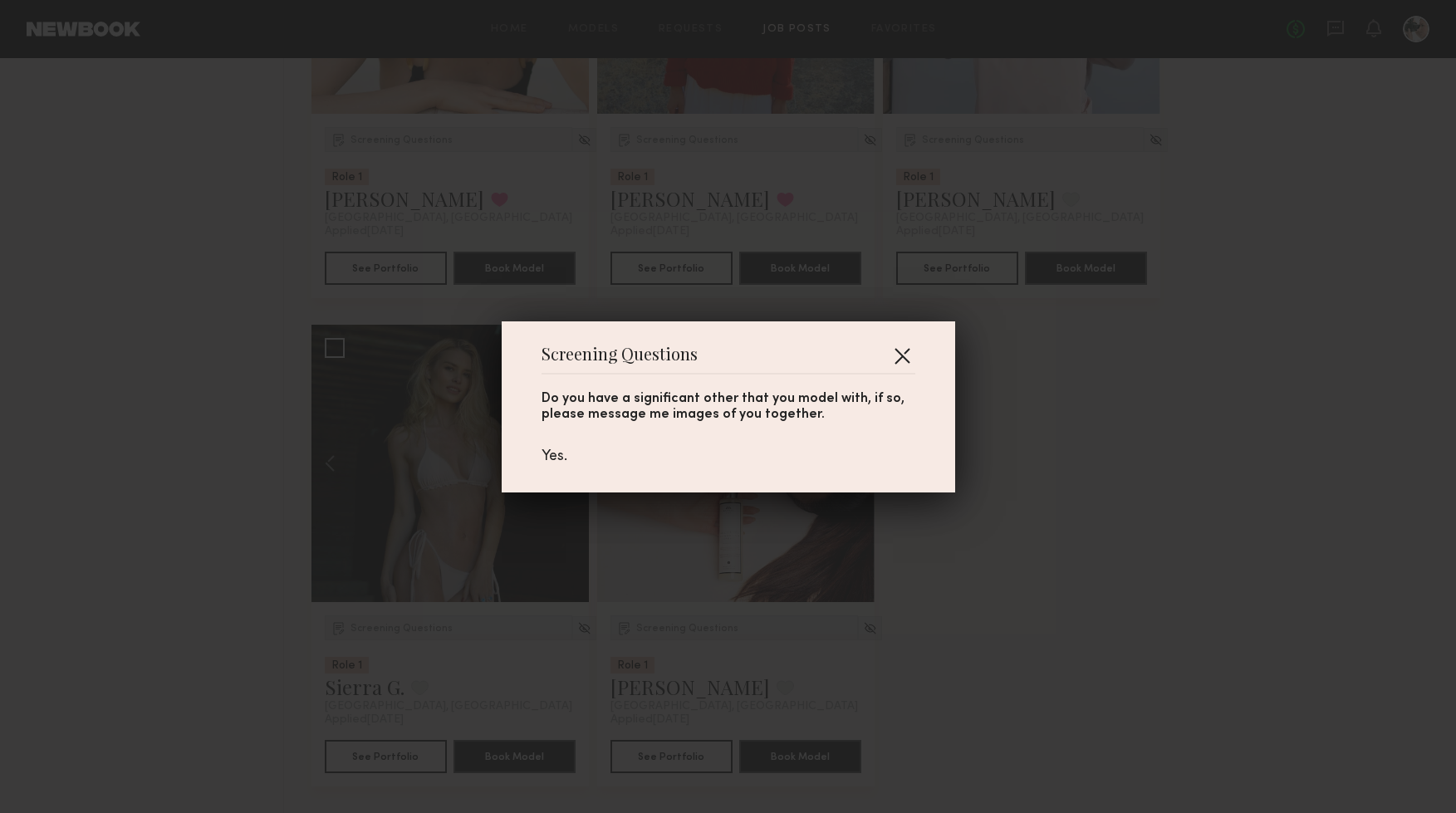
click at [903, 358] on button "button" at bounding box center [902, 355] width 26 height 26
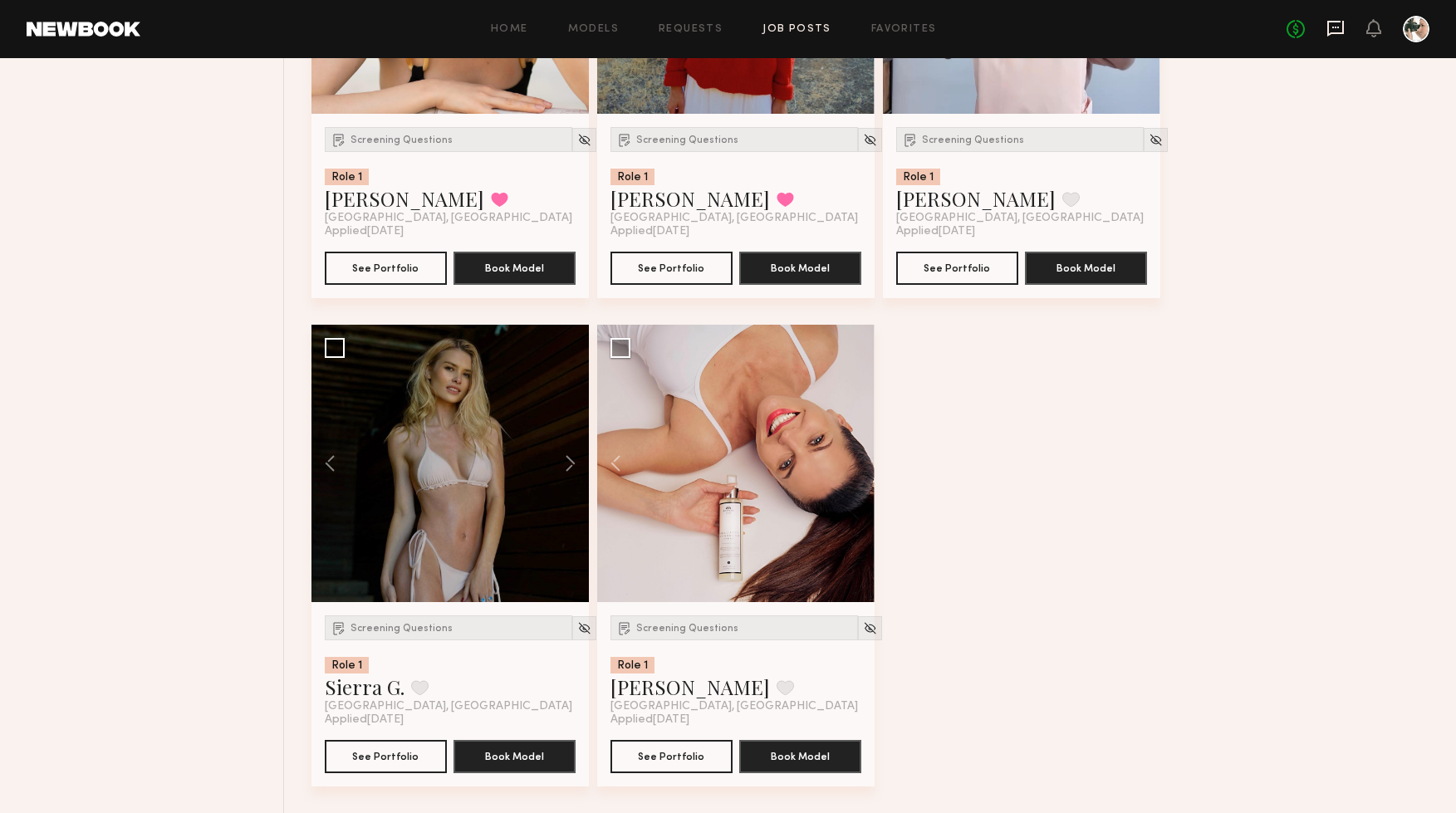
click at [1332, 27] on icon at bounding box center [1336, 27] width 7 height 2
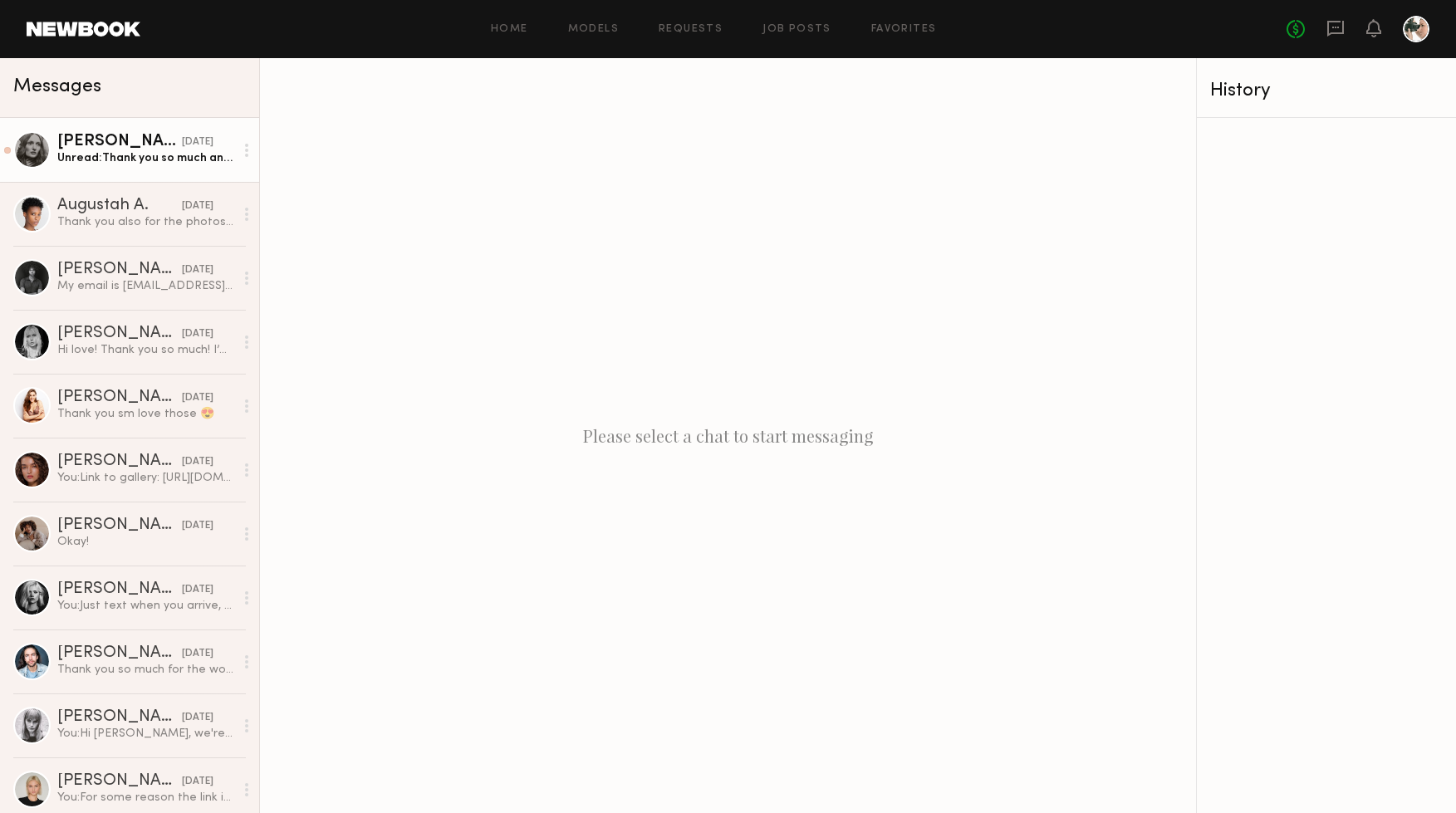
click at [119, 139] on div "[PERSON_NAME]" at bounding box center [119, 141] width 125 height 17
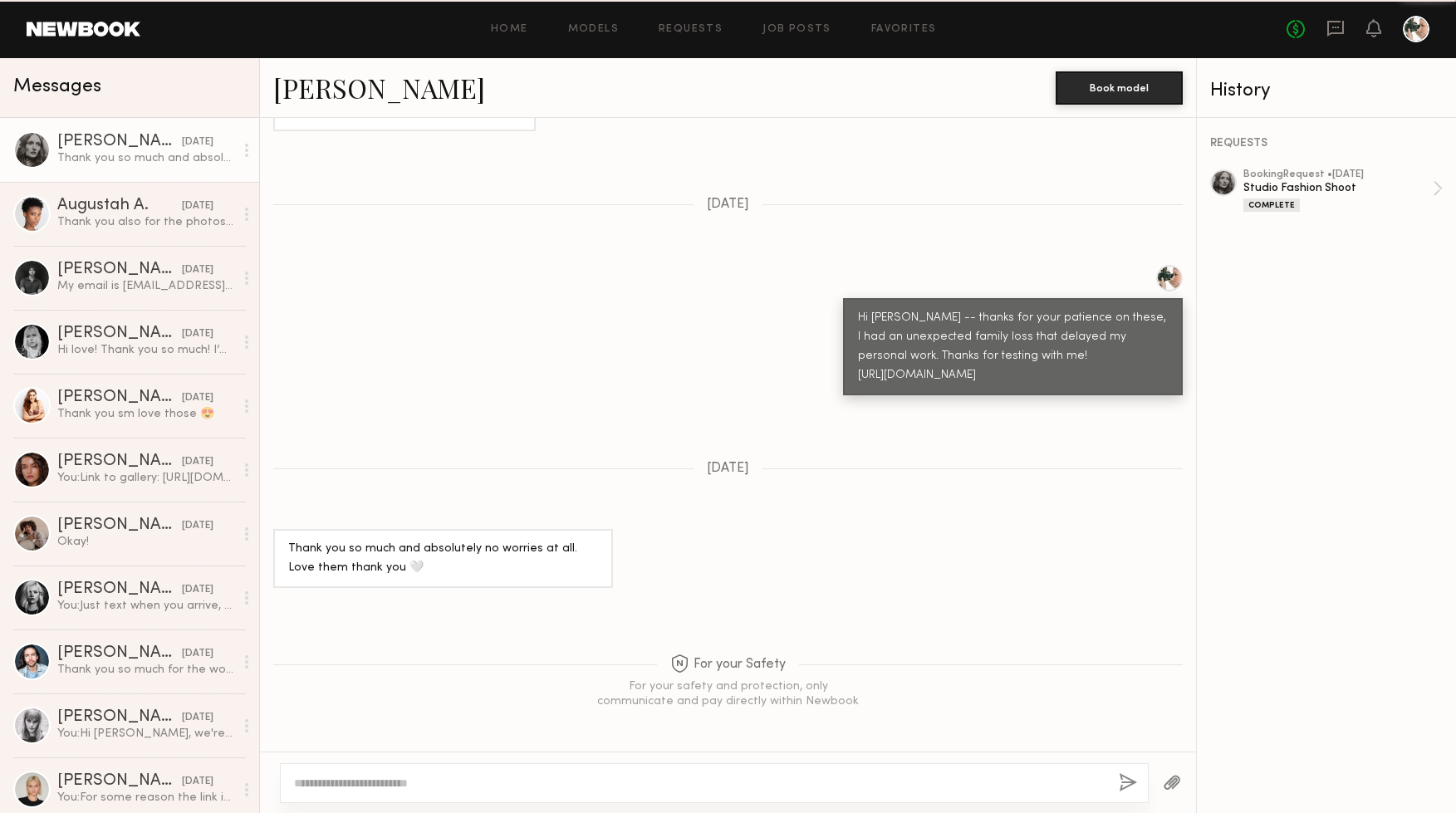
scroll to position [1374, 0]
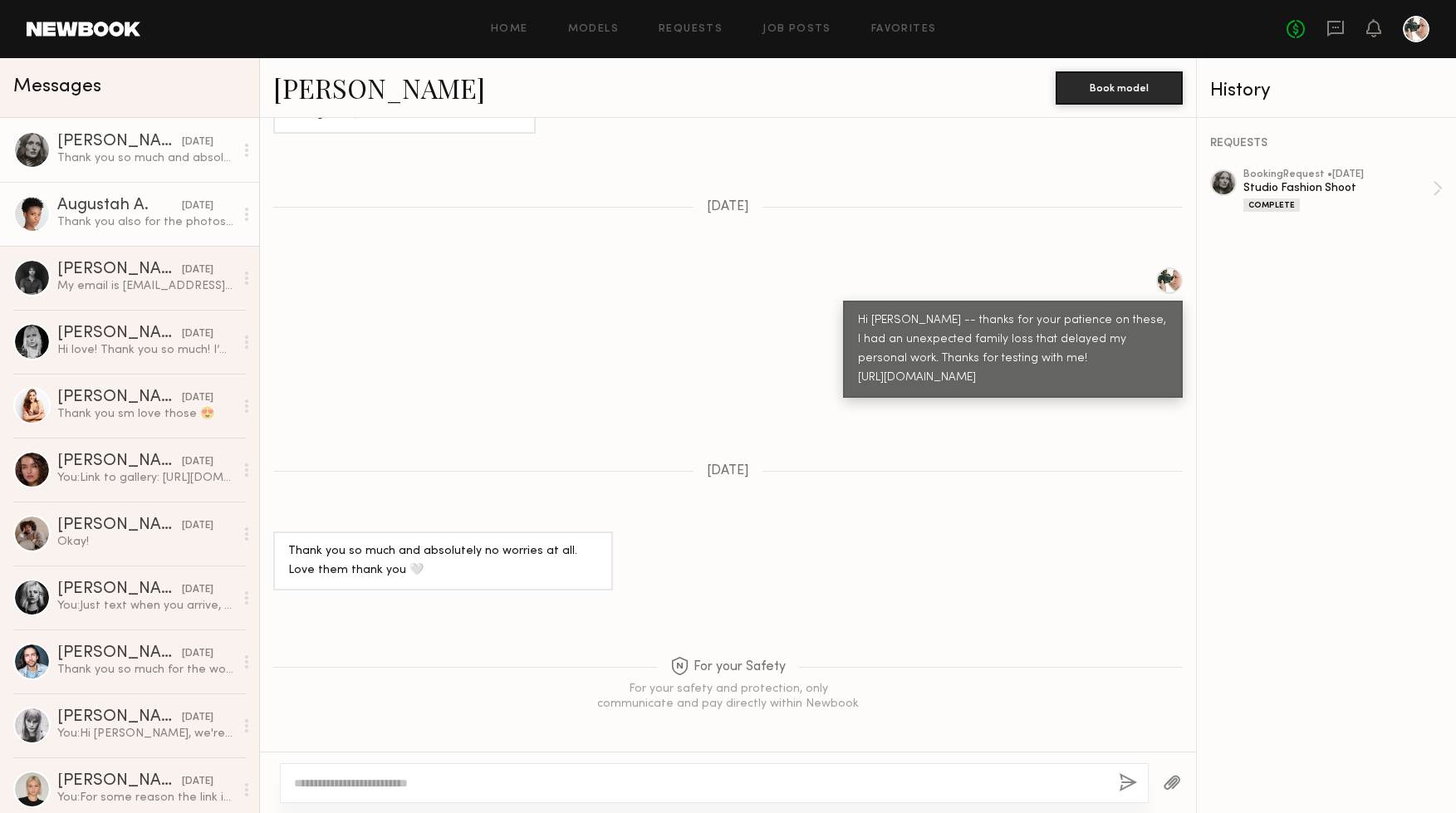
click at [141, 229] on div "Thank you also for the photos and it was wonderful working with you" at bounding box center [146, 222] width 177 height 16
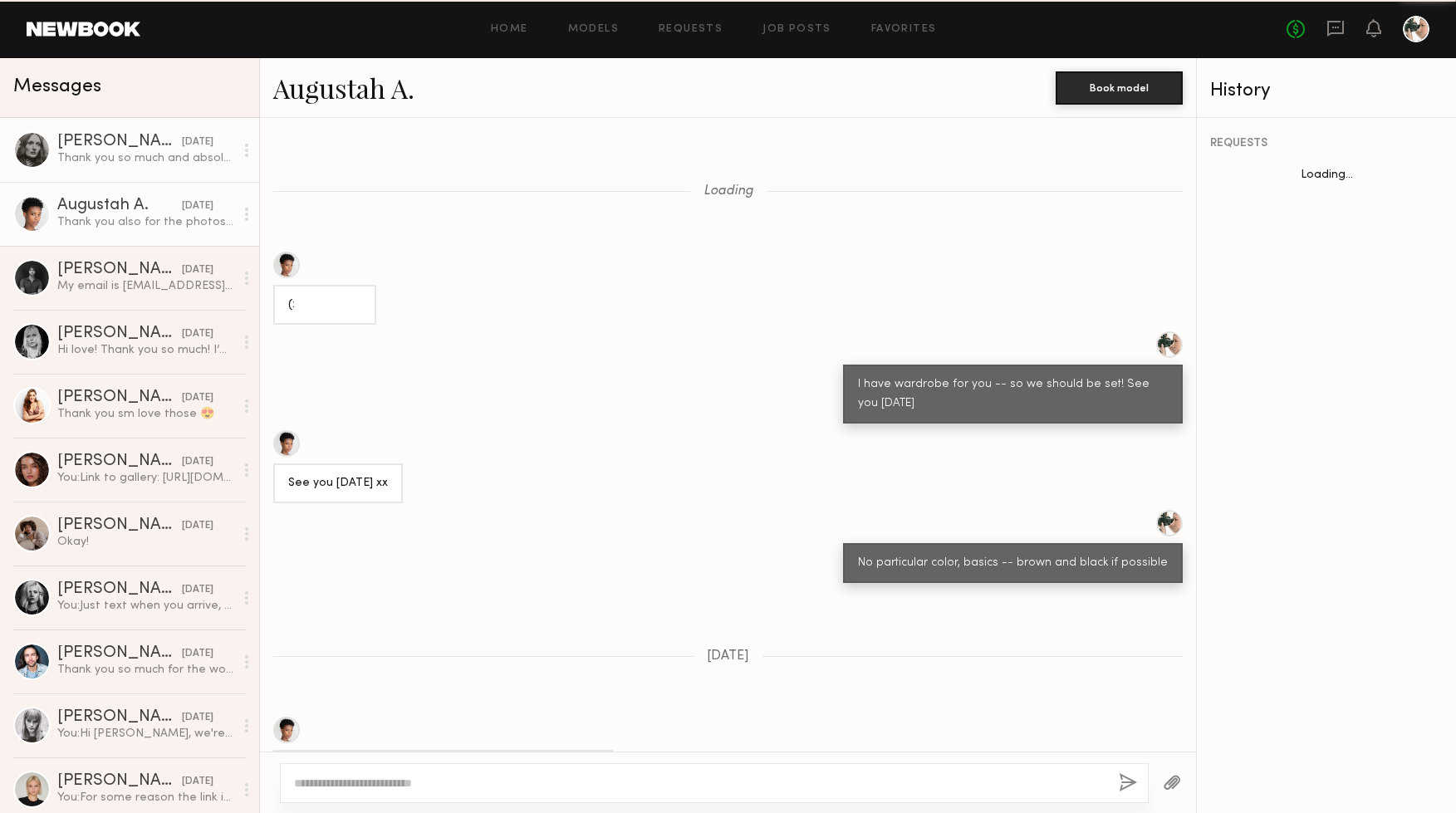
scroll to position [1087, 0]
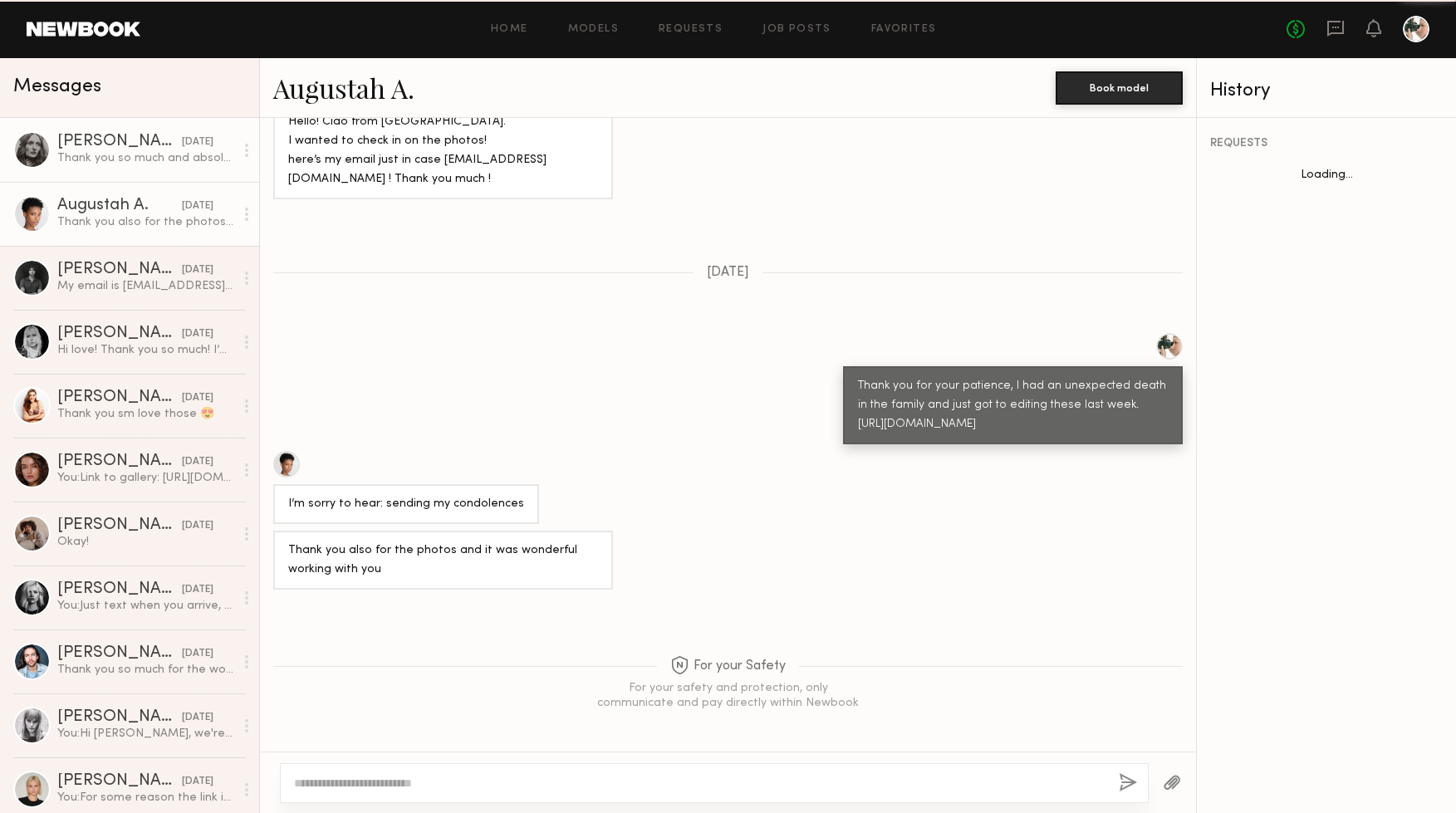
click at [139, 169] on link "[PERSON_NAME] [DATE] Thank you so much and absolutely no worries at all. Love t…" at bounding box center [130, 149] width 260 height 64
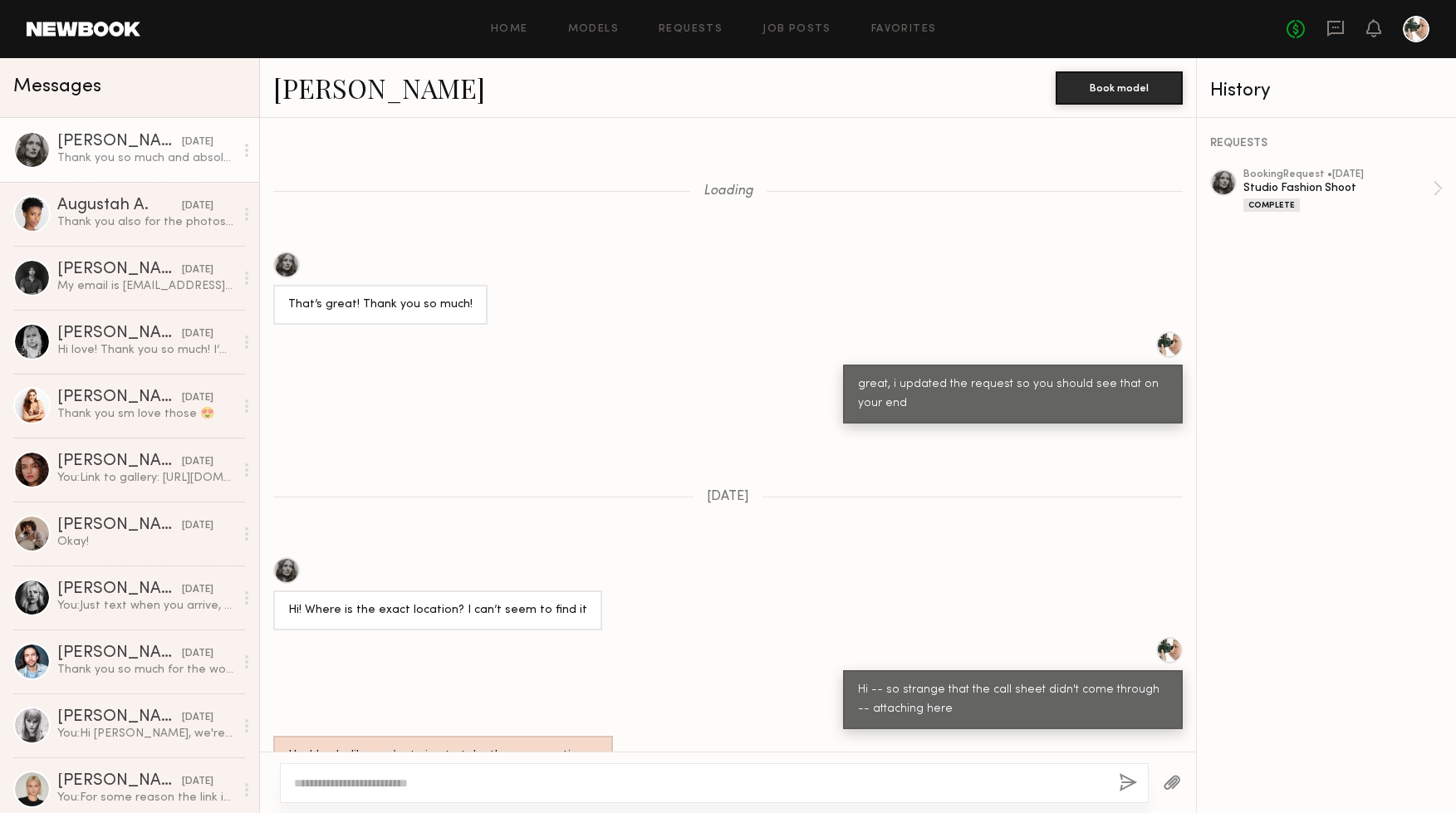
scroll to position [1374, 0]
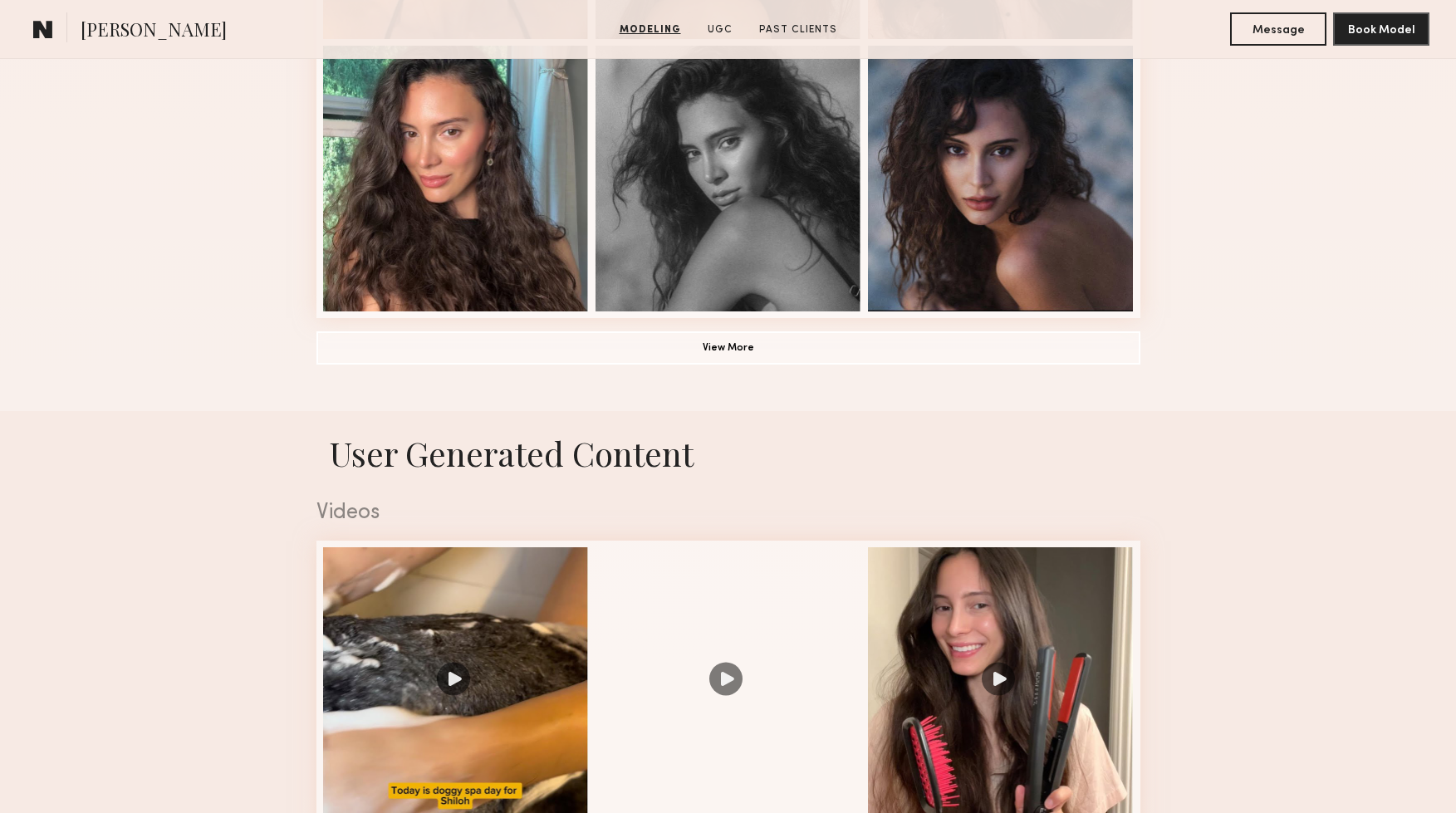
scroll to position [995, 0]
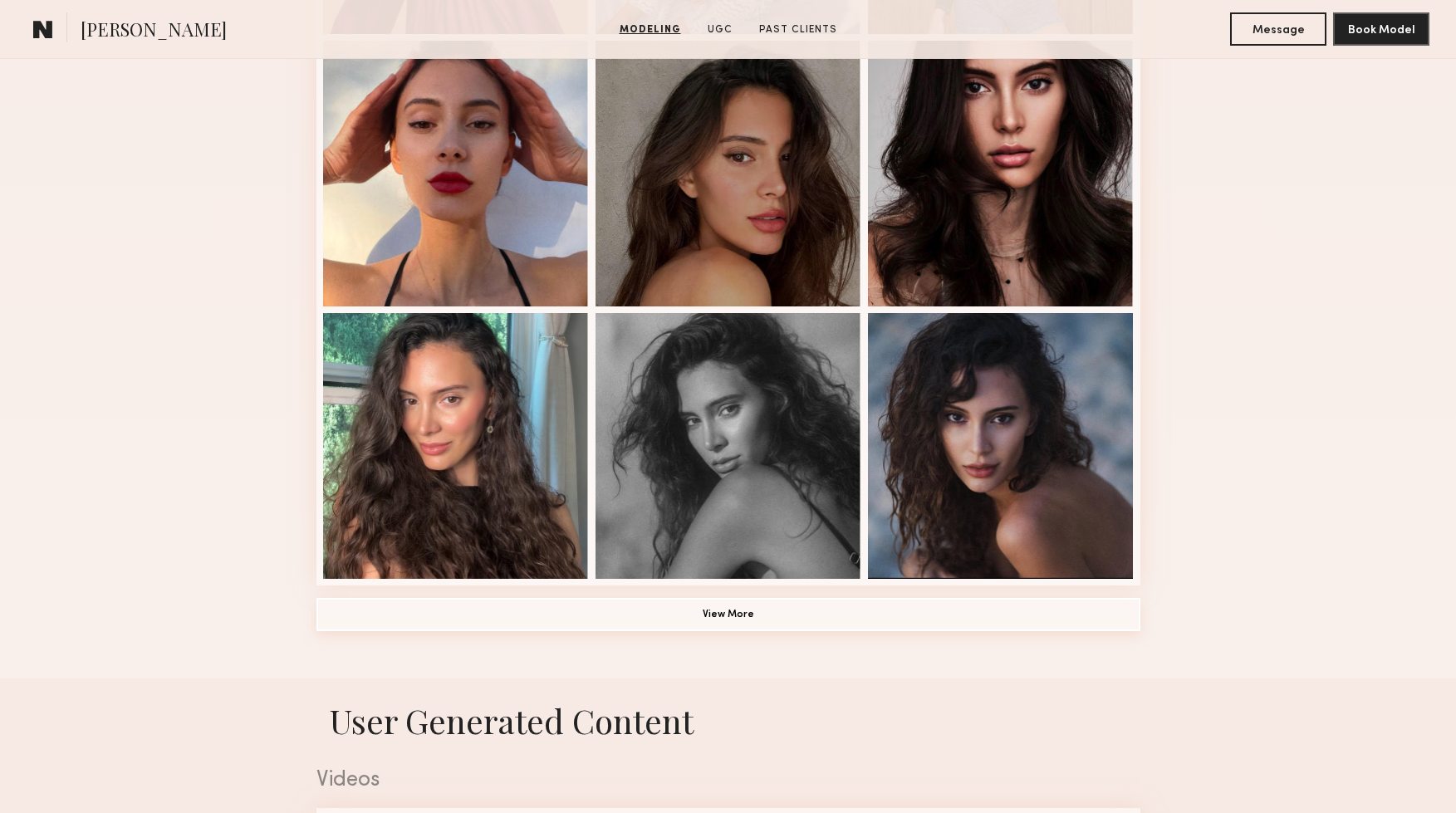
click at [767, 609] on button "View More" at bounding box center [729, 615] width 824 height 33
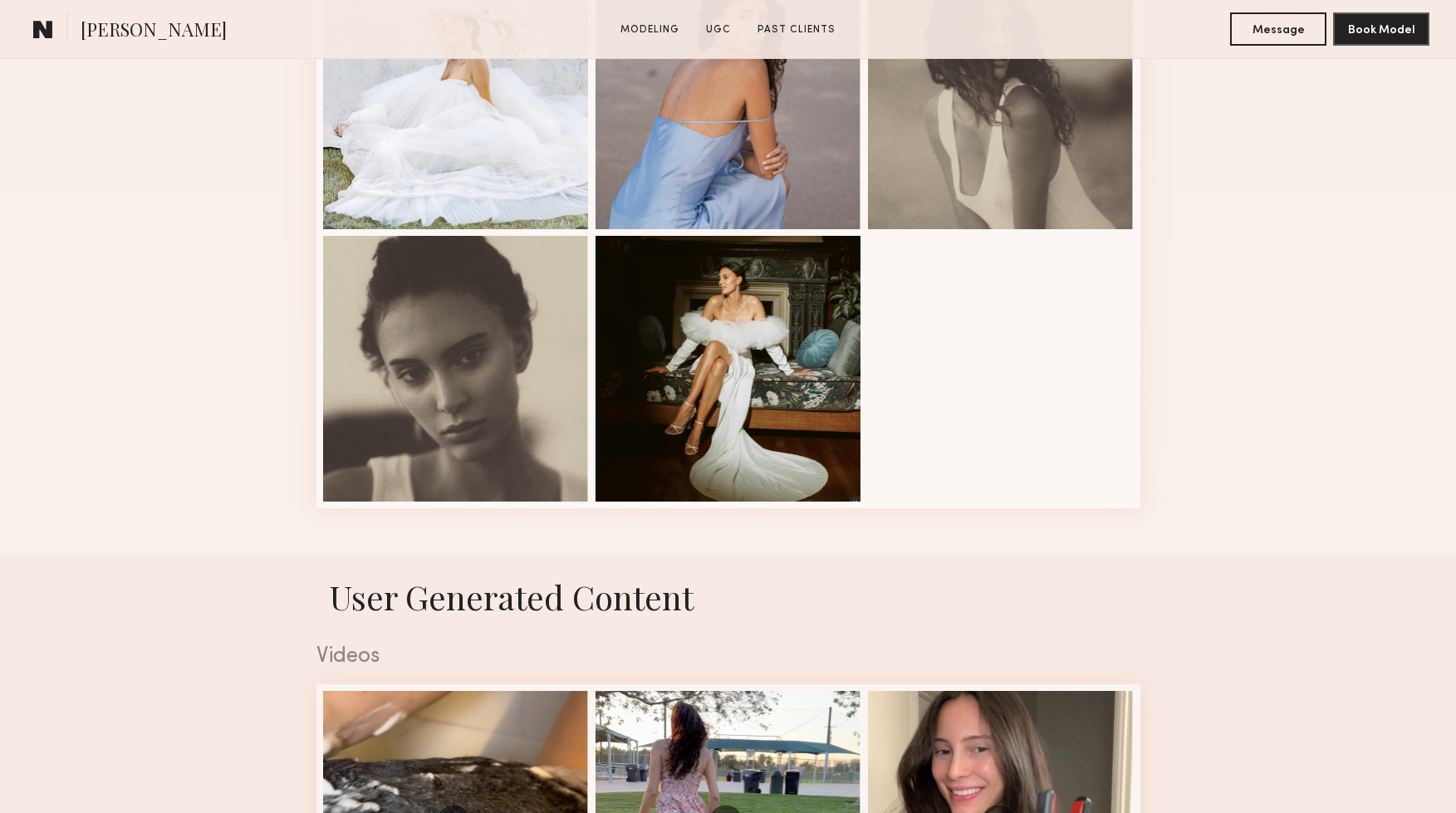
scroll to position [0, 0]
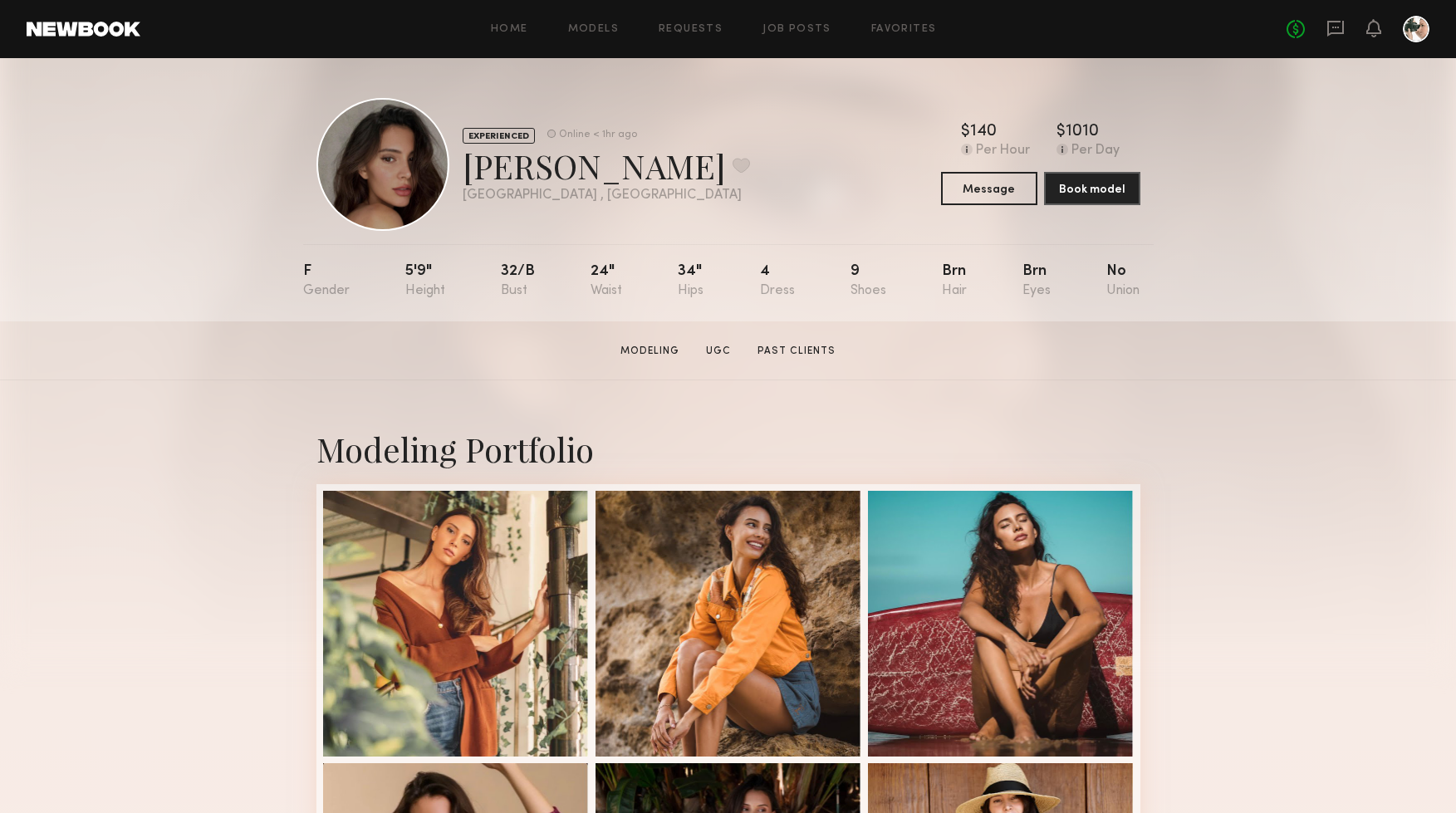
click at [394, 162] on div at bounding box center [383, 165] width 133 height 133
click at [979, 188] on button "Message" at bounding box center [989, 188] width 96 height 33
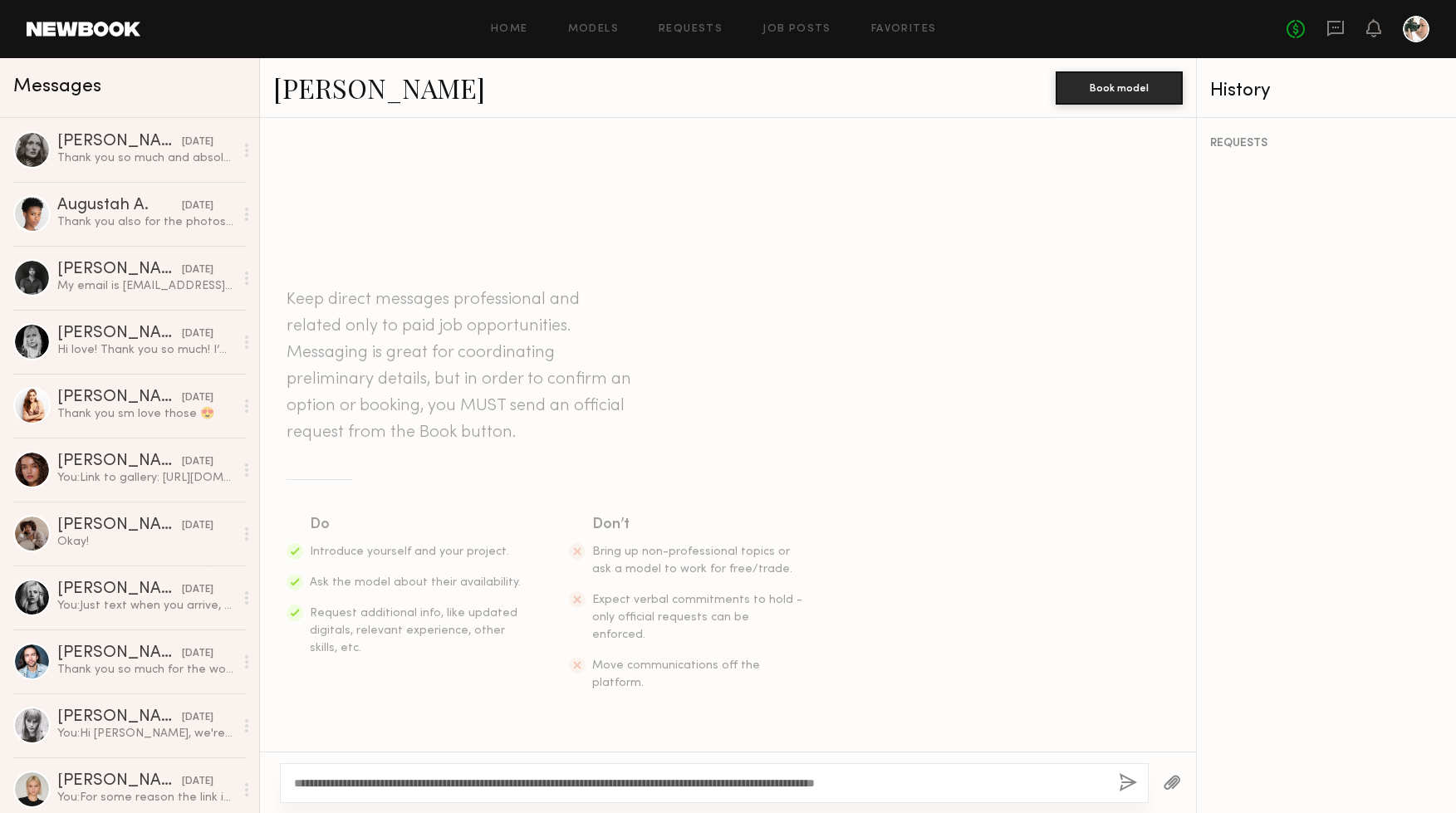
type textarea "**********"
click at [1125, 776] on button "button" at bounding box center [1128, 784] width 18 height 21
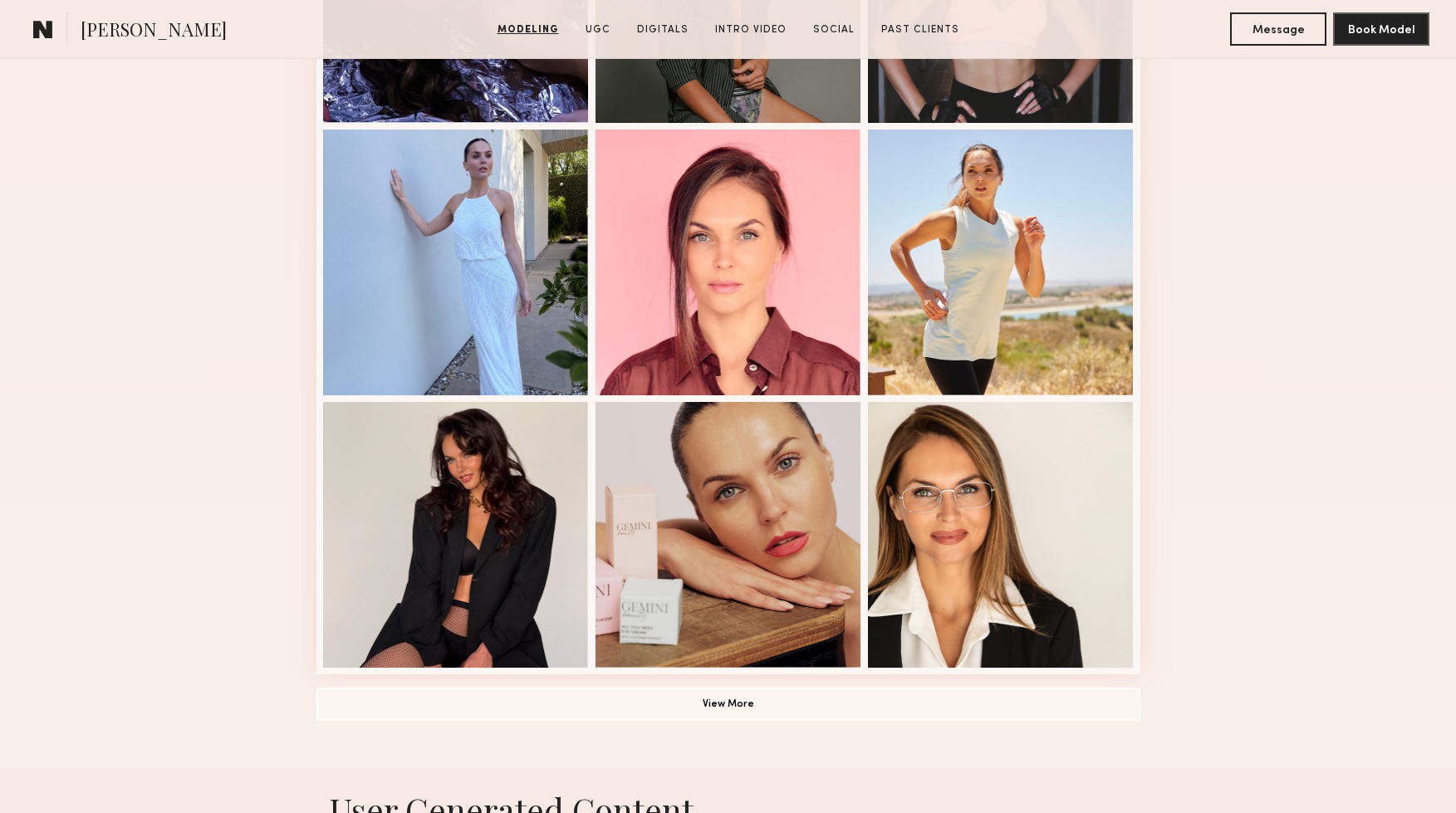
scroll to position [905, 0]
click at [432, 269] on div at bounding box center [455, 261] width 266 height 266
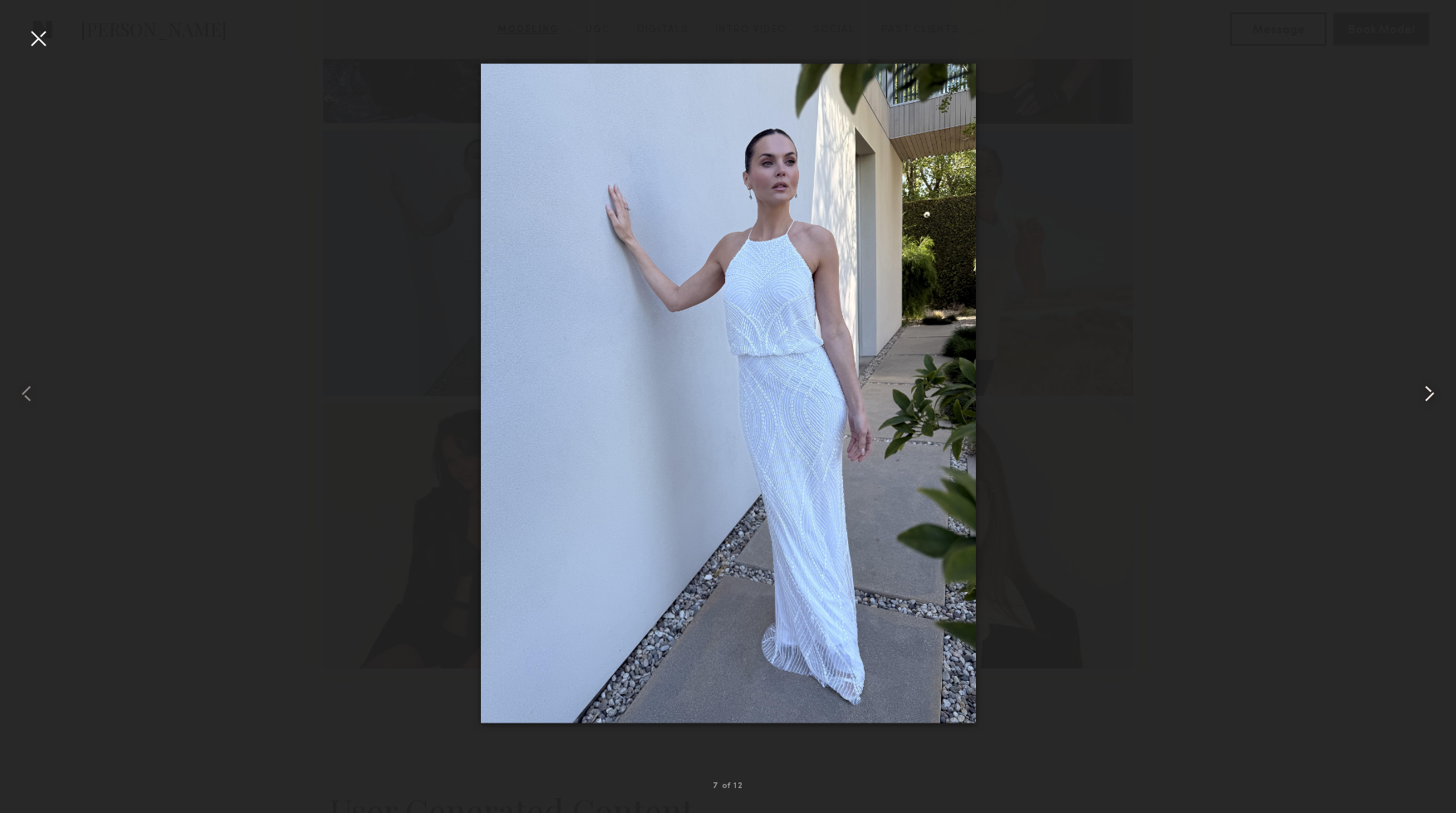
click at [1415, 389] on div at bounding box center [1427, 393] width 58 height 733
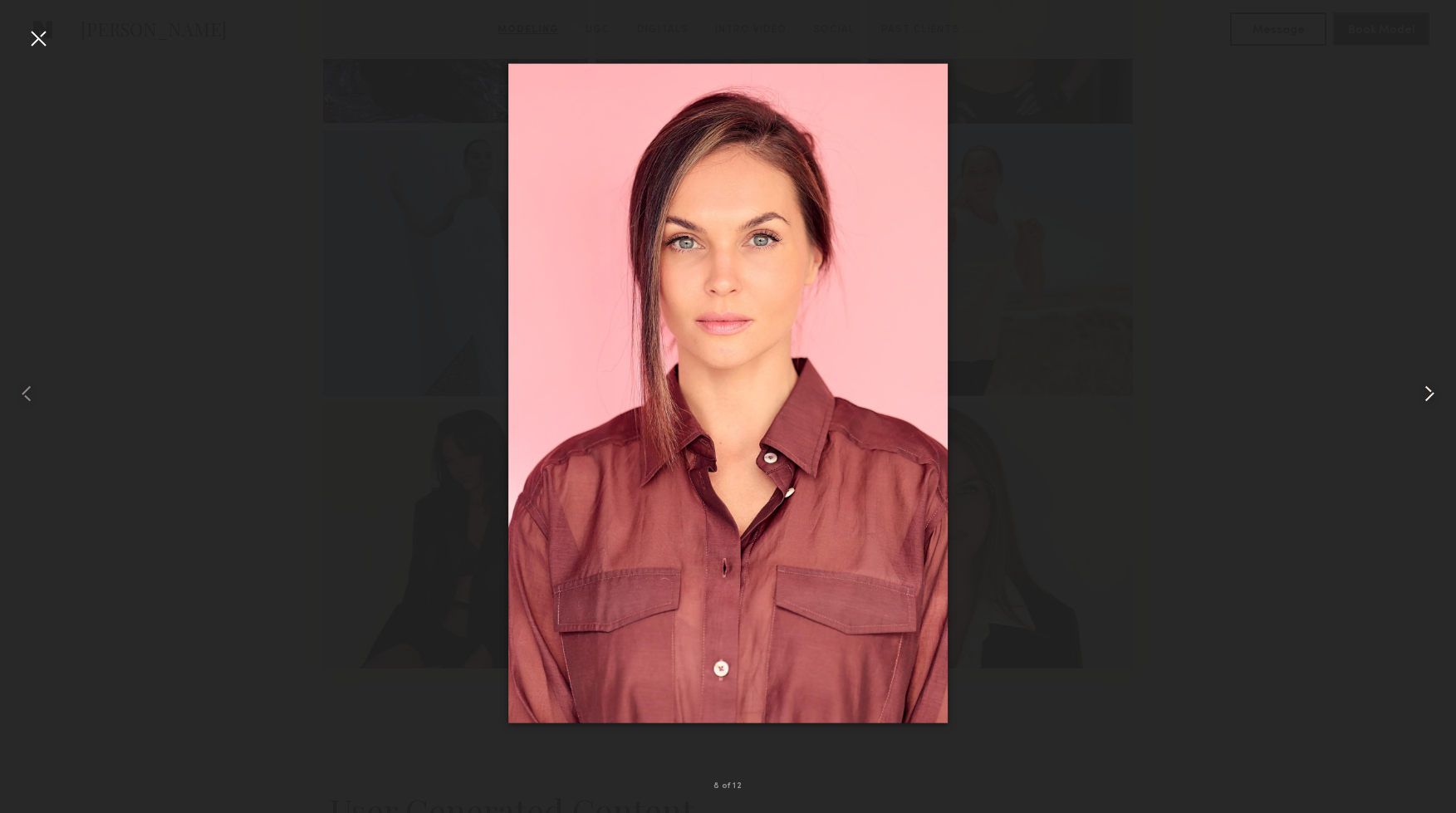
click at [1423, 389] on common-icon at bounding box center [1430, 394] width 26 height 26
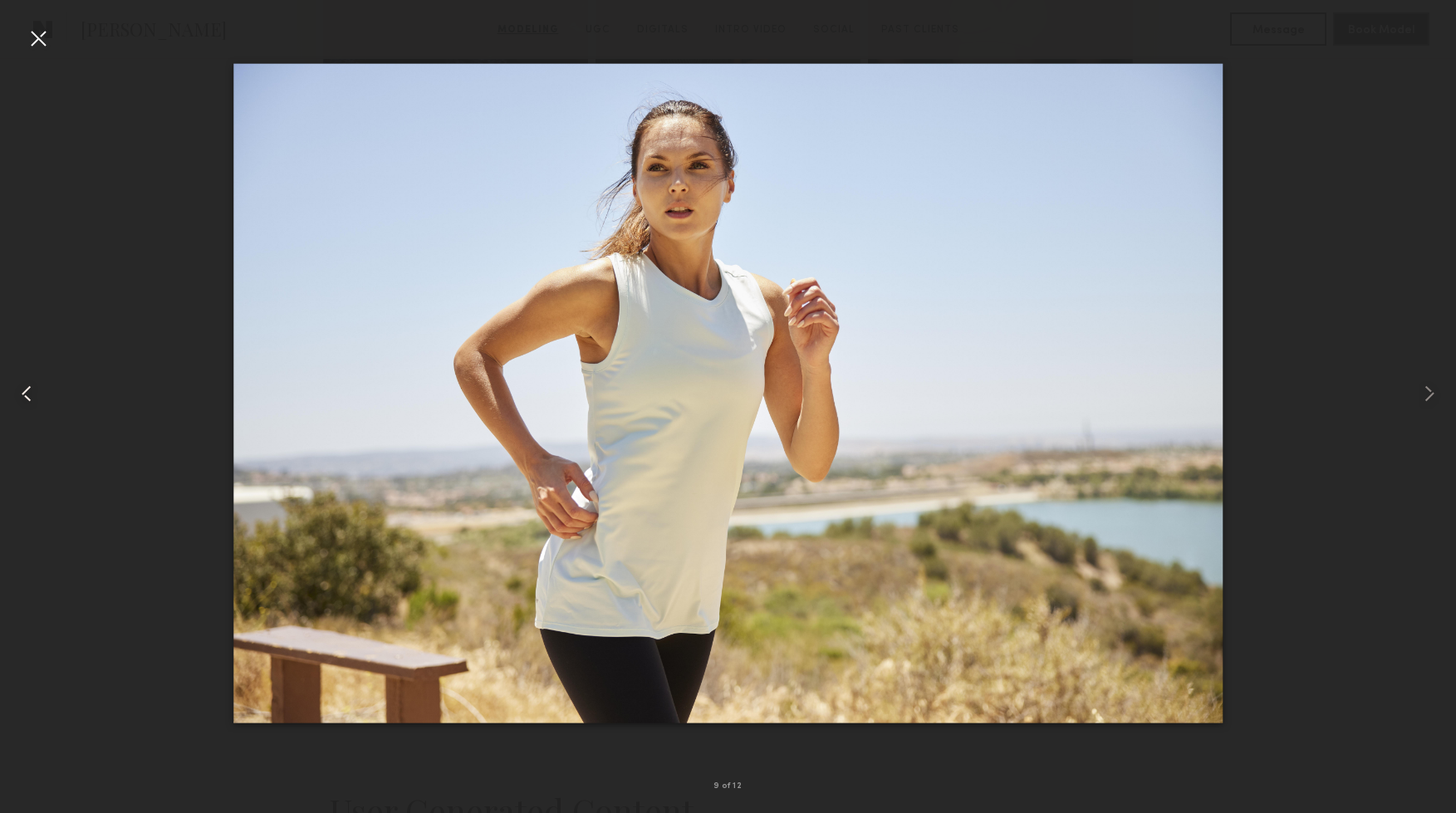
click at [33, 39] on div at bounding box center [38, 38] width 26 height 26
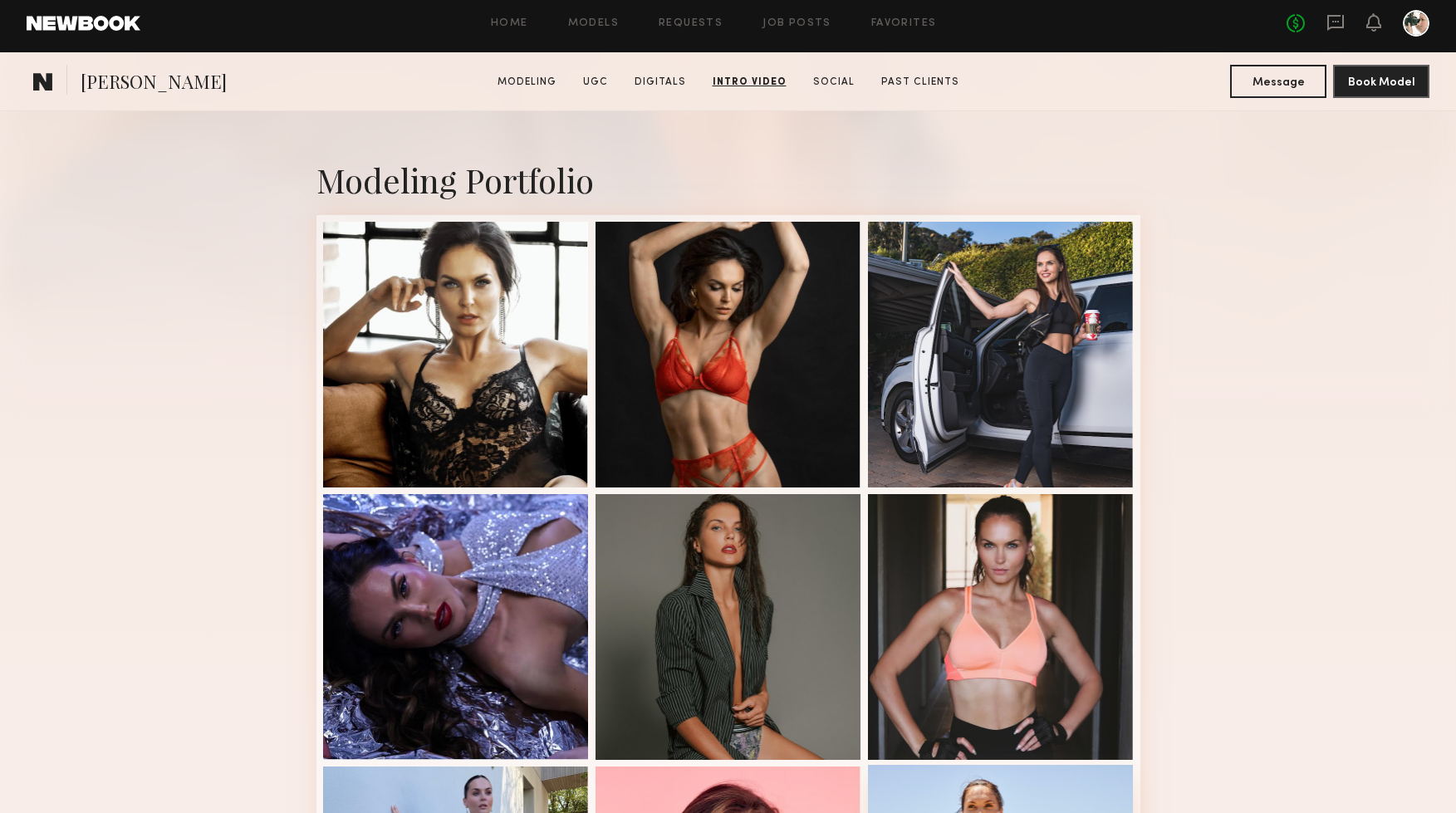
scroll to position [0, 0]
